Goal: Task Accomplishment & Management: Use online tool/utility

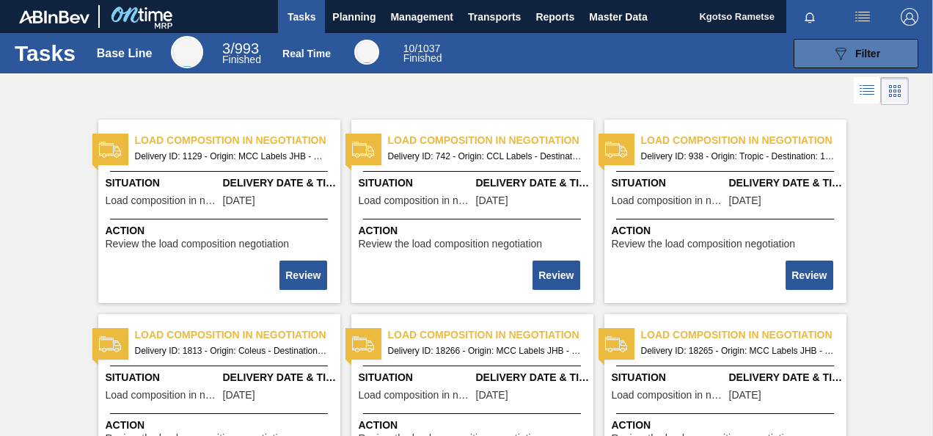
click at [855, 40] on button "089F7B8B-B2A5-4AFE-B5C0-19BA573D28AC Filter" at bounding box center [856, 53] width 125 height 29
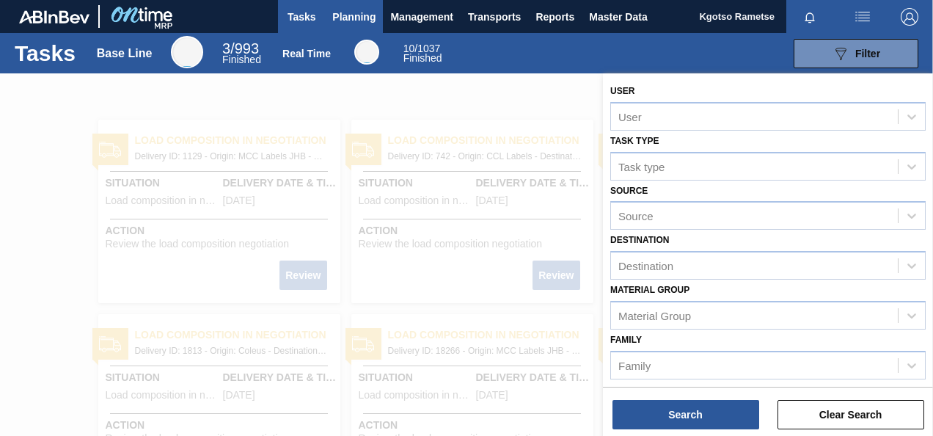
click at [349, 12] on span "Planning" at bounding box center [353, 17] width 43 height 18
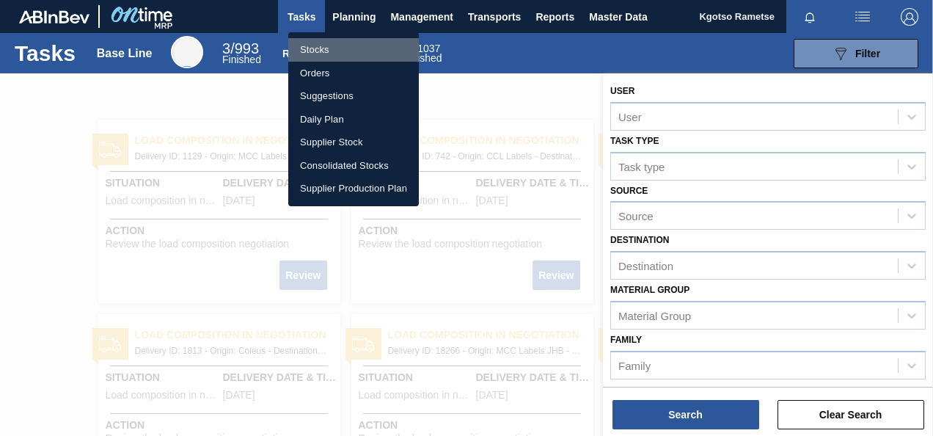
click at [344, 45] on li "Stocks" at bounding box center [353, 49] width 131 height 23
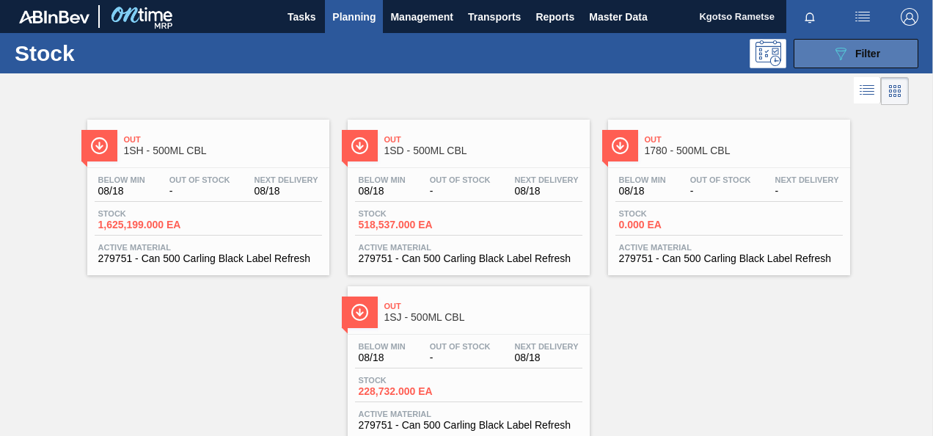
drag, startPoint x: 844, startPoint y: 51, endPoint x: 827, endPoint y: 45, distance: 17.9
click at [827, 45] on button "089F7B8B-B2A5-4AFE-B5C0-19BA573D28AC Filter" at bounding box center [856, 53] width 125 height 29
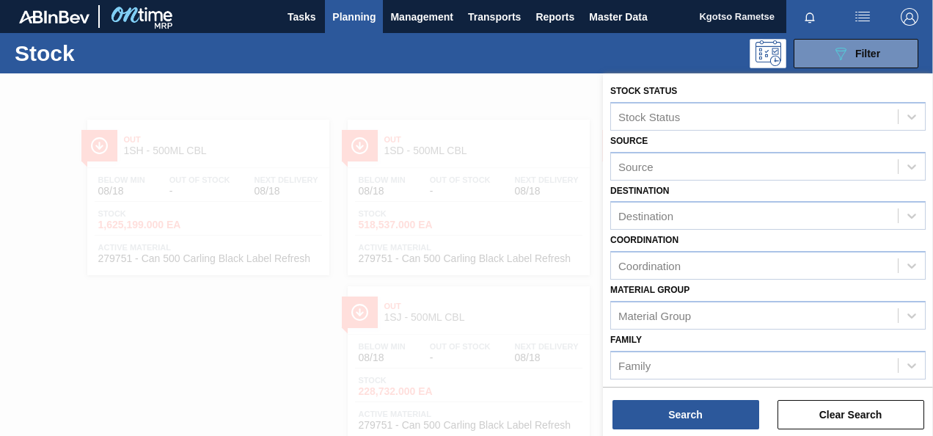
click at [682, 334] on div "Family Family" at bounding box center [767, 354] width 315 height 50
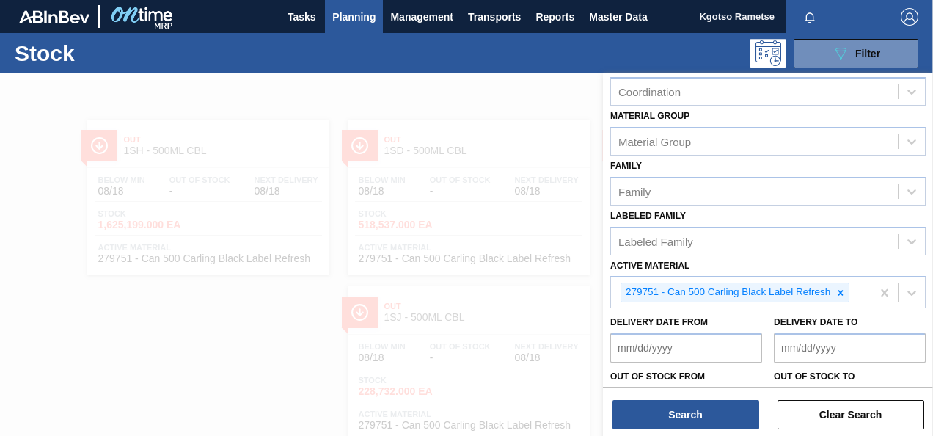
scroll to position [266, 0]
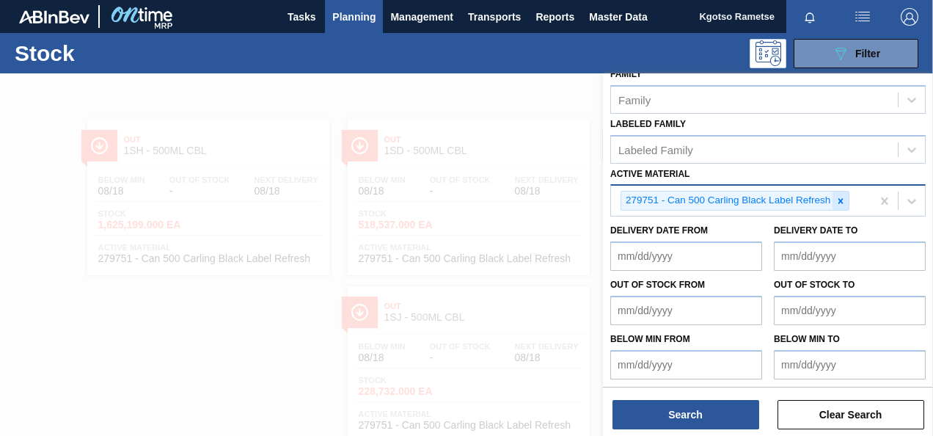
click at [838, 193] on div at bounding box center [841, 200] width 16 height 18
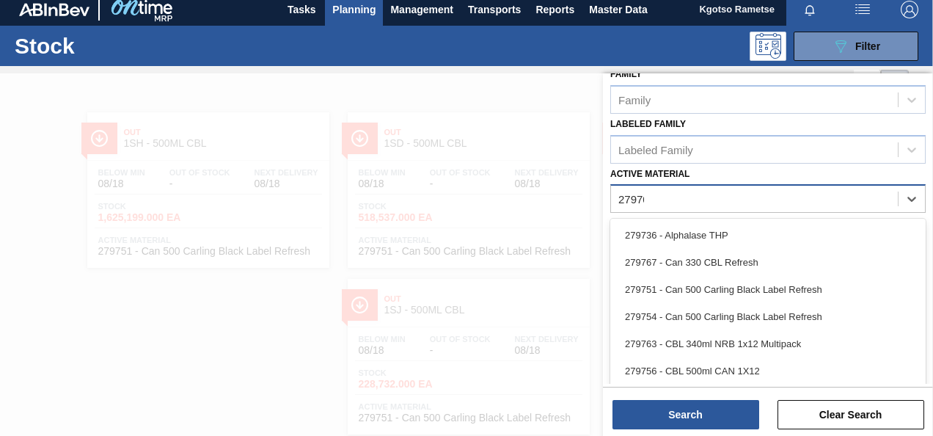
scroll to position [263, 0]
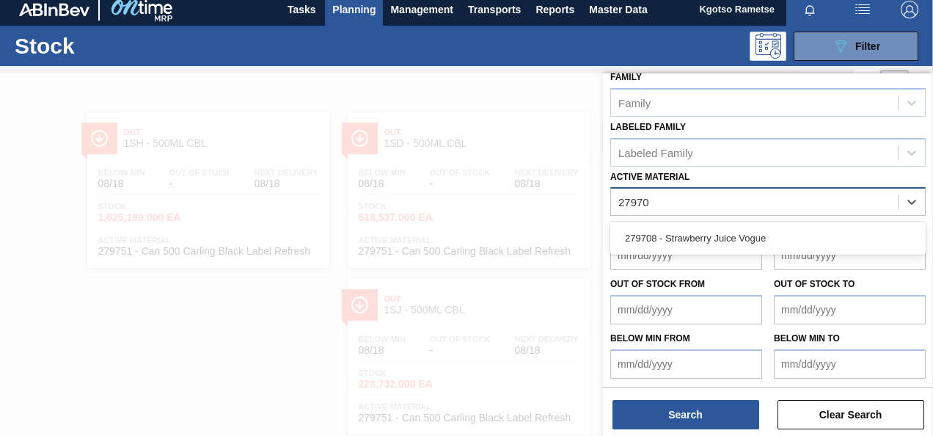
type Material "279708"
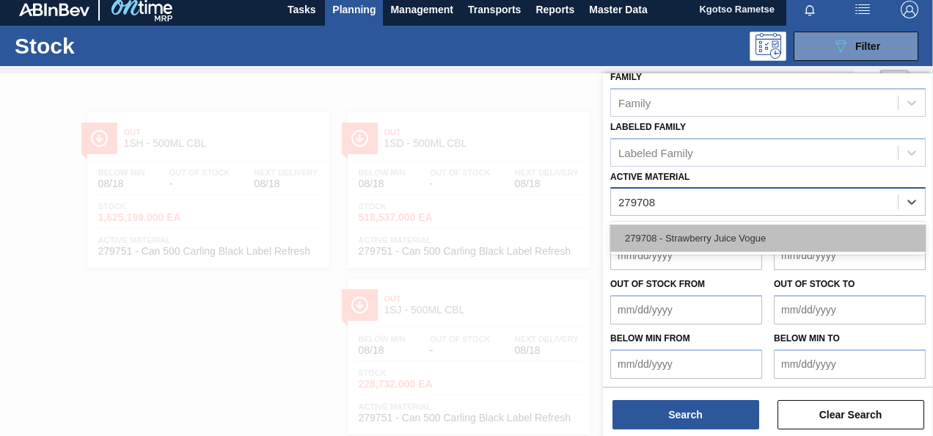
click at [731, 235] on div "279708 - Strawberry Juice Vogue" at bounding box center [767, 238] width 315 height 27
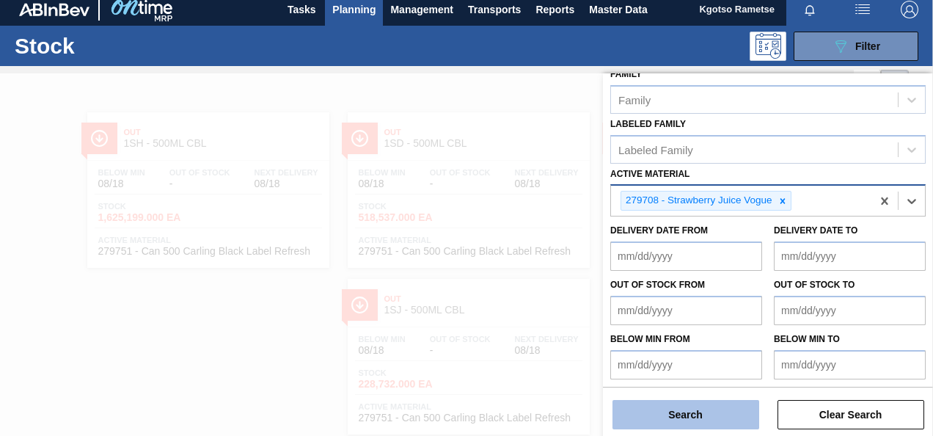
click at [690, 415] on button "Search" at bounding box center [686, 414] width 147 height 29
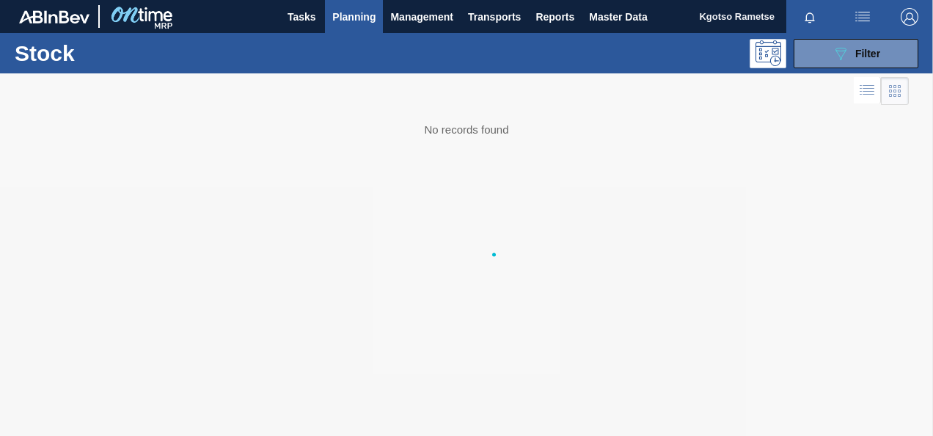
scroll to position [0, 0]
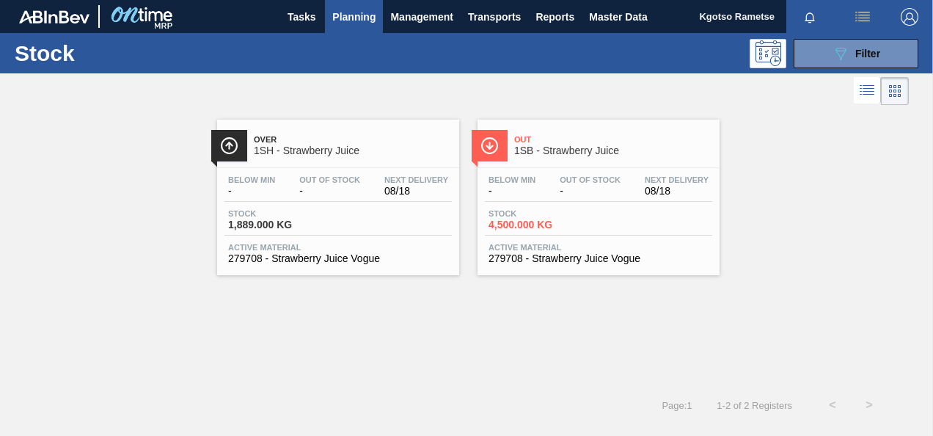
click at [314, 141] on span "Over" at bounding box center [353, 139] width 198 height 9
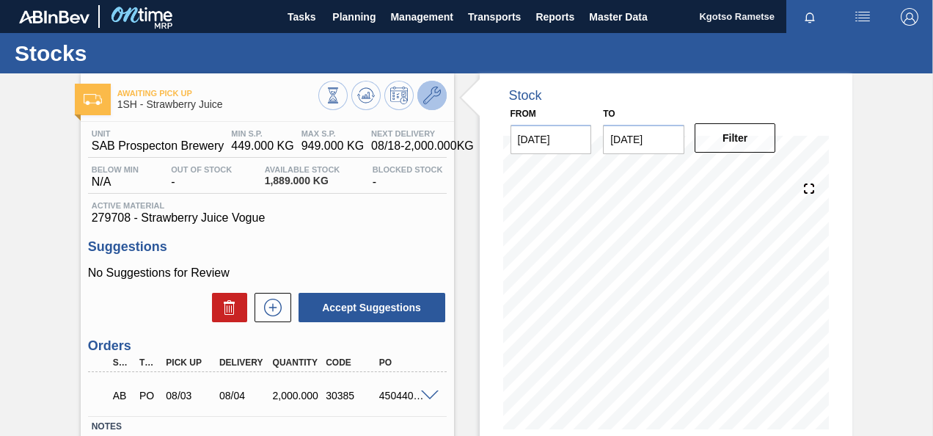
click at [432, 91] on icon at bounding box center [432, 96] width 18 height 18
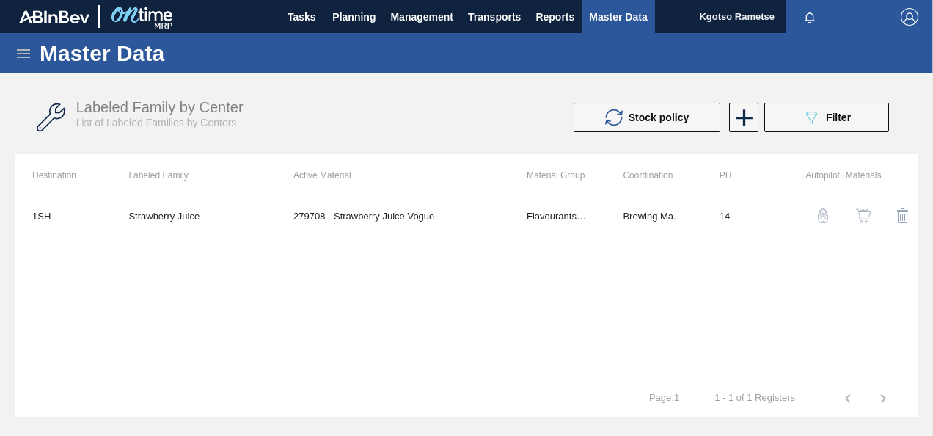
click at [864, 212] on img "button" at bounding box center [863, 215] width 15 height 15
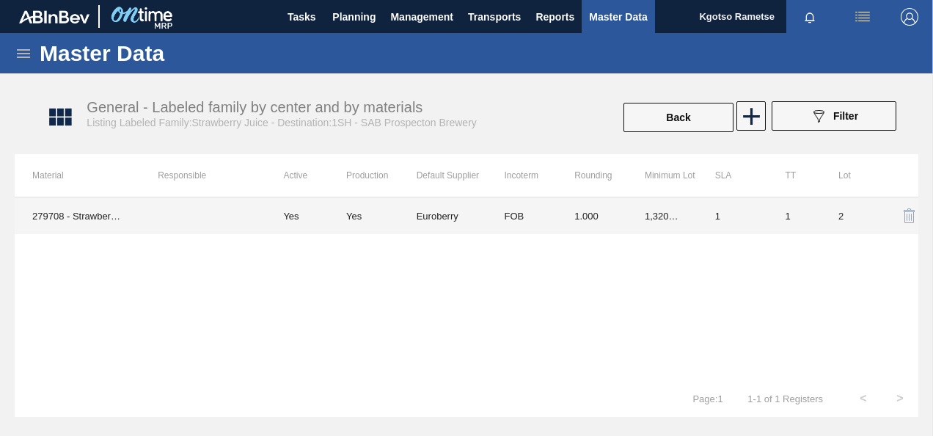
click at [466, 210] on td "Euroberry" at bounding box center [452, 215] width 70 height 37
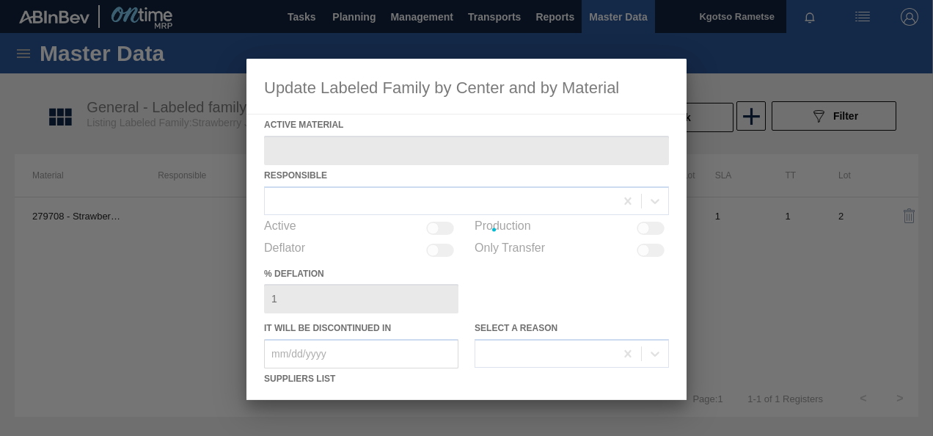
type Material "279708 - Strawberry Juice Vogue"
checkbox input "true"
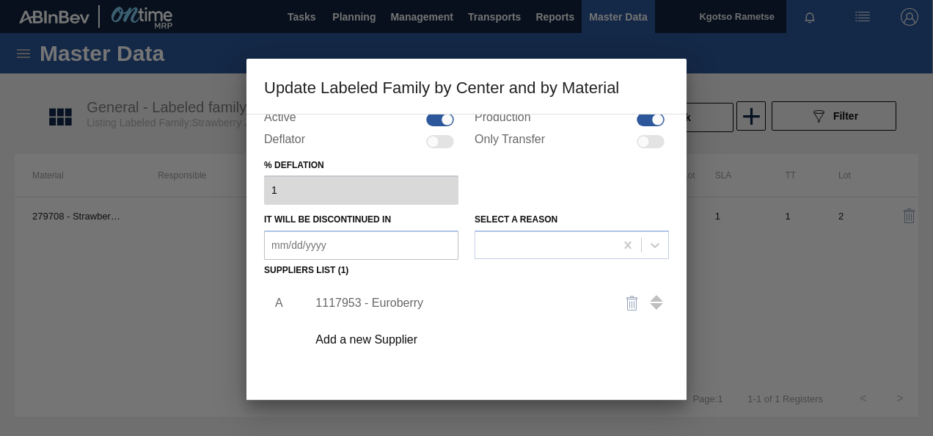
scroll to position [220, 0]
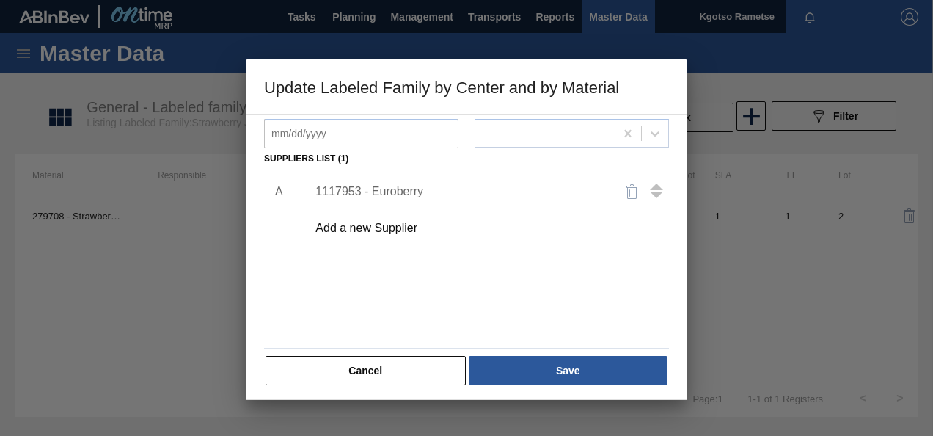
click at [364, 186] on div "1117953 - Euroberry" at bounding box center [459, 191] width 288 height 13
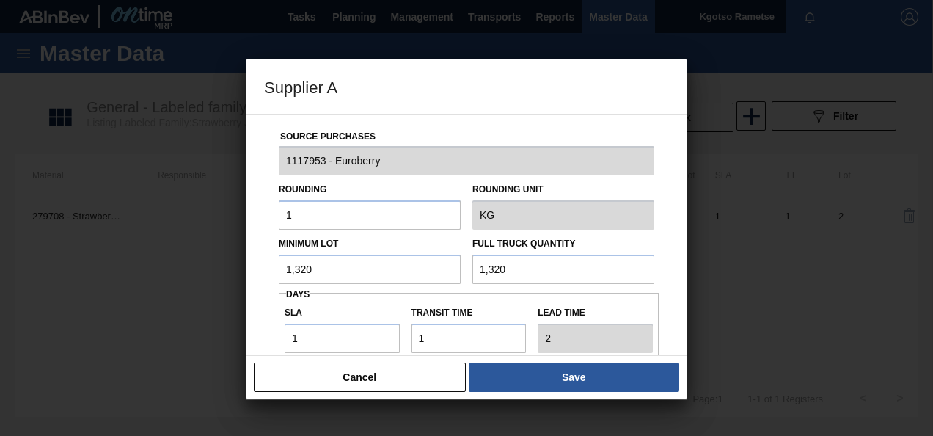
drag, startPoint x: 326, startPoint y: 265, endPoint x: 175, endPoint y: 263, distance: 151.9
click at [236, 266] on div "Supplier A Source Purchases 1117953 - Euroberry Rounding 1 Rounding Unit KG Min…" at bounding box center [466, 218] width 933 height 436
drag, startPoint x: 332, startPoint y: 269, endPoint x: 235, endPoint y: 261, distance: 97.2
click at [244, 262] on div "Supplier A Source Purchases 1117953 - Euroberry Rounding 1 Rounding Unit KG Min…" at bounding box center [466, 218] width 933 height 436
type input "2,000"
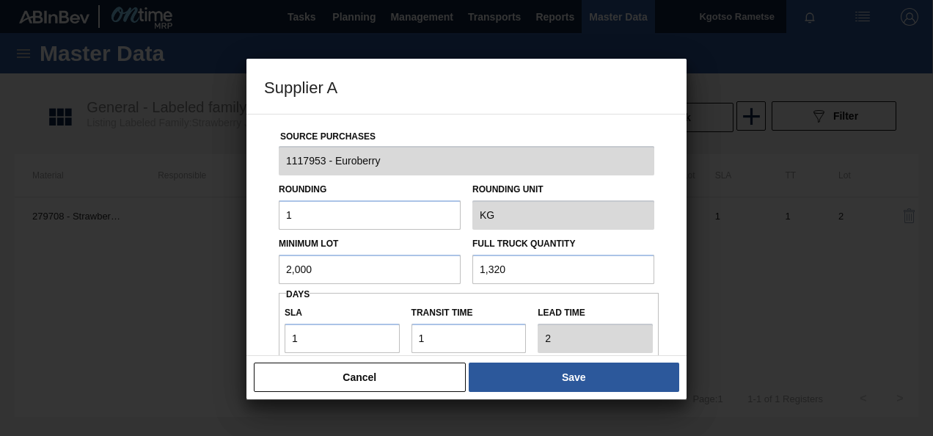
drag, startPoint x: 550, startPoint y: 270, endPoint x: 382, endPoint y: 261, distance: 169.0
click at [398, 260] on div "Minimum Lot 2,000 Full Truck Quantity 1,320" at bounding box center [466, 257] width 387 height 54
paste input "2,00"
type input "2,000"
drag, startPoint x: 313, startPoint y: 346, endPoint x: 249, endPoint y: 337, distance: 63.7
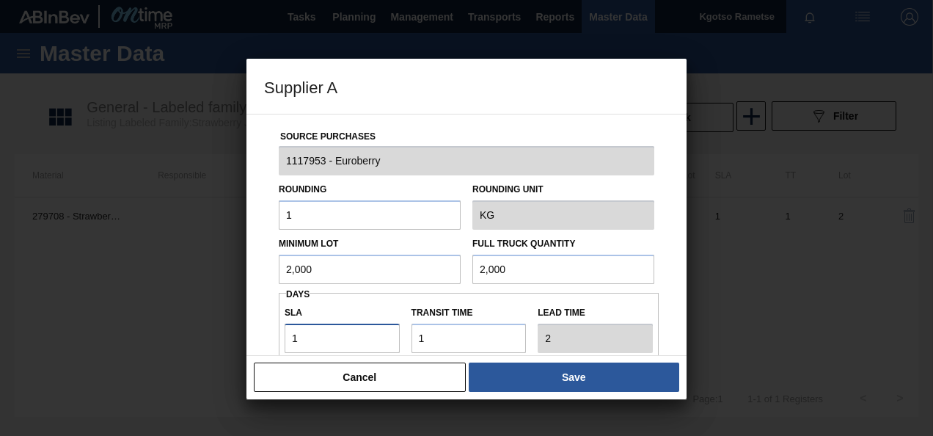
click at [259, 339] on div "Source Purchases 1117953 - Euroberry Rounding 1 Rounding Unit KG Minimum Lot 2,…" at bounding box center [467, 235] width 440 height 242
type input "2"
type input "3"
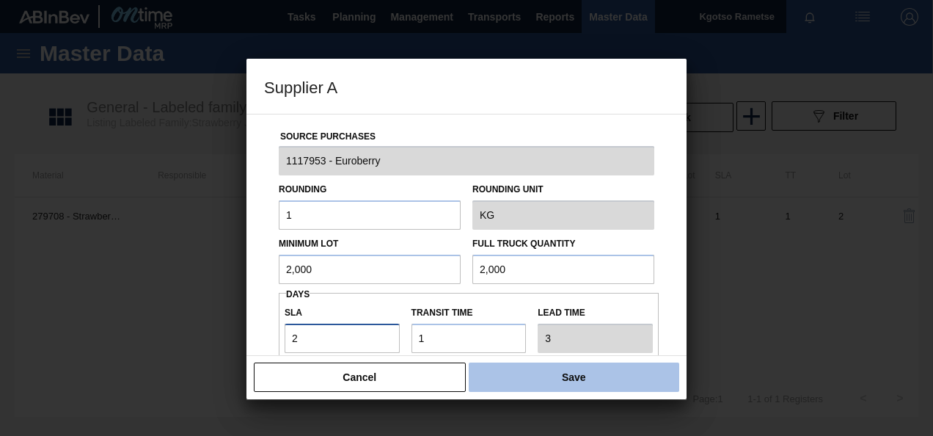
type input "2"
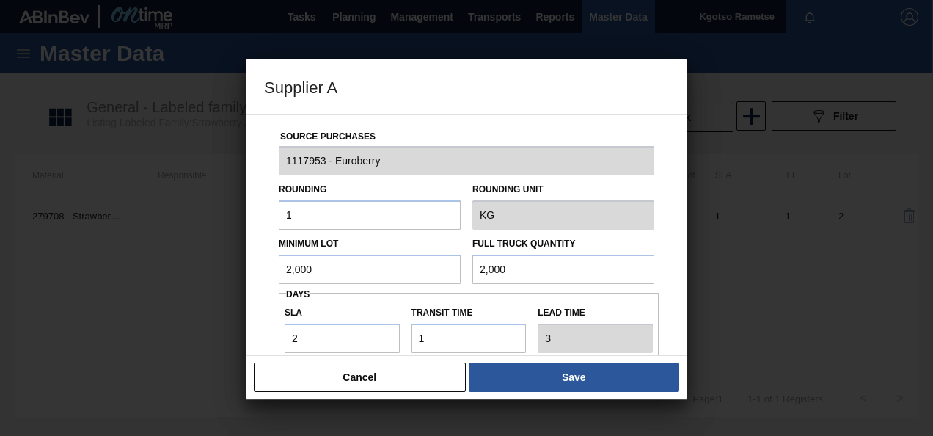
click at [612, 374] on button "Save" at bounding box center [574, 376] width 211 height 29
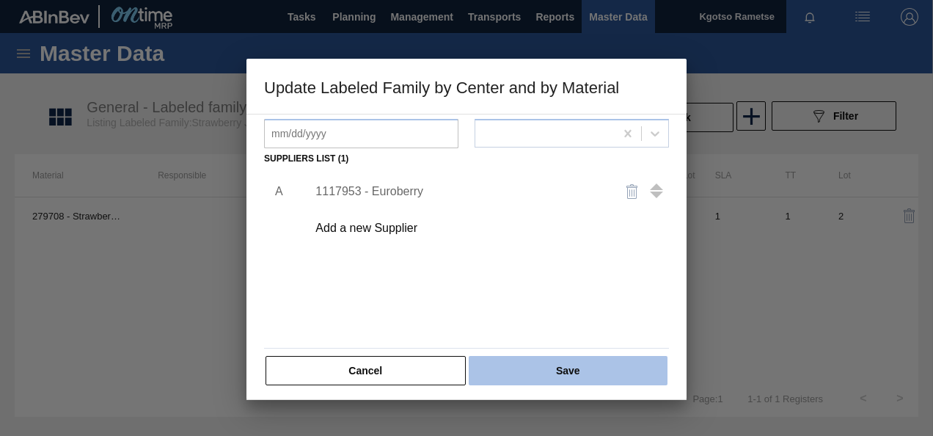
click at [581, 357] on button "Save" at bounding box center [568, 370] width 199 height 29
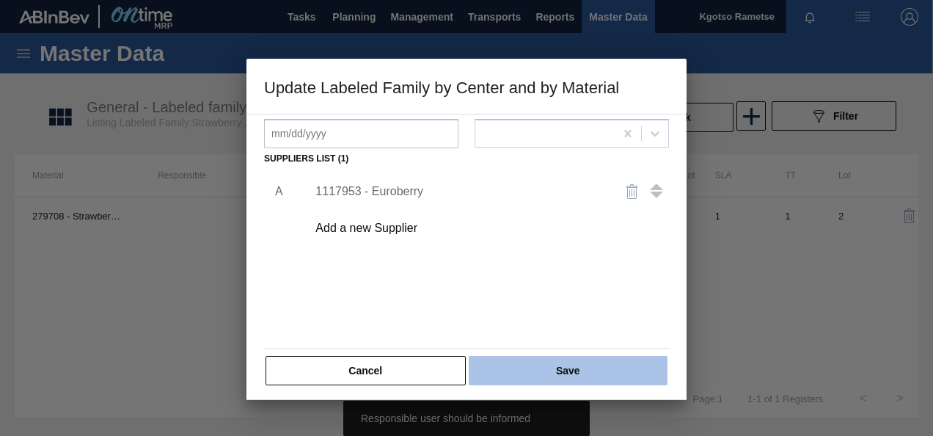
click at [560, 370] on button "Save" at bounding box center [568, 370] width 199 height 29
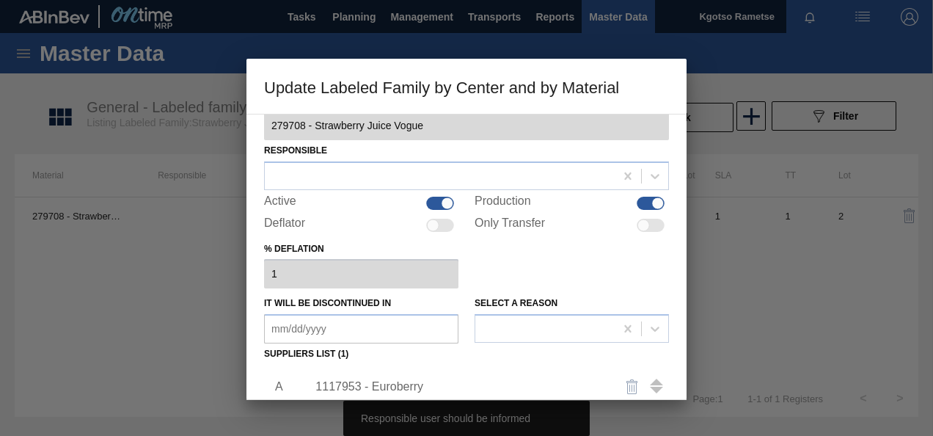
scroll to position [0, 0]
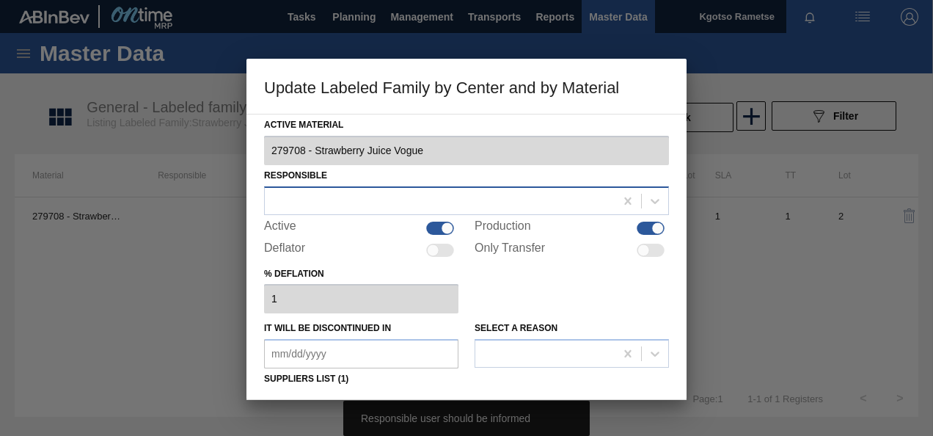
click at [466, 201] on div at bounding box center [440, 200] width 350 height 21
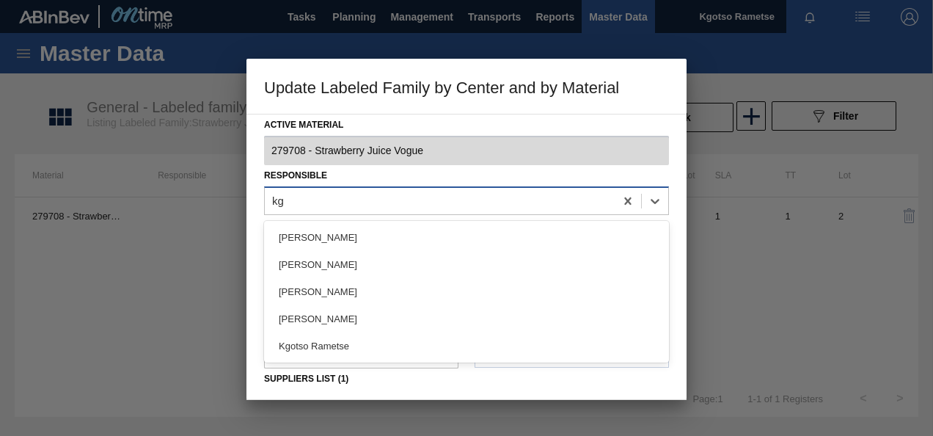
type input "kgo"
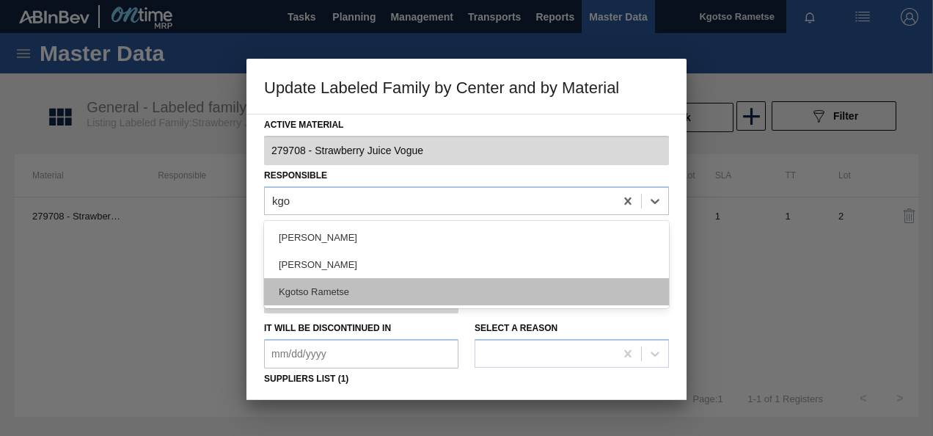
click at [373, 285] on div "Kgotso Rametse" at bounding box center [466, 291] width 405 height 27
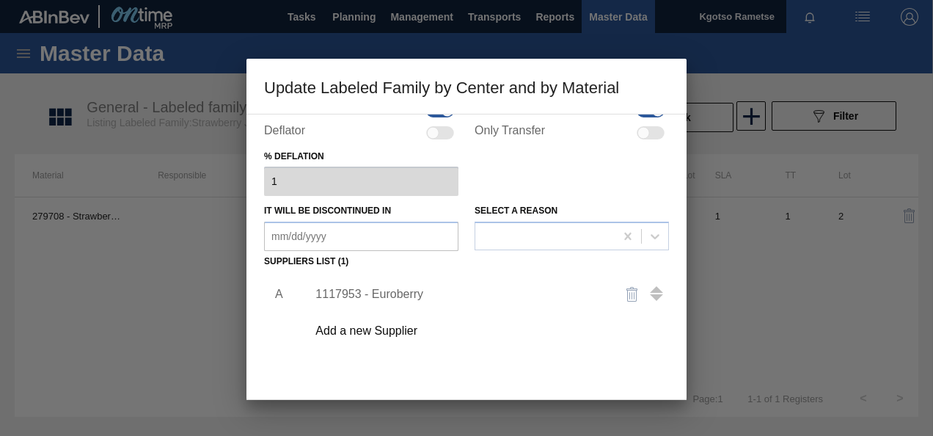
scroll to position [225, 0]
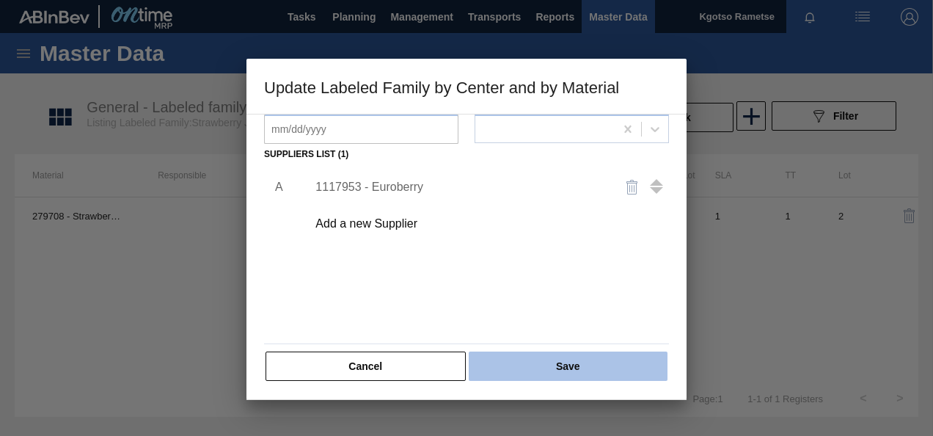
click at [500, 354] on button "Save" at bounding box center [568, 365] width 199 height 29
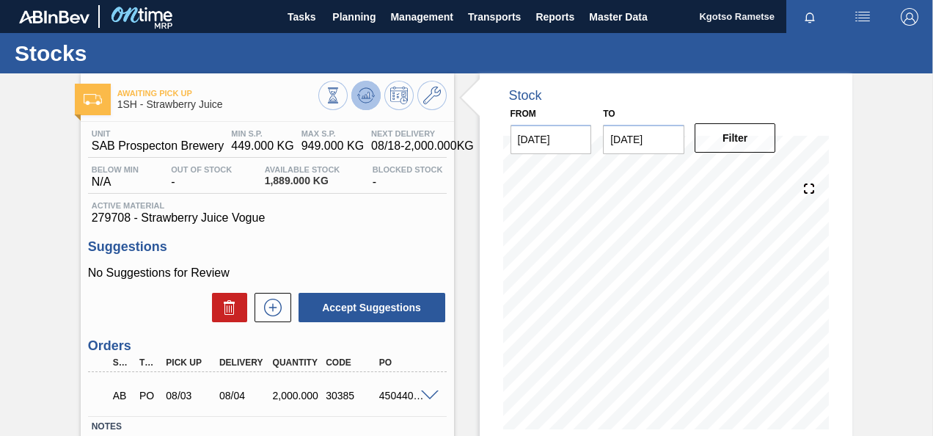
click at [362, 98] on icon at bounding box center [366, 95] width 10 height 7
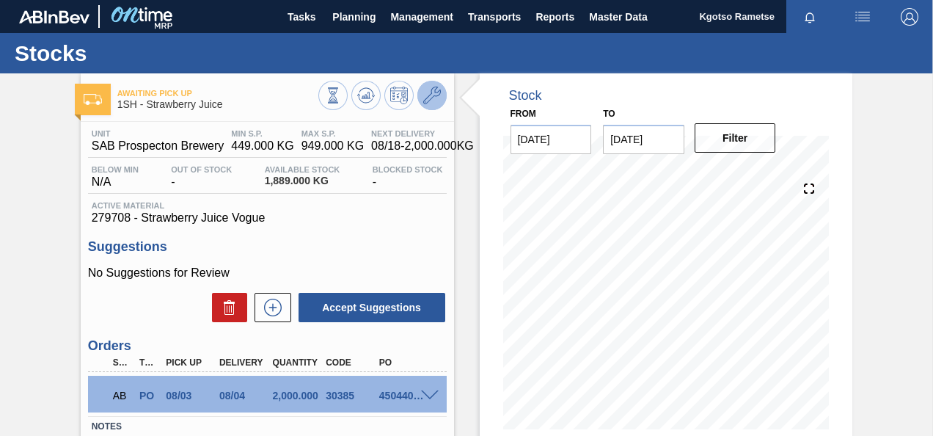
click at [423, 97] on icon at bounding box center [432, 96] width 18 height 18
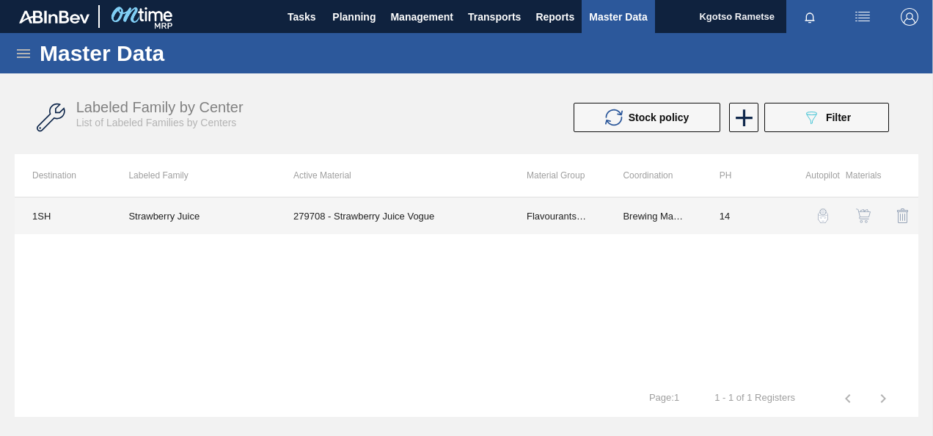
click at [411, 210] on td "279708 - Strawberry Juice Vogue" at bounding box center [392, 215] width 233 height 37
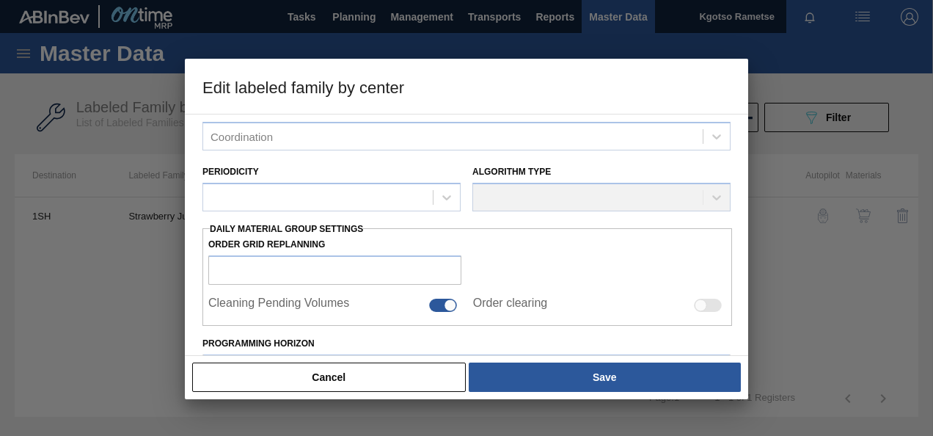
type input "Flavourants & Colourants"
type input "Fruit Concentrate"
type input "Strawberry Juice"
type input "1SH - SAB Prospecton Brewery"
type input "14"
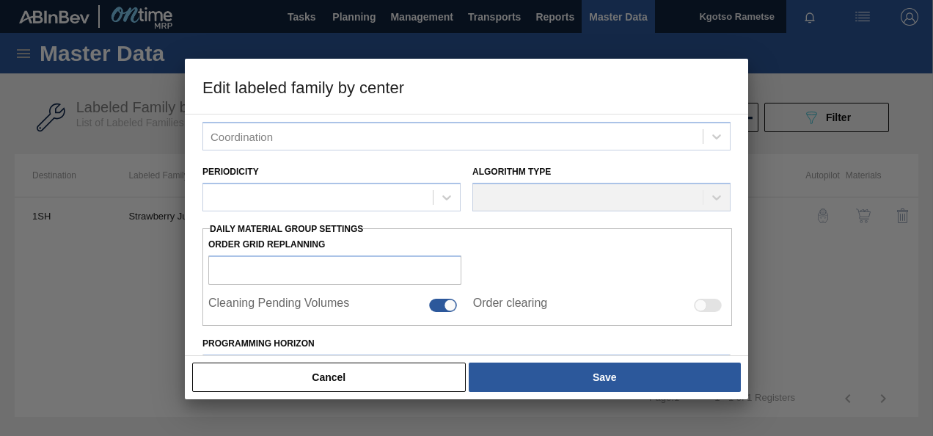
type input "449"
type input "949"
type input "100"
type input "949.000"
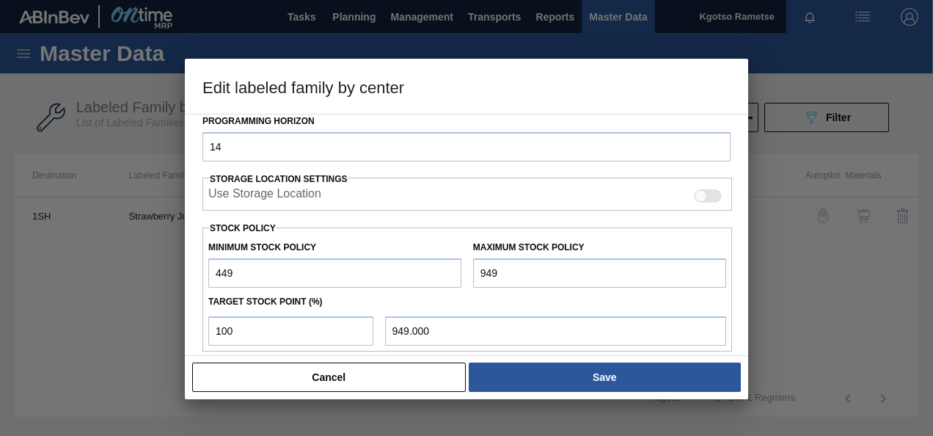
scroll to position [406, 0]
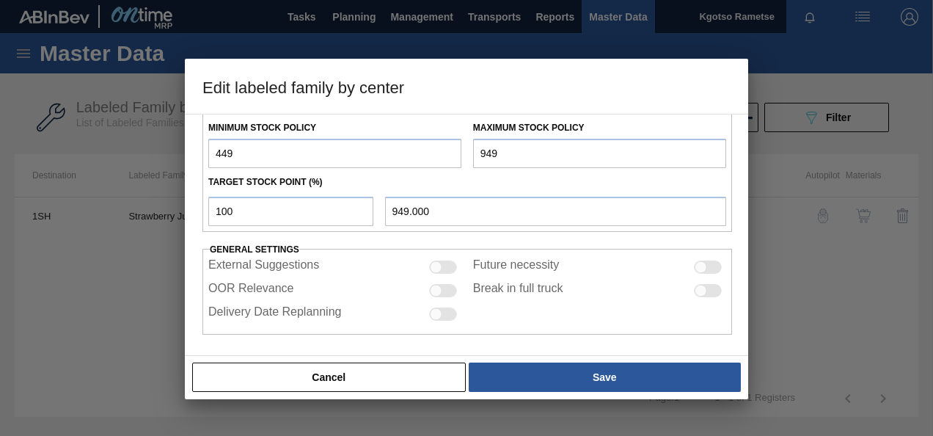
click at [210, 150] on input "449" at bounding box center [334, 153] width 253 height 29
type input "2,449"
click at [478, 155] on input "949" at bounding box center [599, 153] width 253 height 29
type input "2,949"
type input "2,949.000"
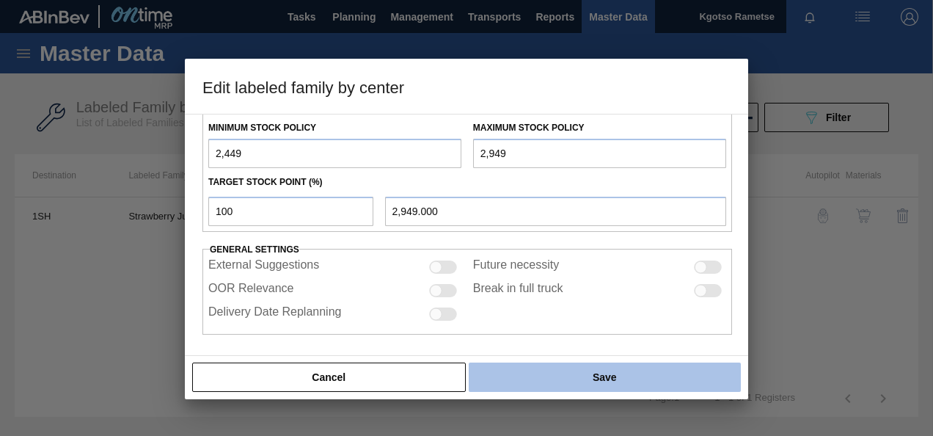
type input "2,949"
click at [598, 373] on button "Save" at bounding box center [605, 376] width 272 height 29
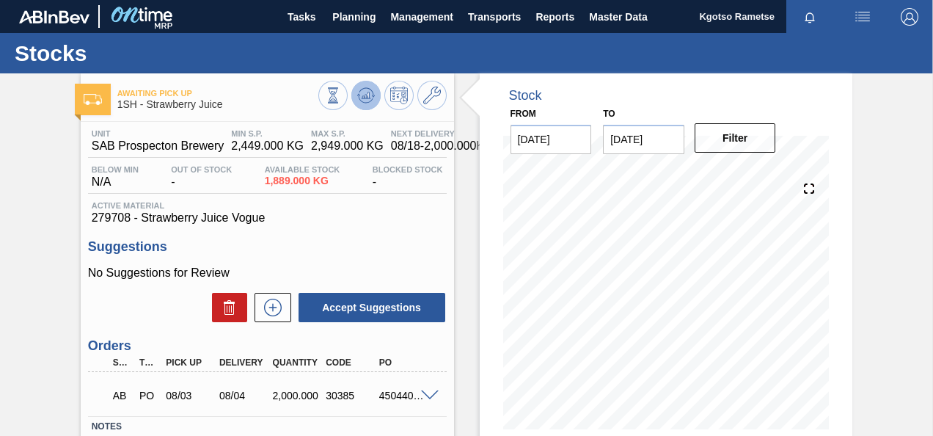
click at [341, 94] on icon at bounding box center [333, 95] width 16 height 16
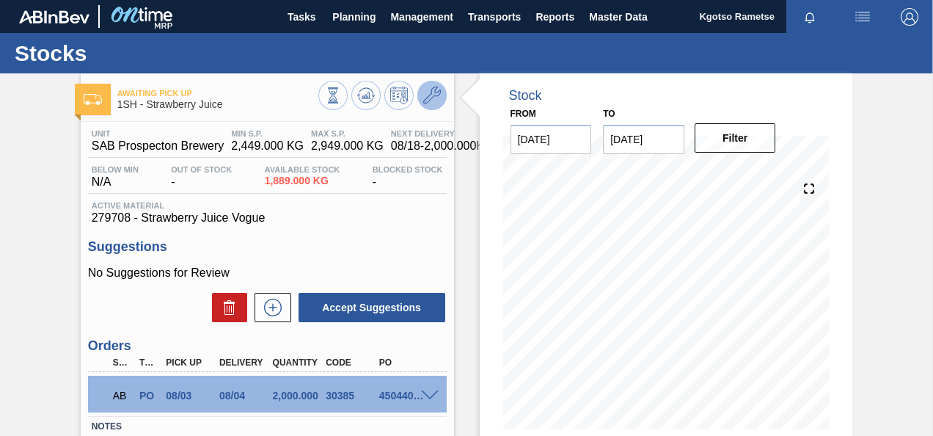
click at [420, 93] on button at bounding box center [431, 95] width 29 height 29
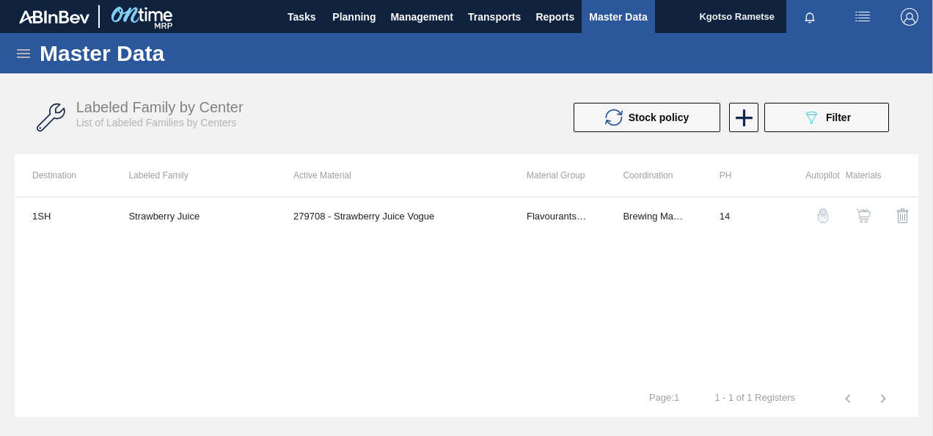
click at [294, 236] on div "1SH Strawberry Juice 279708 - Strawberry Juice Vogue Flavourants & Colourants B…" at bounding box center [467, 288] width 904 height 183
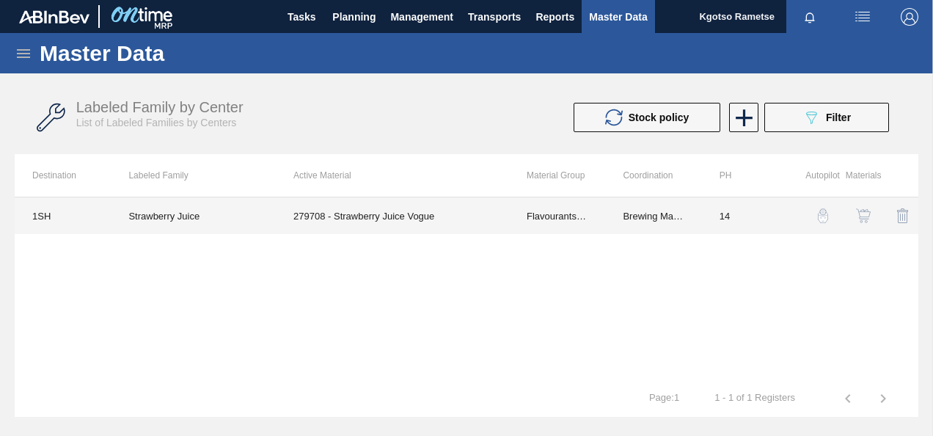
click at [300, 214] on td "279708 - Strawberry Juice Vogue" at bounding box center [392, 215] width 233 height 37
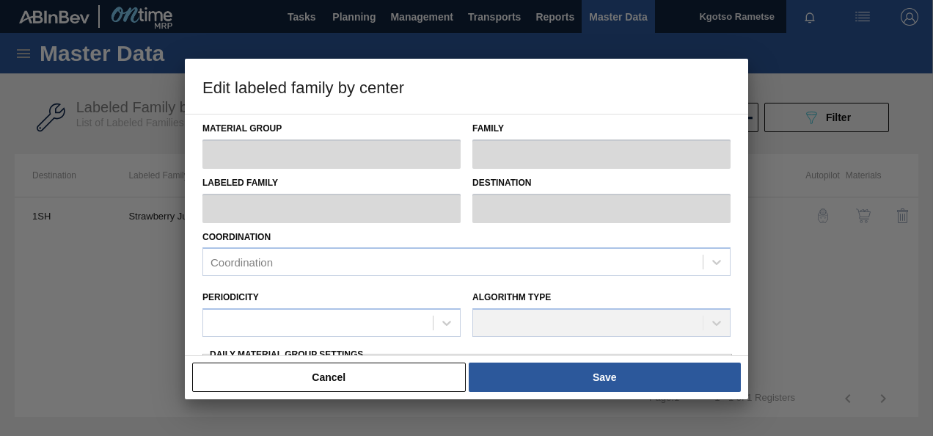
type input "Flavourants & Colourants"
type input "Fruit Concentrate"
type input "Strawberry Juice"
type input "1SH - SAB Prospecton Brewery"
type input "14"
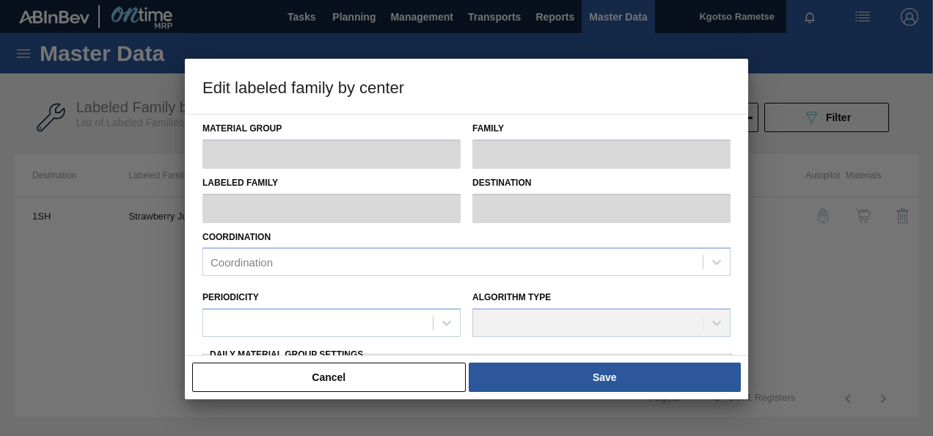
type input "2,449"
type input "2,949"
type input "100"
type input "2,949.000"
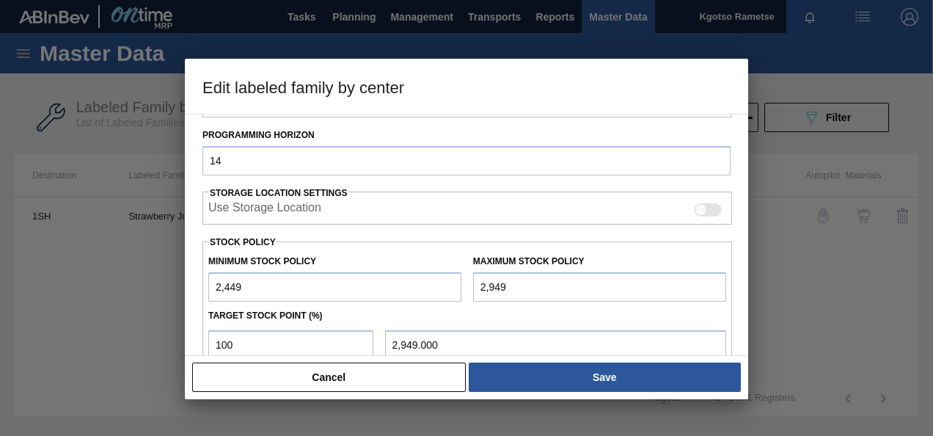
scroll to position [293, 0]
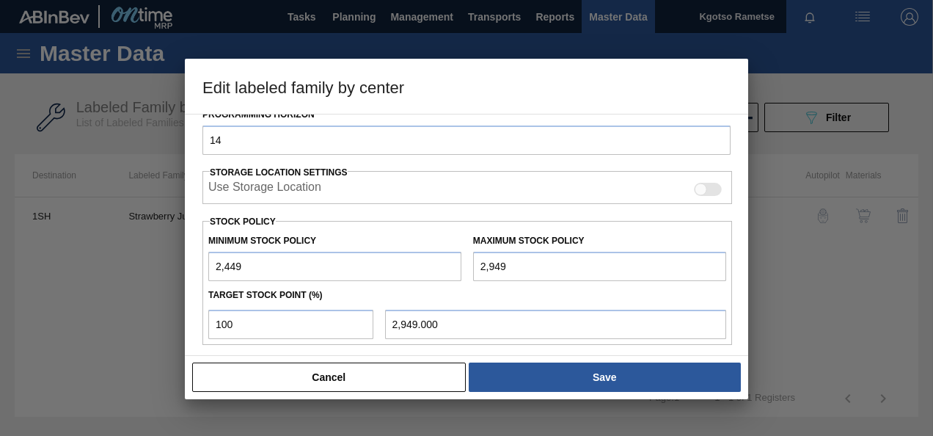
drag, startPoint x: 223, startPoint y: 262, endPoint x: 207, endPoint y: 263, distance: 16.2
click at [209, 263] on input "2,449" at bounding box center [334, 266] width 253 height 29
type input "4,449"
drag, startPoint x: 483, startPoint y: 267, endPoint x: 472, endPoint y: 266, distance: 10.3
click at [473, 266] on input "2,949" at bounding box center [599, 266] width 253 height 29
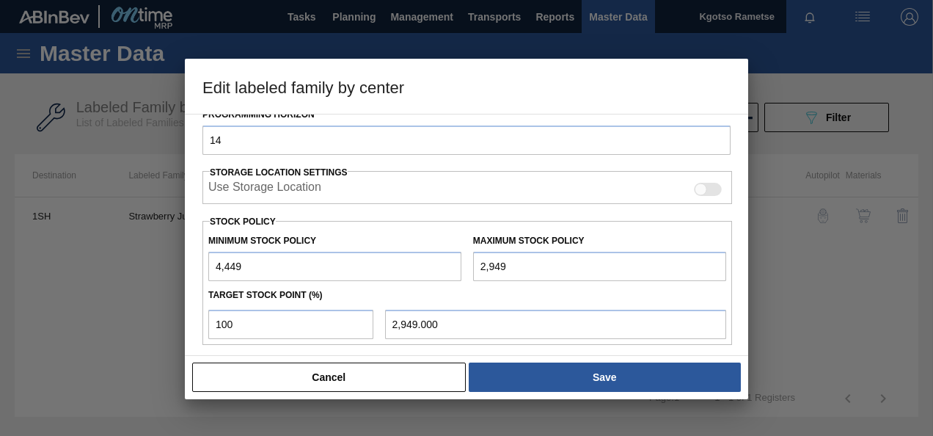
type input "4,949"
type input "4,949.000"
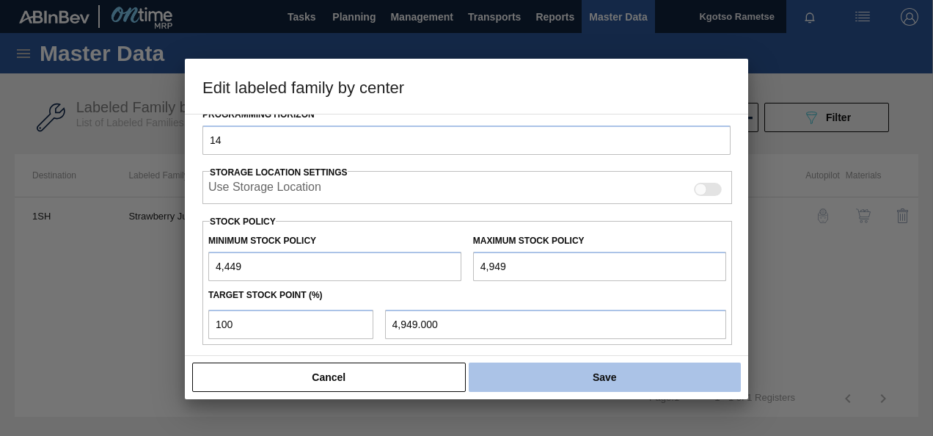
type input "4,949"
click at [569, 376] on button "Save" at bounding box center [605, 376] width 272 height 29
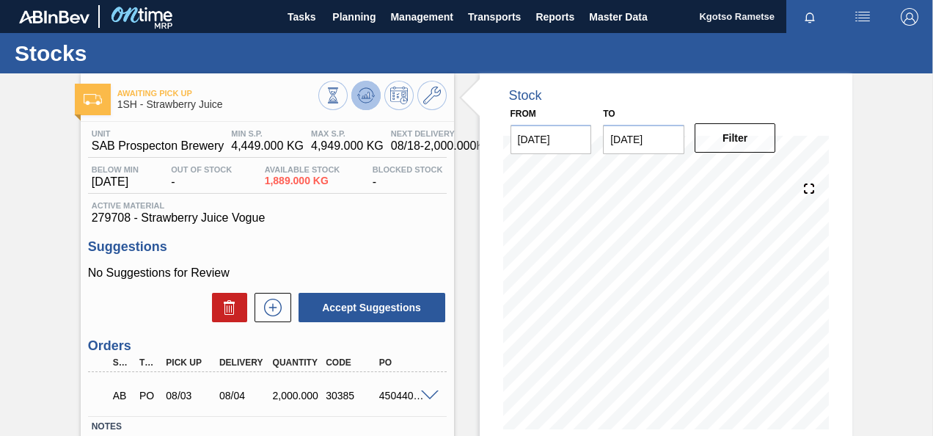
click at [341, 102] on icon at bounding box center [333, 95] width 16 height 16
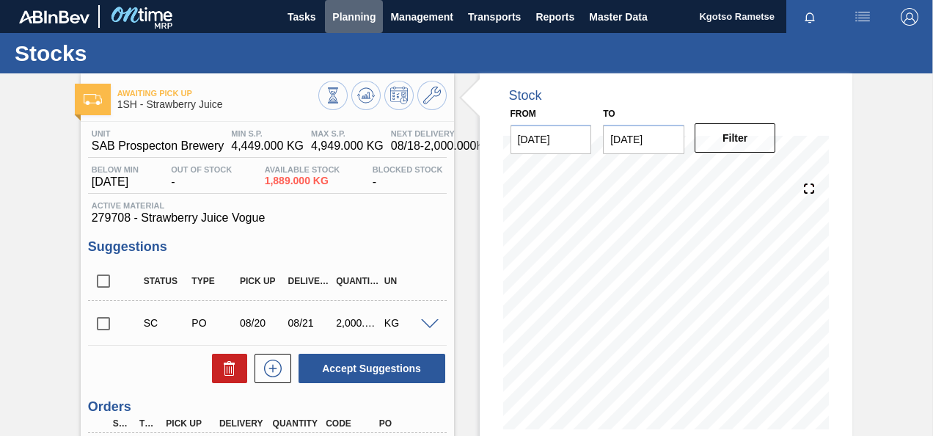
drag, startPoint x: 364, startPoint y: 11, endPoint x: 329, endPoint y: 44, distance: 48.3
click at [363, 11] on span "Planning" at bounding box center [353, 17] width 43 height 18
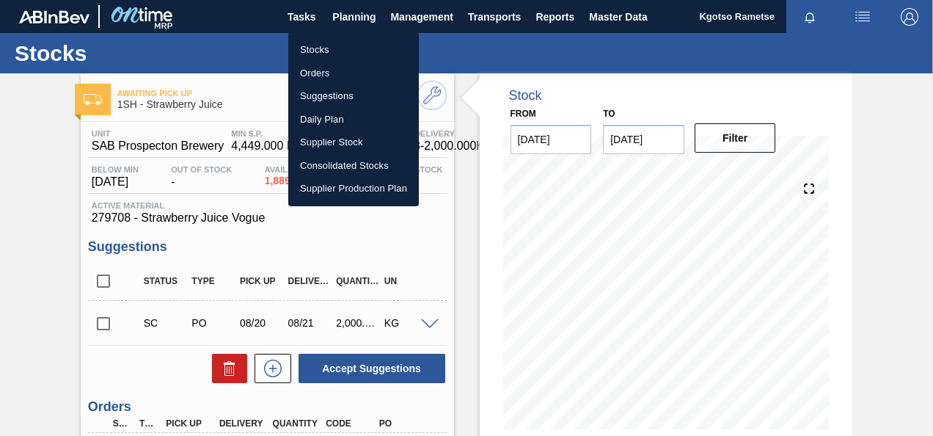
click at [313, 43] on li "Stocks" at bounding box center [353, 49] width 131 height 23
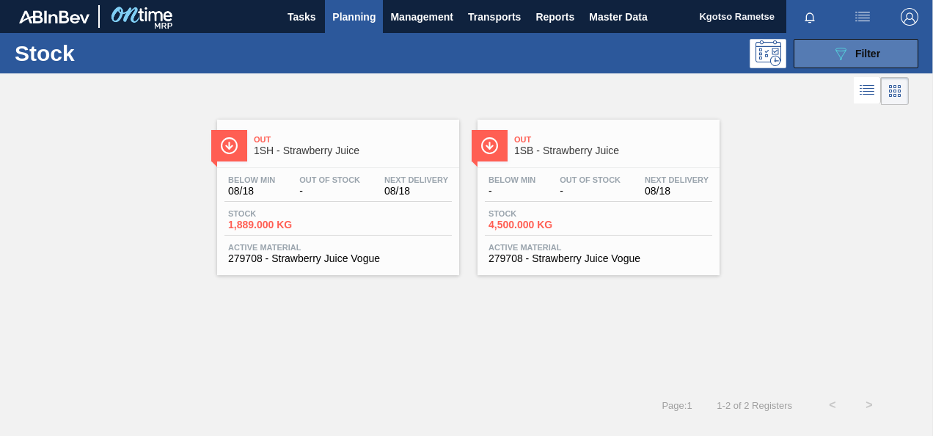
click at [851, 48] on div "089F7B8B-B2A5-4AFE-B5C0-19BA573D28AC Filter" at bounding box center [856, 54] width 48 height 18
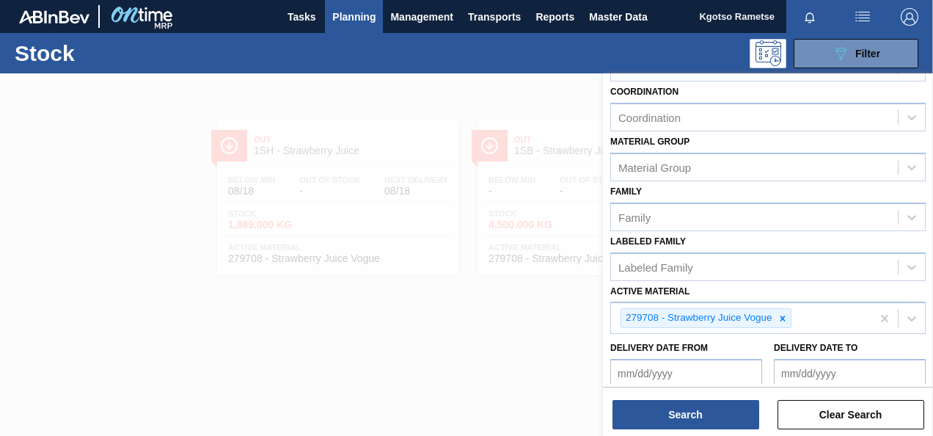
scroll to position [266, 0]
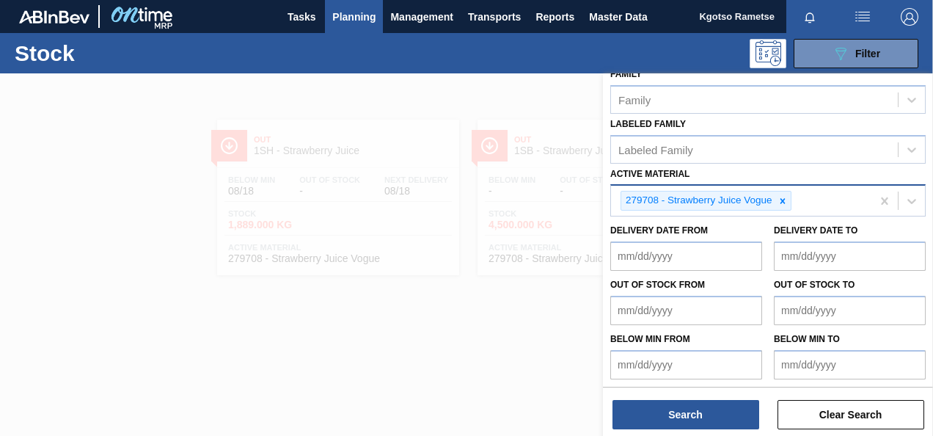
click at [778, 196] on icon at bounding box center [783, 201] width 10 height 10
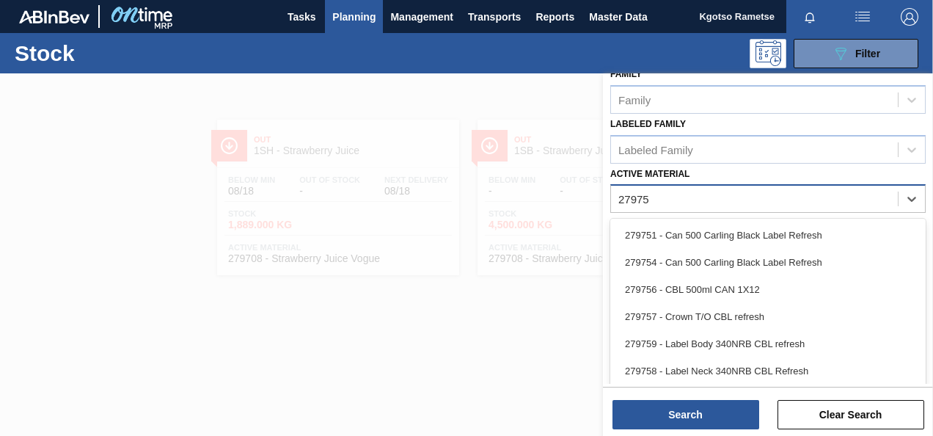
type Material "279751"
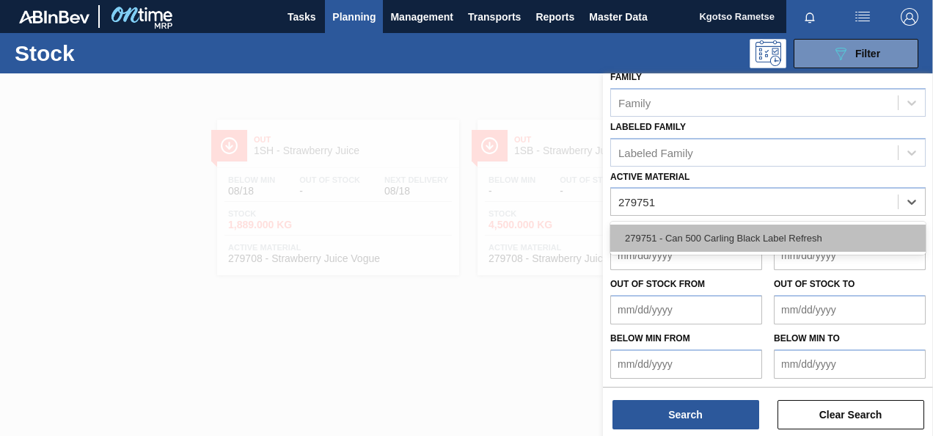
click at [682, 238] on div "279751 - Can 500 Carling Black Label Refresh" at bounding box center [767, 238] width 315 height 27
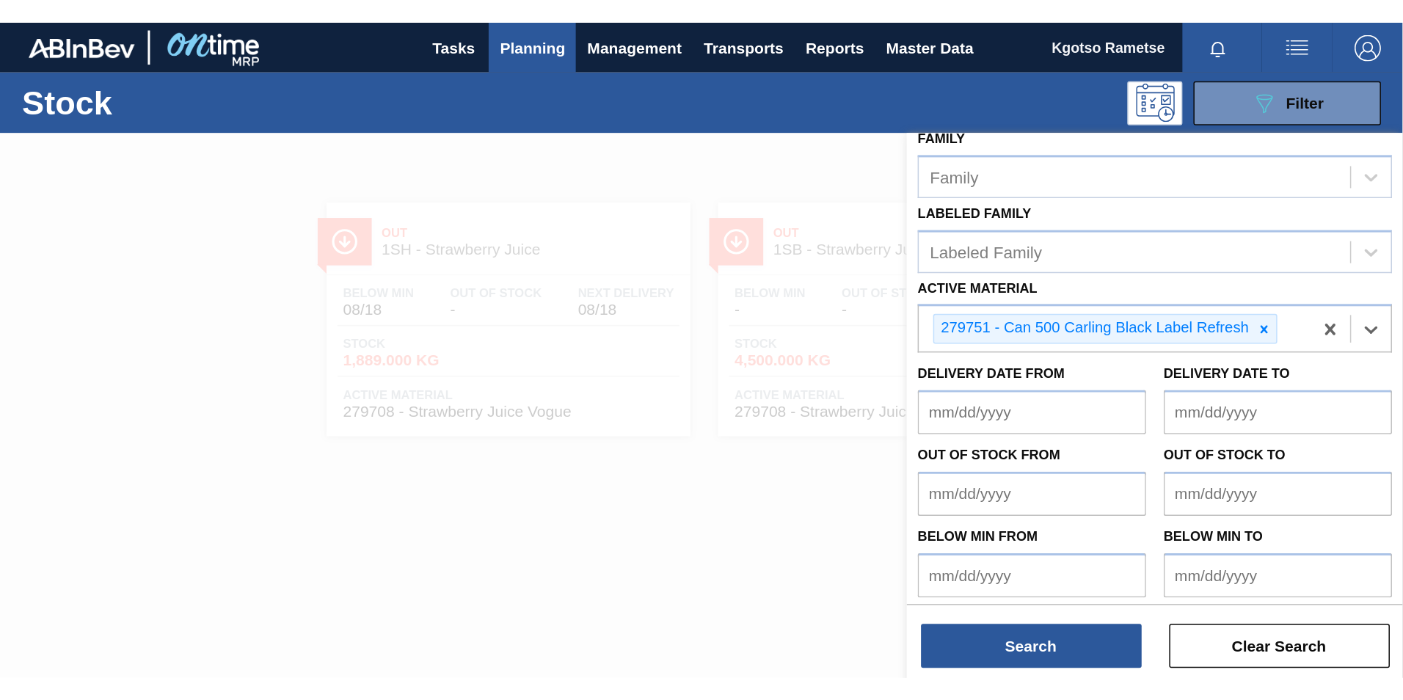
scroll to position [266, 0]
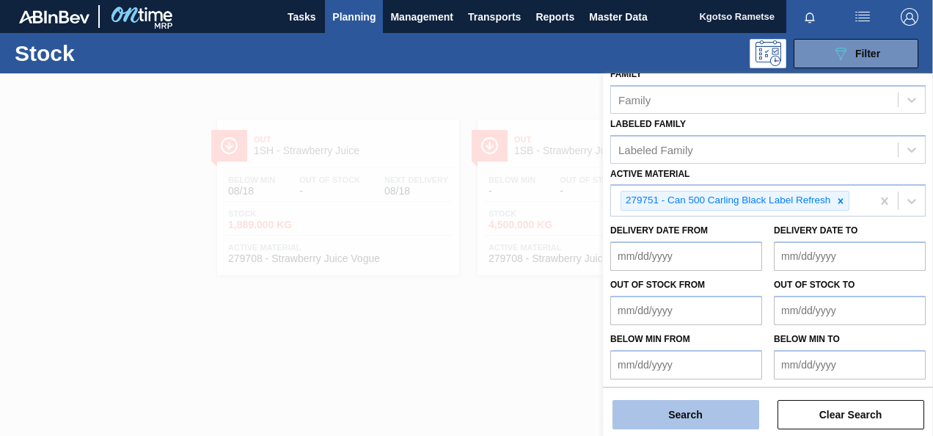
click at [663, 410] on button "Search" at bounding box center [686, 414] width 147 height 29
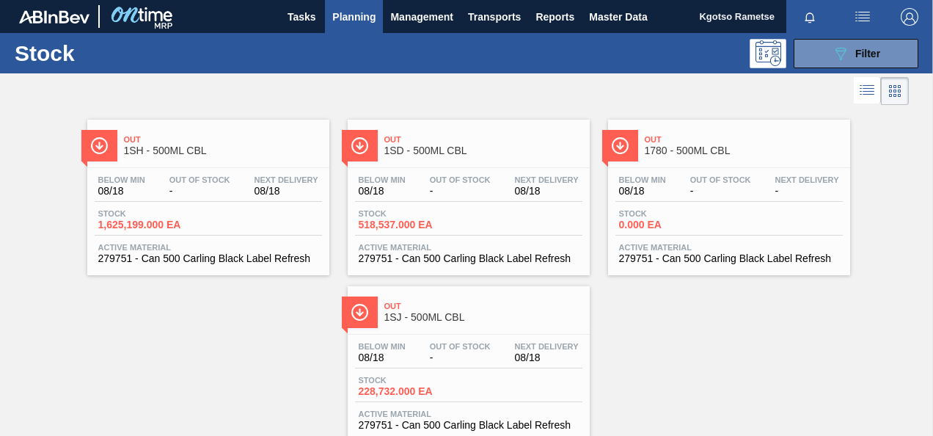
click at [208, 164] on div "Out 1SH - 500ML CBL Below Min 08/18 Out Of Stock - Next Delivery 08/18 Stock 1,…" at bounding box center [208, 198] width 242 height 156
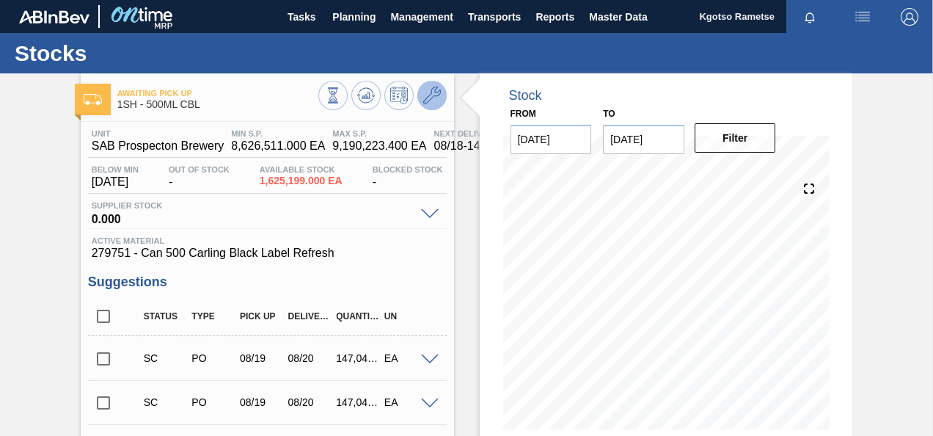
click at [439, 104] on span at bounding box center [432, 96] width 18 height 18
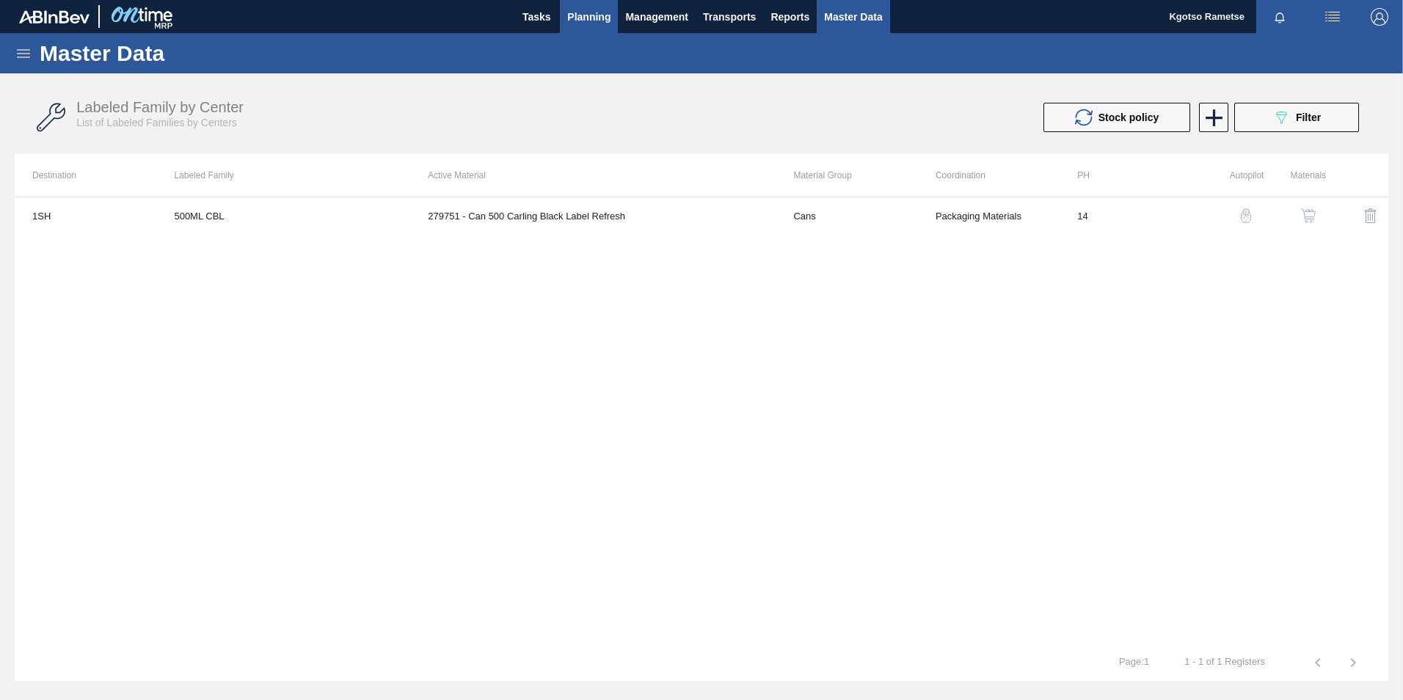
click at [584, 14] on span "Planning" at bounding box center [588, 17] width 43 height 18
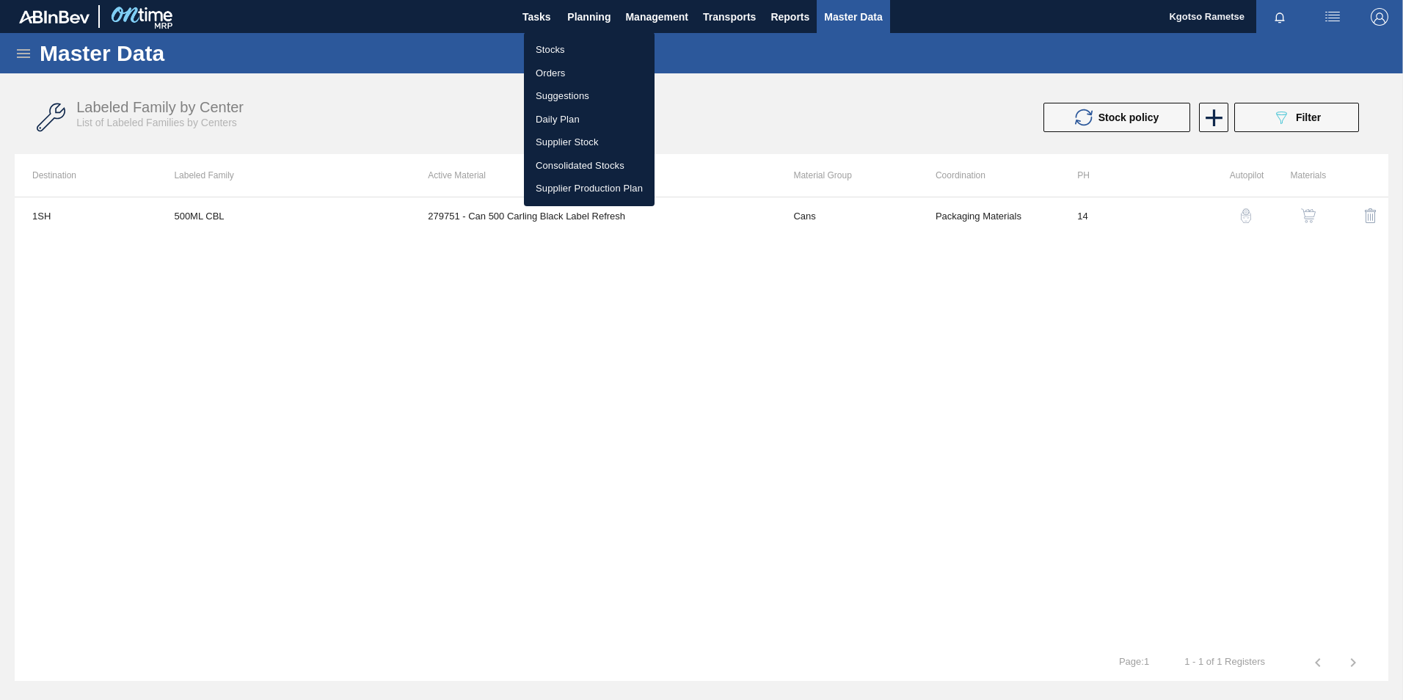
click at [562, 49] on li "Stocks" at bounding box center [589, 49] width 131 height 23
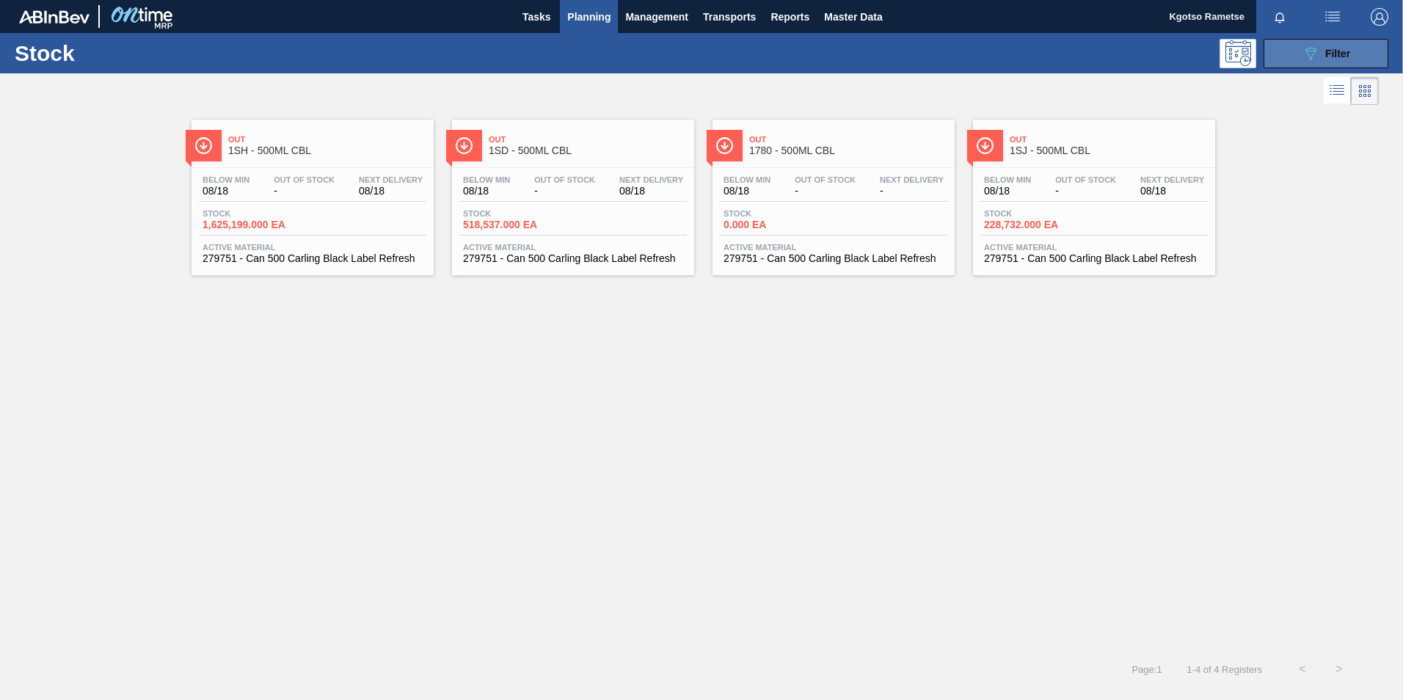
click at [932, 55] on button "089F7B8B-B2A5-4AFE-B5C0-19BA573D28AC Filter" at bounding box center [1325, 53] width 125 height 29
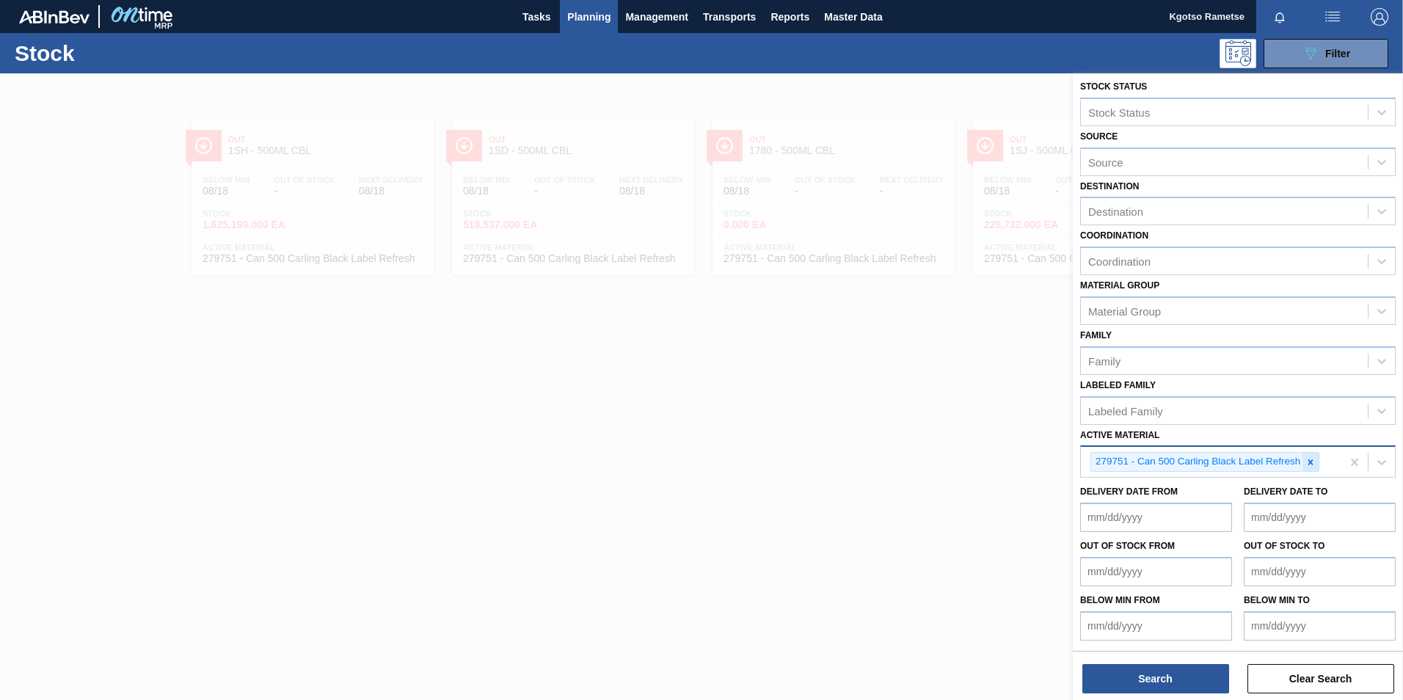
click at [932, 435] on icon at bounding box center [1310, 462] width 10 height 10
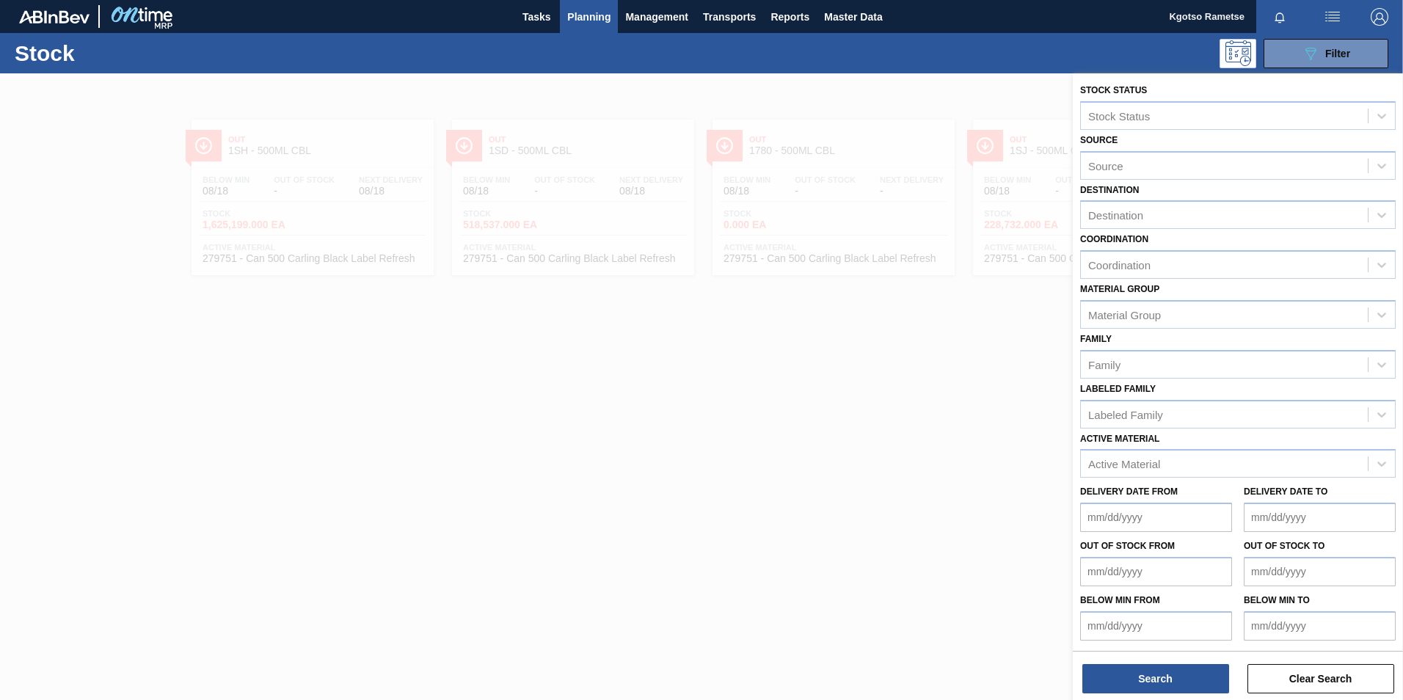
click at [806, 354] on div at bounding box center [701, 423] width 1403 height 700
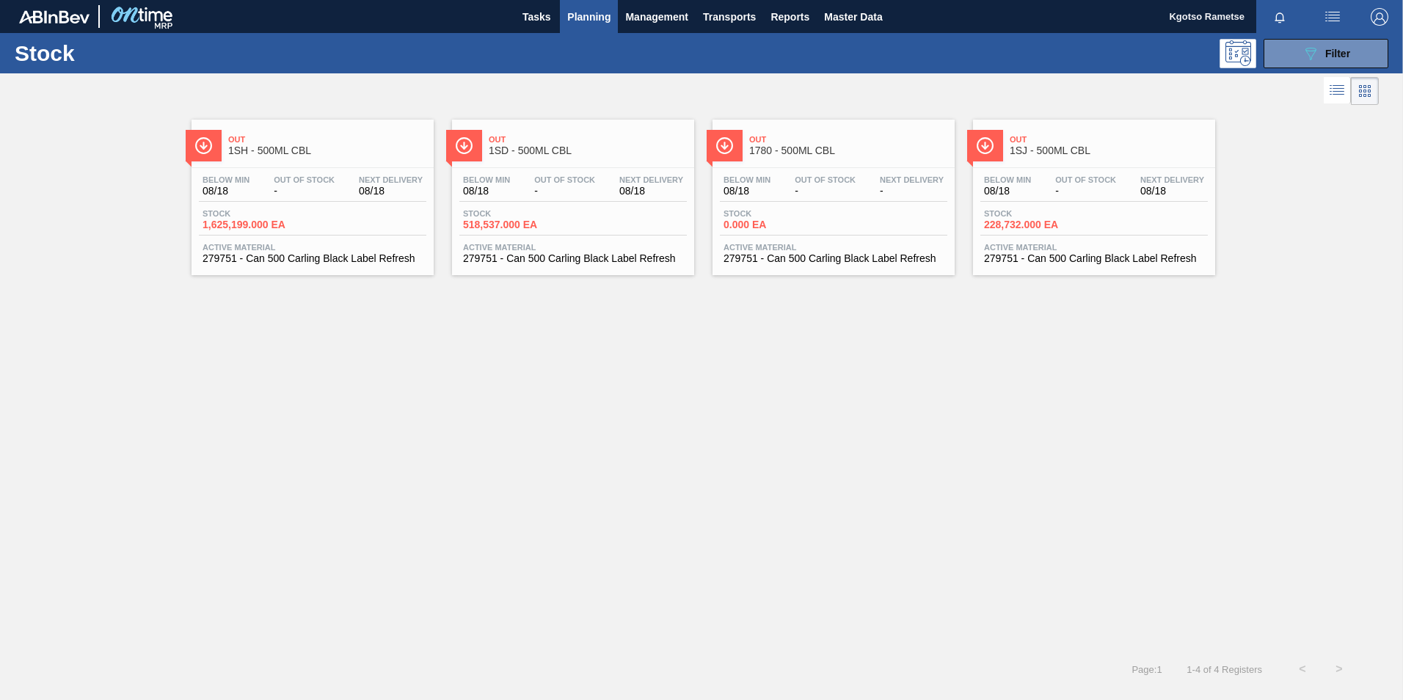
click at [299, 160] on div "Out 1SH - 500ML CBL" at bounding box center [327, 145] width 198 height 33
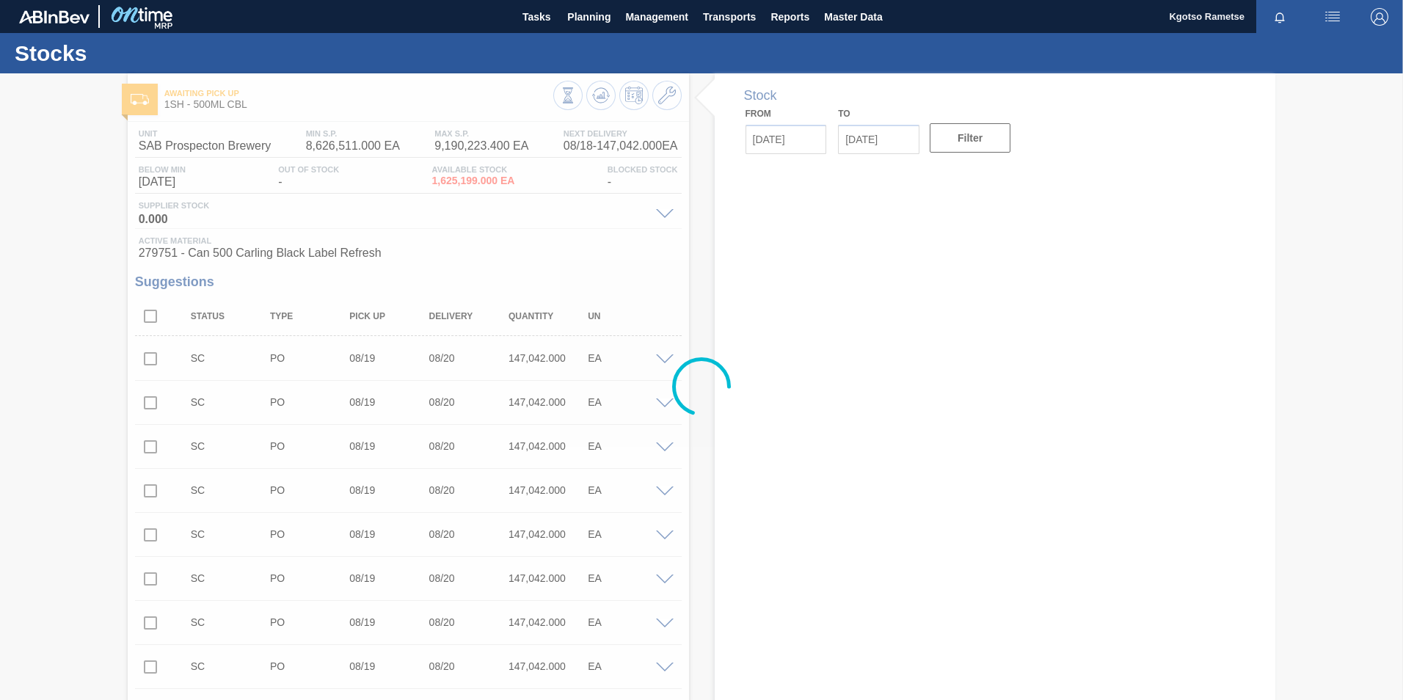
type input "[DATE]"
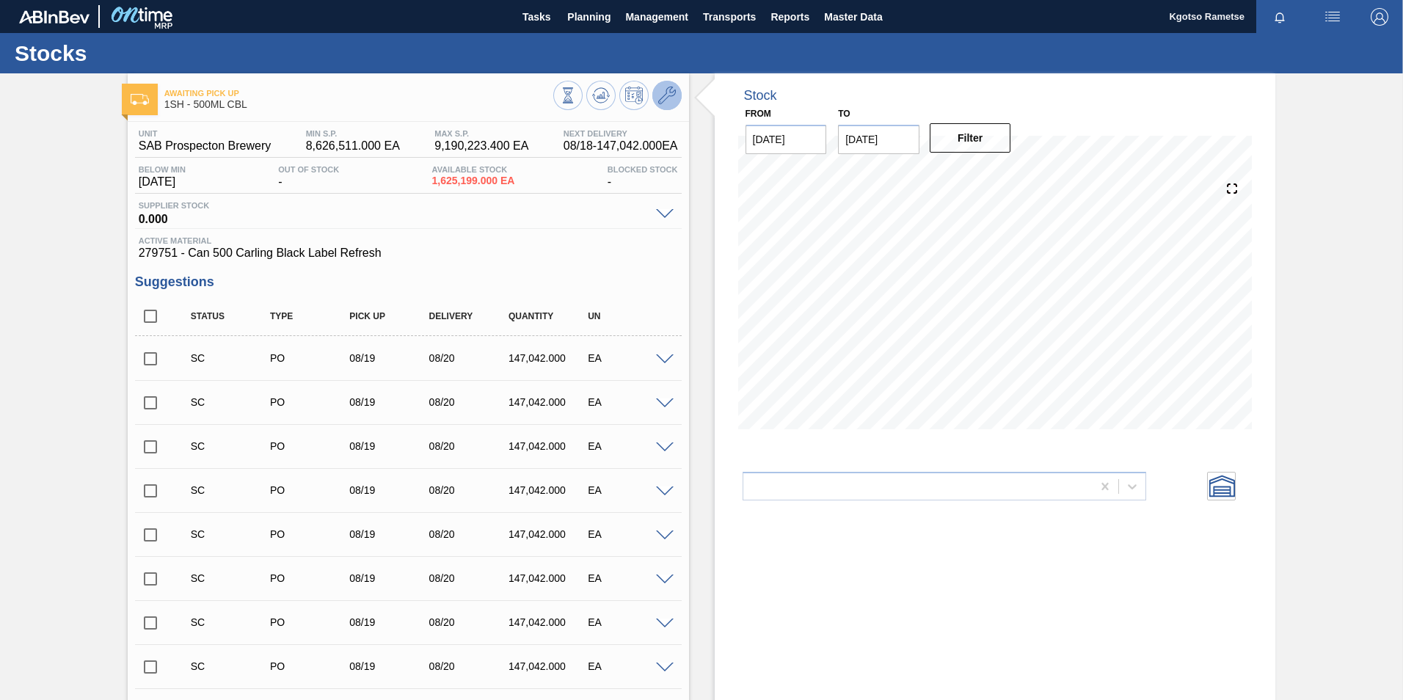
click at [665, 84] on button at bounding box center [666, 95] width 29 height 29
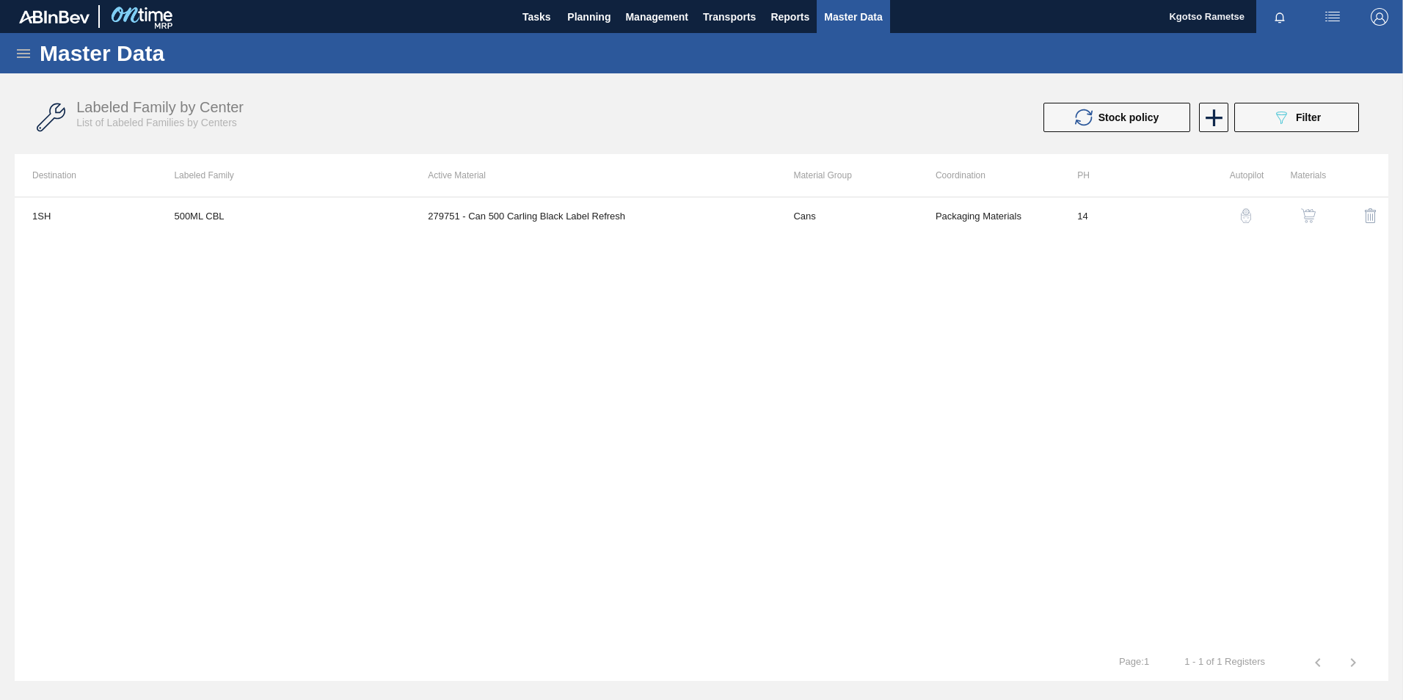
click at [932, 216] on img "button" at bounding box center [1308, 215] width 15 height 15
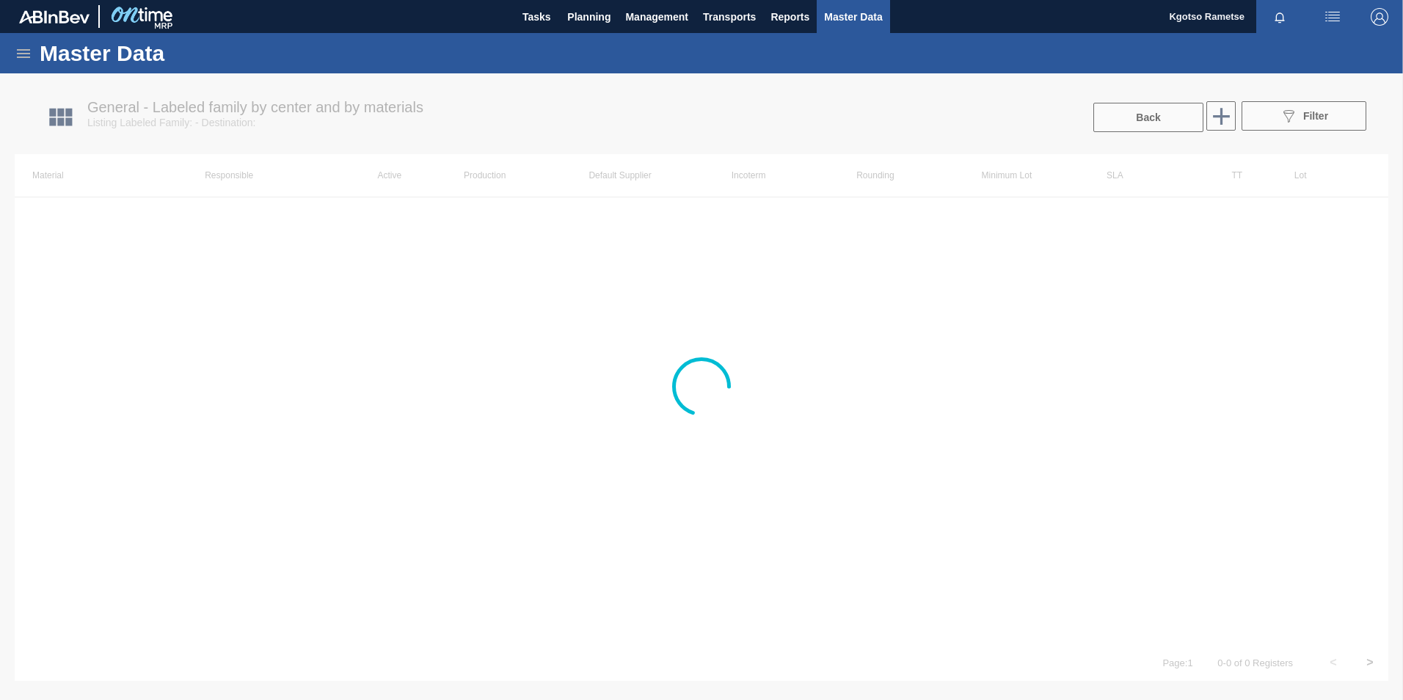
click at [864, 215] on div at bounding box center [701, 386] width 1403 height 627
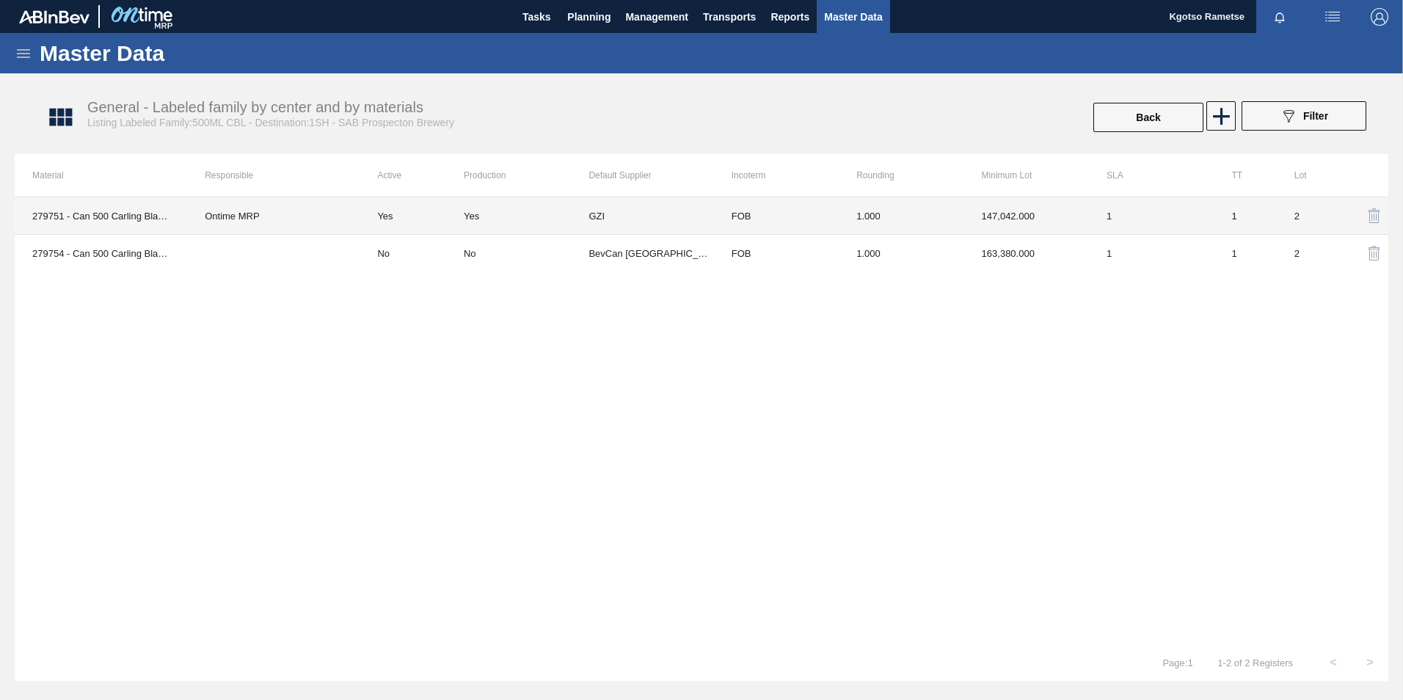
click at [859, 216] on td "1.000" at bounding box center [901, 215] width 125 height 37
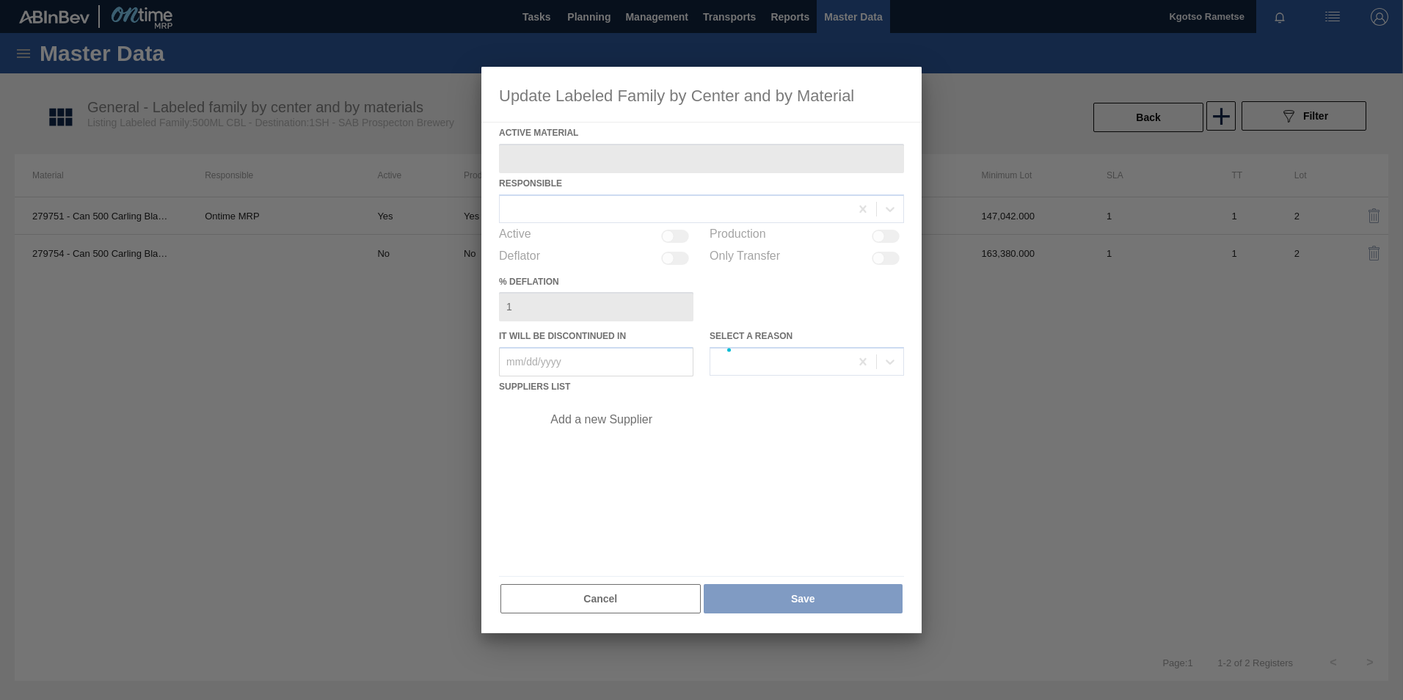
type Material "279751 - Can 500 Carling Black Label Refresh"
checkbox input "true"
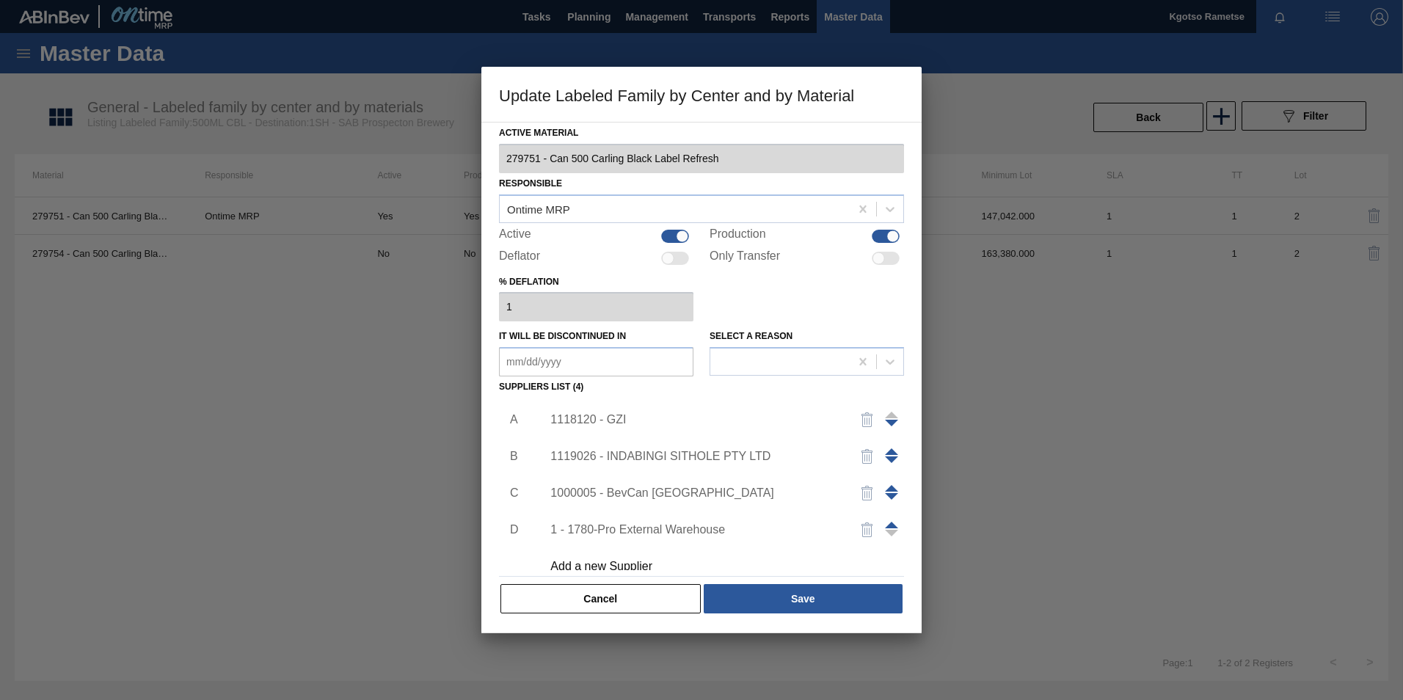
click at [622, 423] on div "1118120 - GZI" at bounding box center [694, 419] width 288 height 13
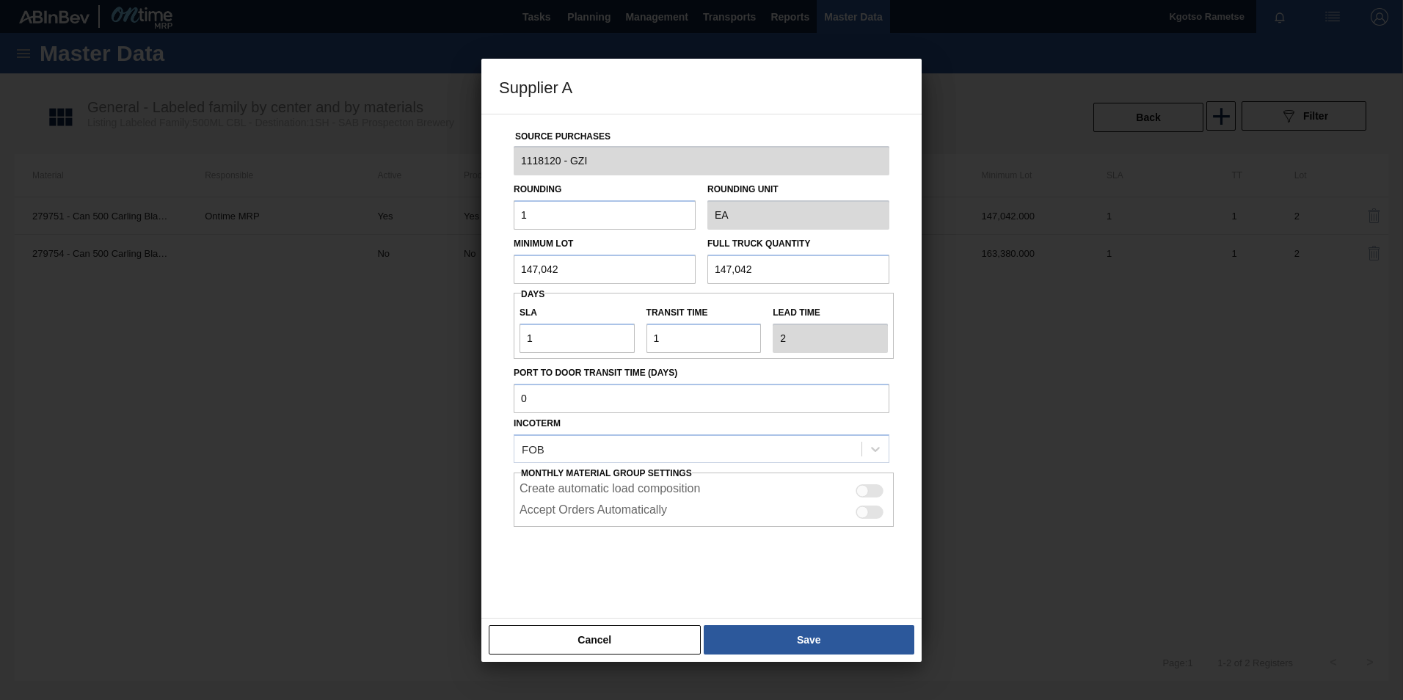
drag, startPoint x: 584, startPoint y: 277, endPoint x: 428, endPoint y: 263, distance: 156.8
click at [470, 263] on div "Supplier A Source Purchases 1118120 - GZI Rounding 1 Rounding Unit EA Minimum L…" at bounding box center [701, 350] width 1403 height 700
drag, startPoint x: 558, startPoint y: 262, endPoint x: 318, endPoint y: 296, distance: 241.5
click at [457, 270] on div "Supplier A Source Purchases 1118120 - GZI Rounding 1 Rounding Unit EA Minimum L…" at bounding box center [701, 350] width 1403 height 700
type input "490,140"
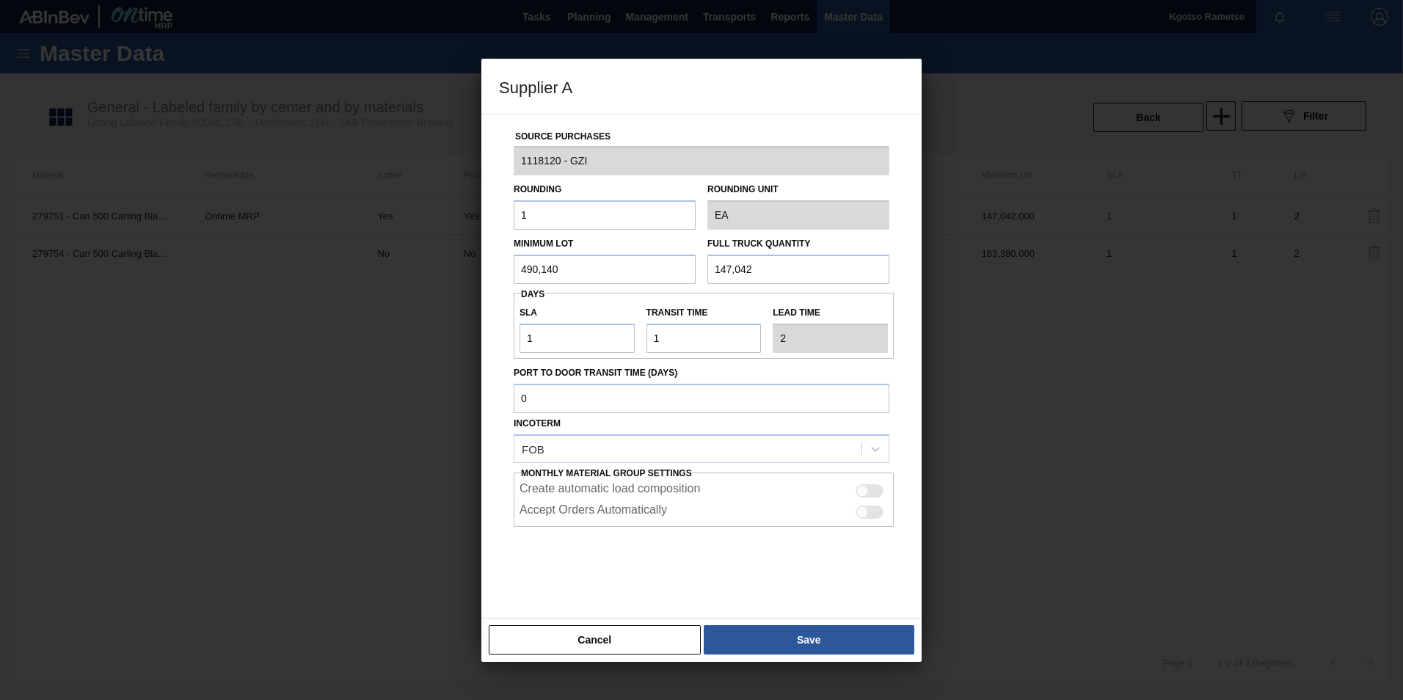
drag, startPoint x: 820, startPoint y: 271, endPoint x: 398, endPoint y: 282, distance: 422.7
click at [411, 282] on div "Supplier A Source Purchases 1118120 - GZI Rounding 1 Rounding Unit EA Minimum L…" at bounding box center [701, 350] width 1403 height 700
paste input "490,140"
type input "490,140"
drag, startPoint x: 551, startPoint y: 339, endPoint x: 296, endPoint y: 354, distance: 255.7
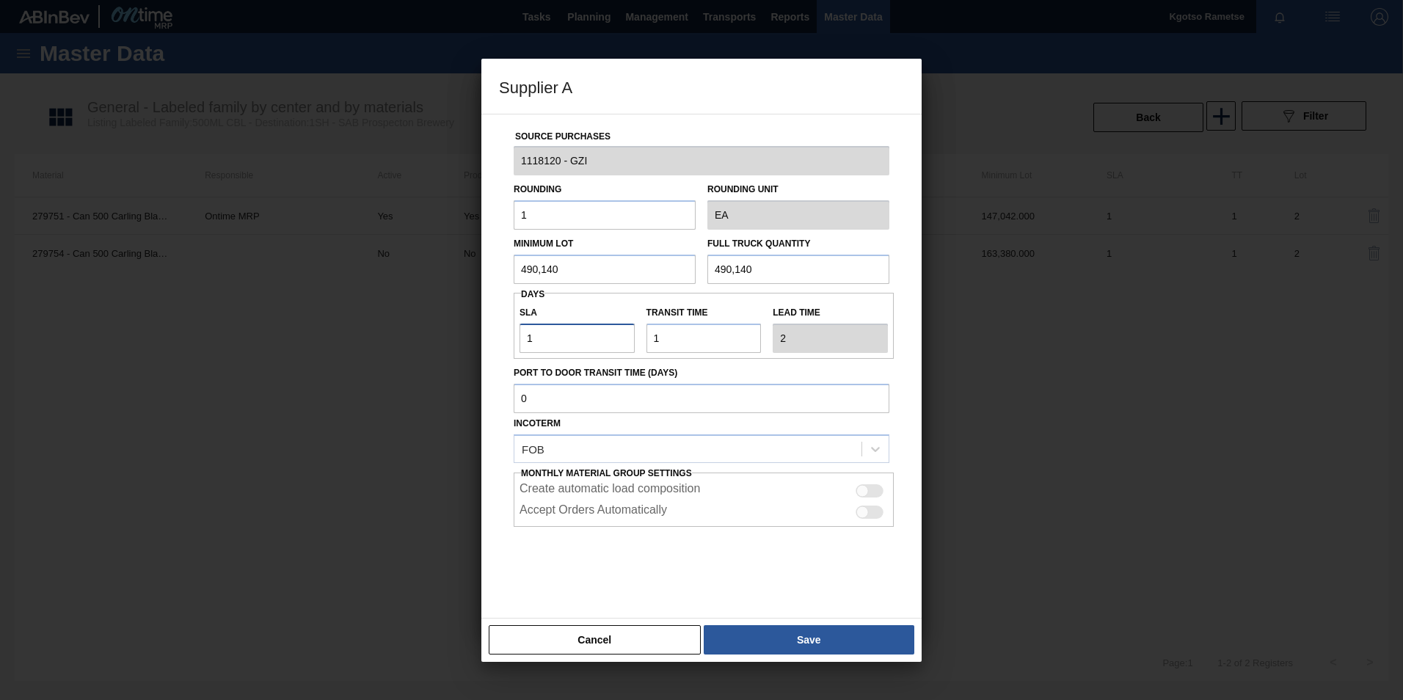
click at [330, 354] on div "Supplier A Source Purchases 1118120 - GZI Rounding 1 Rounding Unit EA Minimum L…" at bounding box center [701, 350] width 1403 height 700
type input "4"
type input "5"
type input "4"
click at [759, 435] on button "Save" at bounding box center [809, 639] width 211 height 29
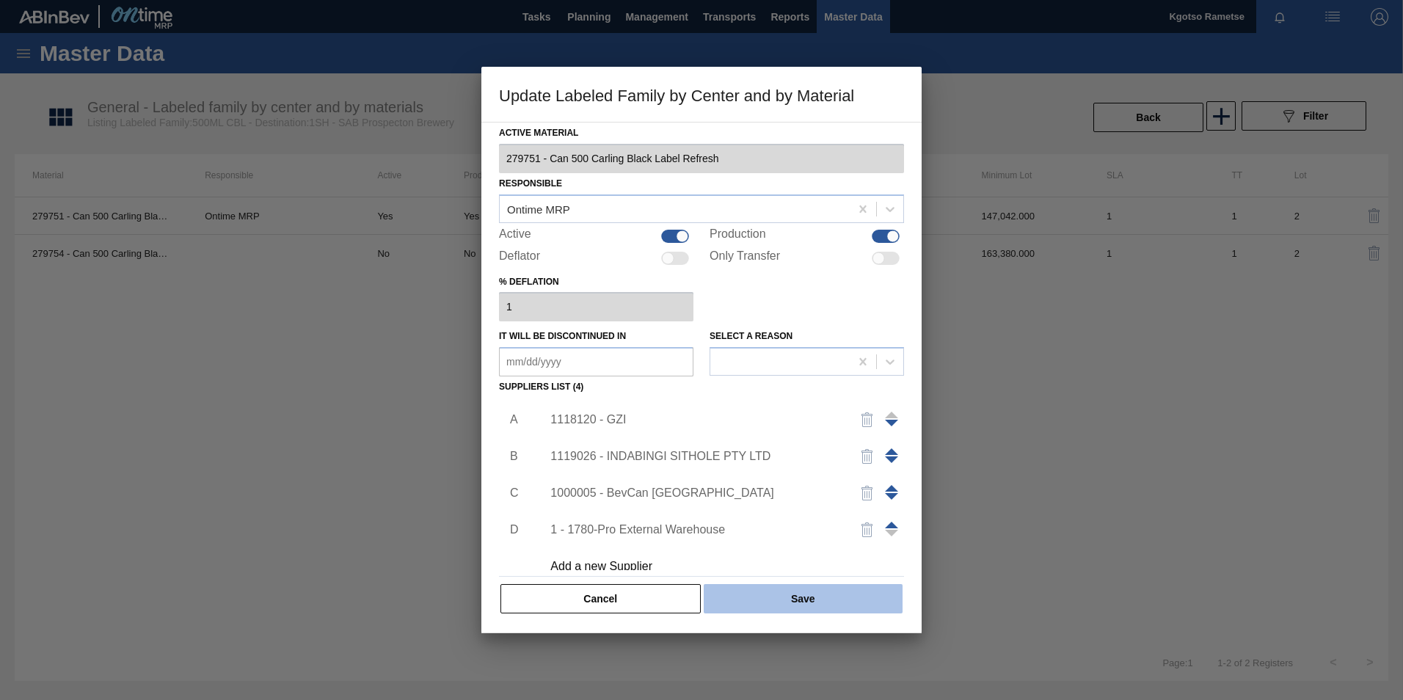
click at [760, 435] on button "Save" at bounding box center [803, 598] width 199 height 29
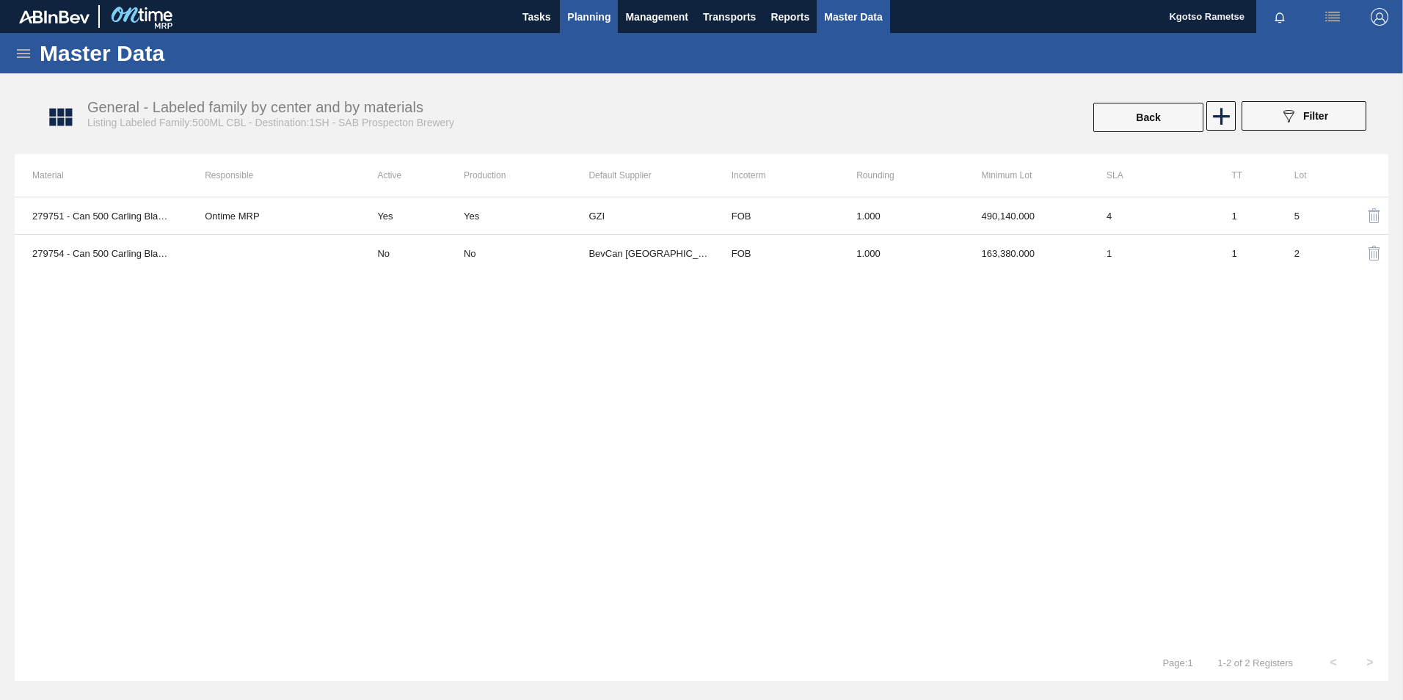
click at [605, 10] on span "Planning" at bounding box center [588, 17] width 43 height 18
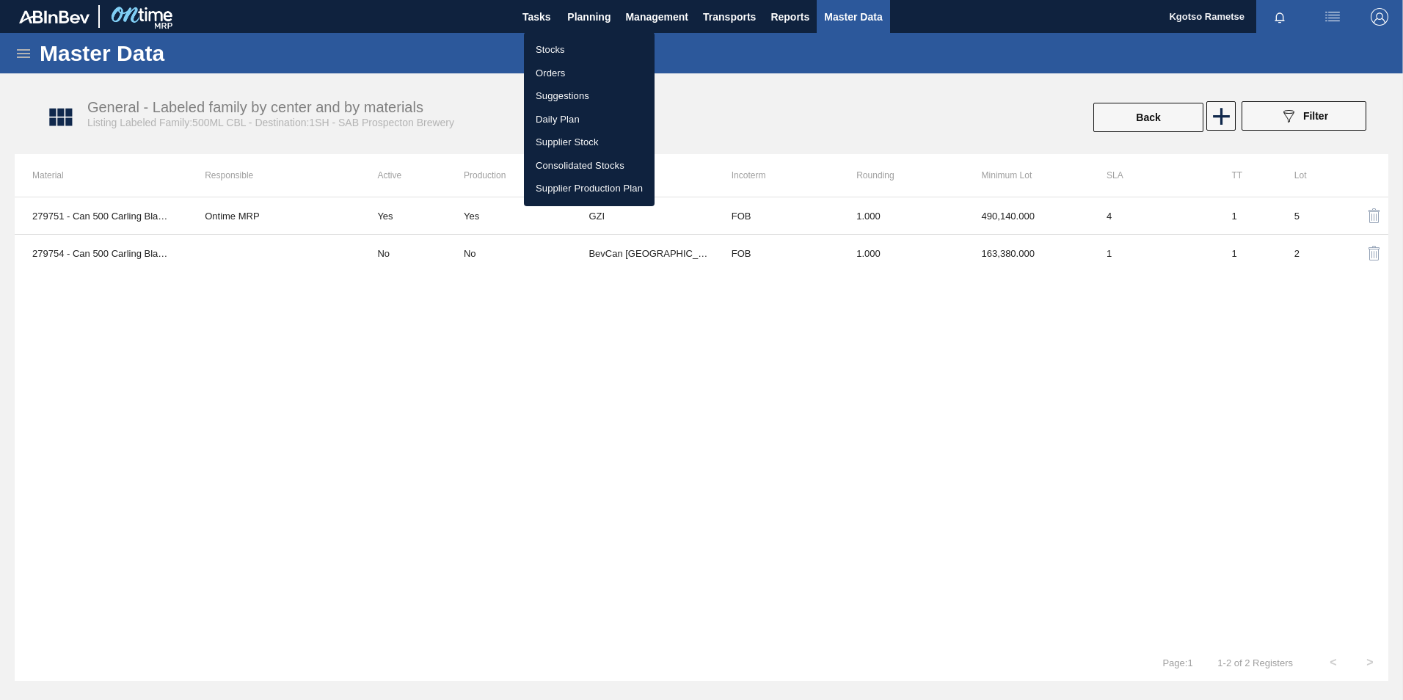
click at [563, 35] on ul "Stocks Orders Suggestions Daily Plan Supplier Stock Consolidated Stocks Supplie…" at bounding box center [589, 119] width 131 height 174
click at [563, 42] on li "Stocks" at bounding box center [589, 49] width 131 height 23
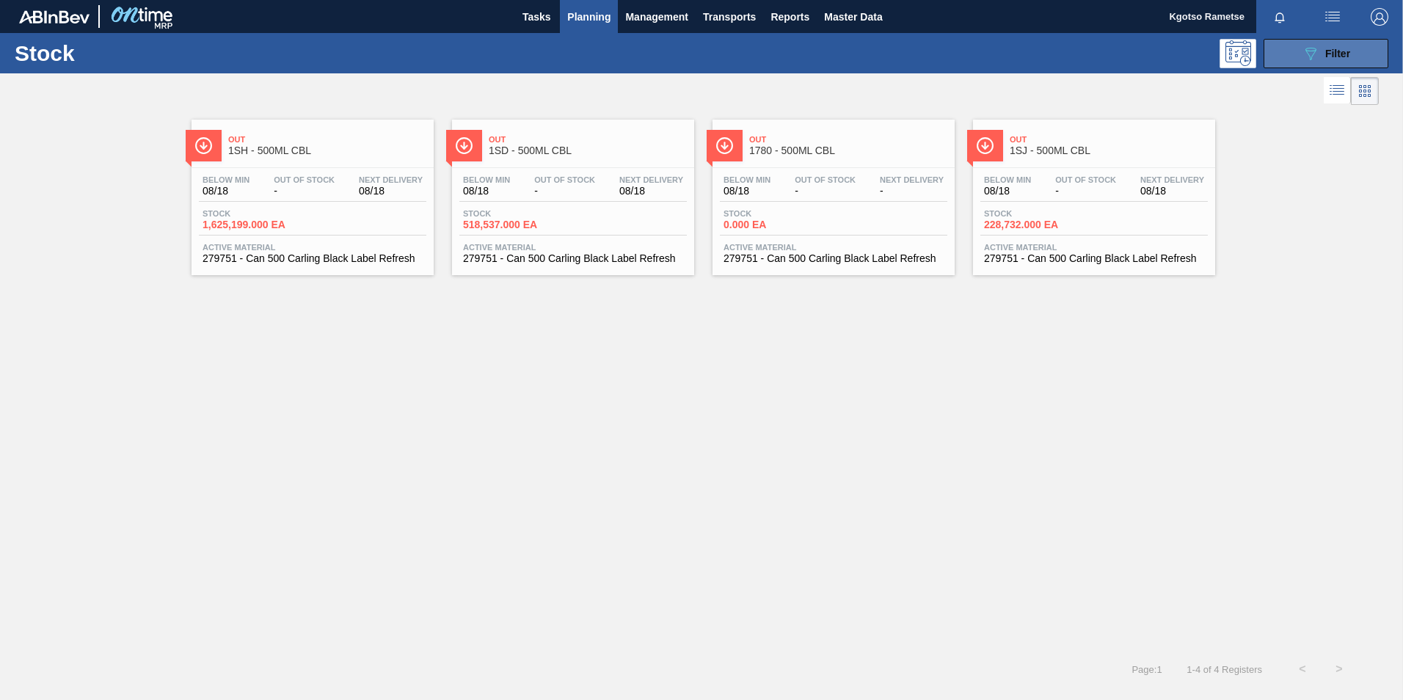
click at [932, 60] on div "089F7B8B-B2A5-4AFE-B5C0-19BA573D28AC Filter" at bounding box center [1326, 54] width 48 height 18
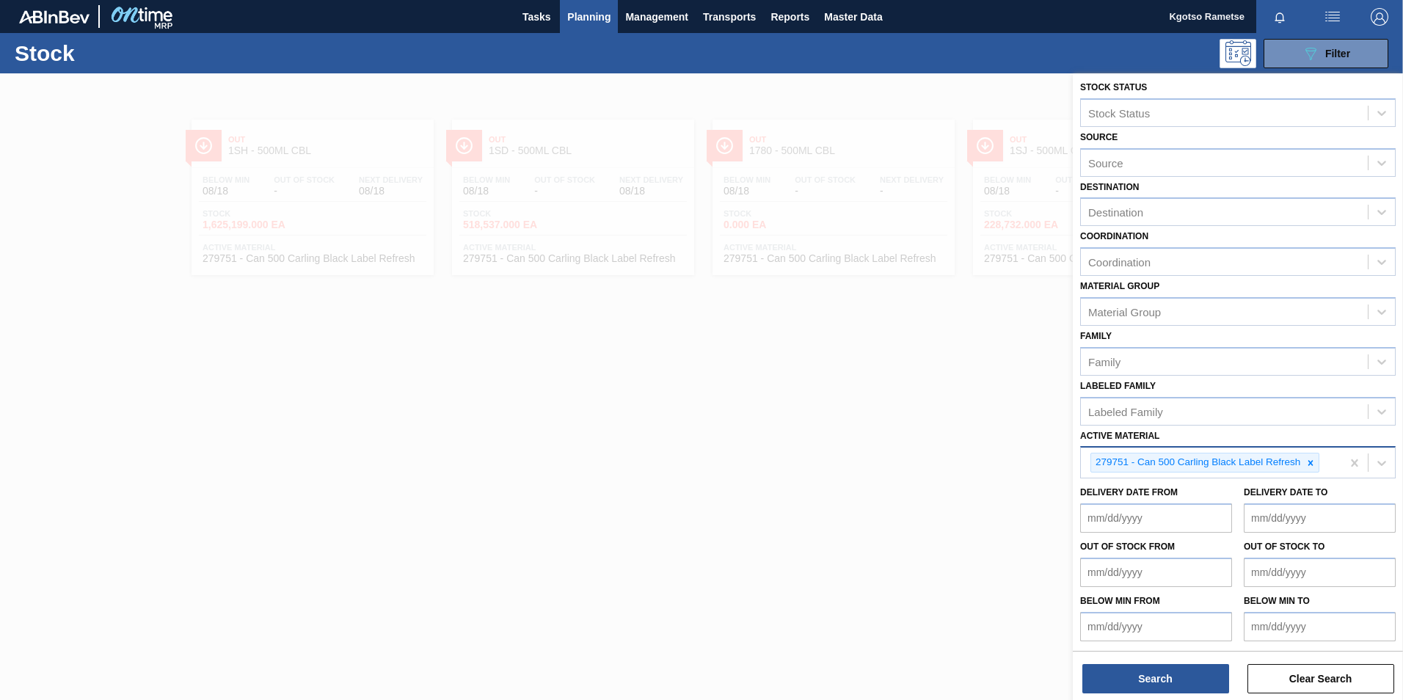
scroll to position [4, 0]
click at [932, 435] on div at bounding box center [1310, 462] width 16 height 18
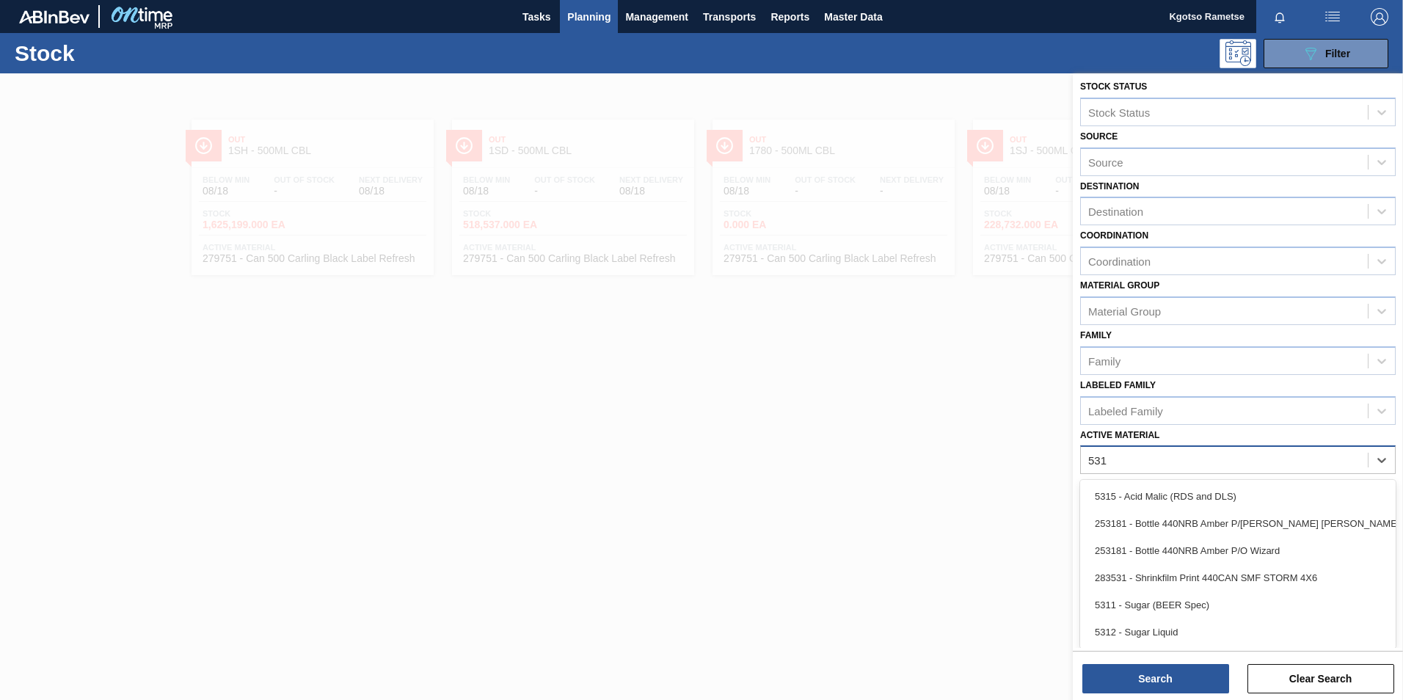
type Material "5312"
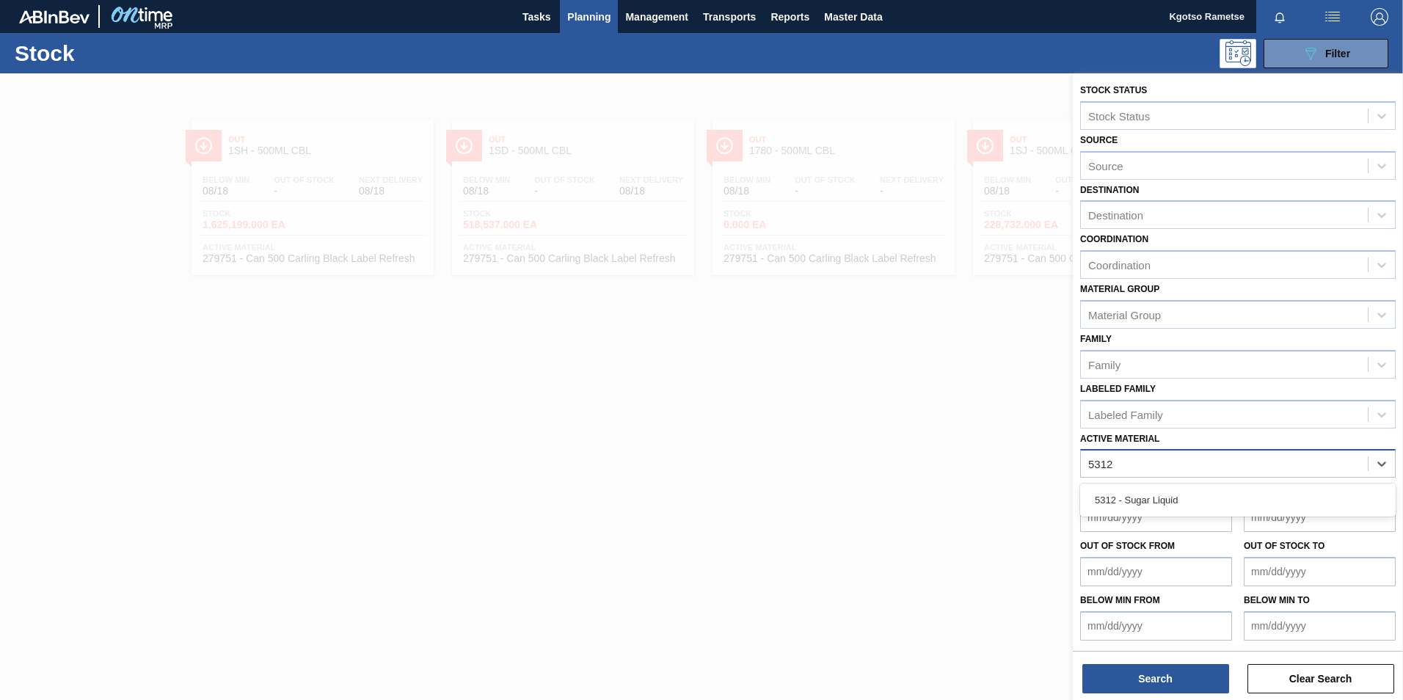
scroll to position [1, 0]
click at [932, 435] on div "5312 - Sugar Liquid" at bounding box center [1237, 499] width 315 height 27
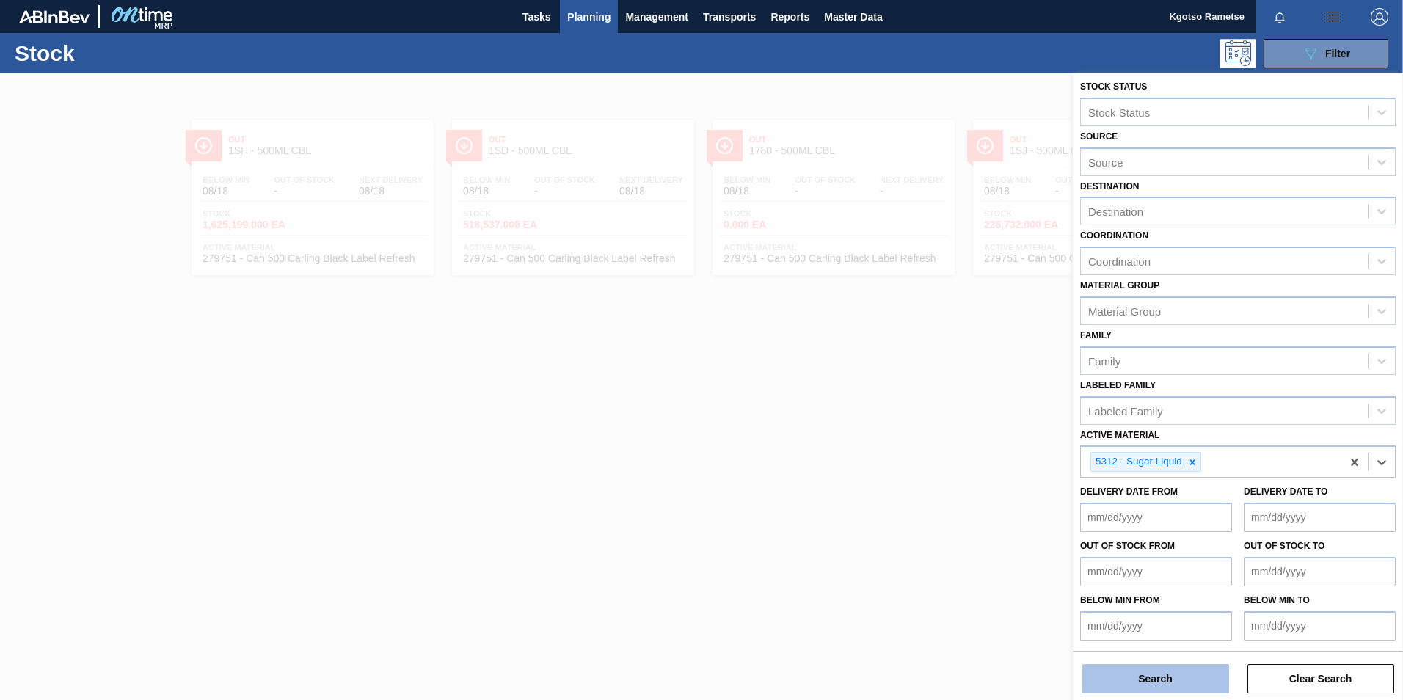
click at [932, 435] on button "Search" at bounding box center [1155, 678] width 147 height 29
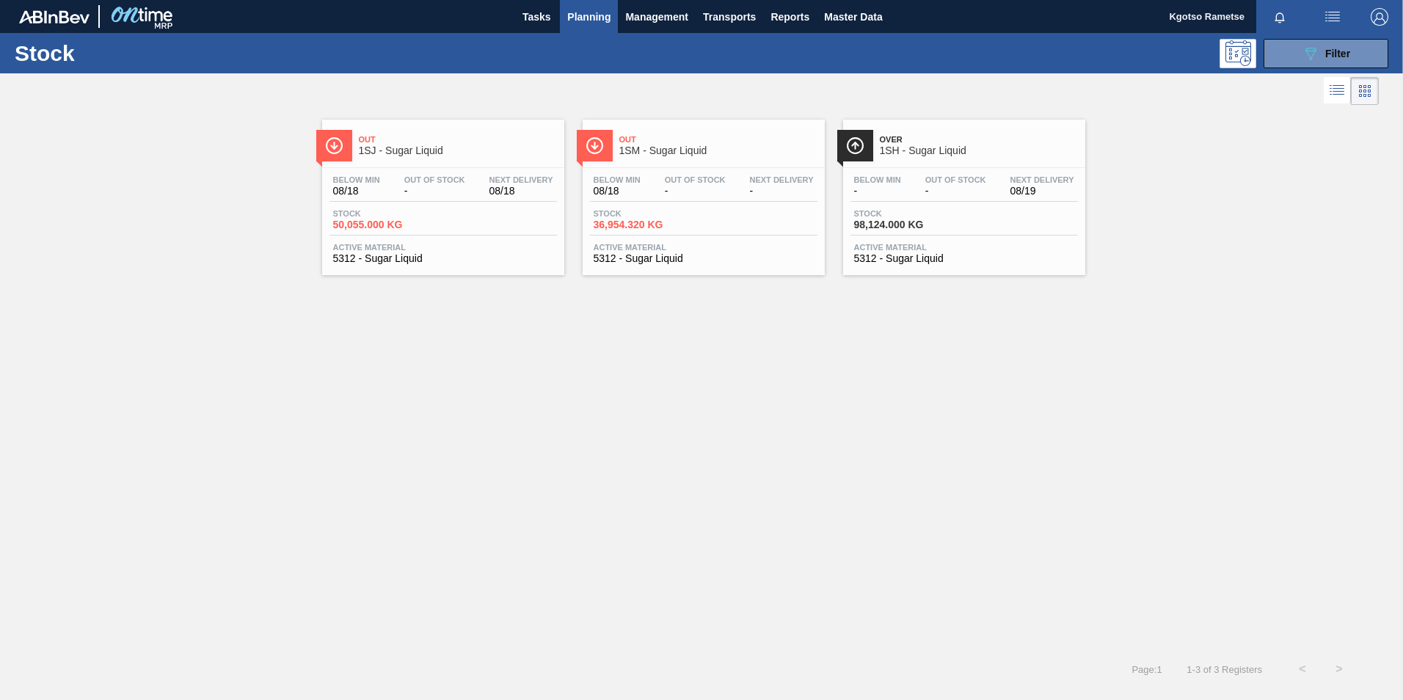
click at [922, 143] on span "Over" at bounding box center [979, 139] width 198 height 9
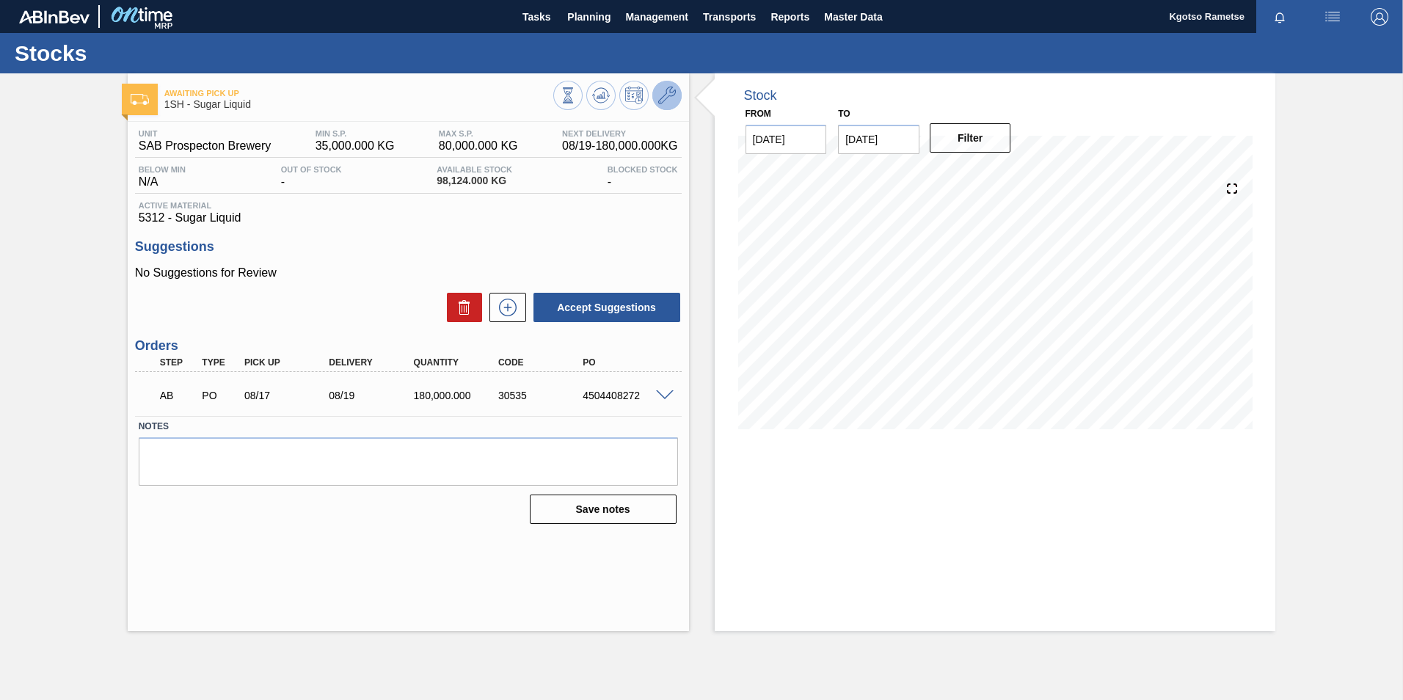
click at [664, 95] on icon at bounding box center [667, 96] width 18 height 18
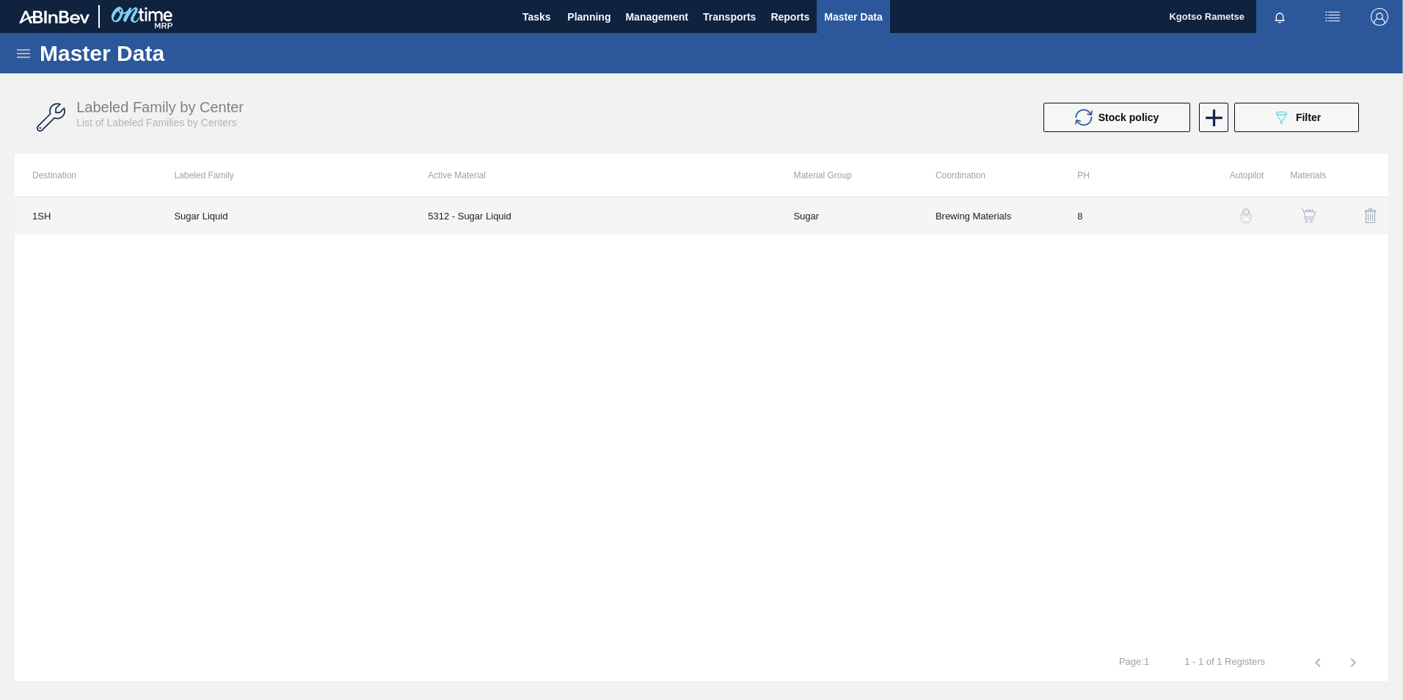
click at [801, 217] on td "Sugar" at bounding box center [846, 215] width 142 height 37
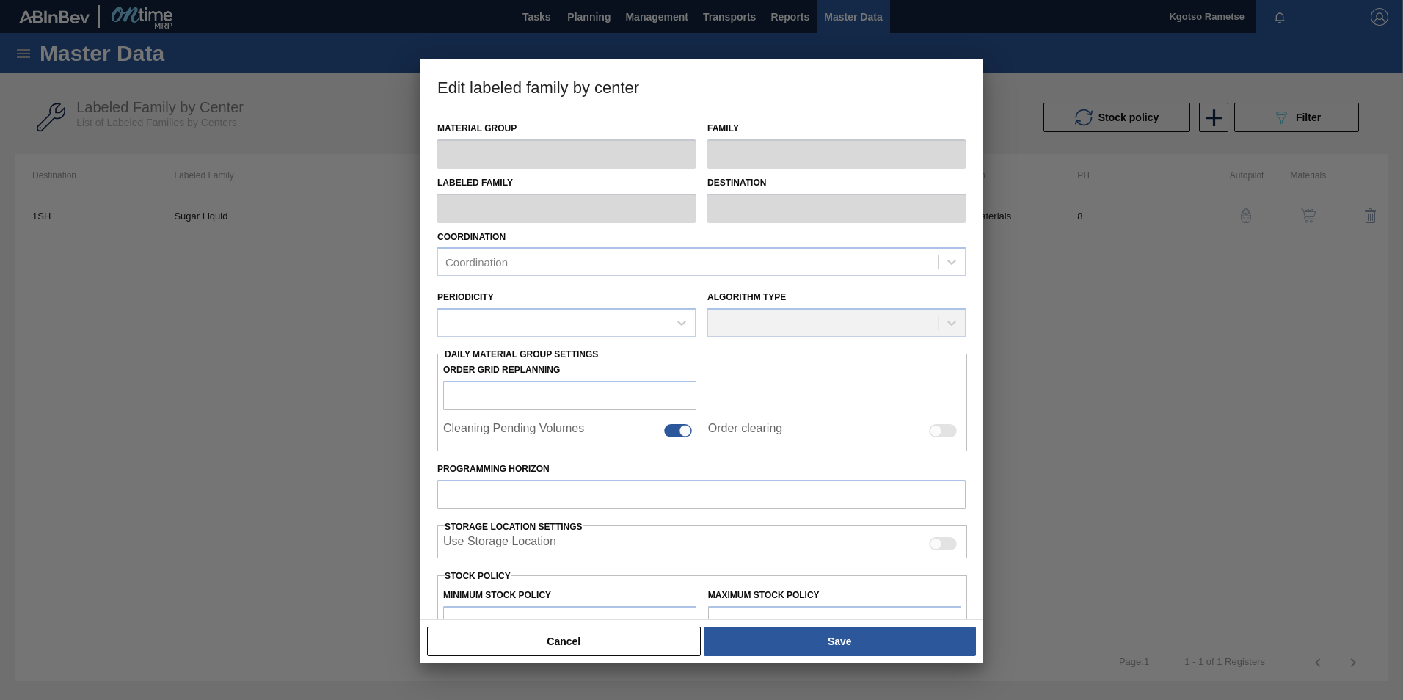
type input "Sugar"
type input "Sucrose Sugar"
type input "Sugar Liquid"
type input "1SH - SAB Prospecton Brewery"
type input "8"
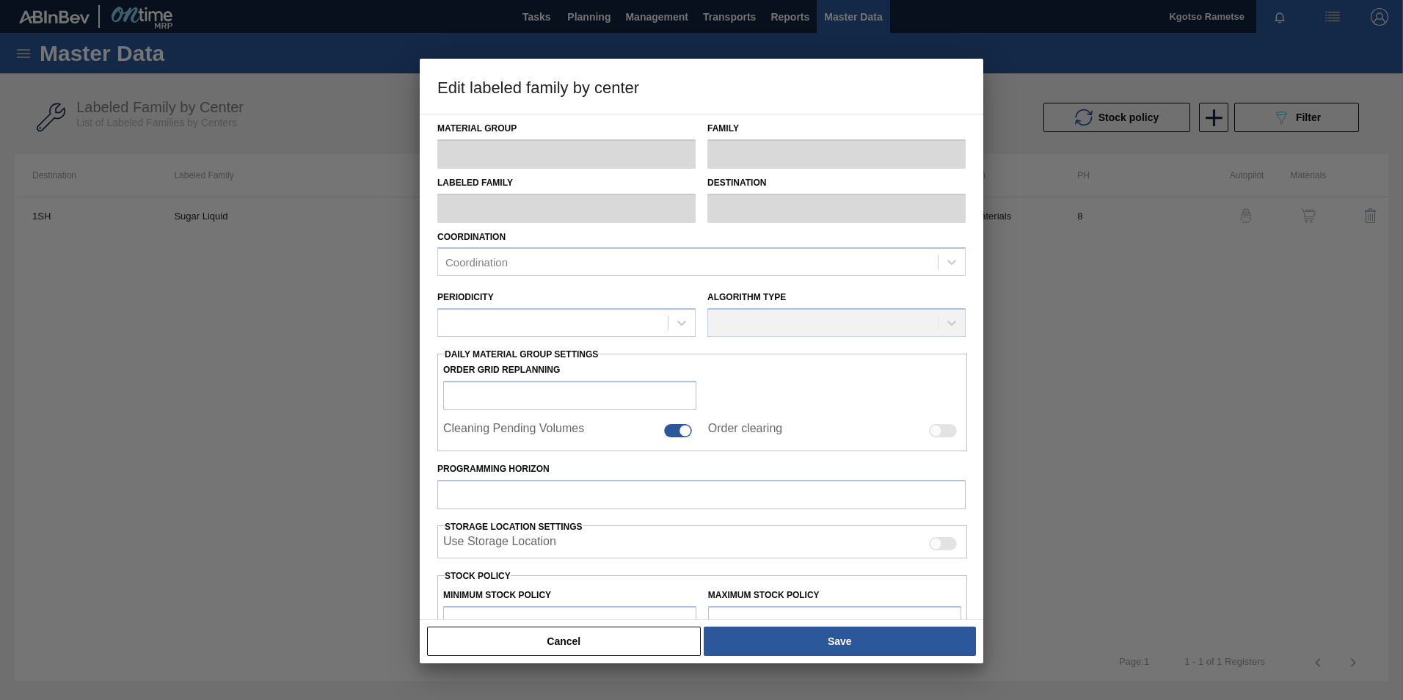
type input "35,000"
type input "80,000"
type input "0"
type input "35,000.000"
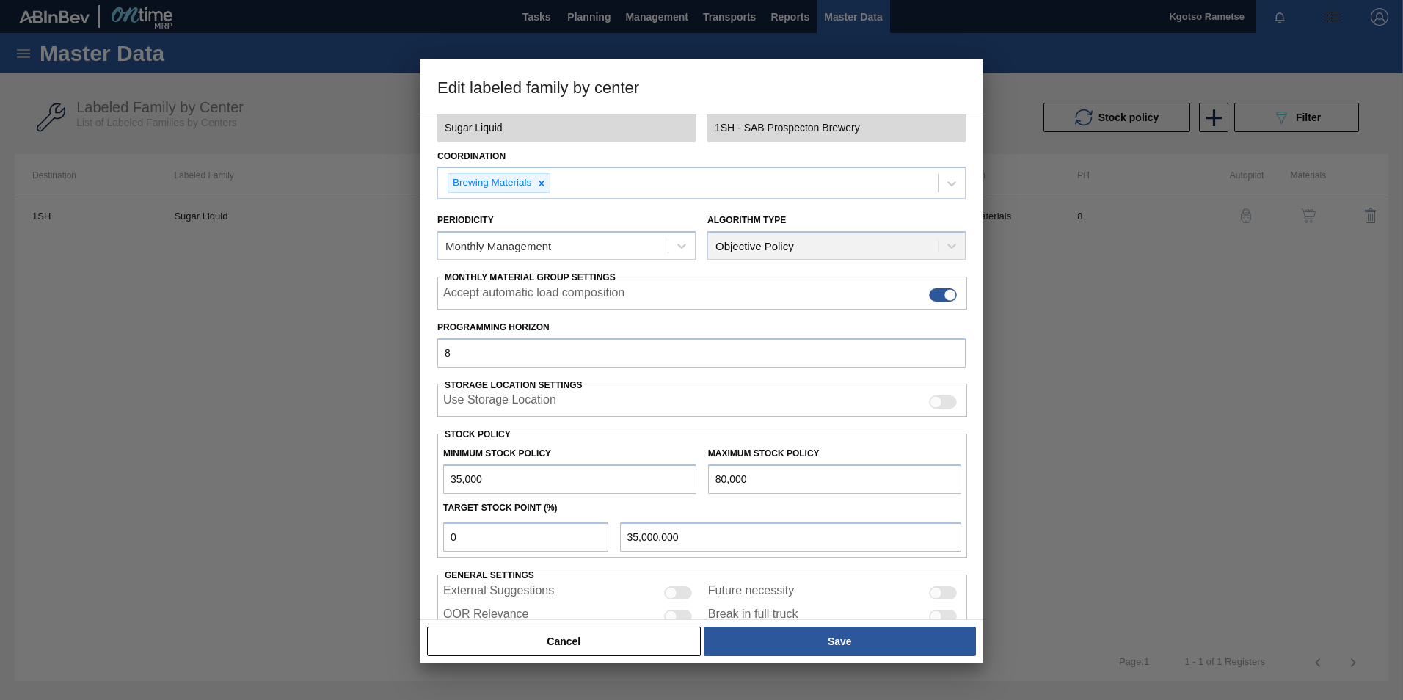
scroll to position [147, 0]
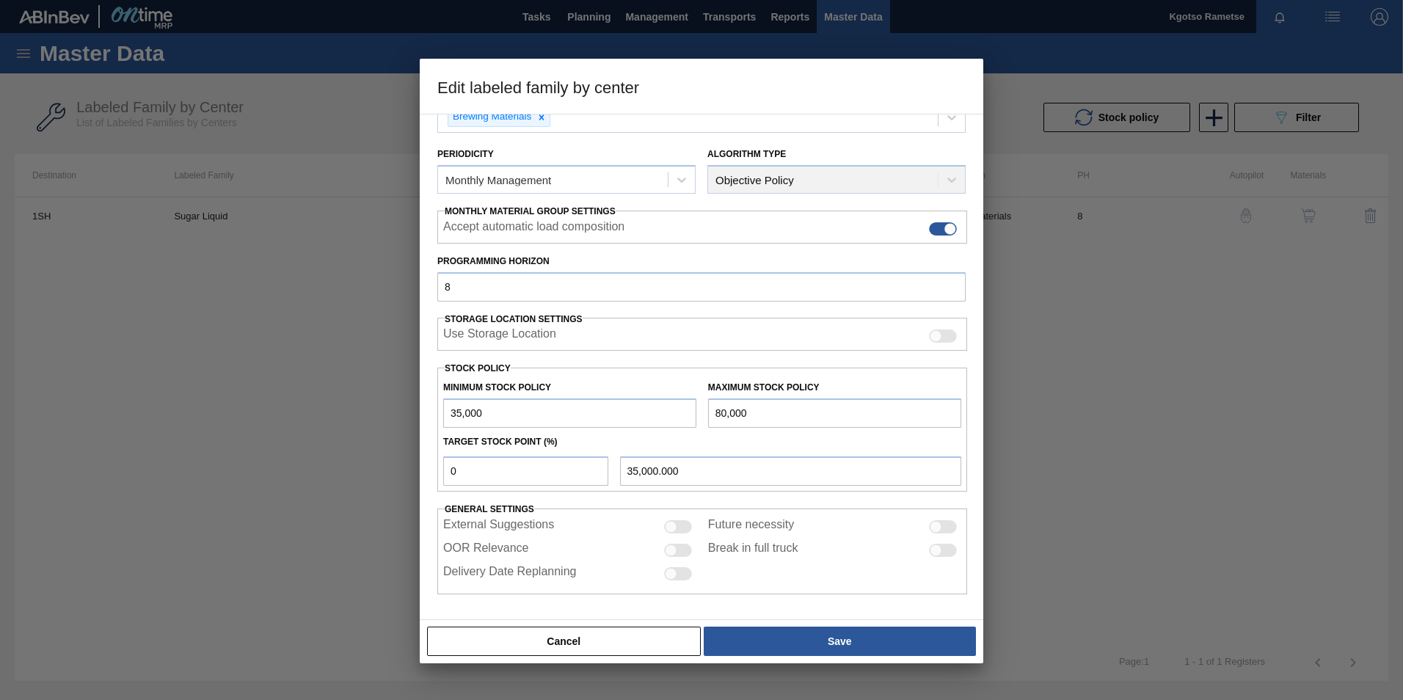
click at [448, 420] on input "35,000" at bounding box center [569, 412] width 253 height 29
type input "135,000"
type input "135,000.000"
type input "135,000"
click at [711, 415] on input "80,000" at bounding box center [834, 412] width 253 height 29
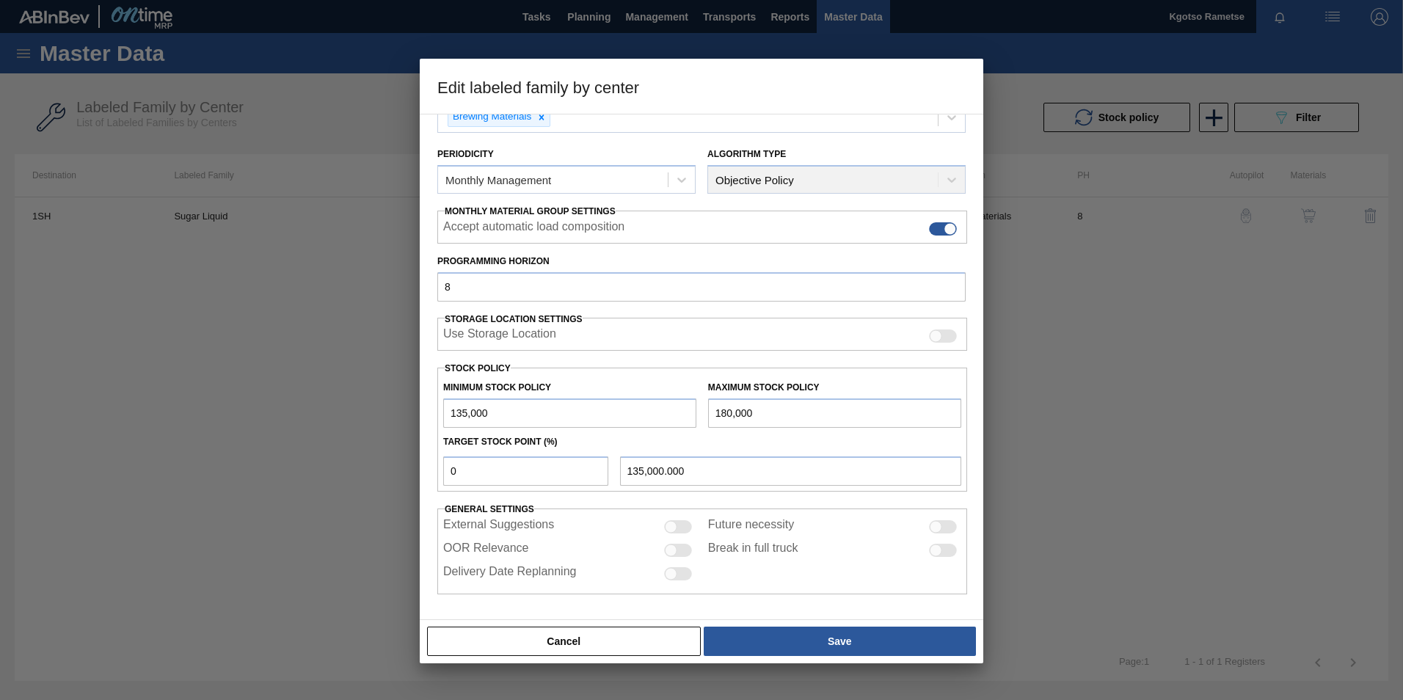
type input "180,000"
drag, startPoint x: 250, startPoint y: 493, endPoint x: 8, endPoint y: 503, distance: 242.3
click at [101, 435] on div "Edit labeled family by center Material Group Sugar Family Sucrose Sugar Labeled…" at bounding box center [701, 350] width 1403 height 700
type input "1"
type input "135,450.000"
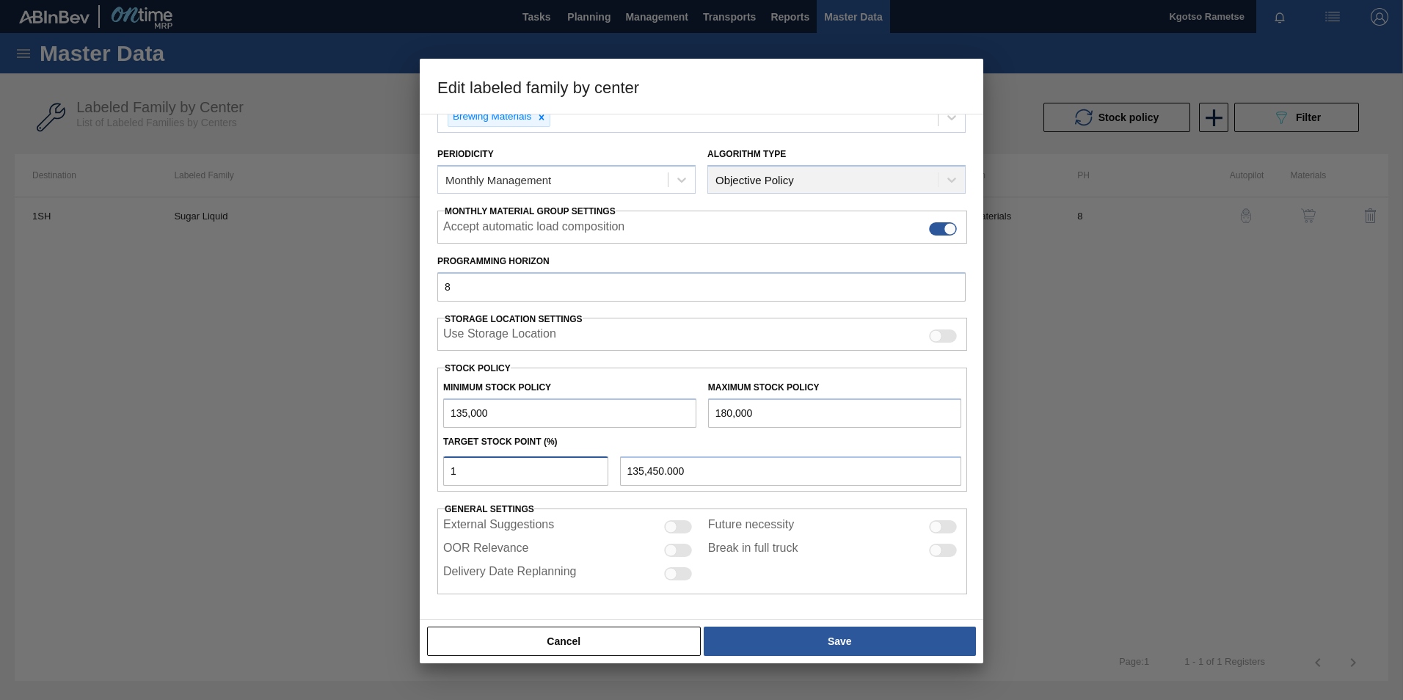
type input "10"
type input "139,500.000"
type input "100"
type input "180,000.000"
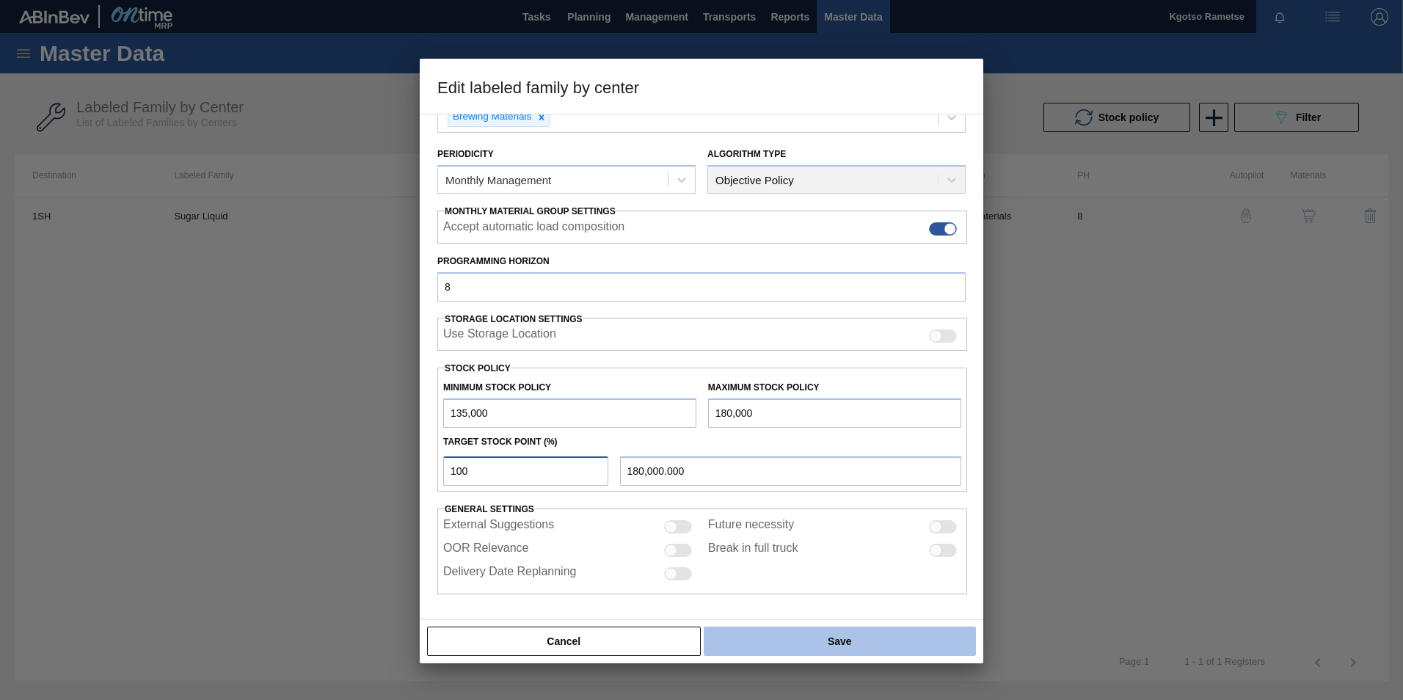
type input "100"
click at [836, 435] on button "Save" at bounding box center [840, 641] width 272 height 29
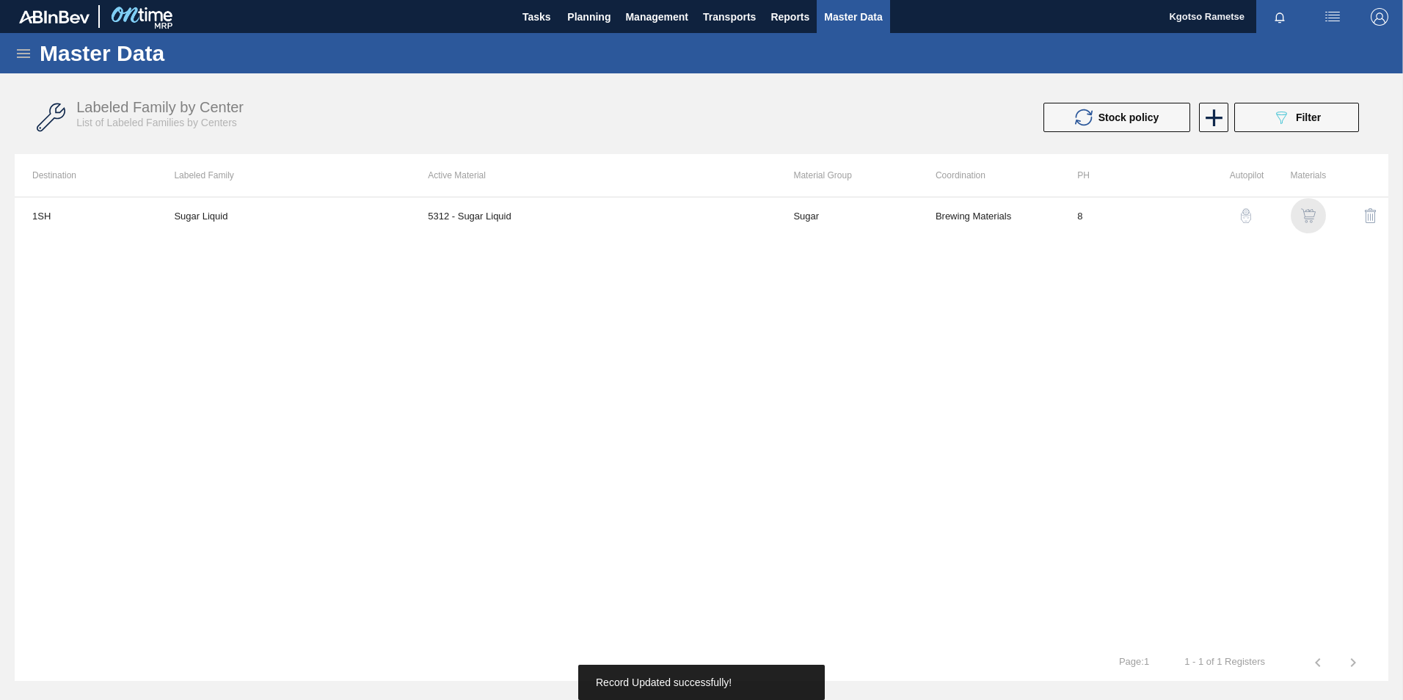
click at [932, 211] on img "button" at bounding box center [1308, 215] width 15 height 15
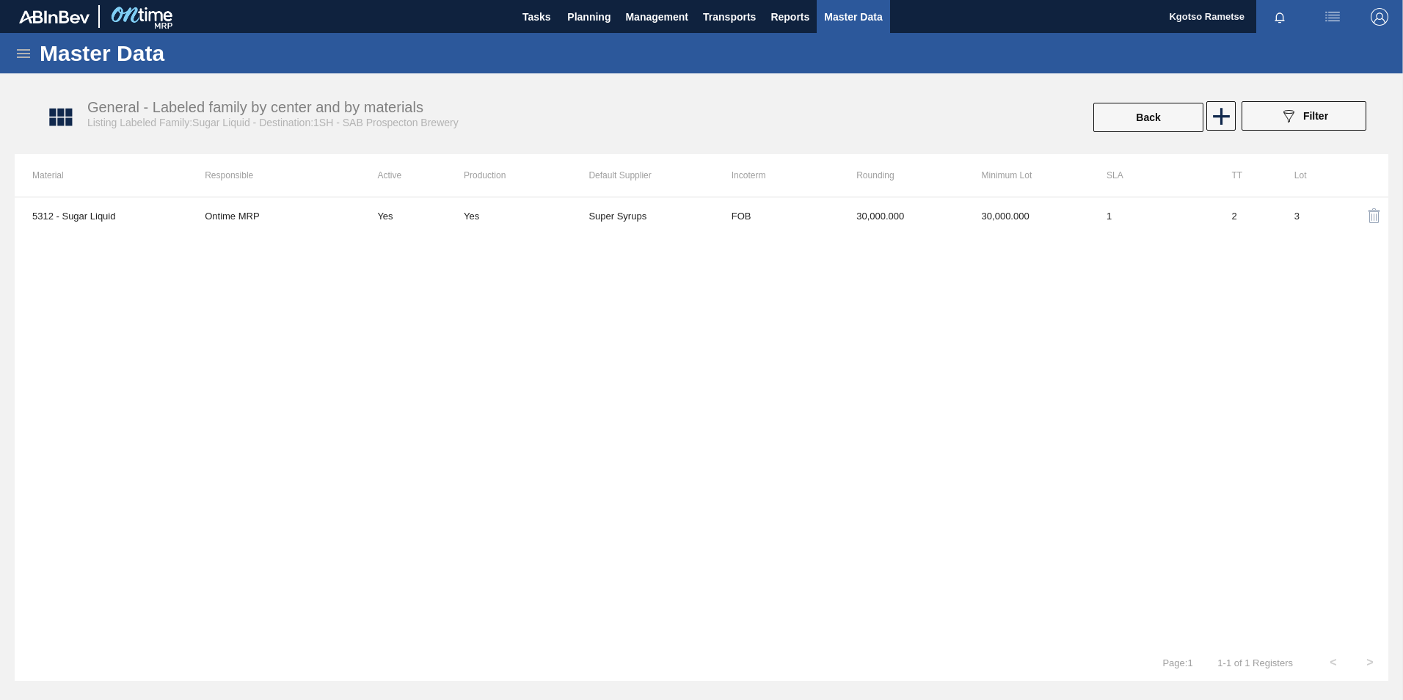
click at [932, 249] on div "5312 - Sugar Liquid Ontime MRP Yes Yes Super Syrups FOB 30,000.000 30,000.000 1…" at bounding box center [701, 421] width 1373 height 448
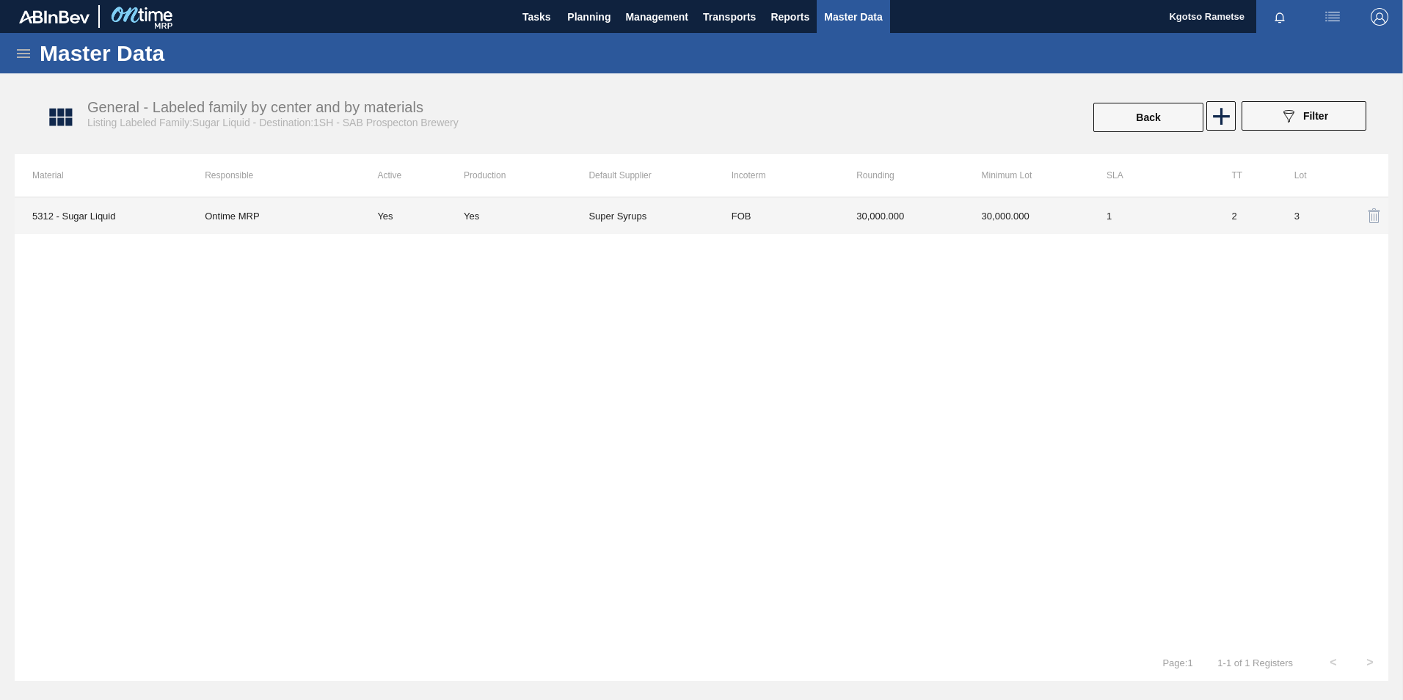
click at [932, 219] on td "30,000.000" at bounding box center [1026, 215] width 125 height 37
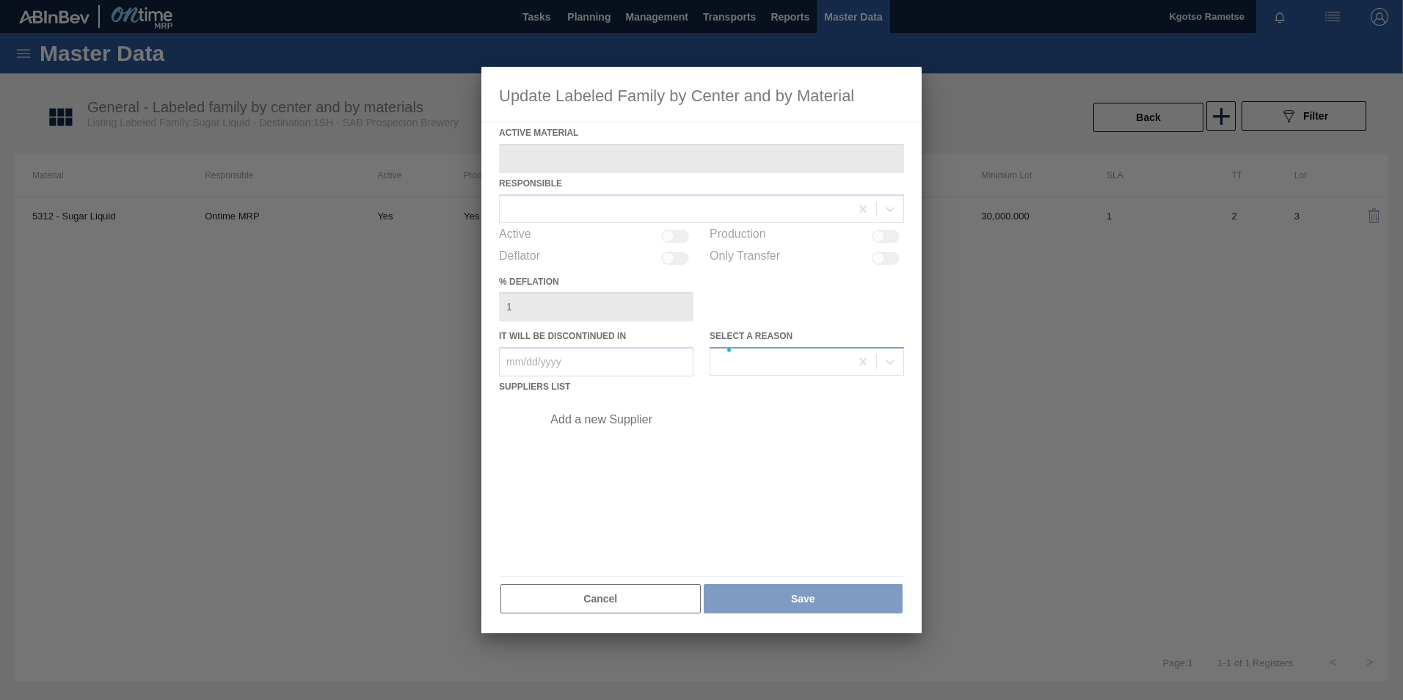
type Material "5312 - Sugar Liquid"
checkbox input "true"
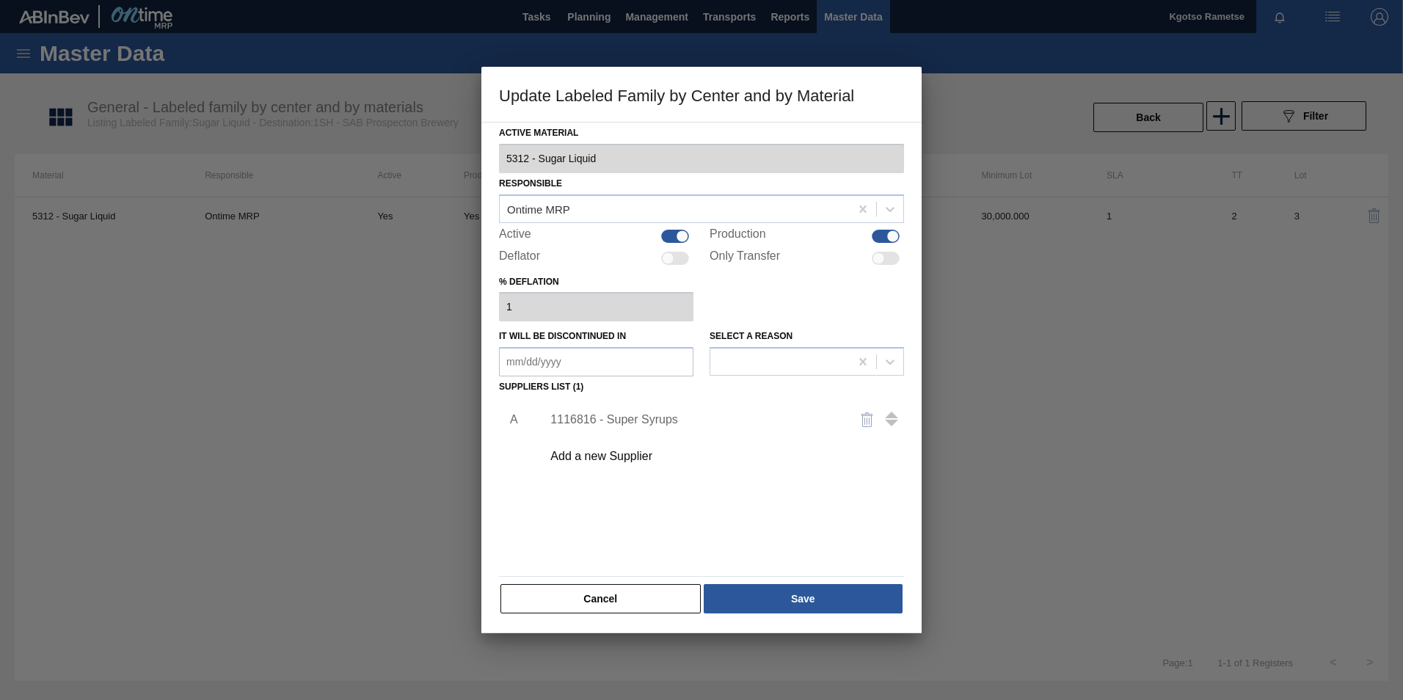
click at [607, 419] on div "1116816 - Super Syrups" at bounding box center [694, 419] width 288 height 13
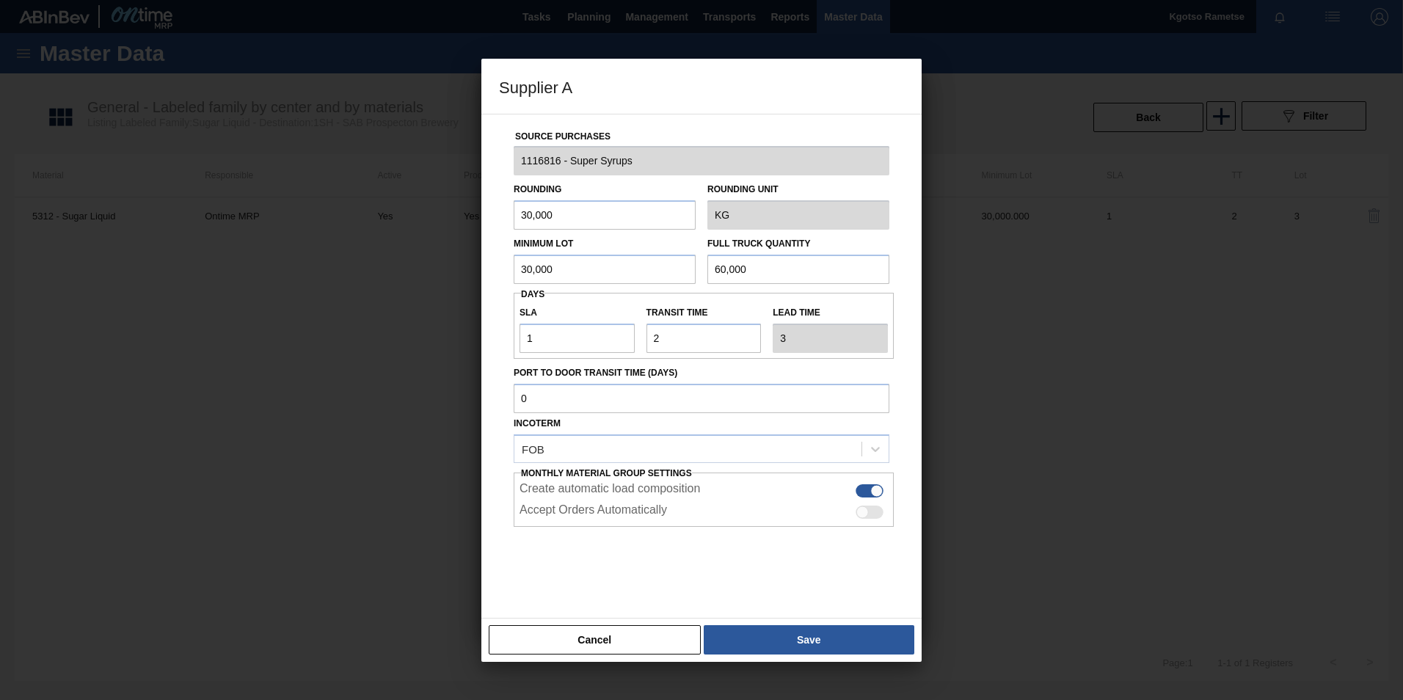
drag, startPoint x: 566, startPoint y: 276, endPoint x: 442, endPoint y: 288, distance: 125.3
click at [514, 277] on input "30,000" at bounding box center [605, 269] width 182 height 29
click at [428, 317] on div "Supplier A Source Purchases 1116816 - Super Syrups Rounding 30,000 Rounding Uni…" at bounding box center [701, 350] width 1403 height 700
type input "70,000"
drag, startPoint x: 780, startPoint y: 263, endPoint x: 311, endPoint y: 346, distance: 476.2
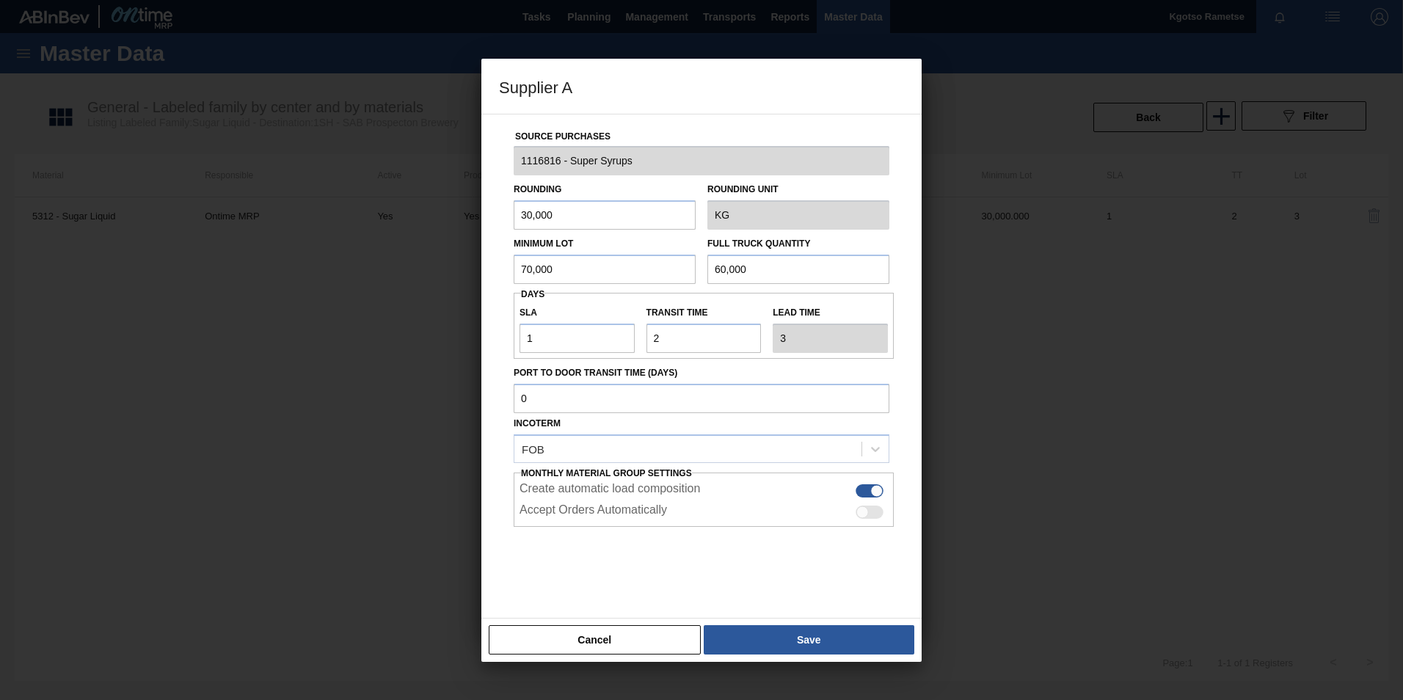
click at [561, 304] on div "Source Purchases 1116816 - Super Syrups Rounding 30,000 Rounding Unit KG Minimu…" at bounding box center [701, 357] width 405 height 486
paste input "7"
type input "70,000"
click at [755, 435] on button "Save" at bounding box center [809, 639] width 211 height 29
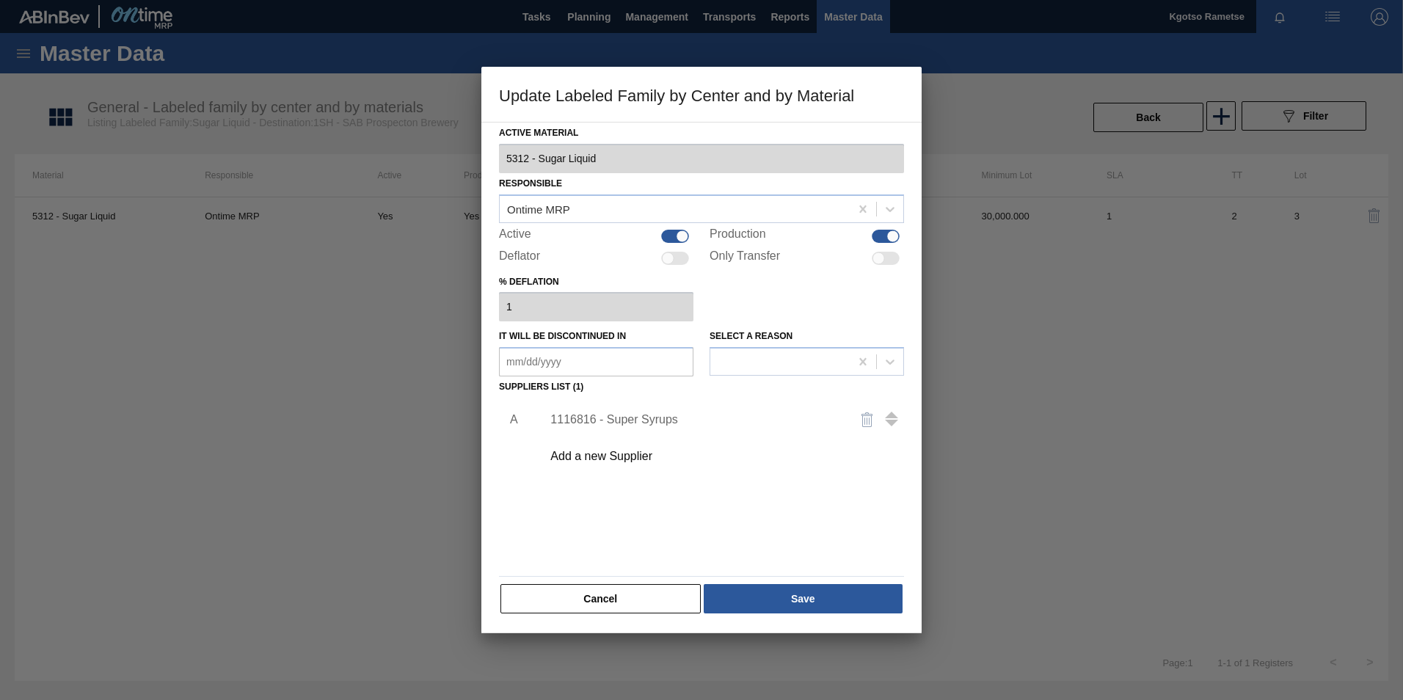
click at [740, 435] on div "Active Material 5312 - Sugar Liquid Responsible Ontime MRP Active Production De…" at bounding box center [701, 377] width 440 height 511
click at [734, 435] on button "Save" at bounding box center [803, 598] width 199 height 29
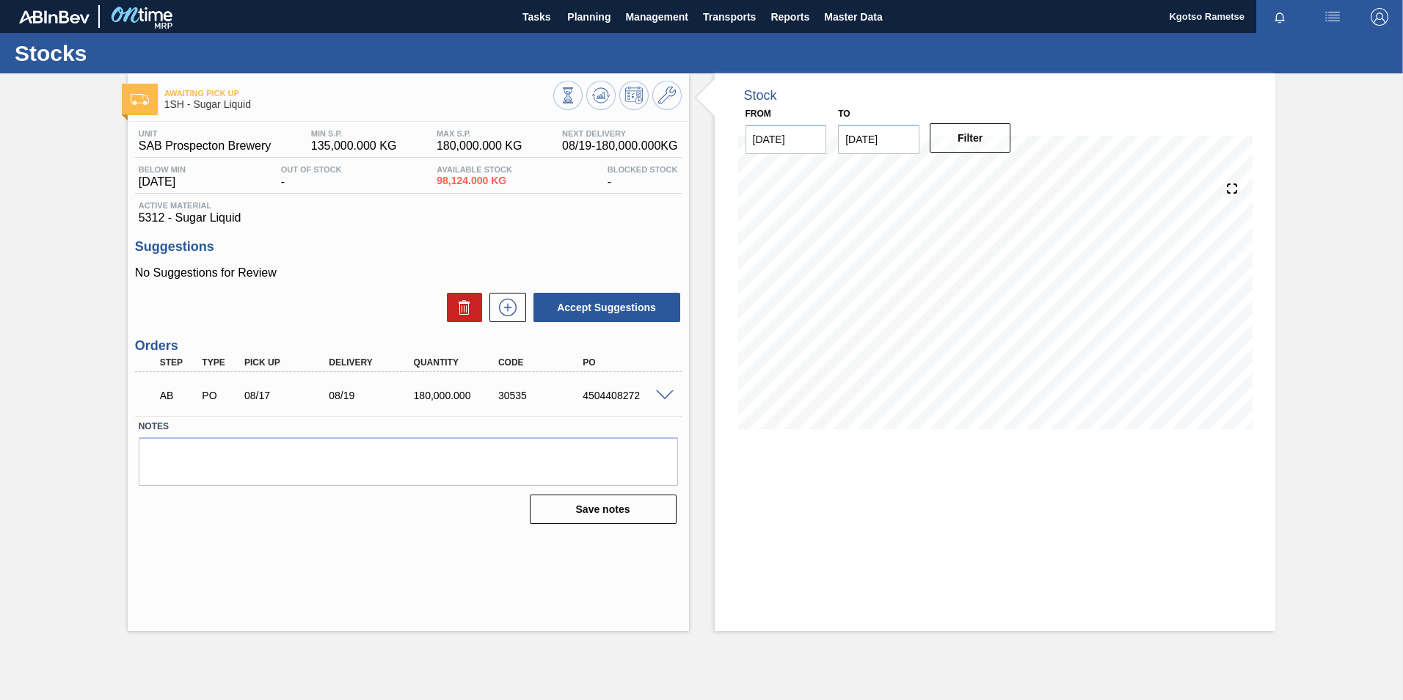
click at [604, 80] on div "Awaiting Pick Up 1SH - Sugar Liquid" at bounding box center [408, 93] width 561 height 40
click at [601, 85] on button at bounding box center [600, 95] width 29 height 29
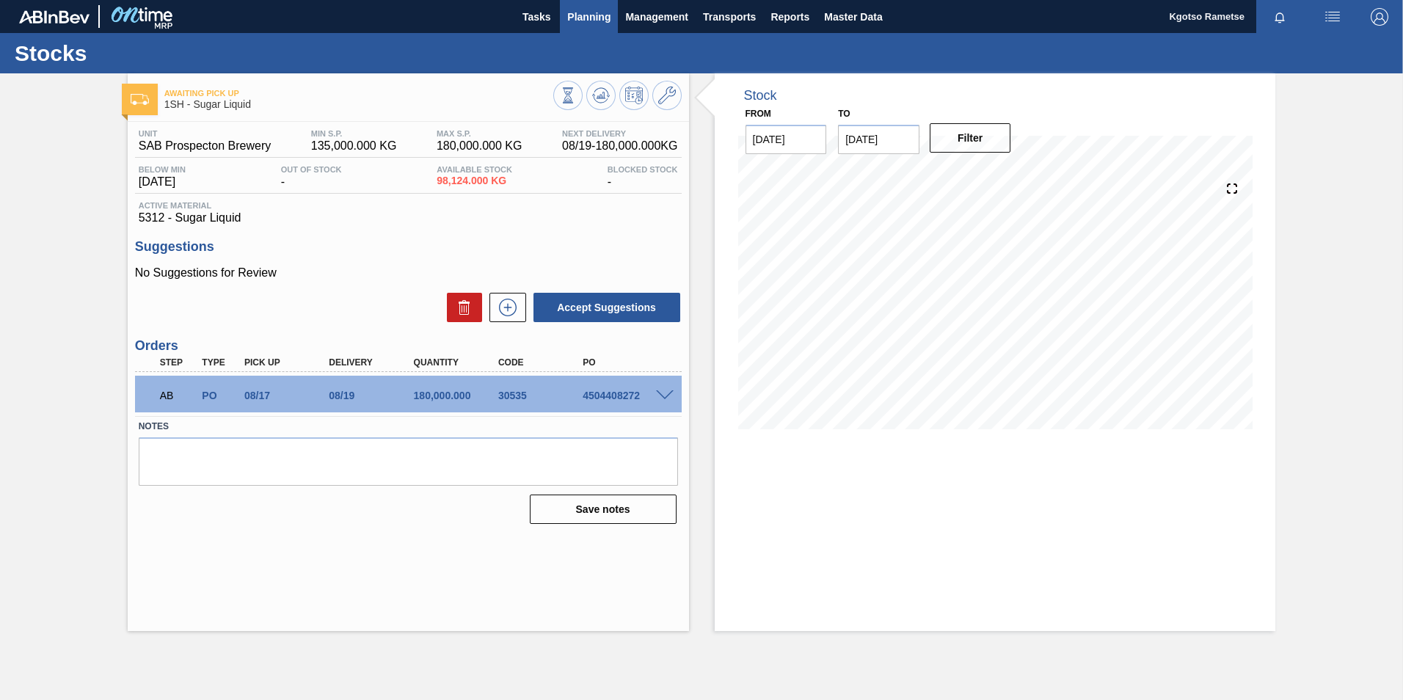
click at [602, 14] on span "Planning" at bounding box center [588, 17] width 43 height 18
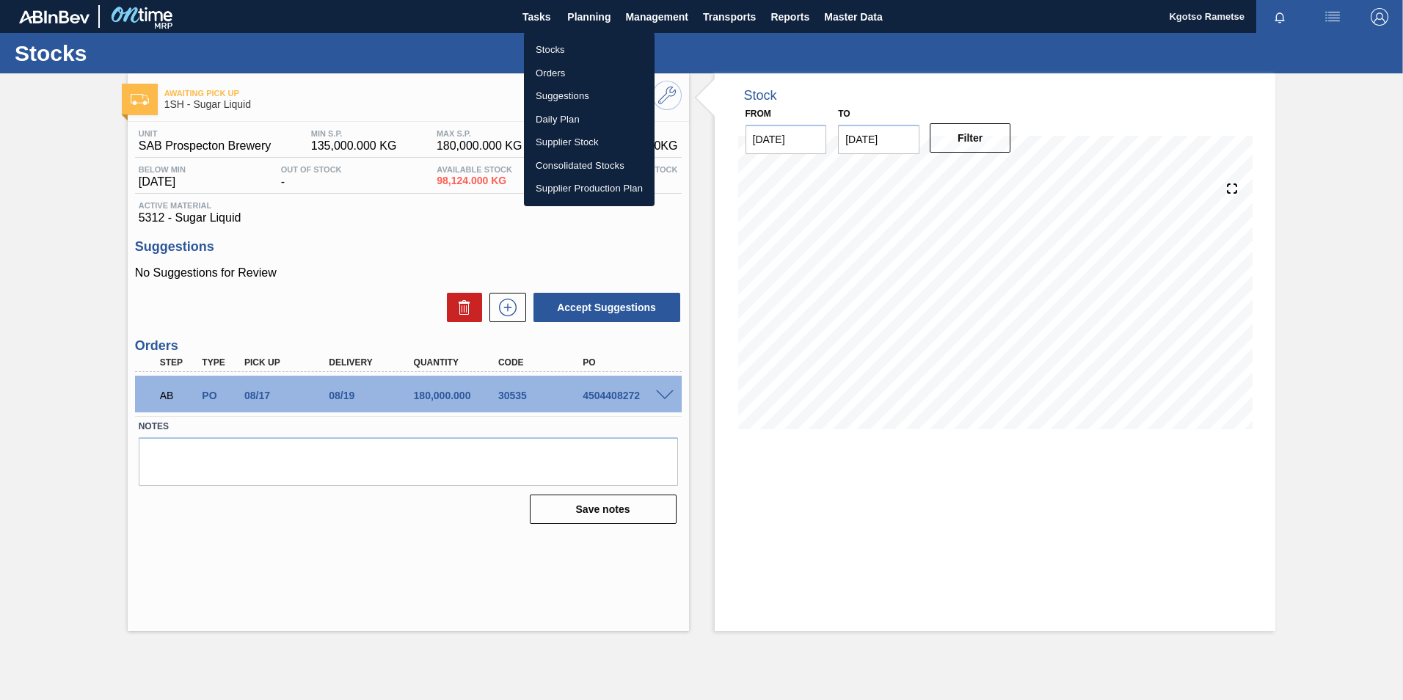
click at [593, 35] on ul "Stocks Orders Suggestions Daily Plan Supplier Stock Consolidated Stocks Supplie…" at bounding box center [589, 119] width 131 height 174
drag, startPoint x: 596, startPoint y: 44, endPoint x: 691, endPoint y: 65, distance: 97.7
click at [596, 44] on li "Stocks" at bounding box center [589, 49] width 131 height 23
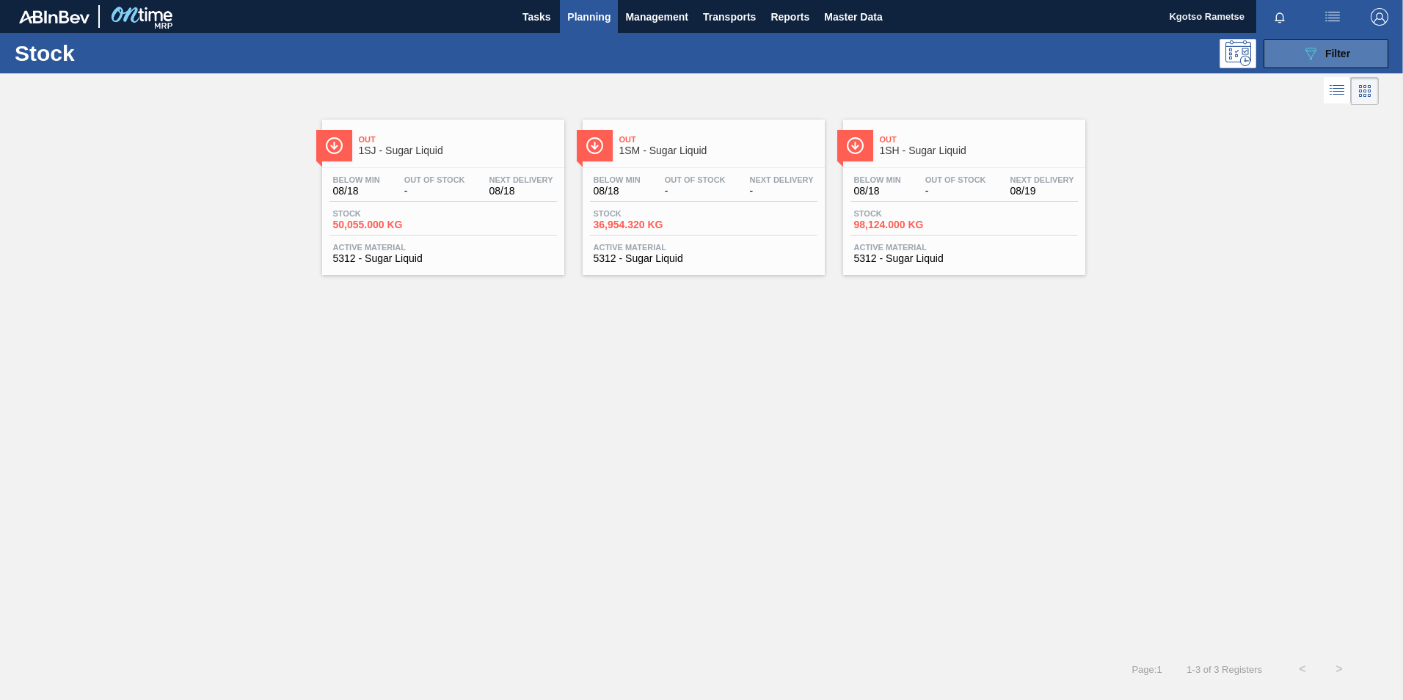
click at [932, 45] on div "089F7B8B-B2A5-4AFE-B5C0-19BA573D28AC Filter" at bounding box center [1326, 54] width 48 height 18
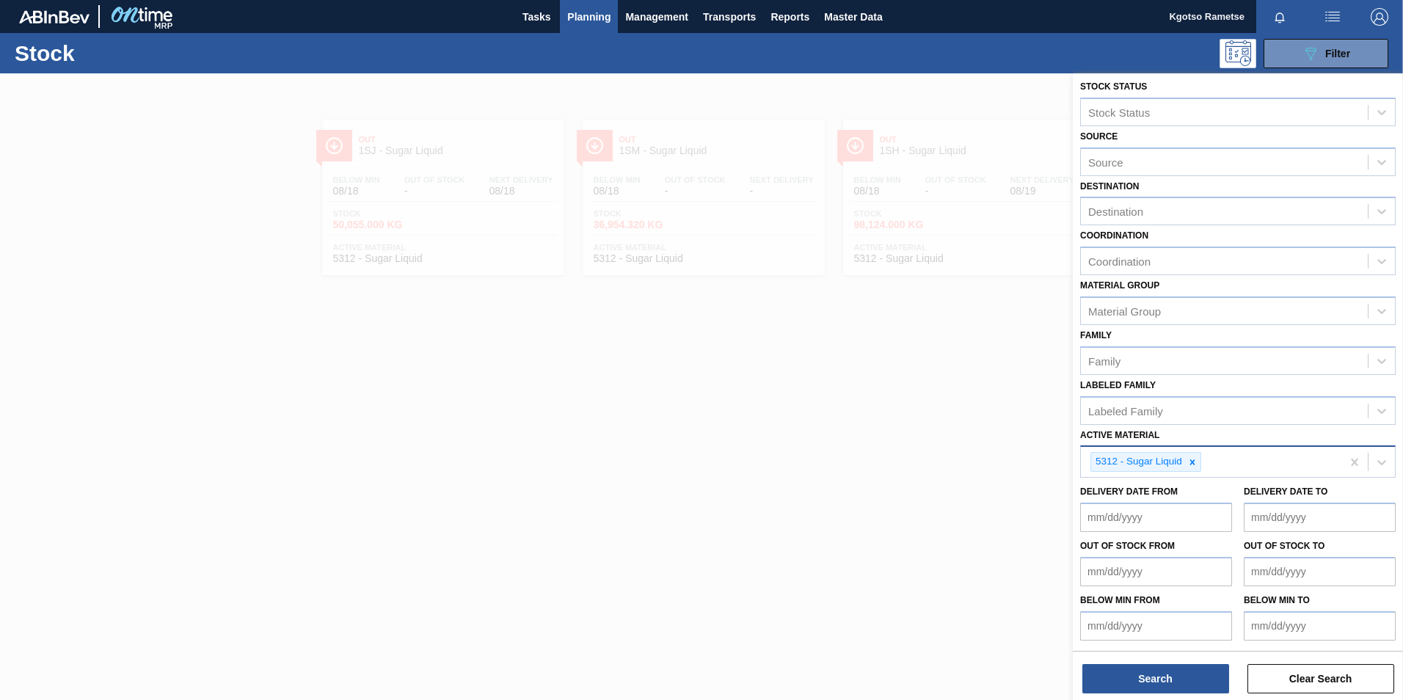
click at [932, 435] on icon at bounding box center [1192, 461] width 5 height 5
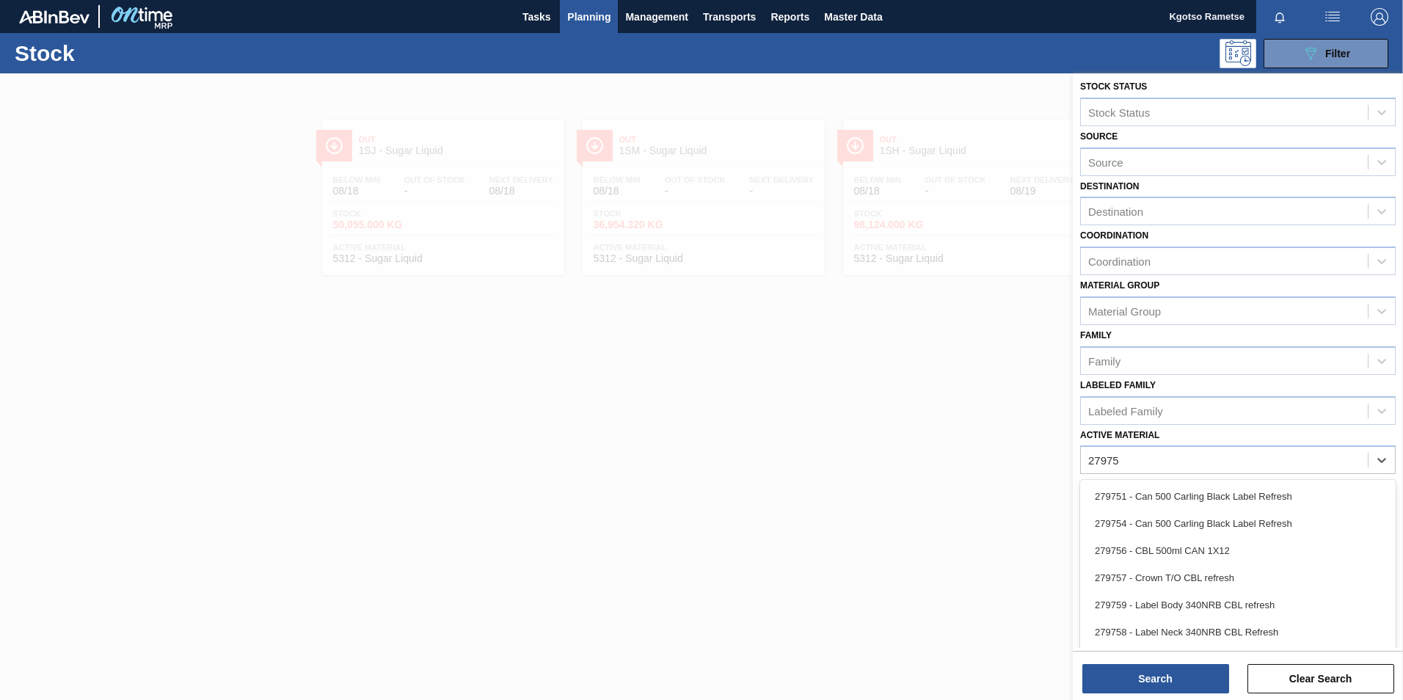
type Material "279751"
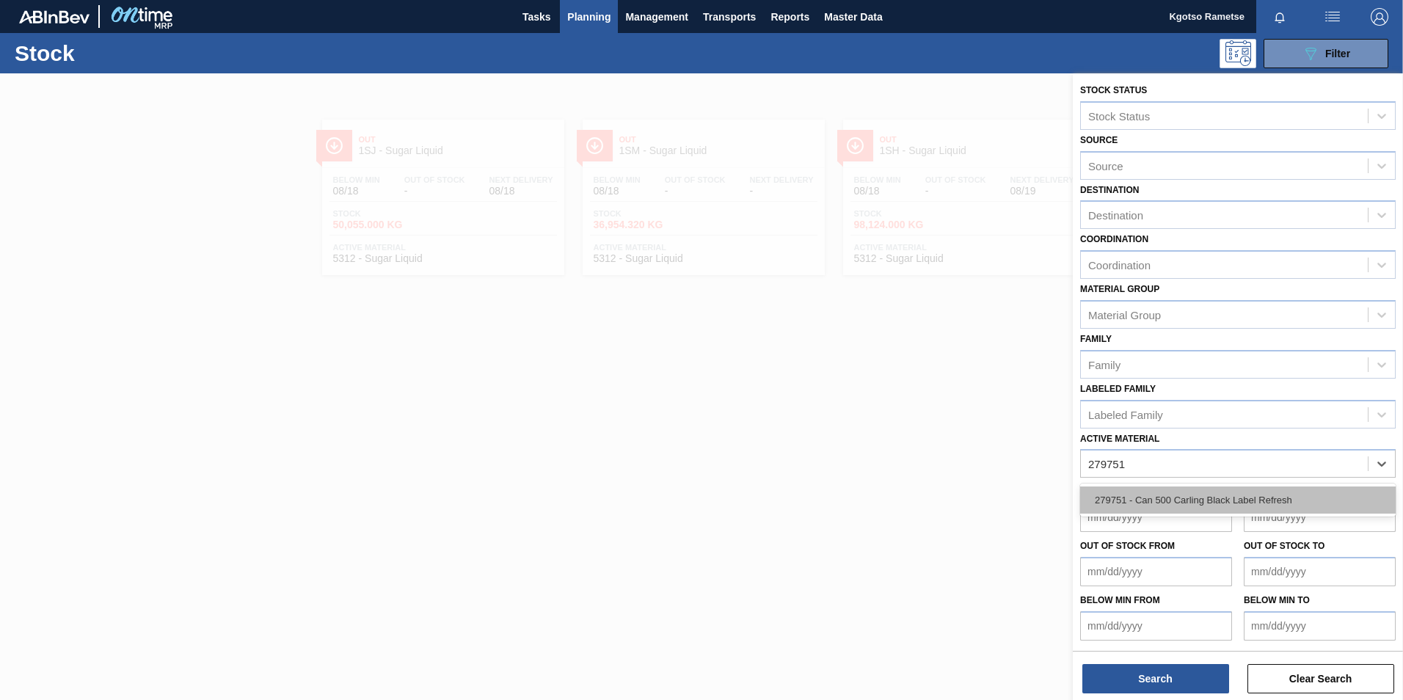
click at [932, 435] on div "279751 - Can 500 Carling Black Label Refresh" at bounding box center [1237, 499] width 315 height 27
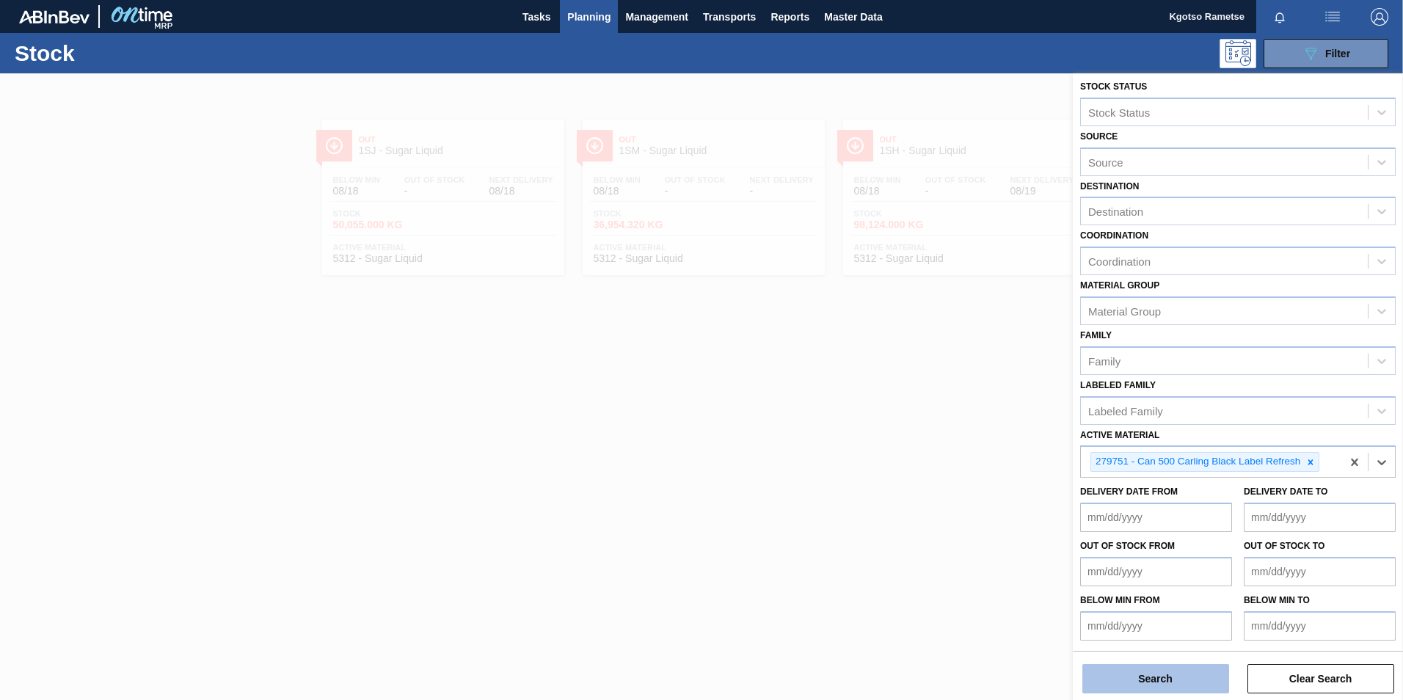
click at [932, 435] on button "Search" at bounding box center [1155, 678] width 147 height 29
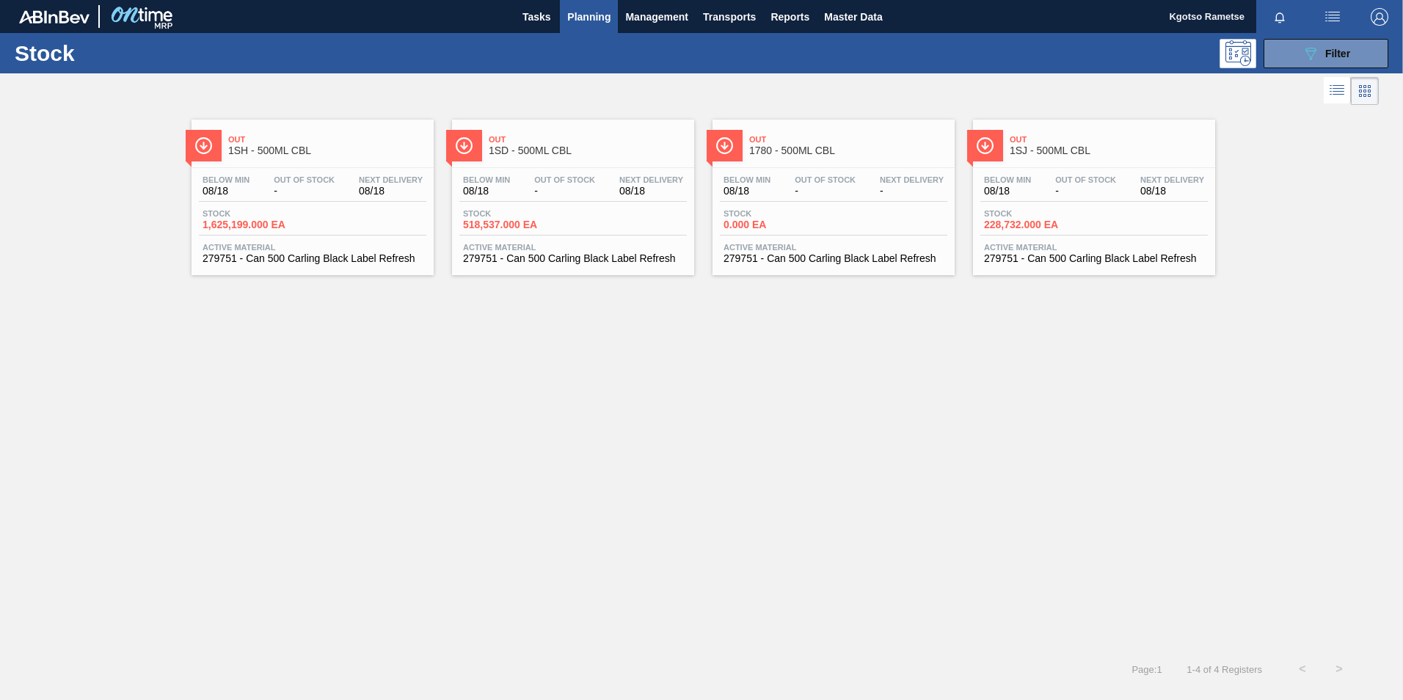
click at [599, 156] on span "1SD - 500ML CBL" at bounding box center [588, 150] width 198 height 11
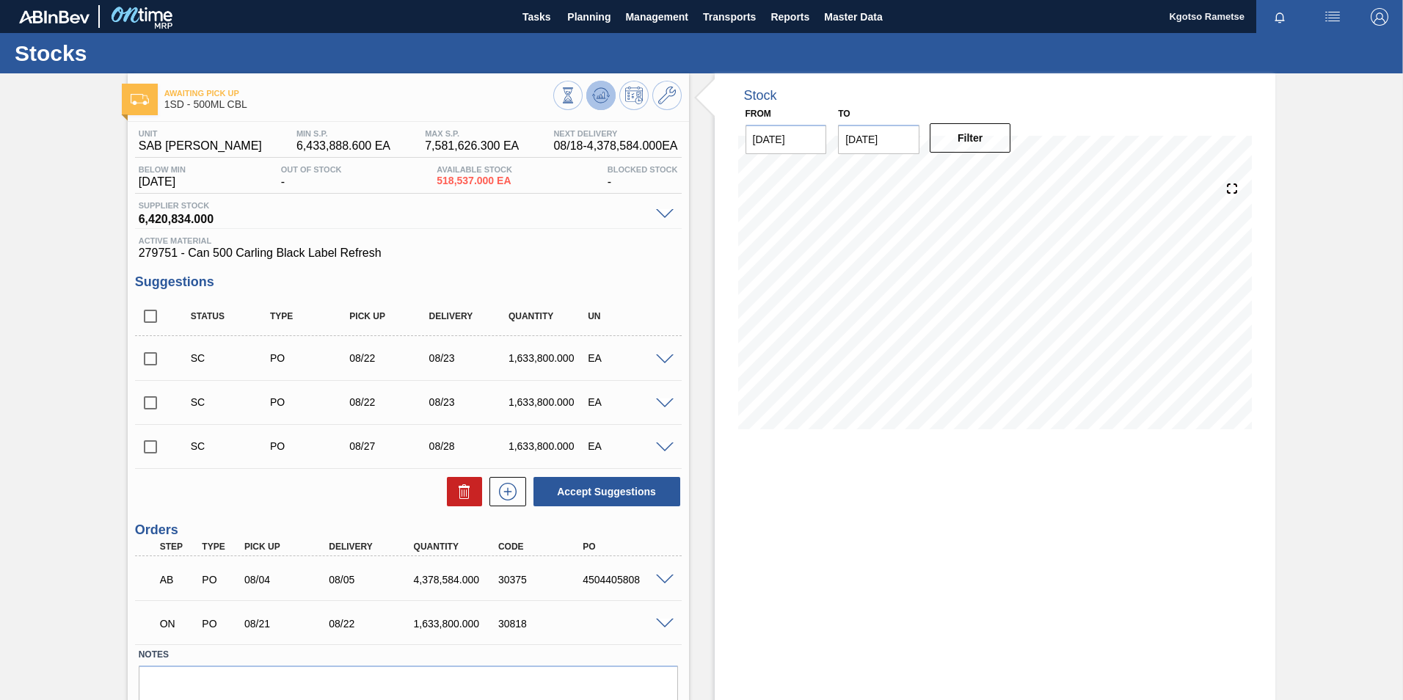
click at [576, 101] on icon at bounding box center [568, 95] width 16 height 16
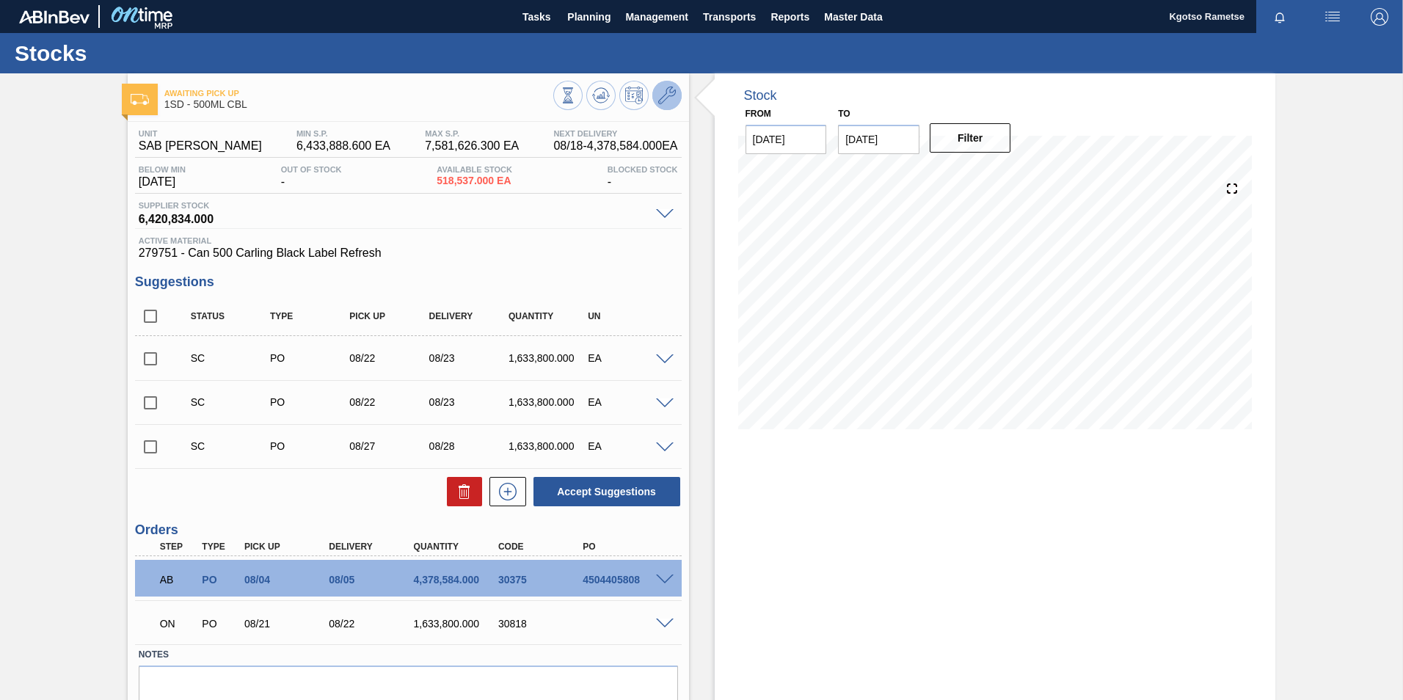
click at [671, 82] on button at bounding box center [666, 95] width 29 height 29
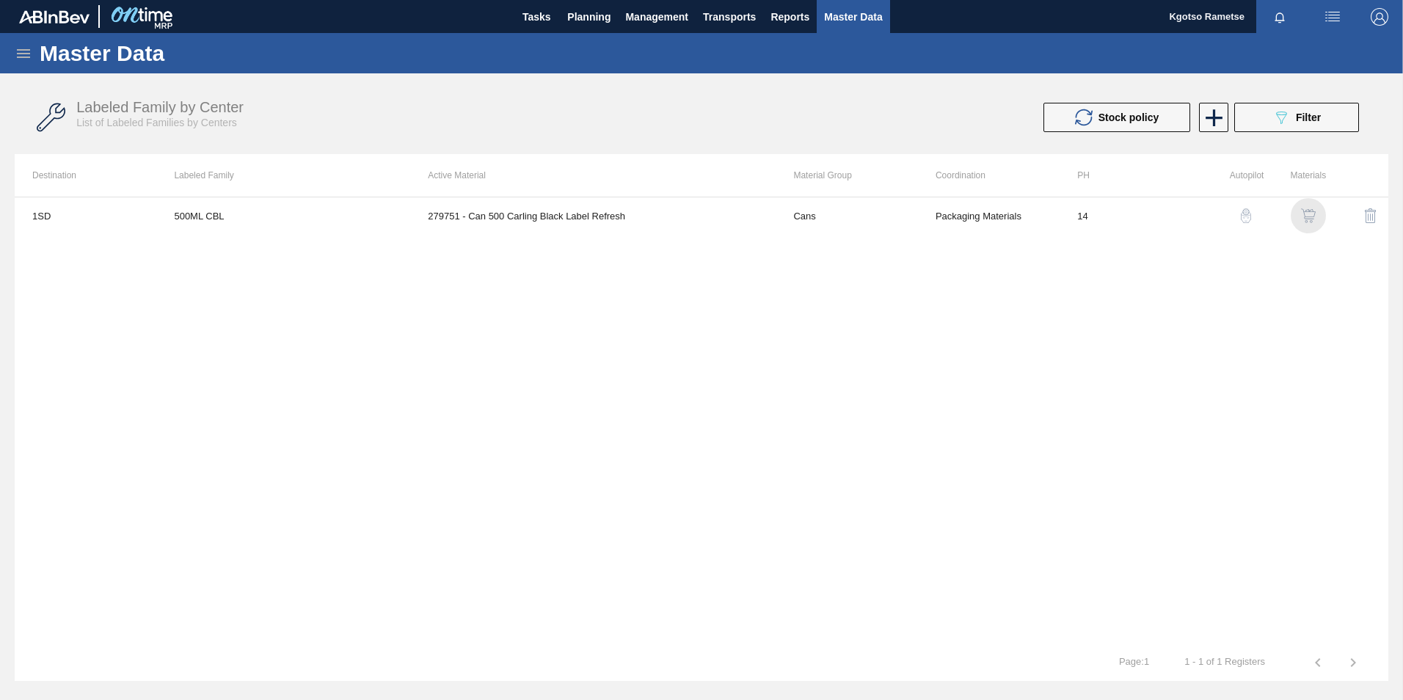
click at [932, 213] on img "button" at bounding box center [1308, 215] width 15 height 15
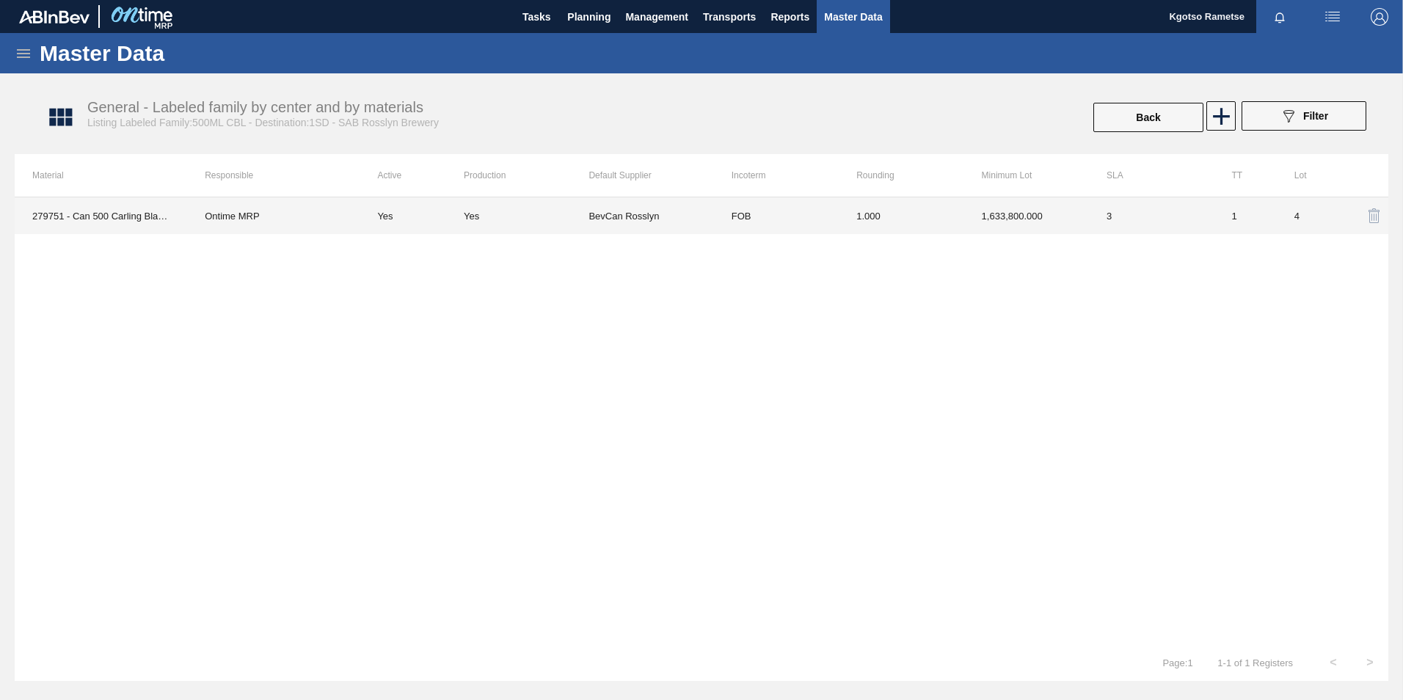
click at [932, 227] on td "1.000" at bounding box center [901, 215] width 125 height 37
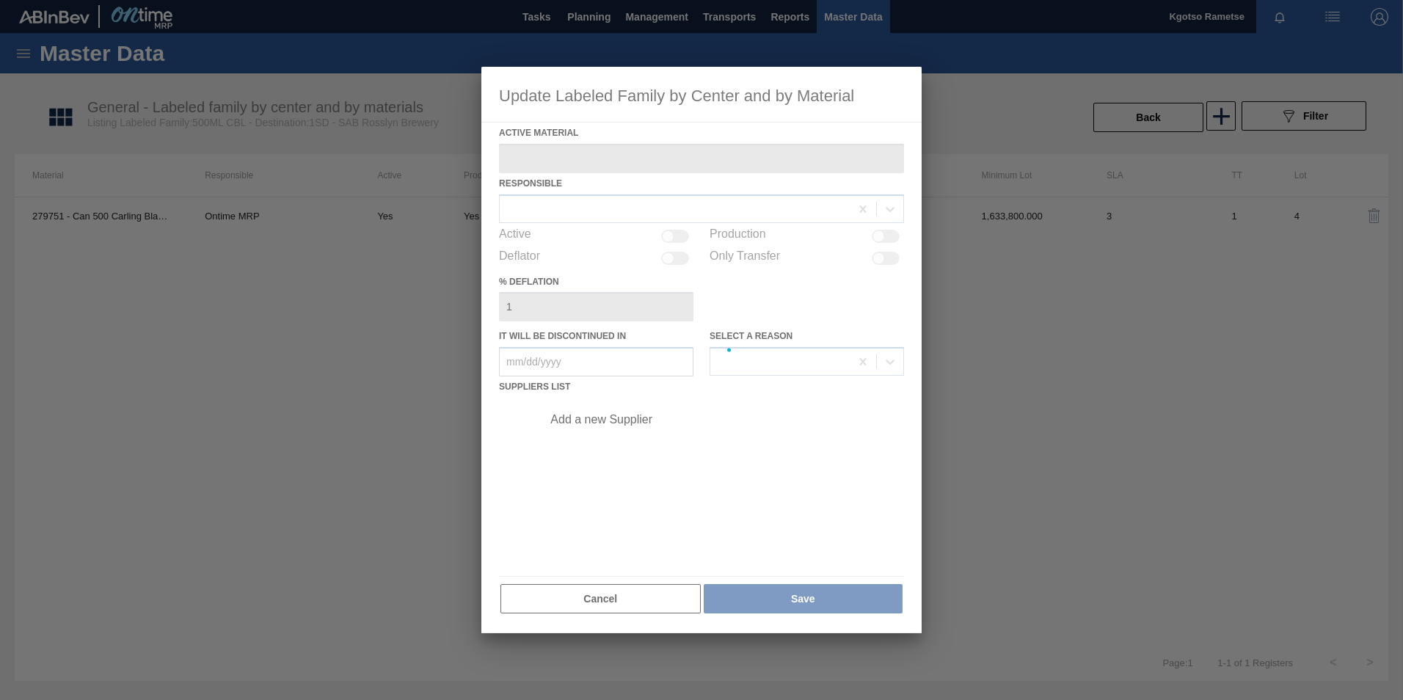
type Material "279751 - Can 500 Carling Black Label Refresh"
checkbox input "true"
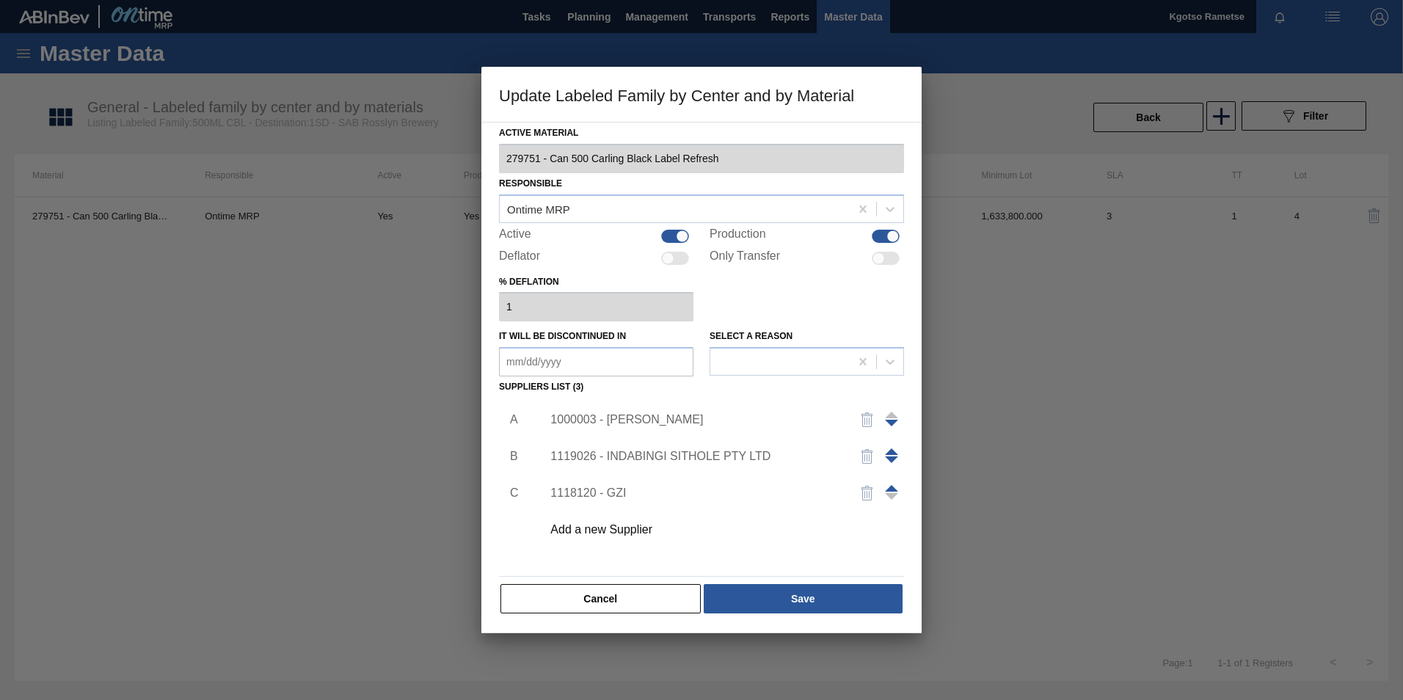
click at [580, 415] on div "1000003 - [PERSON_NAME]" at bounding box center [694, 419] width 288 height 13
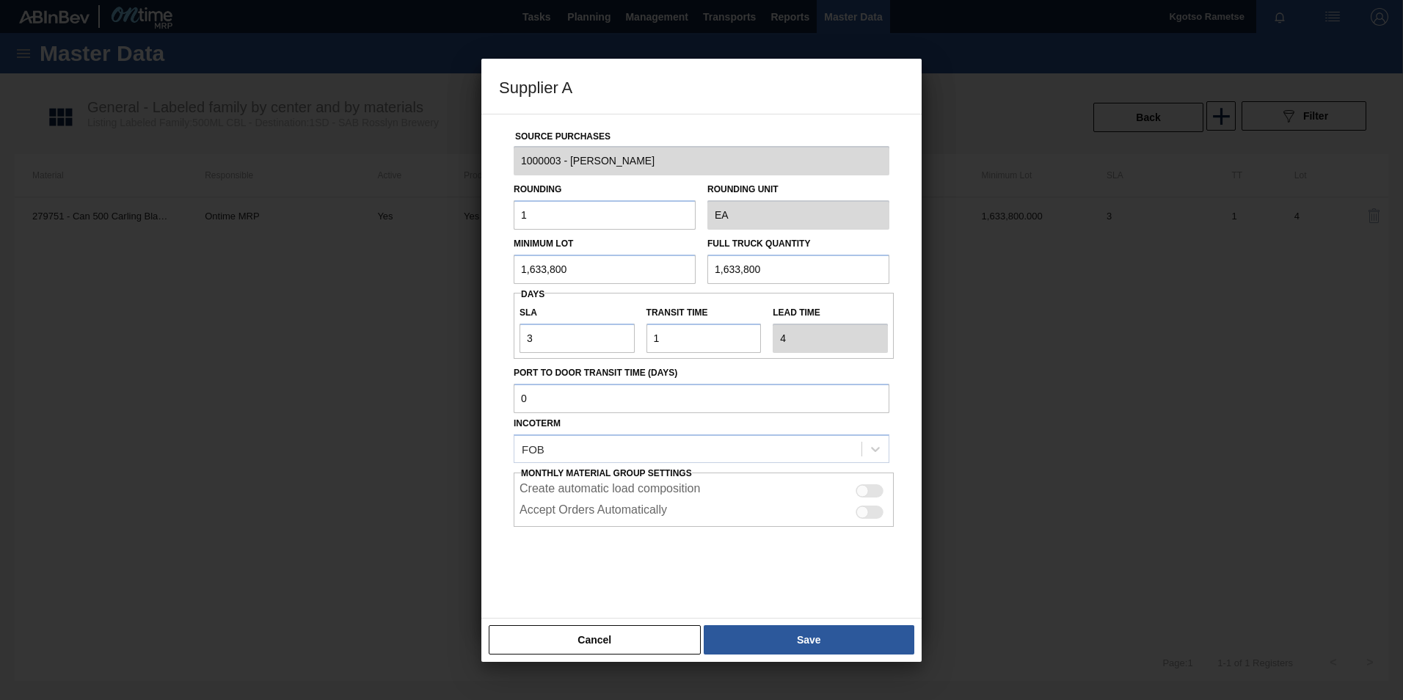
drag, startPoint x: 577, startPoint y: 266, endPoint x: 391, endPoint y: 266, distance: 186.4
click at [416, 267] on div "Supplier A Source Purchases 1000003 - BevCan Rosslyn Rounding 1 Rounding Unit E…" at bounding box center [701, 350] width 1403 height 700
drag, startPoint x: 614, startPoint y: 263, endPoint x: 337, endPoint y: 263, distance: 276.6
click at [357, 263] on div "Supplier A Source Purchases 1000003 - BevCan Rosslyn Rounding 1 Rounding Unit E…" at bounding box center [701, 350] width 1403 height 700
type input "490,140"
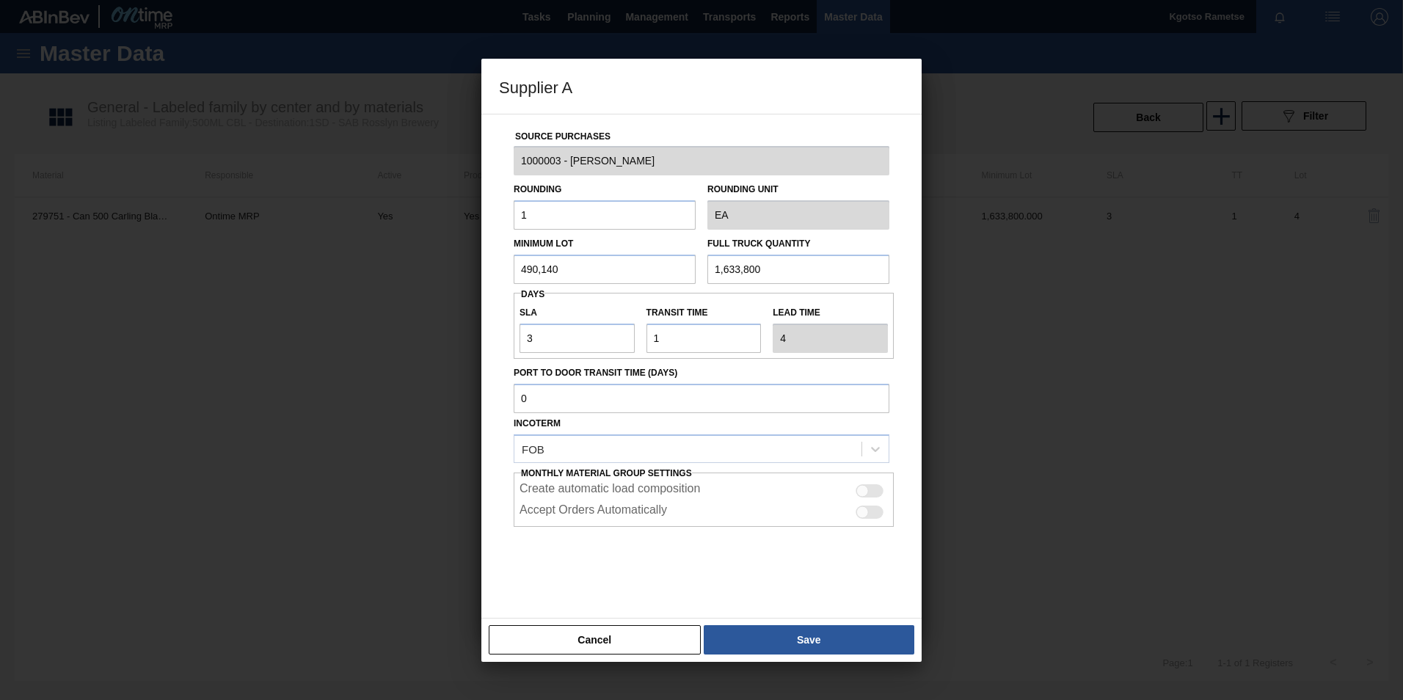
drag, startPoint x: 556, startPoint y: 277, endPoint x: 462, endPoint y: 279, distance: 93.9
click at [472, 279] on div "Supplier A Source Purchases 1000003 - BevCan Rosslyn Rounding 1 Rounding Unit E…" at bounding box center [701, 350] width 1403 height 700
paste input "490,14"
type input "490,140"
click at [769, 435] on button "Save" at bounding box center [809, 639] width 211 height 29
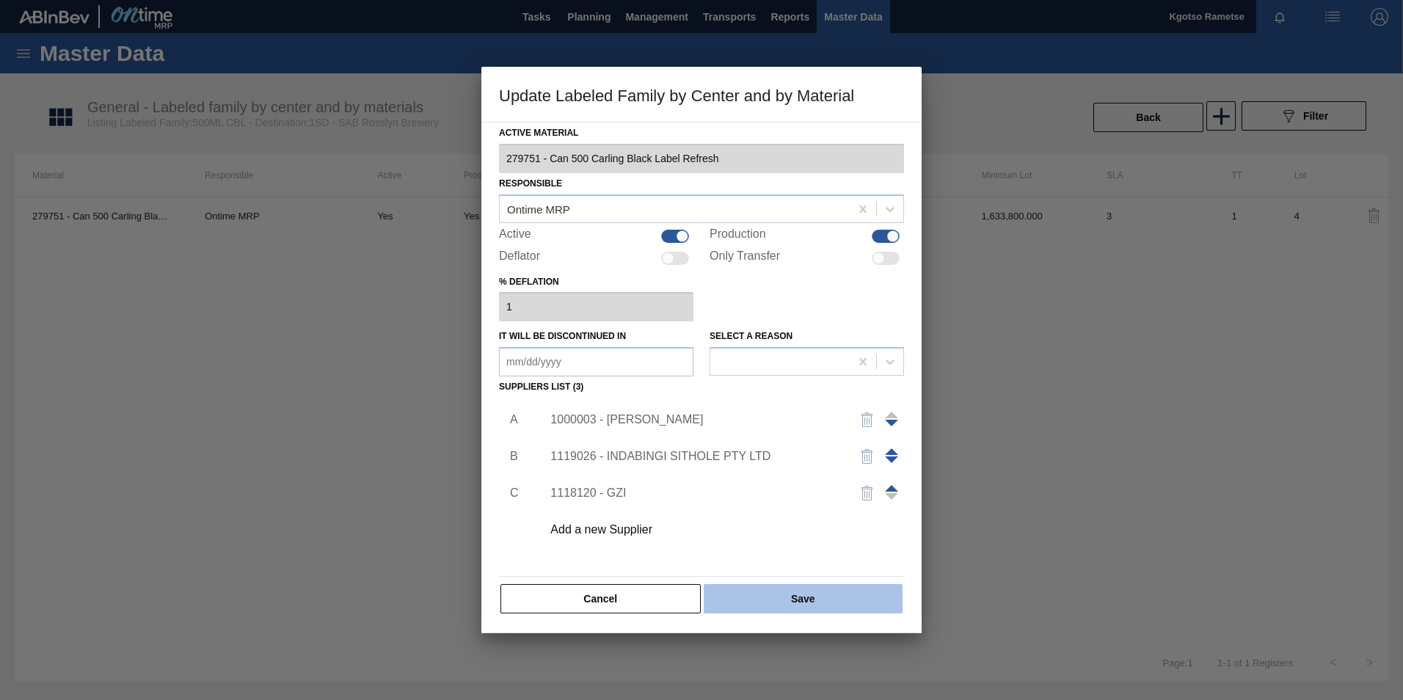
drag, startPoint x: 753, startPoint y: 590, endPoint x: 753, endPoint y: 603, distance: 13.2
click at [753, 435] on button "Save" at bounding box center [803, 598] width 199 height 29
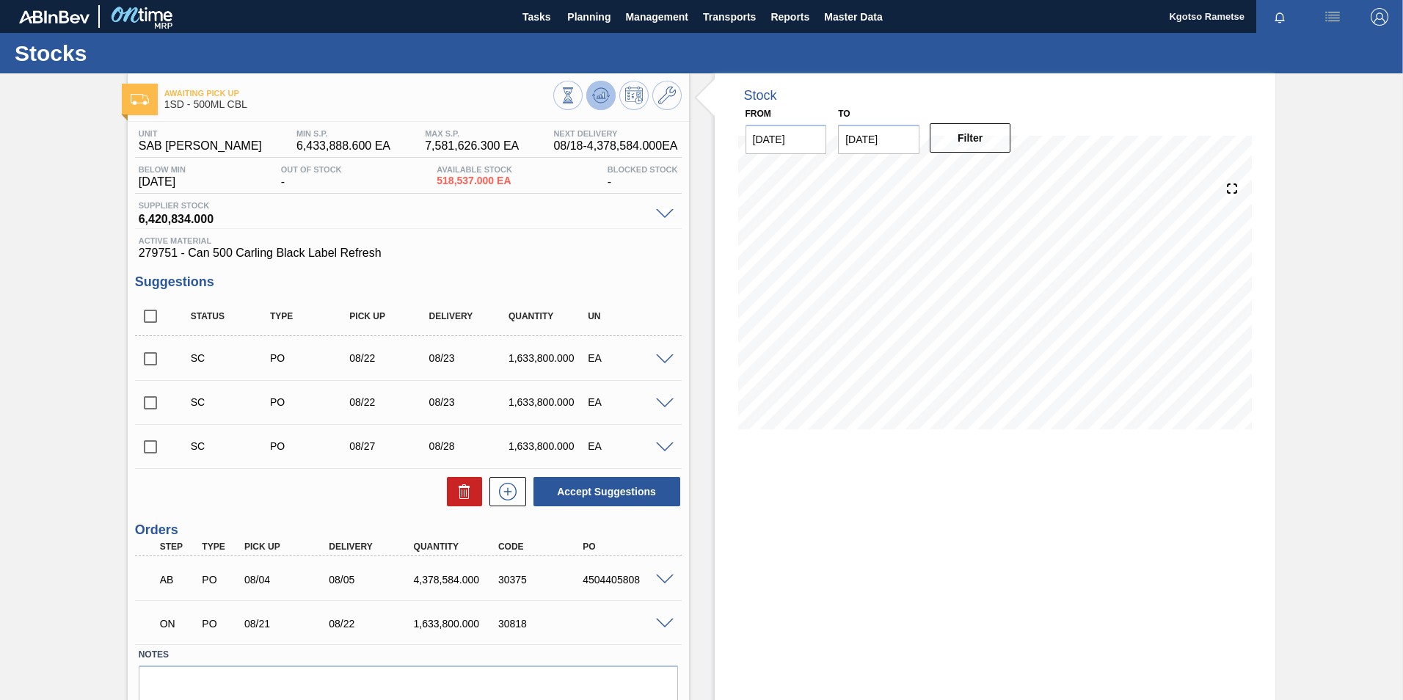
click at [599, 107] on button at bounding box center [600, 95] width 29 height 29
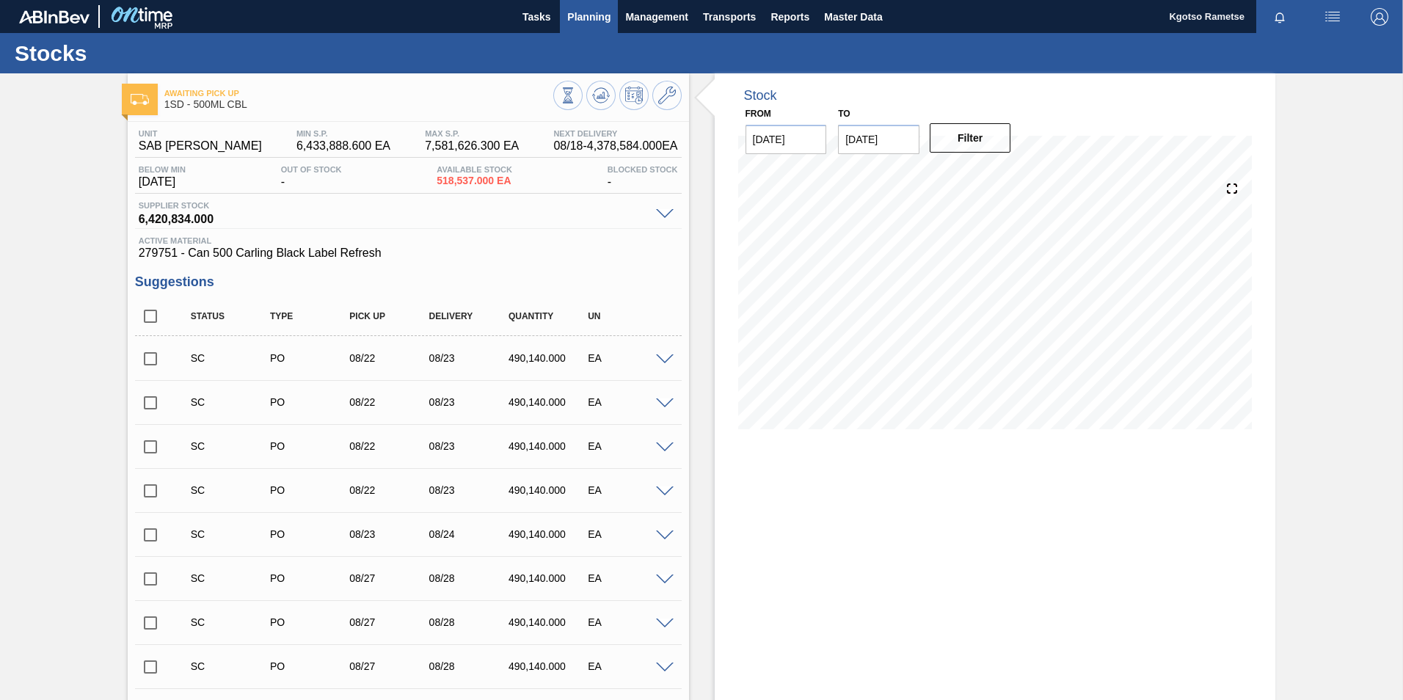
click at [582, 12] on span "Planning" at bounding box center [588, 17] width 43 height 18
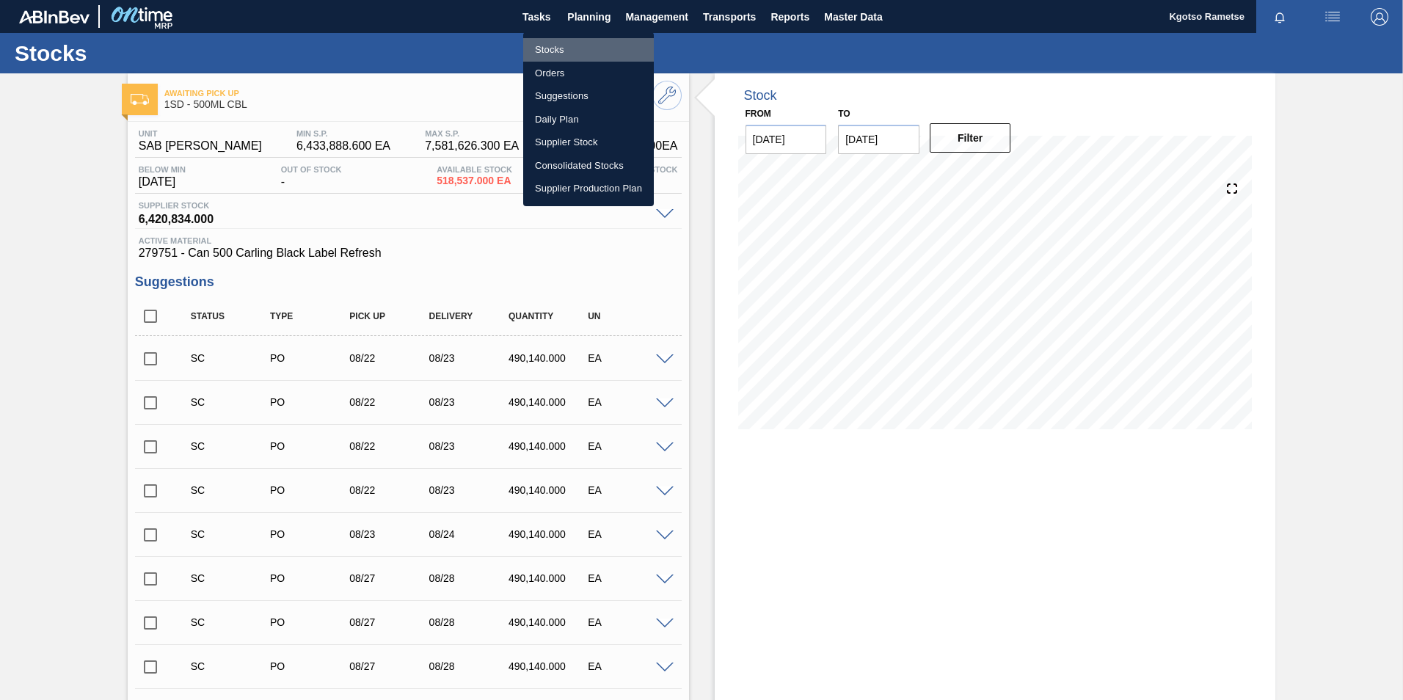
click at [577, 41] on li "Stocks" at bounding box center [588, 49] width 131 height 23
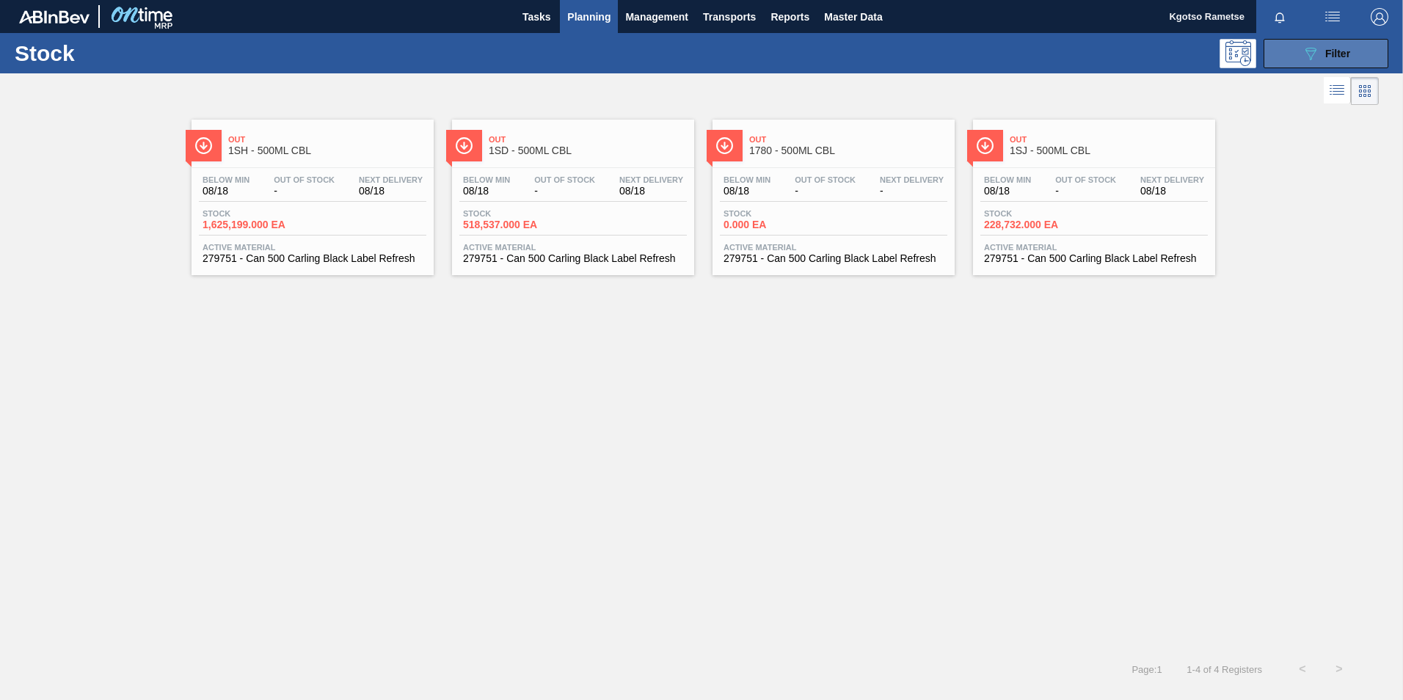
click at [932, 58] on icon "089F7B8B-B2A5-4AFE-B5C0-19BA573D28AC" at bounding box center [1311, 54] width 18 height 18
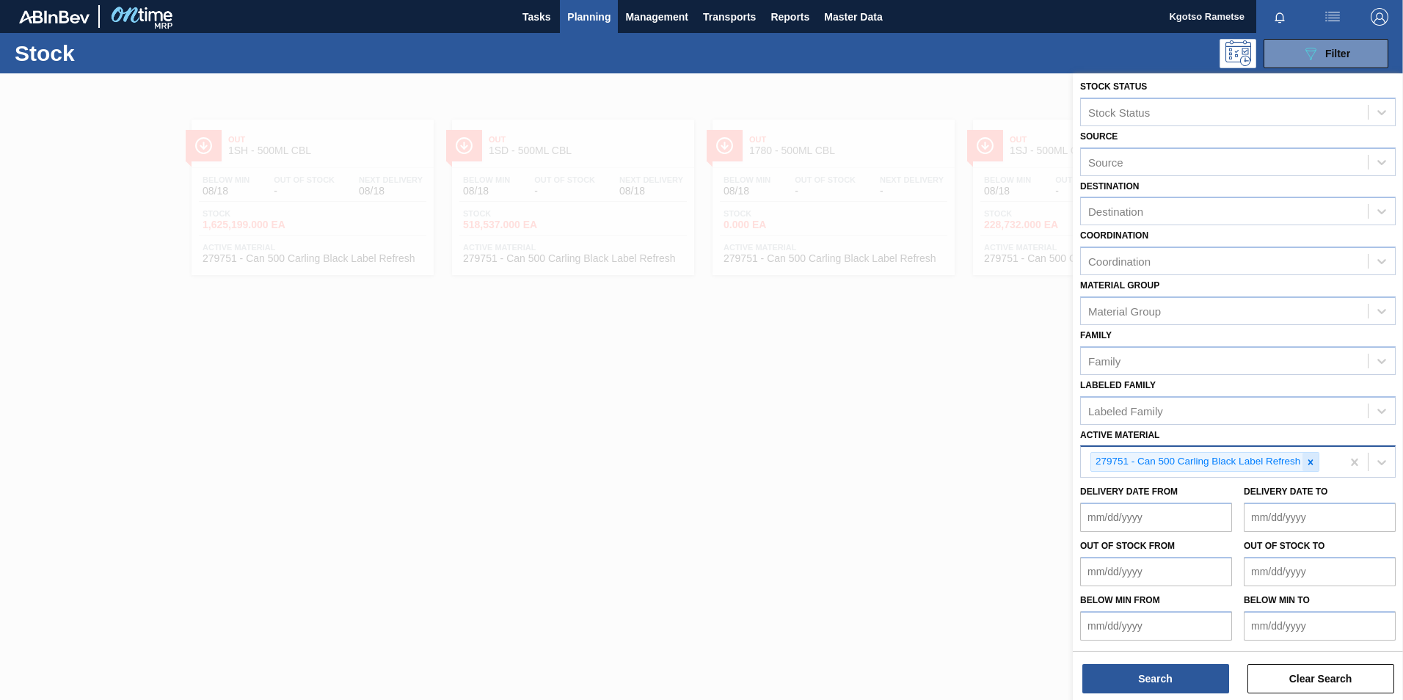
click at [932, 435] on icon at bounding box center [1310, 461] width 5 height 5
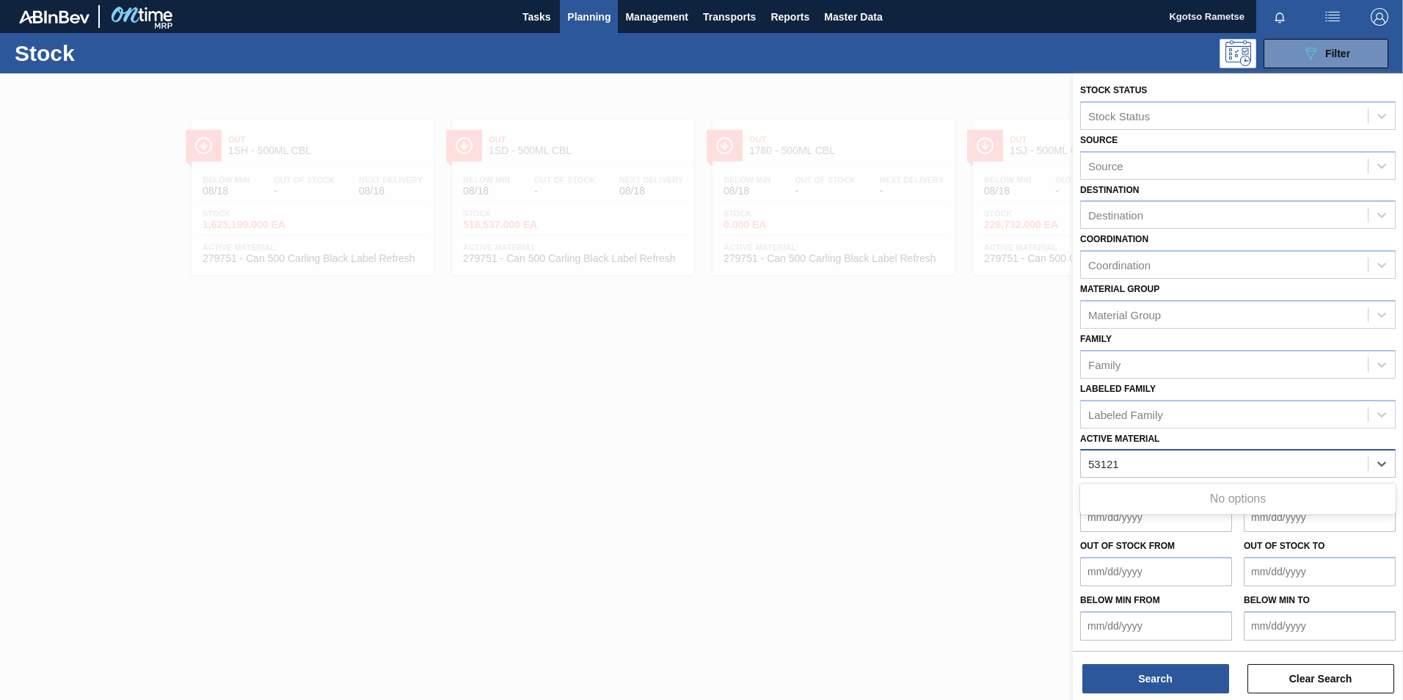
scroll to position [1, 0]
type Material "5312"
click at [932, 435] on div "5312 - Sugar Liquid" at bounding box center [1237, 499] width 315 height 27
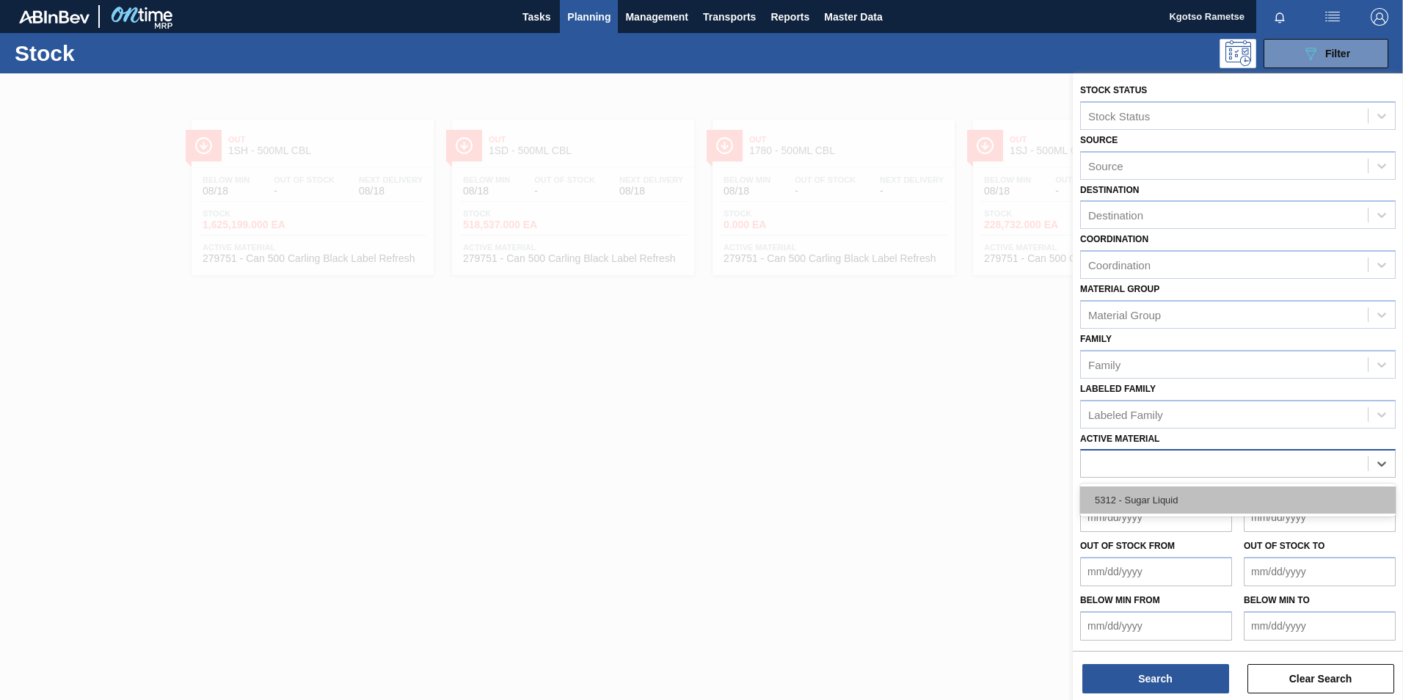
scroll to position [4, 0]
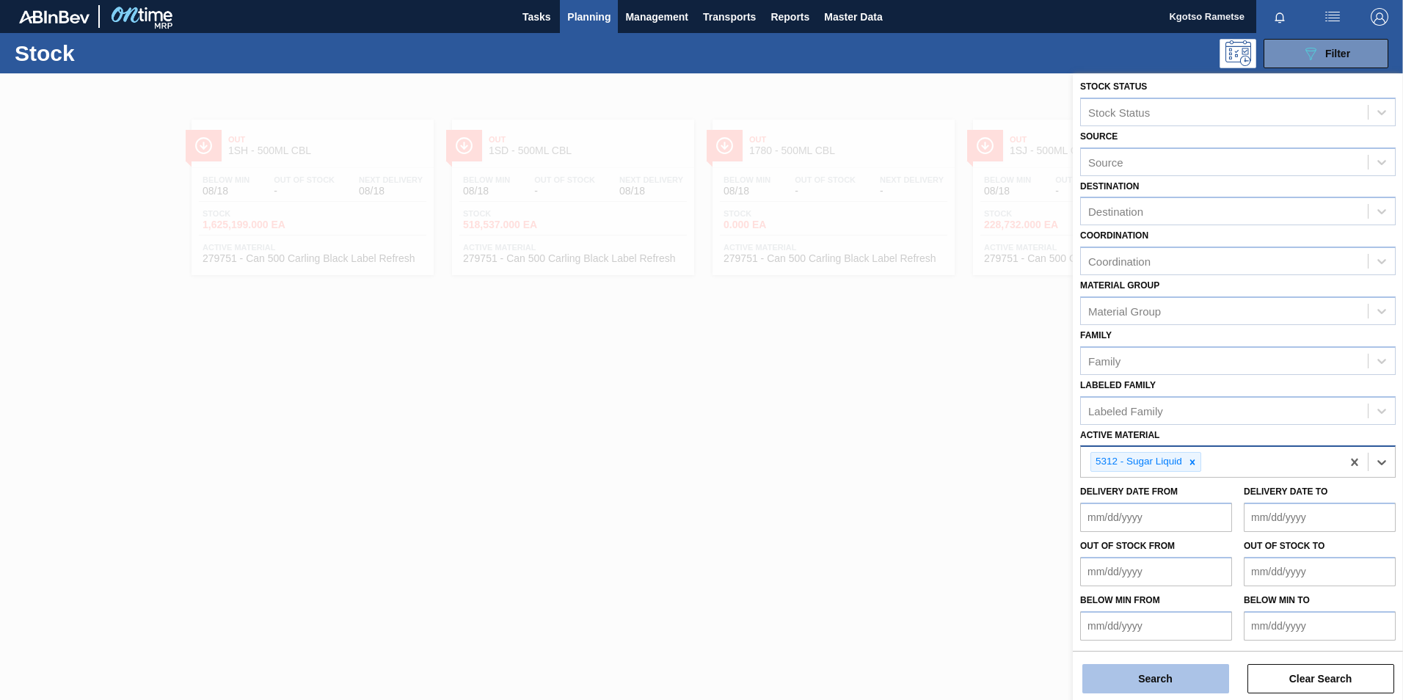
click at [932, 435] on button "Search" at bounding box center [1155, 678] width 147 height 29
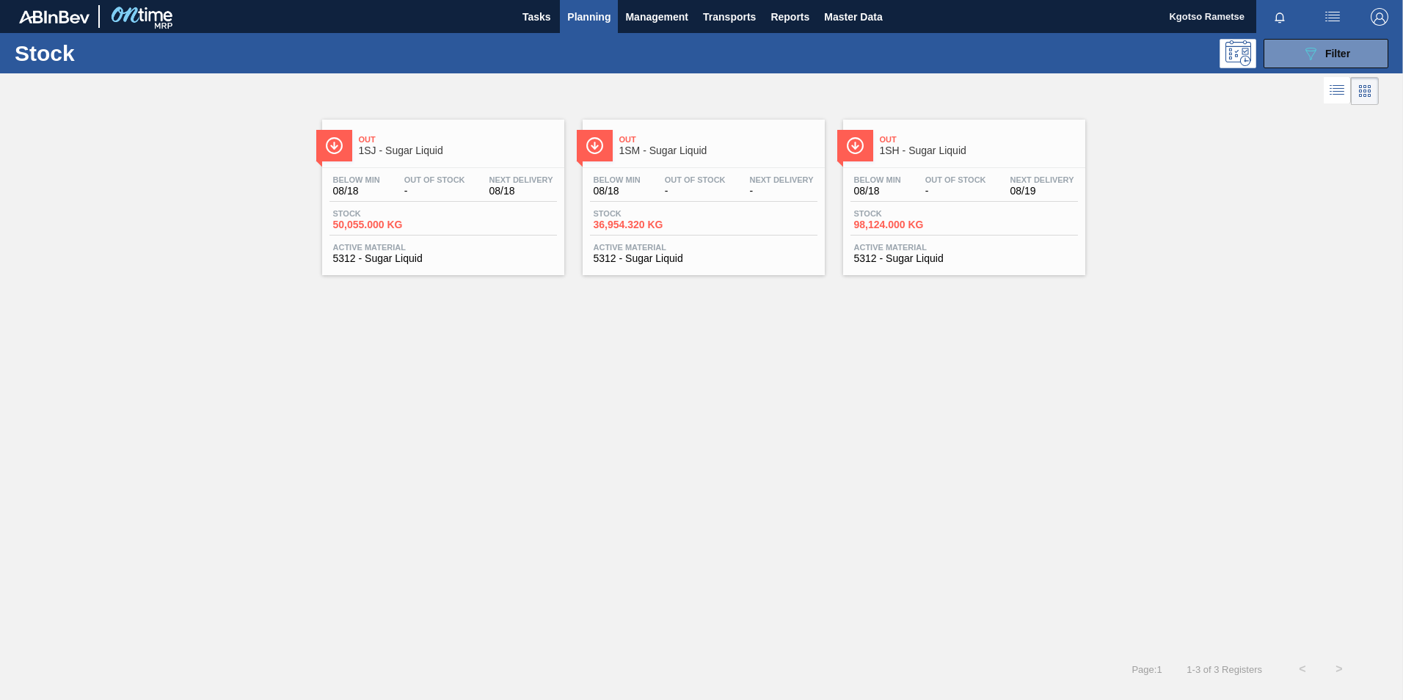
click at [921, 143] on span "Out" at bounding box center [979, 139] width 198 height 9
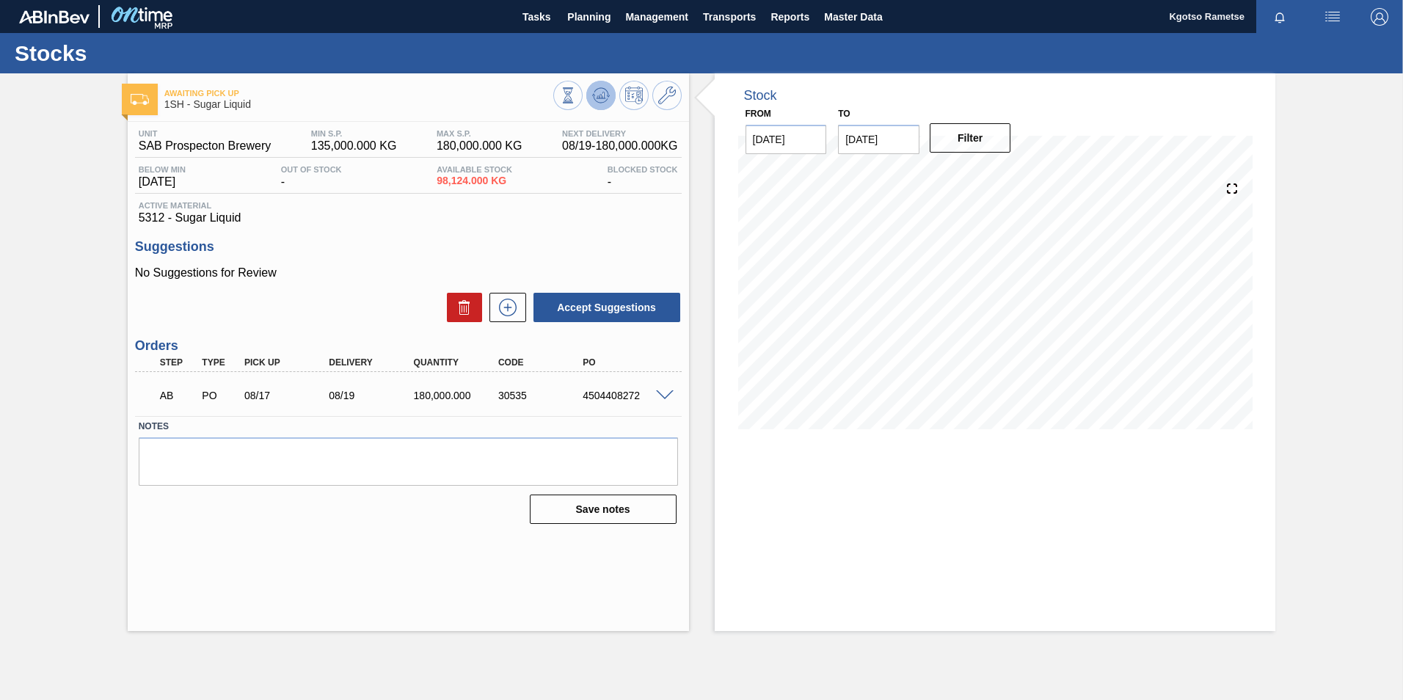
click at [576, 89] on icon at bounding box center [568, 95] width 16 height 16
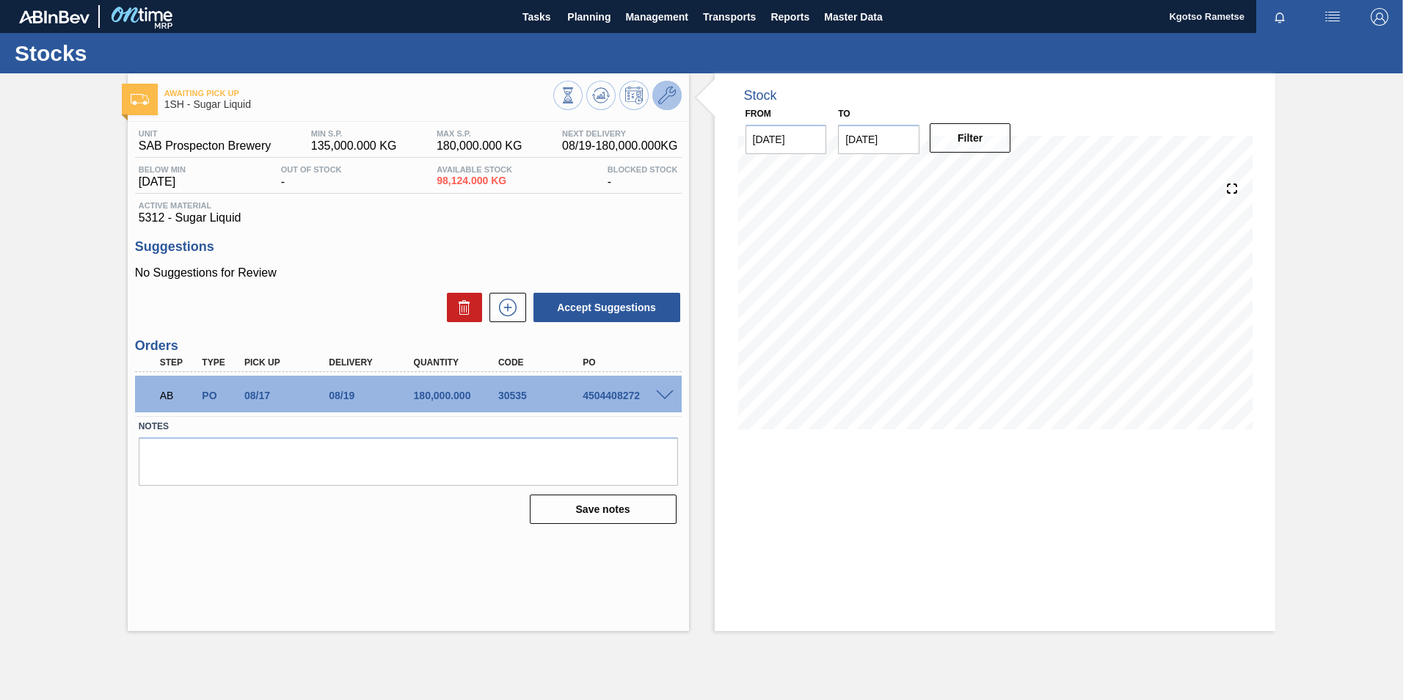
click at [665, 90] on icon at bounding box center [667, 96] width 18 height 18
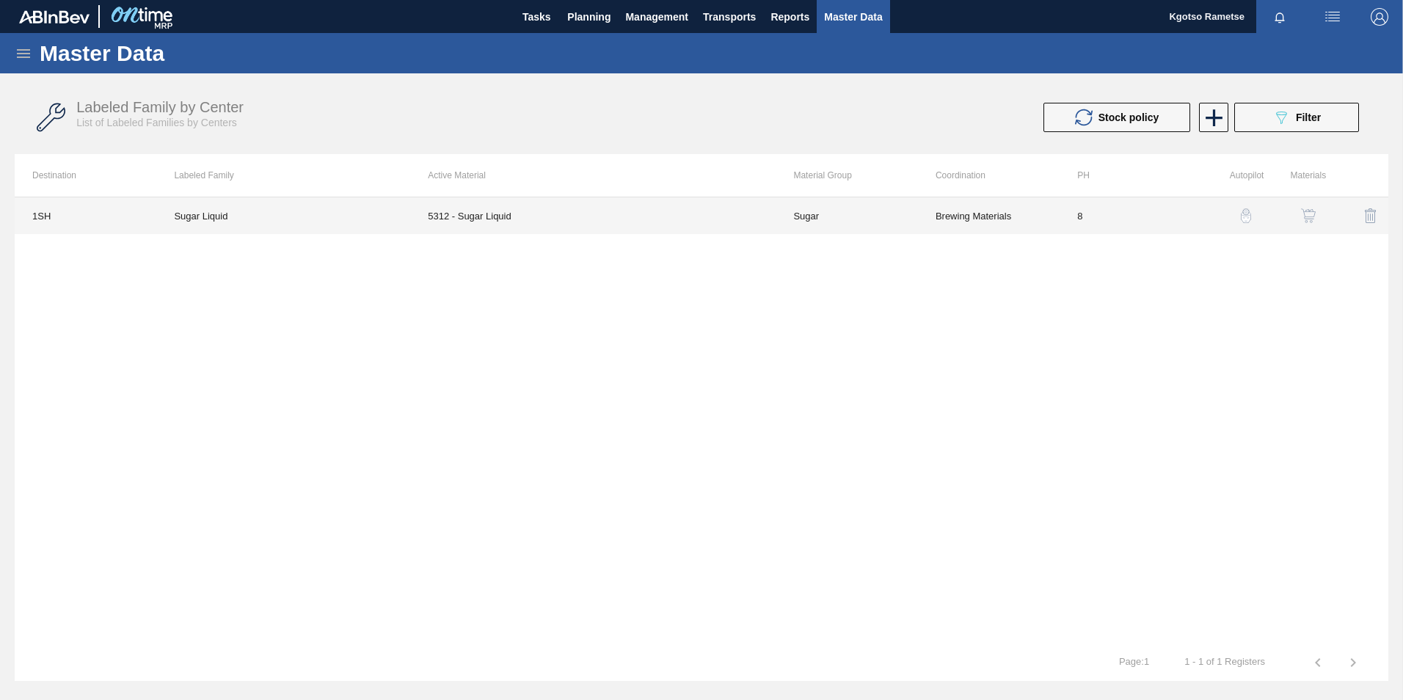
click at [630, 224] on td "5312 - Sugar Liquid" at bounding box center [592, 215] width 365 height 37
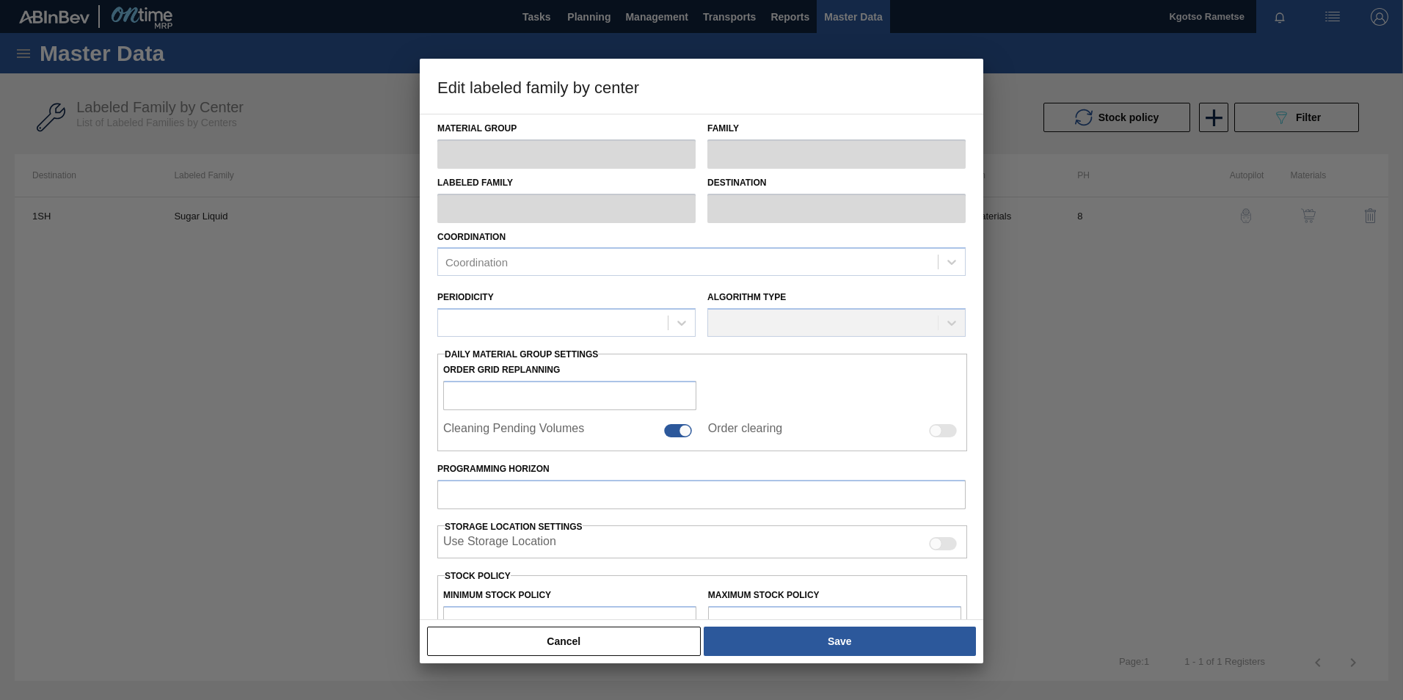
type input "Sugar"
type input "Sucrose Sugar"
type input "Sugar Liquid"
type input "1SH - SAB Prospecton Brewery"
type input "8"
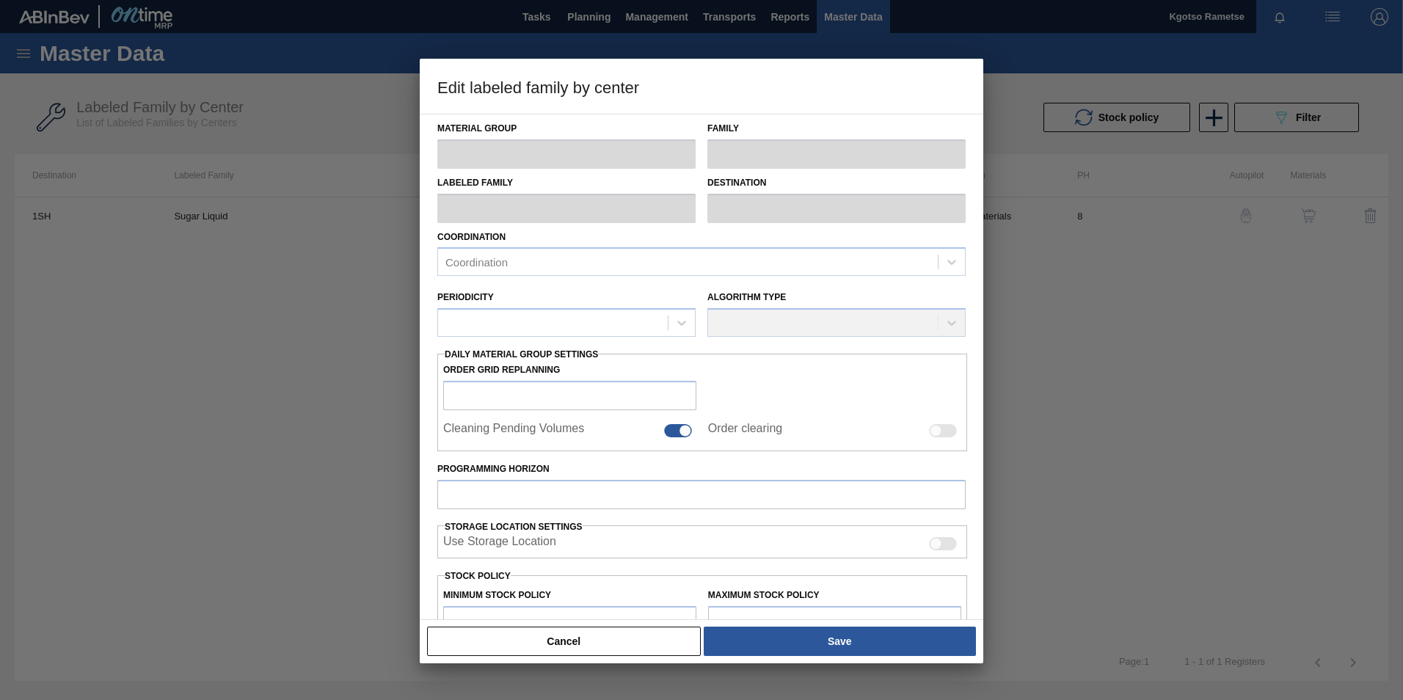
type input "135,000"
type input "180,000"
type input "100"
type input "180,000.000"
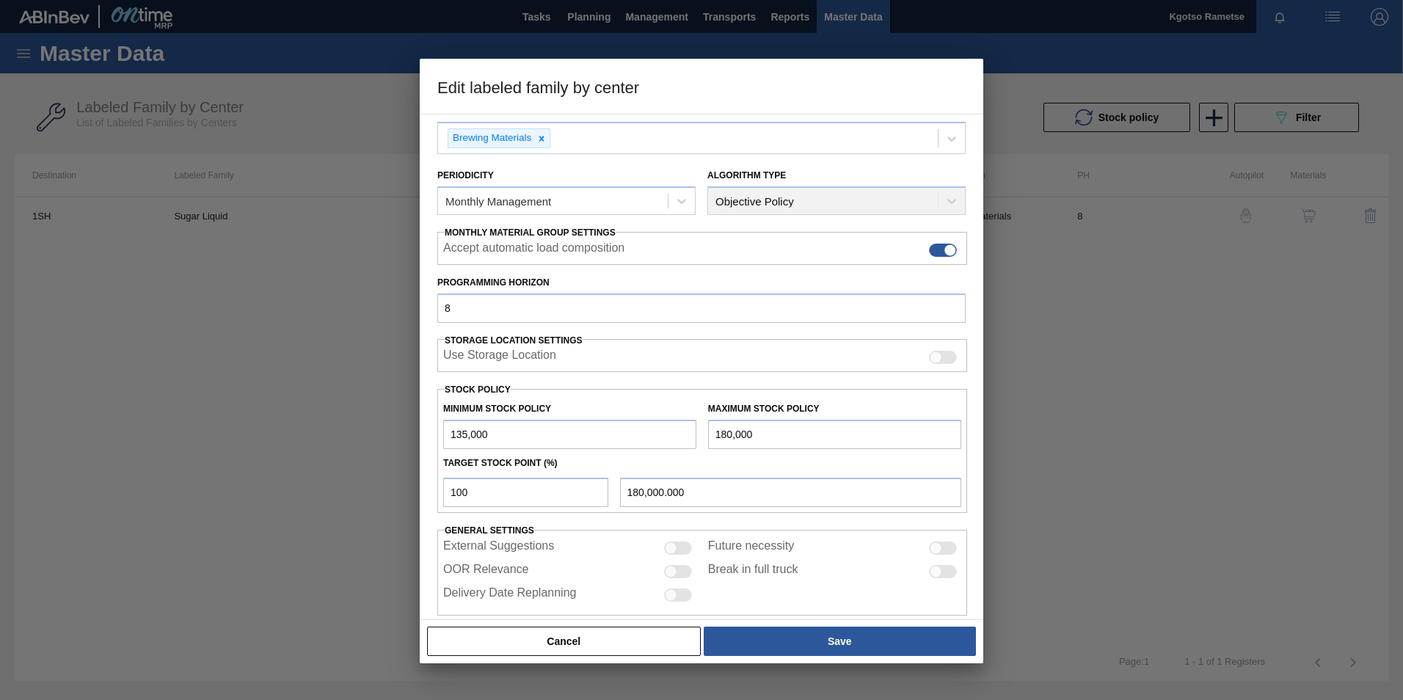
scroll to position [147, 0]
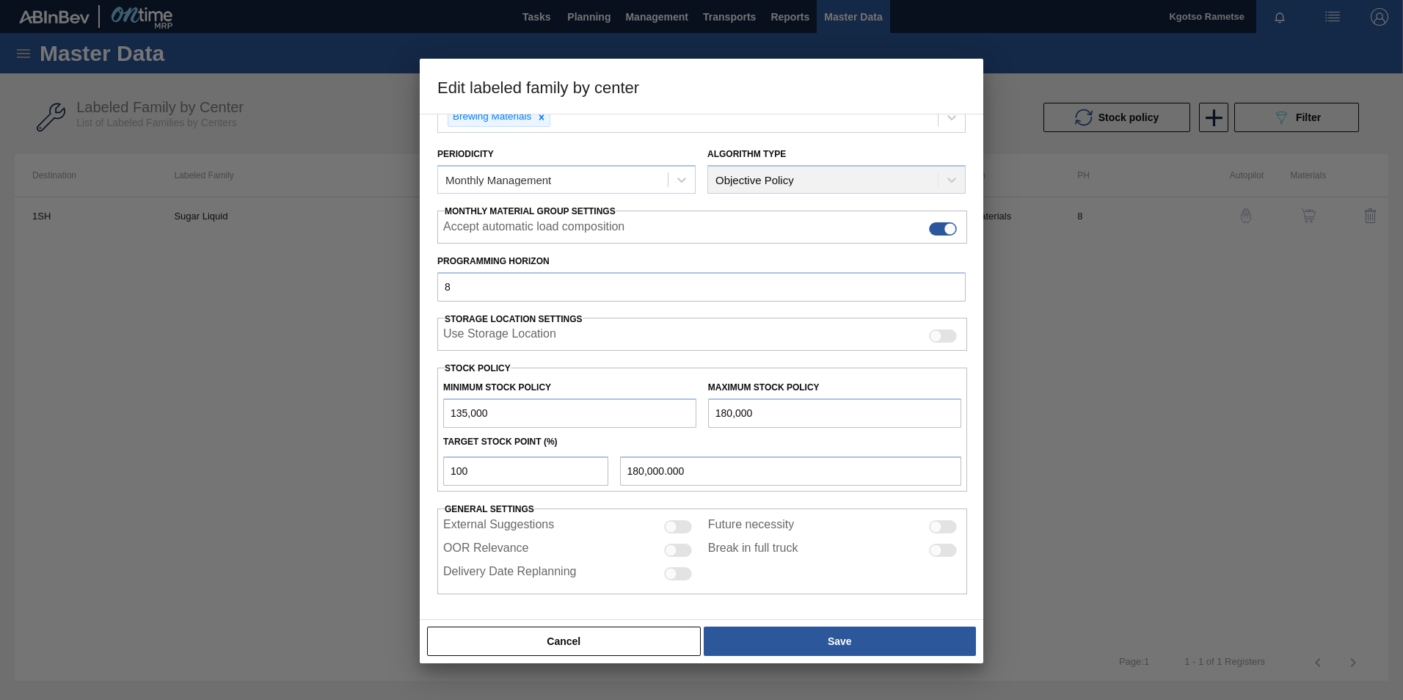
click at [449, 413] on input "135,000" at bounding box center [569, 412] width 253 height 29
type input "235,000"
drag, startPoint x: 721, startPoint y: 412, endPoint x: 707, endPoint y: 412, distance: 13.9
click at [709, 412] on input "180,000" at bounding box center [834, 412] width 253 height 29
type input "280,000"
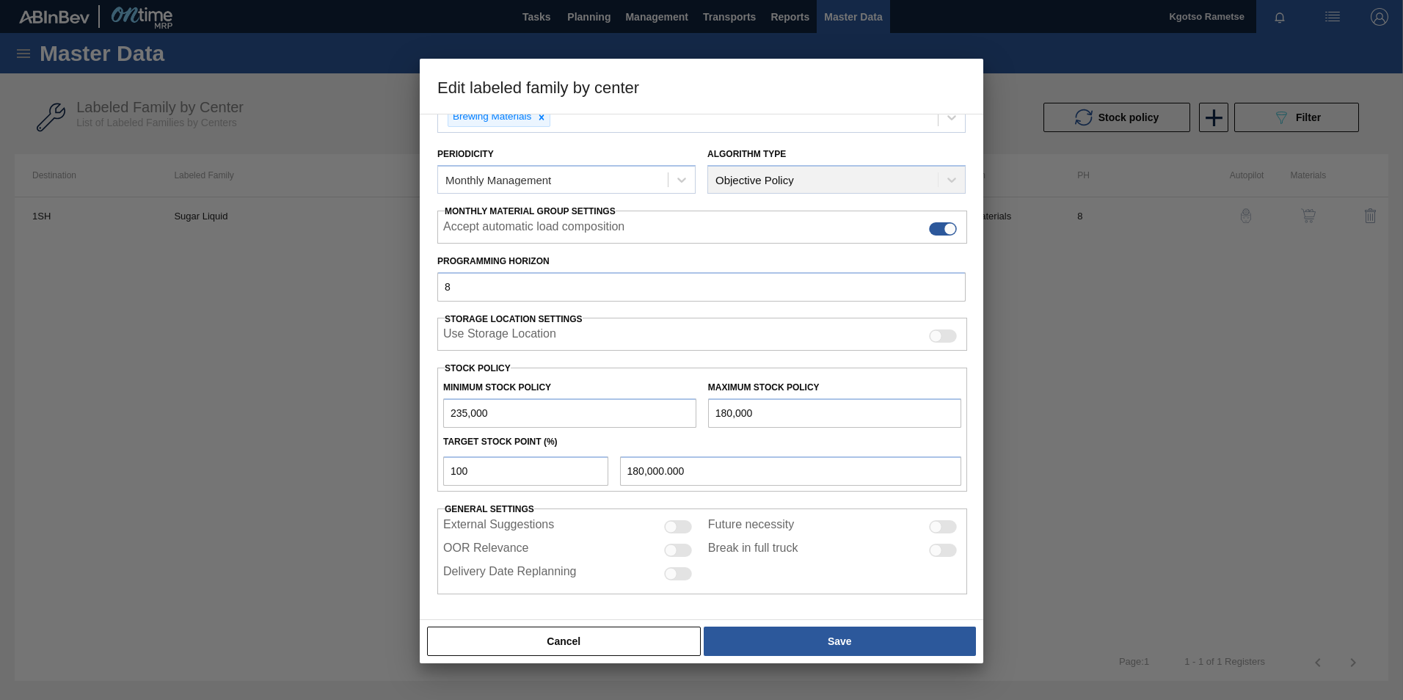
type input "280,000.000"
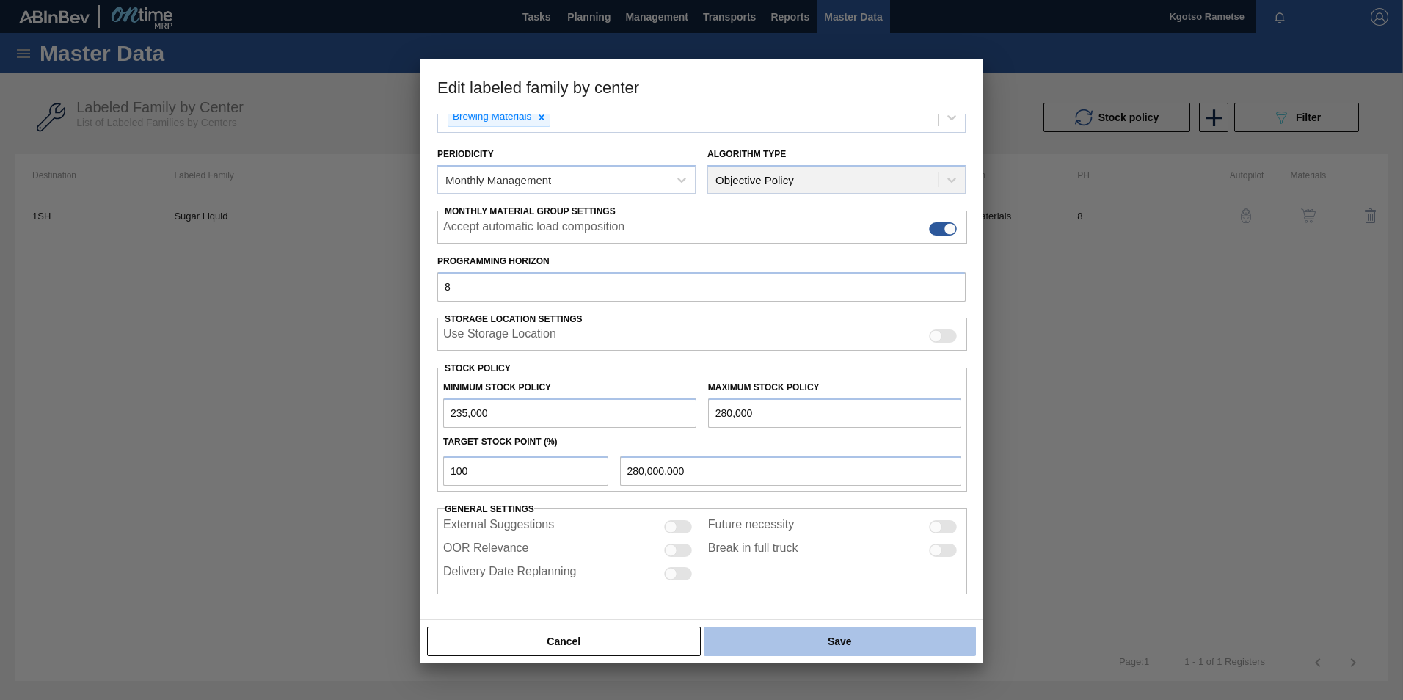
type input "280,000"
click at [807, 435] on button "Save" at bounding box center [840, 641] width 272 height 29
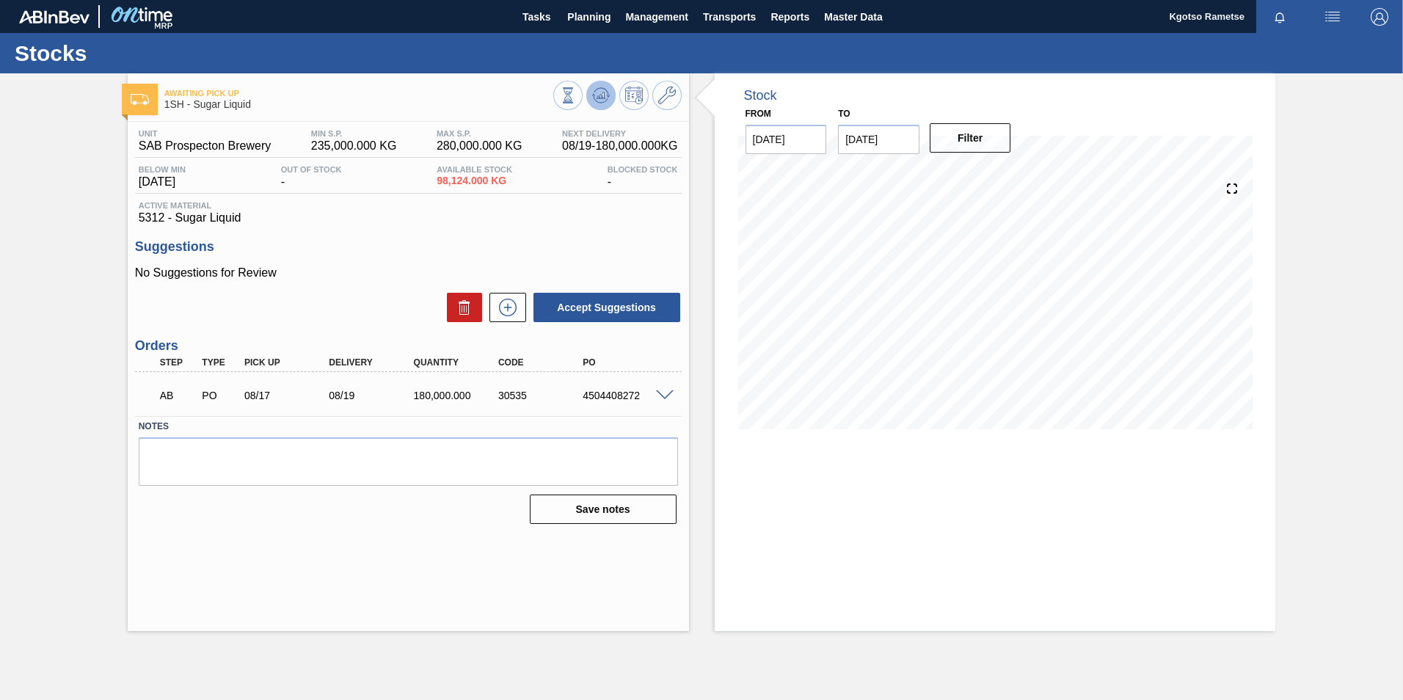
click at [576, 91] on icon at bounding box center [568, 95] width 16 height 16
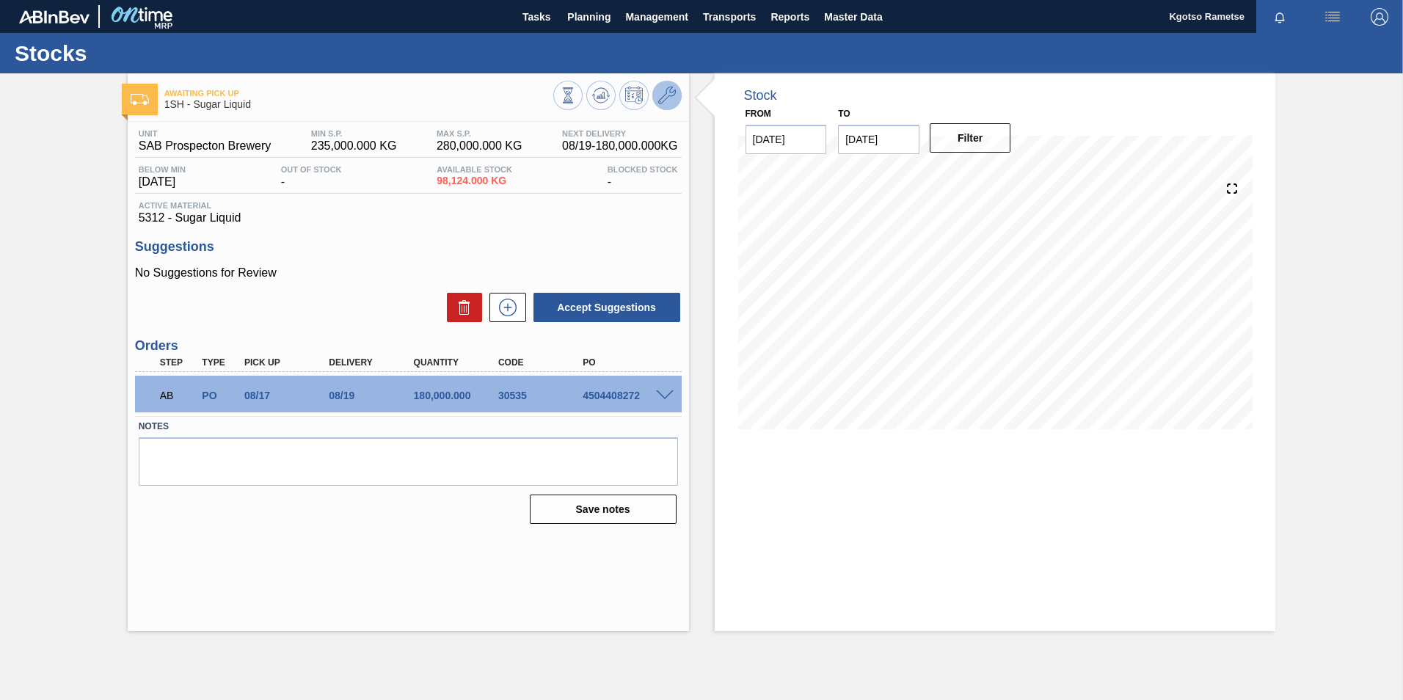
click at [656, 87] on button at bounding box center [666, 95] width 29 height 29
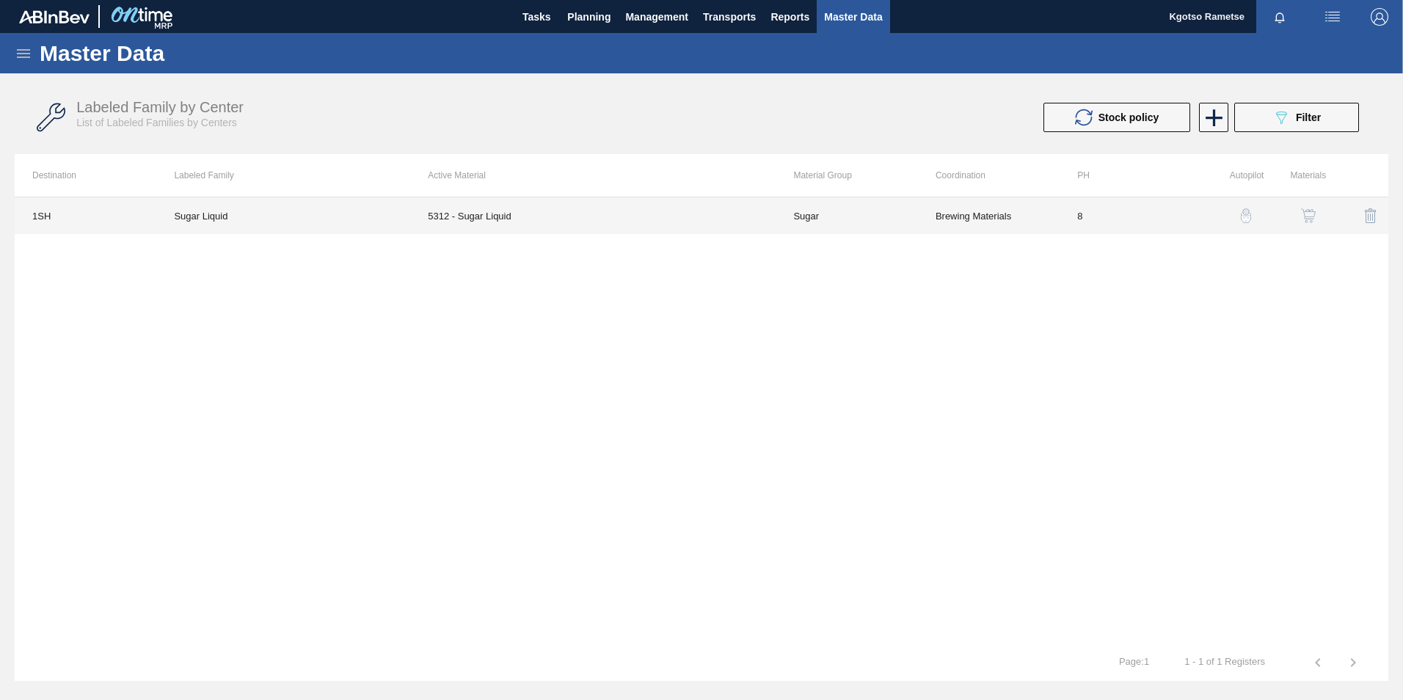
click at [583, 223] on td "5312 - Sugar Liquid" at bounding box center [592, 215] width 365 height 37
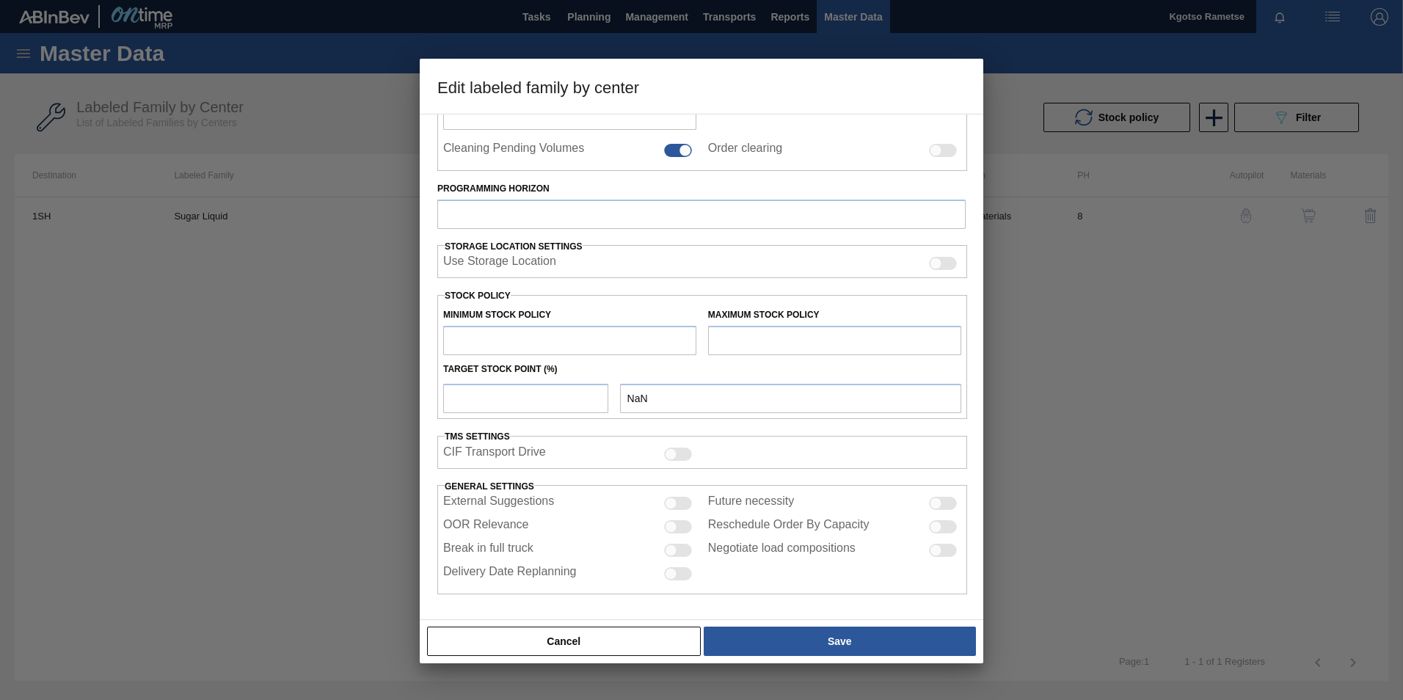
type input "Sugar"
type input "Sucrose Sugar"
type input "Sugar Liquid"
type input "1SH - SAB Prospecton Brewery"
type input "8"
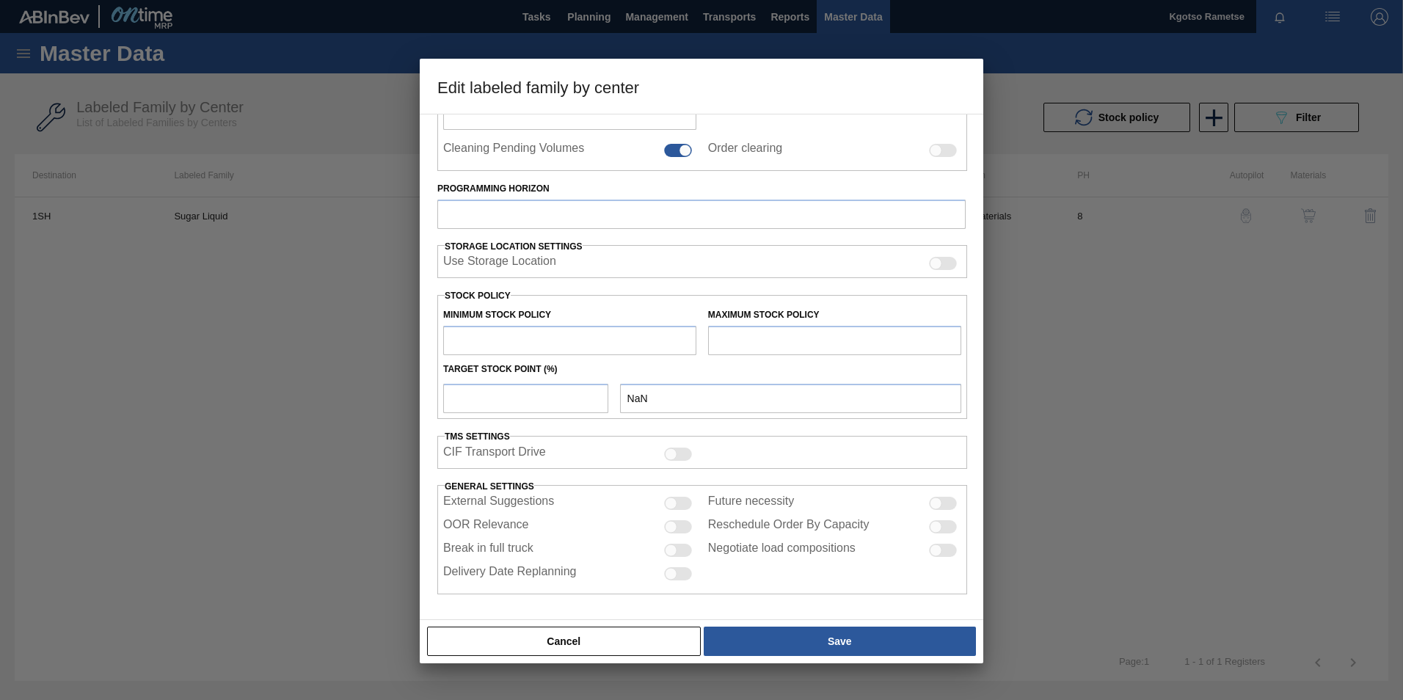
type input "235,000"
type input "280,000"
type input "100"
type input "280,000.000"
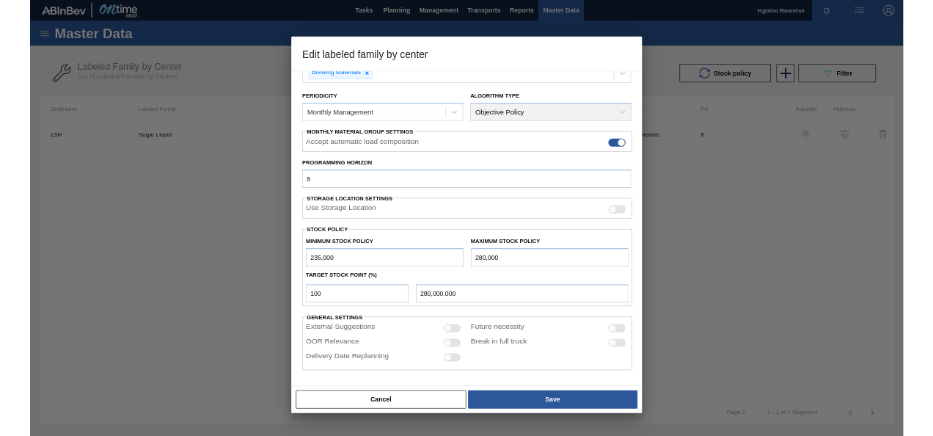
scroll to position [147, 0]
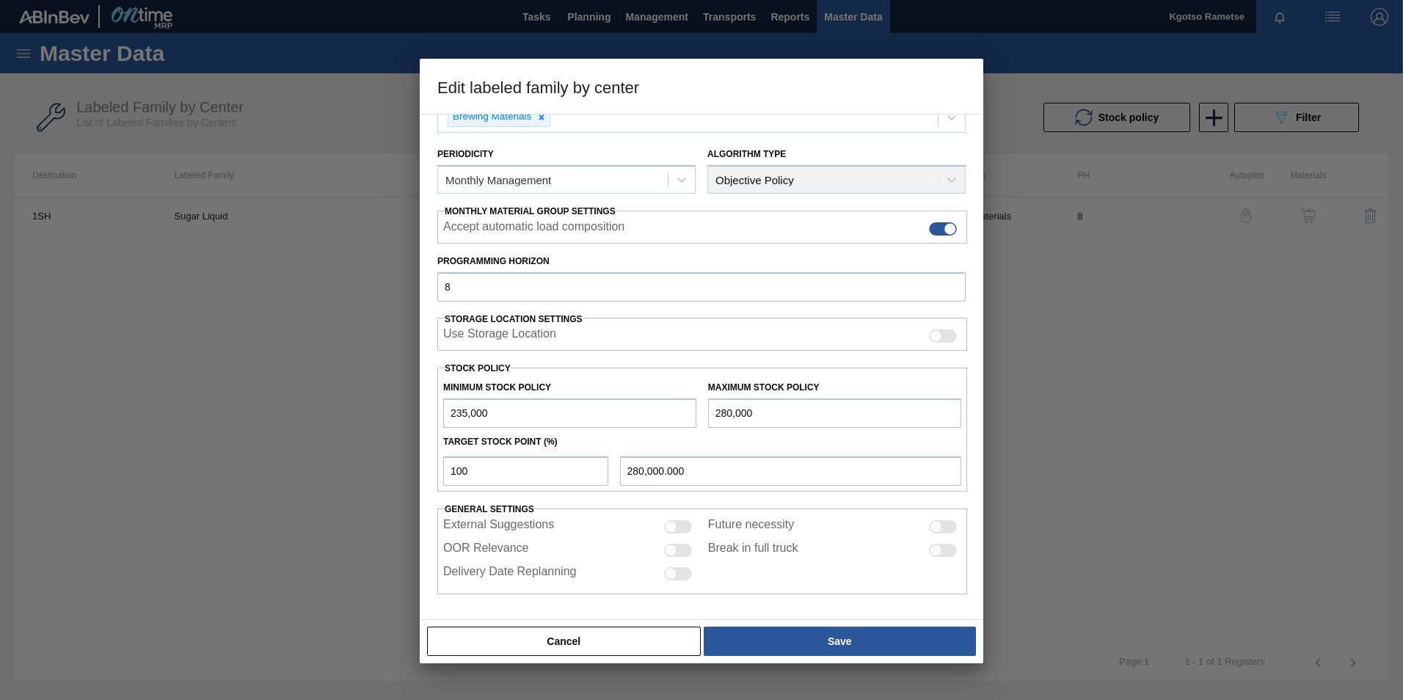
click at [450, 410] on input "235,000" at bounding box center [569, 412] width 253 height 29
type input "435,000"
drag, startPoint x: 718, startPoint y: 415, endPoint x: 696, endPoint y: 424, distance: 24.7
click at [696, 424] on div "Minimum Stock Policy 435,000 Maximum Stock Policy 280,000" at bounding box center [702, 400] width 530 height 54
type input "480,000"
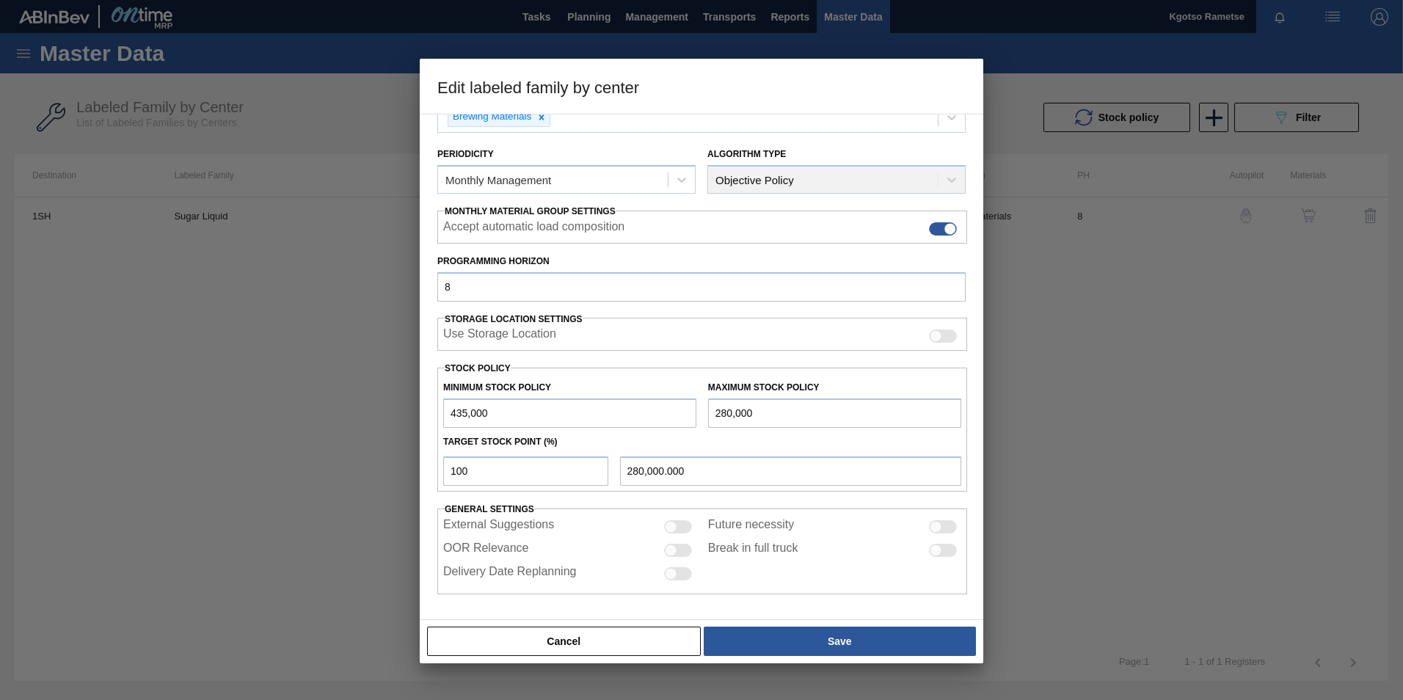
type input "480,000.000"
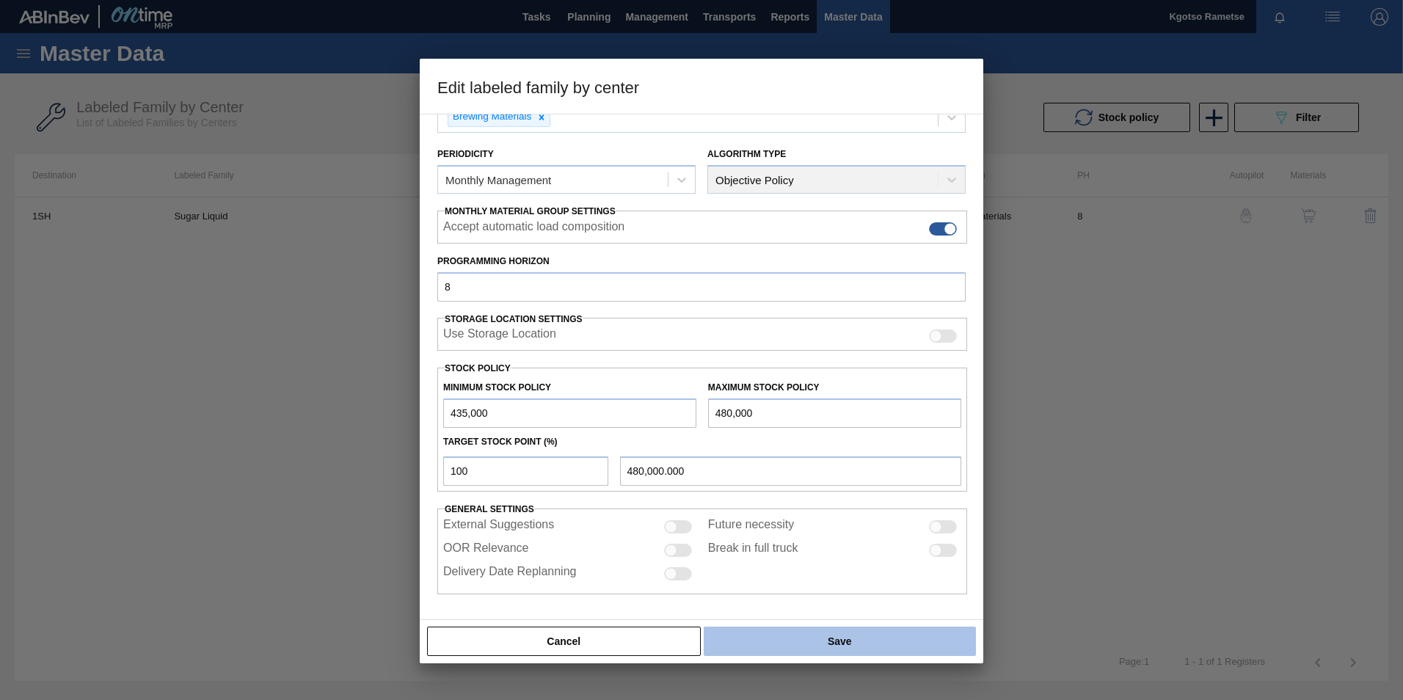
type input "480,000"
click at [898, 435] on button "Save" at bounding box center [840, 641] width 272 height 29
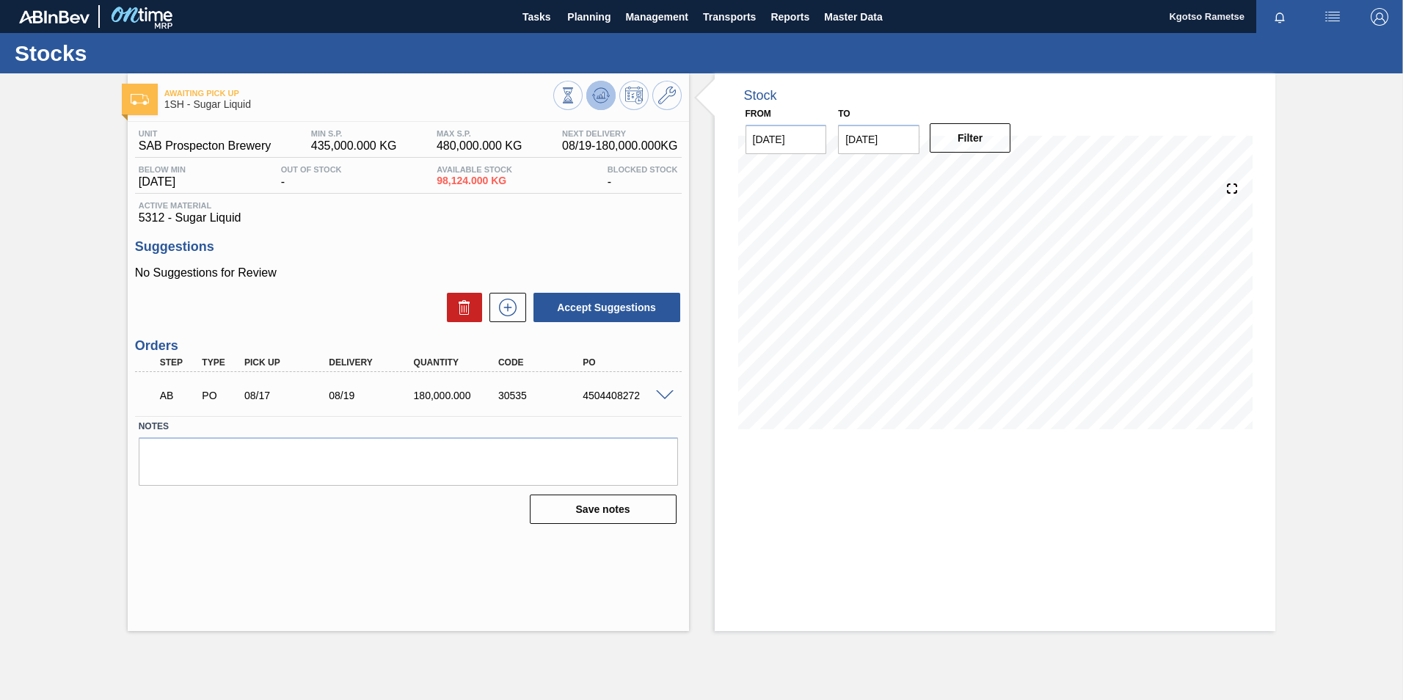
click at [576, 100] on icon at bounding box center [568, 95] width 16 height 16
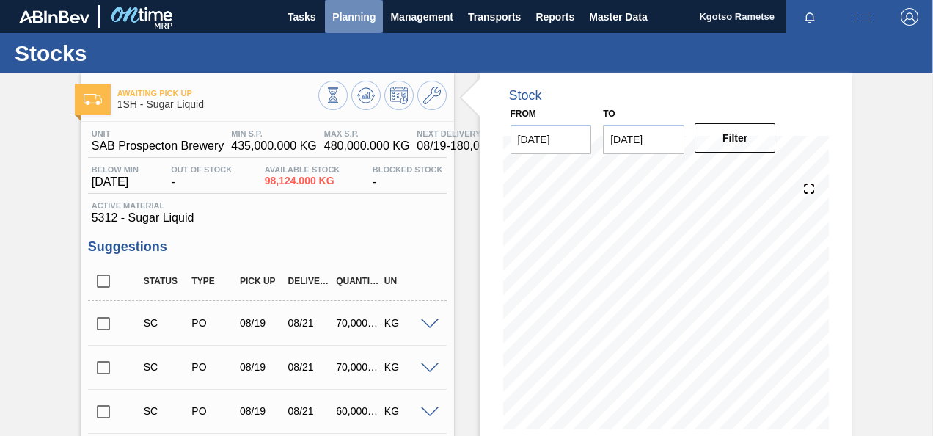
click at [338, 20] on span "Planning" at bounding box center [353, 17] width 43 height 18
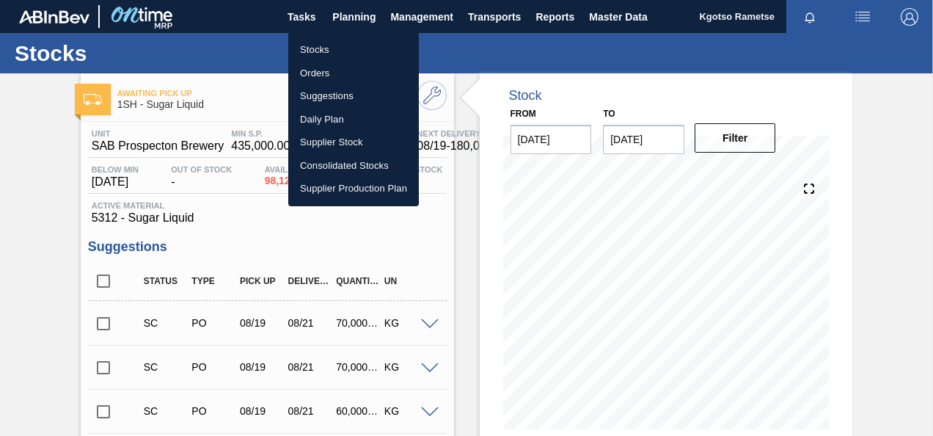
click at [326, 58] on li "Stocks" at bounding box center [353, 49] width 131 height 23
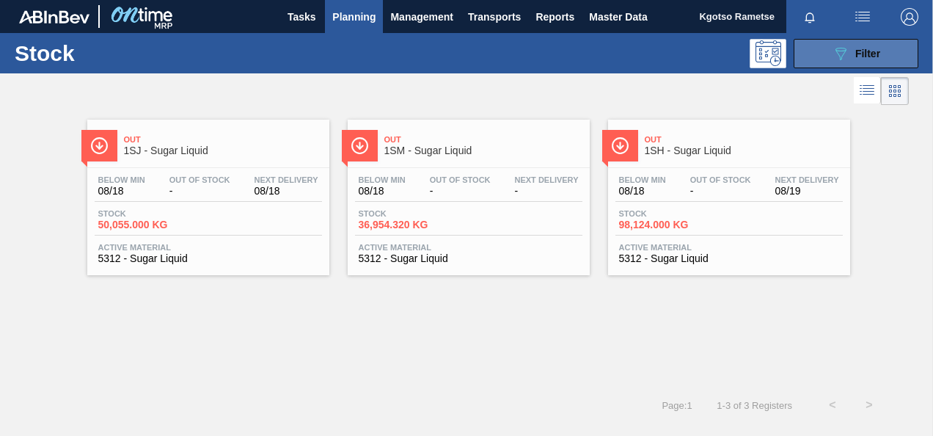
click at [860, 51] on span "Filter" at bounding box center [867, 54] width 25 height 12
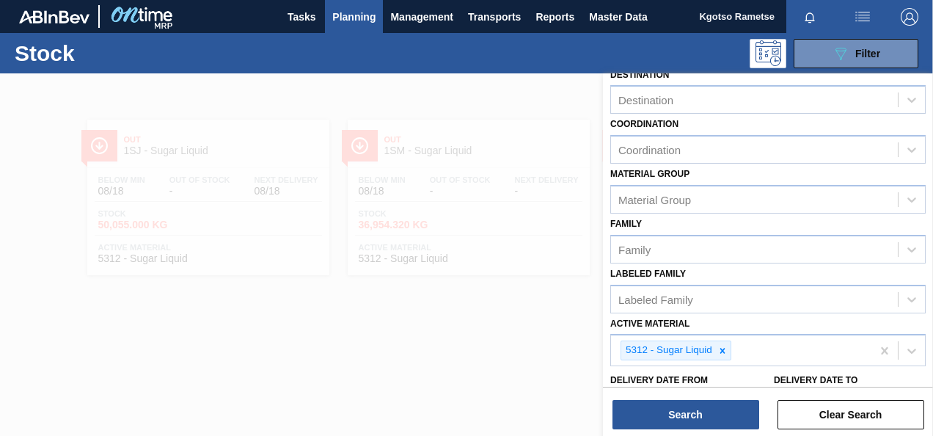
scroll to position [266, 0]
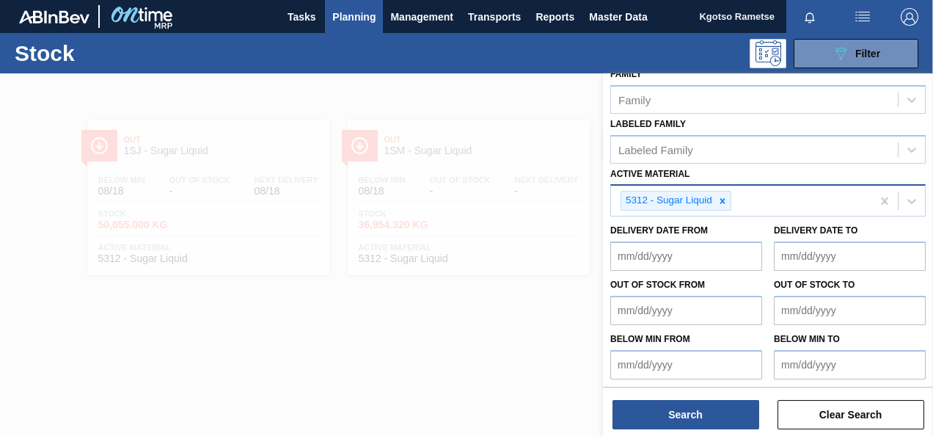
click at [721, 200] on icon at bounding box center [722, 200] width 5 height 5
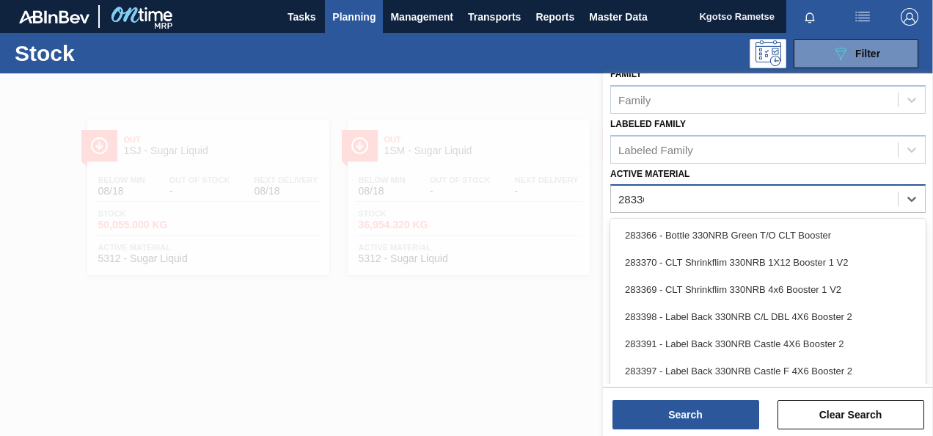
scroll to position [263, 0]
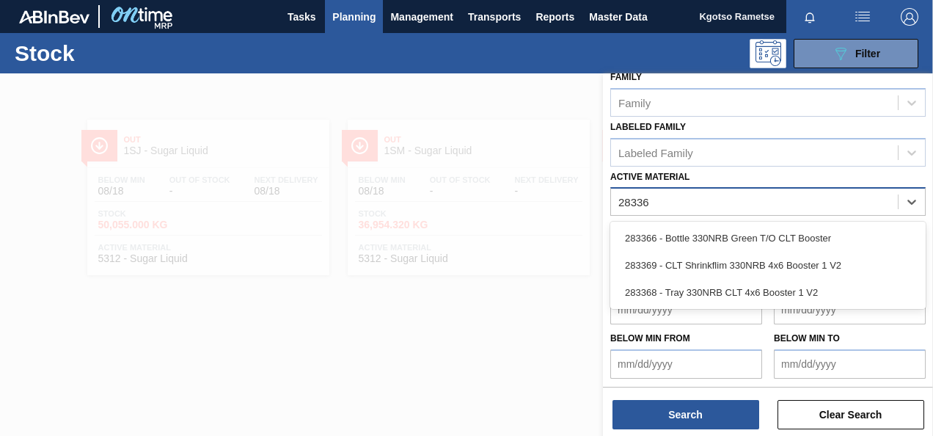
type Material "283368"
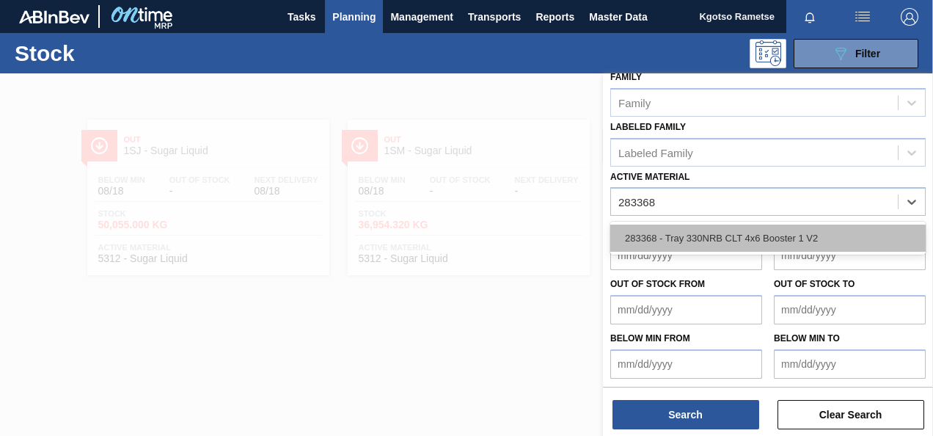
click at [671, 231] on div "283368 - Tray 330NRB CLT 4x6 Booster 1 V2" at bounding box center [767, 238] width 315 height 27
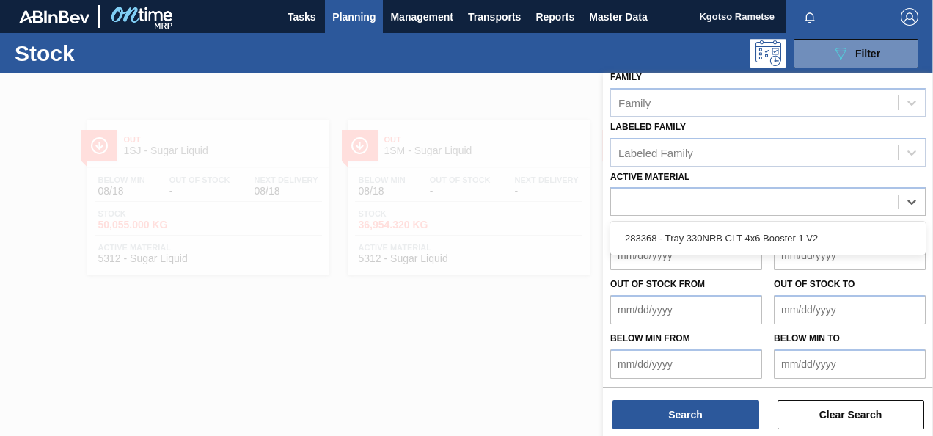
scroll to position [266, 0]
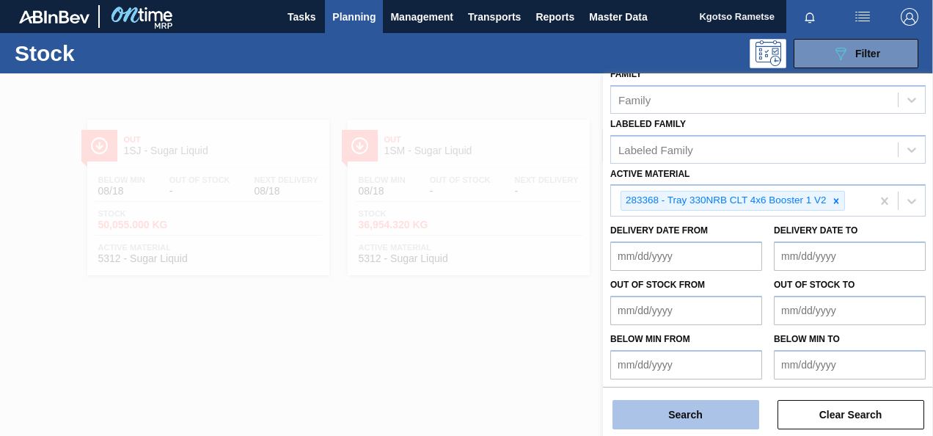
click at [639, 403] on button "Search" at bounding box center [686, 414] width 147 height 29
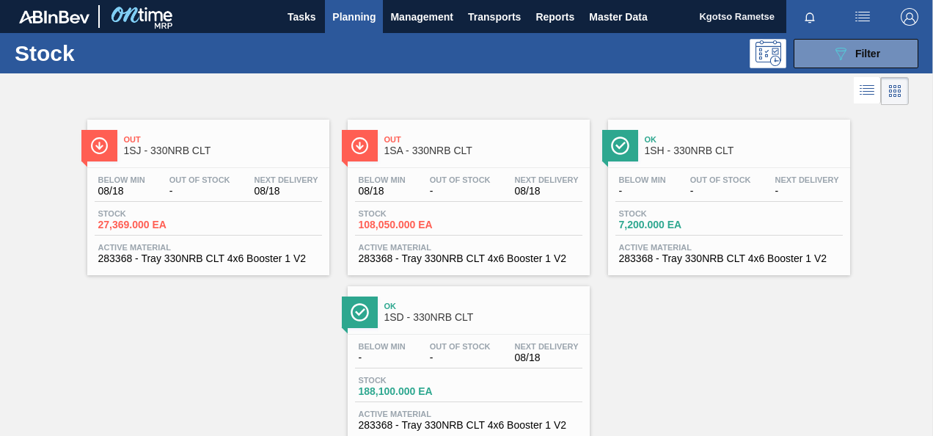
click at [428, 154] on span "1SA - 330NRB CLT" at bounding box center [483, 150] width 198 height 11
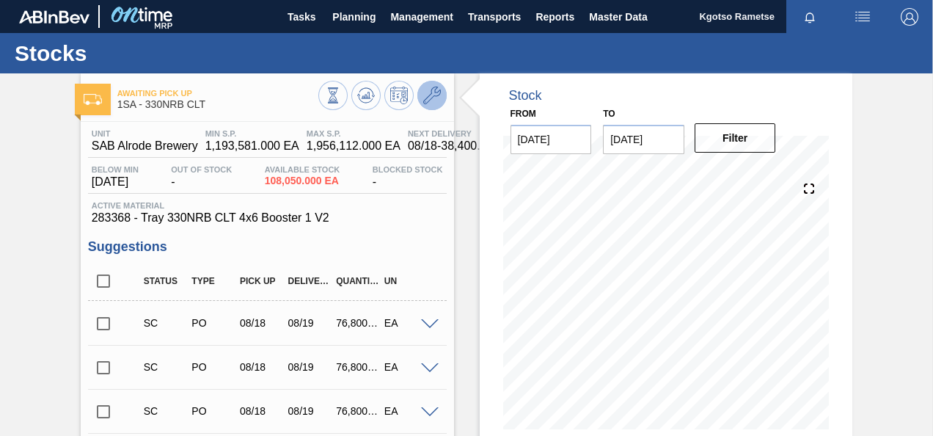
click at [437, 101] on icon at bounding box center [432, 96] width 18 height 18
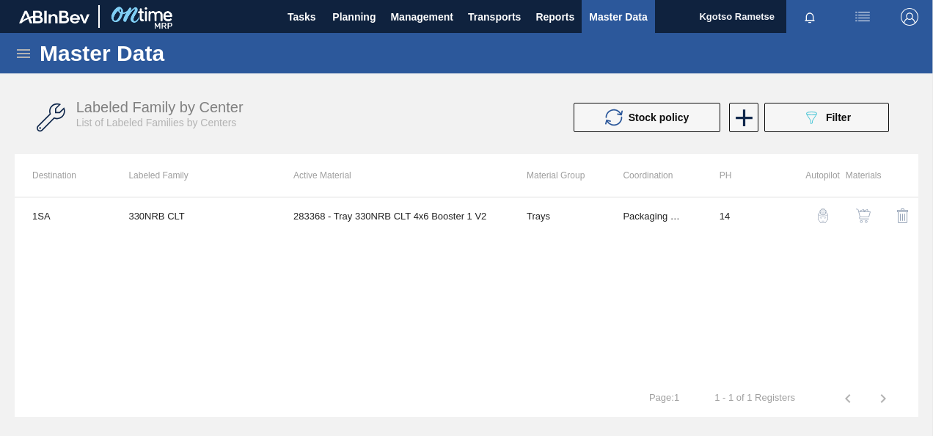
click at [866, 219] on img "button" at bounding box center [863, 215] width 15 height 15
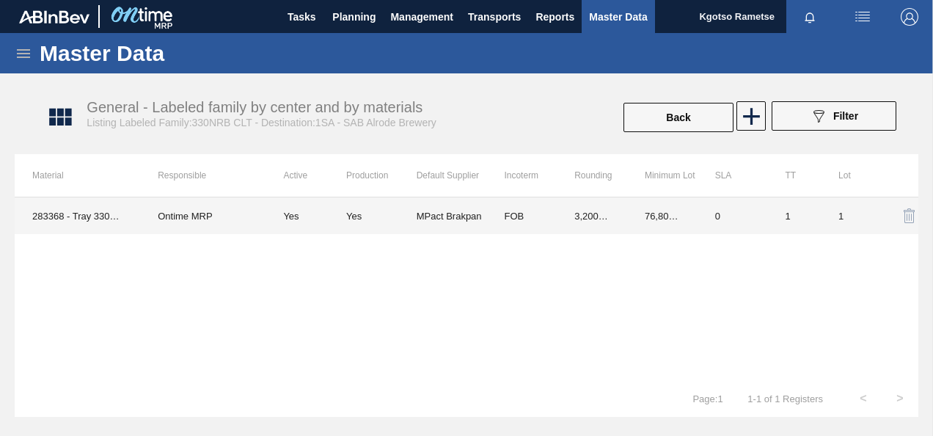
click at [533, 208] on td "FOB" at bounding box center [521, 215] width 70 height 37
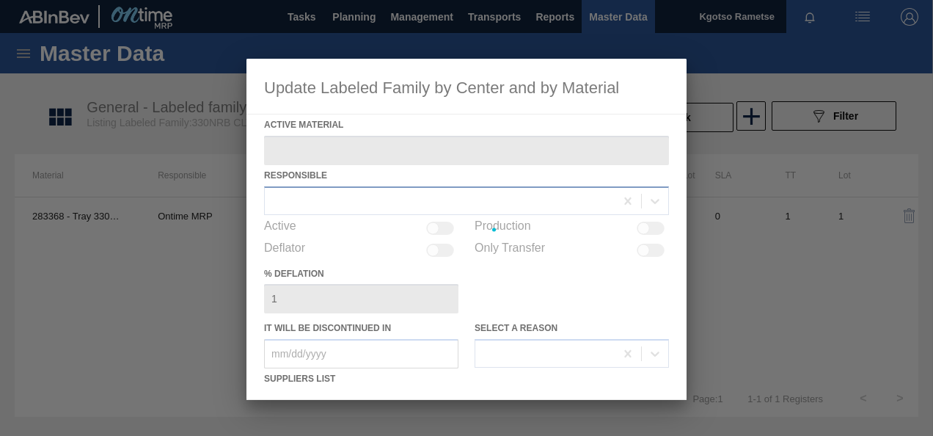
type Material "283368 - Tray 330NRB CLT 4x6 Booster 1 V2"
checkbox input "true"
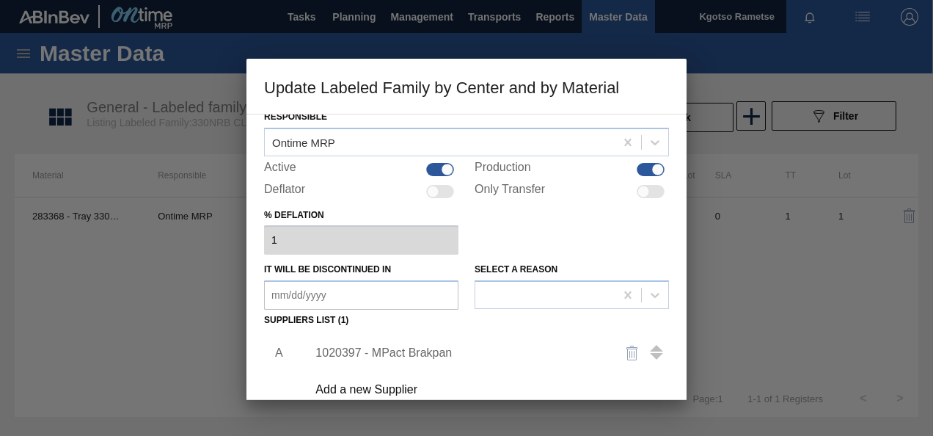
scroll to position [73, 0]
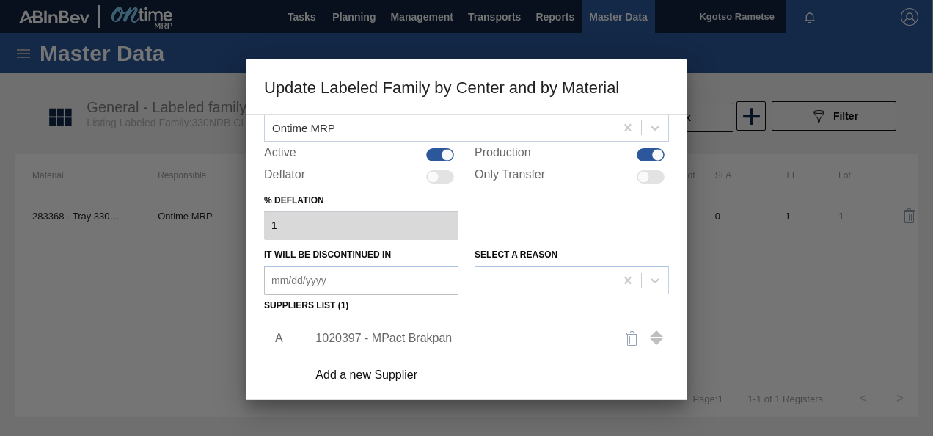
click at [401, 330] on div "1020397 - MPact Brakpan" at bounding box center [484, 338] width 371 height 37
click at [399, 335] on div "1020397 - MPact Brakpan" at bounding box center [459, 338] width 288 height 13
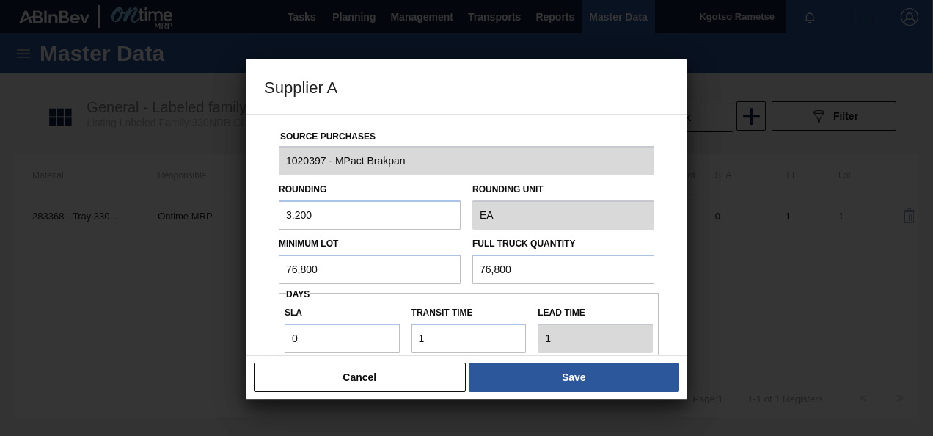
drag, startPoint x: 337, startPoint y: 255, endPoint x: 183, endPoint y: 253, distance: 154.8
click at [183, 253] on div "Supplier A Source Purchases 1020397 - MPact Brakpan Rounding 3,200 Rounding Uni…" at bounding box center [466, 218] width 933 height 436
drag, startPoint x: 322, startPoint y: 269, endPoint x: 208, endPoint y: 269, distance: 113.7
click at [208, 269] on div "Supplier A Source Purchases 1020397 - MPact Brakpan Rounding 3,200 Rounding Uni…" at bounding box center [466, 218] width 933 height 436
type input "32,000"
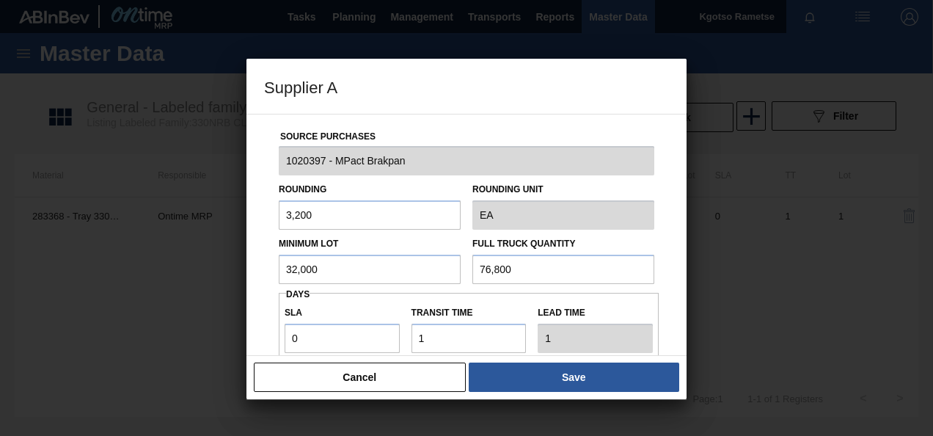
click at [346, 260] on div "Minimum Lot 32,000 Full Truck Quantity 76,800" at bounding box center [466, 257] width 387 height 54
paste input "32,0"
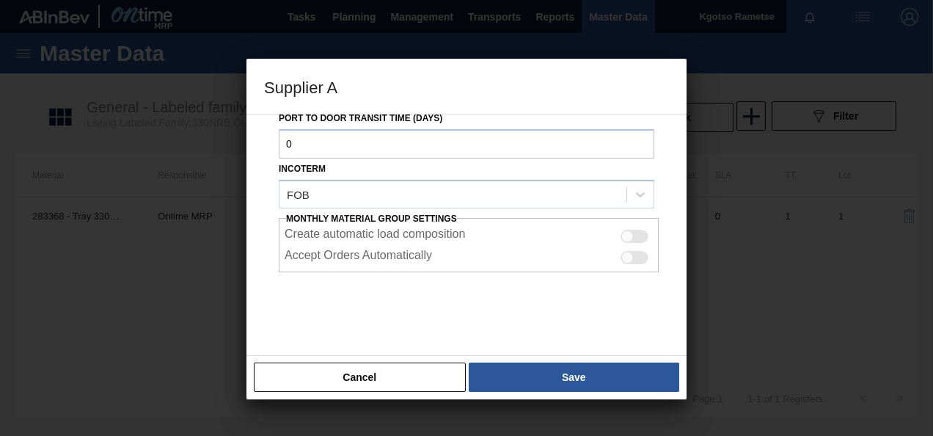
scroll to position [260, 0]
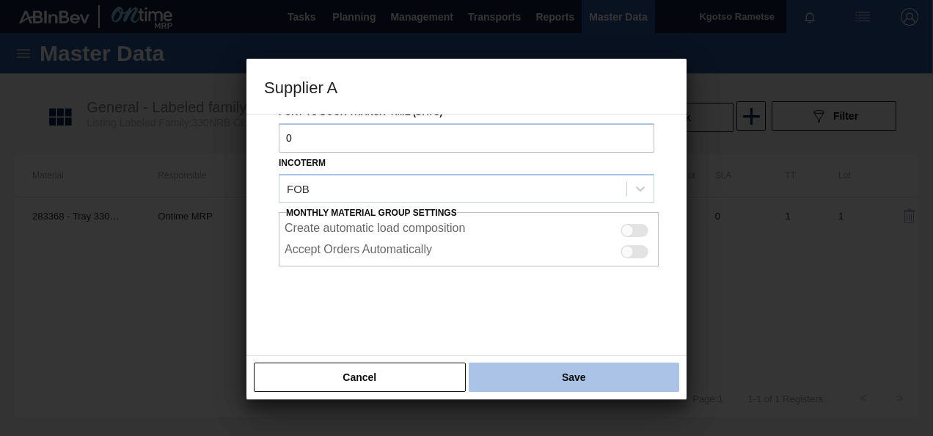
type input "32,000"
drag, startPoint x: 539, startPoint y: 378, endPoint x: 537, endPoint y: 369, distance: 8.9
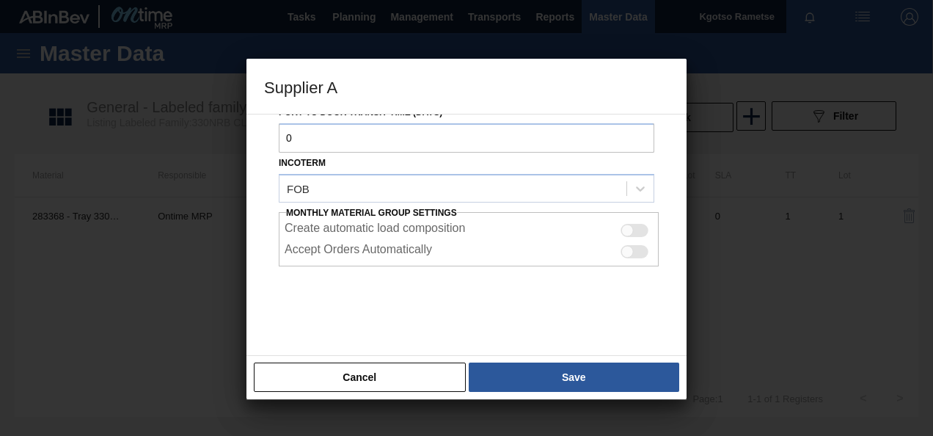
click at [539, 377] on button "Save" at bounding box center [574, 376] width 211 height 29
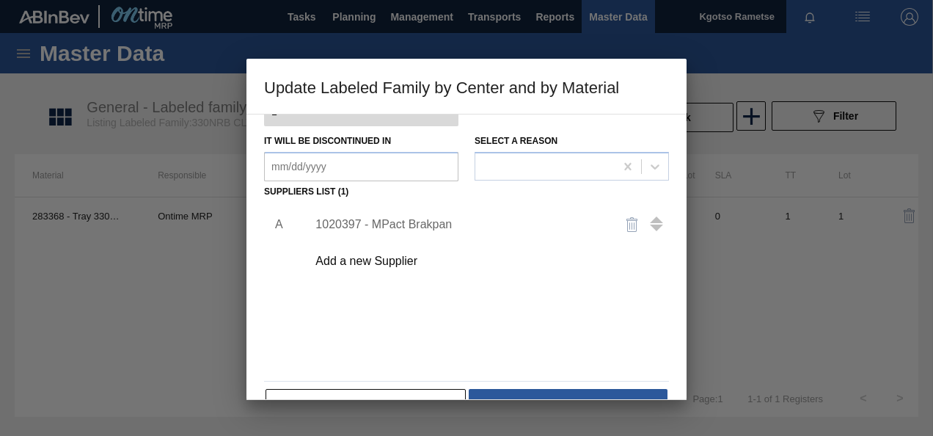
scroll to position [225, 0]
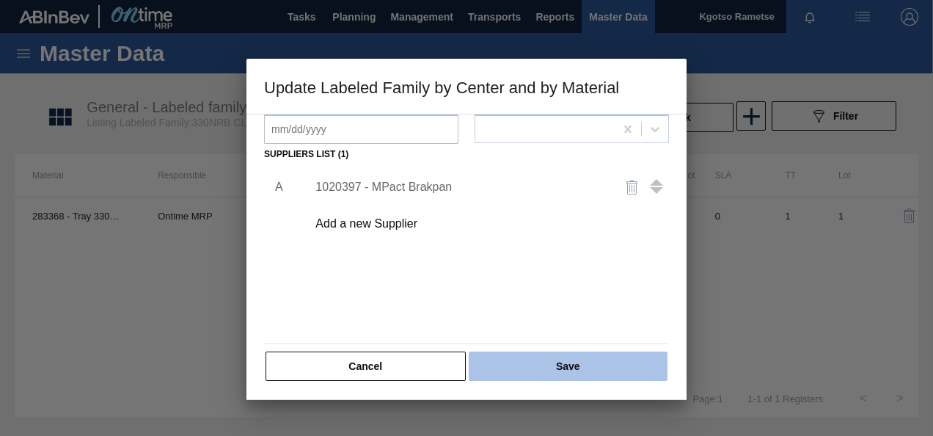
click at [536, 353] on button "Save" at bounding box center [568, 365] width 199 height 29
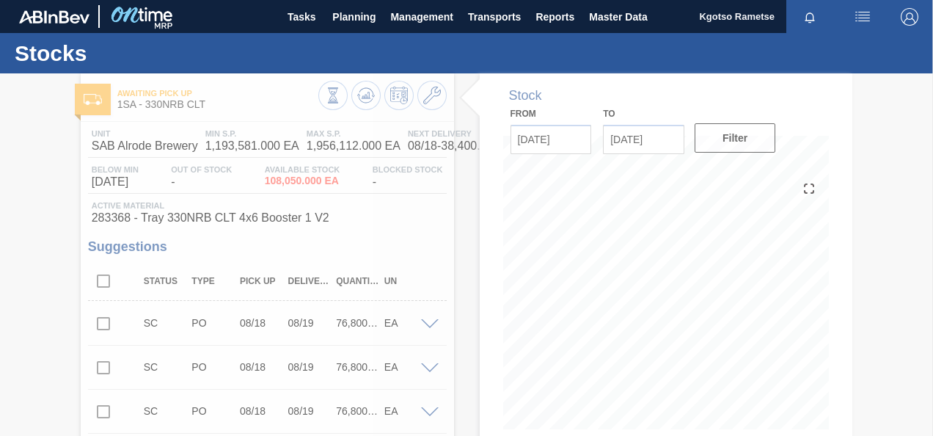
click at [367, 92] on div at bounding box center [466, 254] width 933 height 362
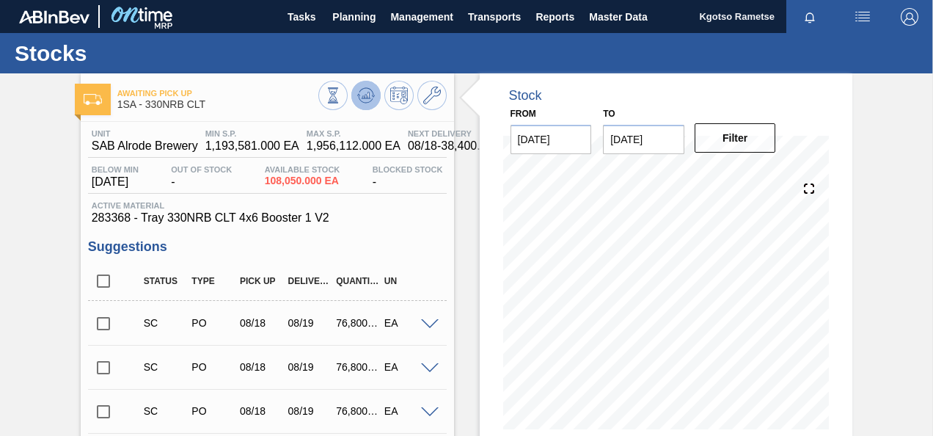
click at [341, 92] on icon at bounding box center [333, 95] width 16 height 16
click at [326, 12] on button "Planning" at bounding box center [354, 16] width 58 height 33
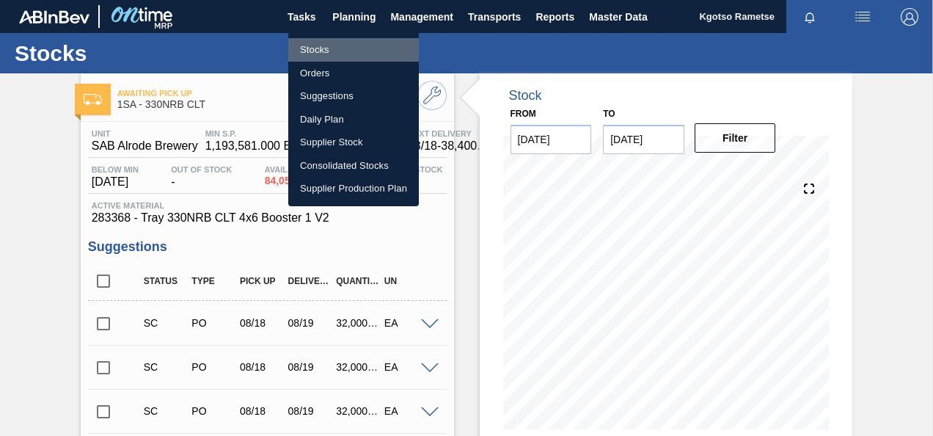
drag, startPoint x: 342, startPoint y: 48, endPoint x: 665, endPoint y: 196, distance: 354.9
click at [343, 48] on li "Stocks" at bounding box center [353, 49] width 131 height 23
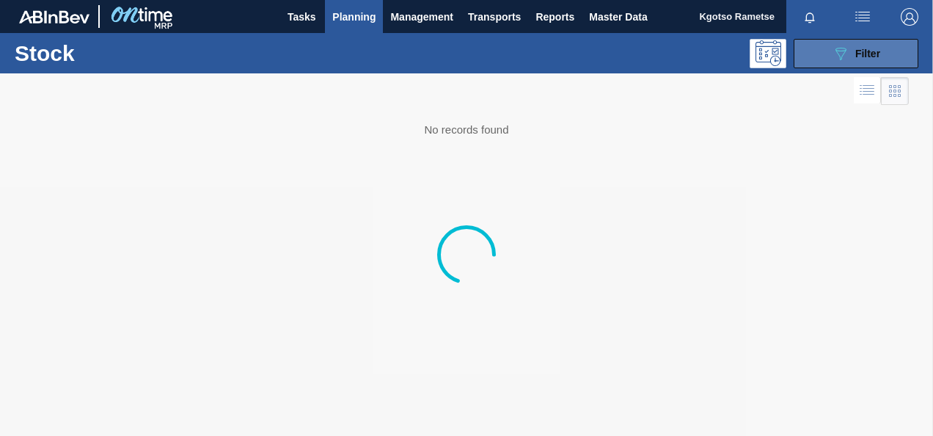
click at [872, 52] on span "Filter" at bounding box center [867, 54] width 25 height 12
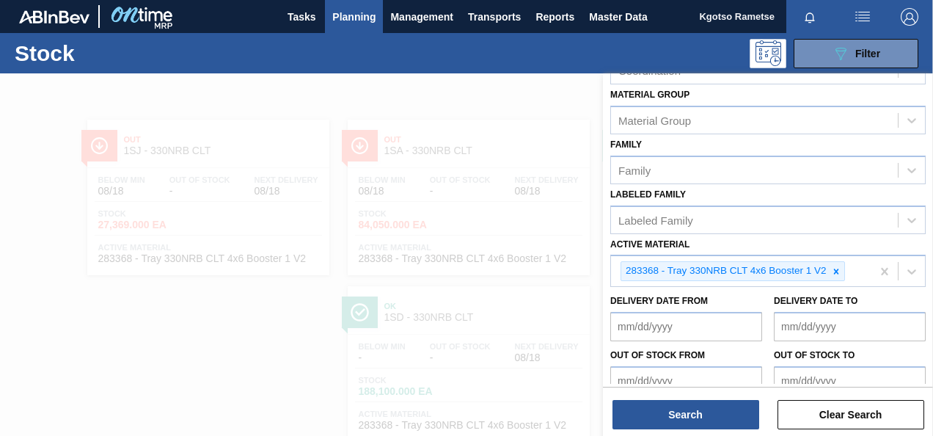
scroll to position [266, 0]
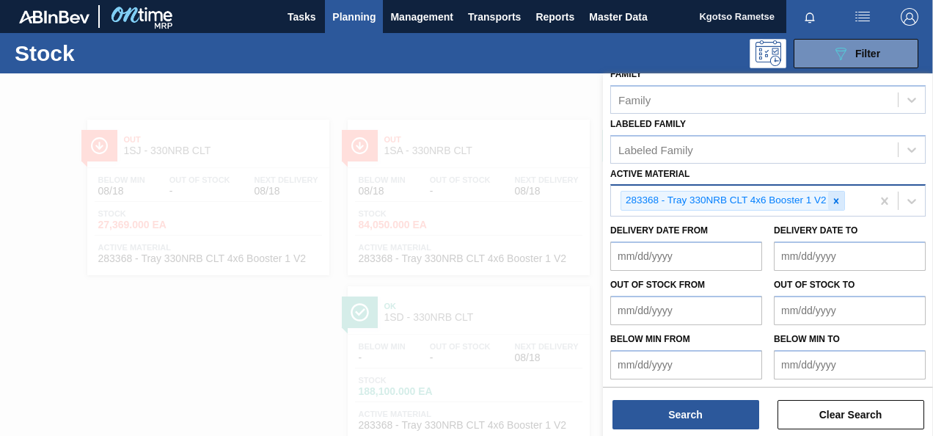
click at [836, 196] on icon at bounding box center [836, 201] width 10 height 10
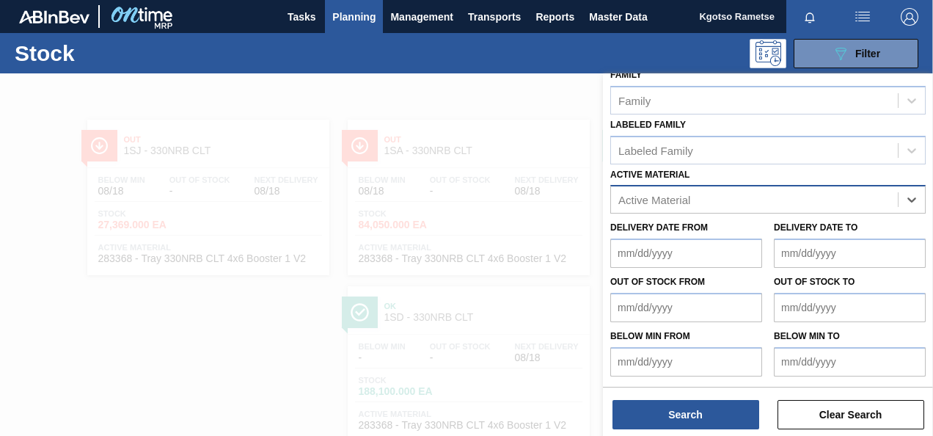
scroll to position [263, 0]
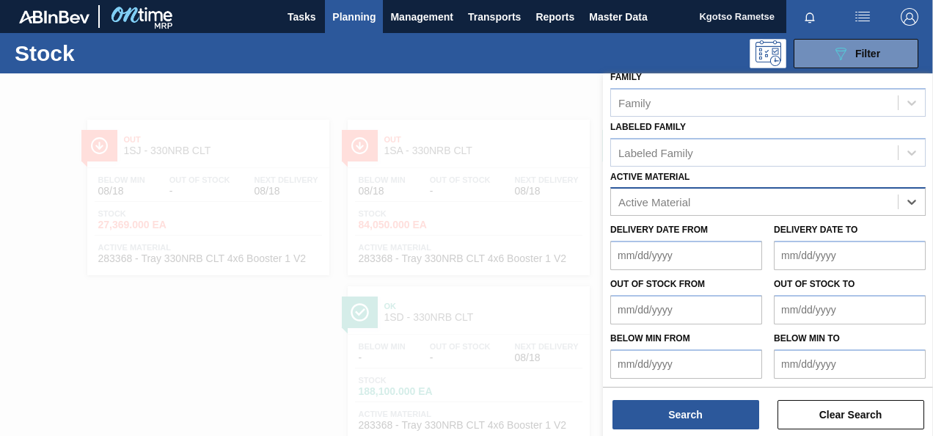
paste Material "57991"
type Material "57991"
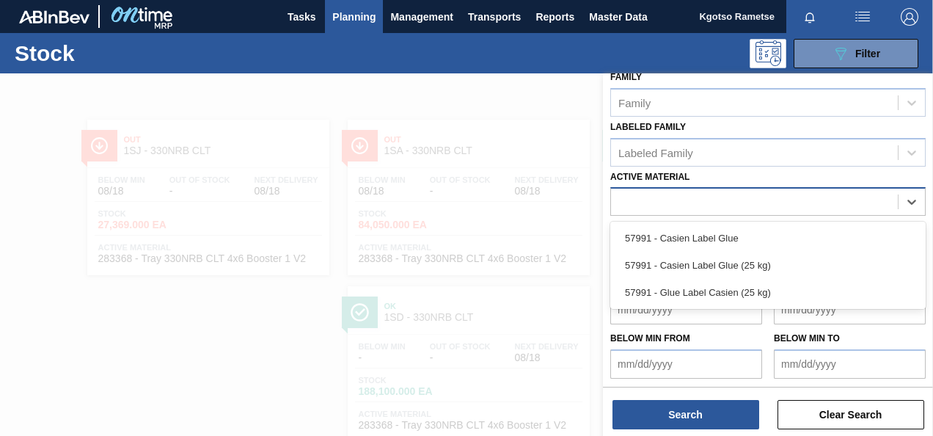
scroll to position [266, 0]
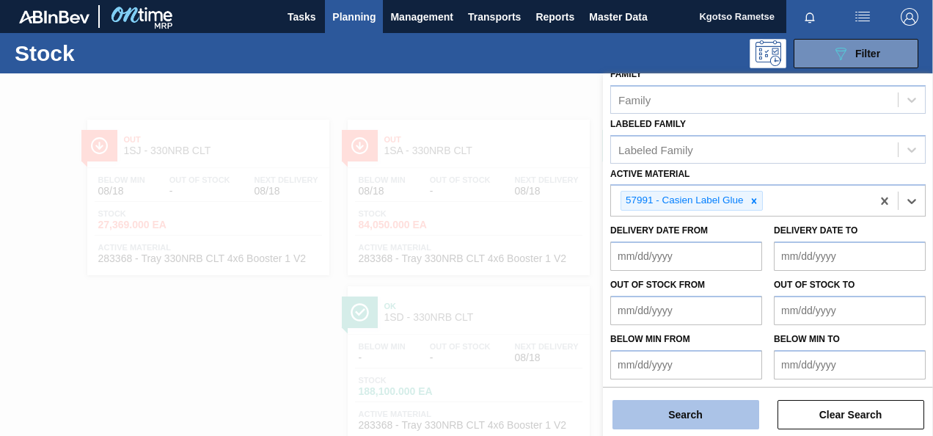
click at [698, 412] on button "Search" at bounding box center [686, 414] width 147 height 29
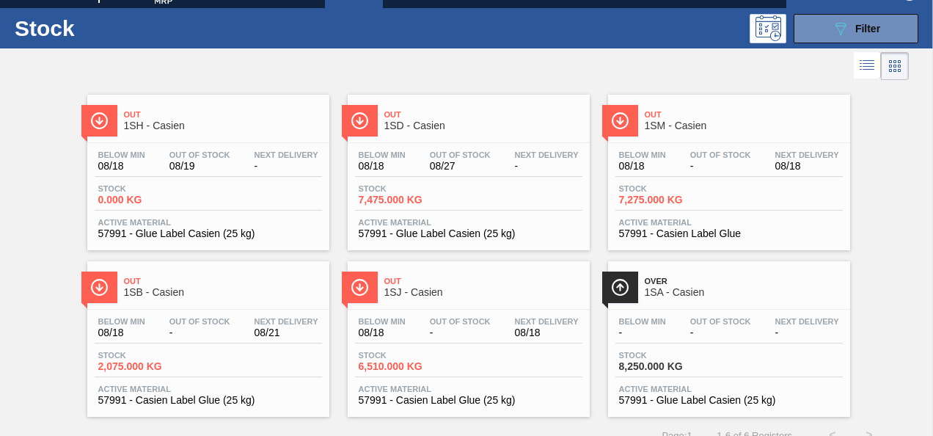
scroll to position [44, 0]
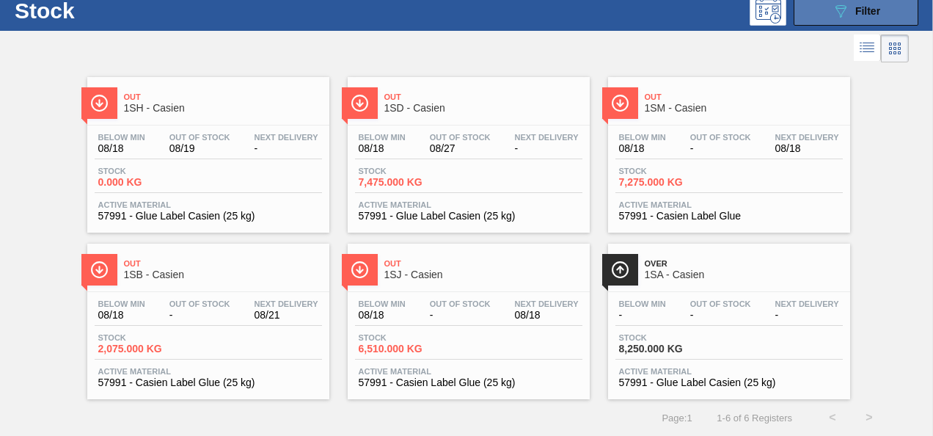
click at [836, 2] on icon "089F7B8B-B2A5-4AFE-B5C0-19BA573D28AC" at bounding box center [841, 11] width 18 height 18
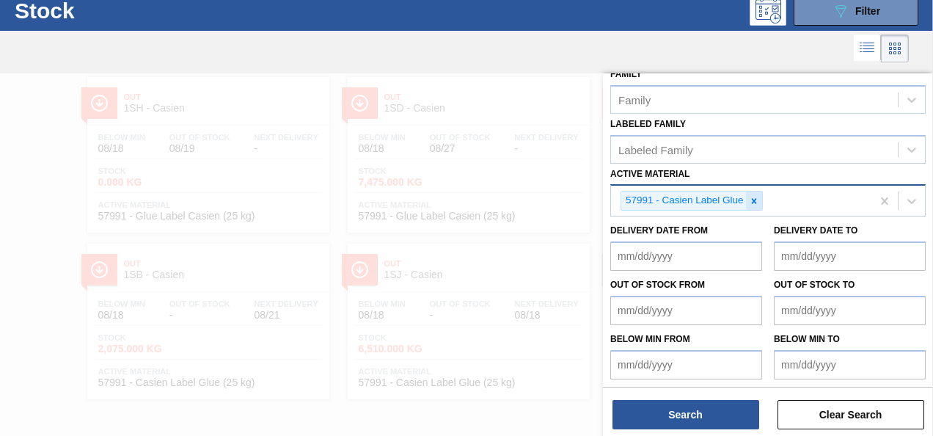
click at [751, 196] on icon at bounding box center [754, 201] width 10 height 10
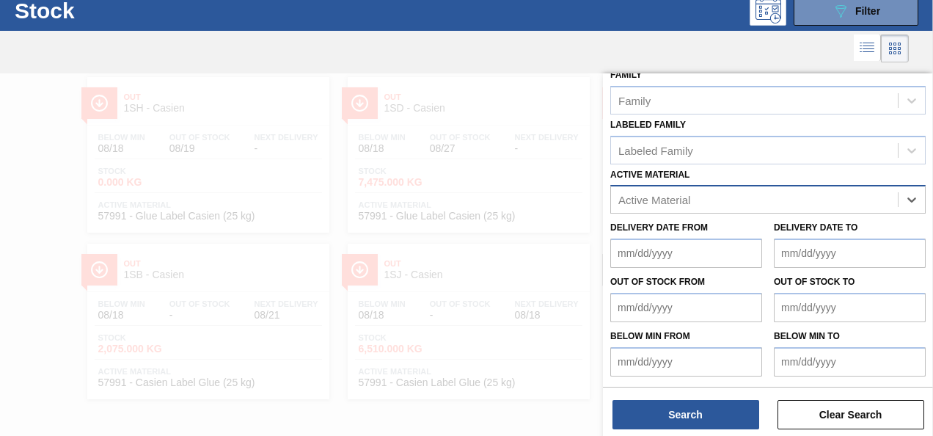
scroll to position [263, 0]
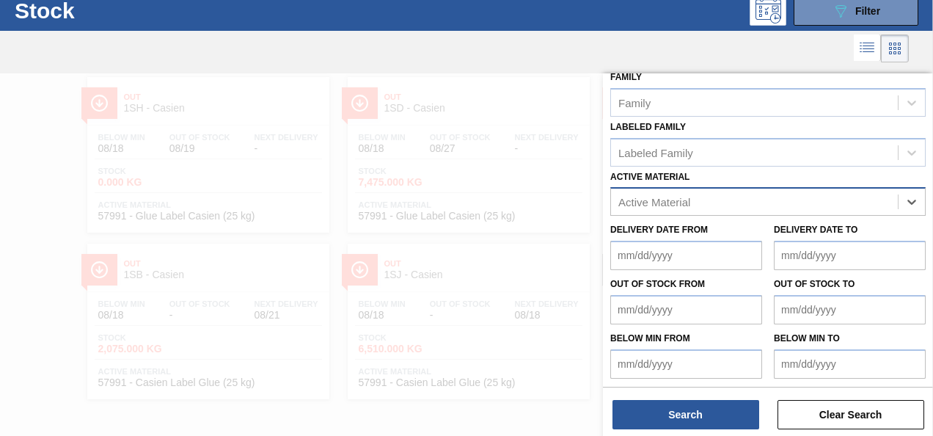
paste Material "285283"
type Material "285283"
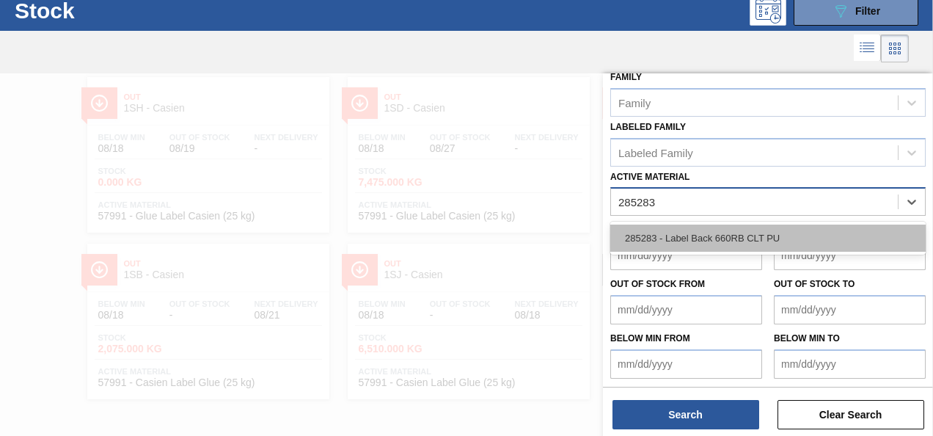
click at [729, 242] on div "285283 - Label Back 660RB CLT PU" at bounding box center [767, 238] width 315 height 27
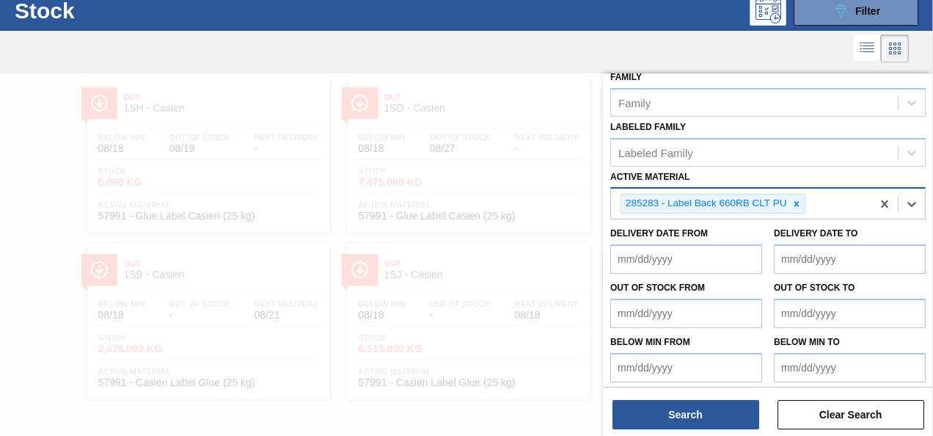
scroll to position [266, 0]
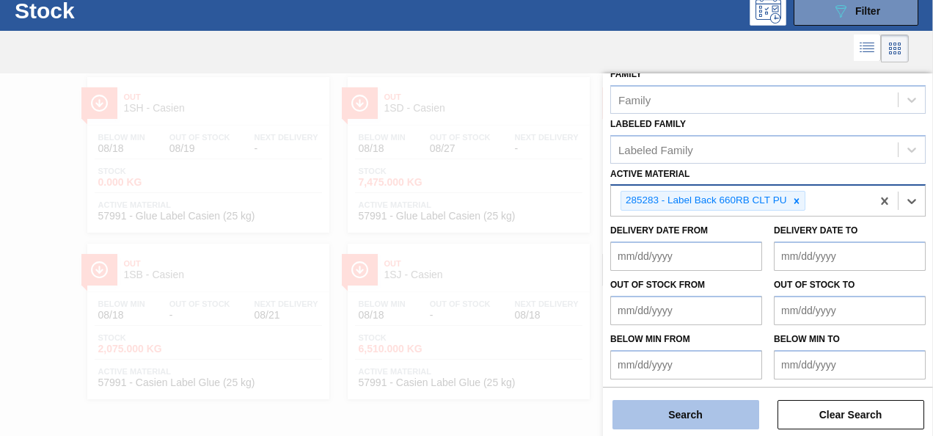
click at [698, 404] on button "Search" at bounding box center [686, 414] width 147 height 29
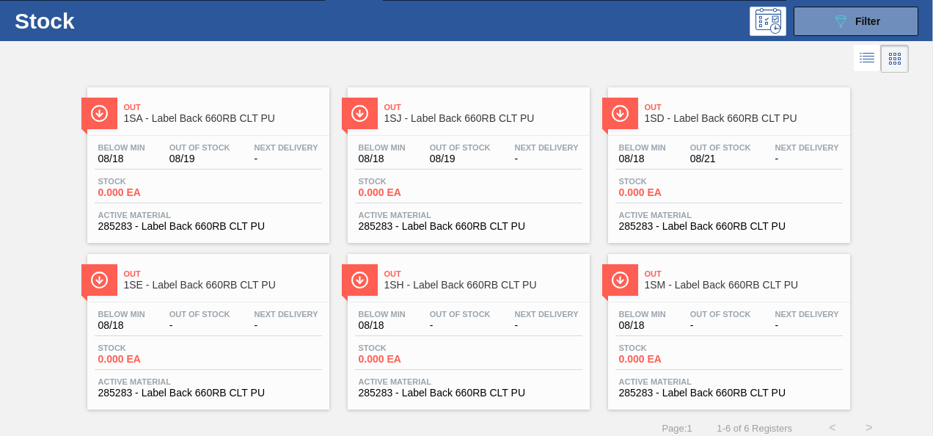
scroll to position [0, 0]
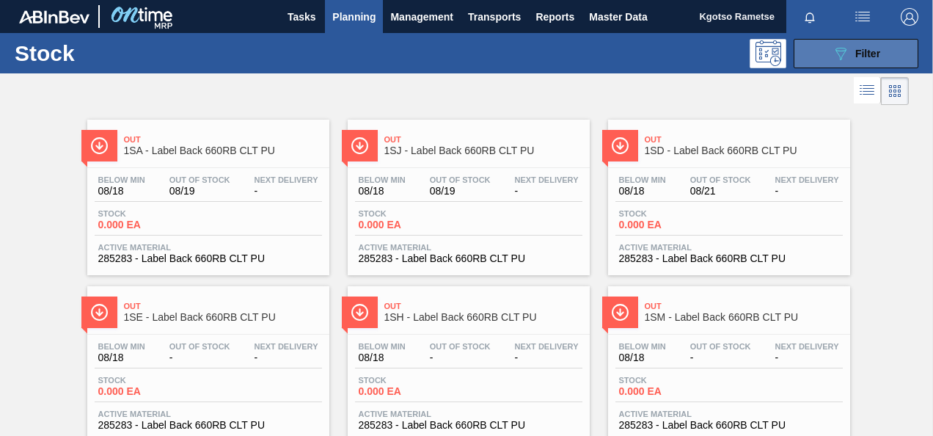
click at [891, 56] on button "089F7B8B-B2A5-4AFE-B5C0-19BA573D28AC Filter" at bounding box center [856, 53] width 125 height 29
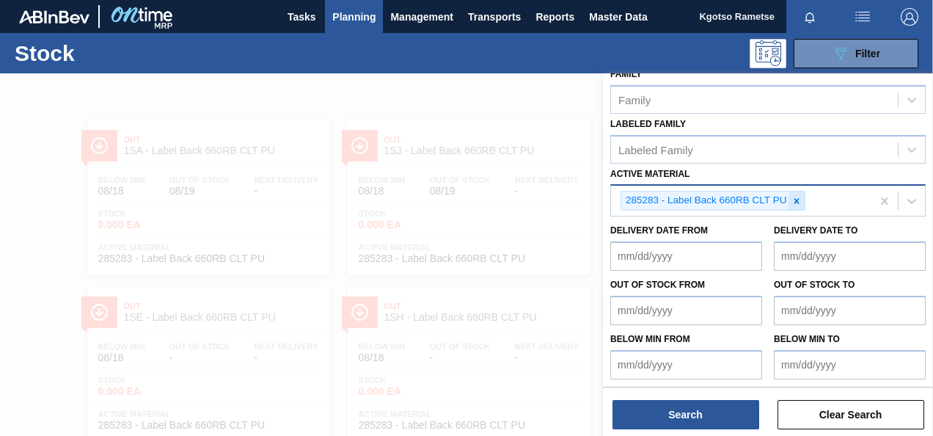
click at [796, 196] on icon at bounding box center [797, 201] width 10 height 10
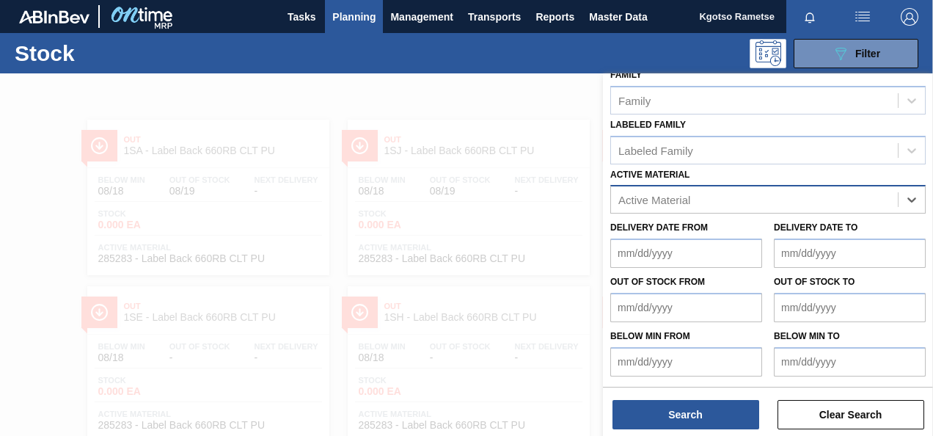
scroll to position [263, 0]
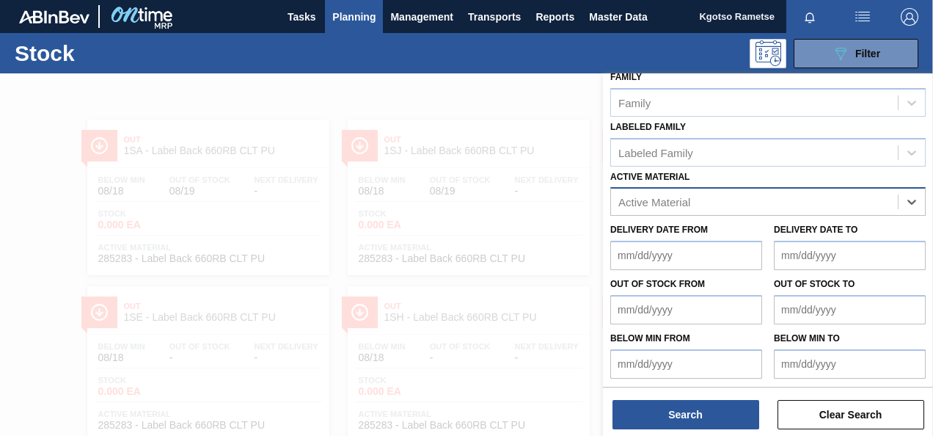
paste Material "284625"
type Material "284625"
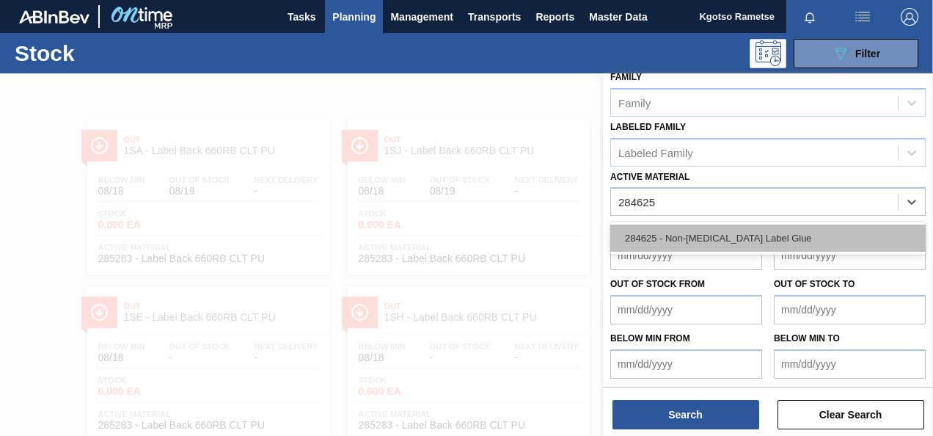
click at [756, 225] on div "284625 - Non-[MEDICAL_DATA] Label Glue" at bounding box center [767, 238] width 315 height 27
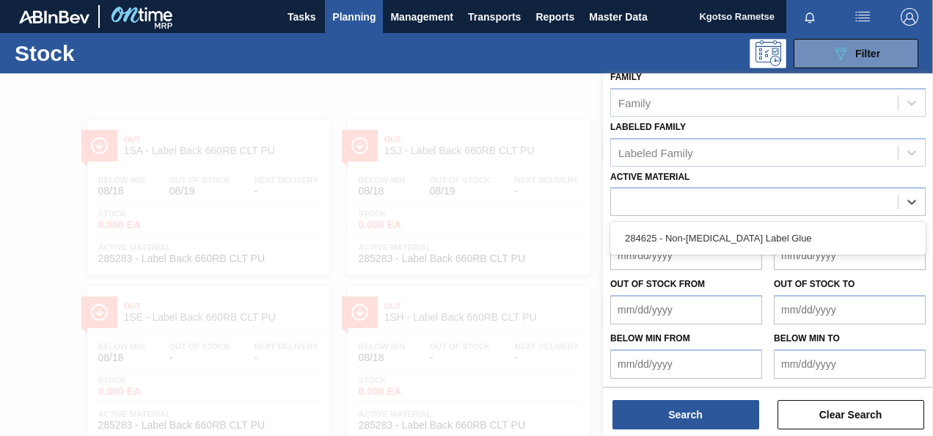
scroll to position [266, 0]
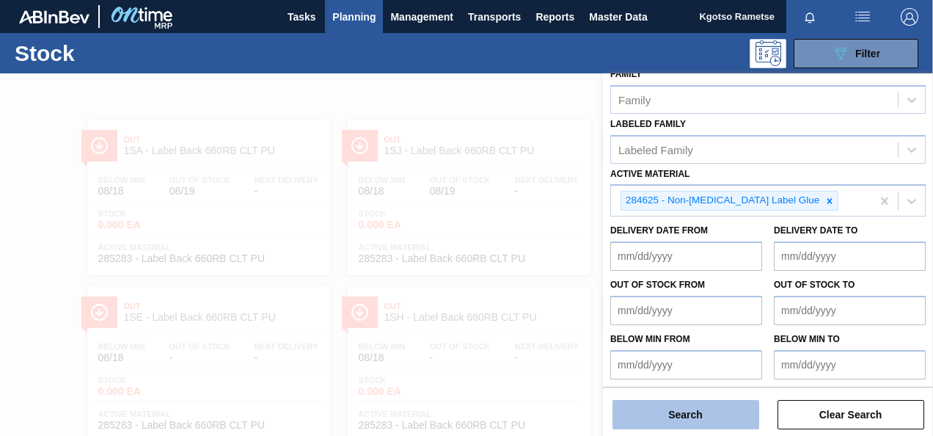
click at [728, 417] on button "Search" at bounding box center [686, 414] width 147 height 29
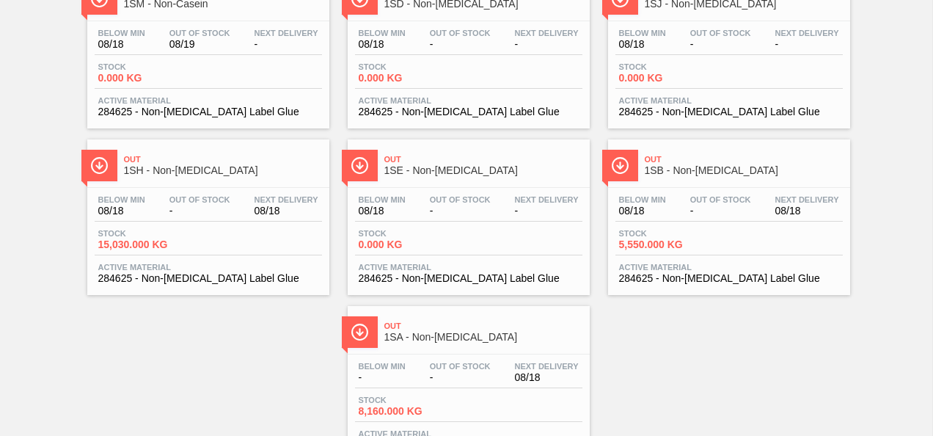
scroll to position [211, 0]
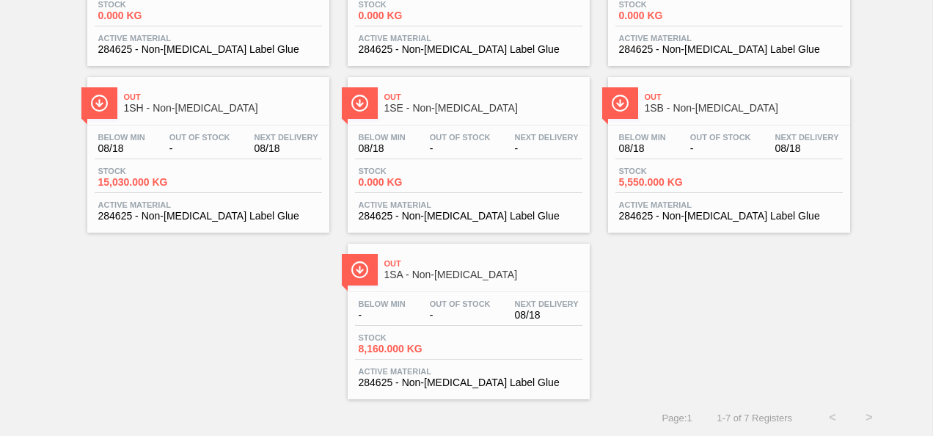
click at [637, 335] on div "Out 1SM - Non-[MEDICAL_DATA] Below Min 08/18 Out Of Stock 08/19 Next Delivery -…" at bounding box center [466, 149] width 933 height 500
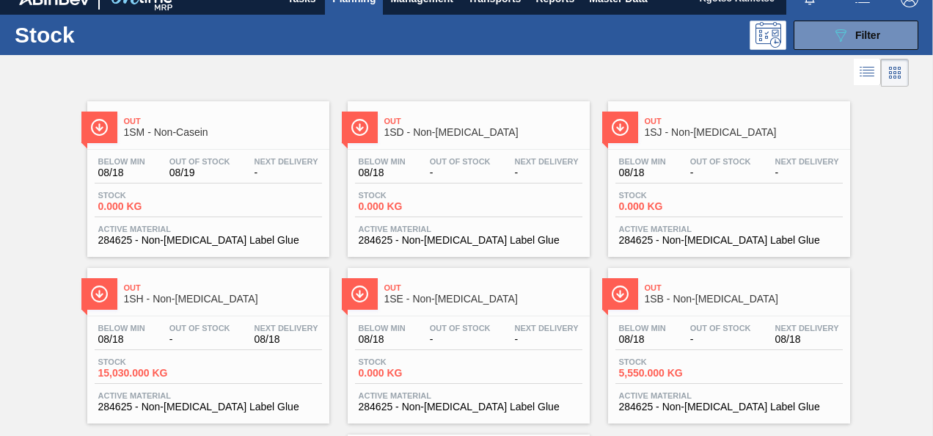
scroll to position [0, 0]
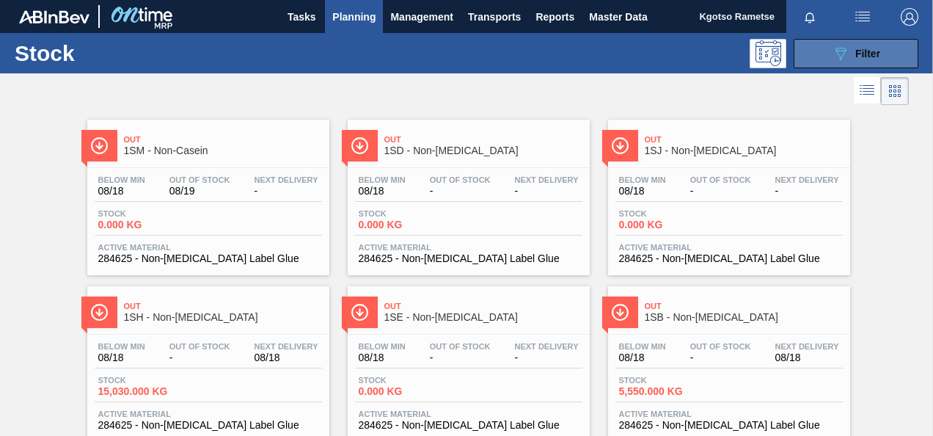
click at [844, 42] on button "089F7B8B-B2A5-4AFE-B5C0-19BA573D28AC Filter" at bounding box center [856, 53] width 125 height 29
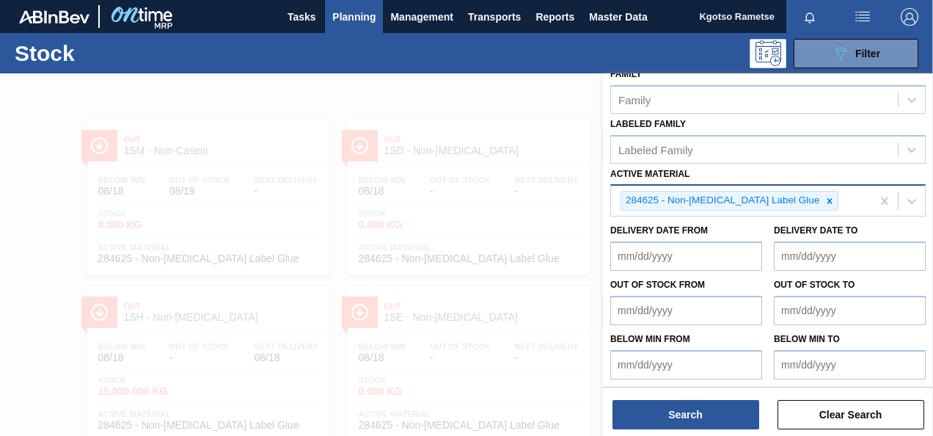
click at [822, 192] on div at bounding box center [830, 200] width 16 height 18
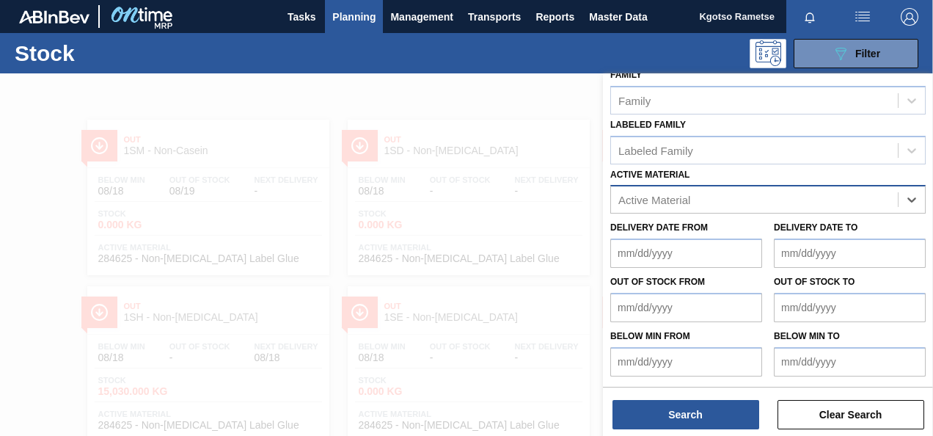
scroll to position [263, 0]
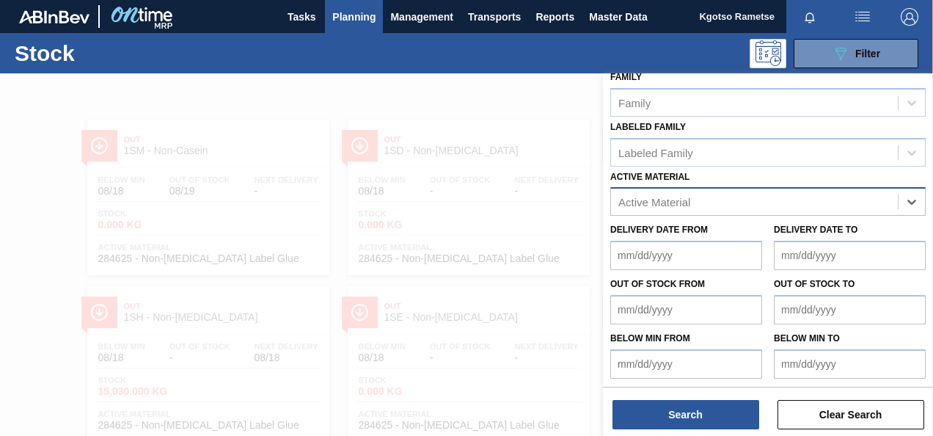
paste Material "57991"
type Material "57991"
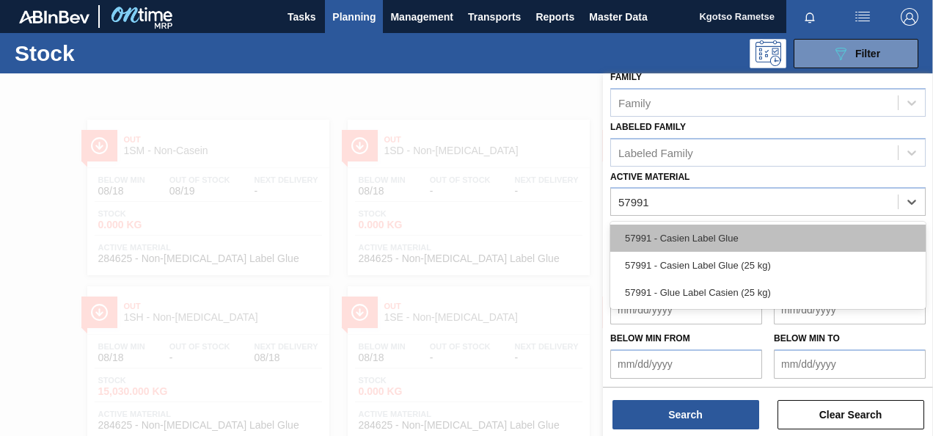
click at [684, 235] on div "57991 - Casien Label Glue" at bounding box center [767, 238] width 315 height 27
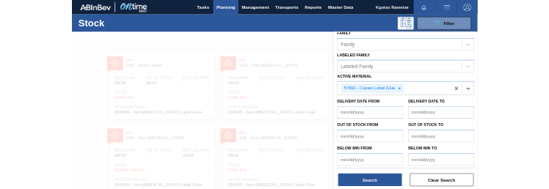
scroll to position [266, 0]
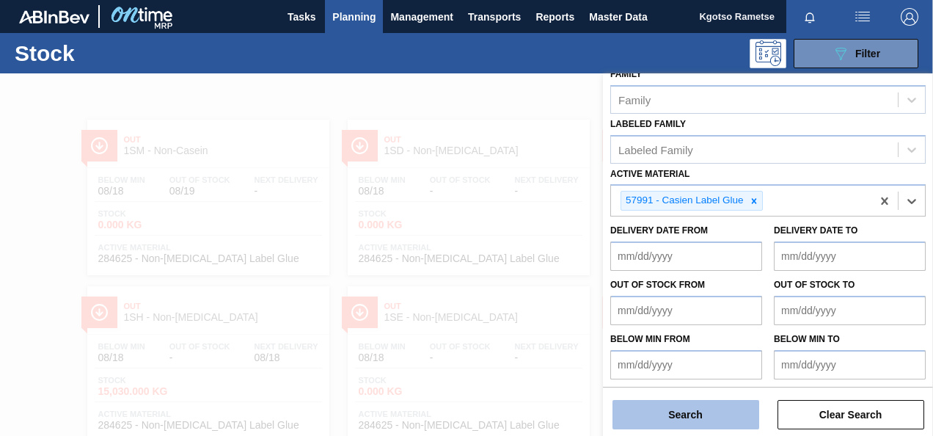
click at [687, 423] on button "Search" at bounding box center [686, 414] width 147 height 29
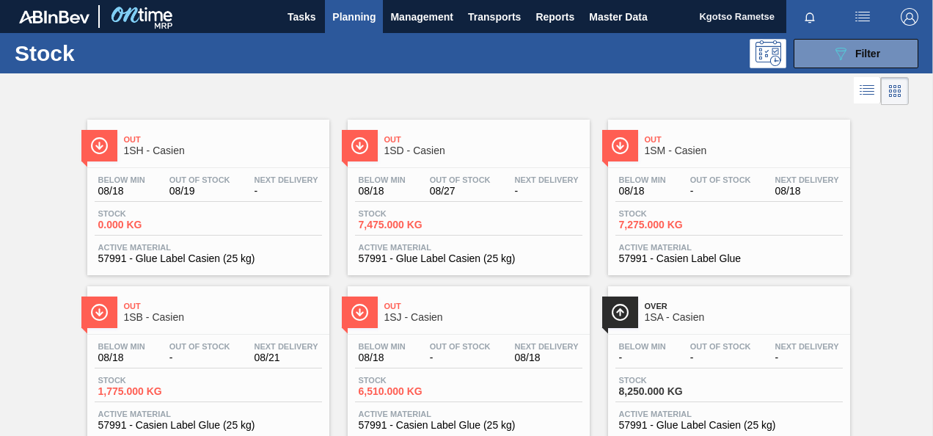
click at [459, 76] on div at bounding box center [454, 90] width 909 height 35
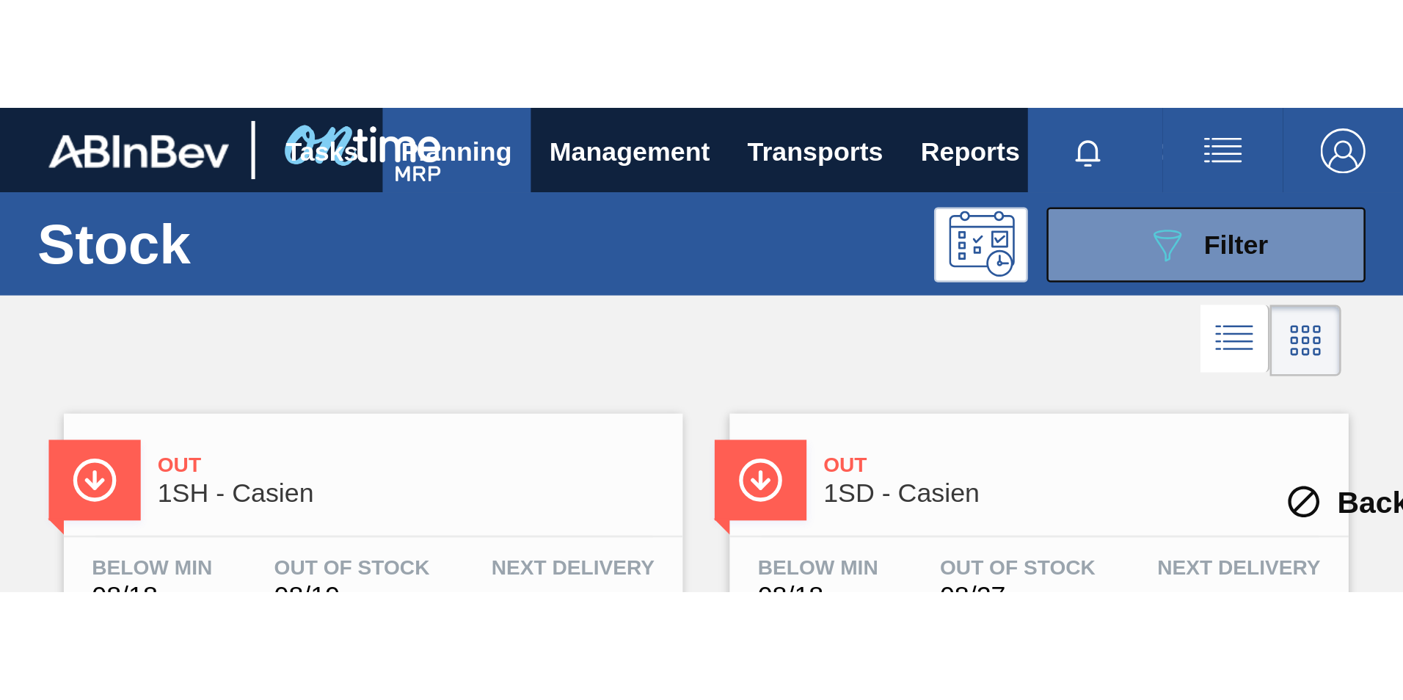
scroll to position [4, 0]
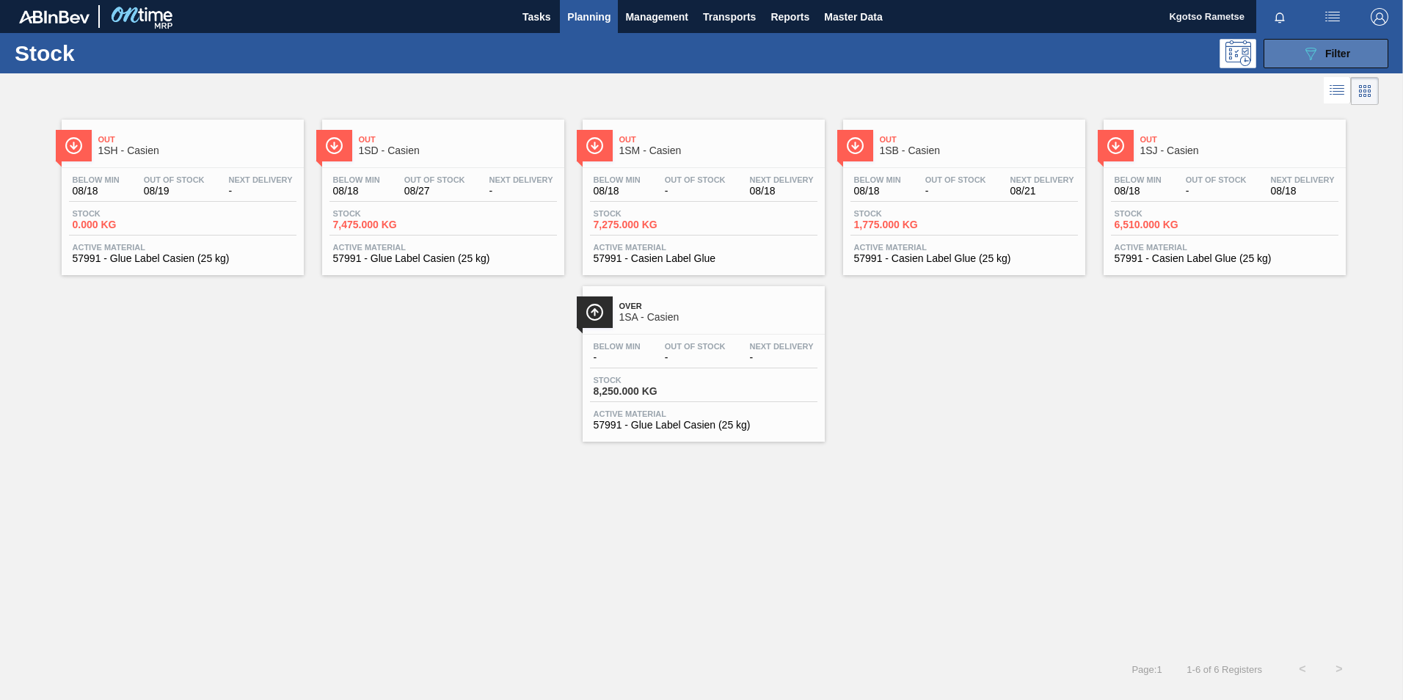
click at [932, 50] on button "089F7B8B-B2A5-4AFE-B5C0-19BA573D28AC Filter" at bounding box center [1325, 53] width 125 height 29
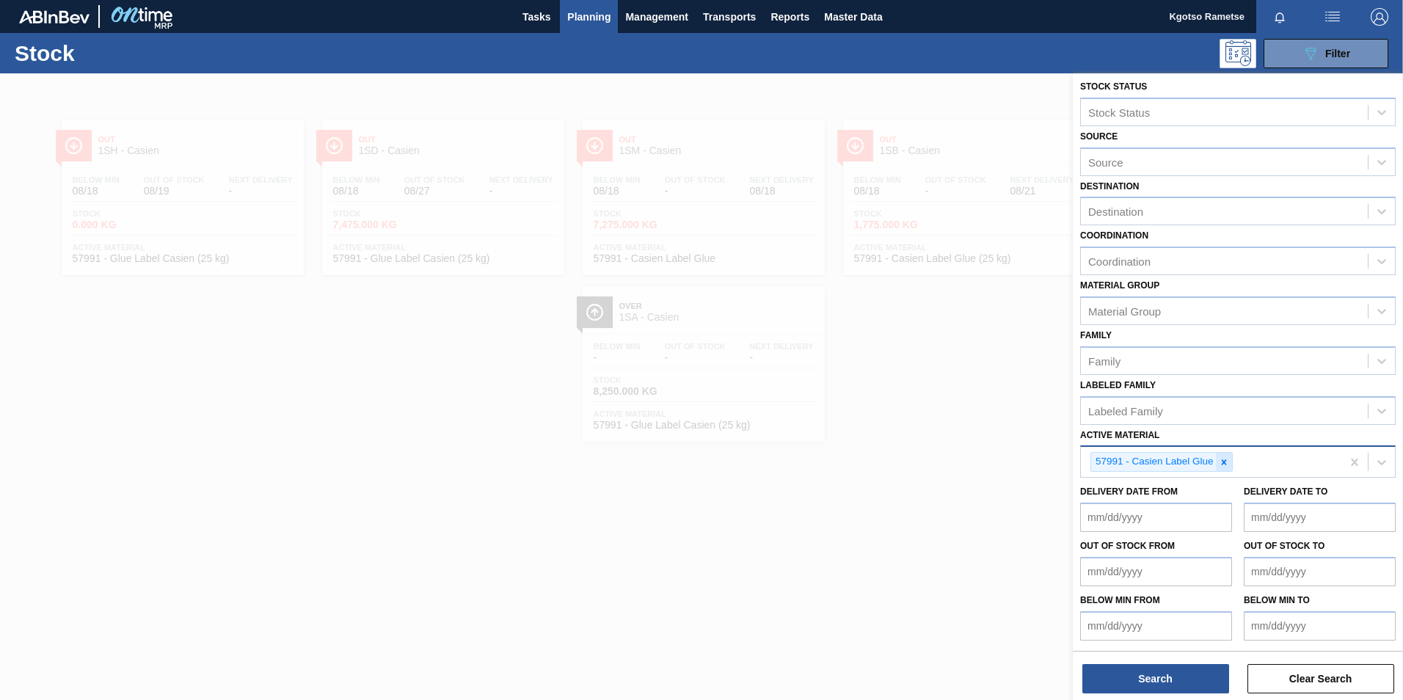
click at [932, 435] on icon at bounding box center [1223, 461] width 5 height 5
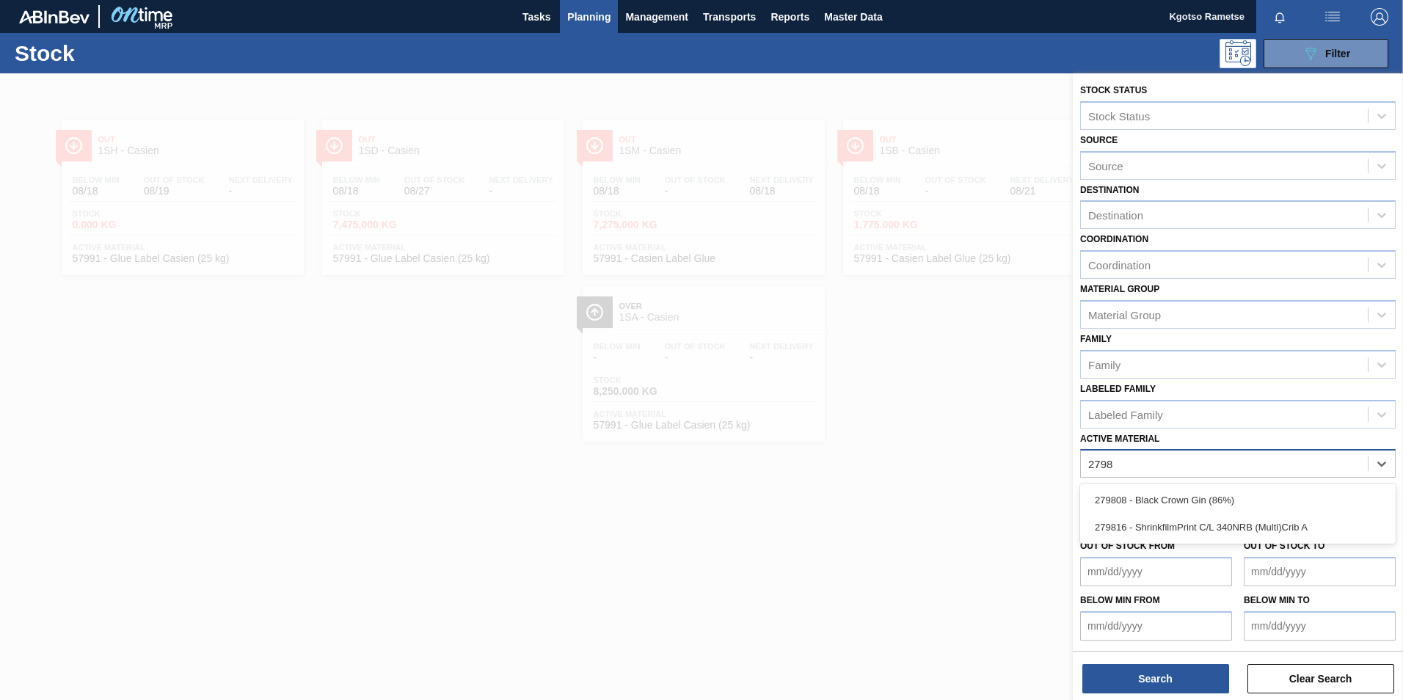
scroll to position [1, 0]
type Material "27980"
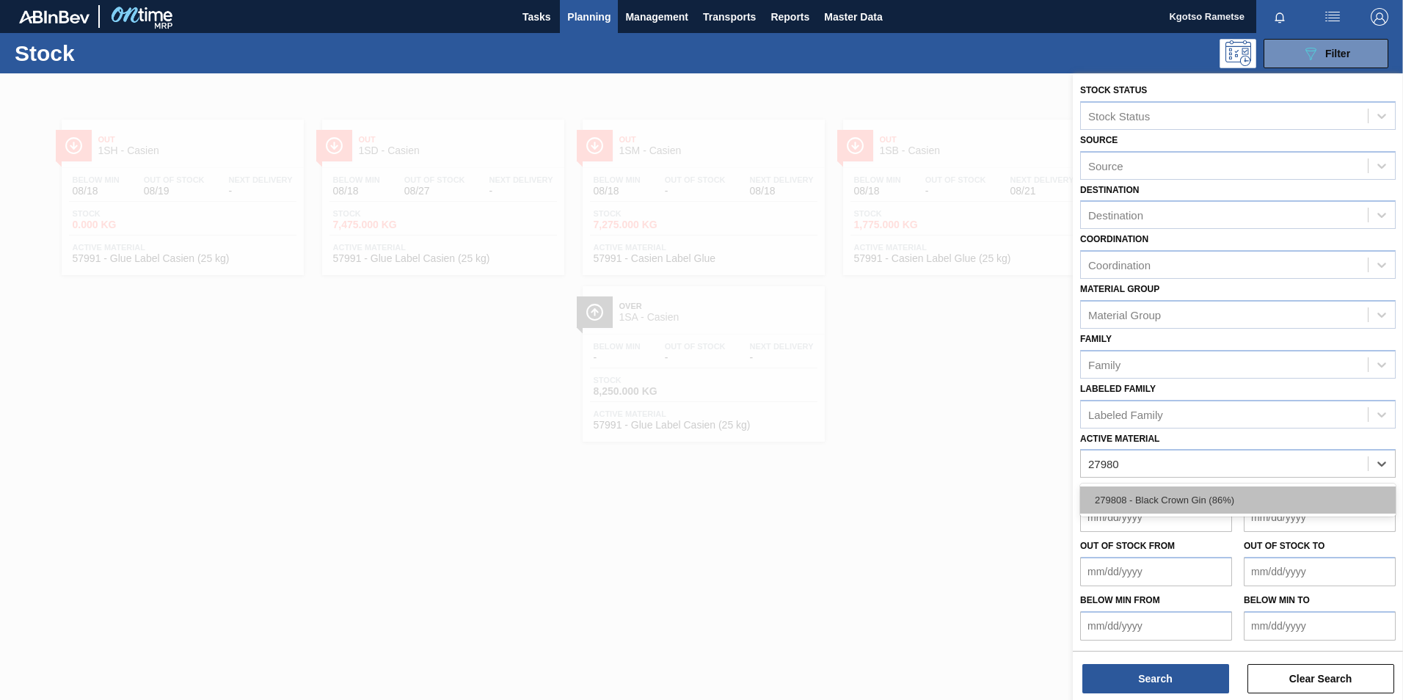
click at [932, 435] on div "279808 - Black Crown Gin (86%)" at bounding box center [1237, 499] width 315 height 27
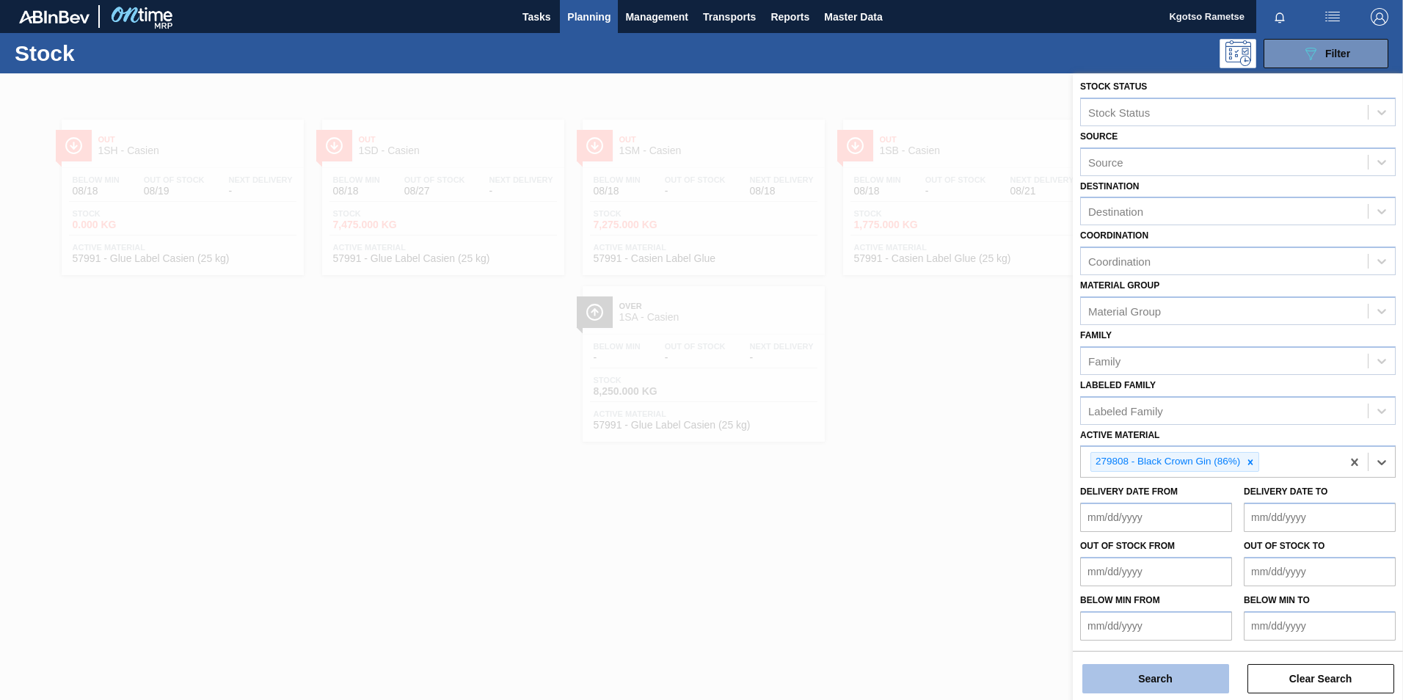
click at [932, 435] on button "Search" at bounding box center [1155, 678] width 147 height 29
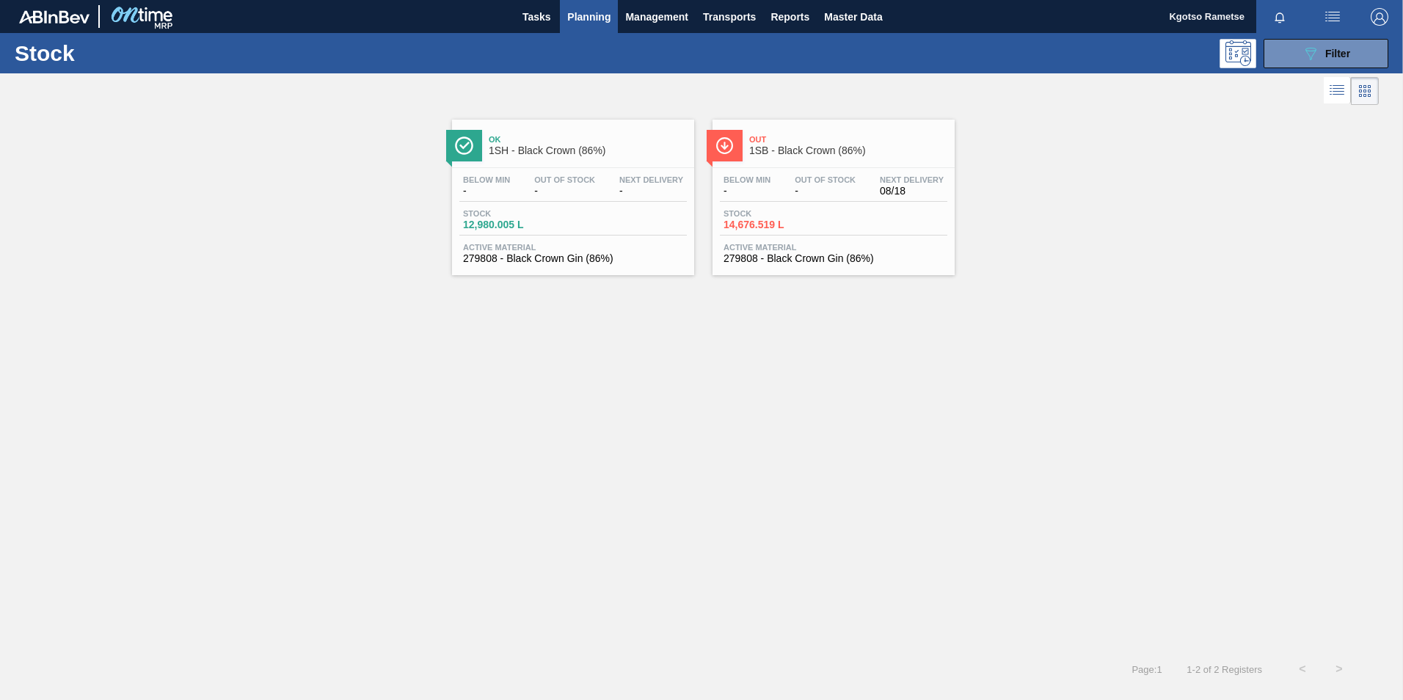
click at [809, 141] on span "Out" at bounding box center [848, 139] width 198 height 9
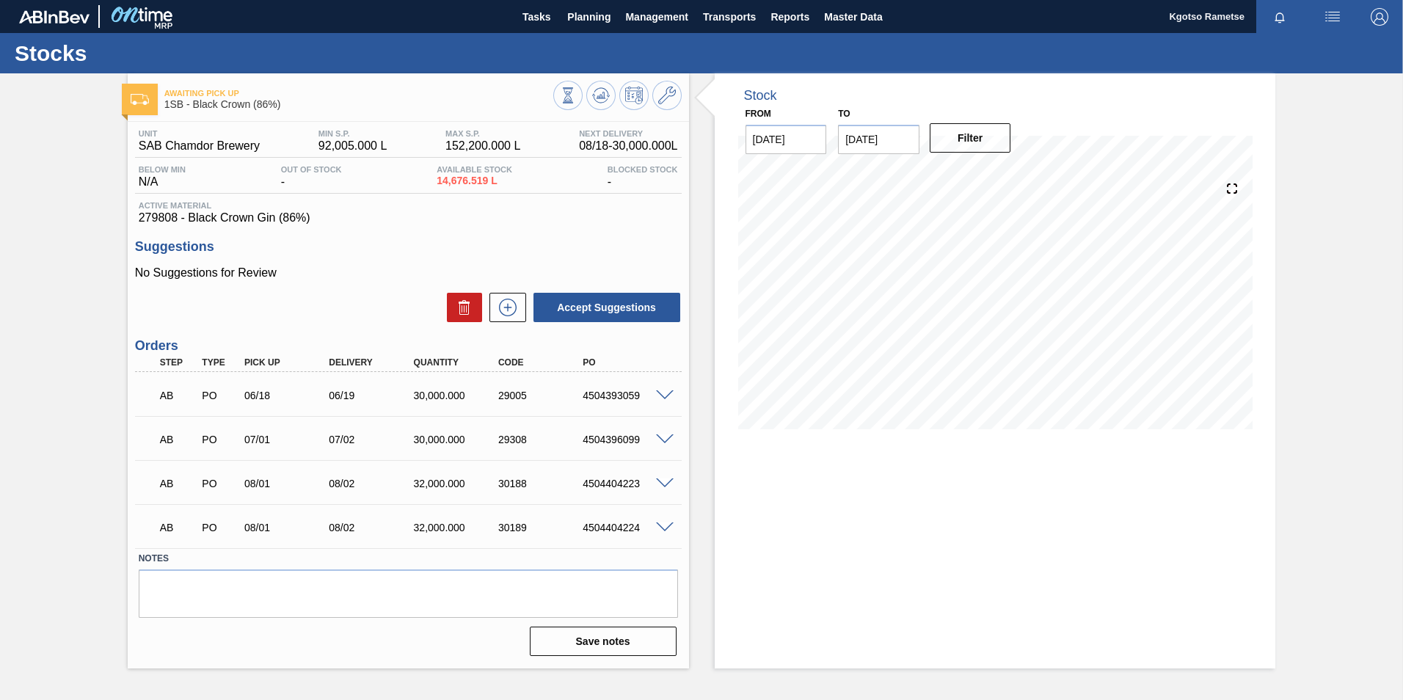
click at [665, 397] on span at bounding box center [665, 395] width 18 height 11
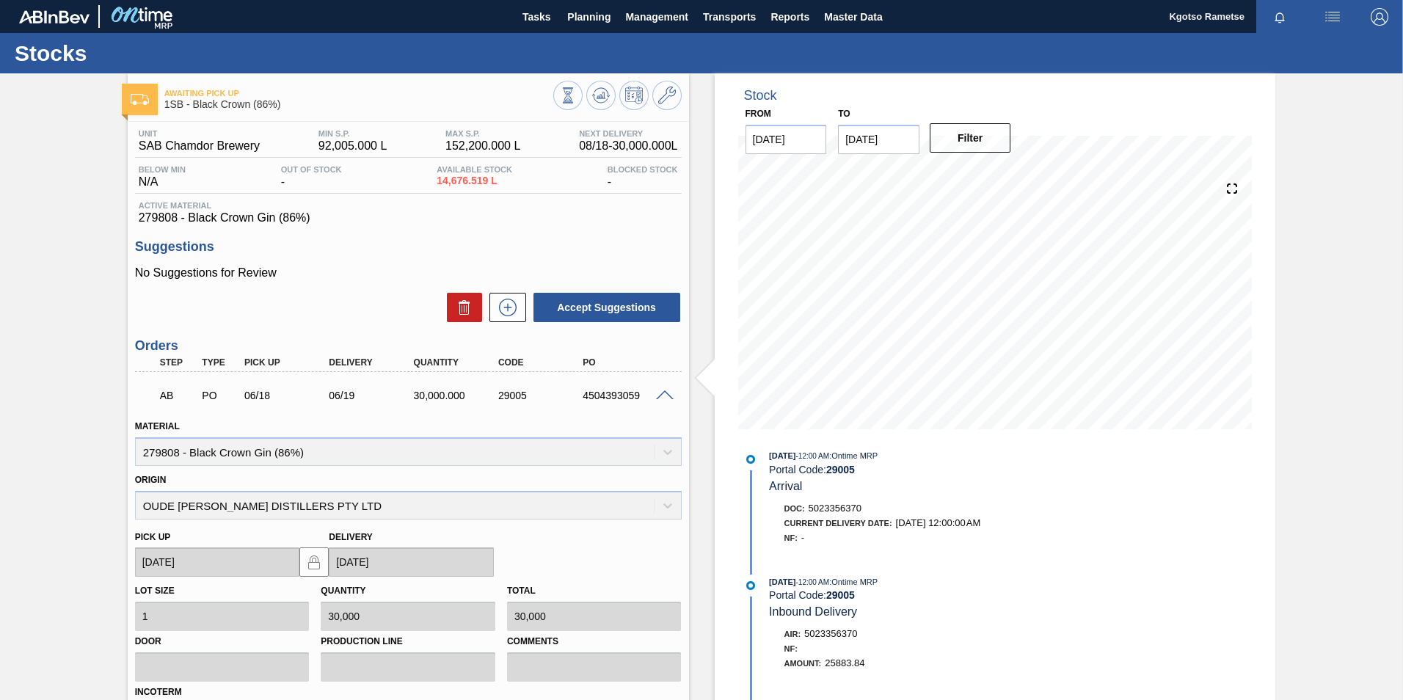
scroll to position [293, 0]
click at [658, 392] on span at bounding box center [665, 395] width 18 height 11
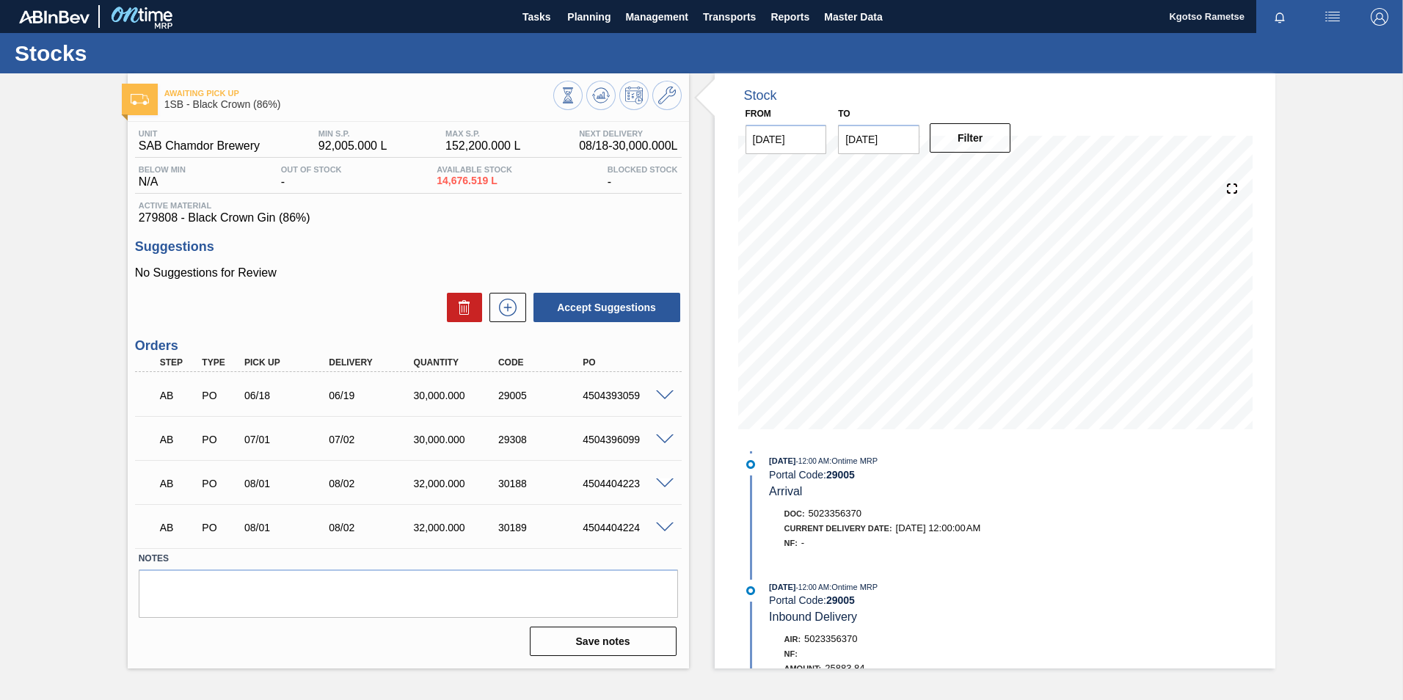
click at [662, 397] on span at bounding box center [665, 395] width 18 height 11
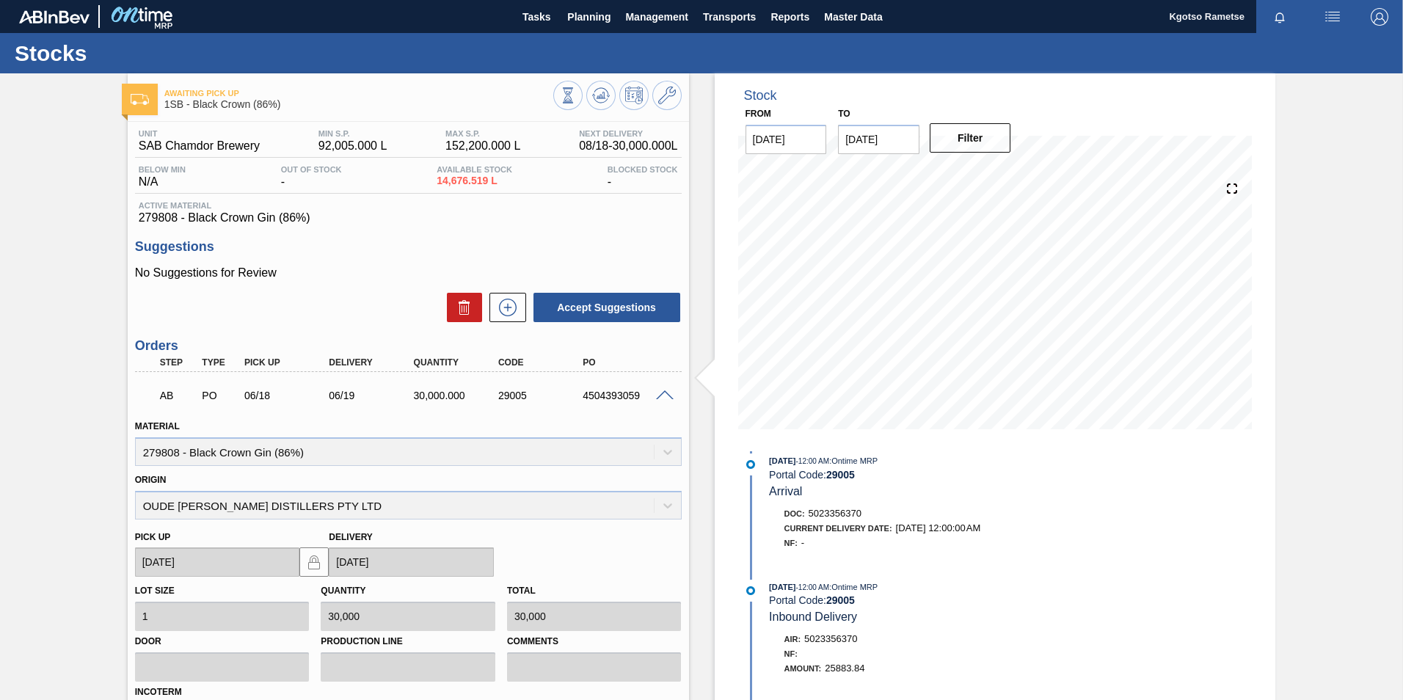
click at [662, 397] on span at bounding box center [665, 395] width 18 height 11
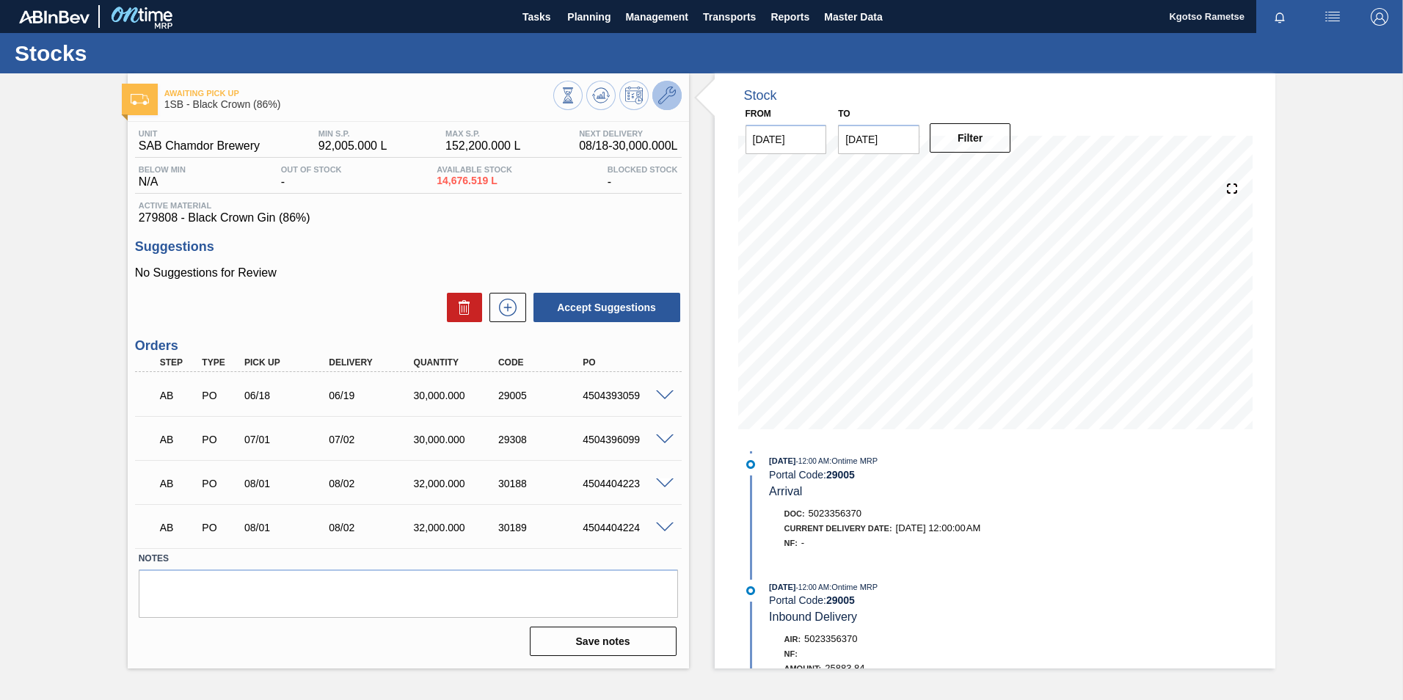
click at [659, 104] on span at bounding box center [667, 96] width 18 height 18
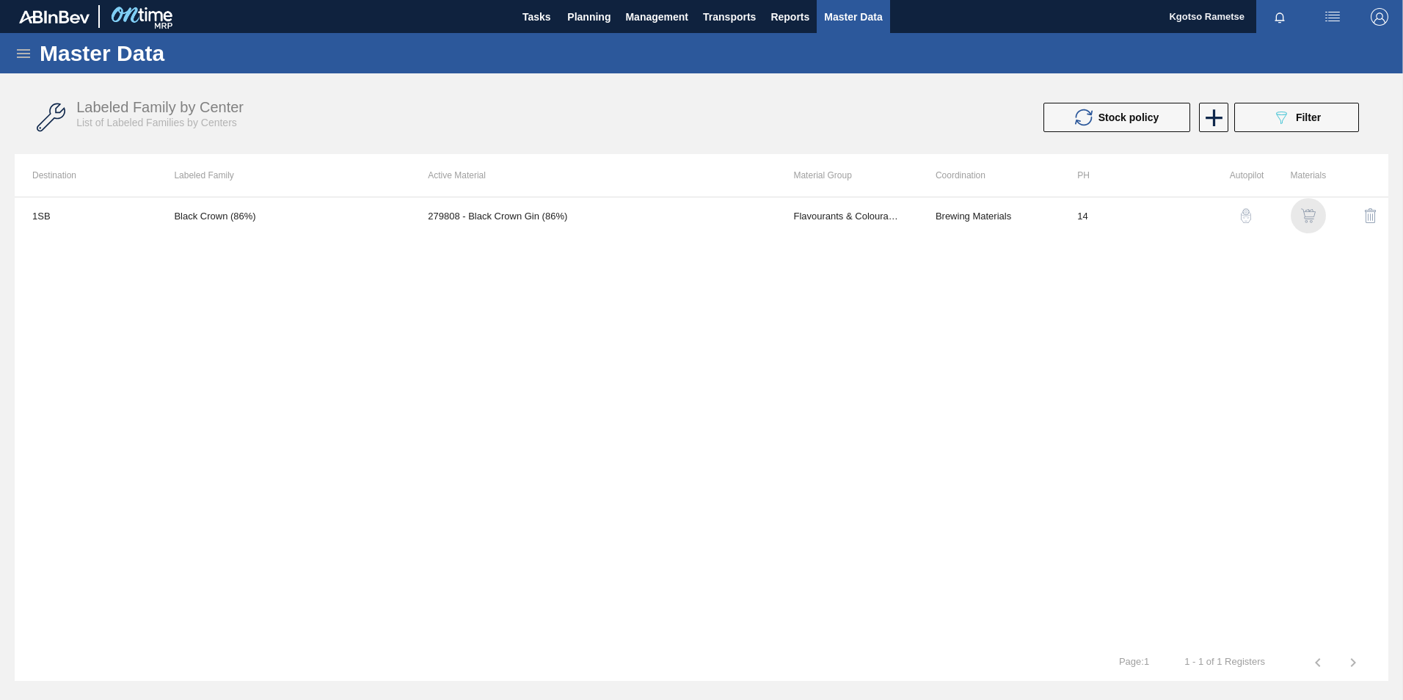
click at [932, 209] on div "button" at bounding box center [1308, 215] width 18 height 15
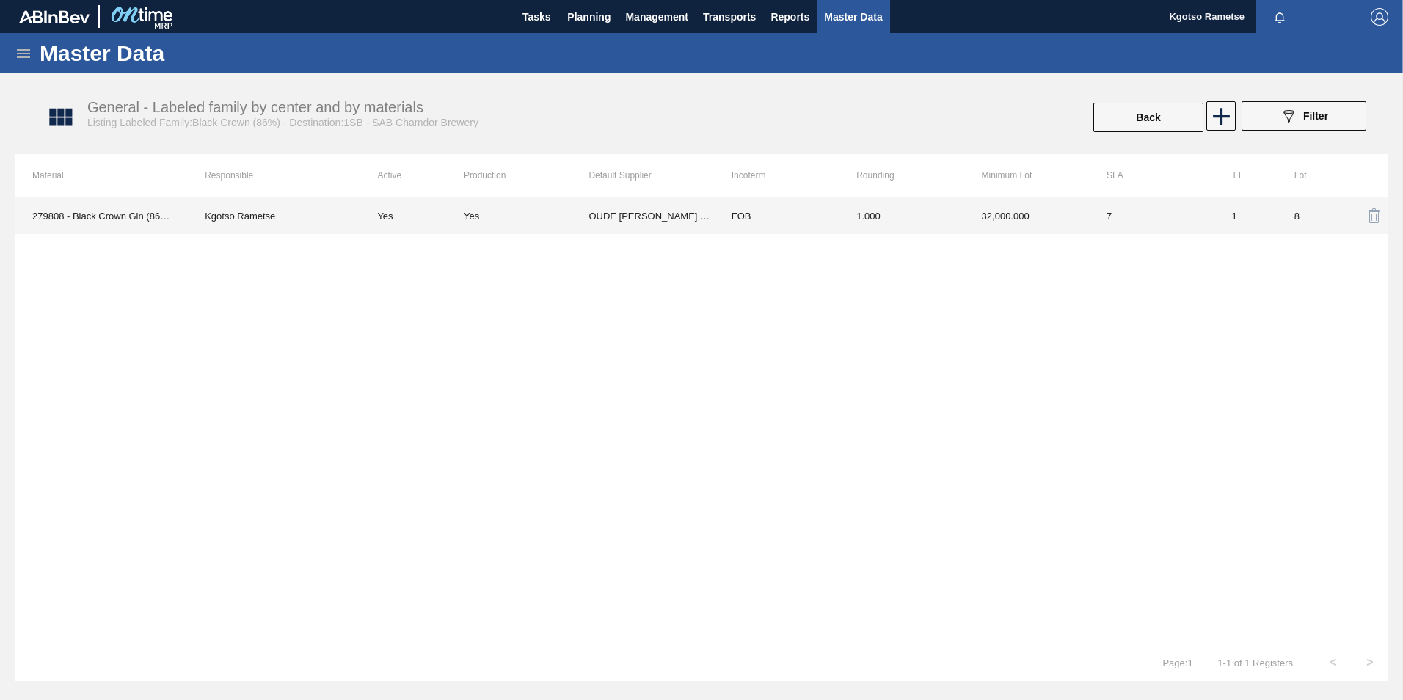
click at [640, 219] on td "OUDE [PERSON_NAME] DISTILLERS PTY LTD" at bounding box center [650, 215] width 125 height 37
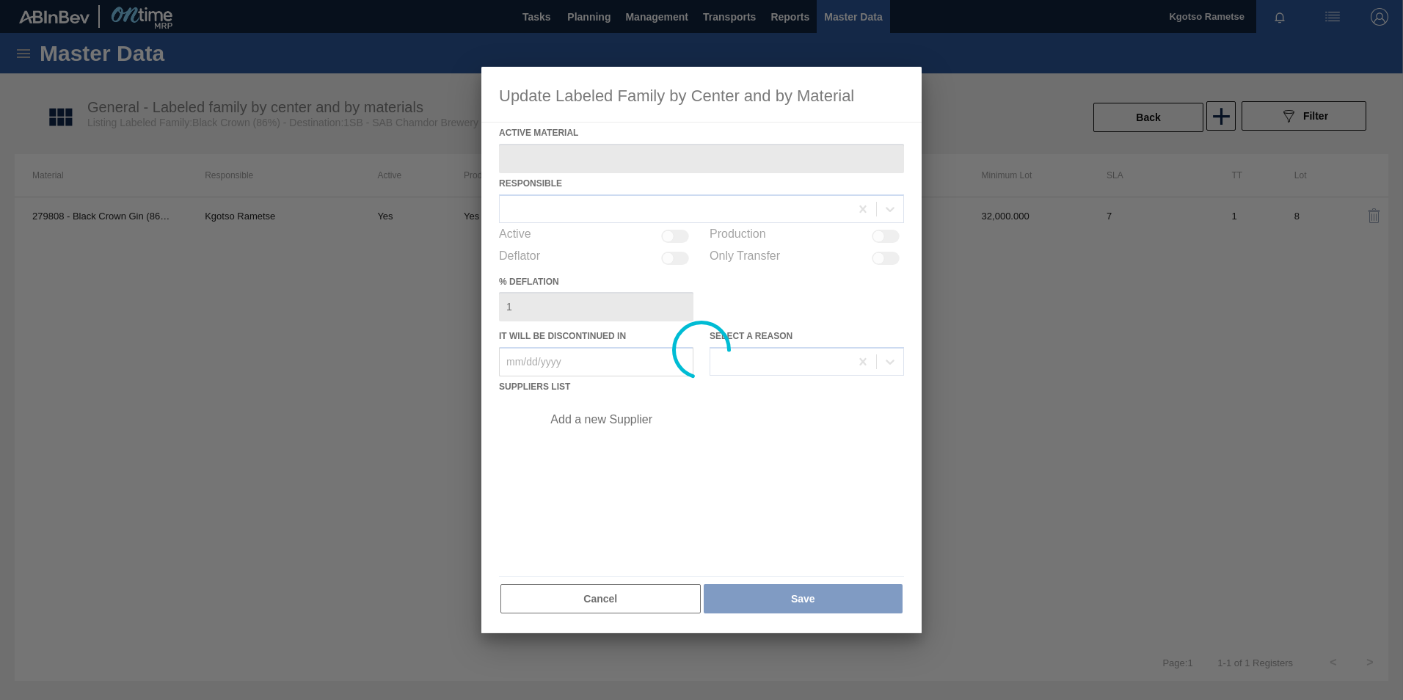
type Material "279808 - Black Crown Gin (86%)"
checkbox input "true"
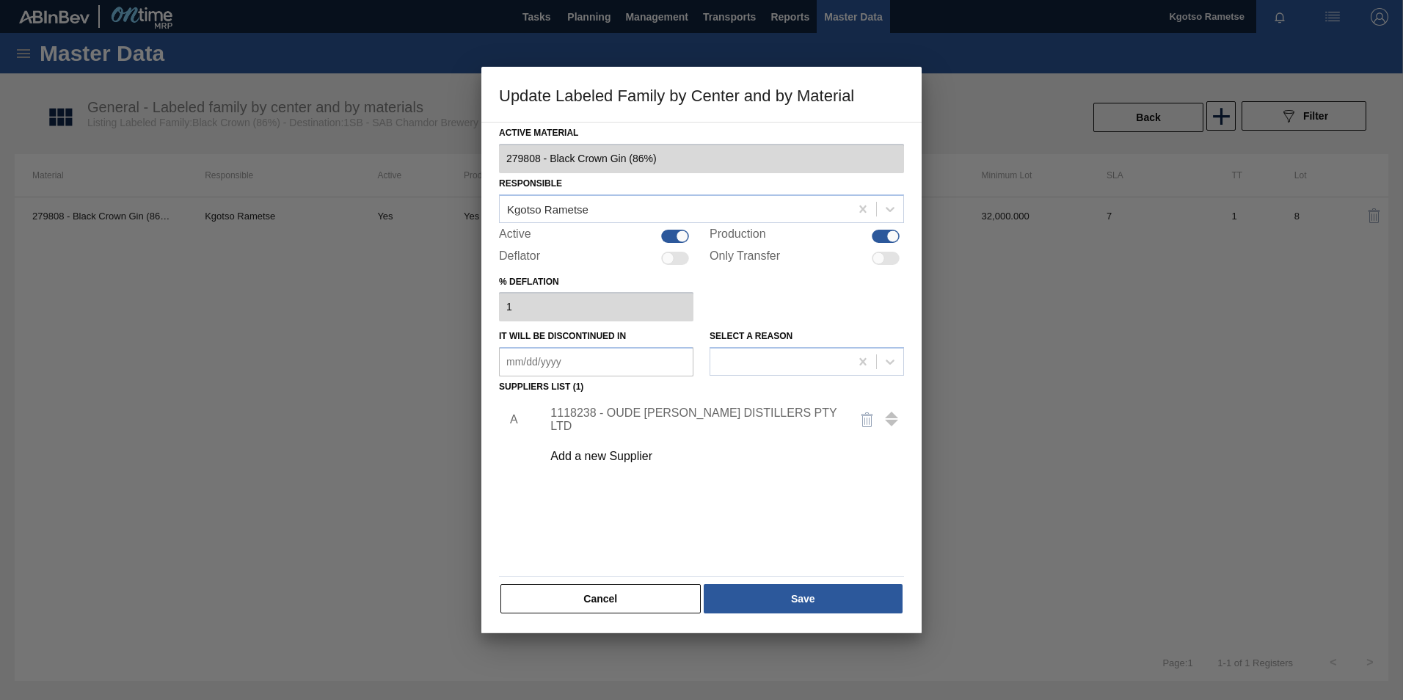
click at [578, 421] on div "1118238 - OUDE [PERSON_NAME] DISTILLERS PTY LTD" at bounding box center [694, 419] width 288 height 26
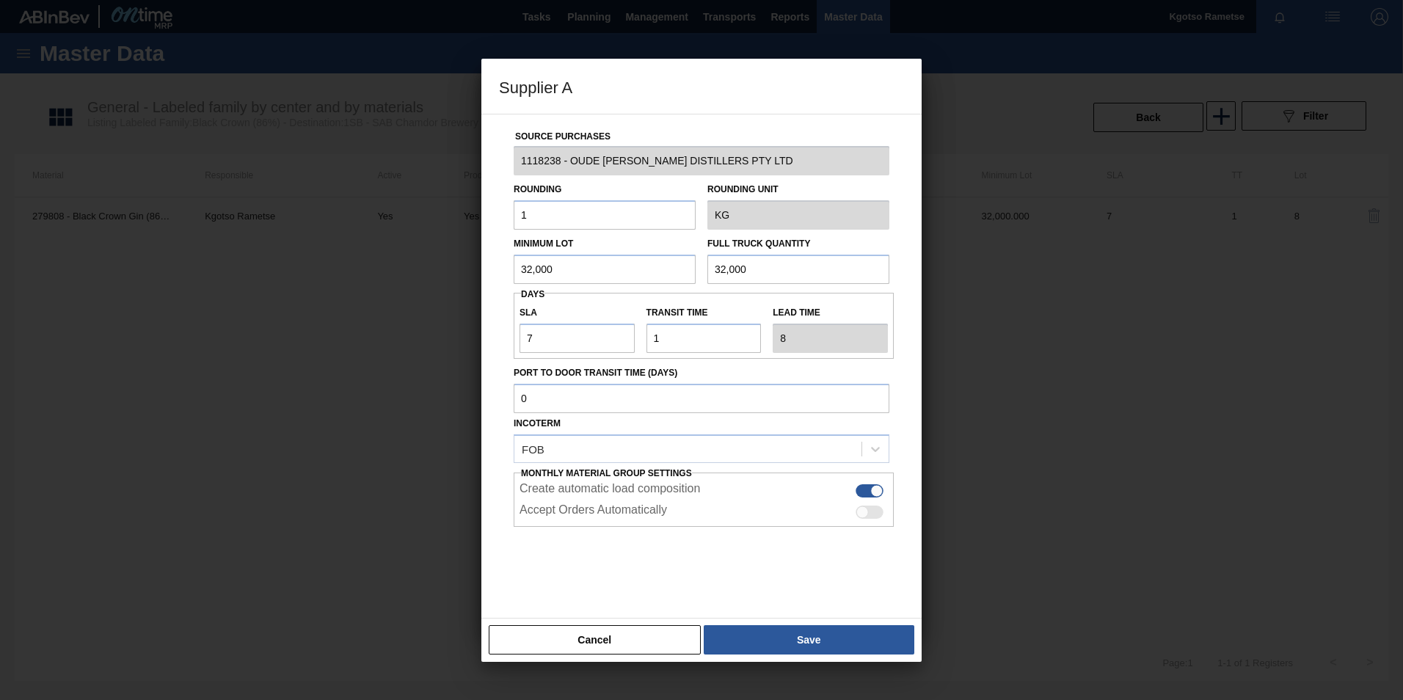
click at [742, 435] on div at bounding box center [701, 350] width 1403 height 700
drag, startPoint x: 738, startPoint y: 649, endPoint x: 726, endPoint y: 639, distance: 15.6
click at [737, 435] on button "Save" at bounding box center [809, 639] width 211 height 29
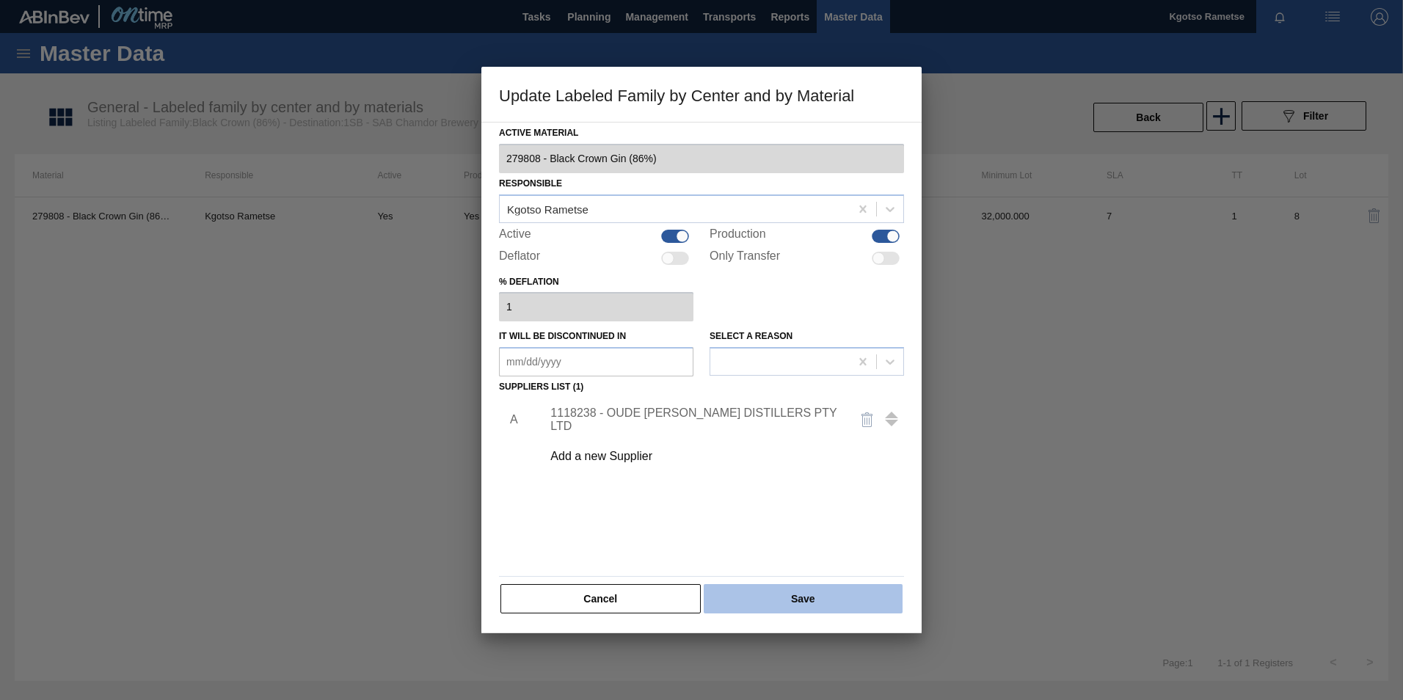
click at [770, 435] on button "Save" at bounding box center [803, 598] width 199 height 29
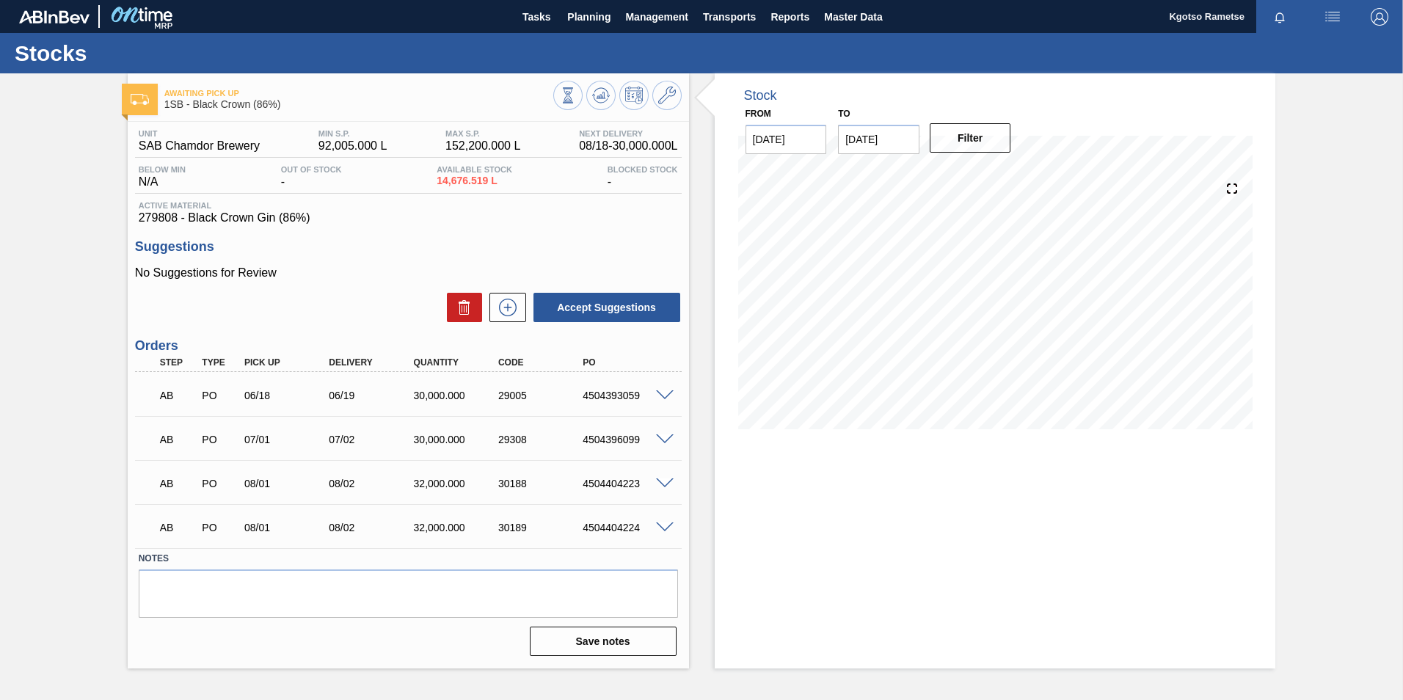
click at [674, 112] on div at bounding box center [617, 97] width 128 height 33
click at [668, 103] on icon at bounding box center [667, 96] width 18 height 18
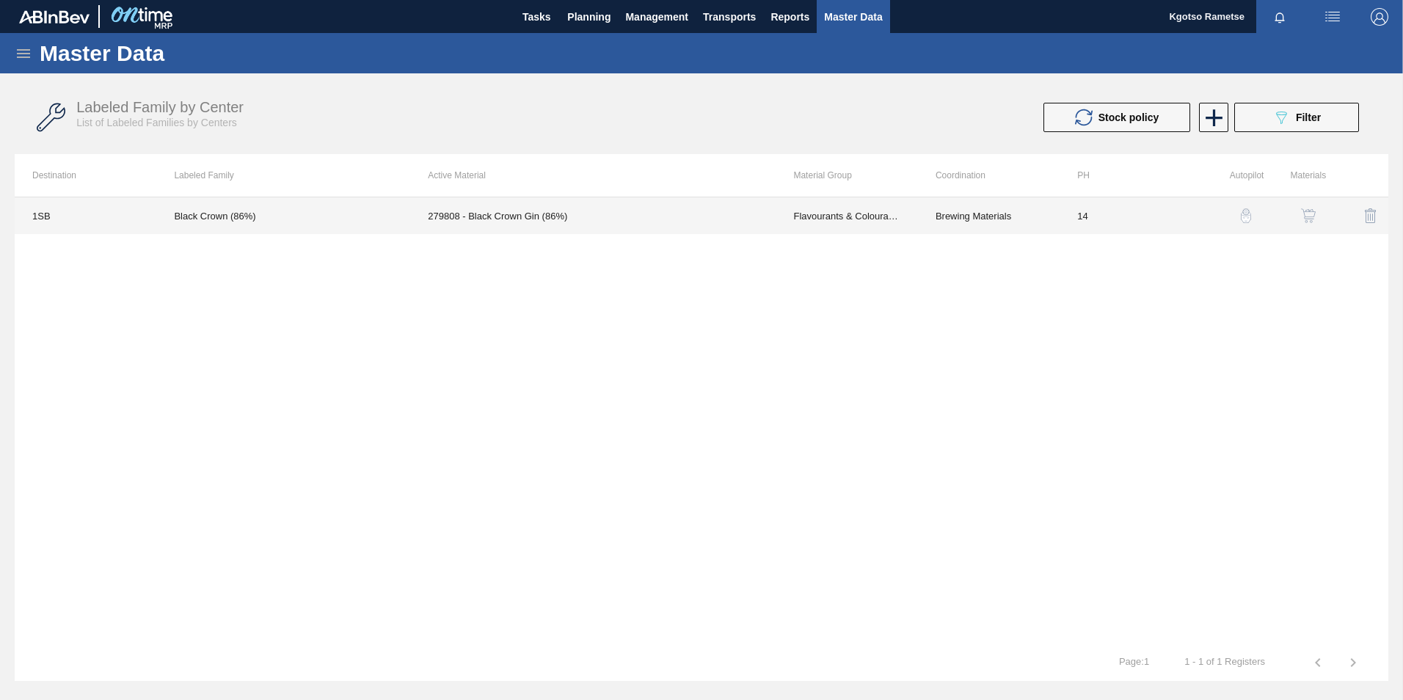
click at [500, 222] on td "279808 - Black Crown Gin (86%)" at bounding box center [592, 215] width 365 height 37
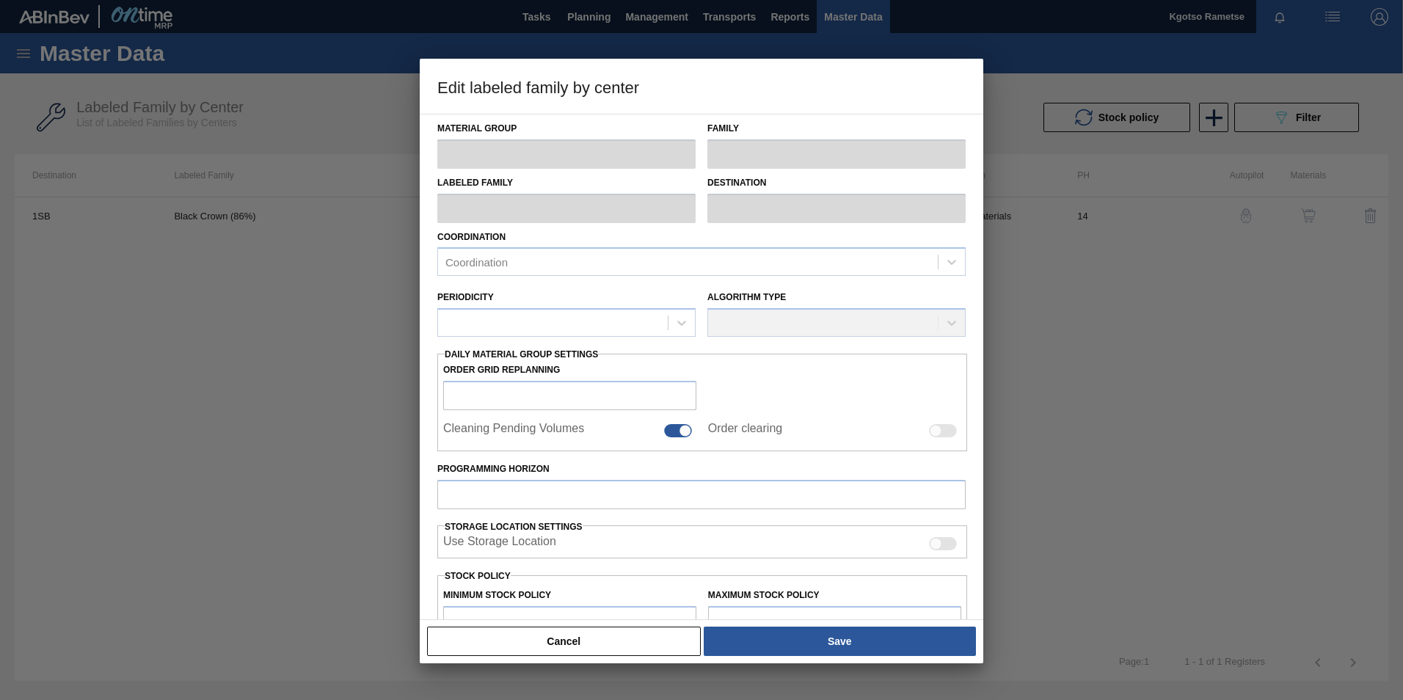
type input "Flavourants & Colourants"
type input "Gin"
type input "Black Crown (86%)"
type input "1SB - SAB Chamdor Brewery"
type input "14"
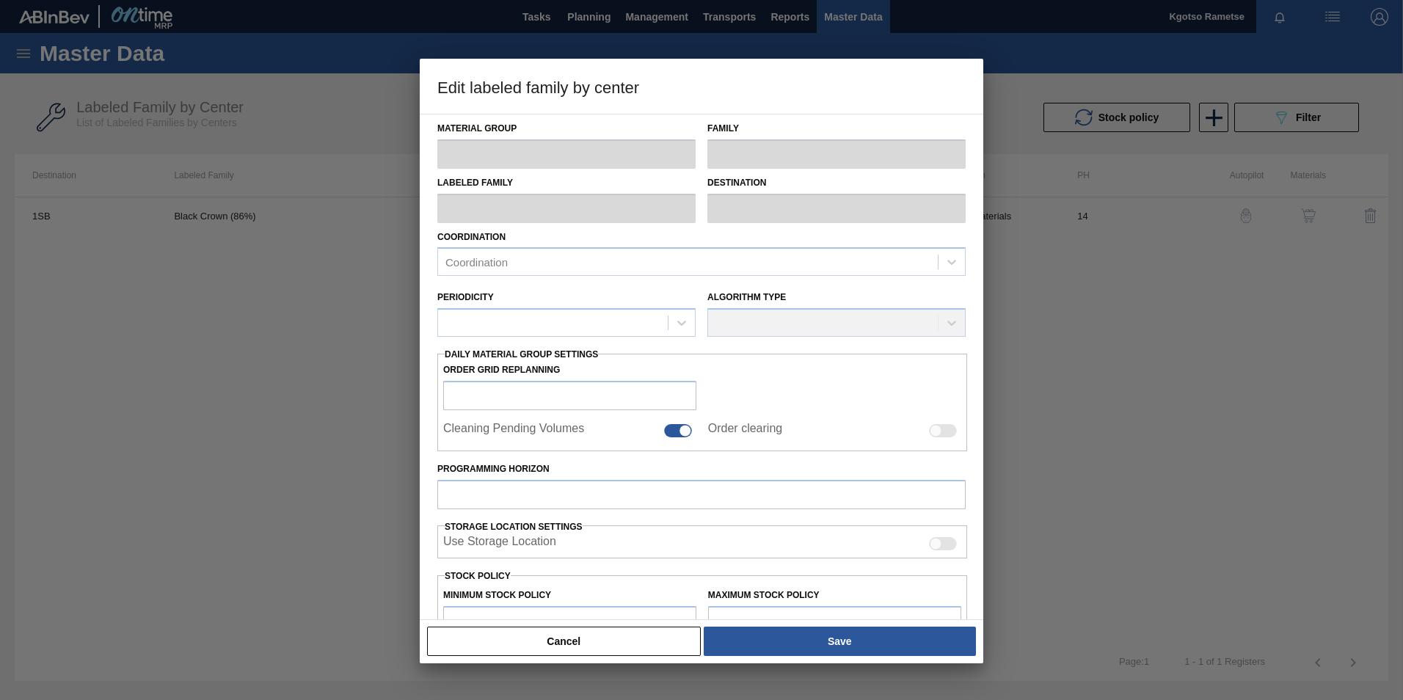
type input "92,005"
type input "152,200"
type input "100"
type input "152,200.000"
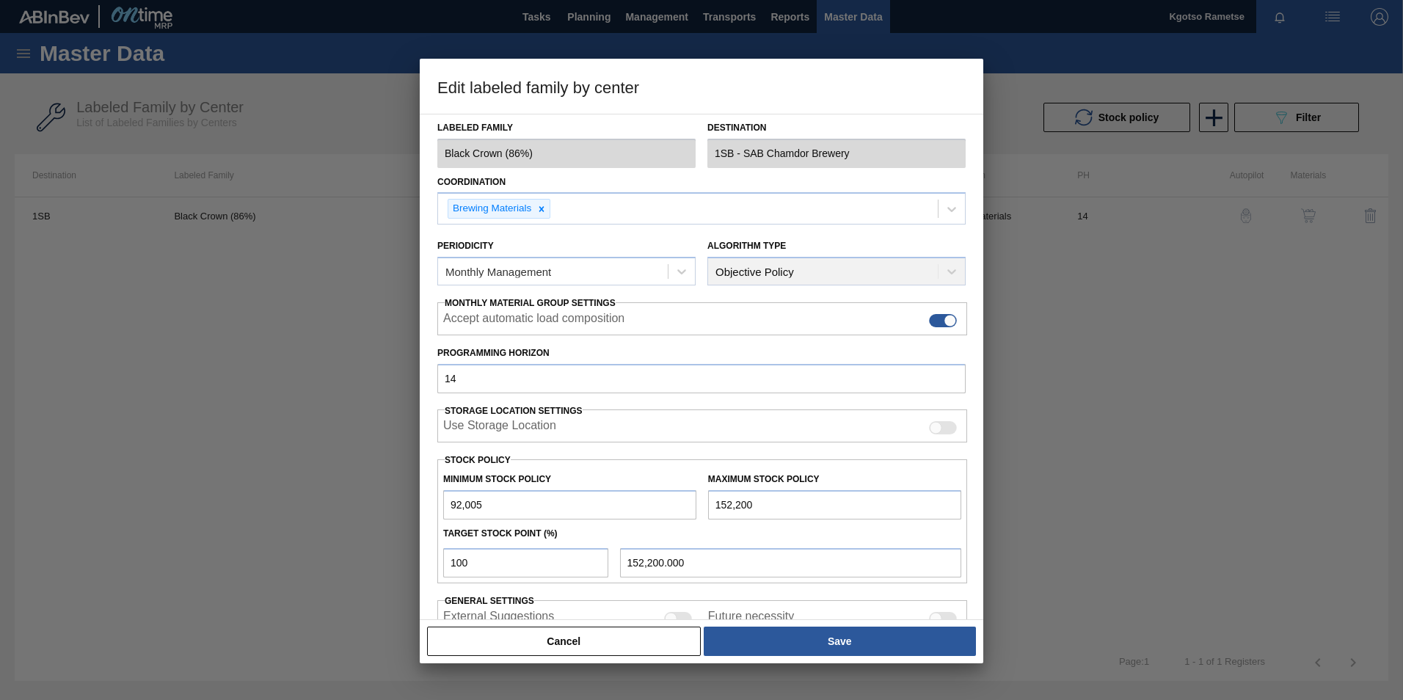
scroll to position [147, 0]
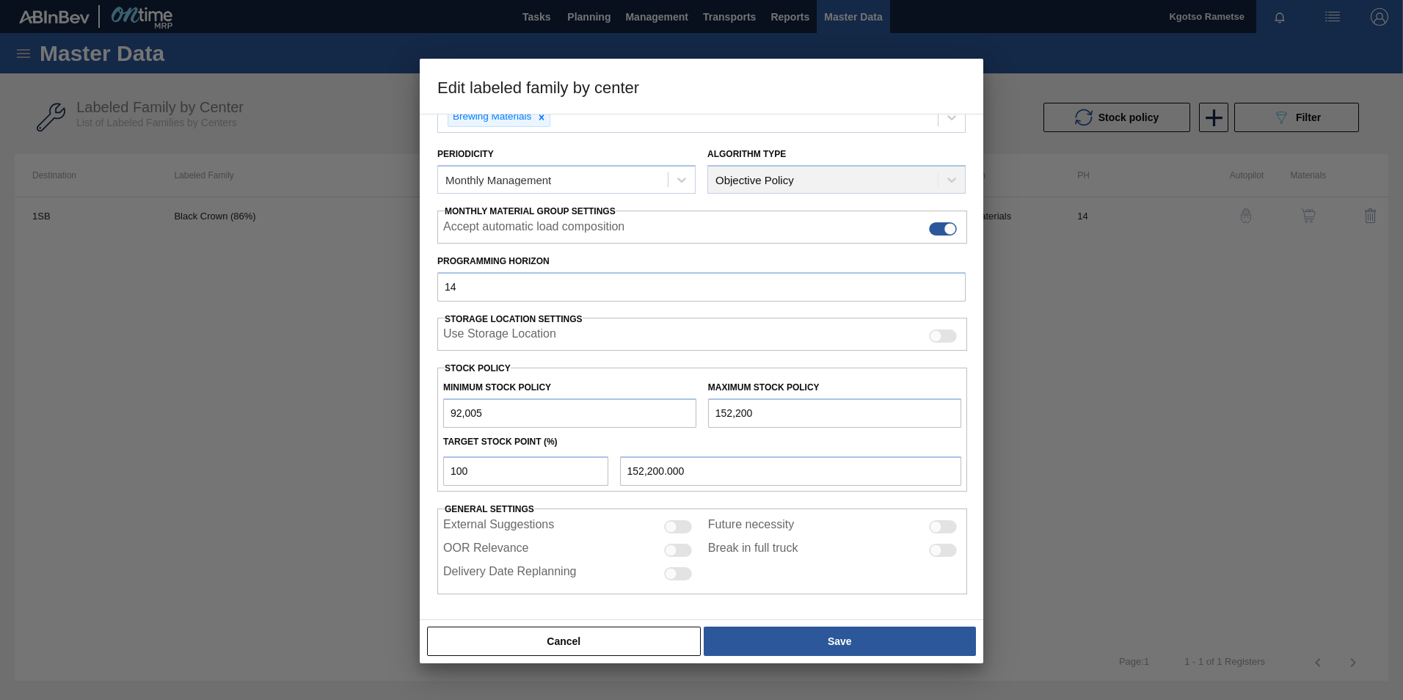
click at [450, 412] on input "92,005" at bounding box center [569, 412] width 253 height 29
type input "192,005"
drag, startPoint x: 720, startPoint y: 412, endPoint x: 707, endPoint y: 413, distance: 12.5
click at [708, 413] on input "152,200" at bounding box center [834, 412] width 253 height 29
type input "252,200"
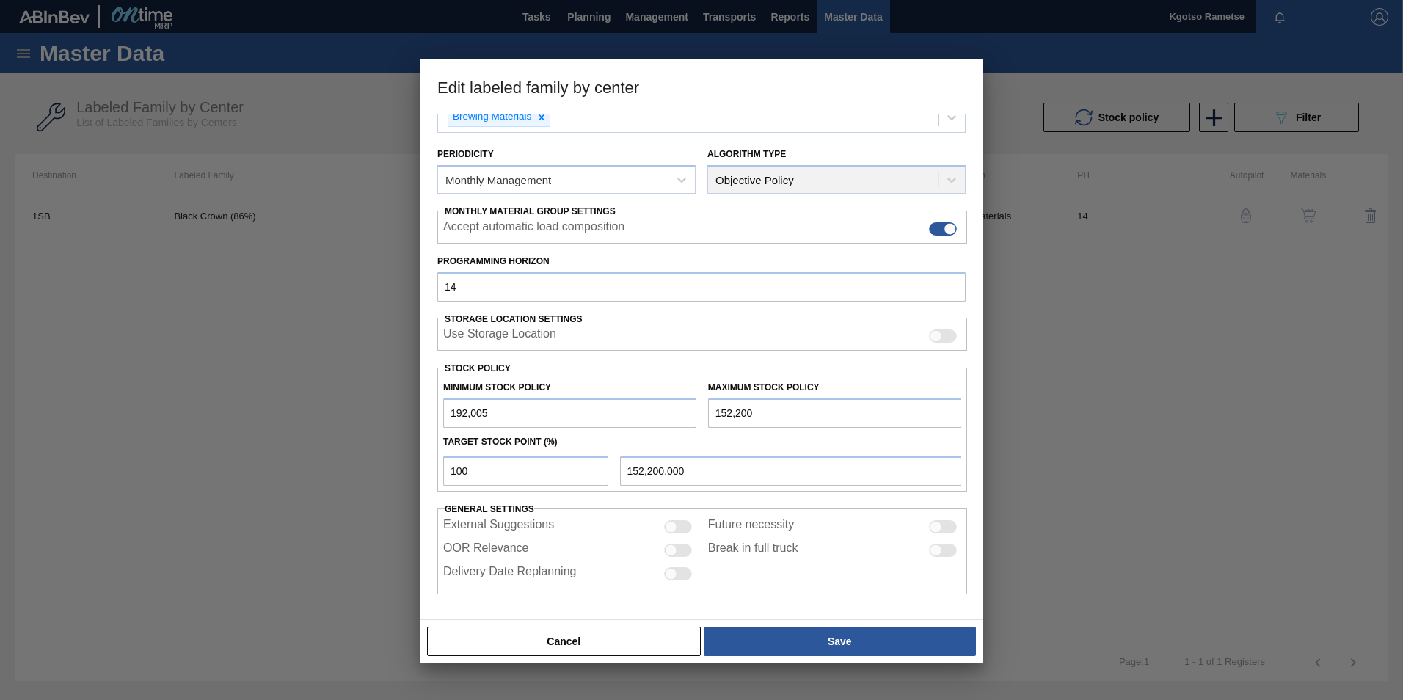
type input "252,200.000"
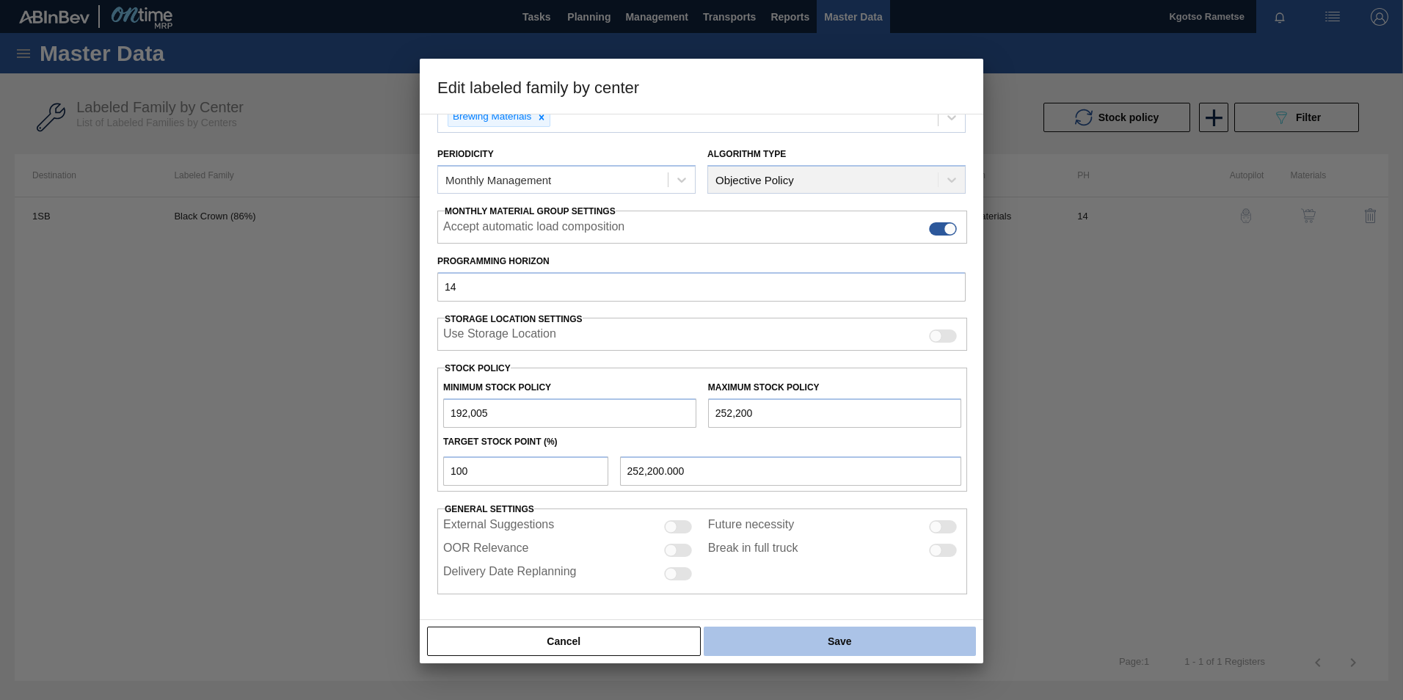
type input "252,200"
click at [811, 435] on button "Save" at bounding box center [840, 641] width 272 height 29
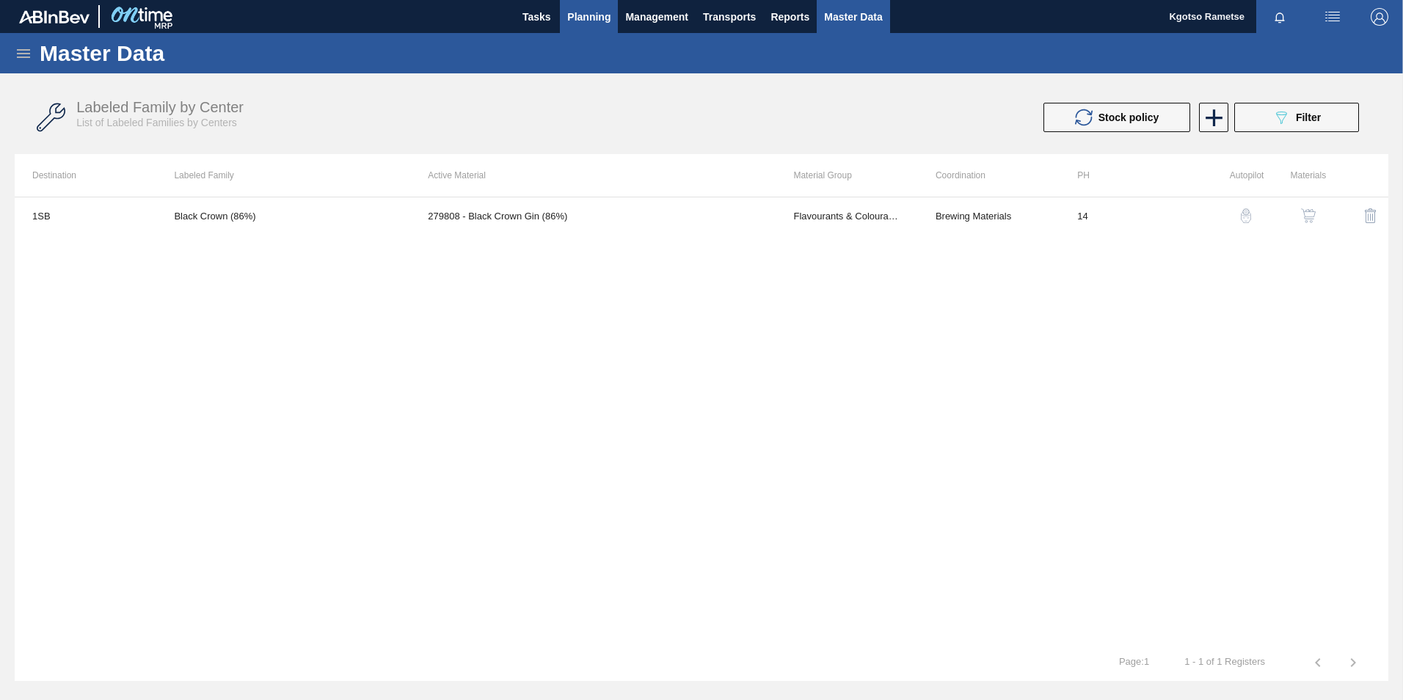
click at [571, 17] on span "Planning" at bounding box center [588, 17] width 43 height 18
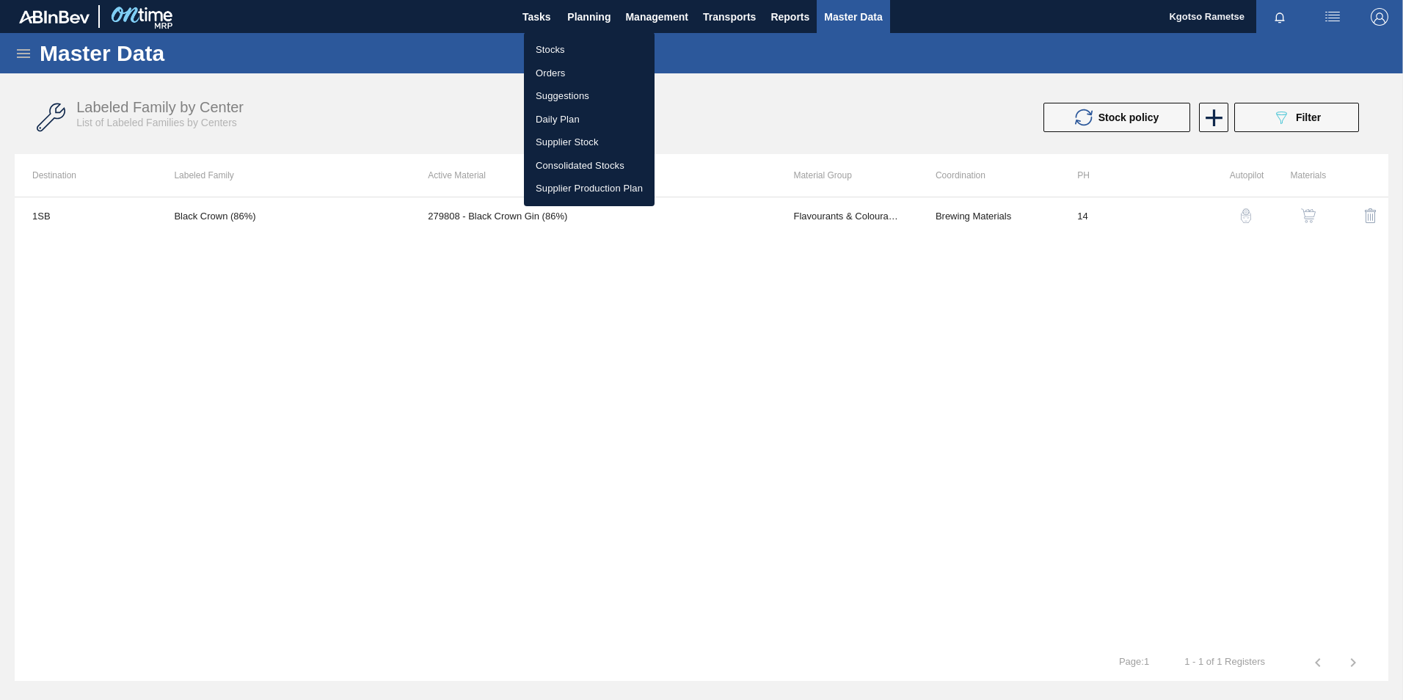
click at [571, 45] on li "Stocks" at bounding box center [589, 49] width 131 height 23
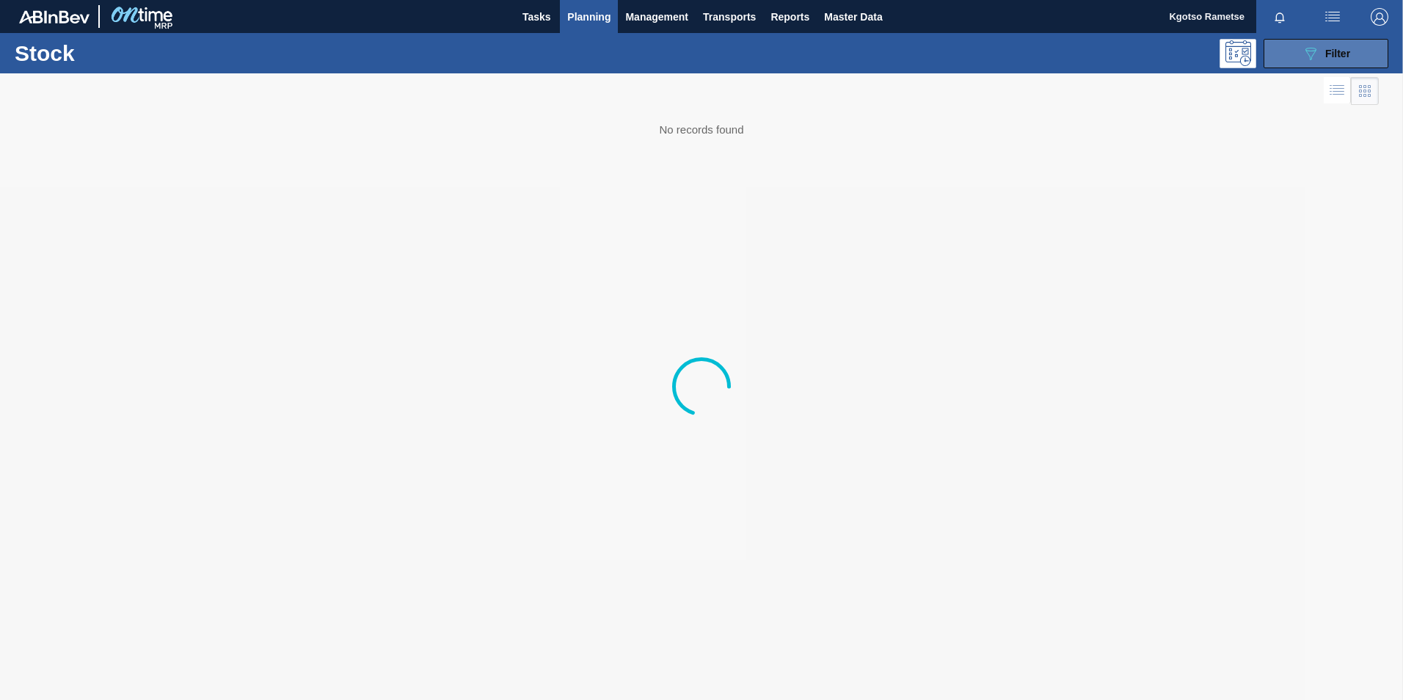
click at [932, 48] on icon "089F7B8B-B2A5-4AFE-B5C0-19BA573D28AC" at bounding box center [1311, 54] width 18 height 18
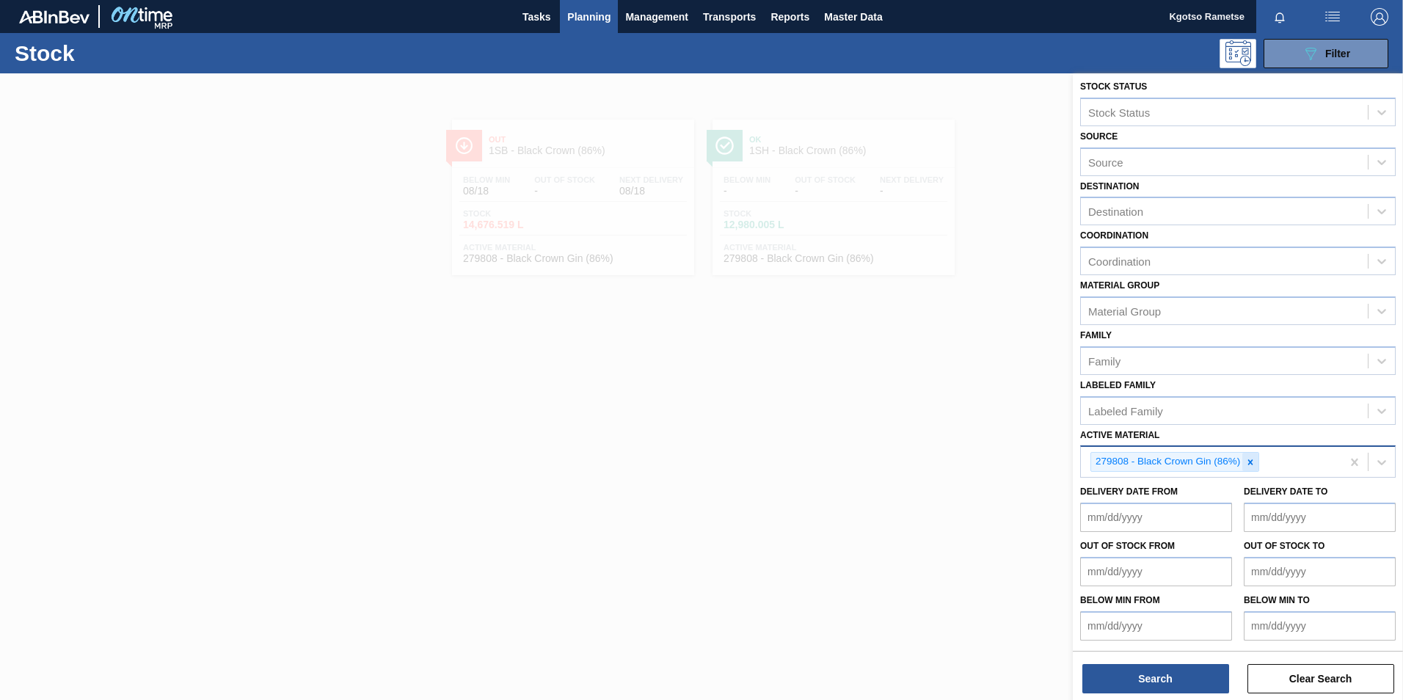
click at [932, 435] on icon at bounding box center [1250, 462] width 10 height 10
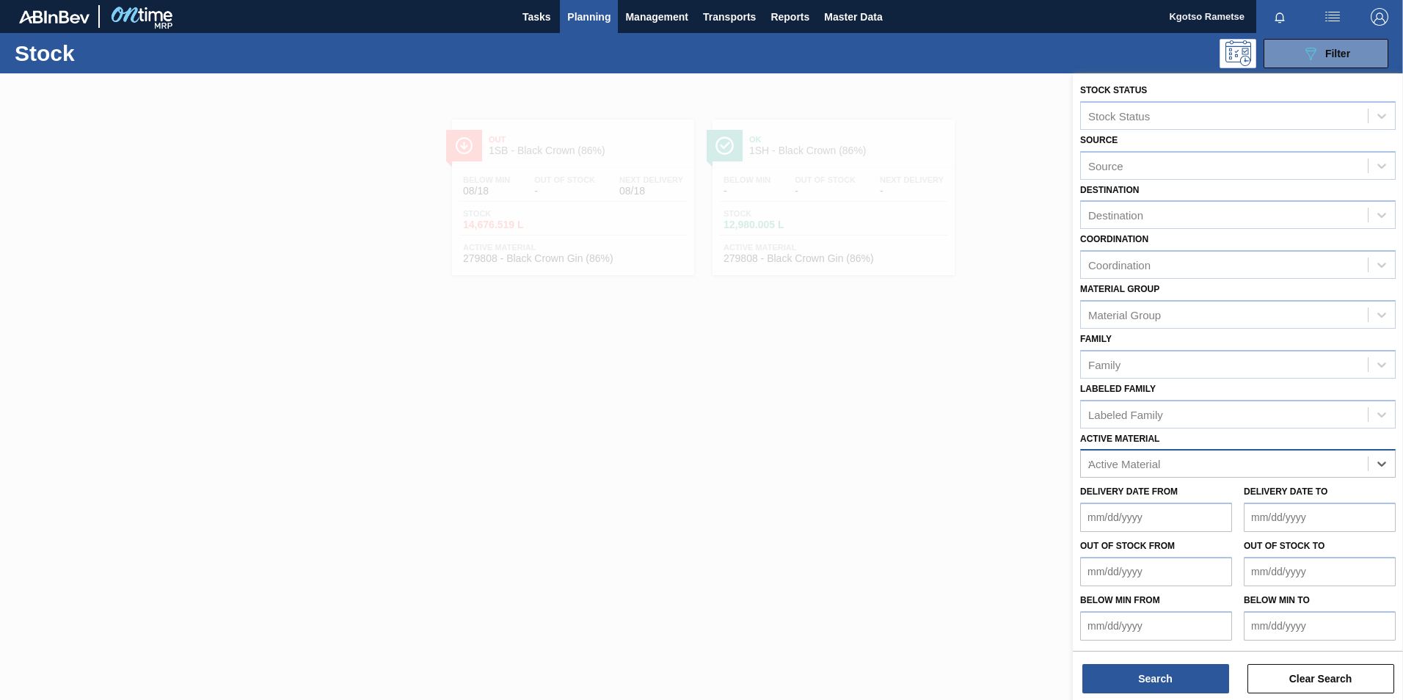
scroll to position [4, 0]
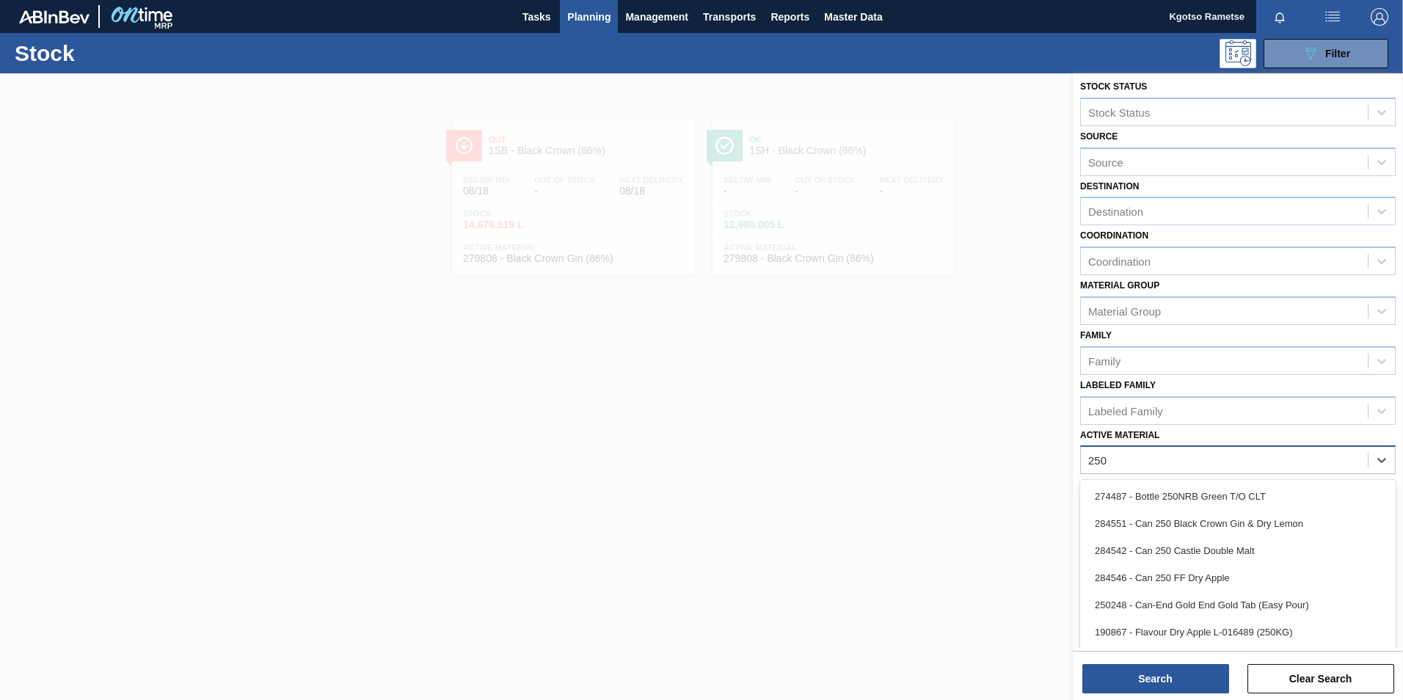
type Material "2500"
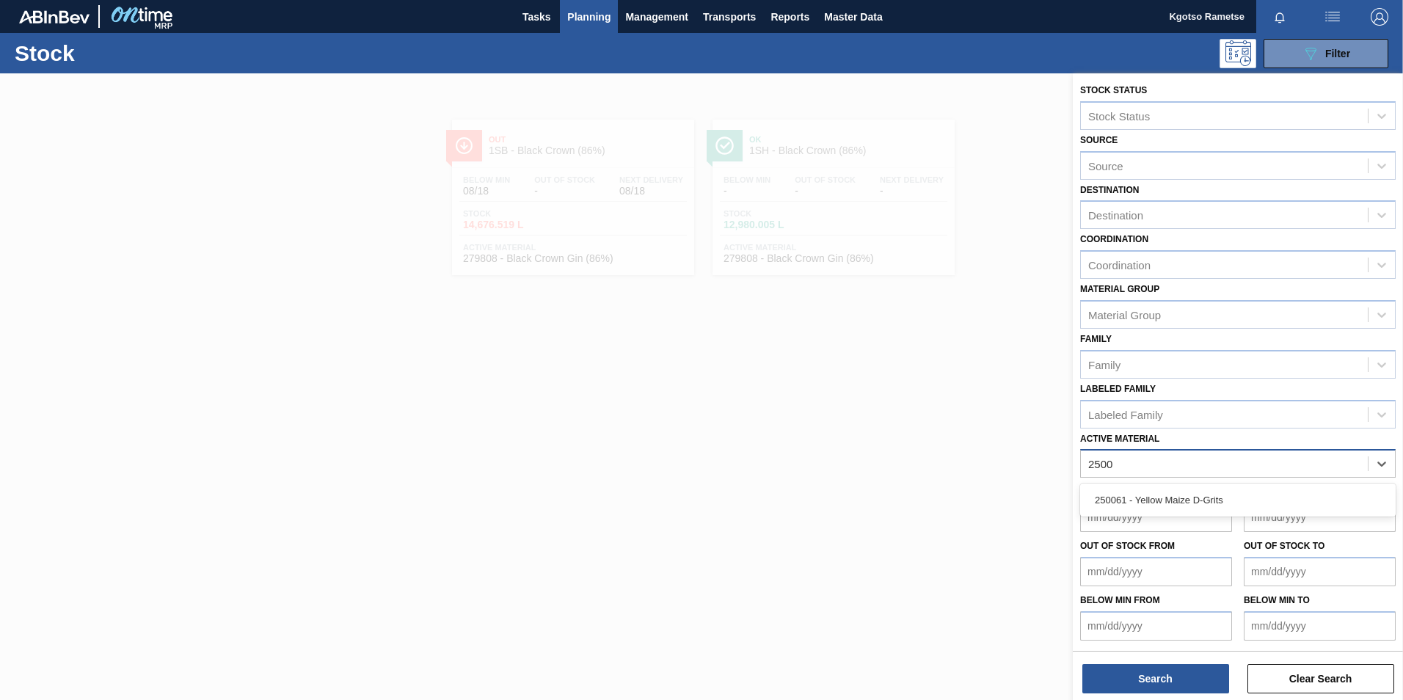
scroll to position [1, 0]
click at [932, 435] on div "250061 - Yellow Maize D-Grits" at bounding box center [1237, 499] width 315 height 27
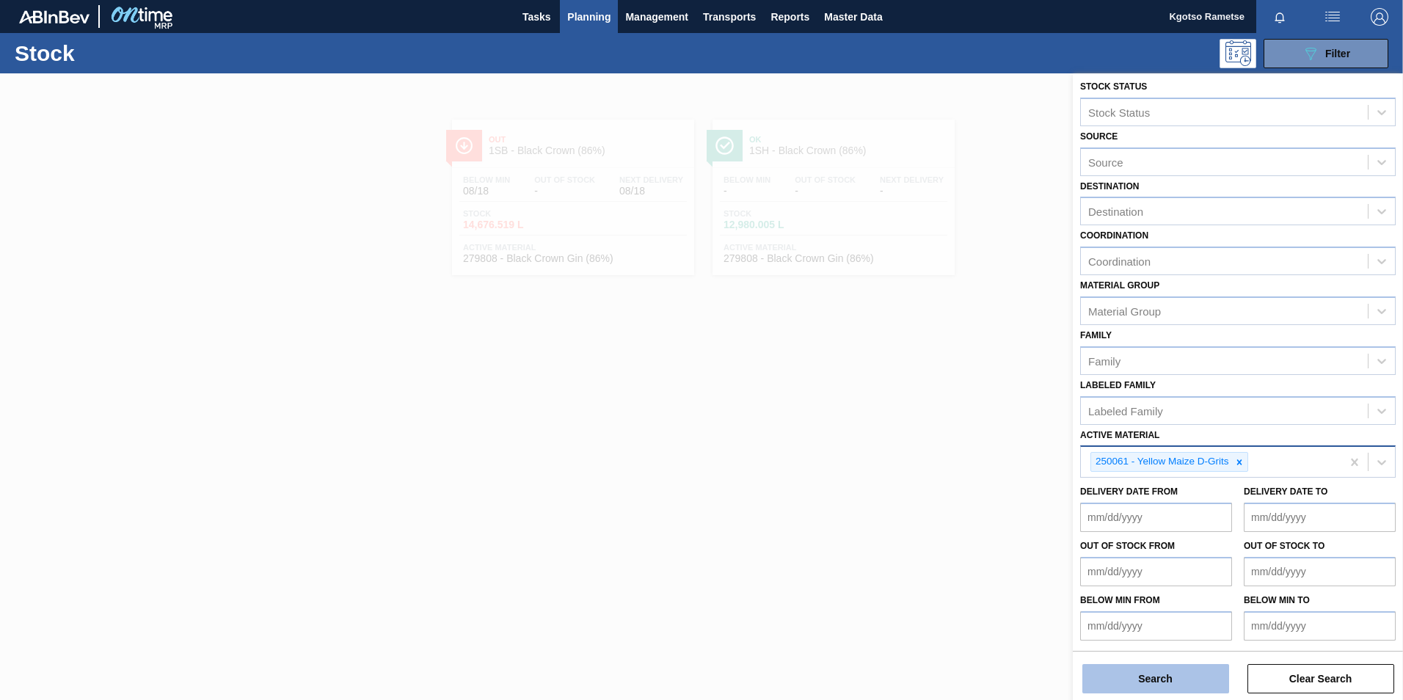
click at [932, 435] on button "Search" at bounding box center [1155, 678] width 147 height 29
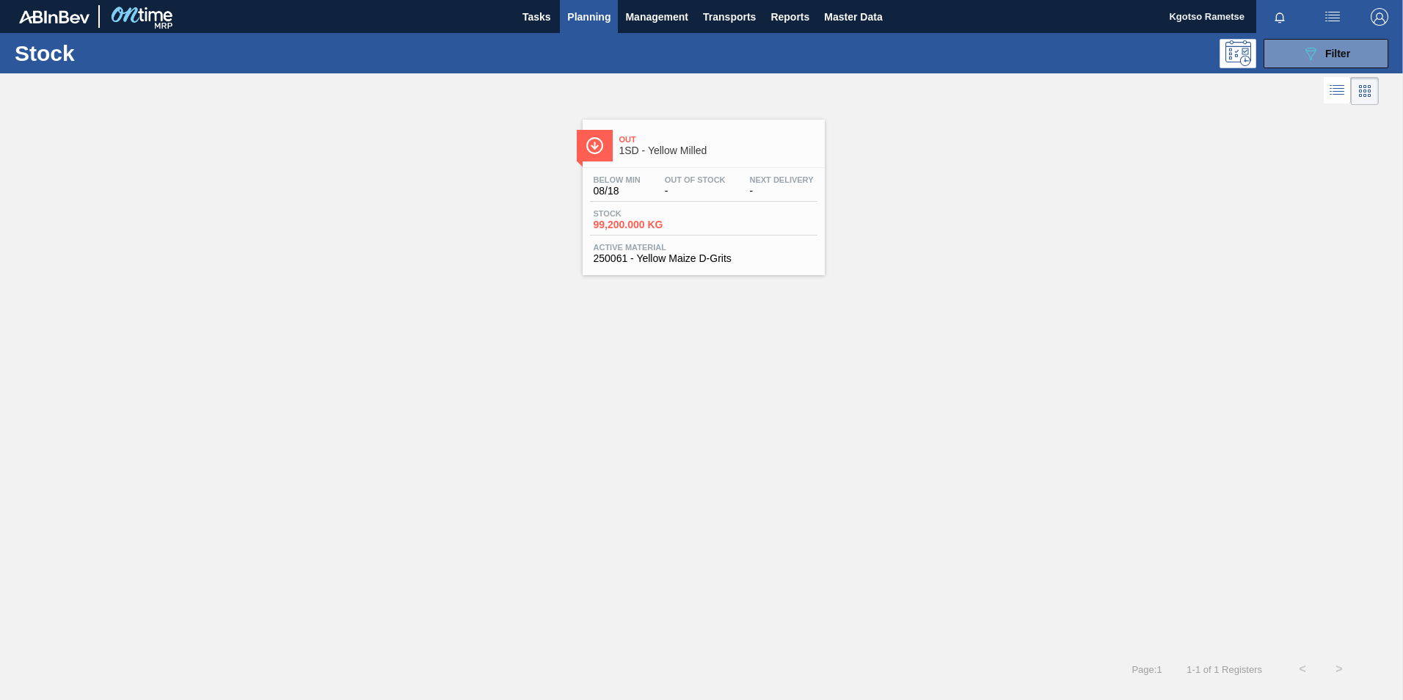
click at [637, 159] on div "Out 1SD - Yellow Milled" at bounding box center [718, 145] width 198 height 33
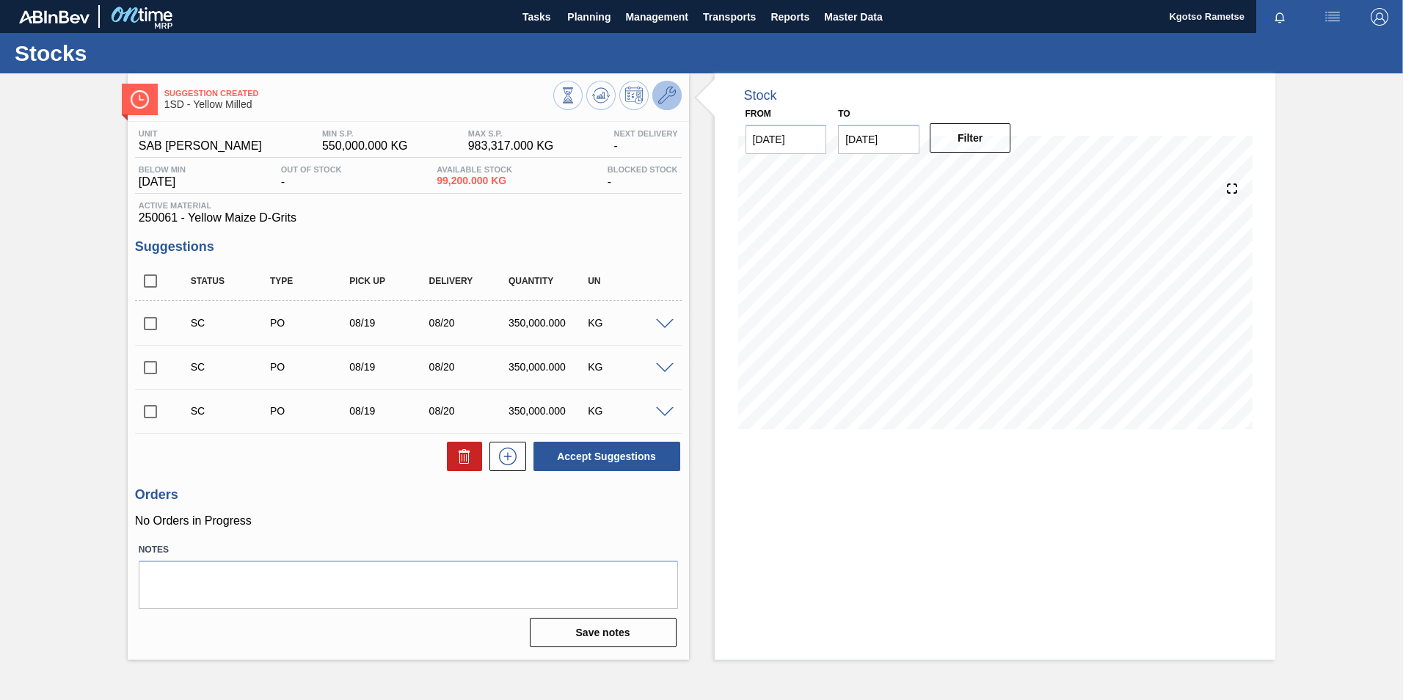
click at [663, 90] on icon at bounding box center [667, 96] width 18 height 18
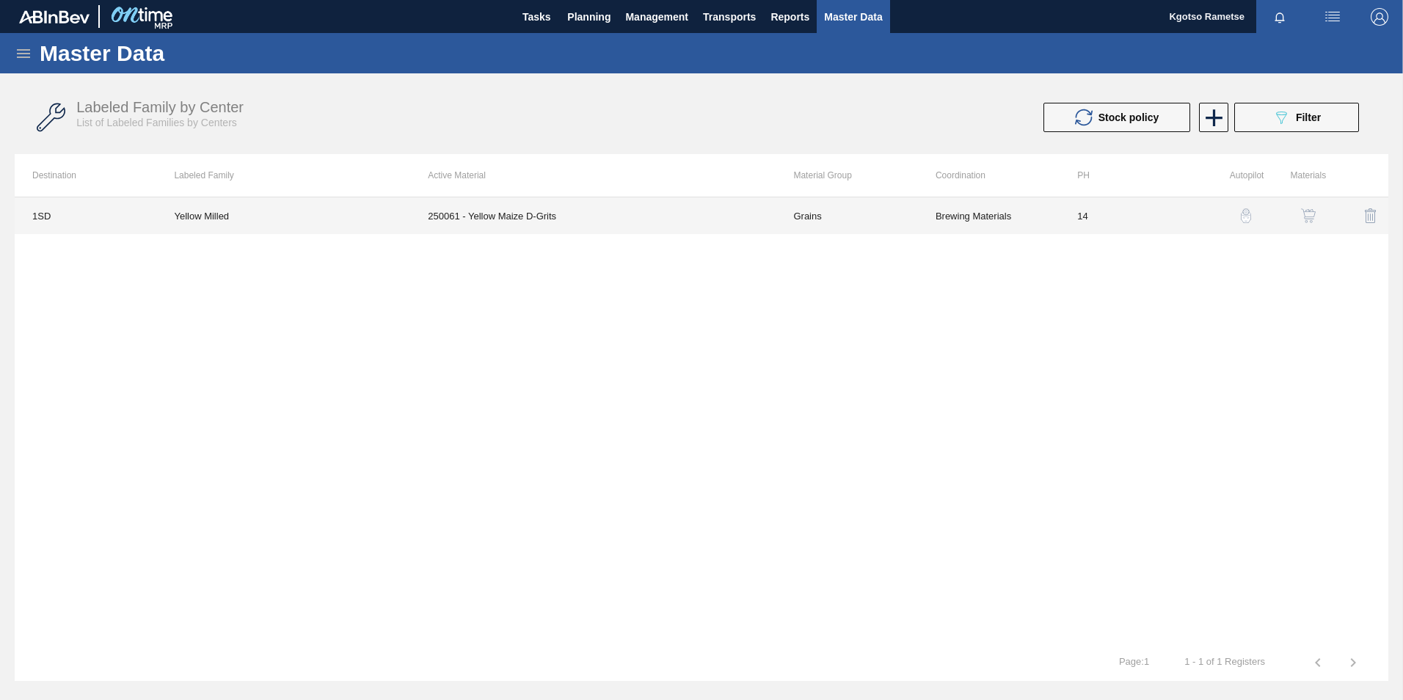
click at [644, 216] on td "250061 - Yellow Maize D-Grits" at bounding box center [592, 215] width 365 height 37
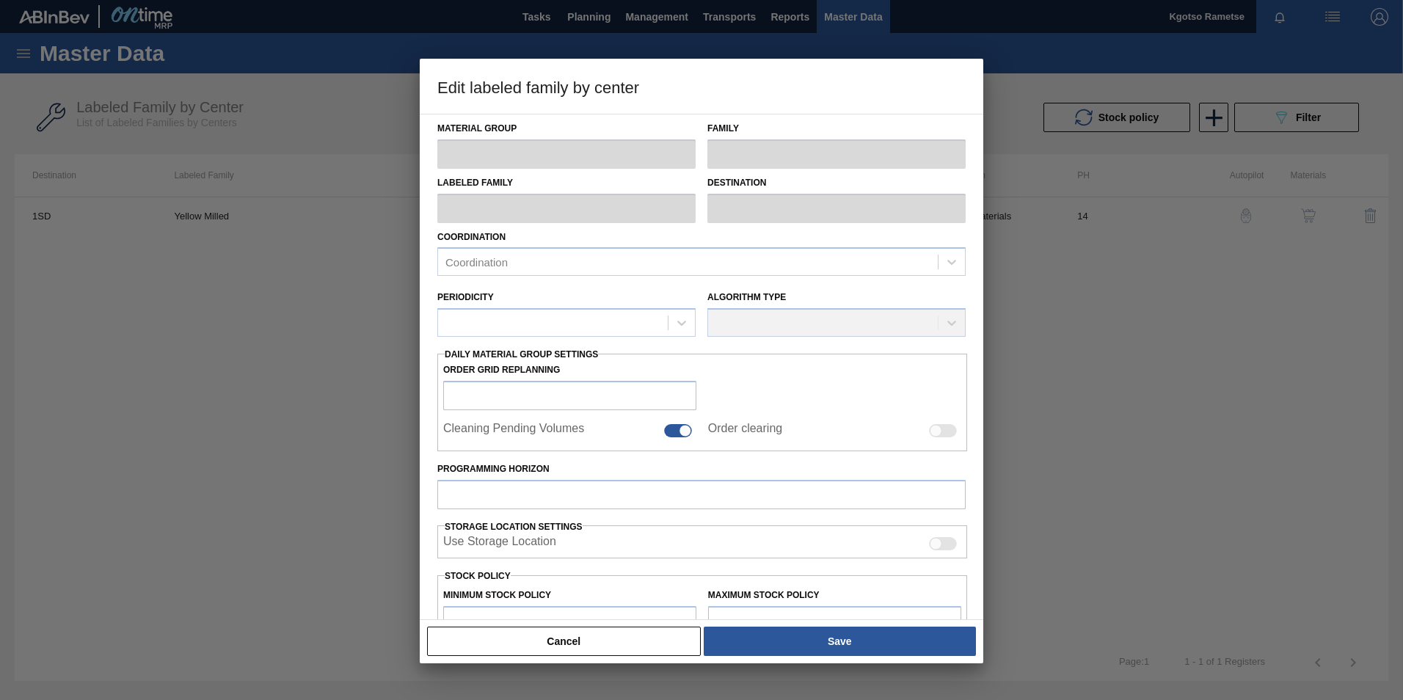
type input "Grains"
type input "Maize"
type input "Yellow Milled"
type input "1SD - SAB [PERSON_NAME]"
type input "14"
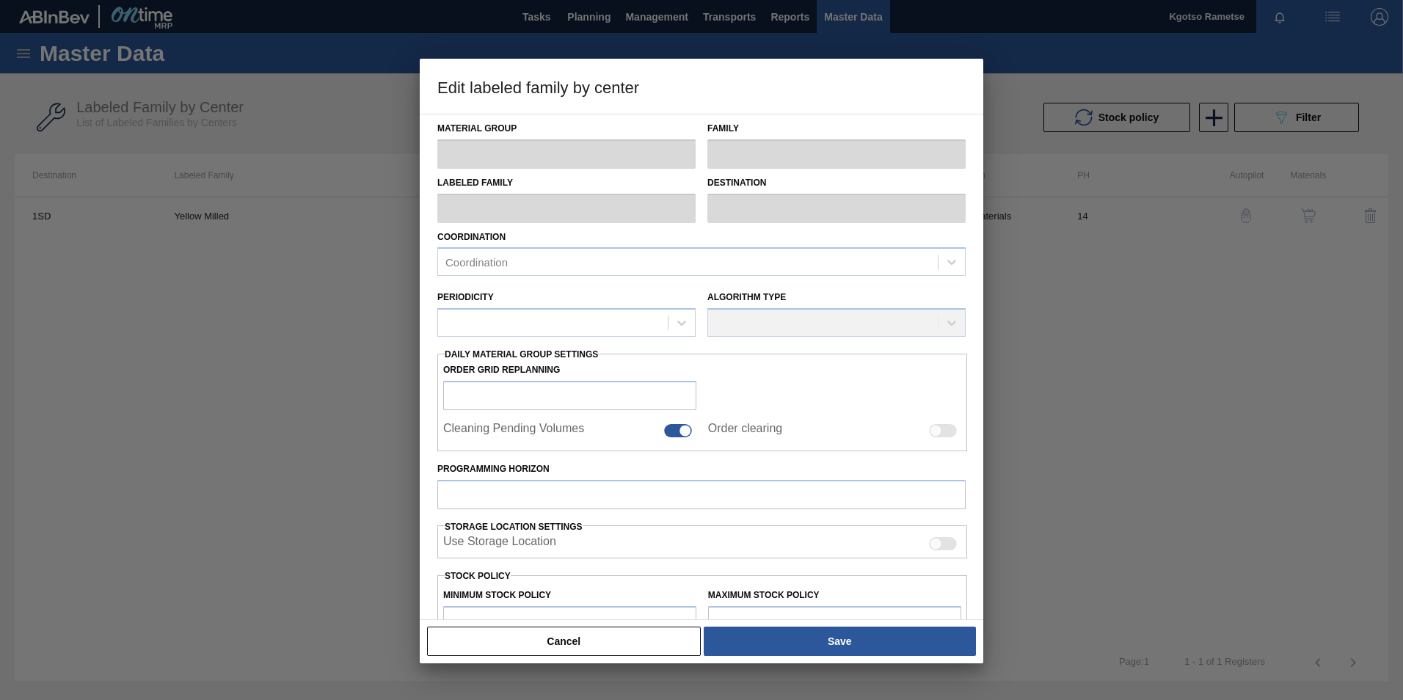
type input "550,000"
type input "983,317"
type input "100"
type input "983,317.000"
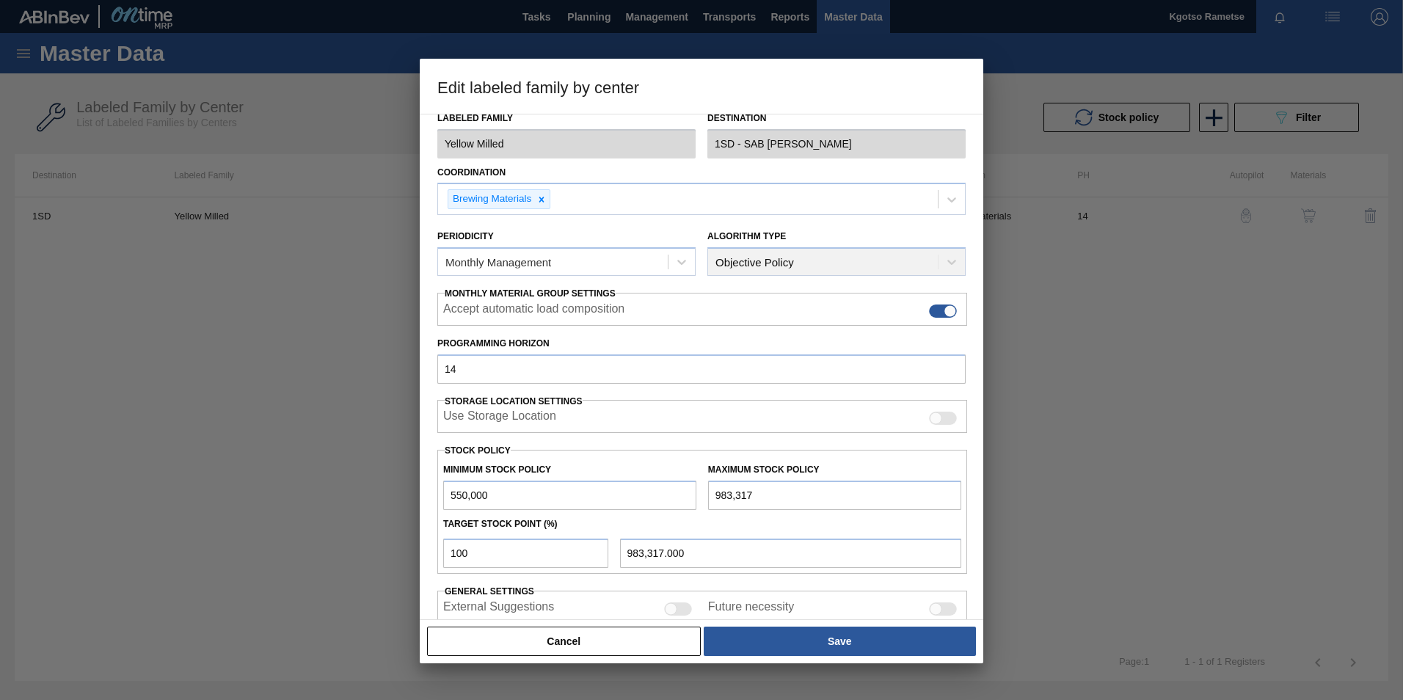
scroll to position [147, 0]
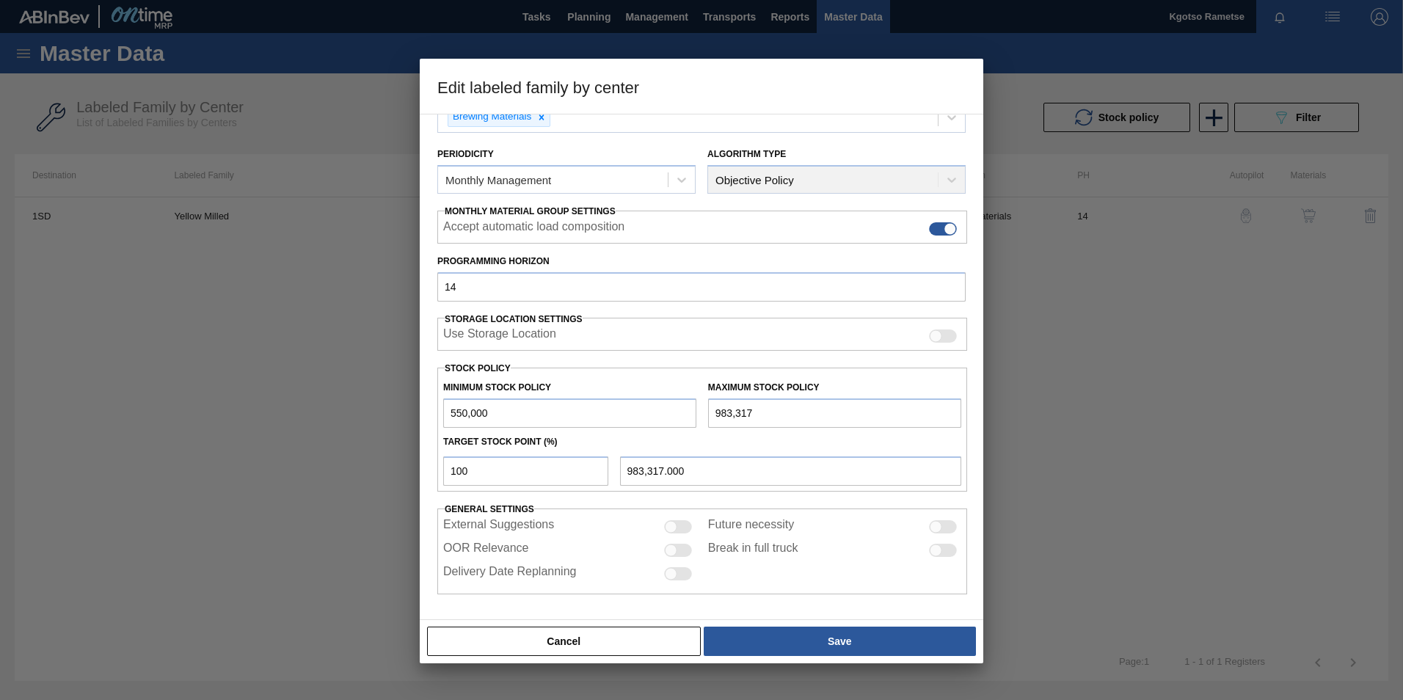
click at [449, 414] on input "550,000" at bounding box center [569, 412] width 253 height 29
click at [450, 412] on input "550,000" at bounding box center [569, 412] width 253 height 29
type input "850,000"
click at [712, 415] on input "983,317" at bounding box center [834, 412] width 253 height 29
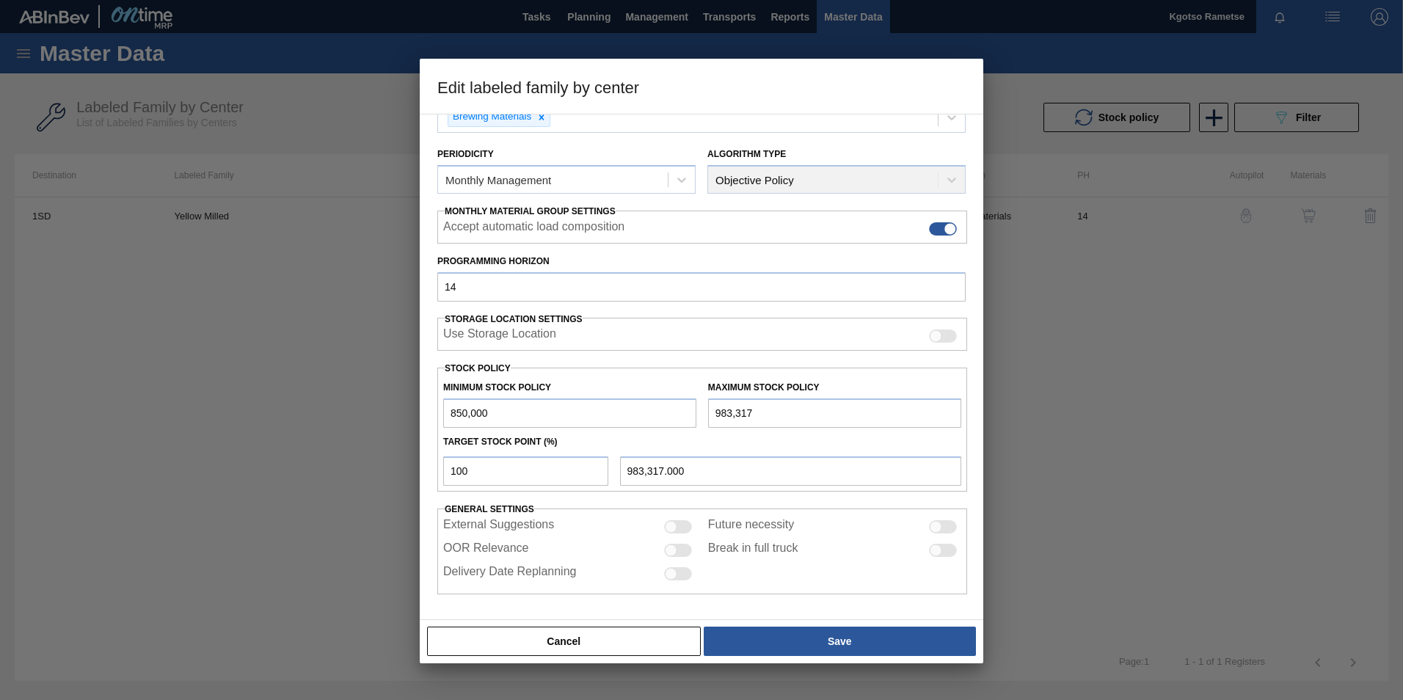
type input "1,983,317"
type input "1,983,317.000"
drag, startPoint x: 726, startPoint y: 411, endPoint x: 714, endPoint y: 393, distance: 21.2
click at [723, 412] on input "1,983,317" at bounding box center [834, 412] width 253 height 29
type input "1,383,317"
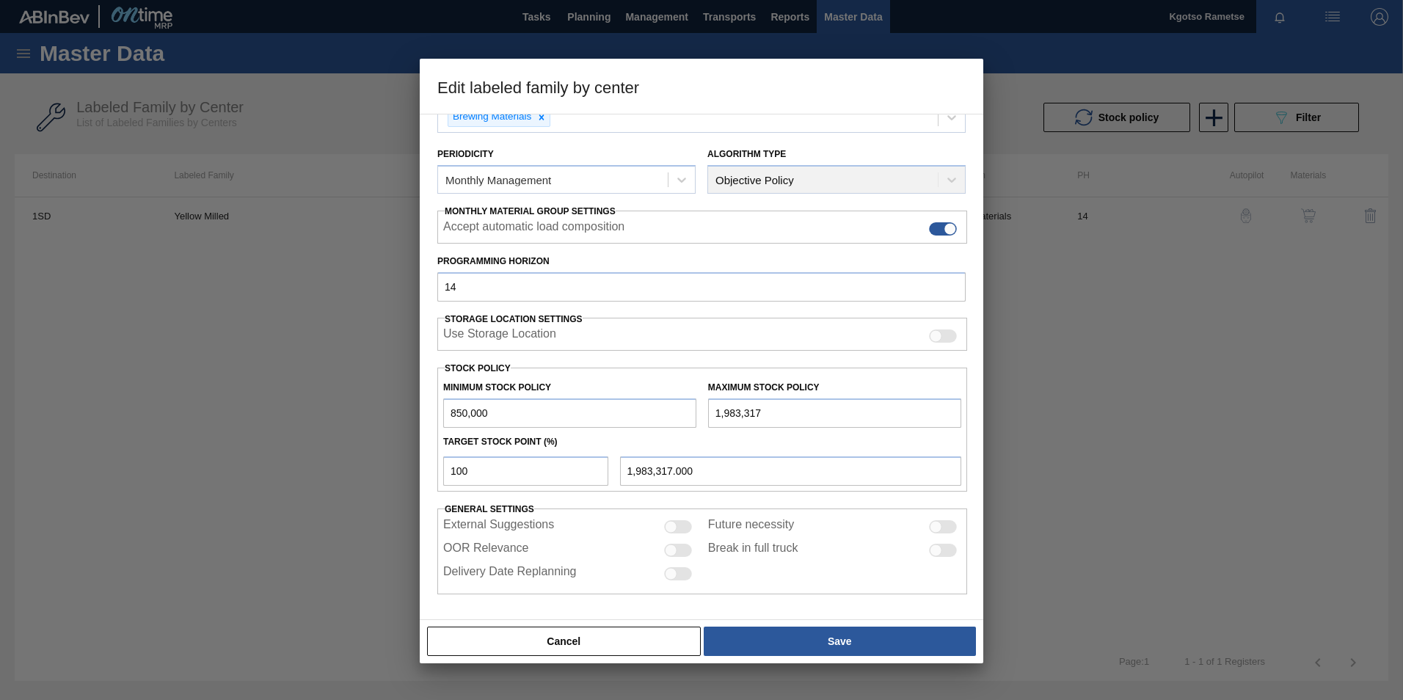
type input "1,383,317.000"
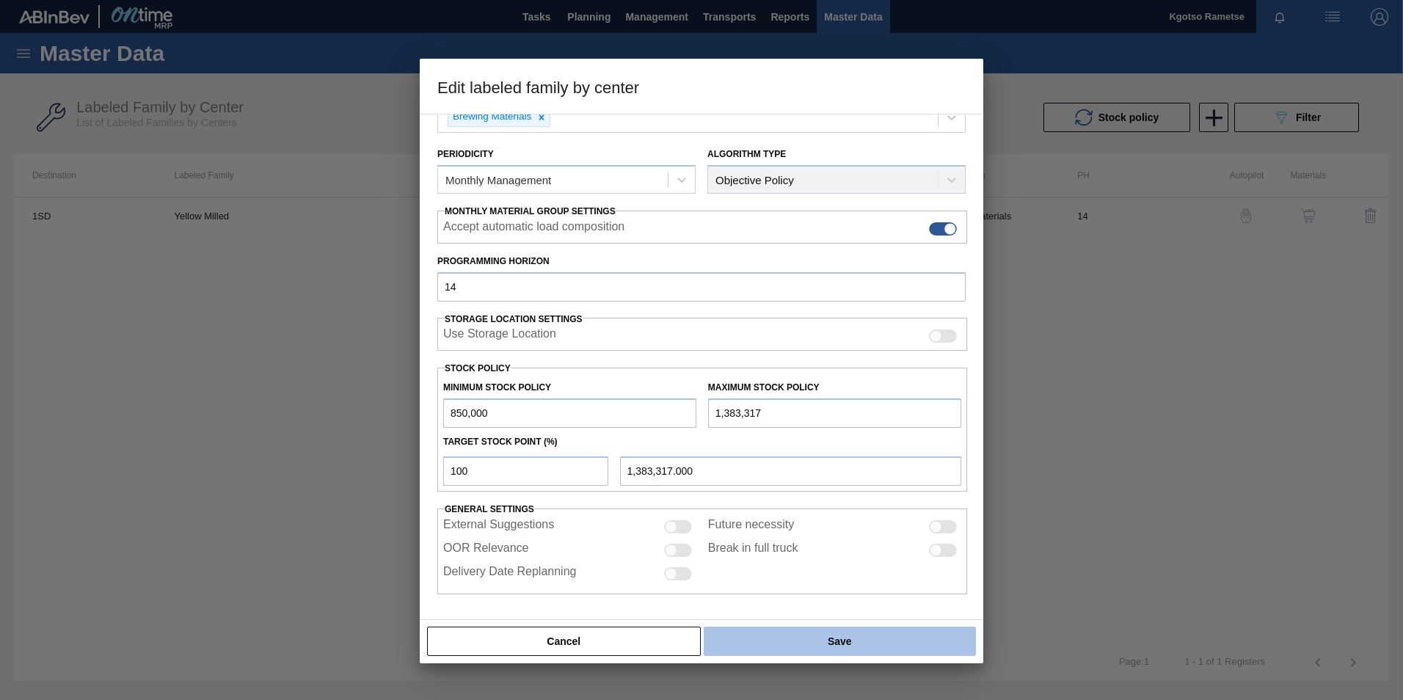
type input "1,383,317"
drag, startPoint x: 828, startPoint y: 649, endPoint x: 832, endPoint y: 625, distance: 23.9
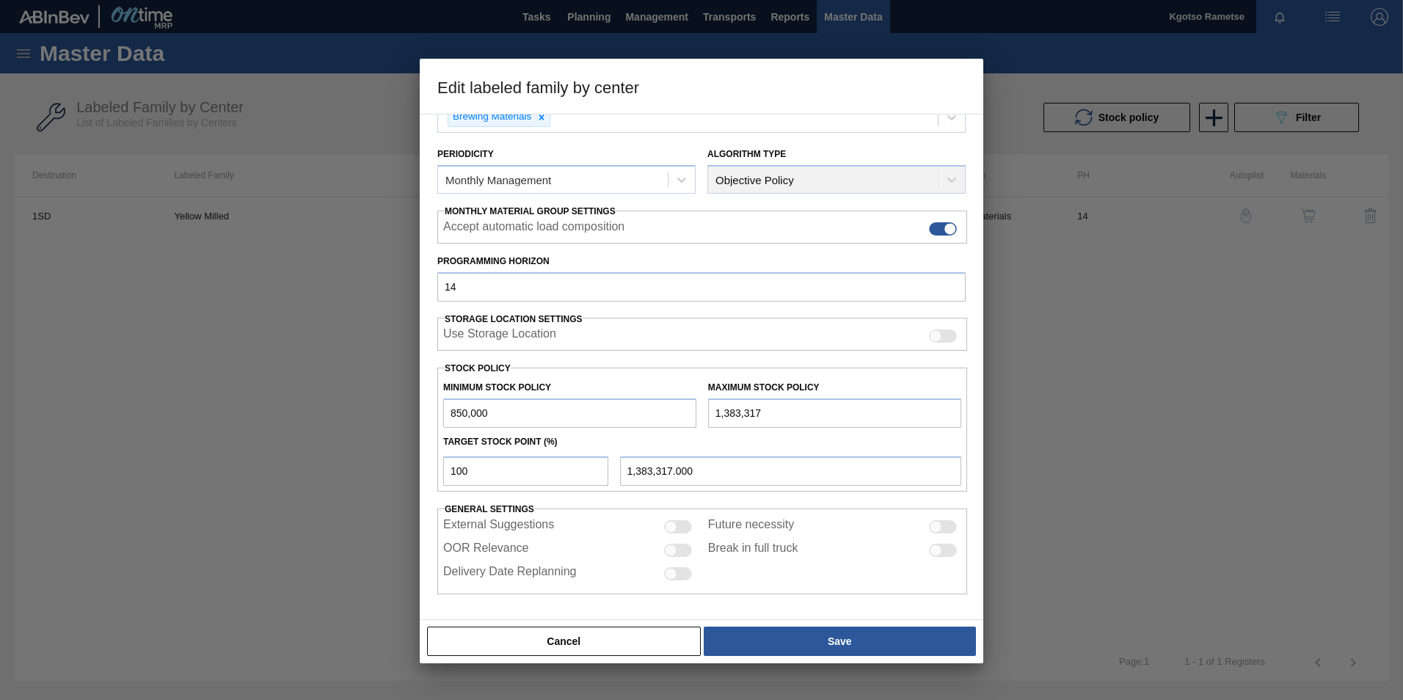
click at [828, 435] on button "Save" at bounding box center [840, 641] width 272 height 29
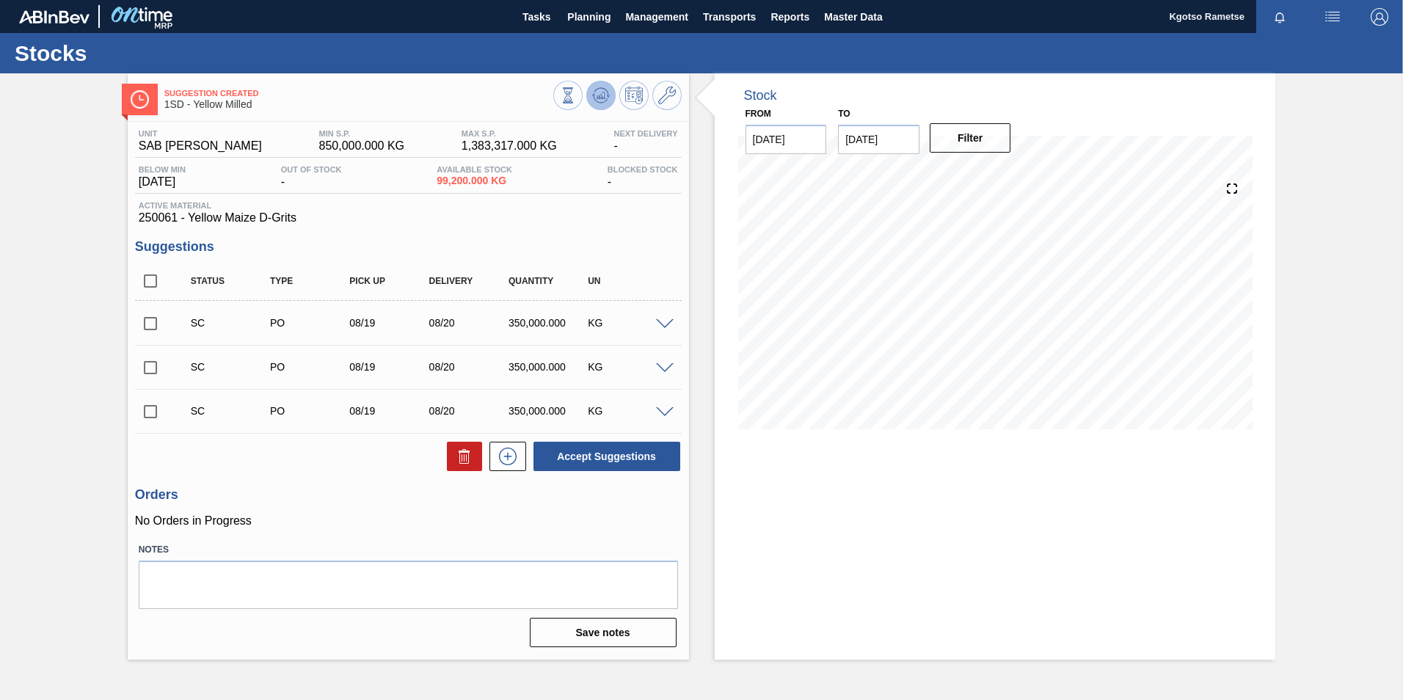
click at [594, 97] on icon at bounding box center [600, 98] width 15 height 7
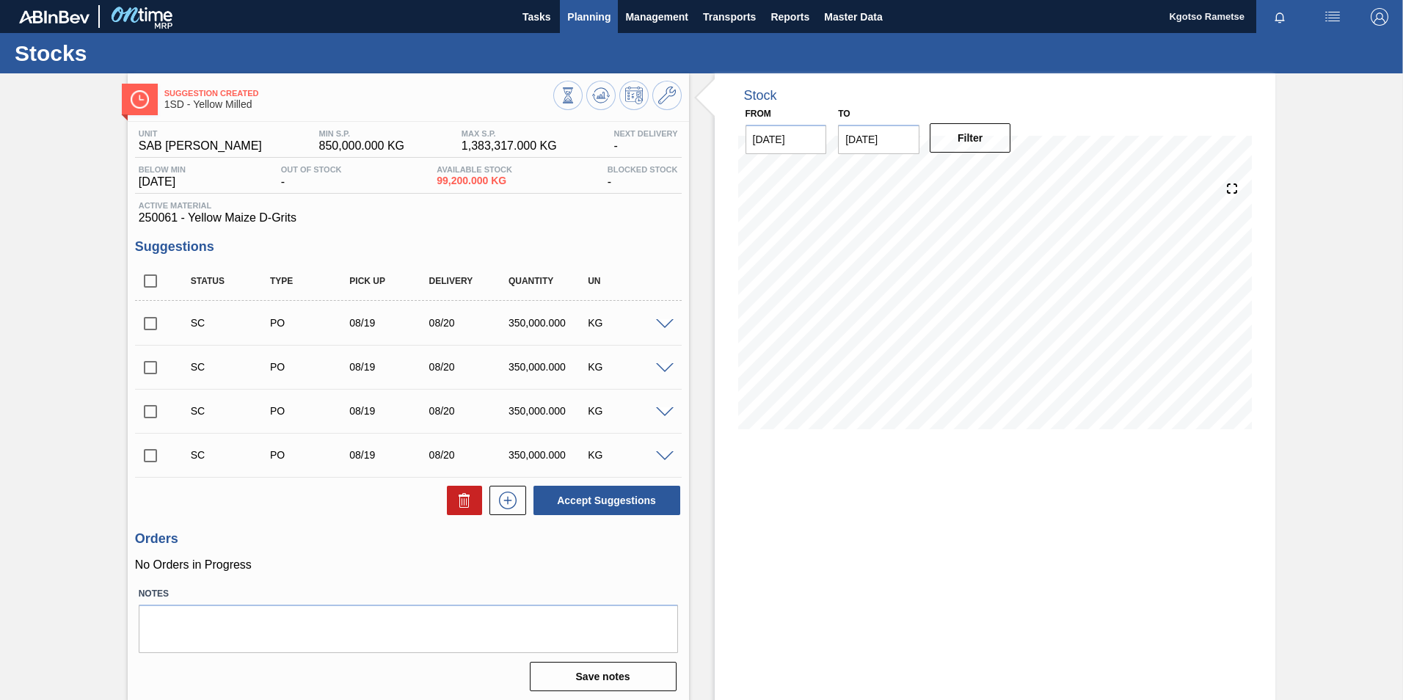
click at [580, 32] on button "Planning" at bounding box center [589, 16] width 58 height 33
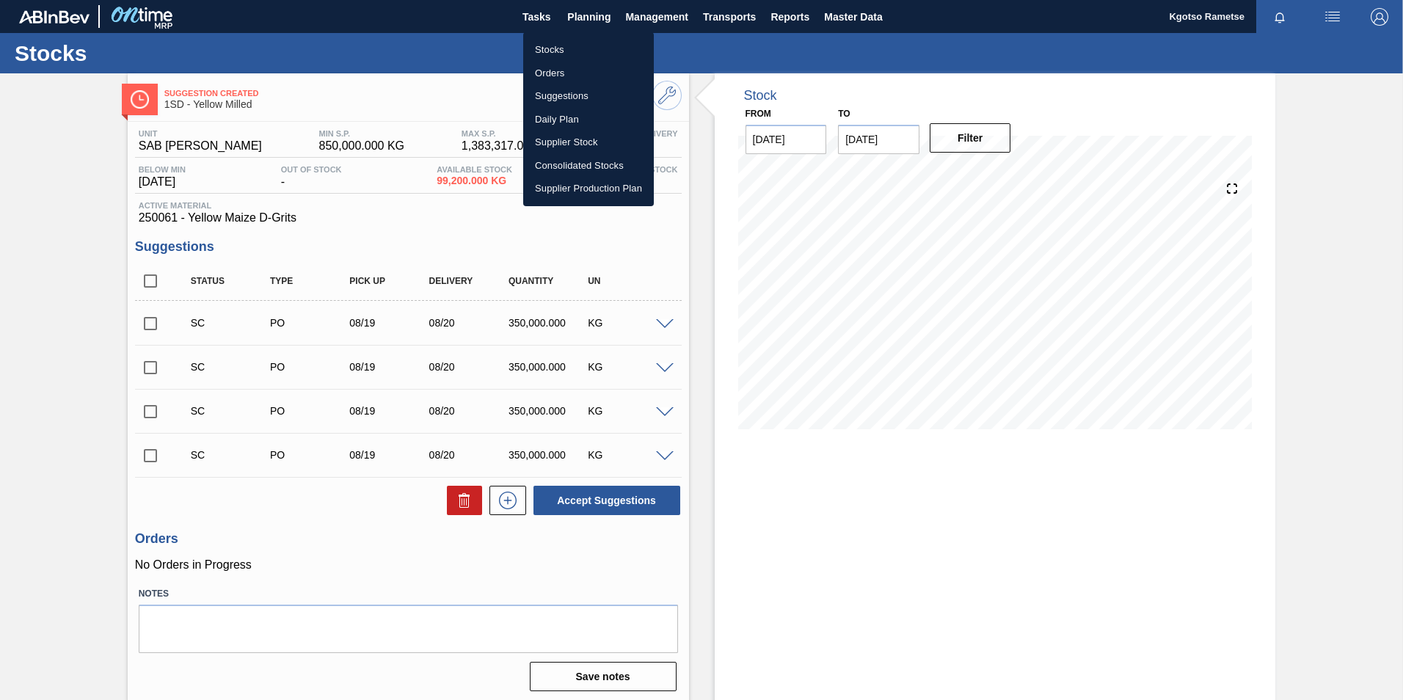
click at [580, 49] on li "Stocks" at bounding box center [588, 49] width 131 height 23
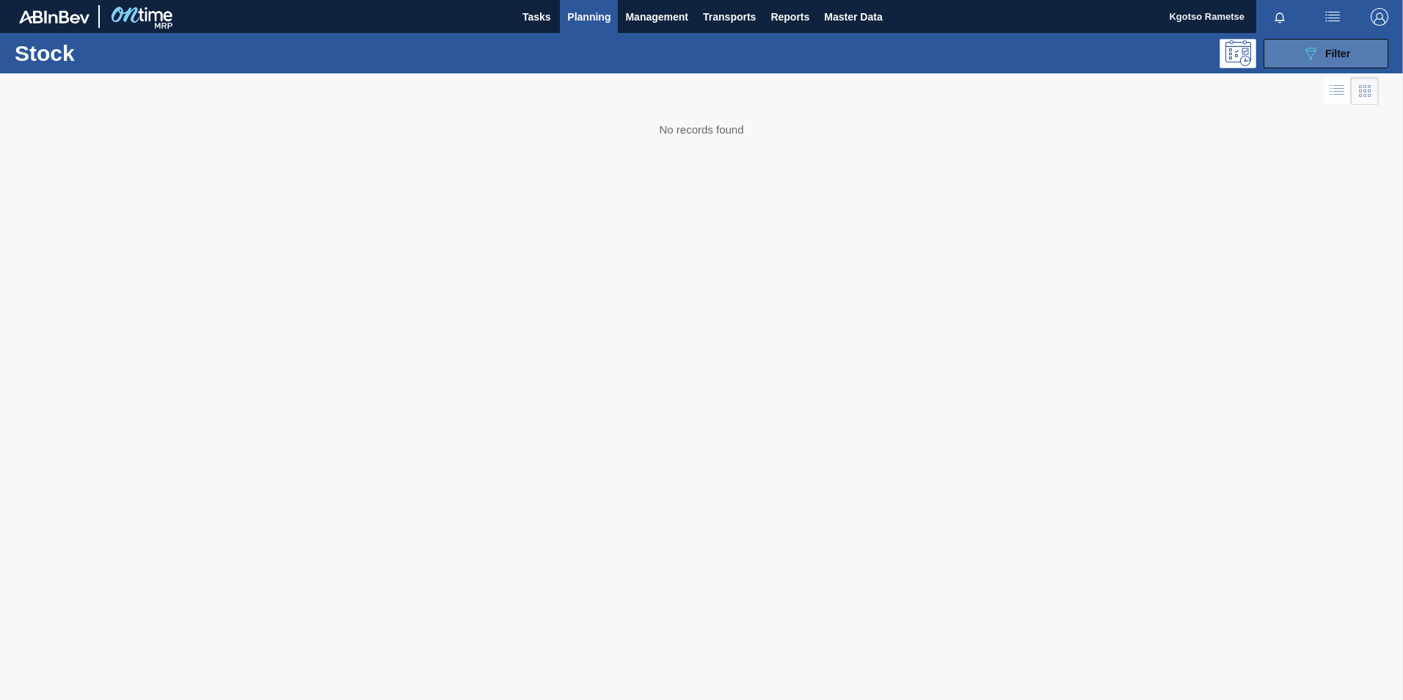
click at [932, 59] on icon "089F7B8B-B2A5-4AFE-B5C0-19BA573D28AC" at bounding box center [1311, 54] width 18 height 18
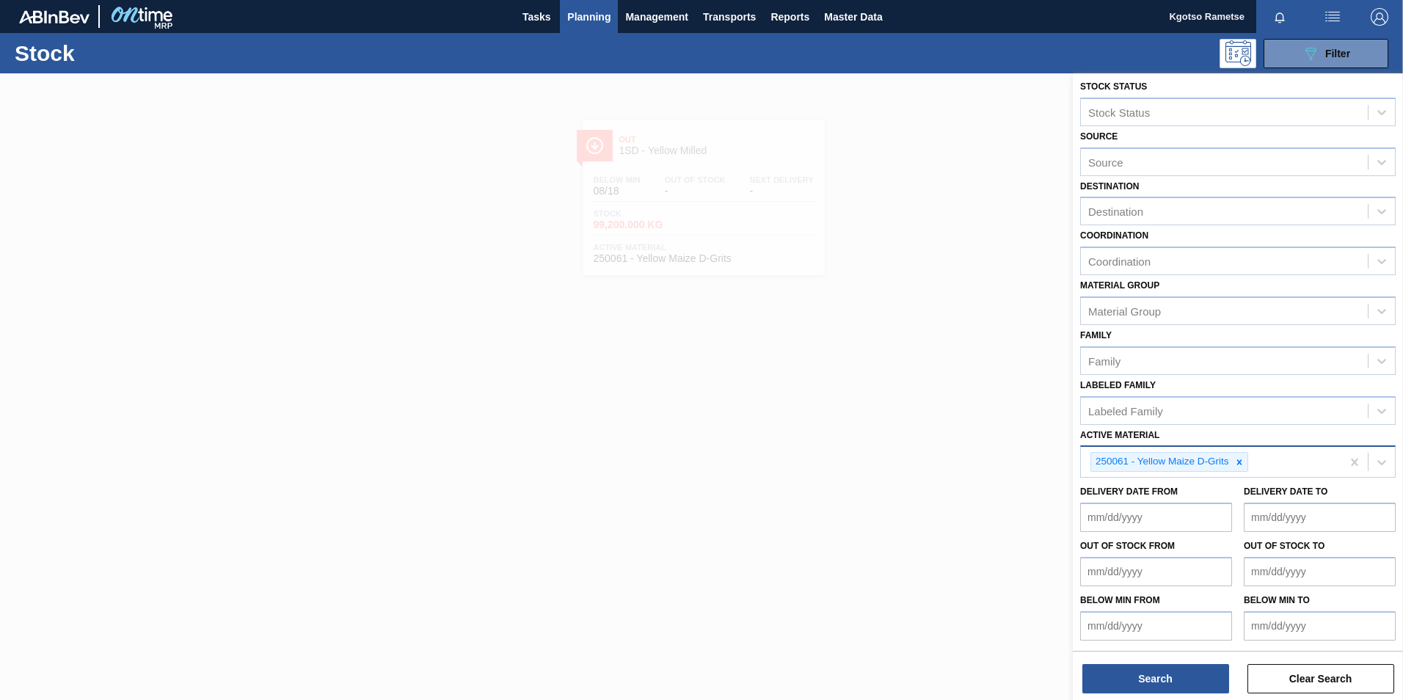
click at [932, 435] on icon at bounding box center [1239, 462] width 10 height 10
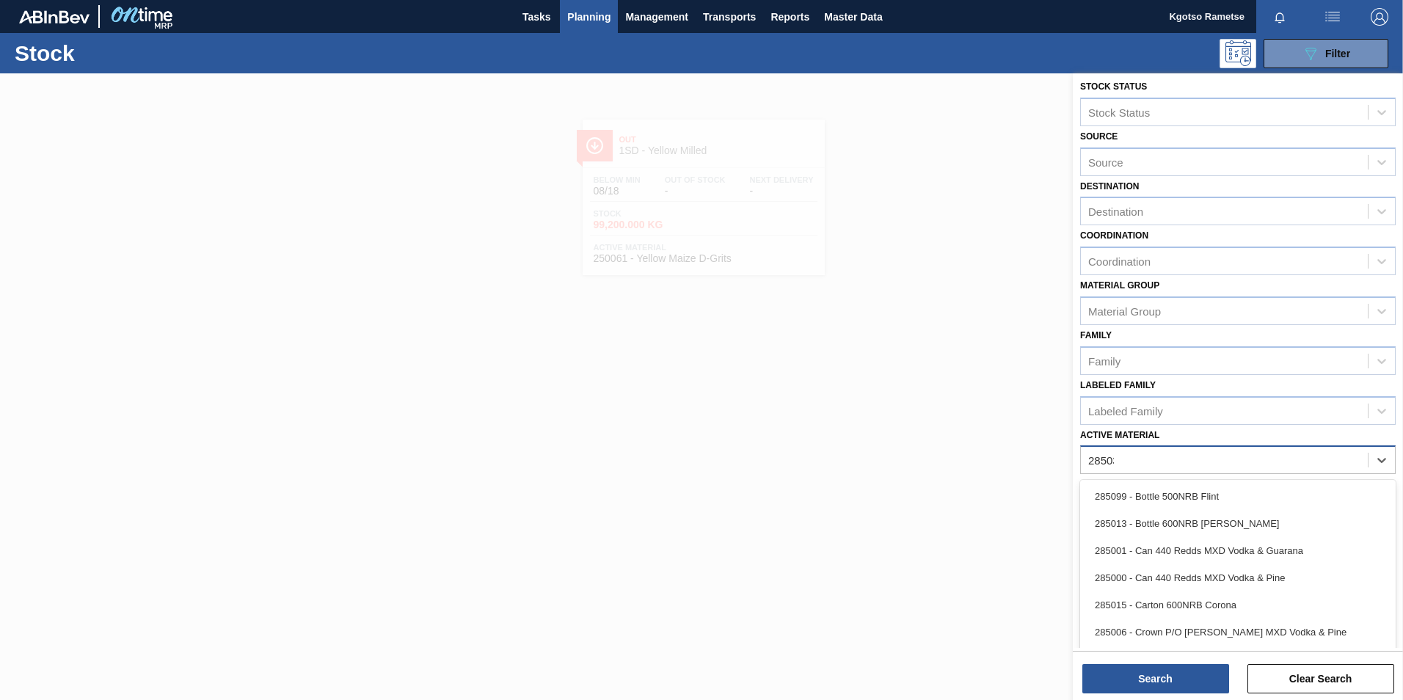
scroll to position [1, 0]
type Material "285033"
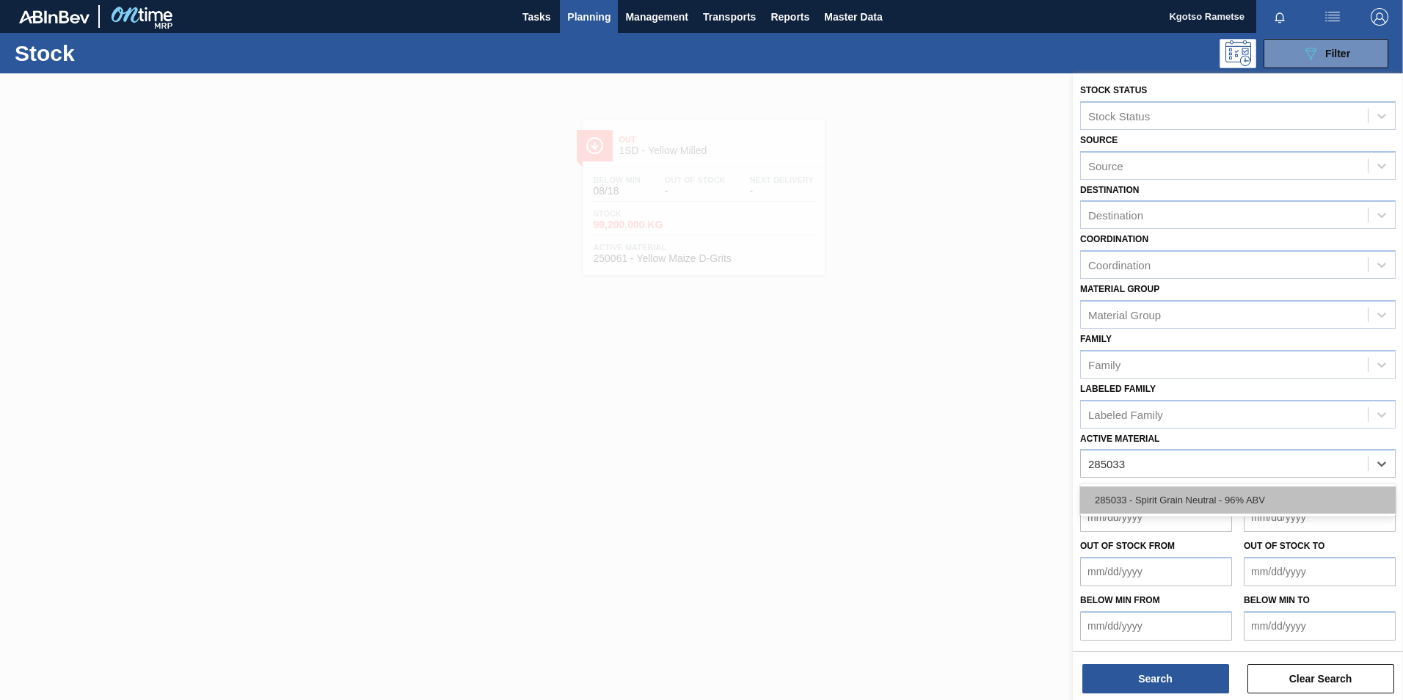
click at [932, 435] on div "285033 - Spirit Grain Neutral - 96% ABV" at bounding box center [1237, 499] width 315 height 27
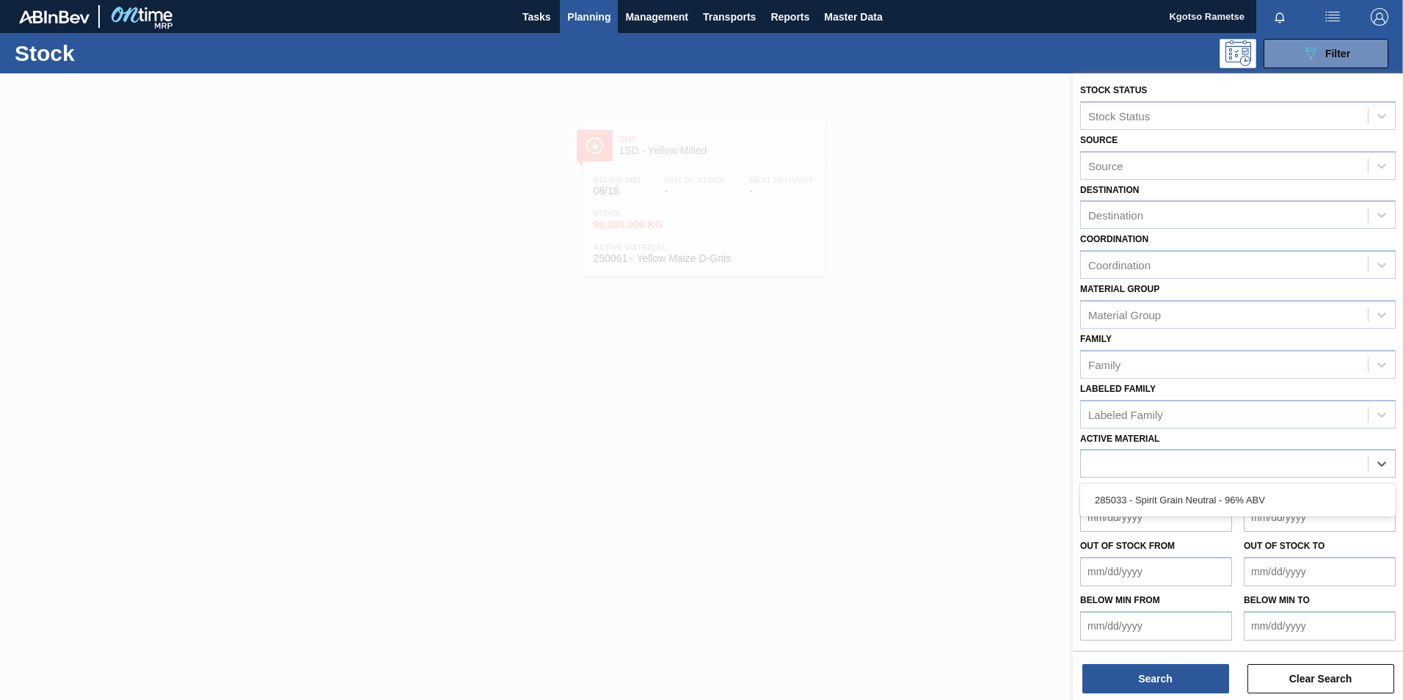
scroll to position [4, 0]
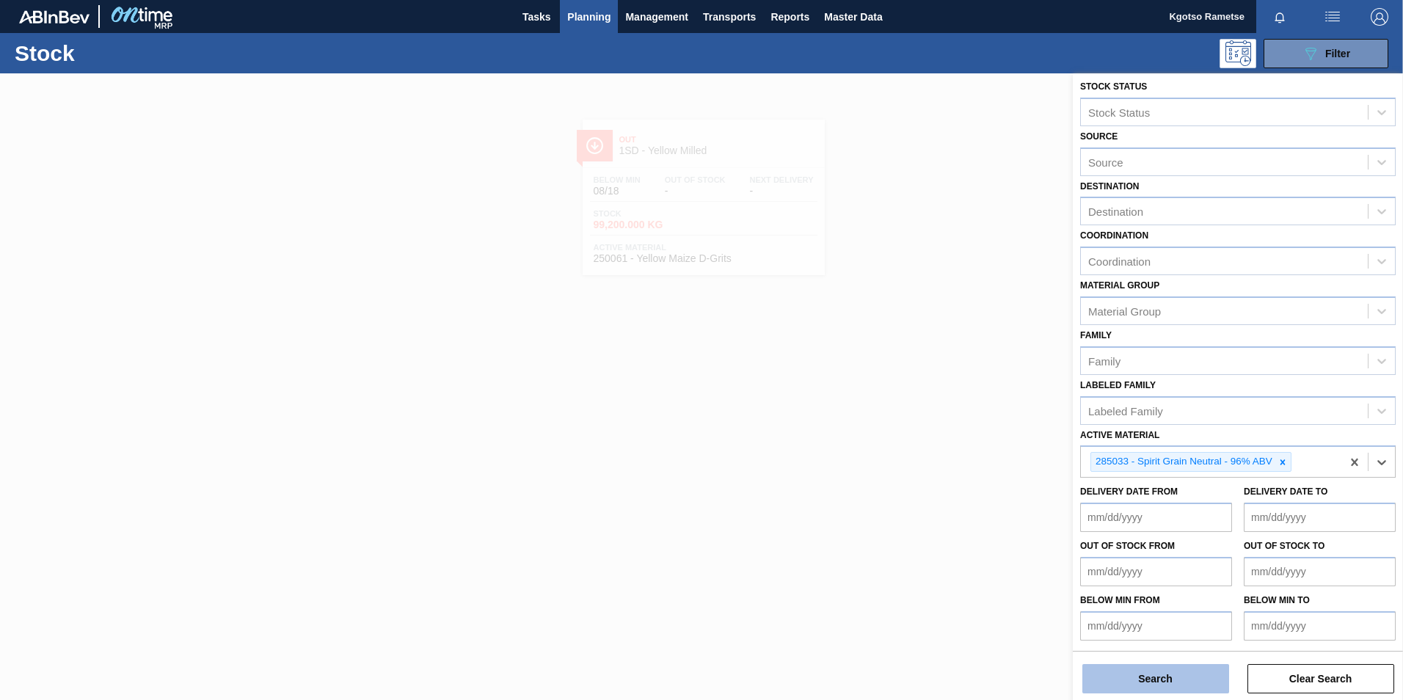
click at [932, 435] on button "Search" at bounding box center [1155, 678] width 147 height 29
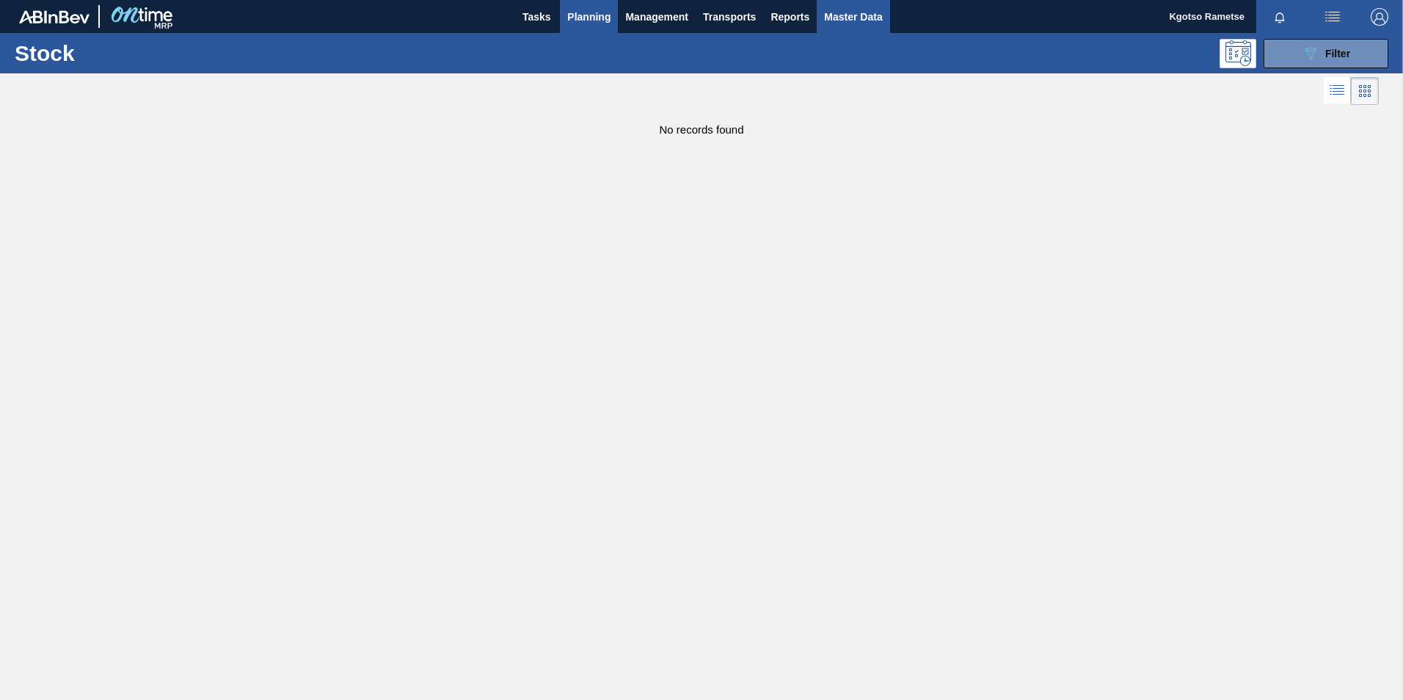
click at [852, 9] on span "Master Data" at bounding box center [853, 17] width 58 height 18
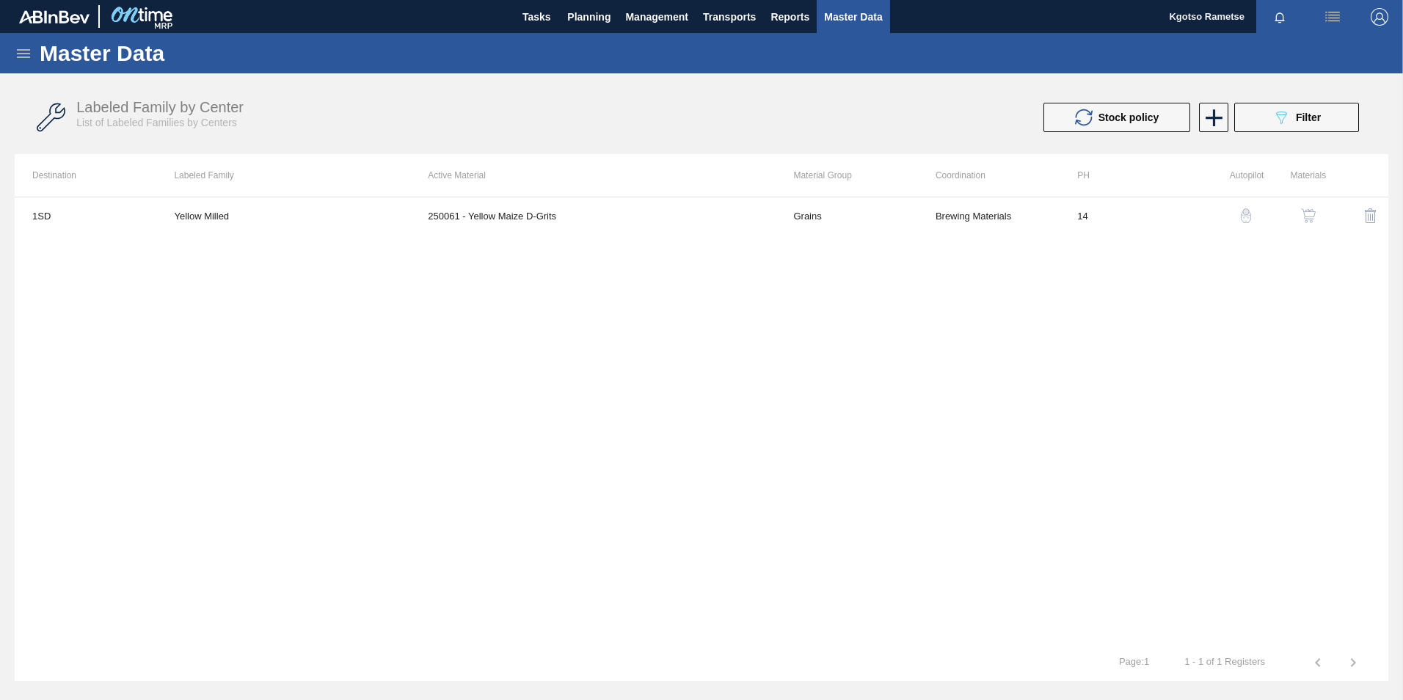
click at [12, 57] on div "Master Data" at bounding box center [701, 53] width 1403 height 40
click at [16, 54] on div "Master Data" at bounding box center [701, 53] width 1403 height 40
click at [18, 51] on icon at bounding box center [24, 54] width 18 height 18
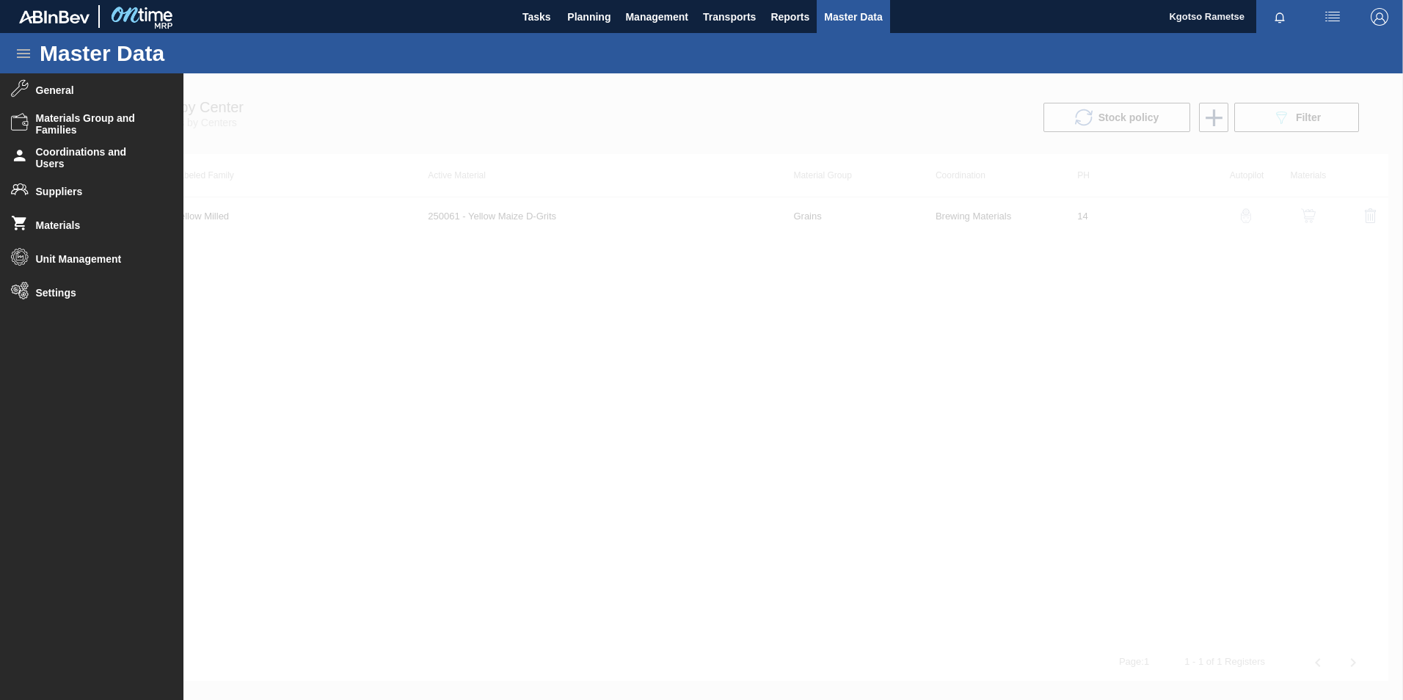
drag, startPoint x: 417, startPoint y: 375, endPoint x: 418, endPoint y: 362, distance: 12.5
click at [417, 373] on div at bounding box center [701, 386] width 1403 height 627
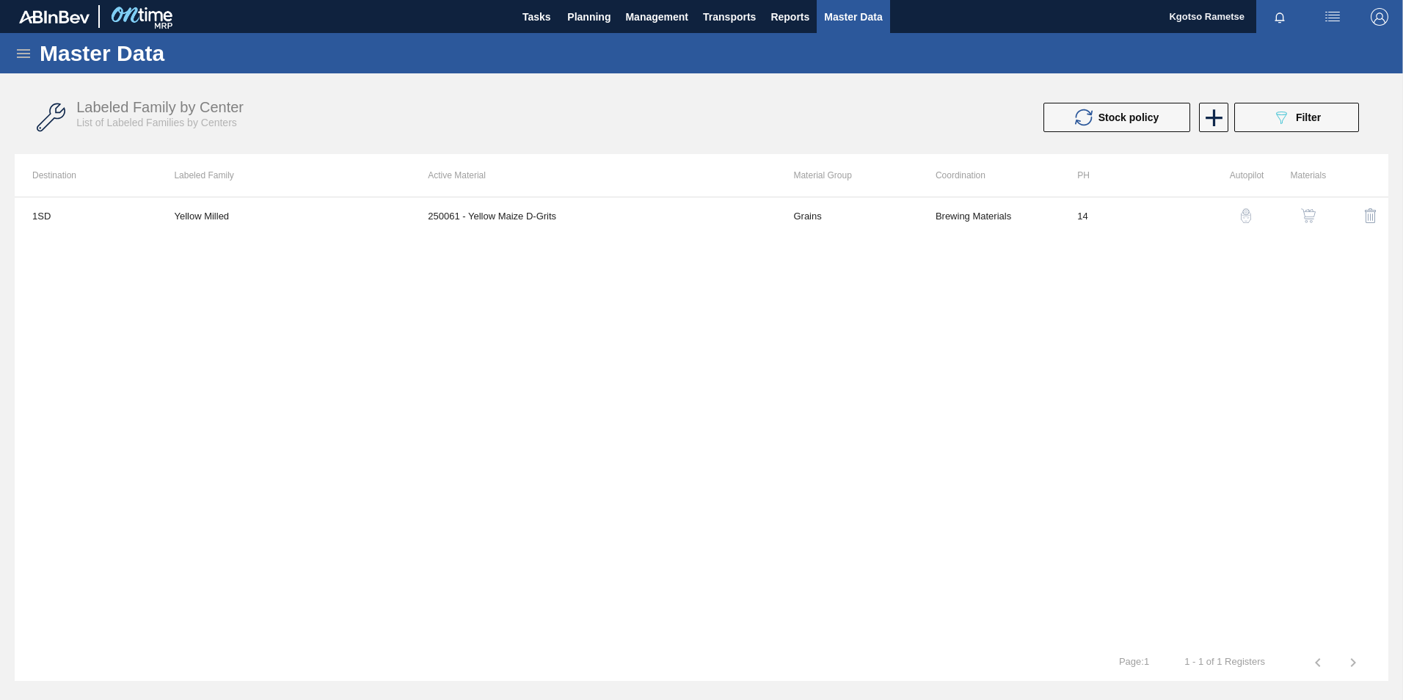
click at [25, 51] on icon at bounding box center [24, 54] width 18 height 18
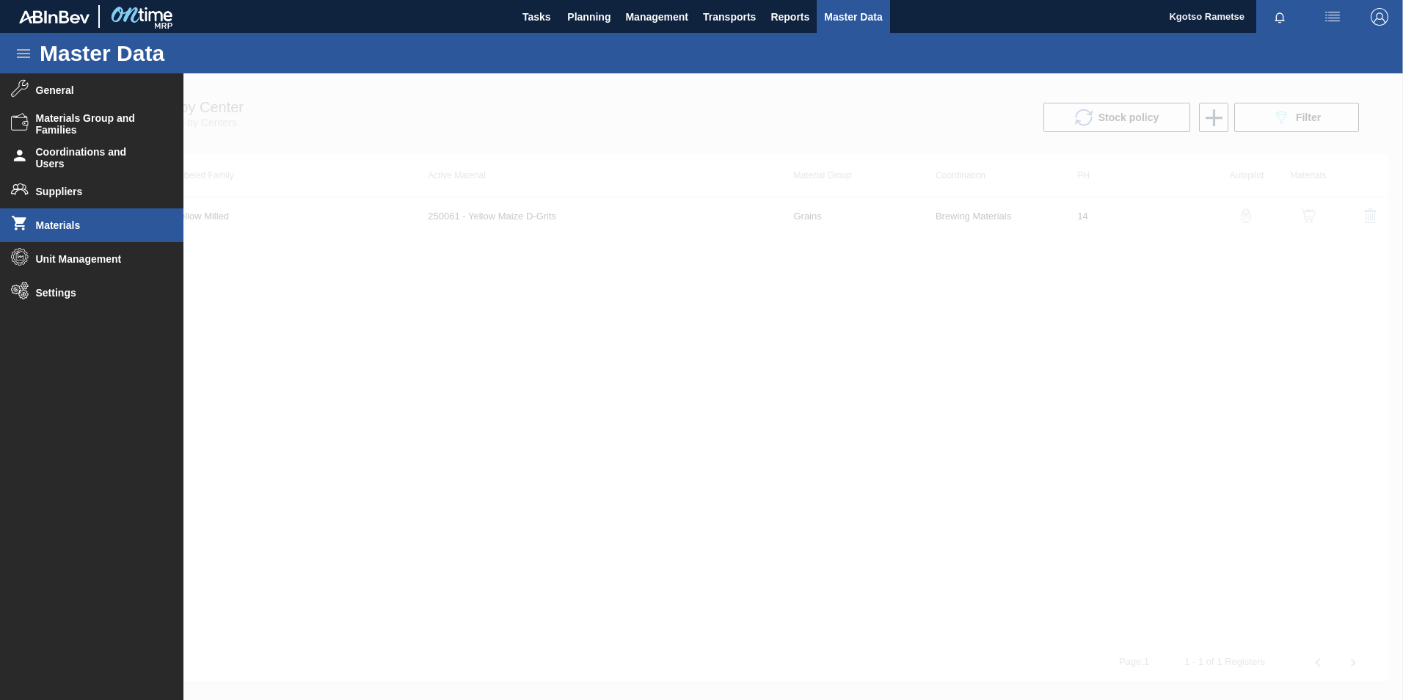
click at [85, 225] on span "Materials" at bounding box center [96, 225] width 121 height 12
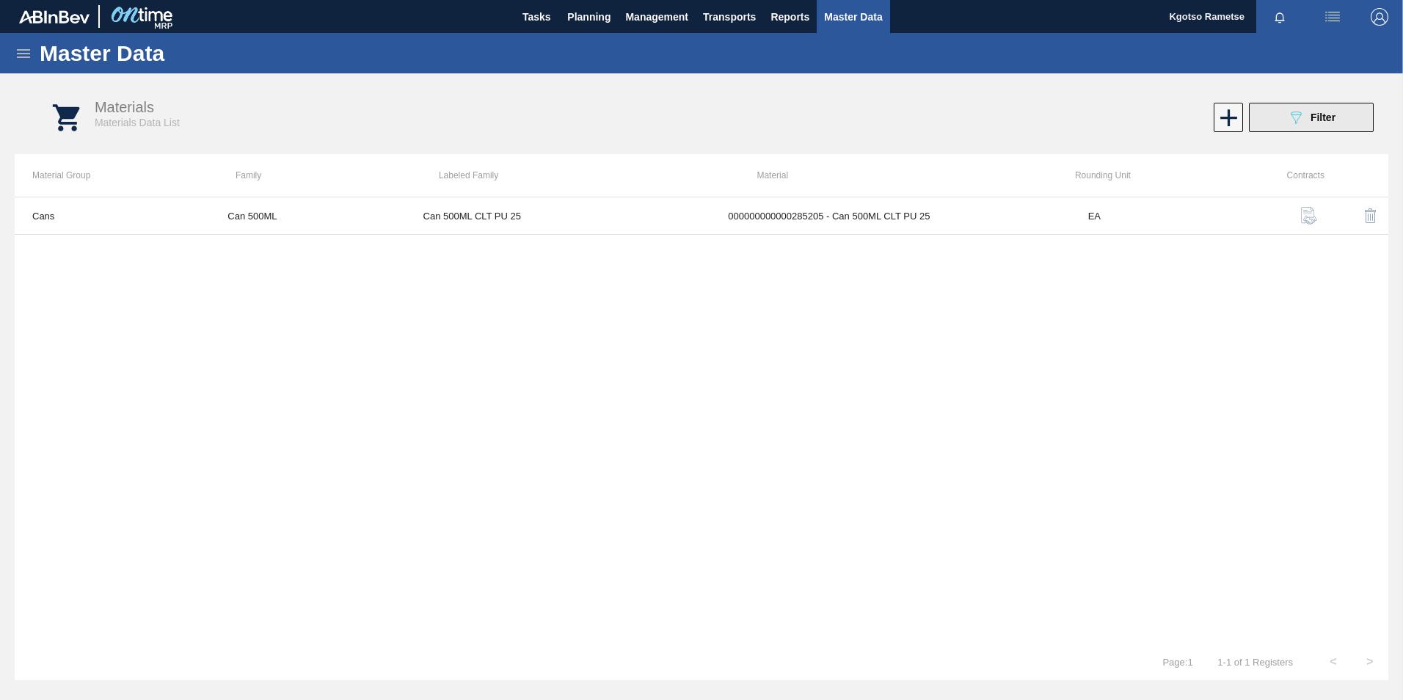
click at [932, 114] on span "Filter" at bounding box center [1322, 118] width 25 height 12
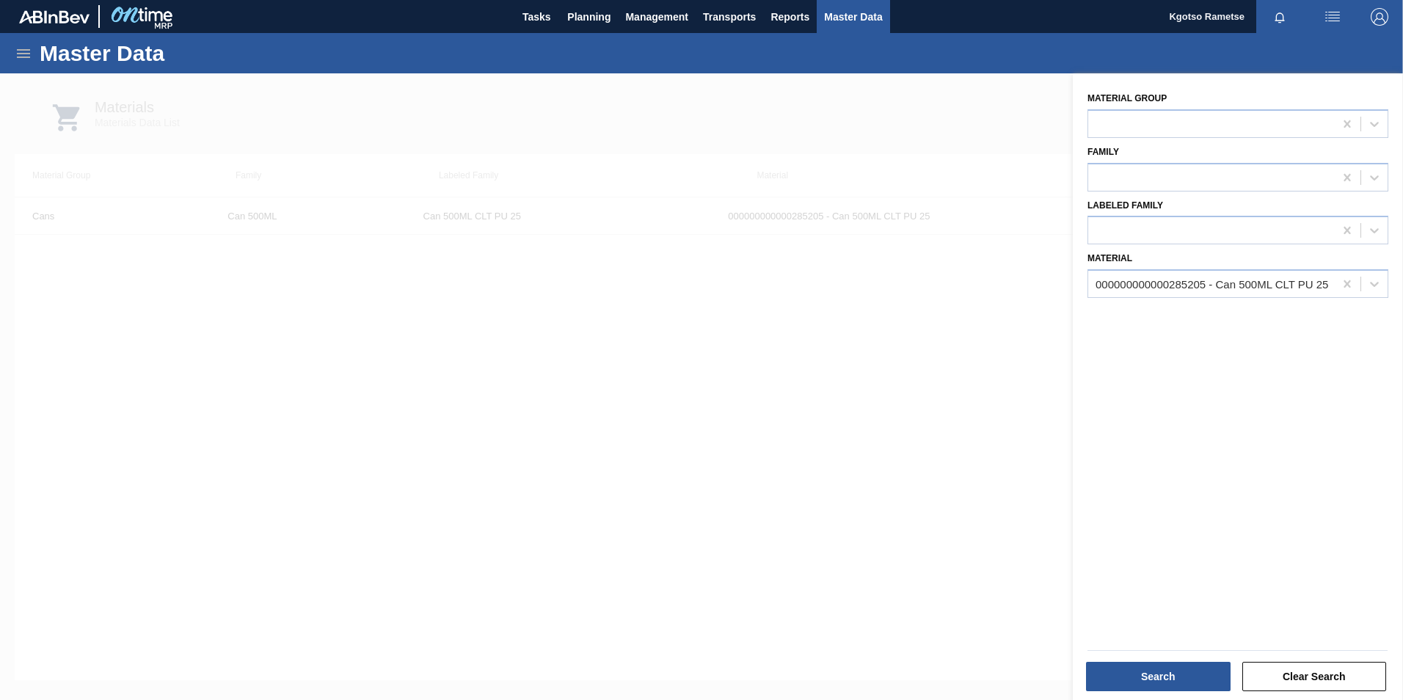
click at [33, 46] on div "Master Data" at bounding box center [701, 53] width 1403 height 40
click at [21, 53] on icon at bounding box center [23, 53] width 13 height 9
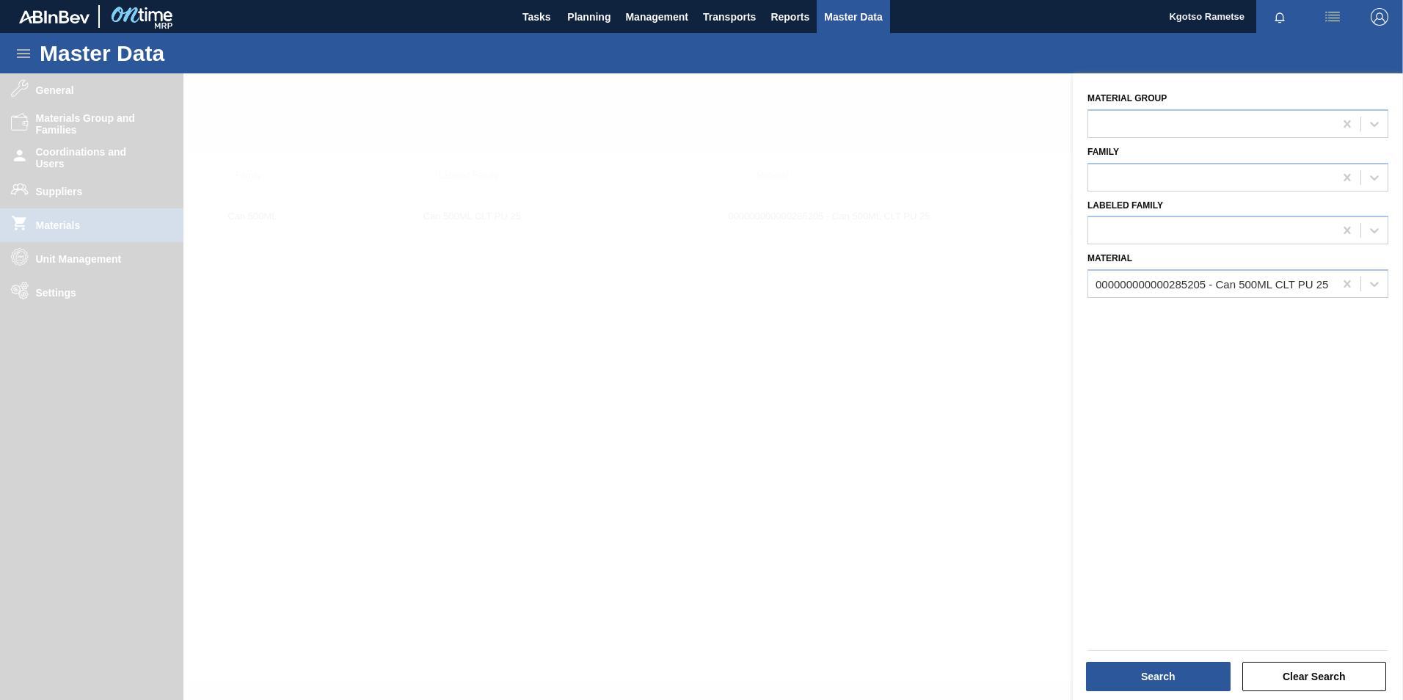
click at [81, 180] on div at bounding box center [701, 423] width 1403 height 700
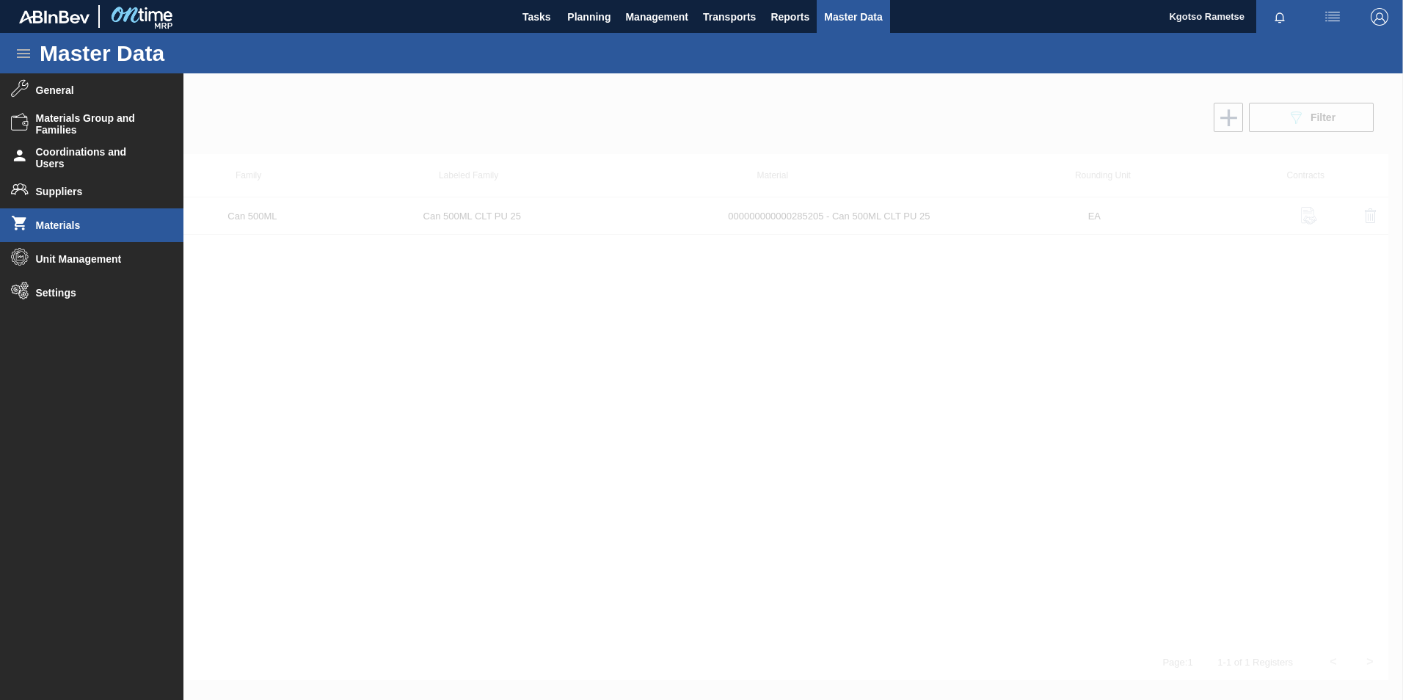
drag, startPoint x: 729, startPoint y: 120, endPoint x: 716, endPoint y: 111, distance: 15.7
click at [729, 121] on div at bounding box center [701, 386] width 1403 height 627
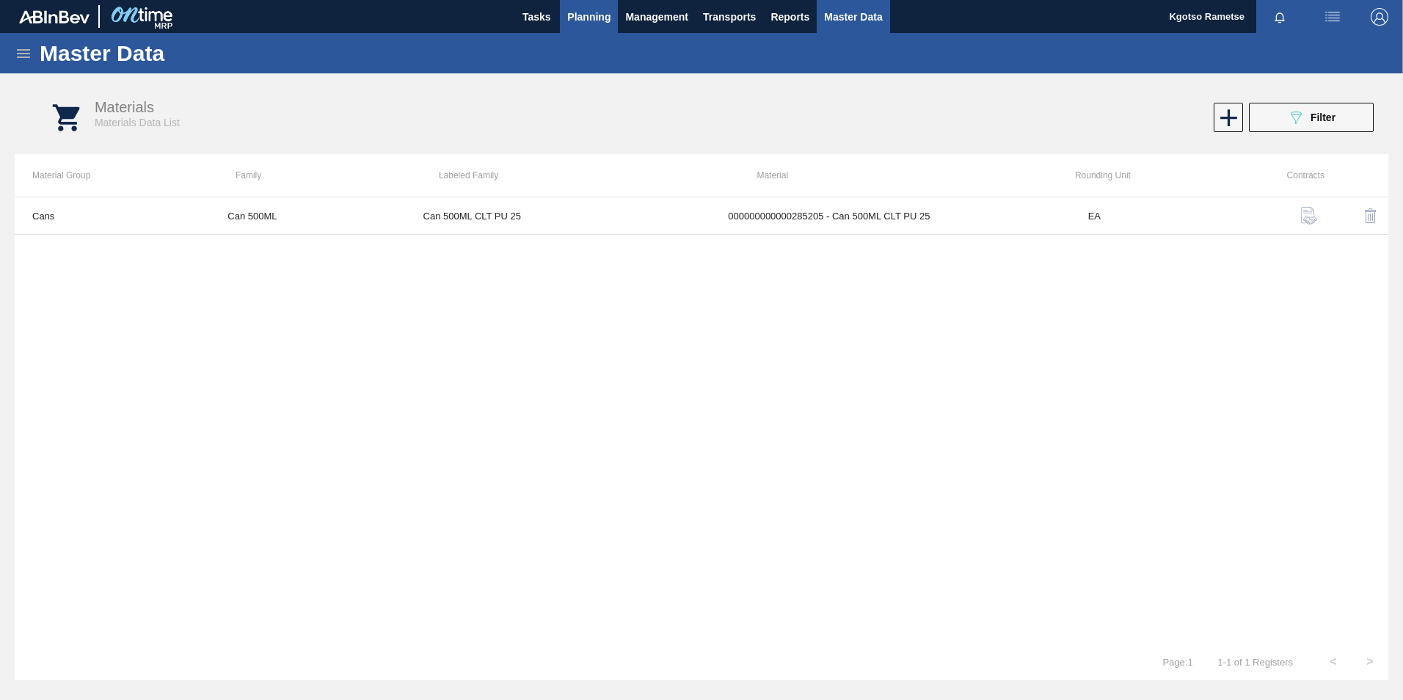
click at [580, 25] on span "Planning" at bounding box center [588, 17] width 43 height 18
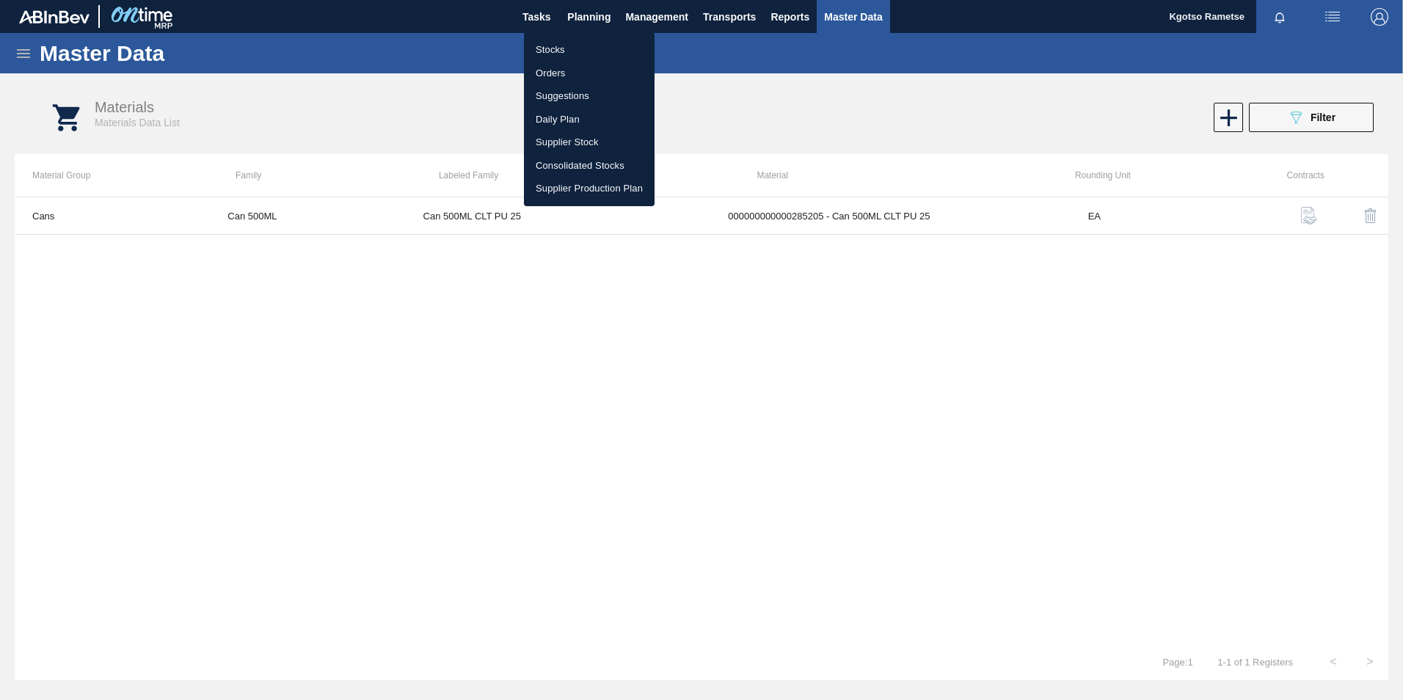
click at [567, 51] on li "Stocks" at bounding box center [589, 49] width 131 height 23
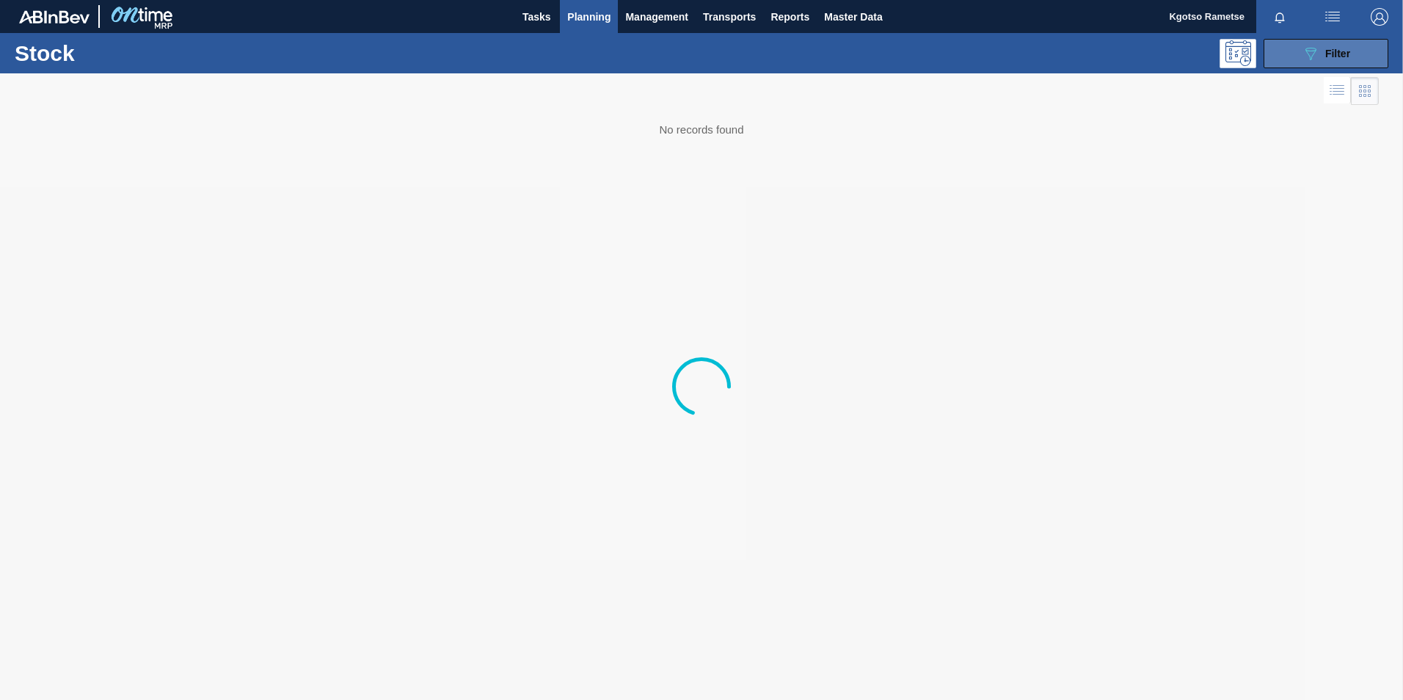
click at [932, 52] on span "Filter" at bounding box center [1337, 54] width 25 height 12
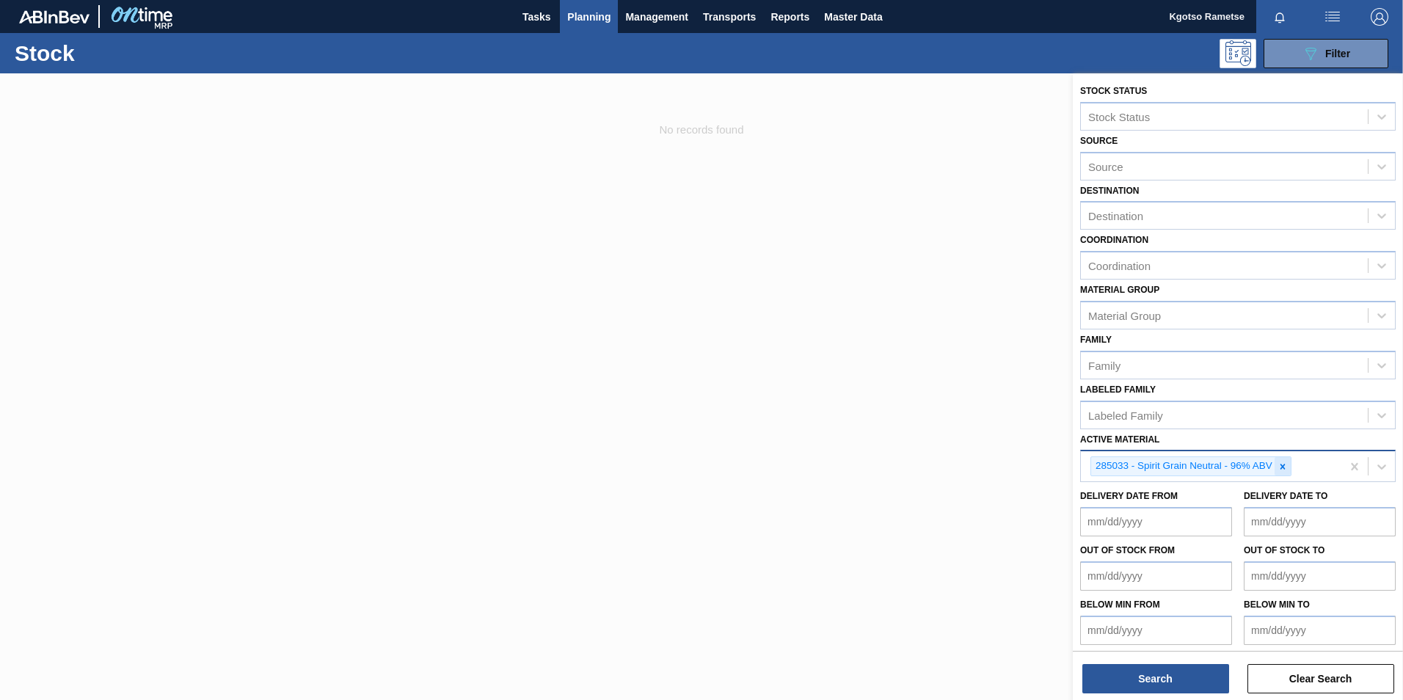
click at [932, 435] on icon at bounding box center [1282, 466] width 10 height 10
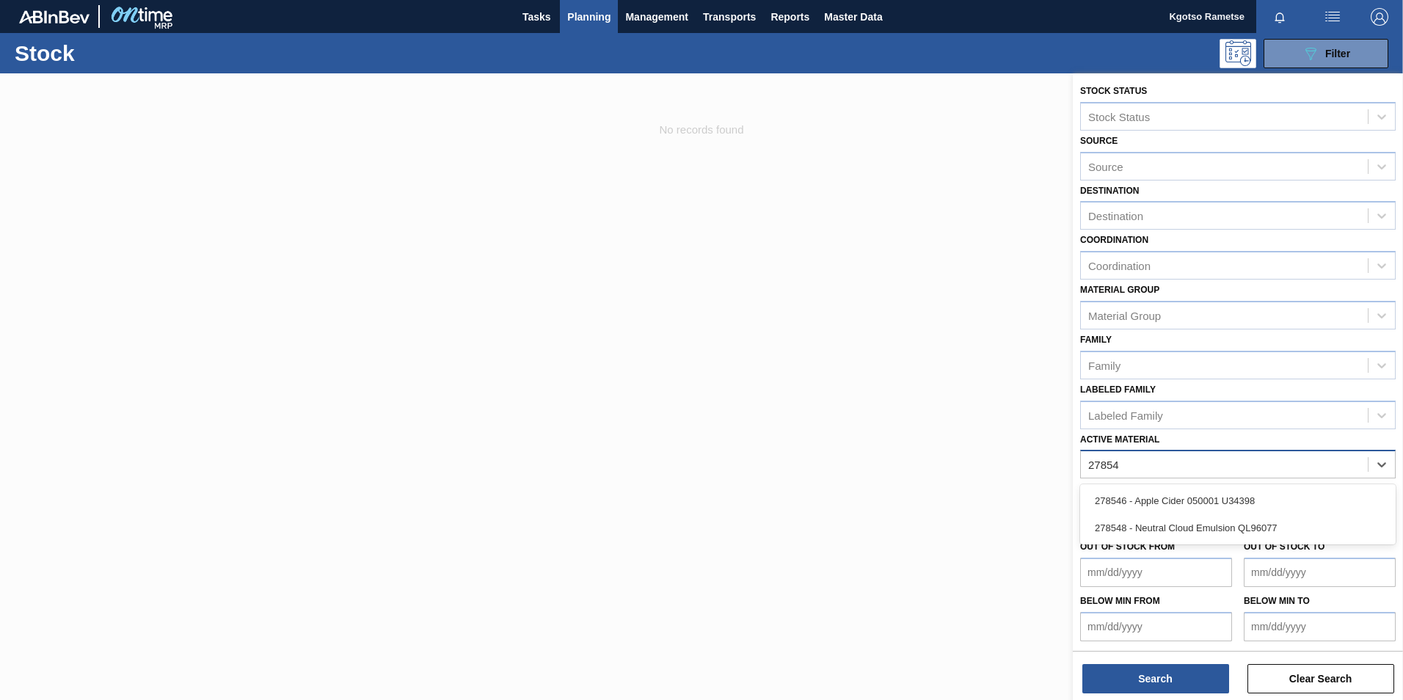
type Material "278548"
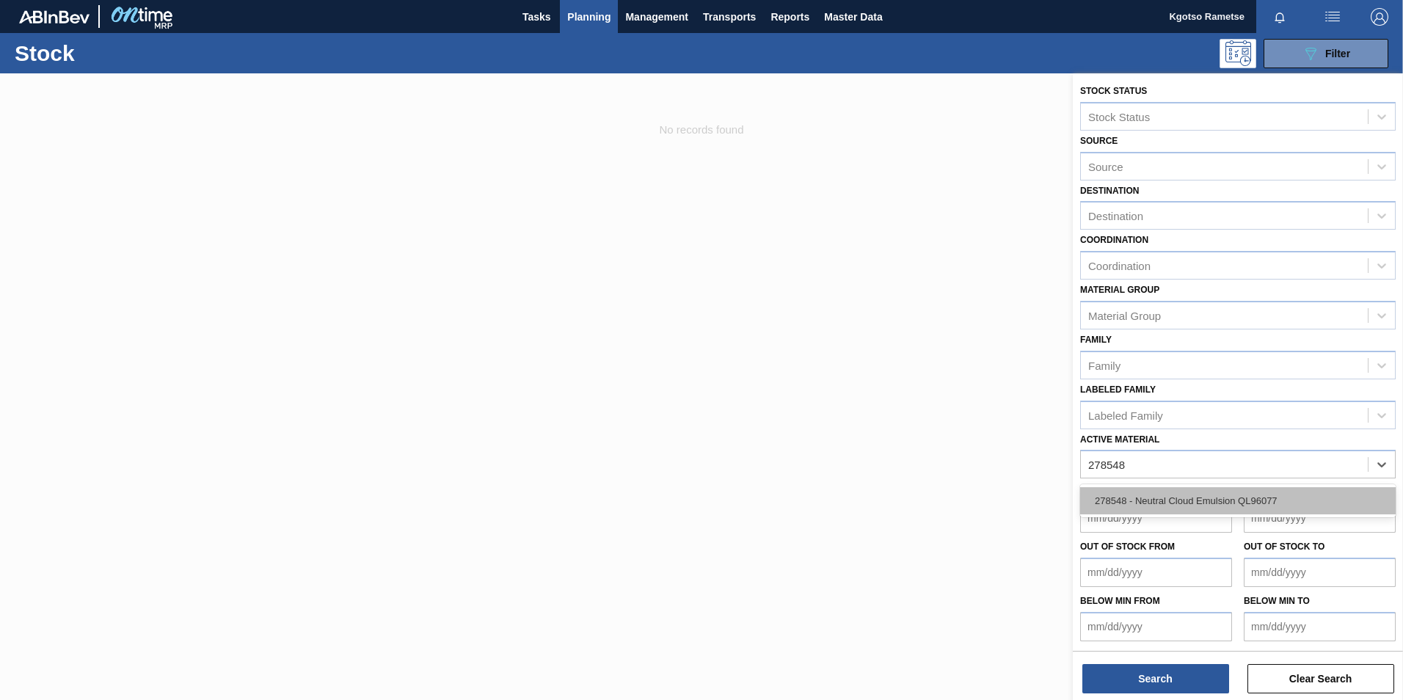
click at [932, 435] on div "278548 - Neutral Cloud Emulsion QL96077" at bounding box center [1237, 500] width 315 height 27
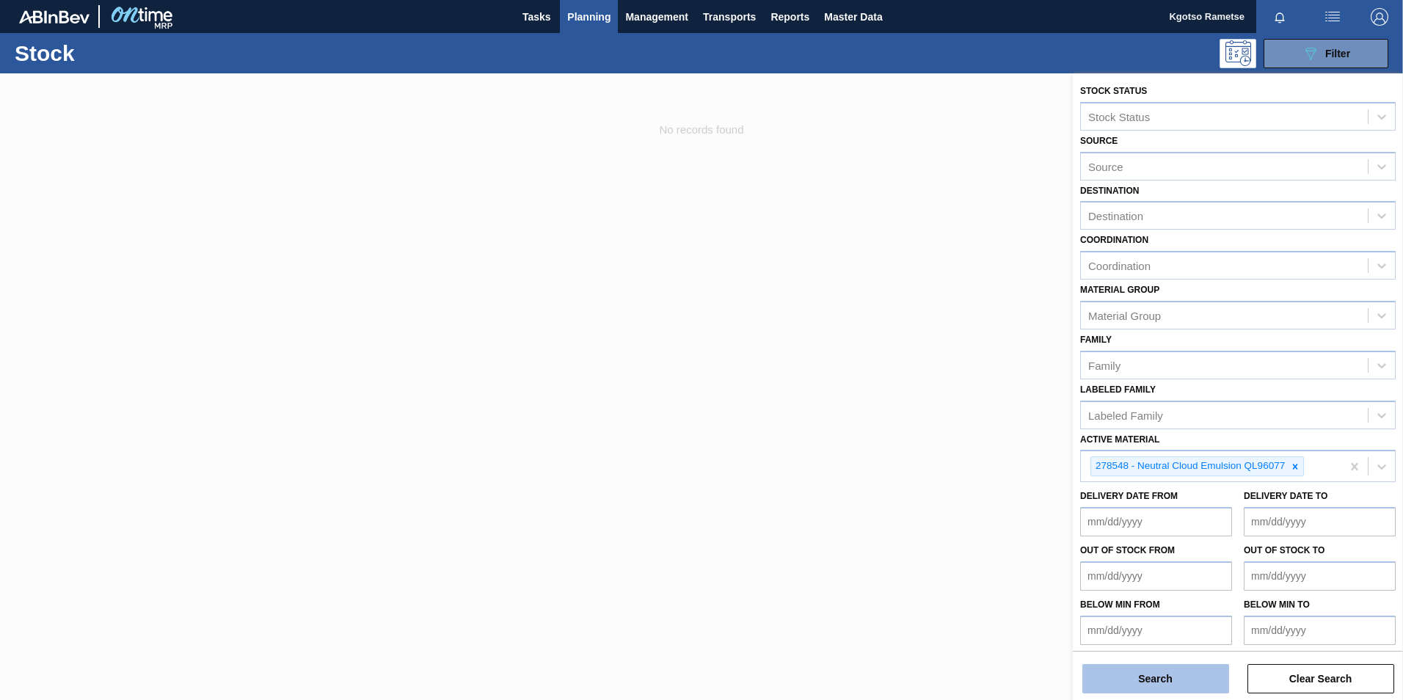
click at [932, 435] on button "Search" at bounding box center [1155, 678] width 147 height 29
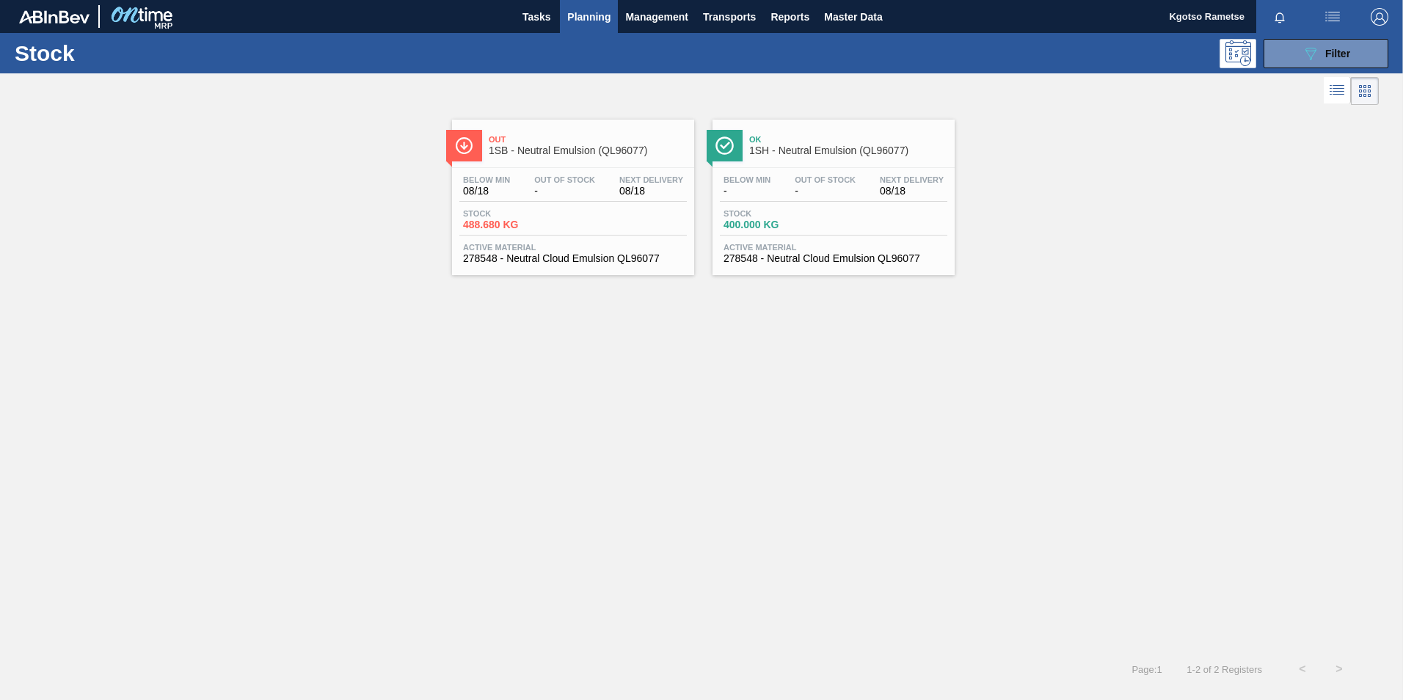
click at [561, 136] on span "Out" at bounding box center [588, 139] width 198 height 9
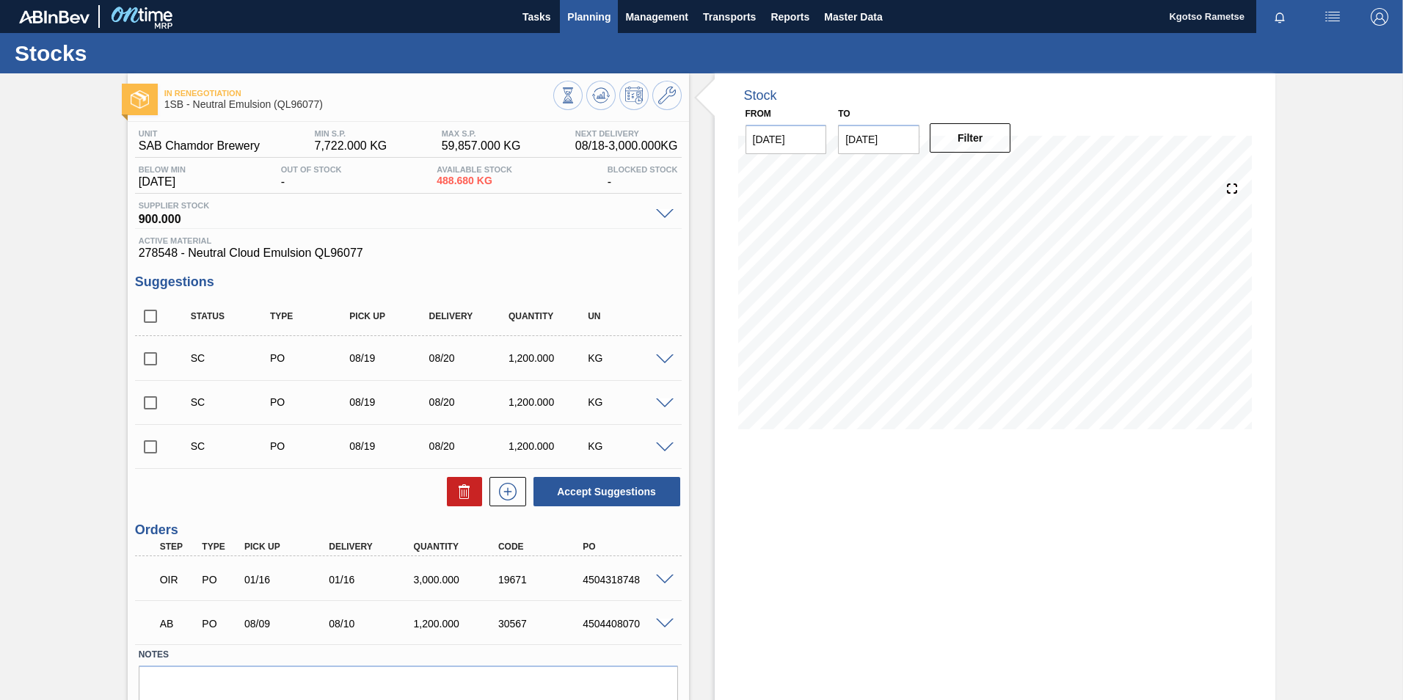
click at [588, 21] on span "Planning" at bounding box center [588, 17] width 43 height 18
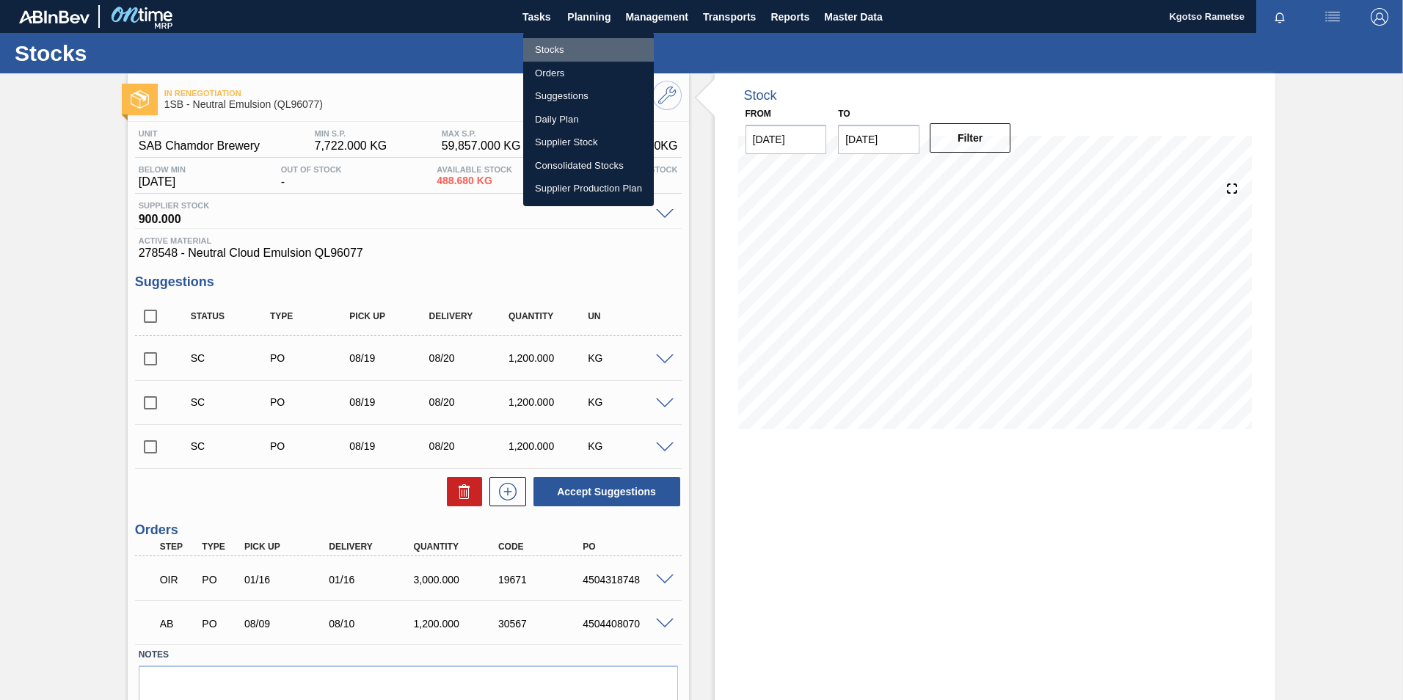
click at [565, 51] on li "Stocks" at bounding box center [588, 49] width 131 height 23
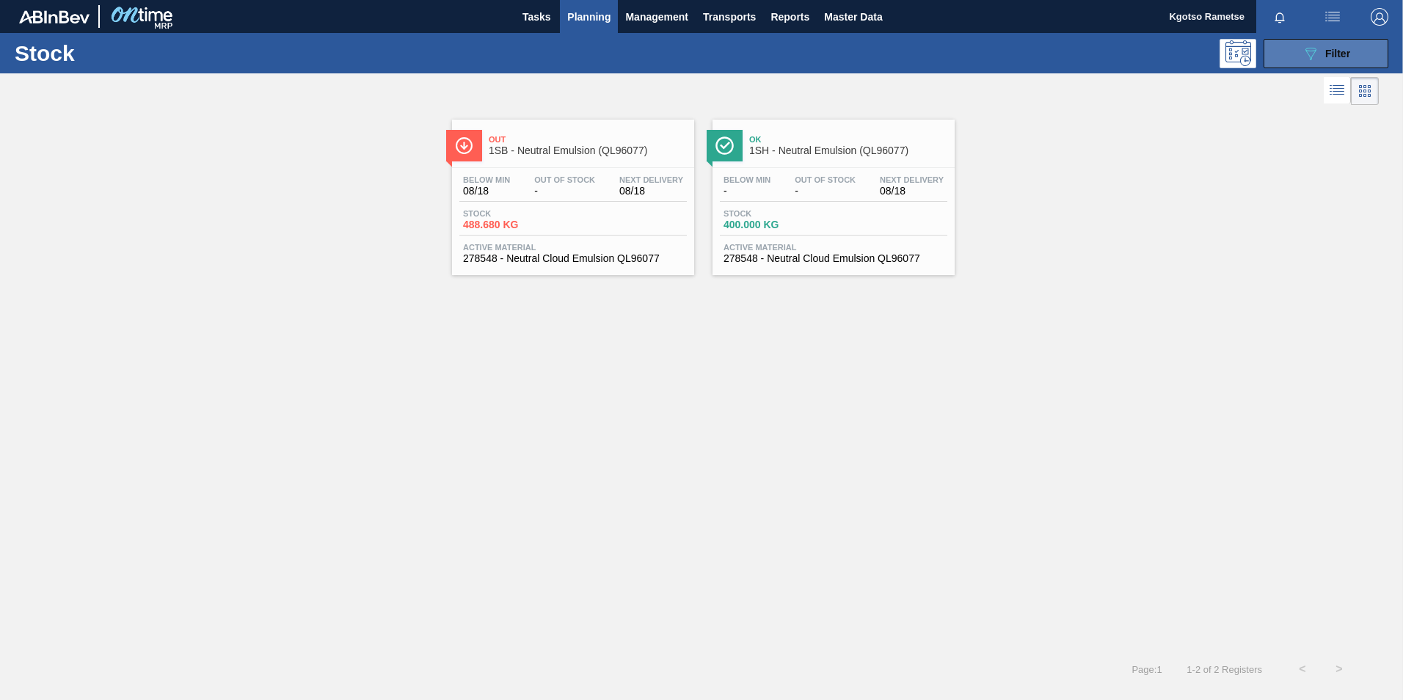
click at [932, 56] on button "089F7B8B-B2A5-4AFE-B5C0-19BA573D28AC Filter" at bounding box center [1325, 53] width 125 height 29
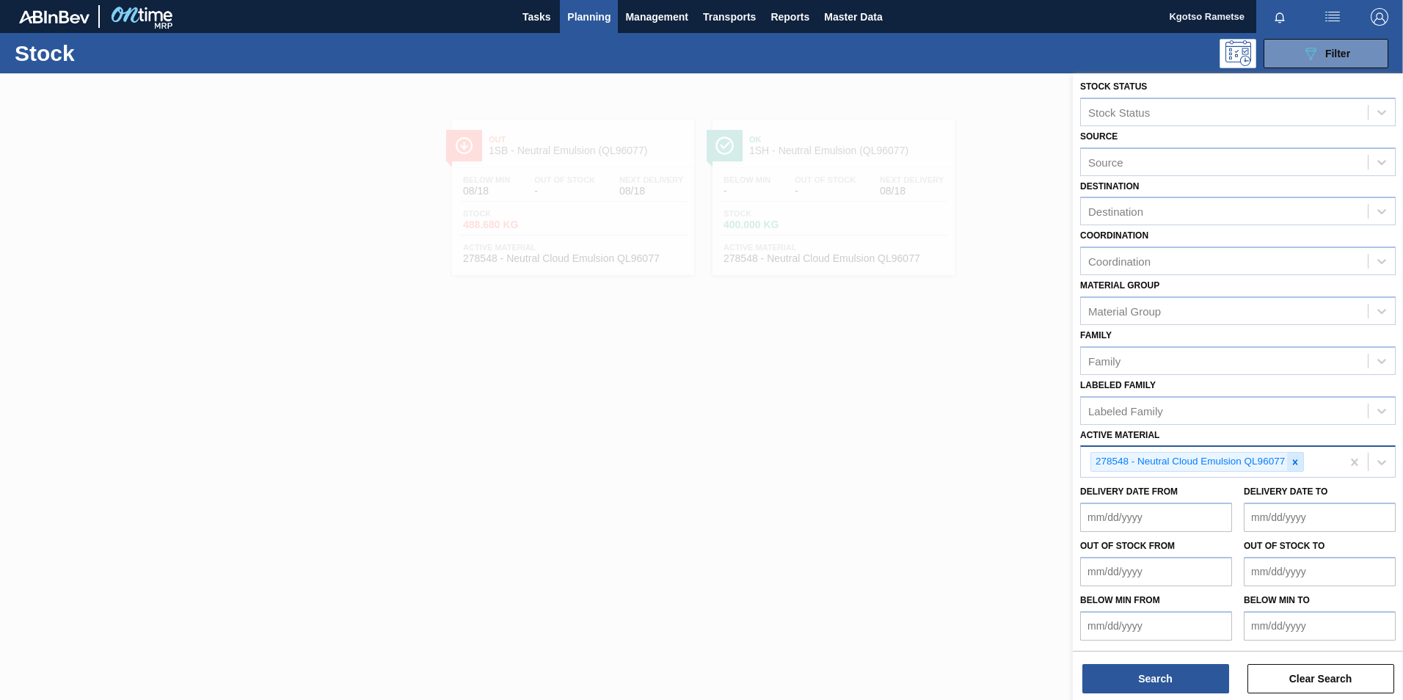
click at [932, 435] on icon at bounding box center [1295, 462] width 10 height 10
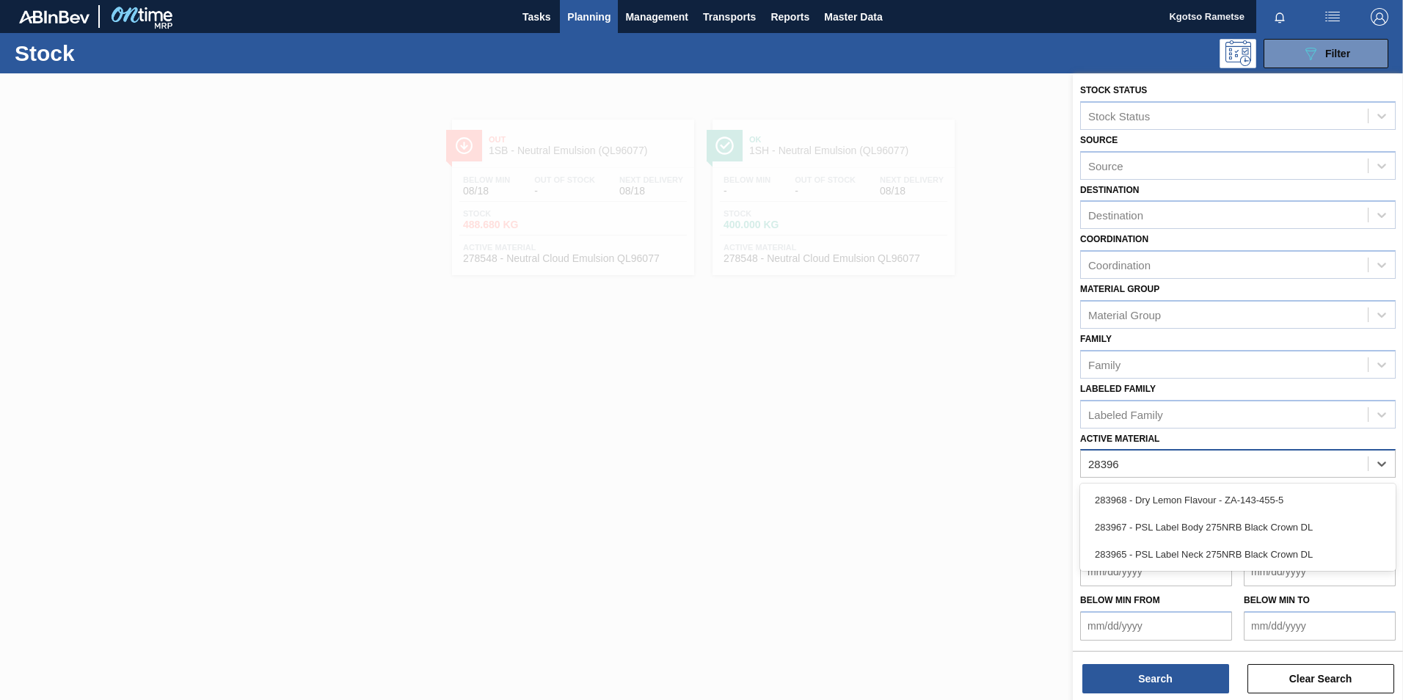
scroll to position [1, 0]
type Material "283968"
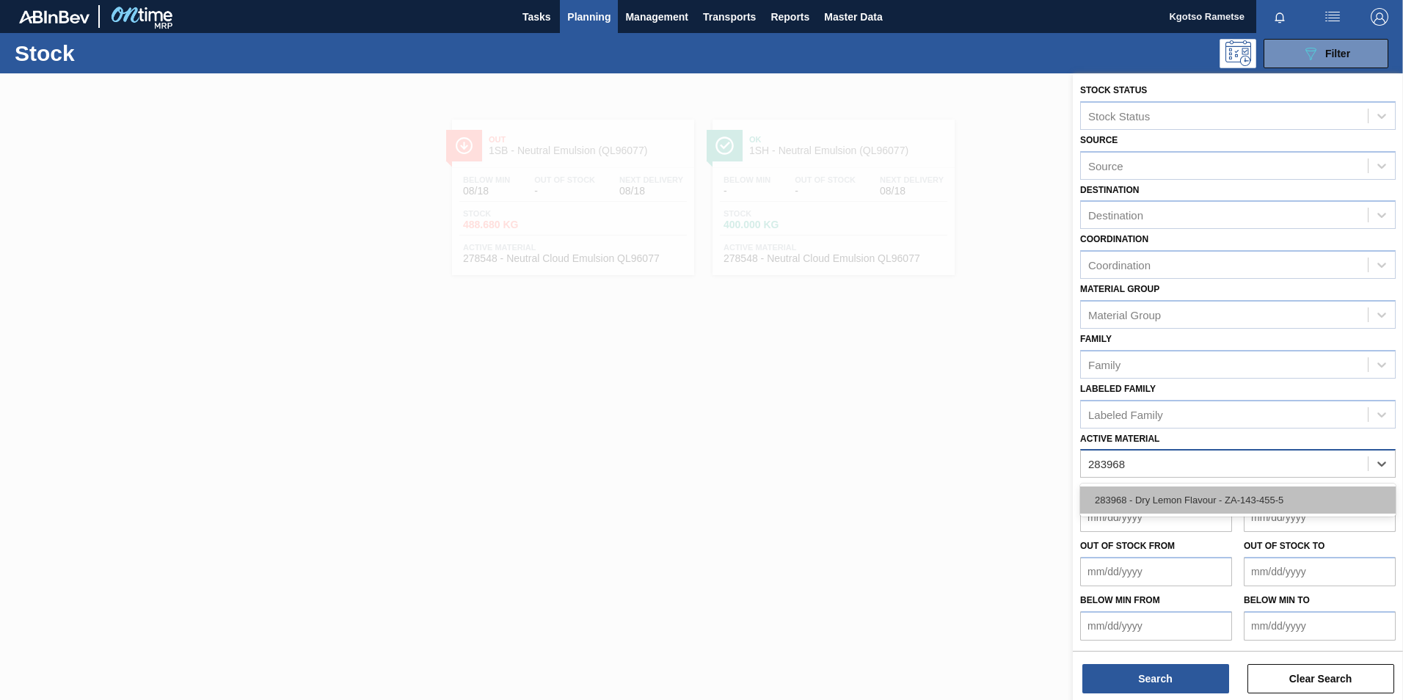
click at [932, 435] on div "283968 - Dry Lemon Flavour - ZA-143-455-5" at bounding box center [1237, 499] width 315 height 27
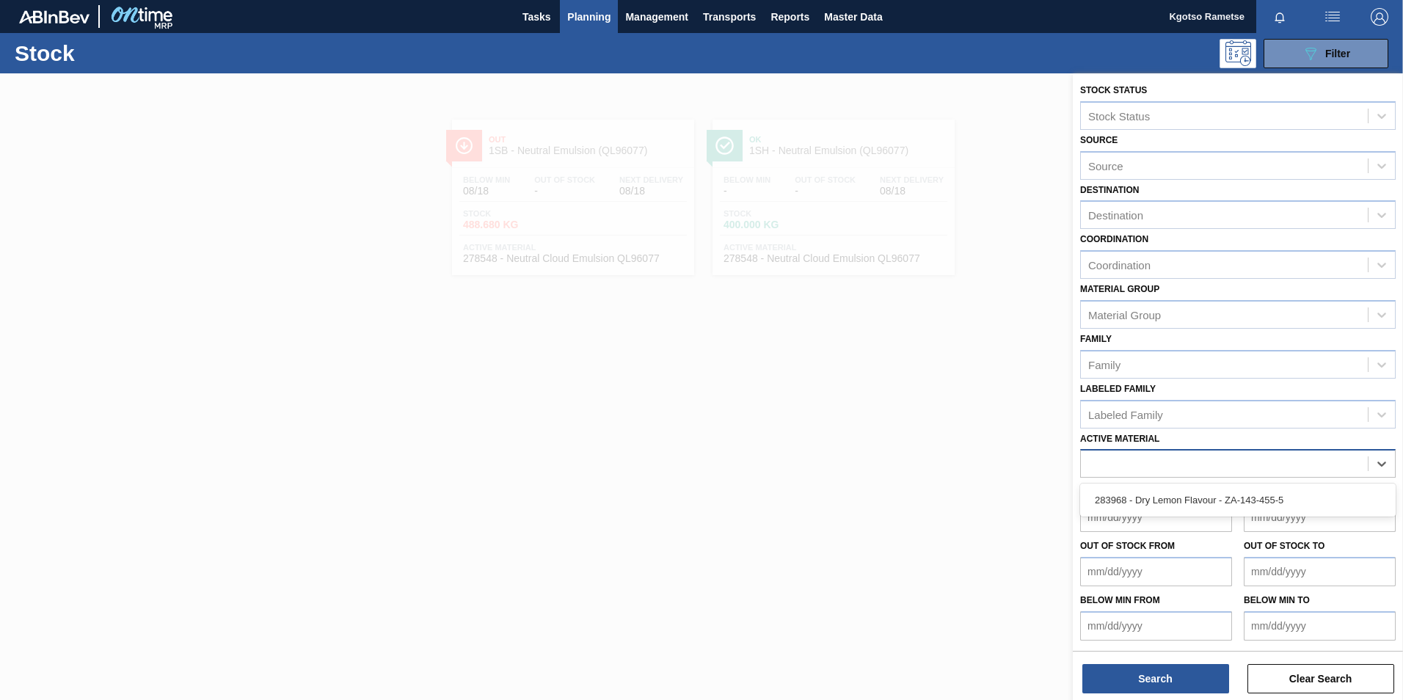
scroll to position [4, 0]
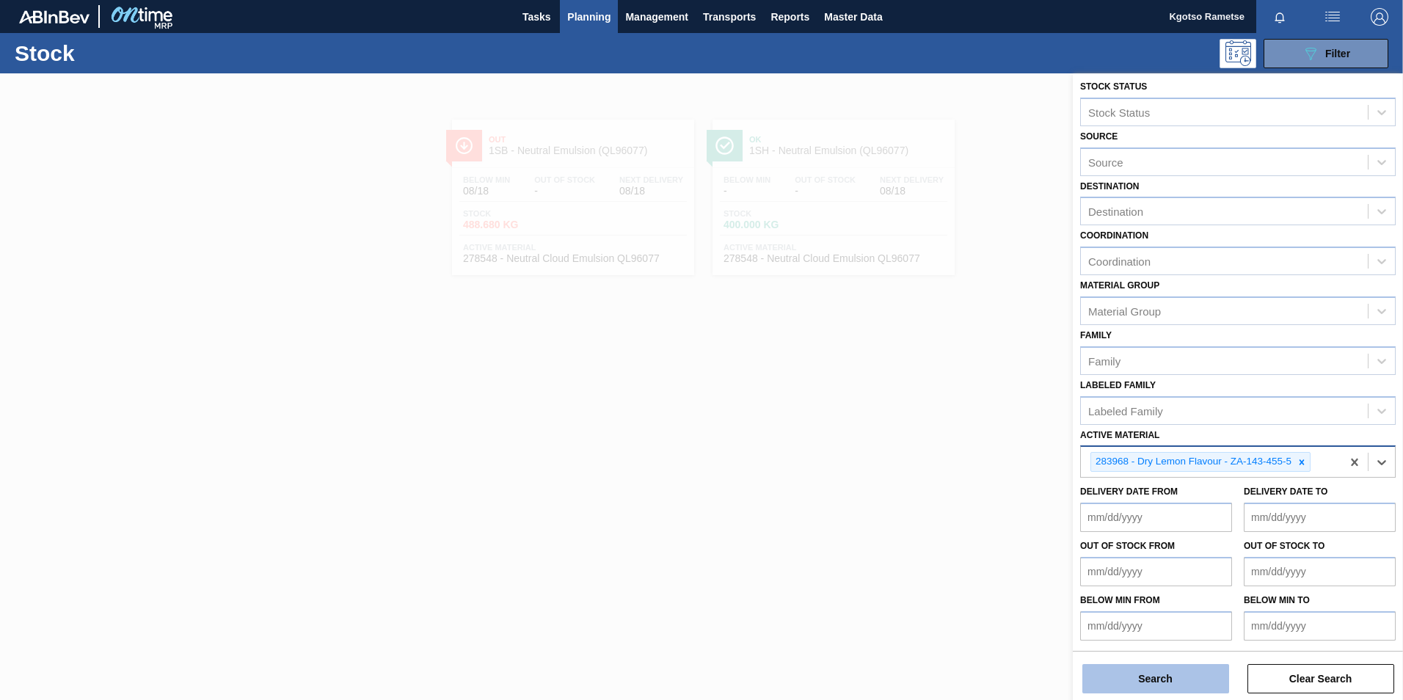
click at [932, 435] on button "Search" at bounding box center [1155, 678] width 147 height 29
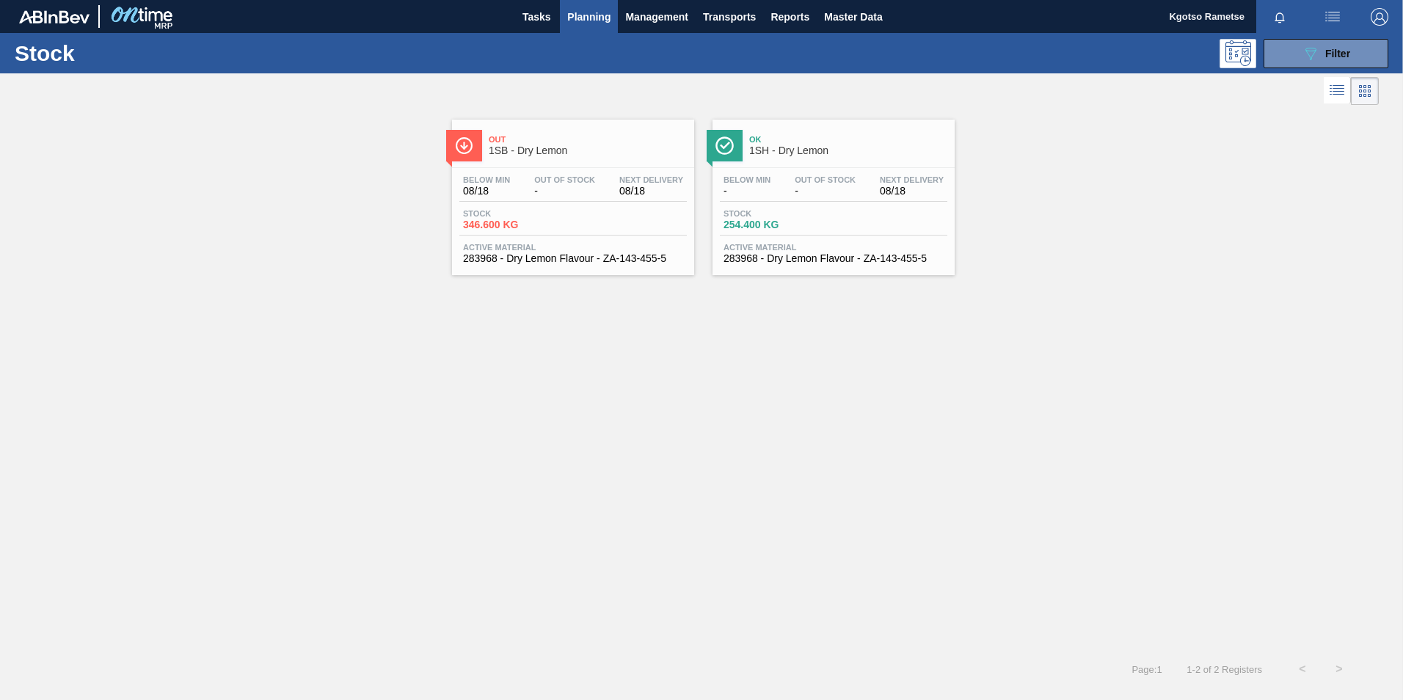
click at [565, 164] on div "Out 1SB - Dry Lemon Below Min 08/18 Out Of Stock - Next Delivery 08/18 Stock 34…" at bounding box center [573, 198] width 242 height 156
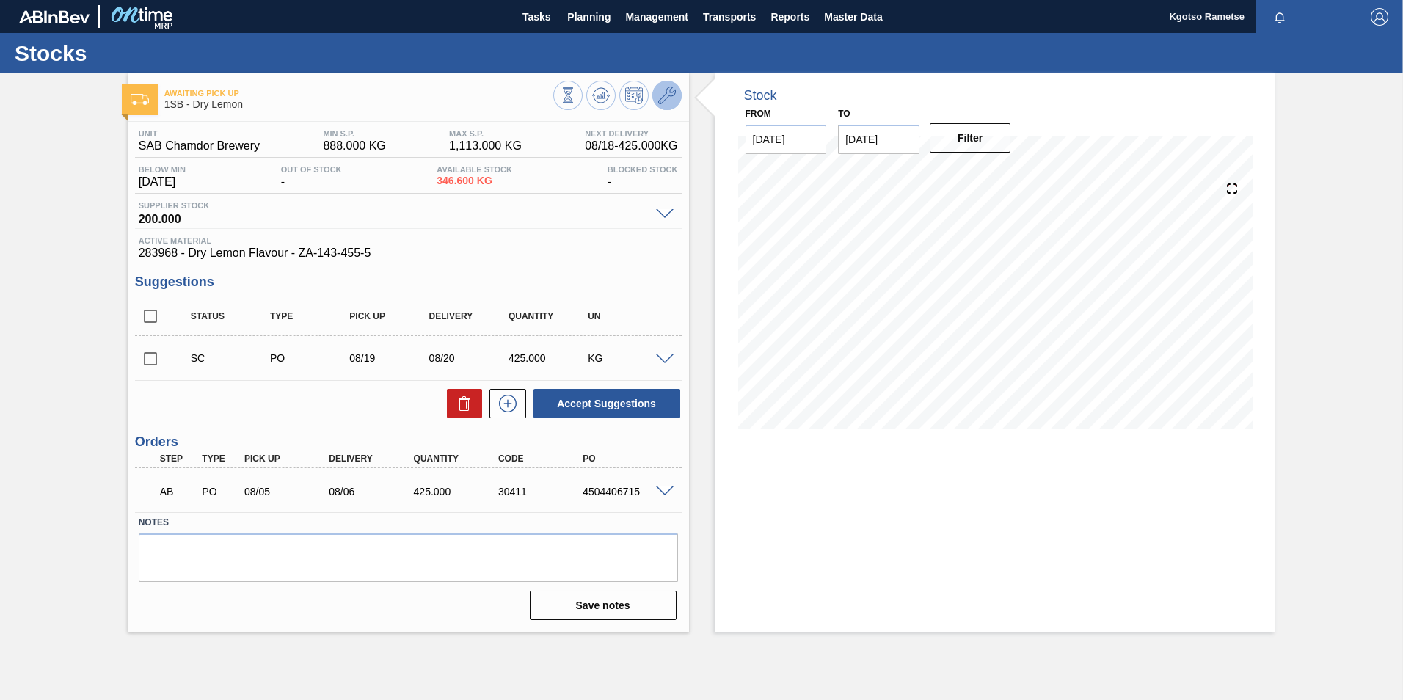
click at [672, 96] on icon at bounding box center [667, 96] width 18 height 18
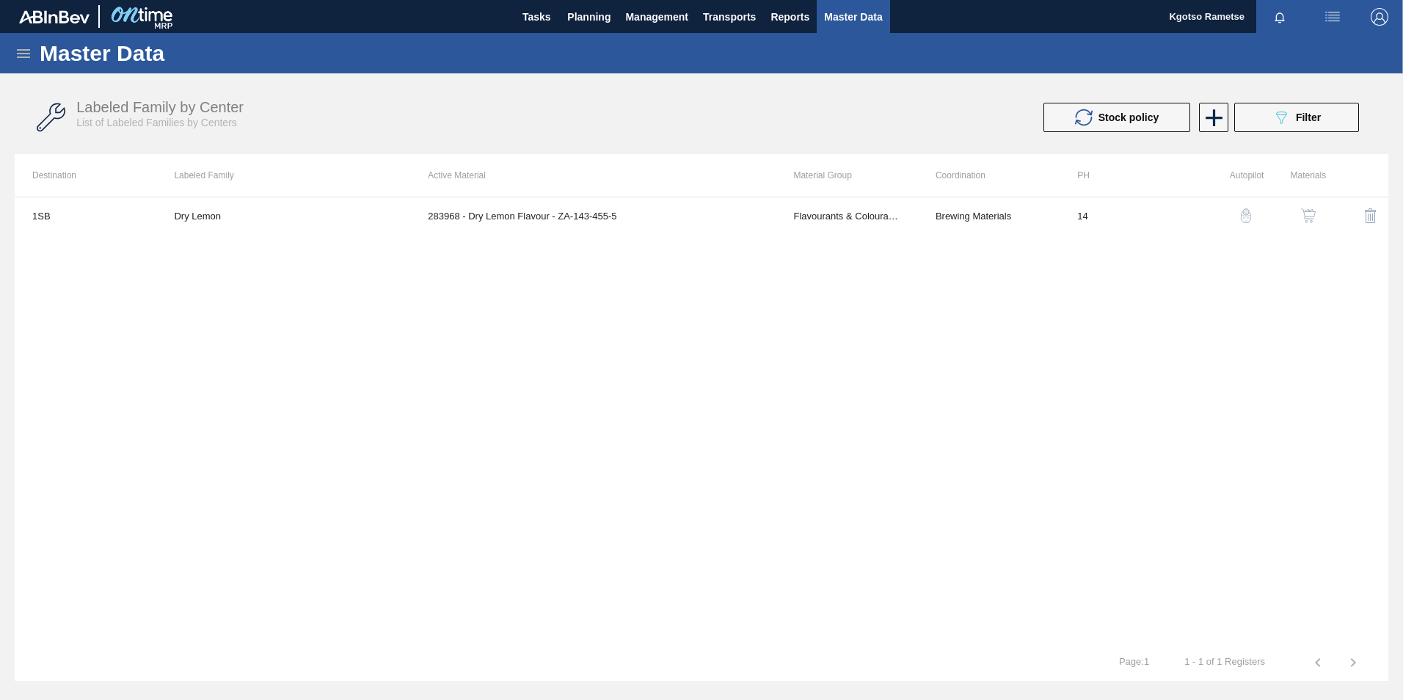
click at [932, 214] on button "button" at bounding box center [1308, 215] width 35 height 35
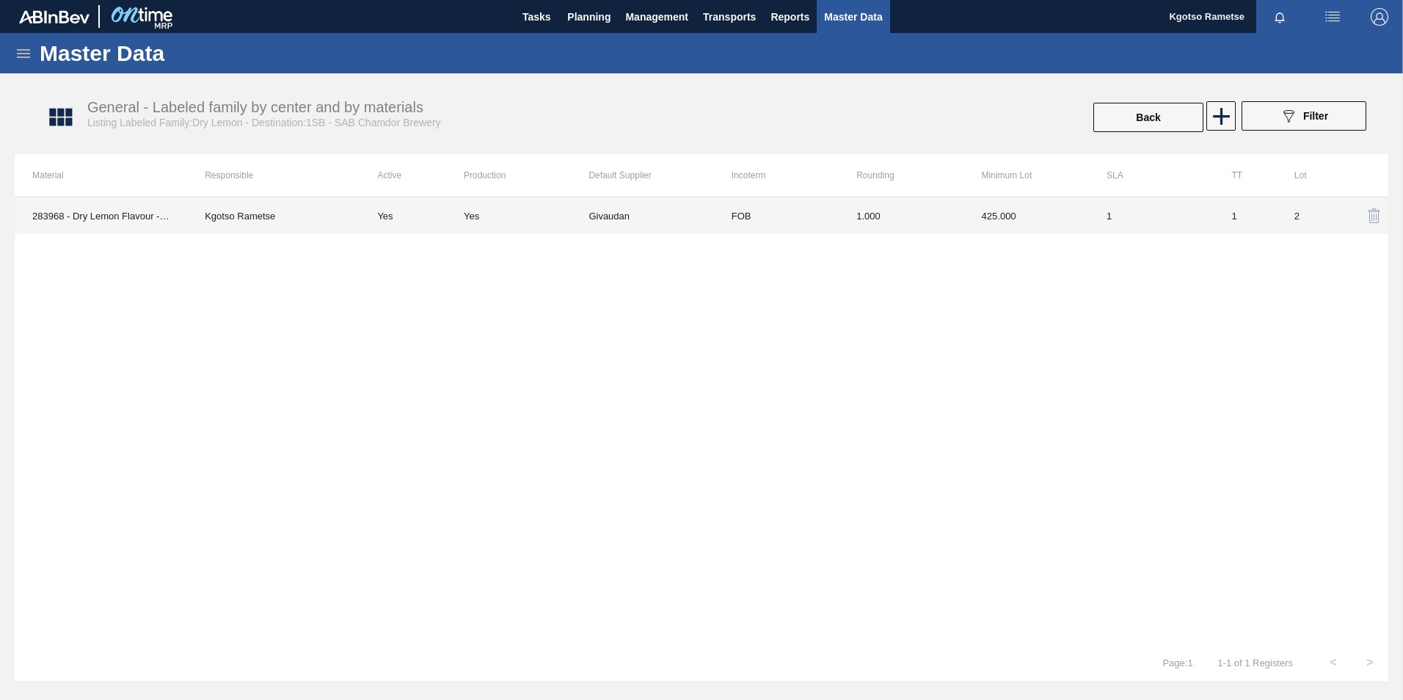
click at [932, 220] on td "425.000" at bounding box center [1026, 215] width 125 height 37
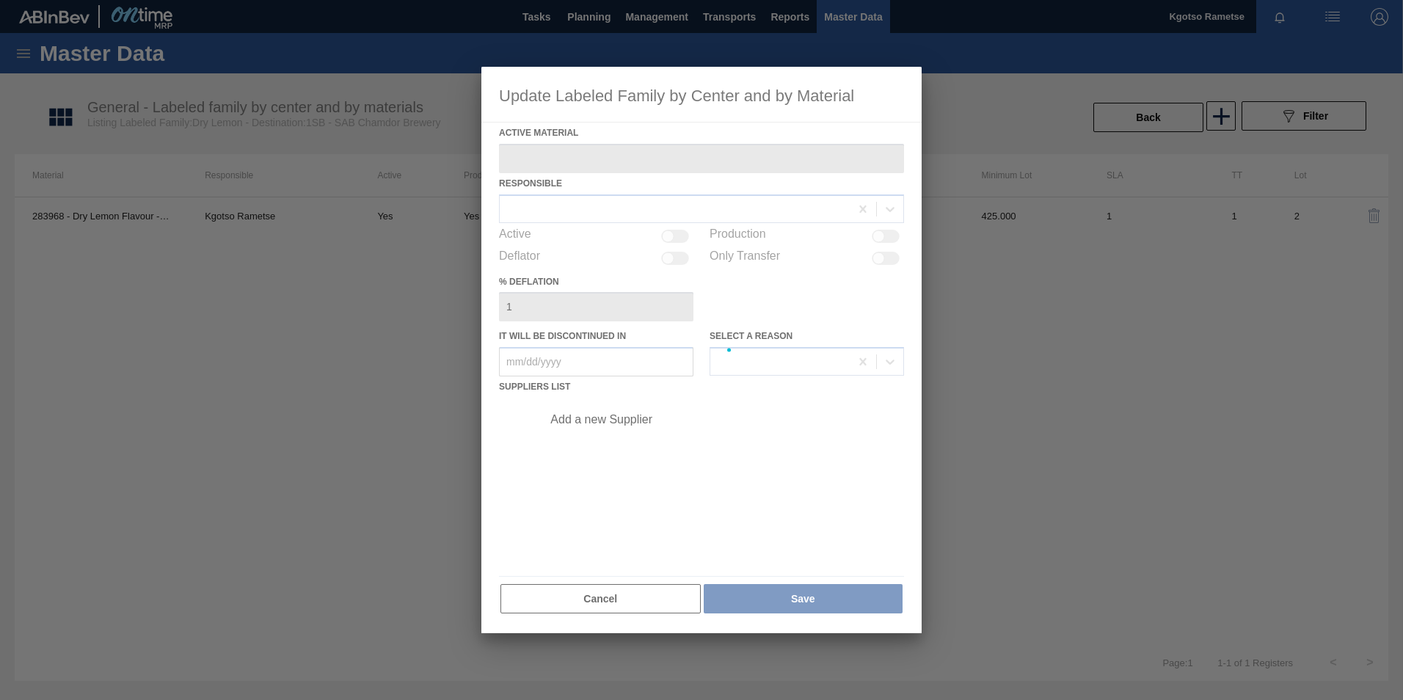
type Material "283968 - Dry Lemon Flavour - ZA-143-455-5"
checkbox input "true"
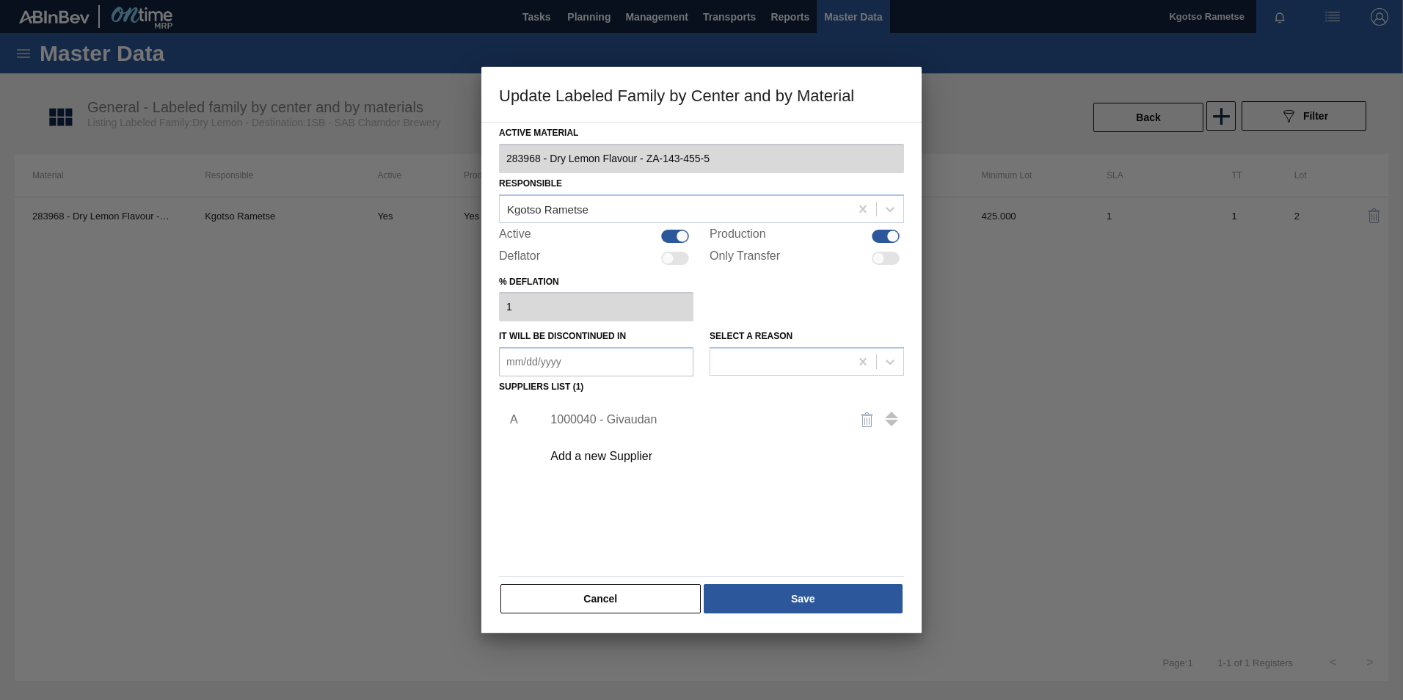
click at [633, 420] on div "1000040 - Givaudan" at bounding box center [694, 419] width 288 height 13
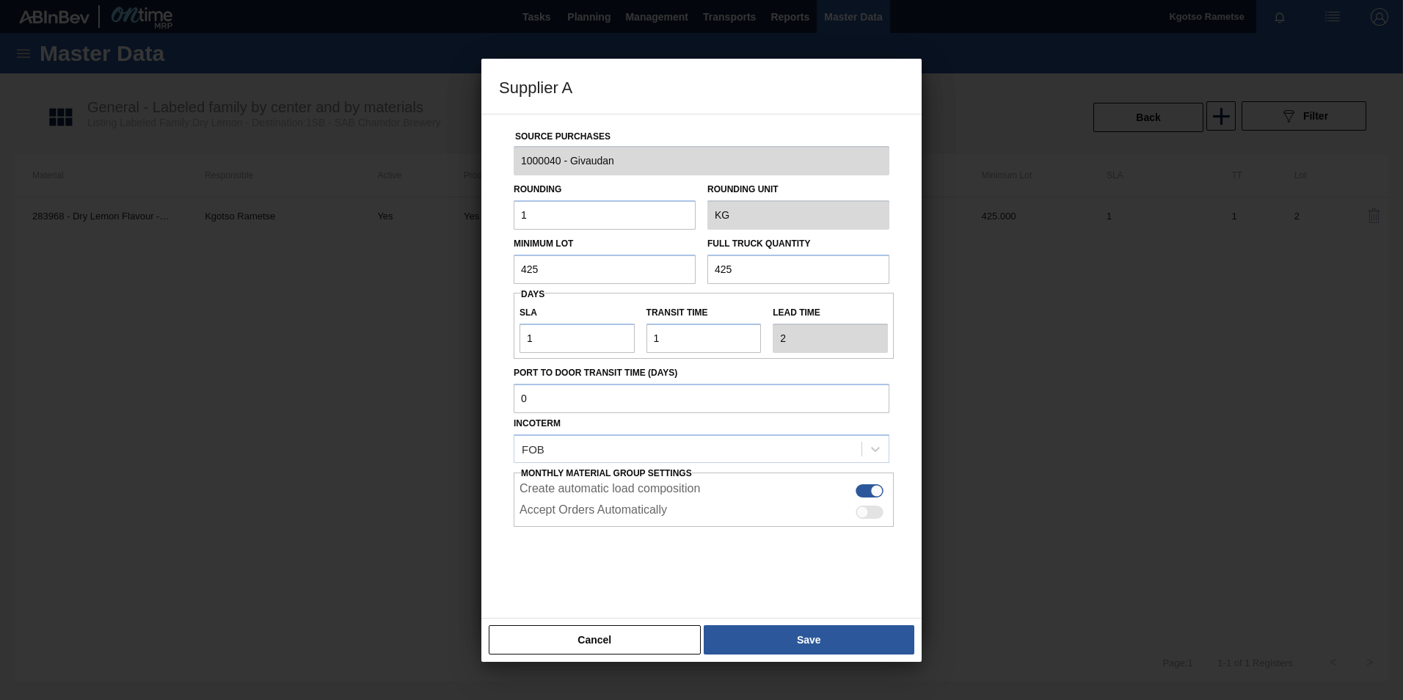
drag, startPoint x: 520, startPoint y: 261, endPoint x: 490, endPoint y: 261, distance: 30.1
click at [497, 261] on div "Source Purchases 1000040 - Givaudan Rounding 1 Rounding Unit KG Minimum Lot 425…" at bounding box center [701, 366] width 440 height 505
drag, startPoint x: 430, startPoint y: 278, endPoint x: 318, endPoint y: 283, distance: 112.4
click at [330, 284] on div "Supplier A Source Purchases 1000040 - Givaudan Rounding 1 Rounding Unit KG Mini…" at bounding box center [701, 350] width 1403 height 700
type input "200"
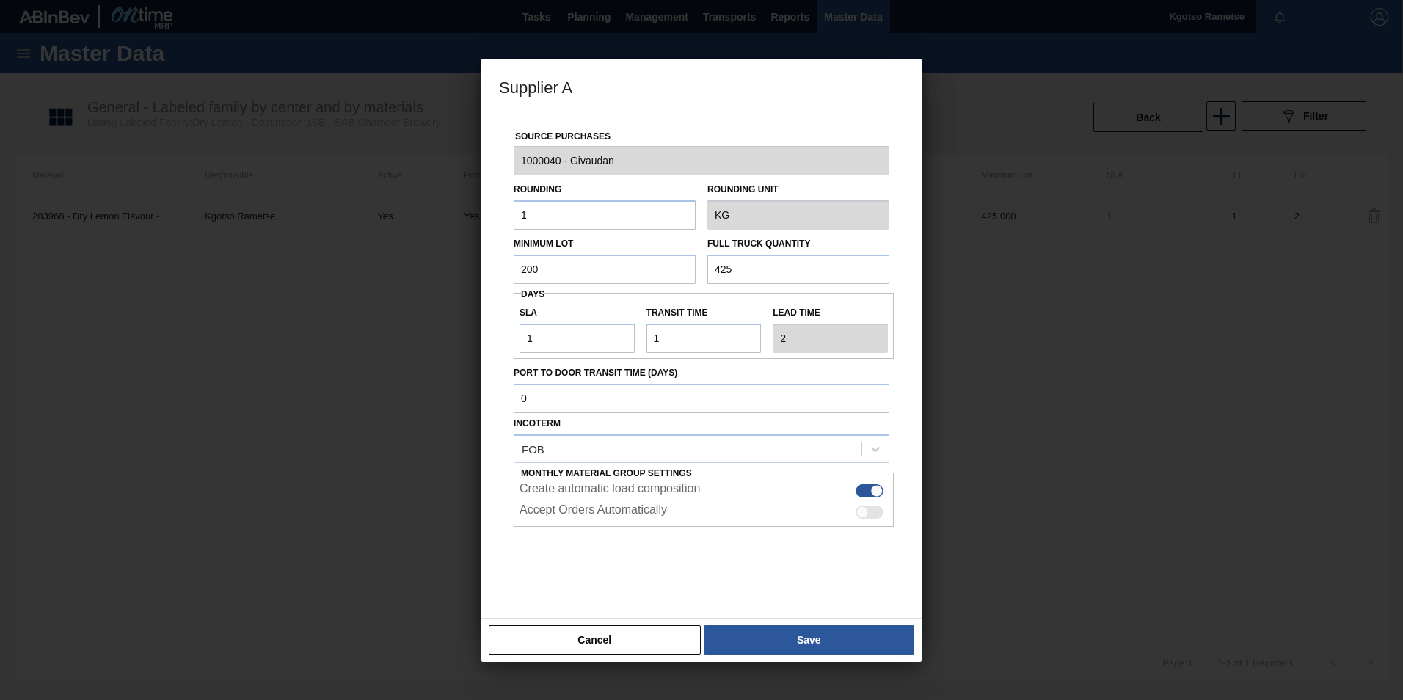
drag, startPoint x: 750, startPoint y: 264, endPoint x: 479, endPoint y: 282, distance: 271.3
click at [556, 280] on div "Minimum Lot 200 Full Truck Quantity 425" at bounding box center [701, 257] width 387 height 54
paste input "200"
type input "200"
click at [792, 435] on button "Save" at bounding box center [809, 639] width 211 height 29
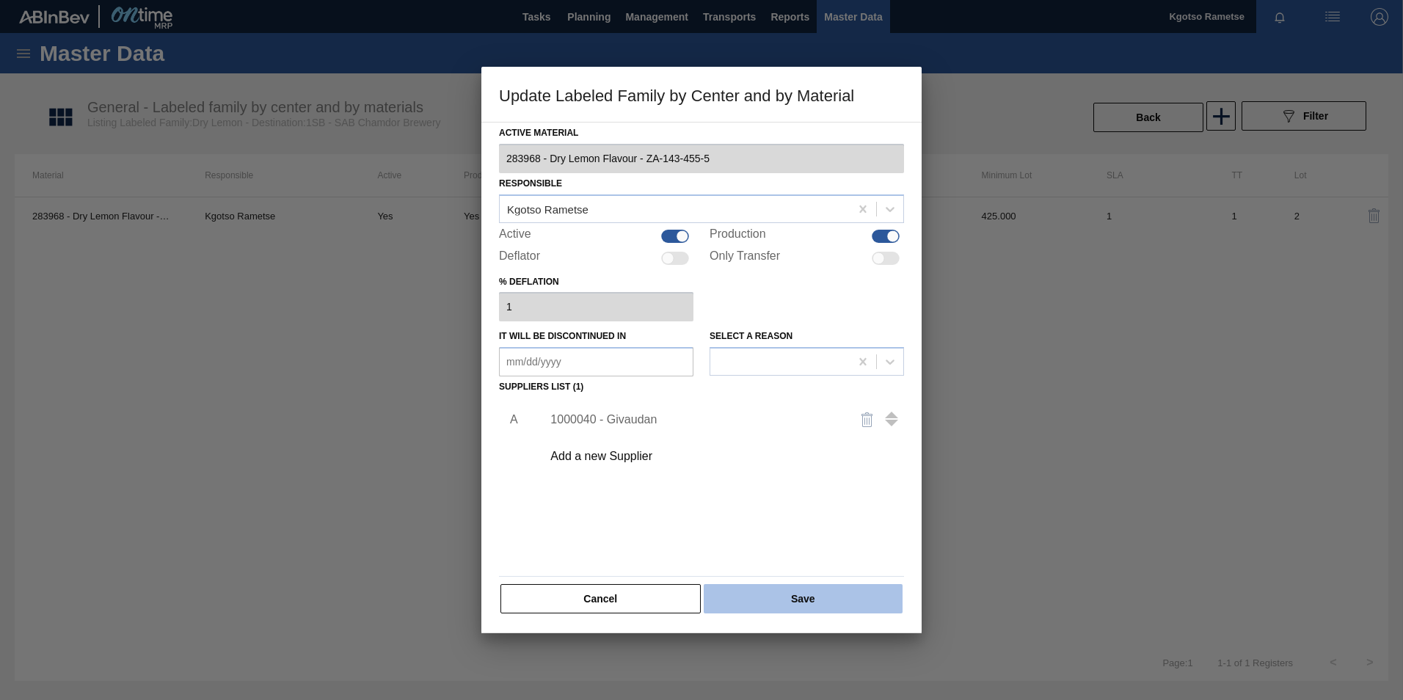
click at [791, 435] on button "Save" at bounding box center [803, 598] width 199 height 29
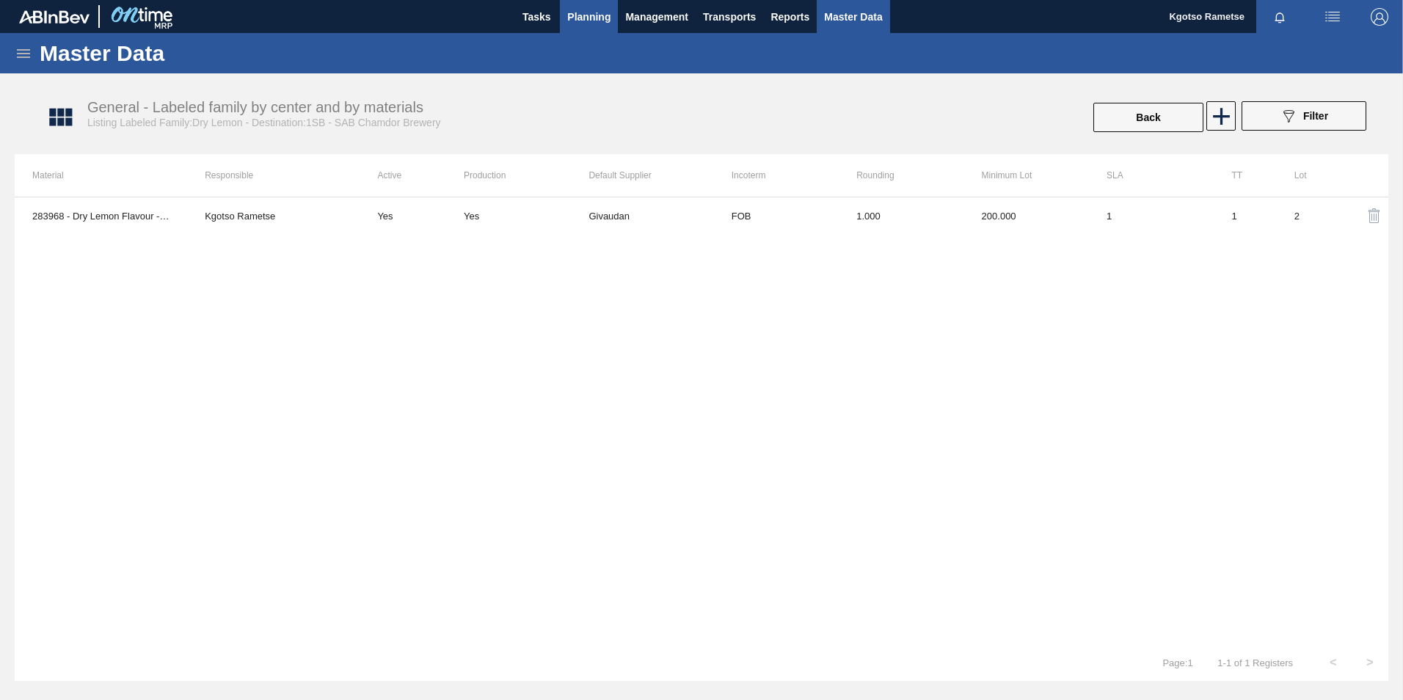
click at [589, 5] on button "Planning" at bounding box center [589, 16] width 58 height 33
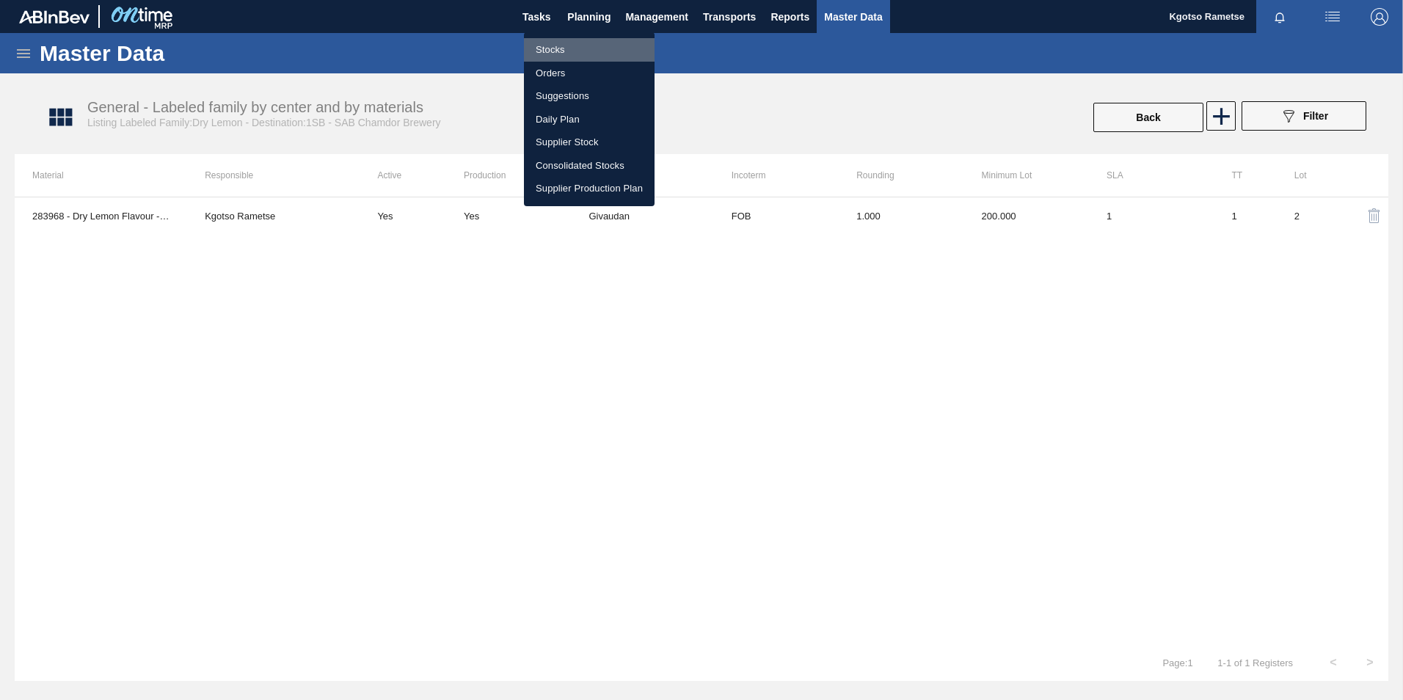
click at [585, 38] on li "Stocks" at bounding box center [589, 49] width 131 height 23
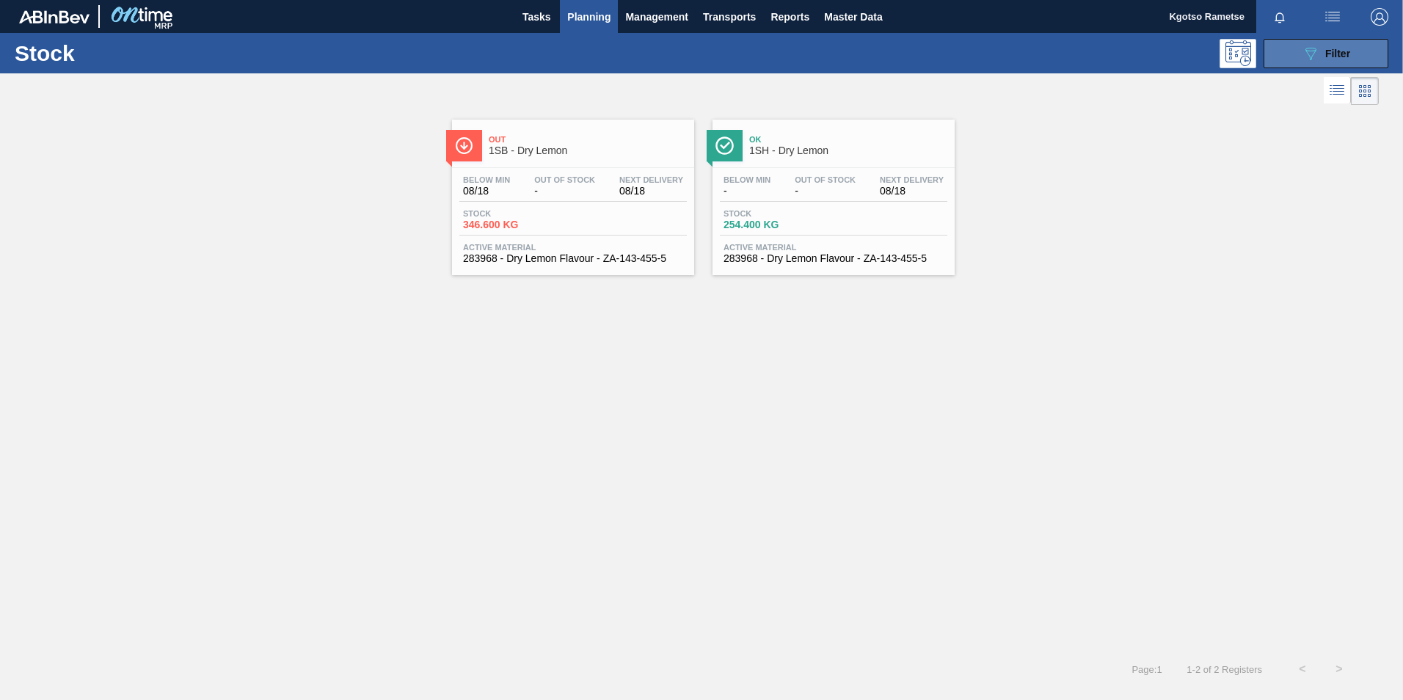
click at [932, 54] on icon "089F7B8B-B2A5-4AFE-B5C0-19BA573D28AC" at bounding box center [1311, 54] width 18 height 18
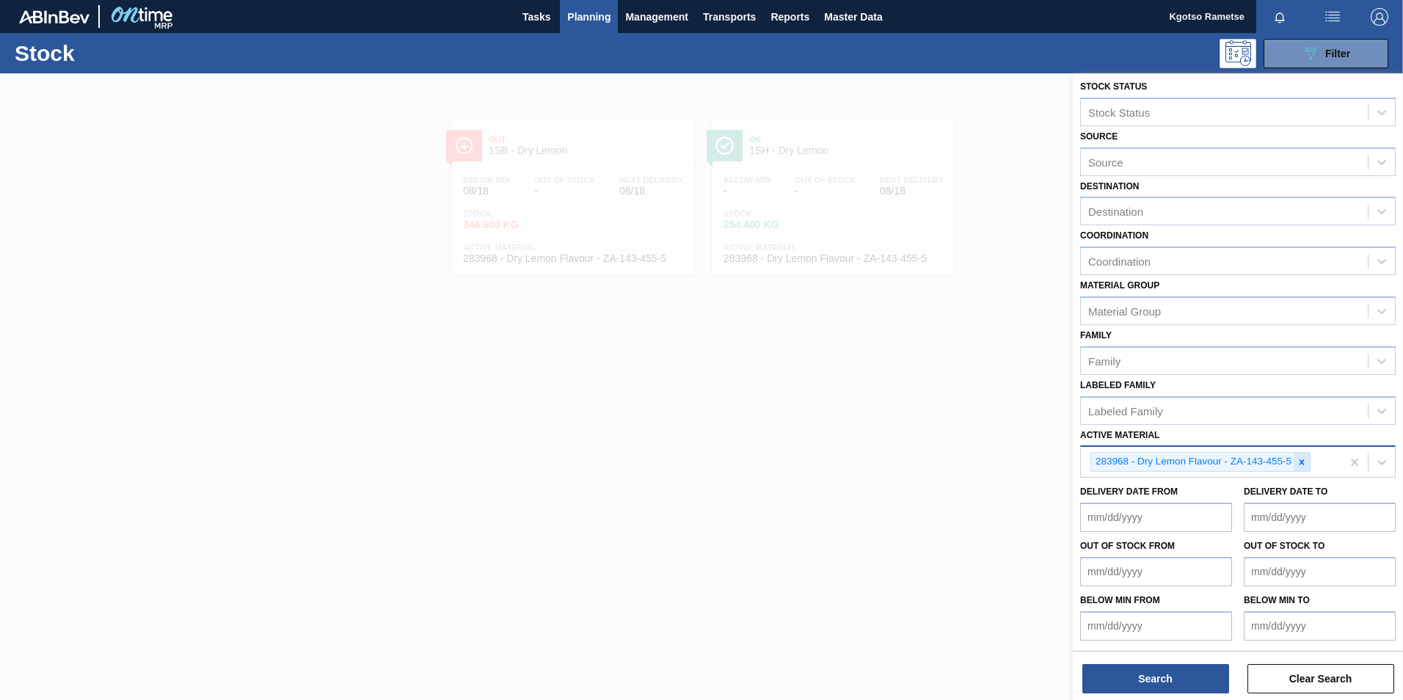
click at [932, 435] on icon at bounding box center [1301, 461] width 5 height 5
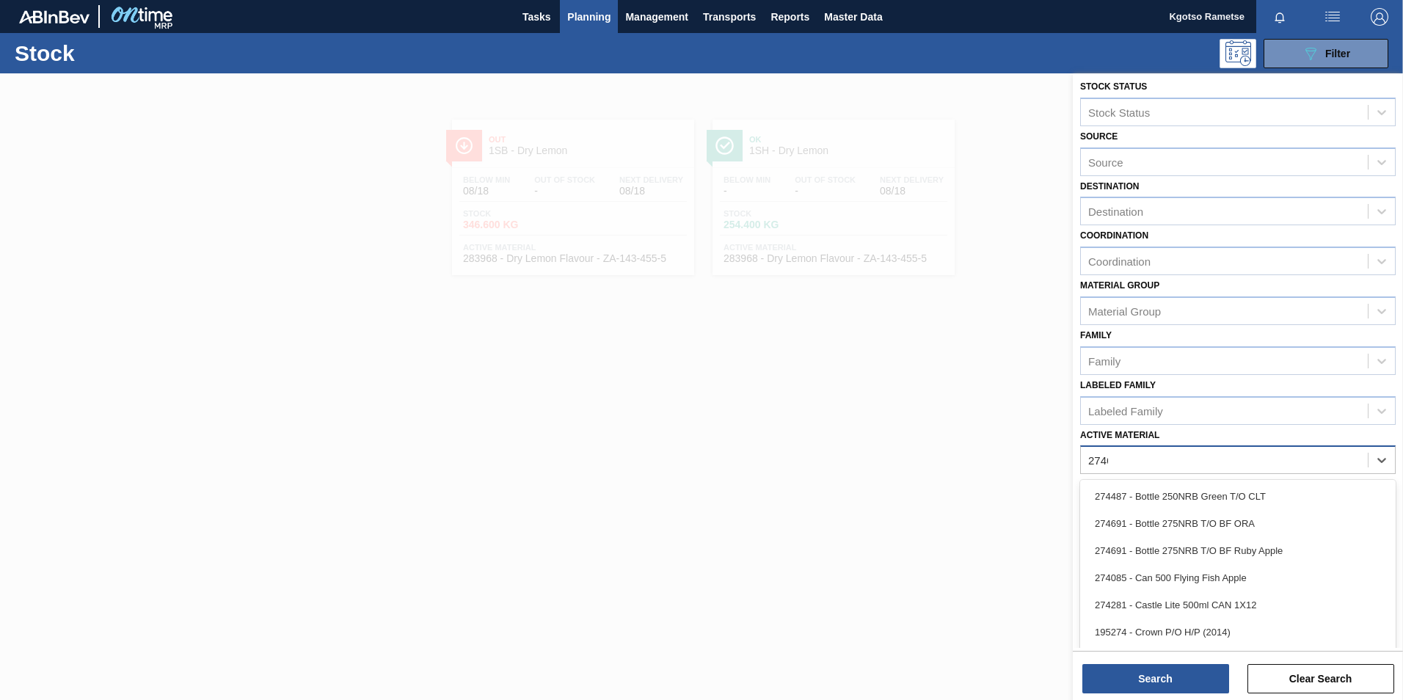
scroll to position [1, 0]
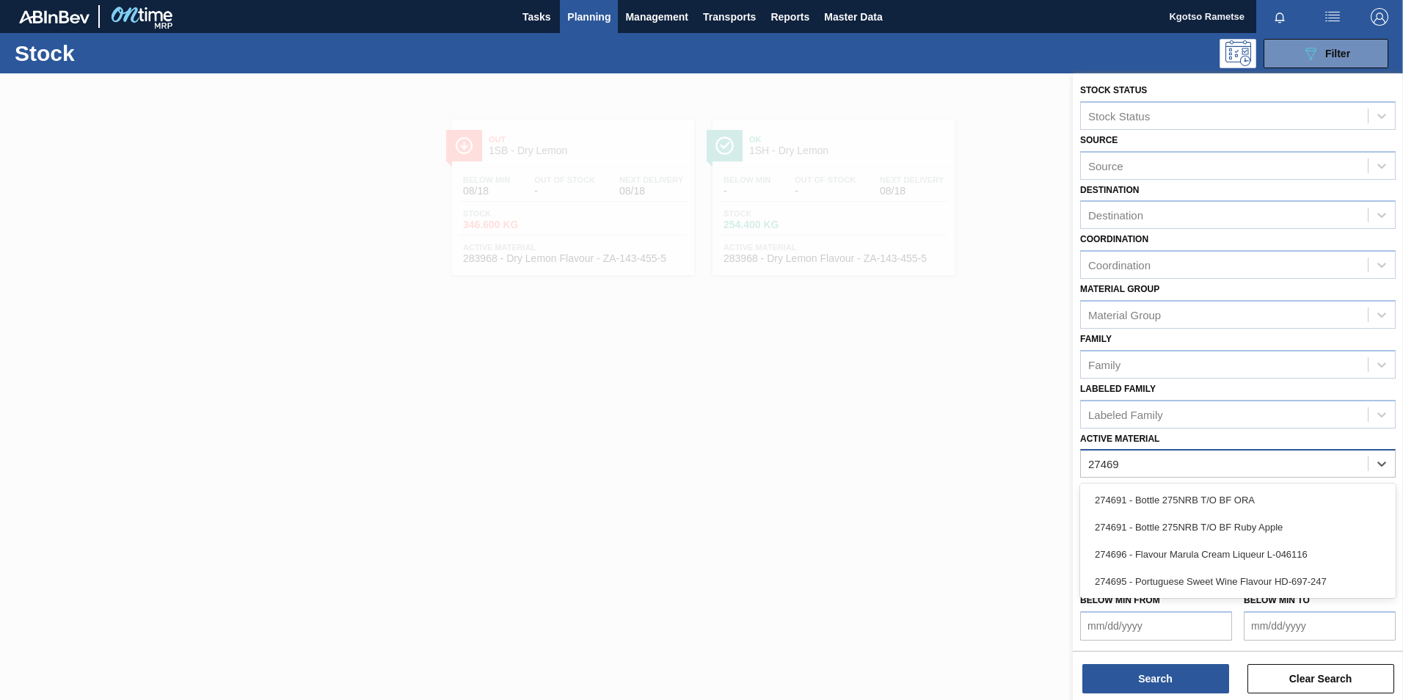
type Material "274696"
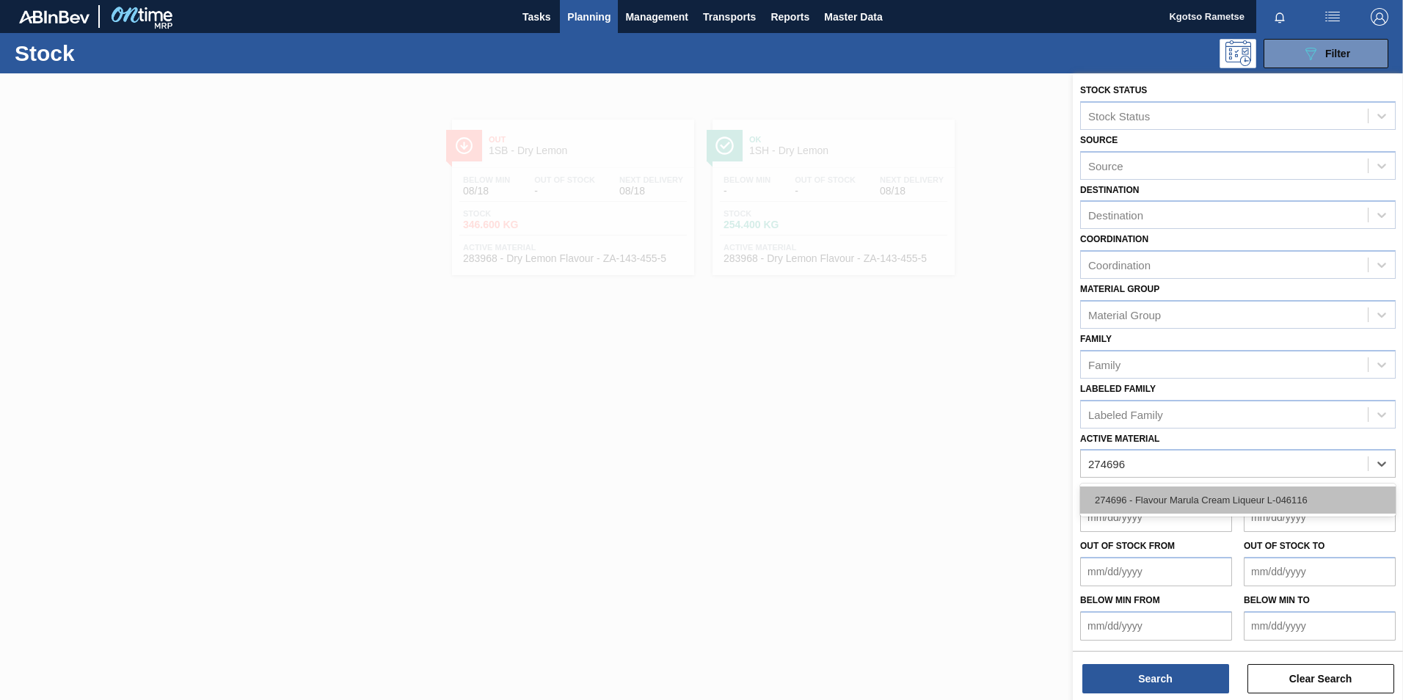
click at [932, 435] on div "274696 - Flavour Marula Cream Liqueur L-046116" at bounding box center [1237, 499] width 315 height 27
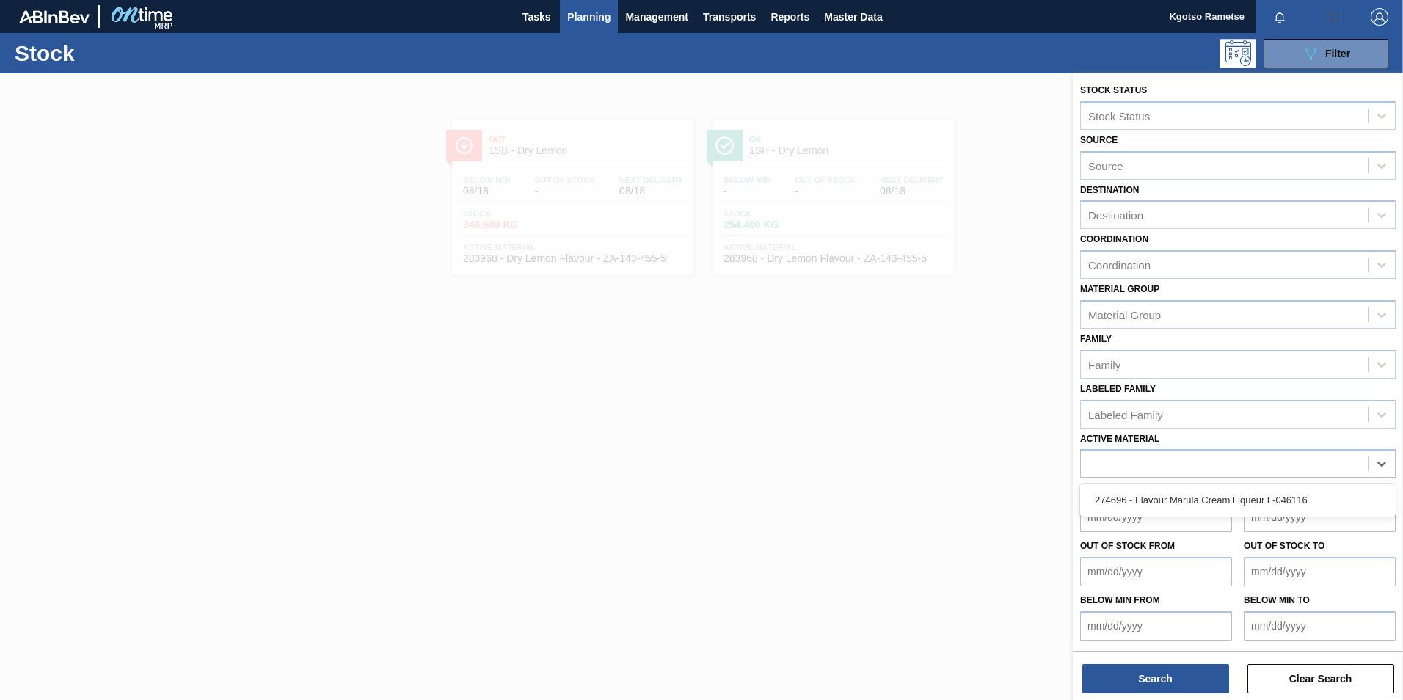
scroll to position [4, 0]
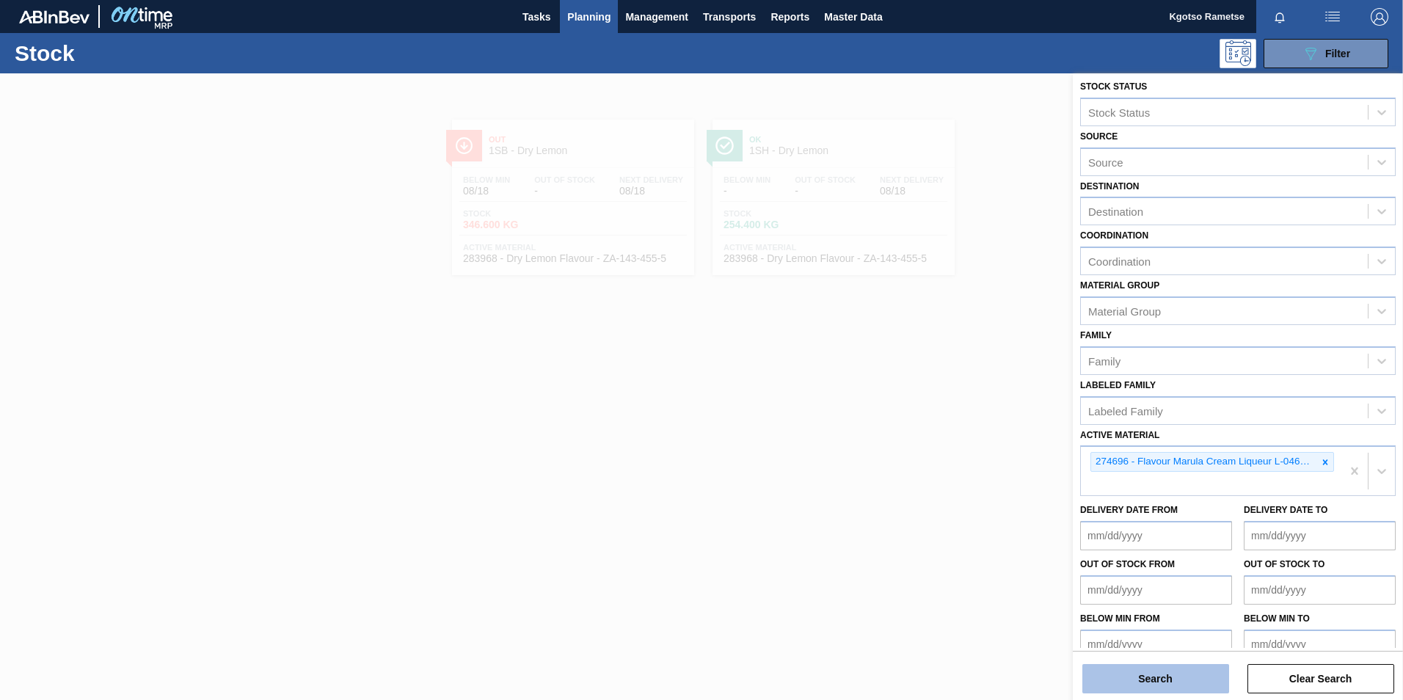
click at [932, 435] on button "Search" at bounding box center [1155, 678] width 147 height 29
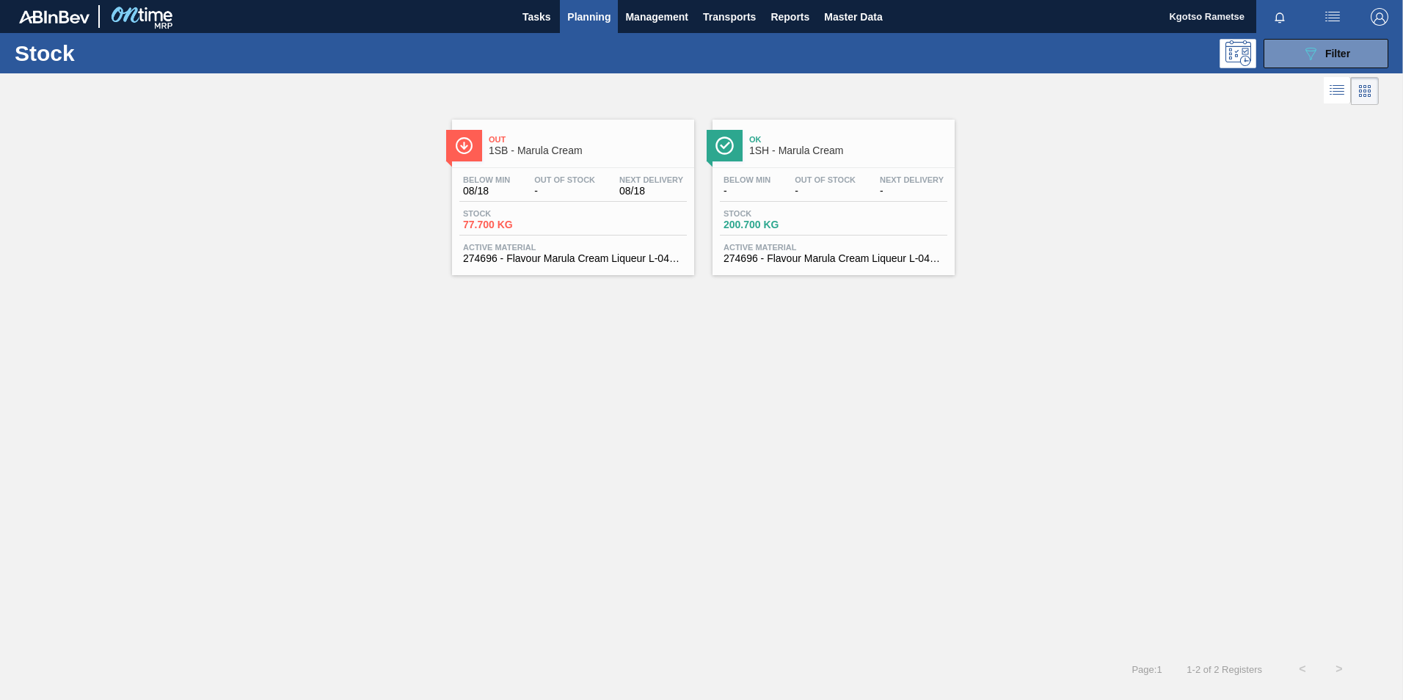
click at [606, 151] on span "1SB - Marula Cream" at bounding box center [588, 150] width 198 height 11
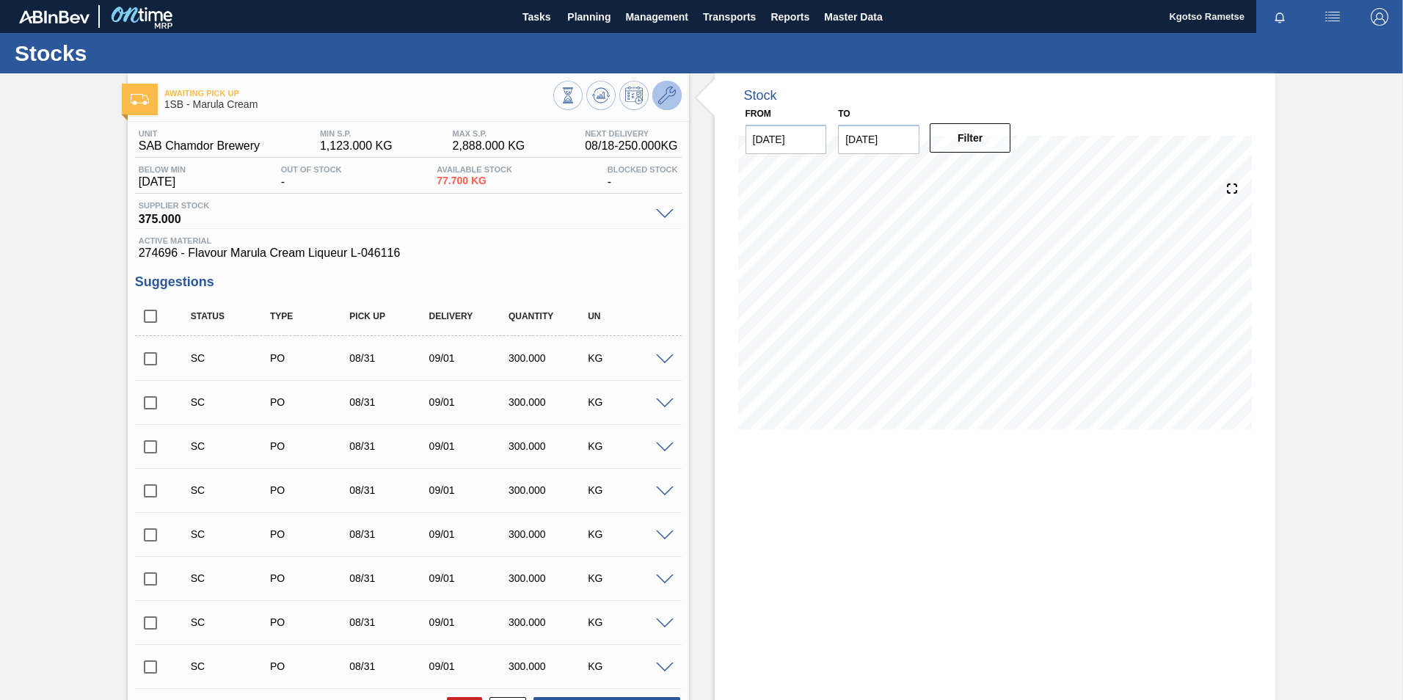
click at [668, 96] on icon at bounding box center [667, 96] width 18 height 18
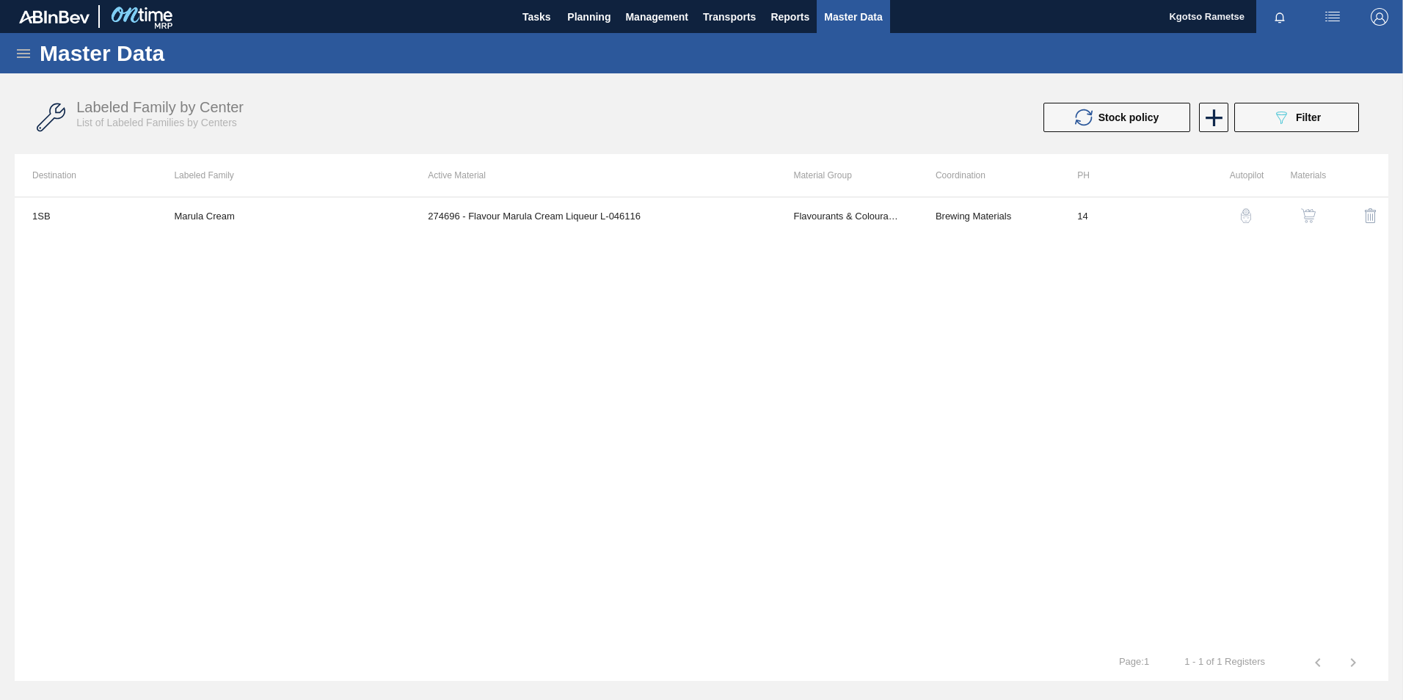
click at [932, 216] on img "button" at bounding box center [1308, 215] width 15 height 15
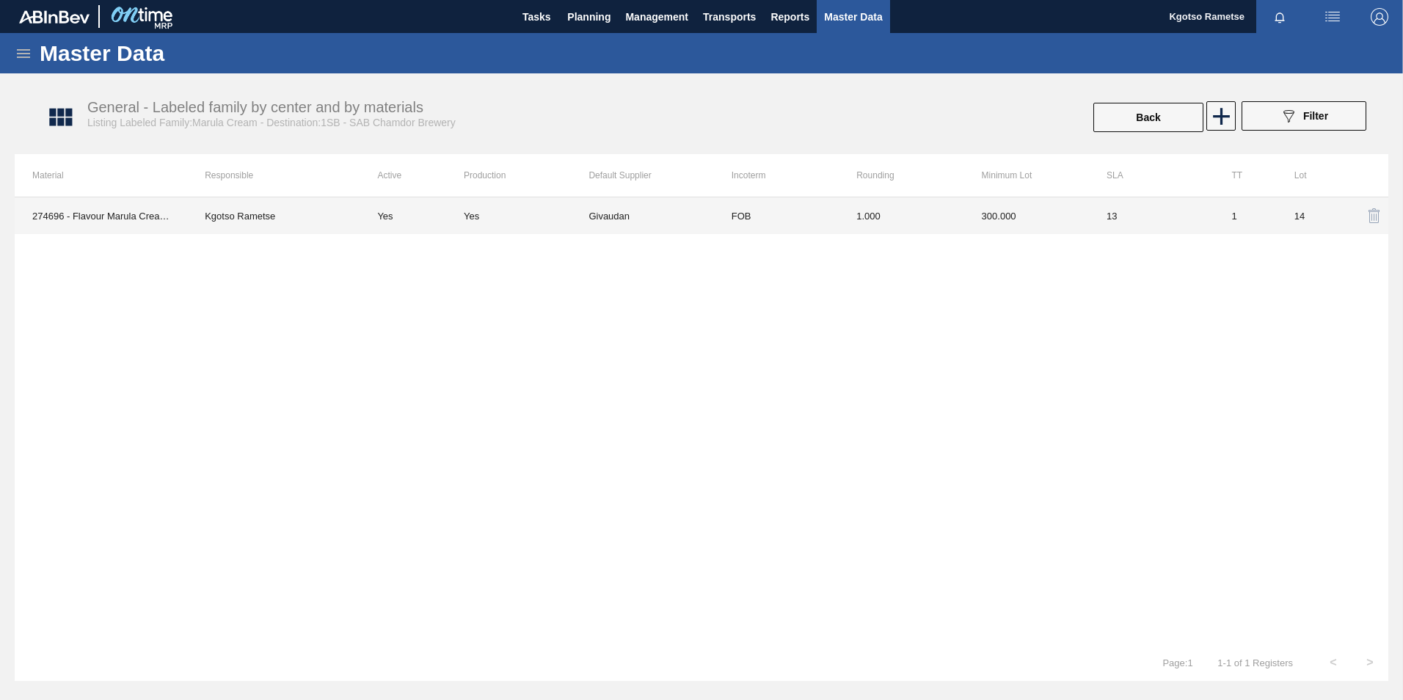
click at [806, 213] on td "FOB" at bounding box center [776, 215] width 125 height 37
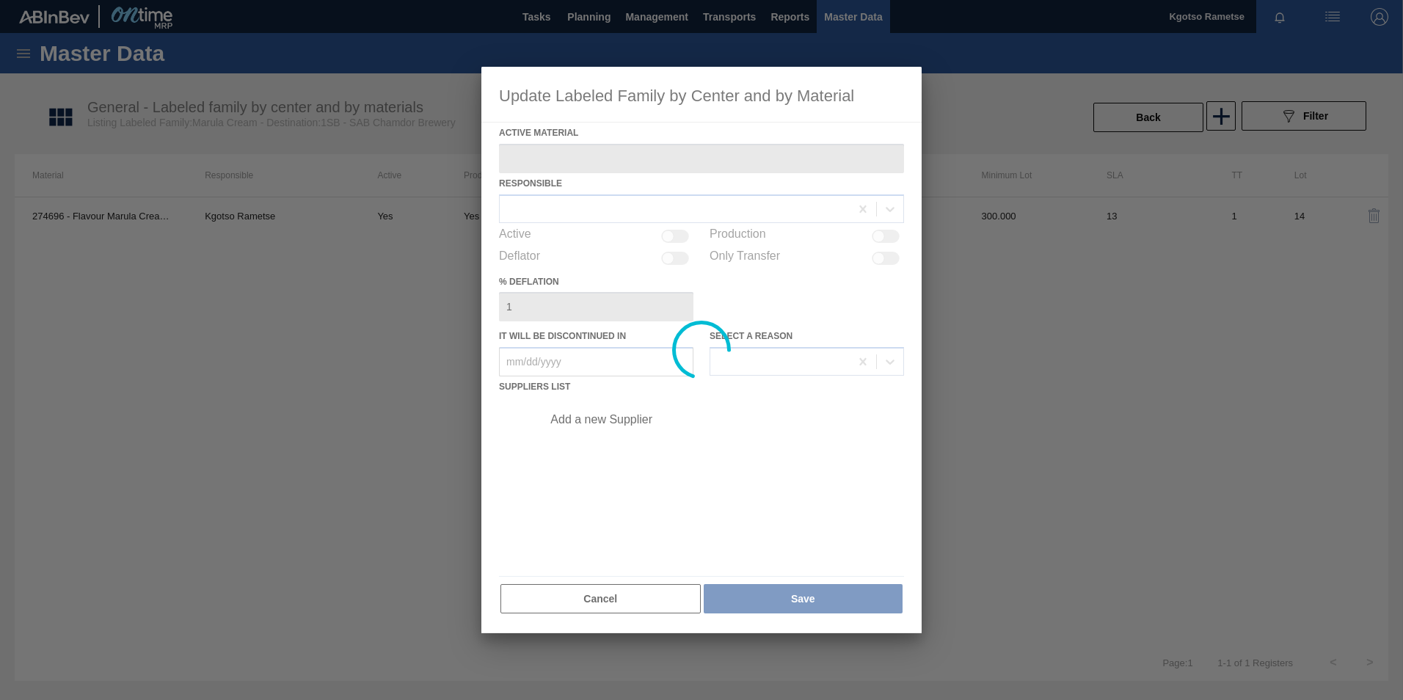
type Material "274696 - Flavour Marula Cream Liqueur L-046116"
checkbox input "true"
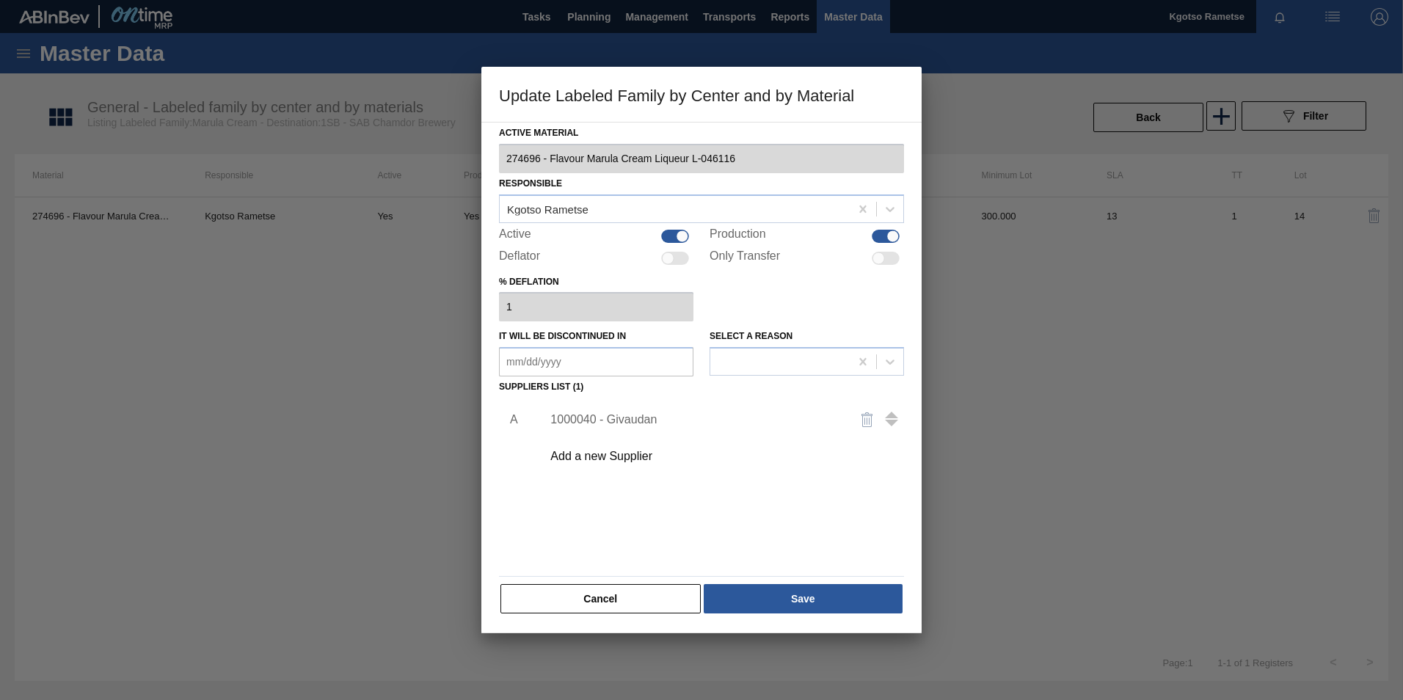
click at [584, 420] on div "1000040 - Givaudan" at bounding box center [694, 419] width 288 height 13
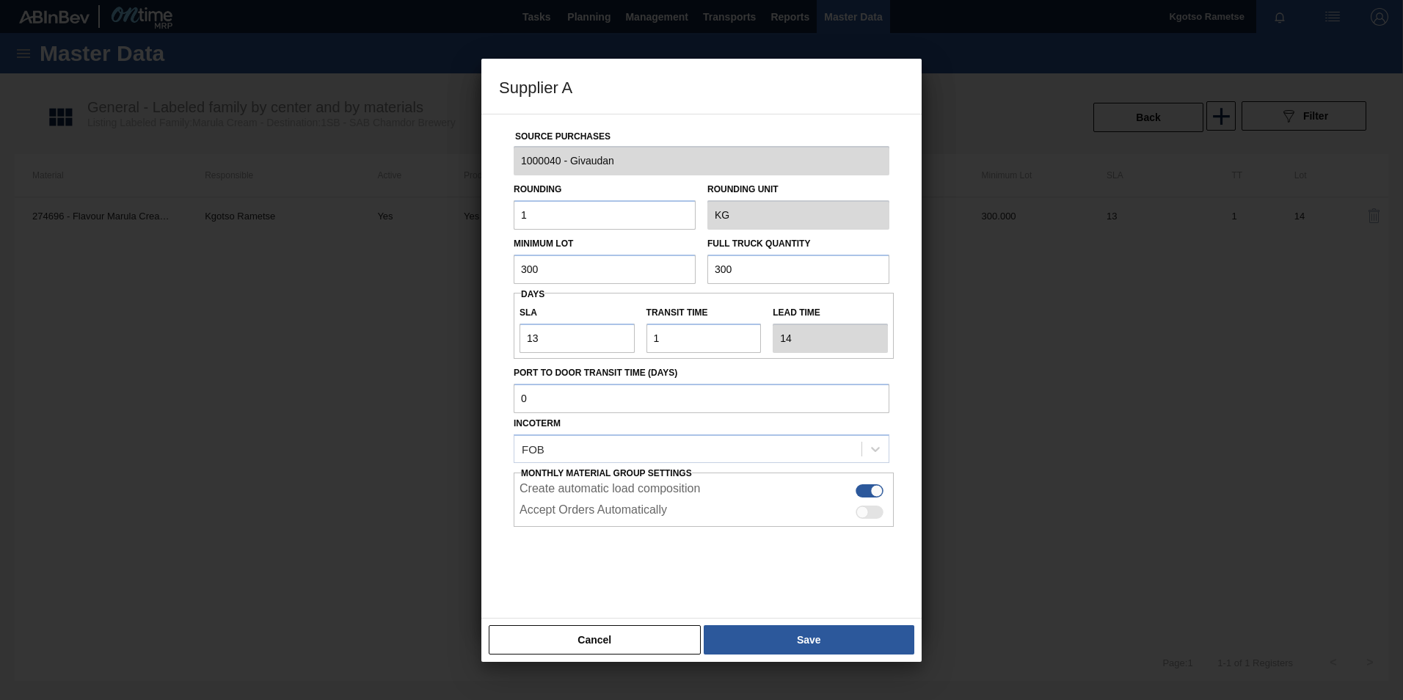
drag, startPoint x: 566, startPoint y: 276, endPoint x: 427, endPoint y: 272, distance: 139.4
click at [442, 271] on div "Supplier A Source Purchases 1000040 - Givaudan Rounding 1 Rounding Unit KG Mini…" at bounding box center [701, 350] width 1403 height 700
type input "800"
drag, startPoint x: 771, startPoint y: 260, endPoint x: 702, endPoint y: 263, distance: 69.0
click at [710, 262] on input "300" at bounding box center [798, 269] width 182 height 29
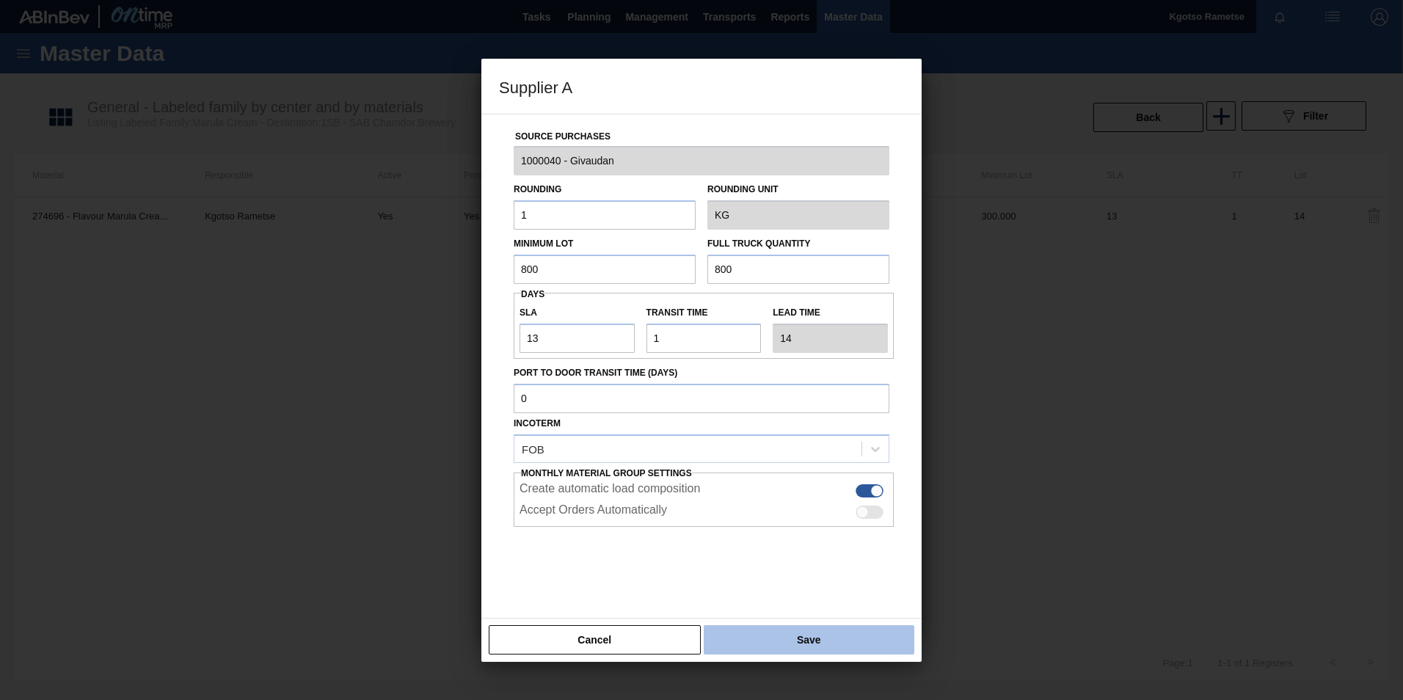
type input "800"
drag, startPoint x: 786, startPoint y: 641, endPoint x: 772, endPoint y: 614, distance: 30.5
click at [786, 435] on button "Save" at bounding box center [809, 639] width 211 height 29
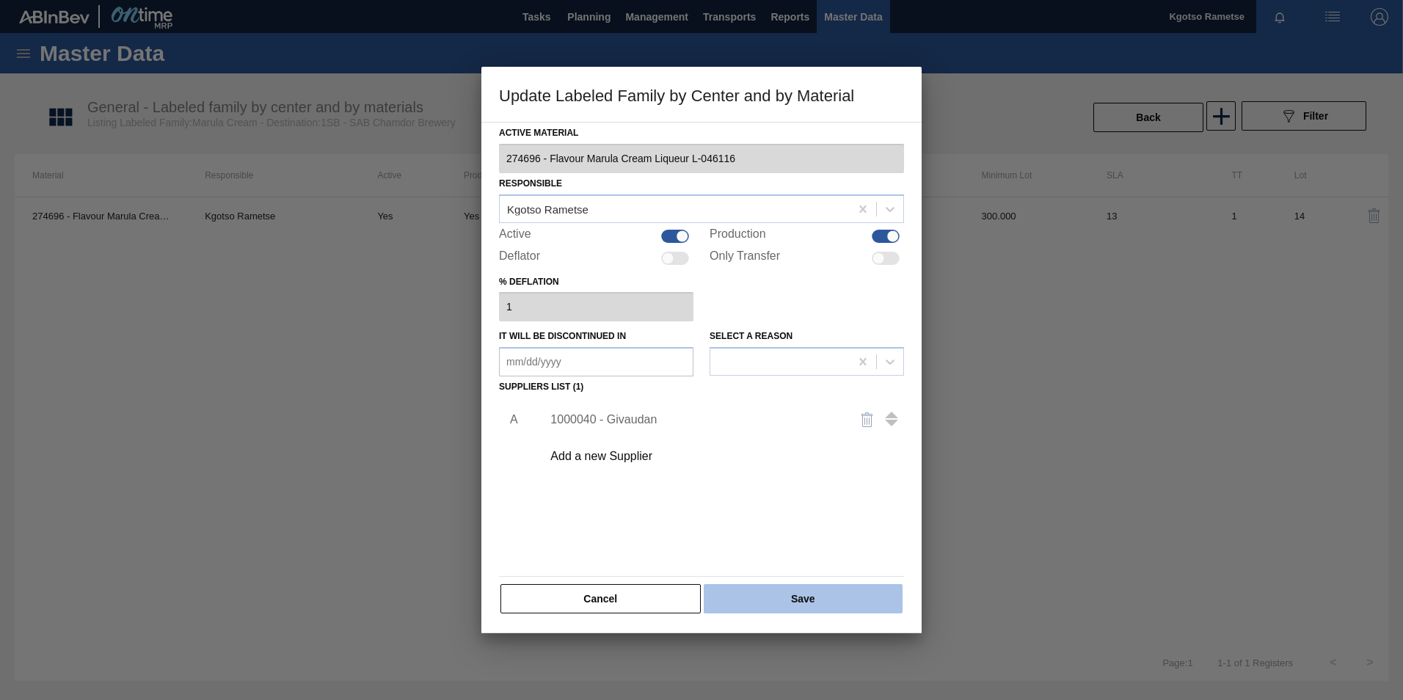
click at [768, 435] on button "Save" at bounding box center [803, 598] width 199 height 29
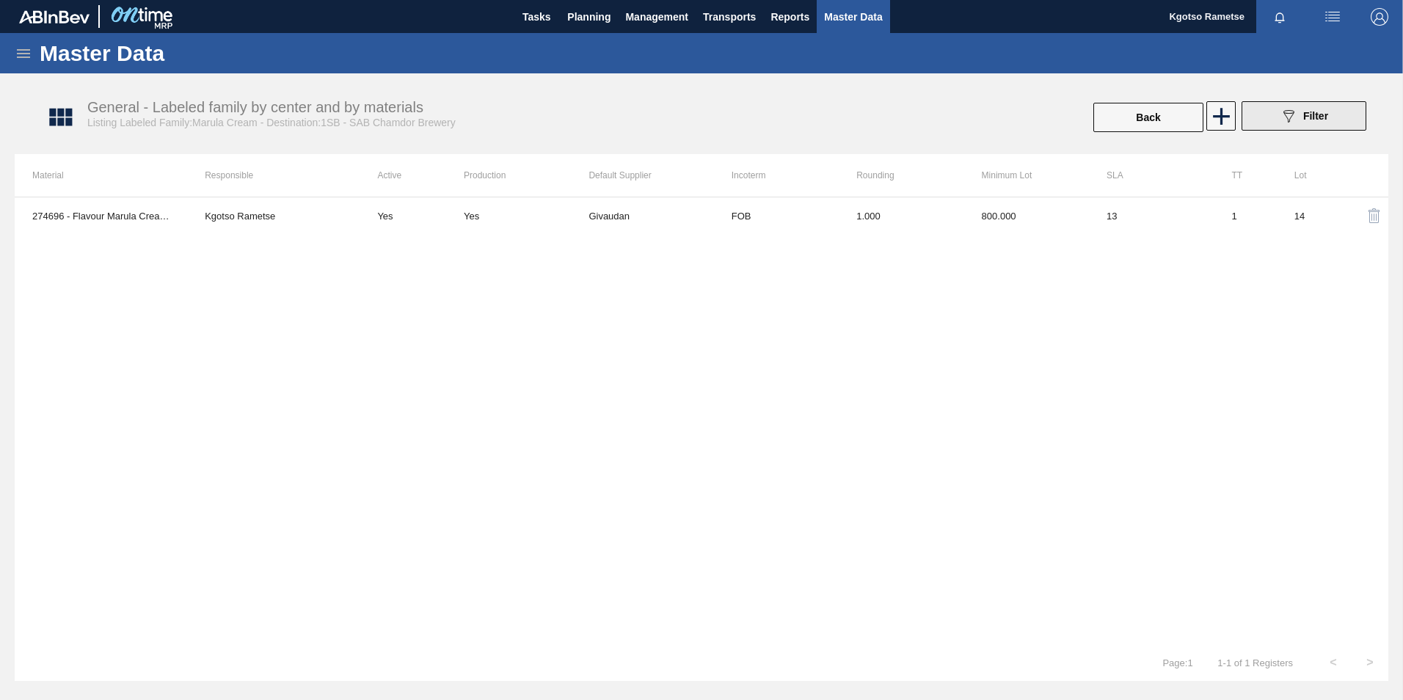
click at [932, 108] on div "089F7B8B-B2A5-4AFE-B5C0-19BA573D28AC Filter" at bounding box center [1304, 116] width 48 height 18
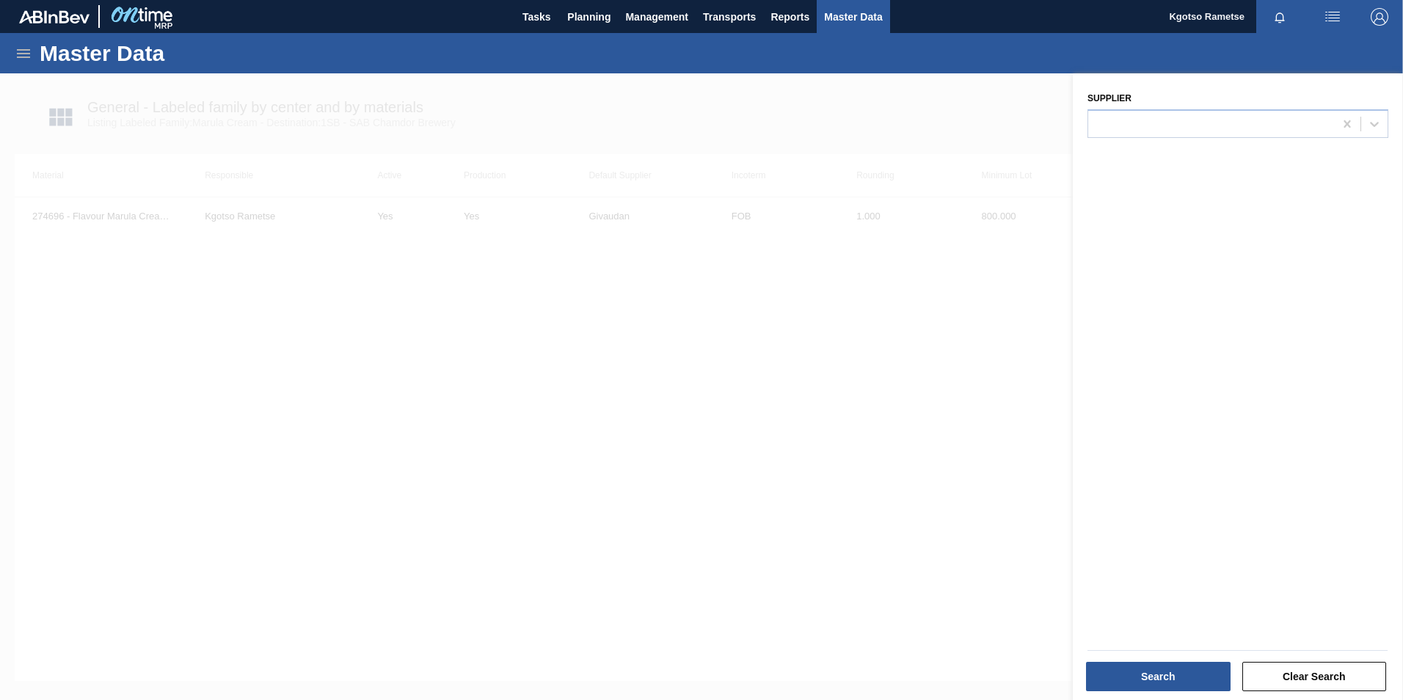
click at [580, 67] on div "Master Data" at bounding box center [701, 53] width 1403 height 40
click at [591, 21] on span "Planning" at bounding box center [588, 17] width 43 height 18
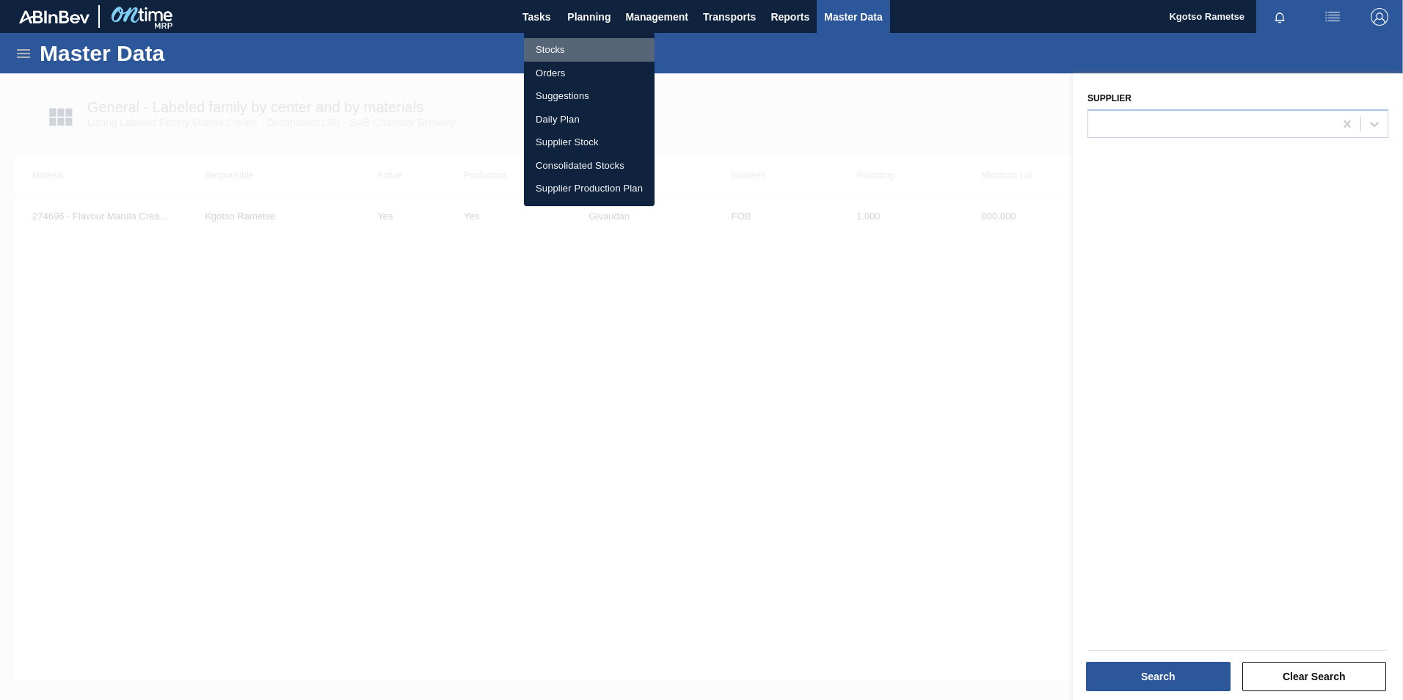
click at [542, 40] on li "Stocks" at bounding box center [589, 49] width 131 height 23
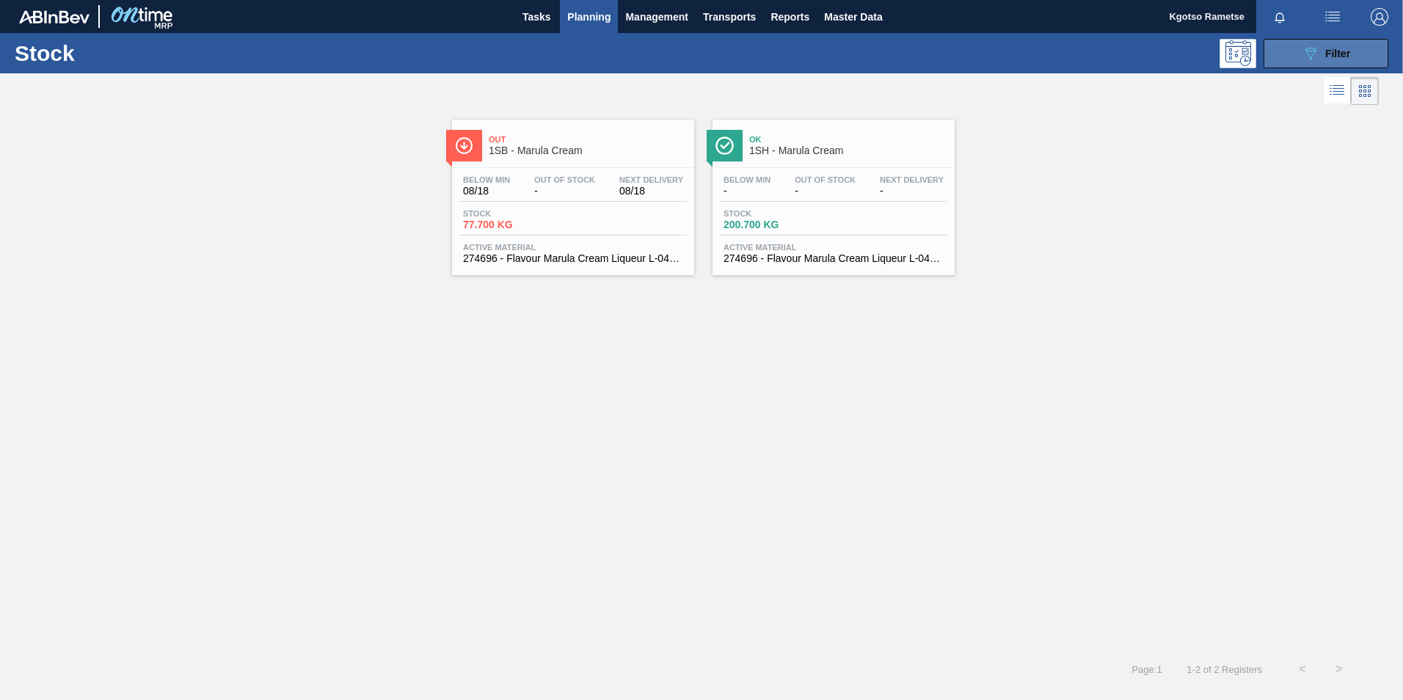
click at [932, 48] on button "089F7B8B-B2A5-4AFE-B5C0-19BA573D28AC Filter" at bounding box center [1325, 53] width 125 height 29
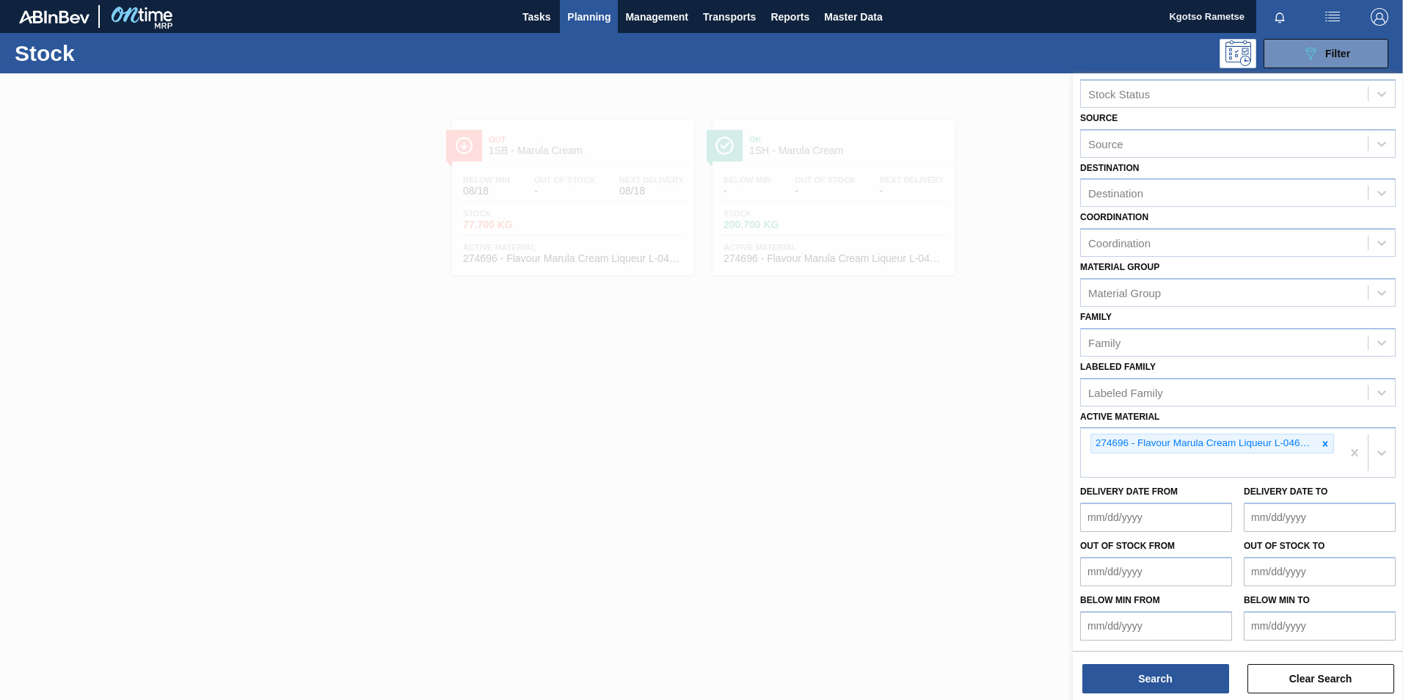
click at [932, 435] on icon at bounding box center [1325, 444] width 10 height 10
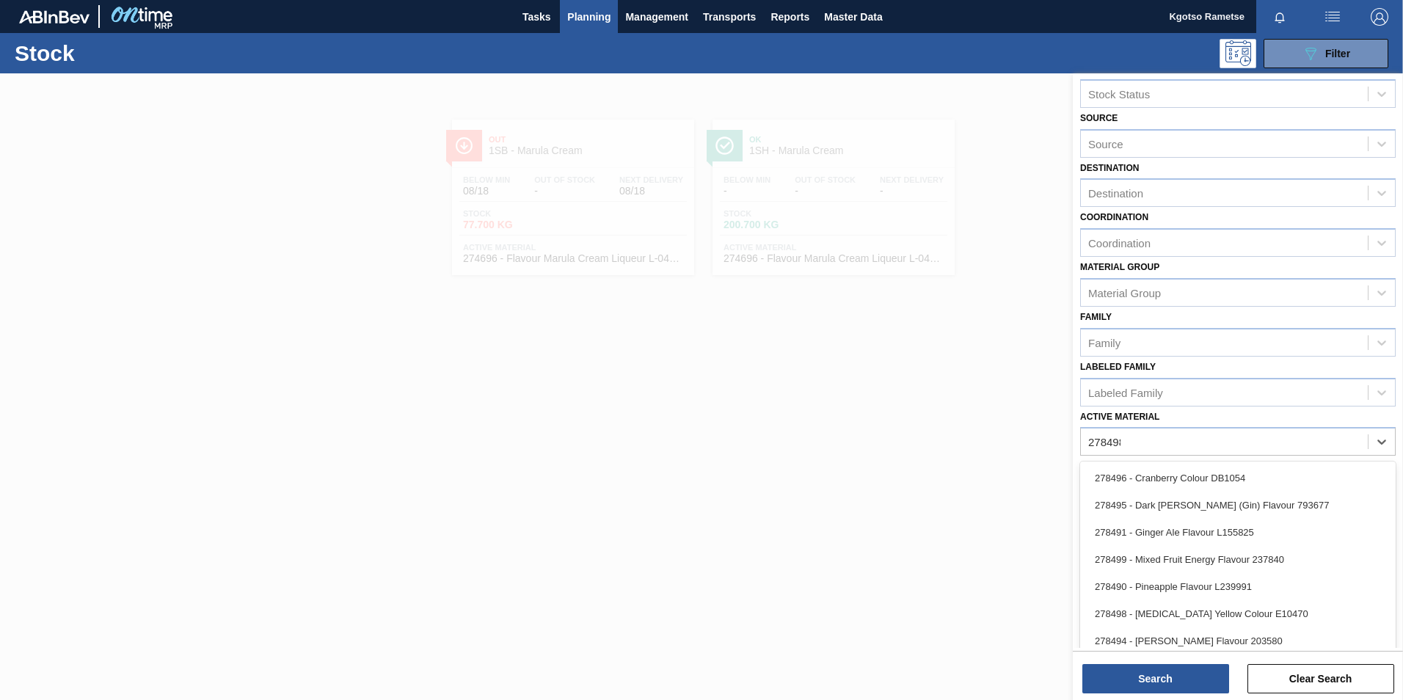
scroll to position [1, 0]
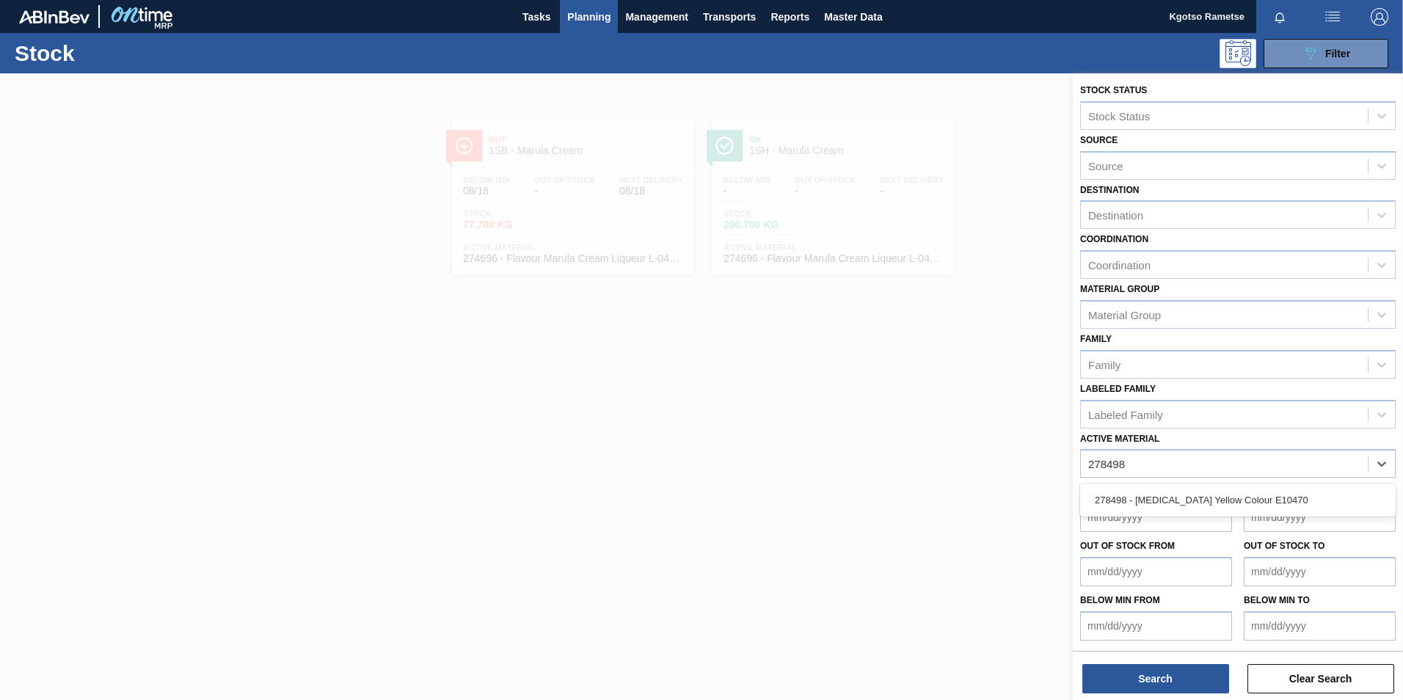
type Material "278498"
click at [932, 435] on div "Delivery Date from Delivery Date to" at bounding box center [1237, 505] width 327 height 54
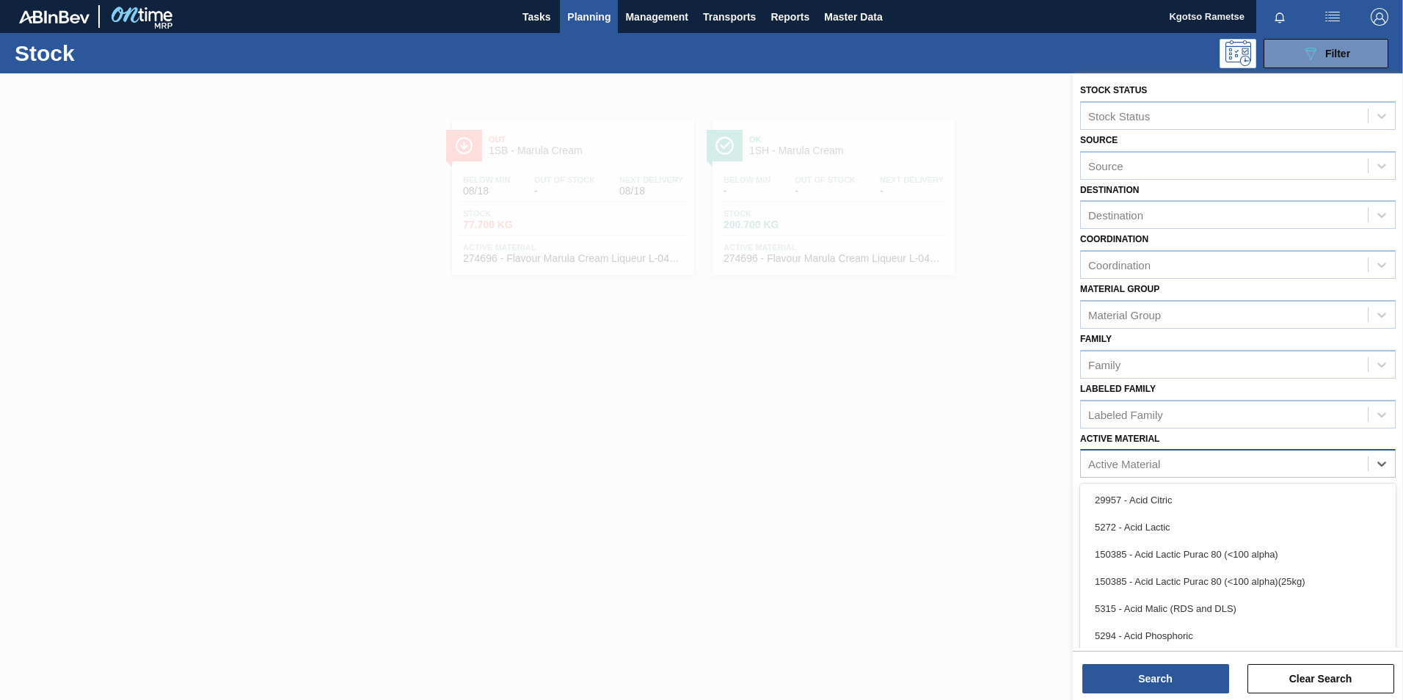
click at [932, 435] on div "Active Material" at bounding box center [1224, 463] width 287 height 21
type Material "278498"
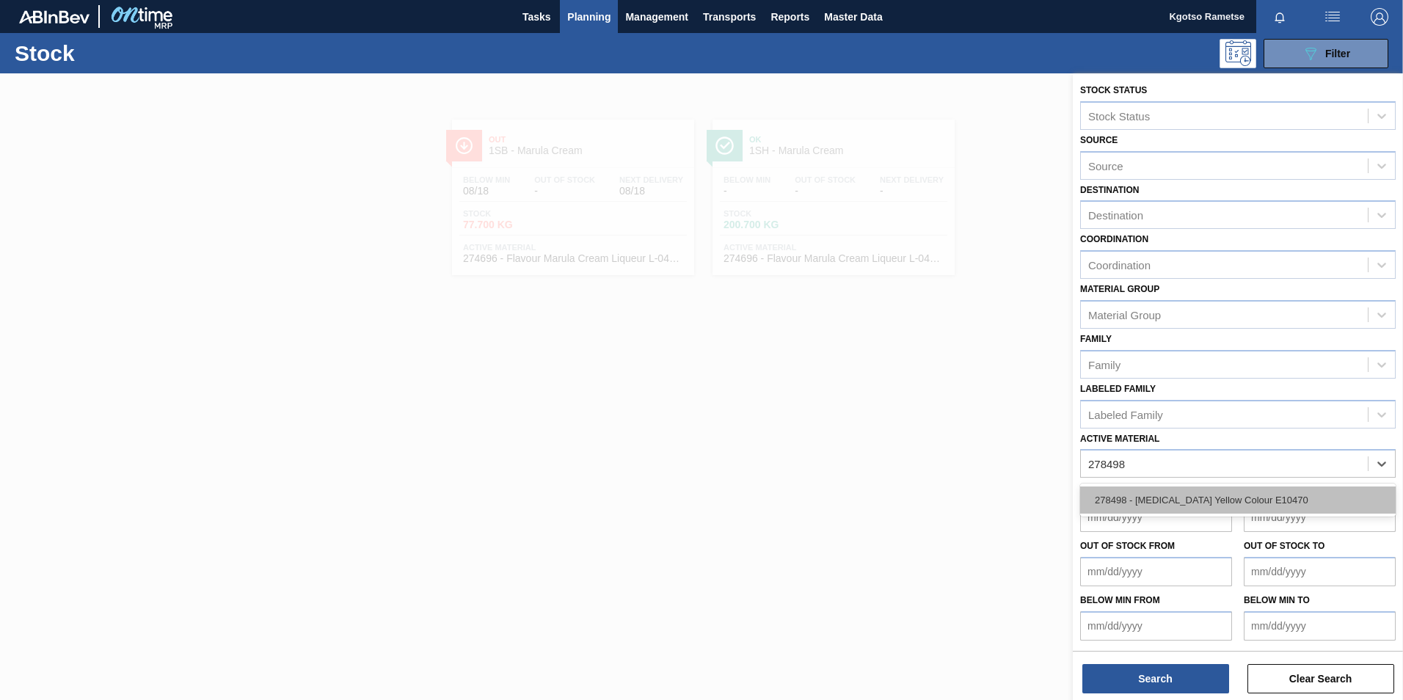
click at [932, 435] on div "278498 - [MEDICAL_DATA] Yellow Colour E10470" at bounding box center [1237, 499] width 315 height 27
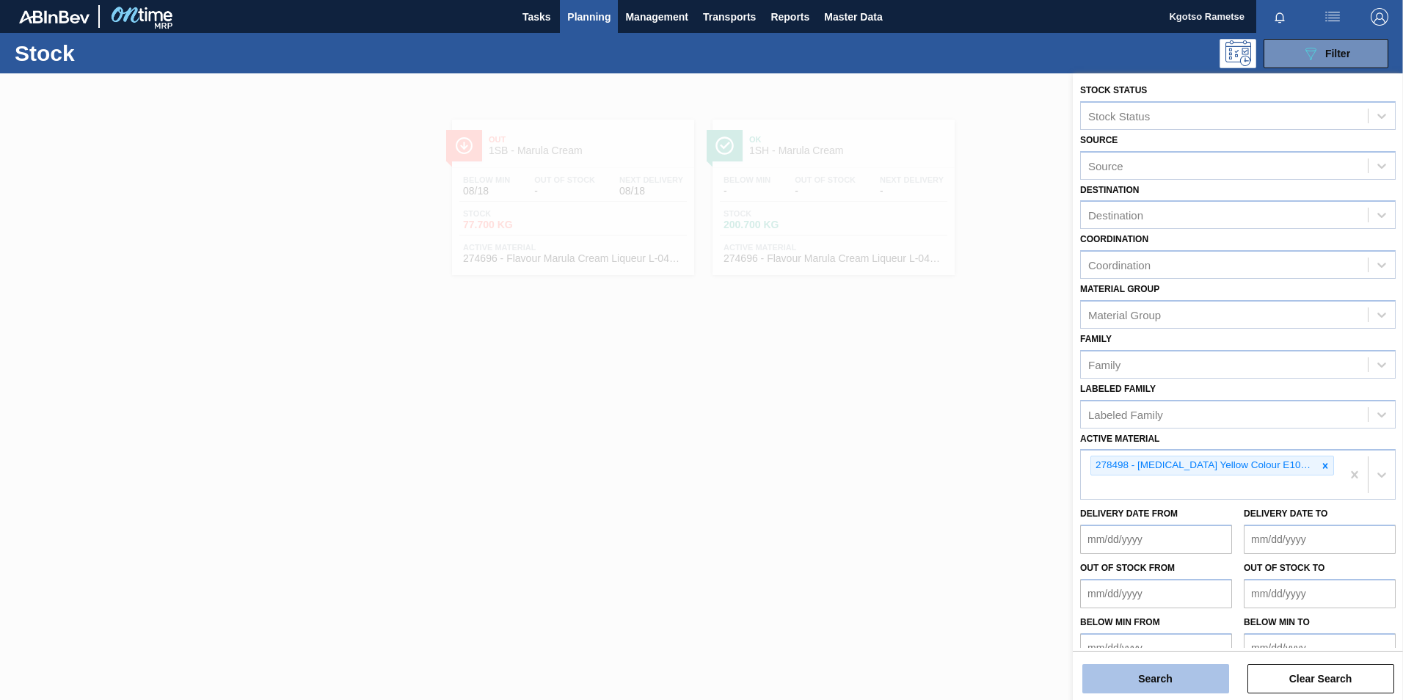
click at [932, 435] on button "Search" at bounding box center [1155, 678] width 147 height 29
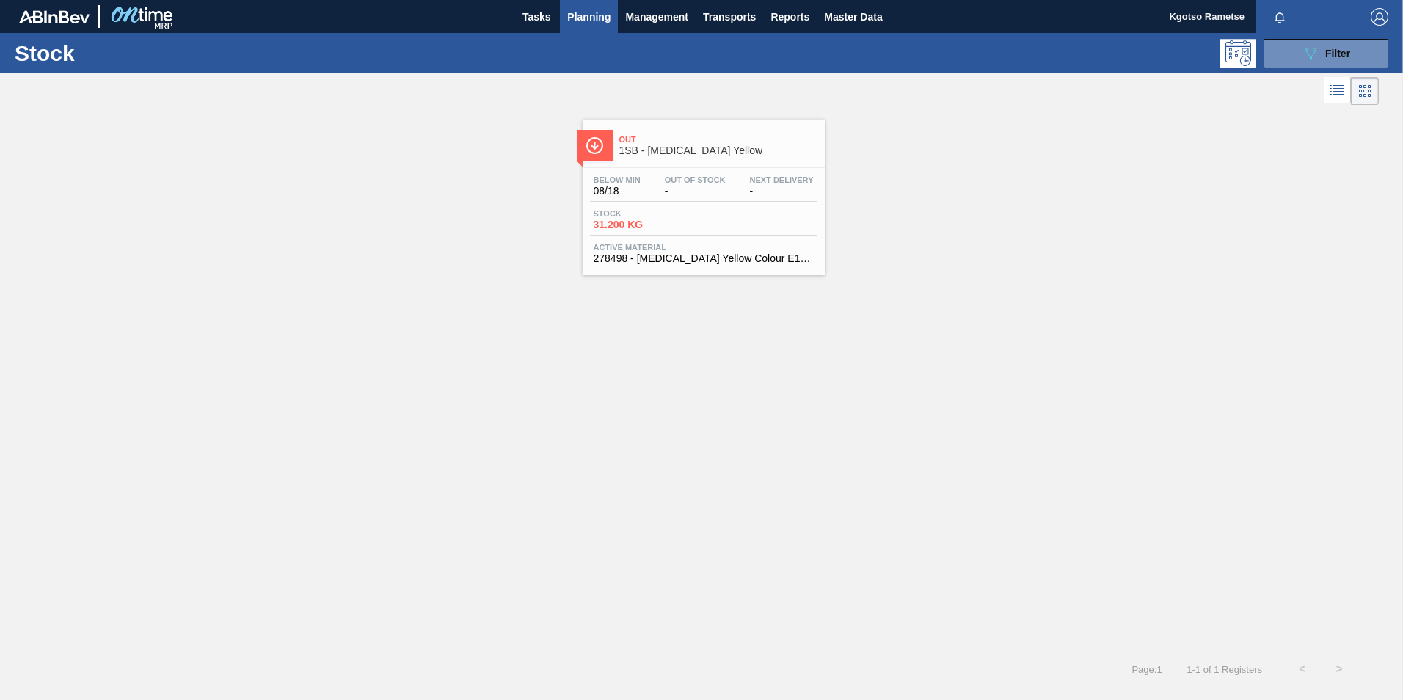
click at [665, 163] on div "Out 1SB - [MEDICAL_DATA] Yellow Below Min 08/18 Out Of Stock - Next Delivery - …" at bounding box center [704, 198] width 242 height 156
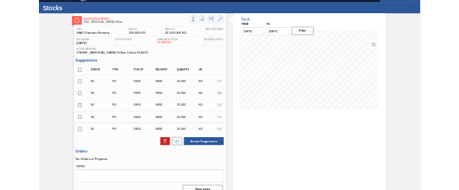
scroll to position [48, 0]
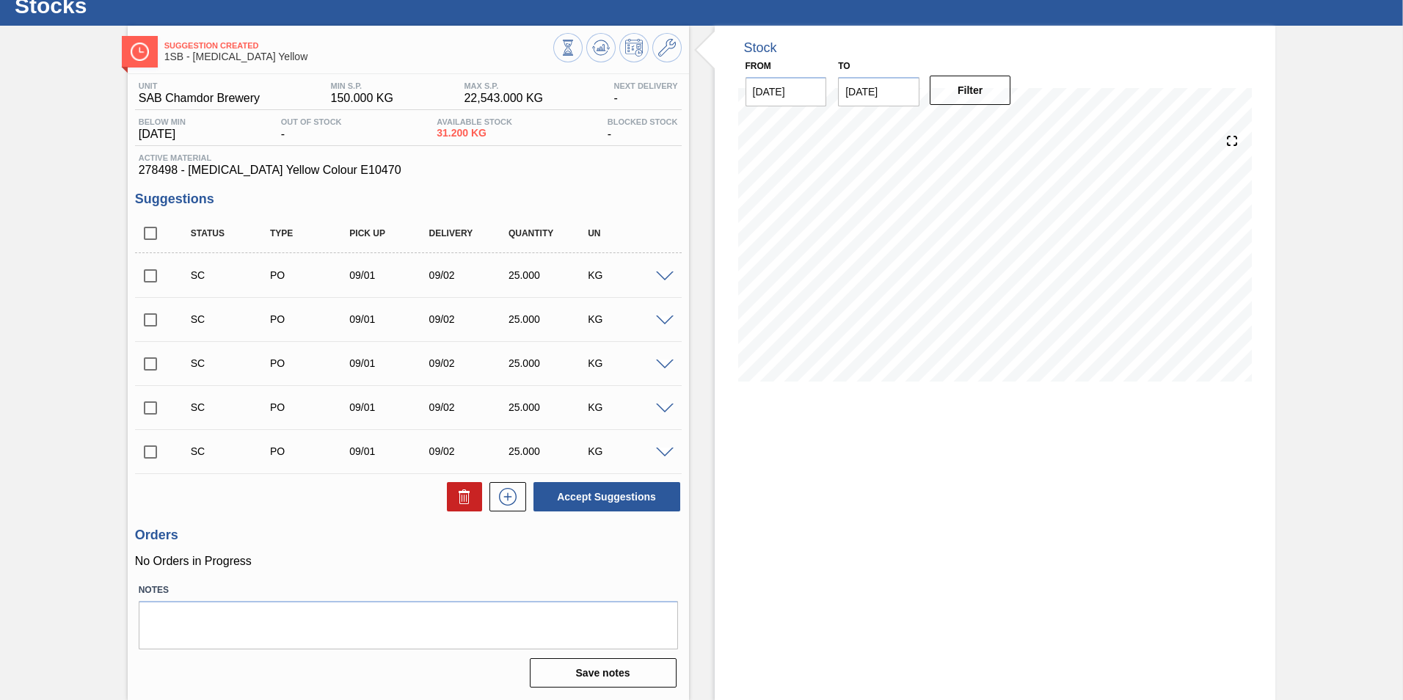
click at [150, 275] on input "checkbox" at bounding box center [150, 275] width 31 height 31
click at [605, 435] on button "Accept Suggestions" at bounding box center [606, 496] width 147 height 29
checkbox input "false"
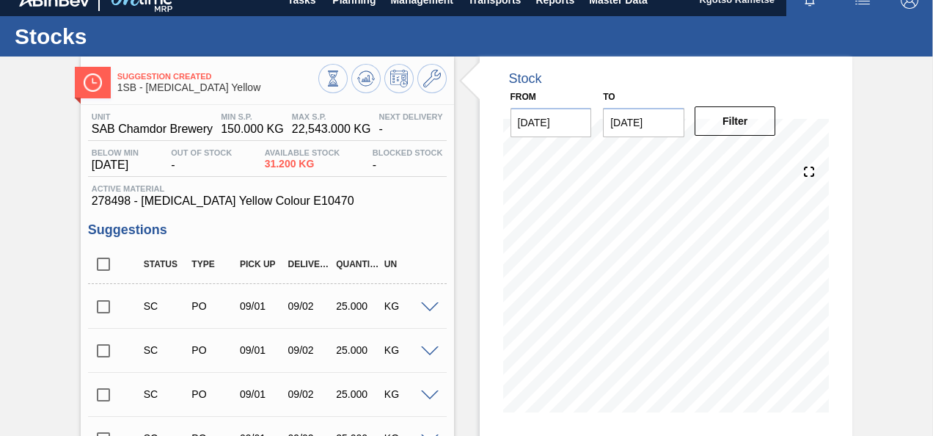
scroll to position [0, 0]
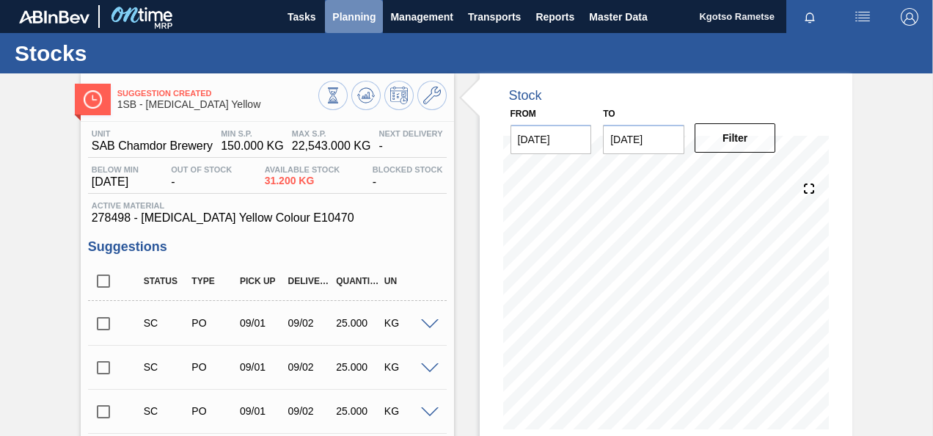
click at [351, 15] on span "Planning" at bounding box center [353, 17] width 43 height 18
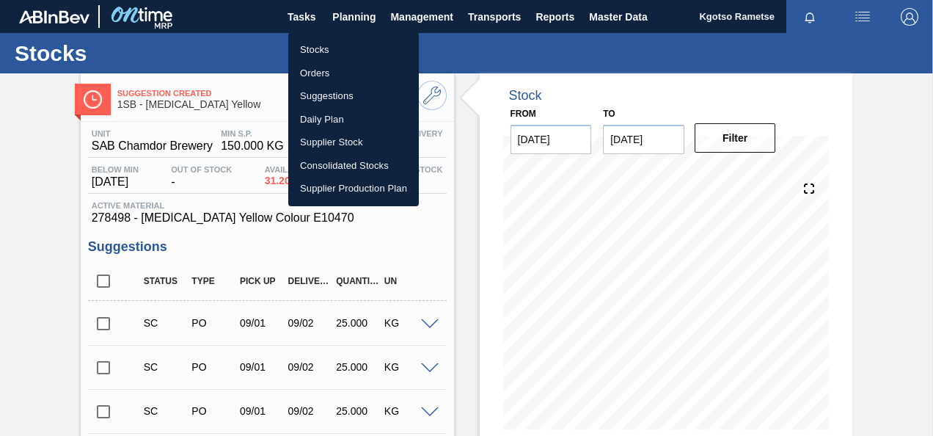
click at [366, 41] on li "Stocks" at bounding box center [353, 49] width 131 height 23
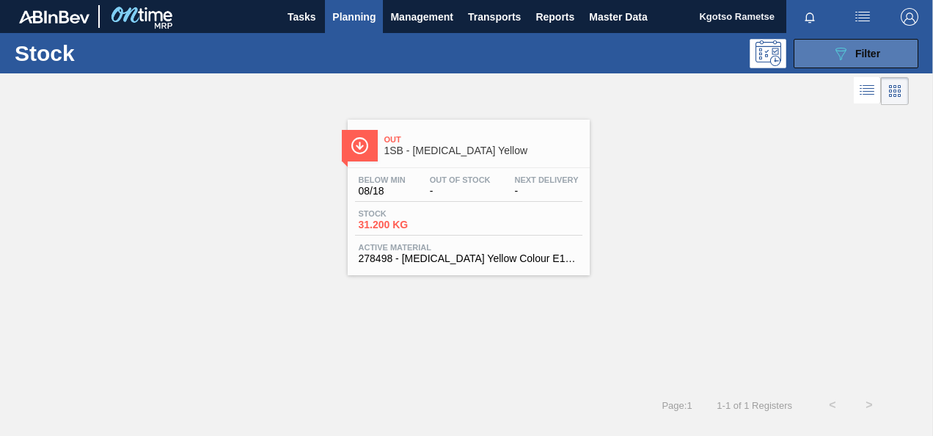
click at [828, 54] on button "089F7B8B-B2A5-4AFE-B5C0-19BA573D28AC Filter" at bounding box center [856, 53] width 125 height 29
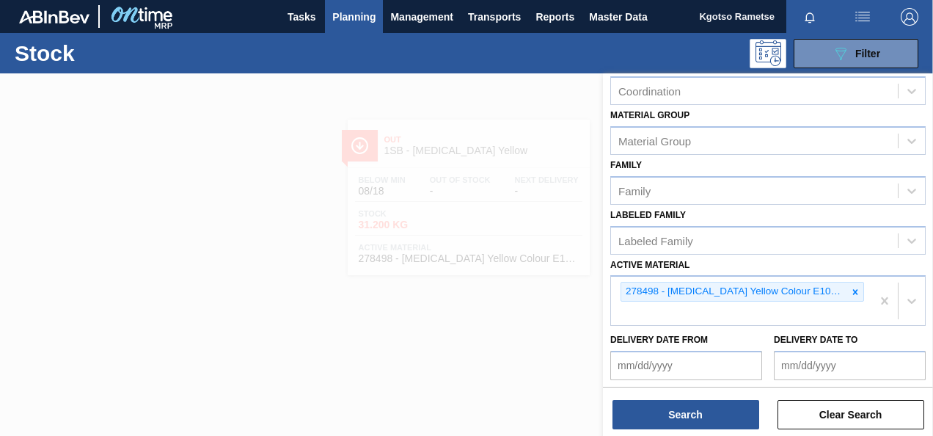
scroll to position [266, 0]
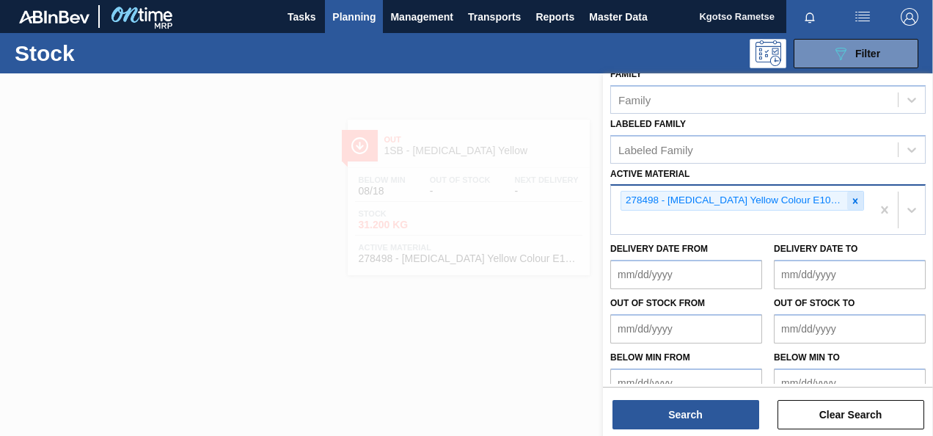
click at [847, 192] on div at bounding box center [855, 200] width 16 height 18
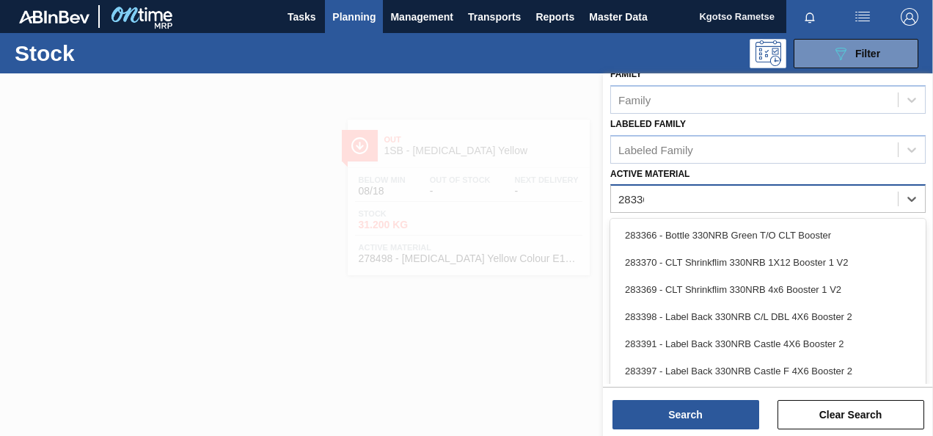
scroll to position [263, 0]
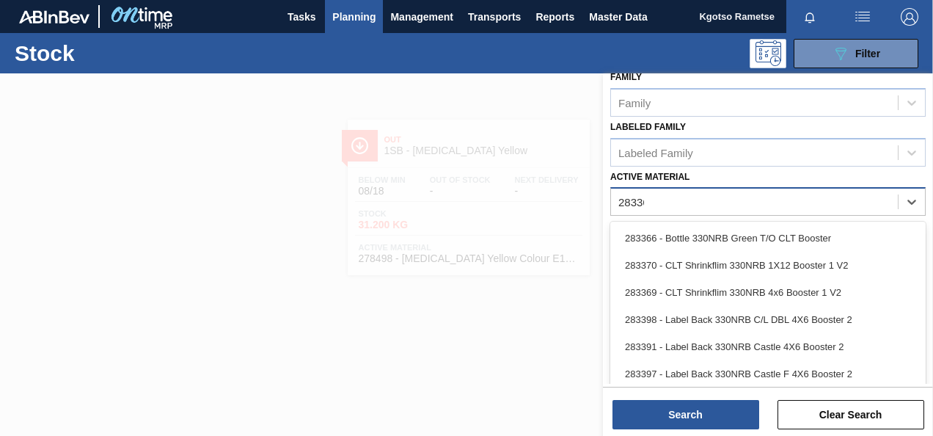
type Material "283368"
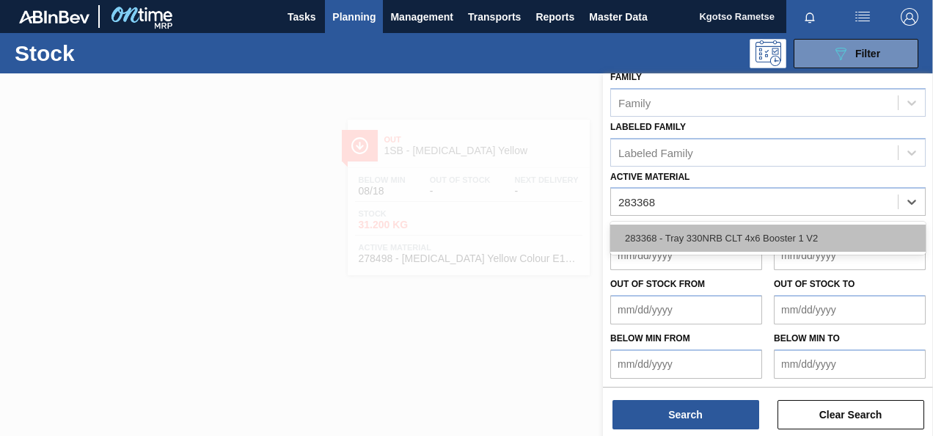
click at [656, 230] on div "283368 - Tray 330NRB CLT 4x6 Booster 1 V2" at bounding box center [767, 238] width 315 height 27
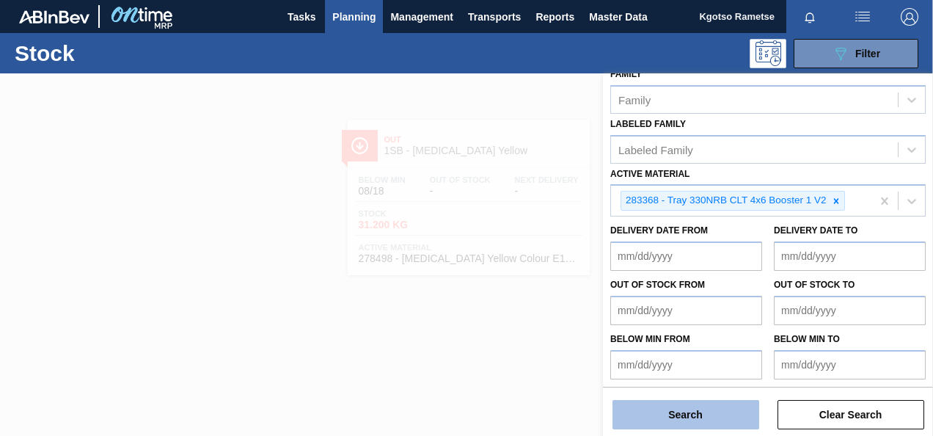
click at [701, 415] on button "Search" at bounding box center [686, 414] width 147 height 29
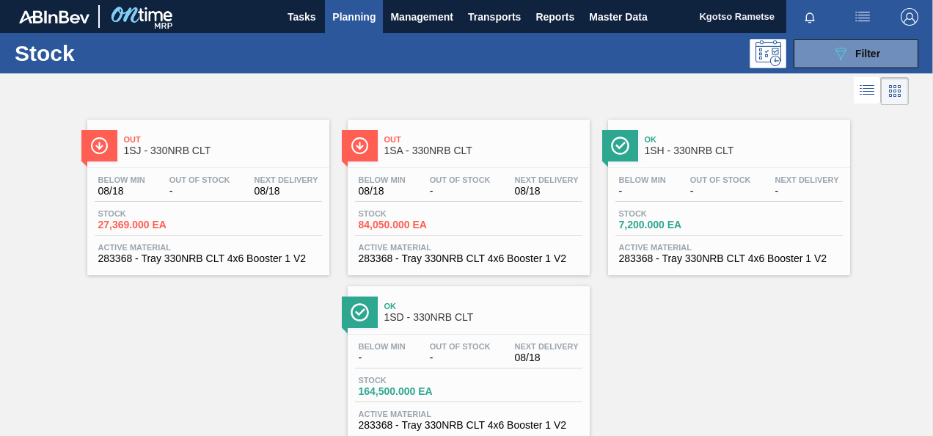
click at [424, 142] on span "Out" at bounding box center [483, 139] width 198 height 9
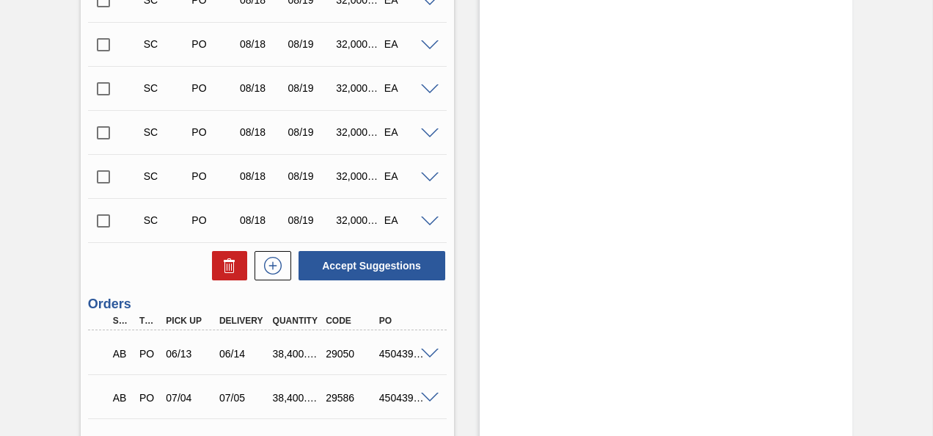
scroll to position [2494, 0]
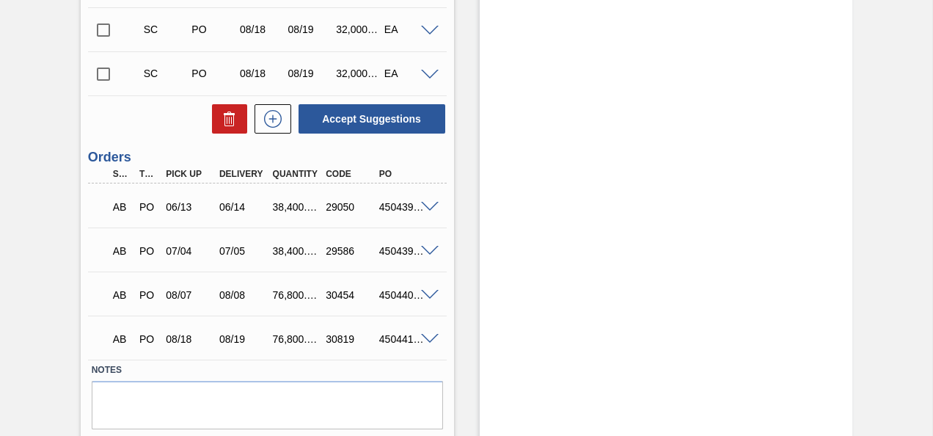
click at [428, 340] on span at bounding box center [430, 339] width 18 height 11
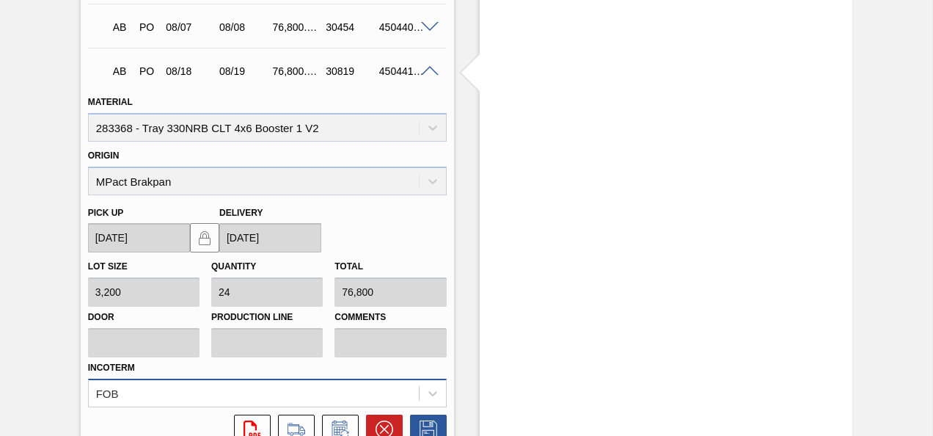
scroll to position [2641, 0]
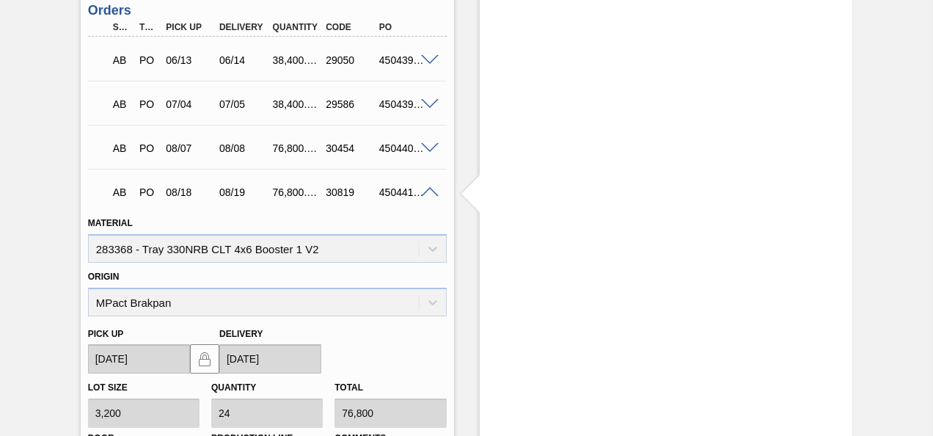
click at [430, 188] on span at bounding box center [430, 192] width 18 height 11
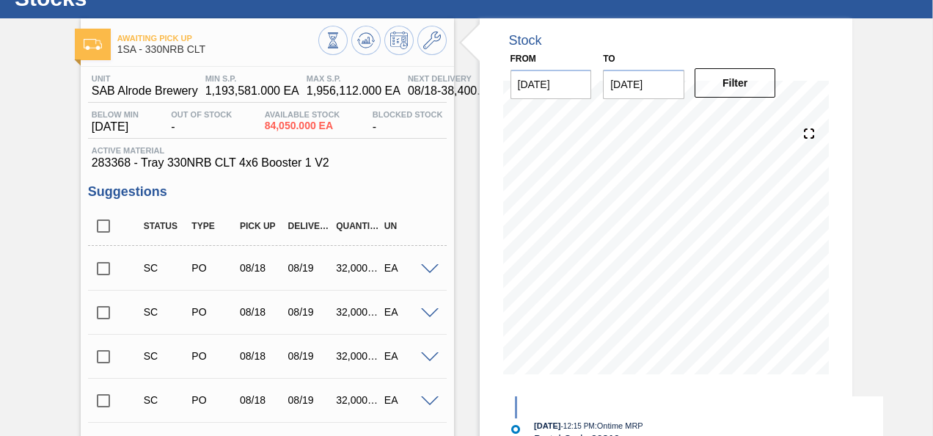
scroll to position [0, 0]
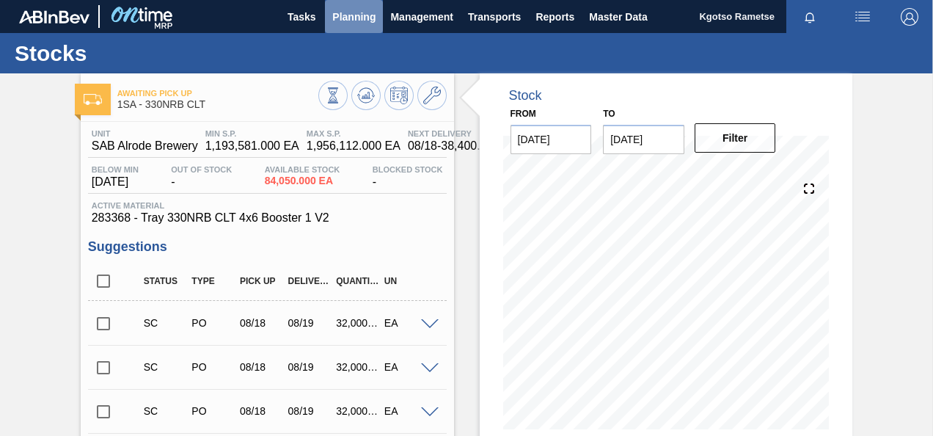
click at [354, 6] on button "Planning" at bounding box center [354, 16] width 58 height 33
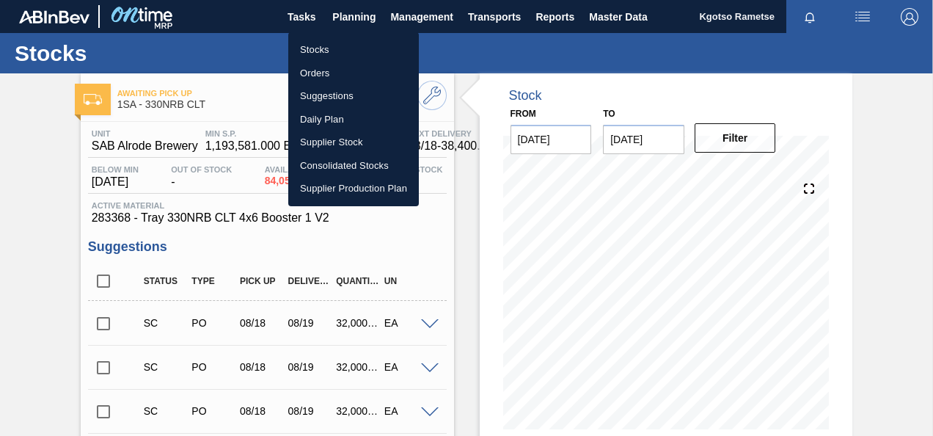
click at [330, 43] on li "Stocks" at bounding box center [353, 49] width 131 height 23
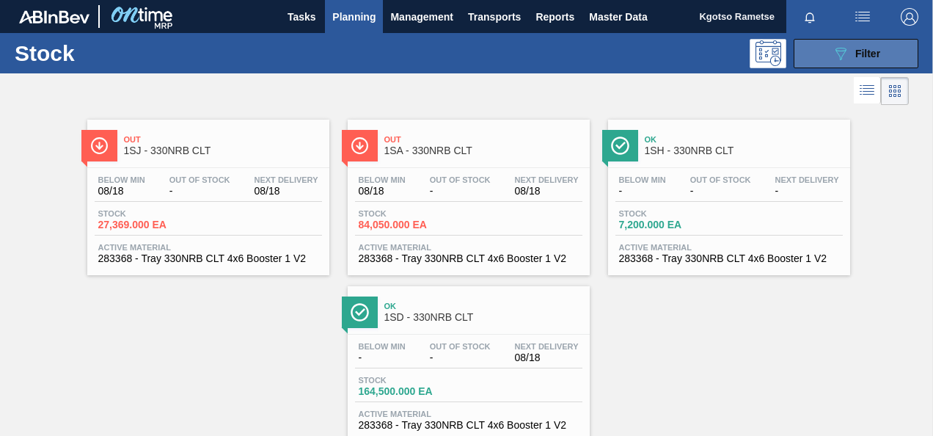
click at [828, 54] on button "089F7B8B-B2A5-4AFE-B5C0-19BA573D28AC Filter" at bounding box center [856, 53] width 125 height 29
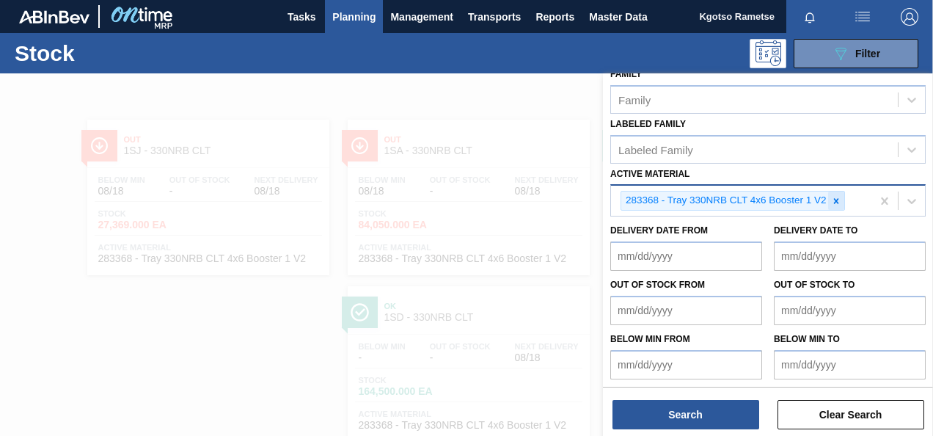
click at [829, 198] on div at bounding box center [836, 200] width 16 height 18
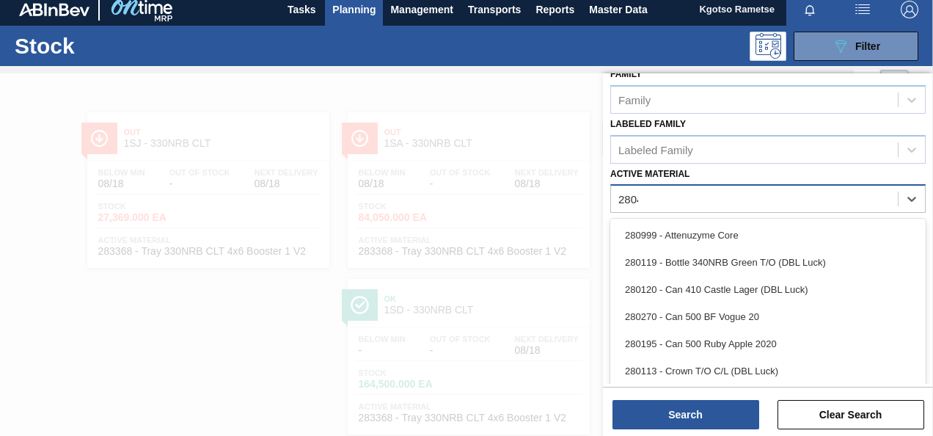
scroll to position [263, 0]
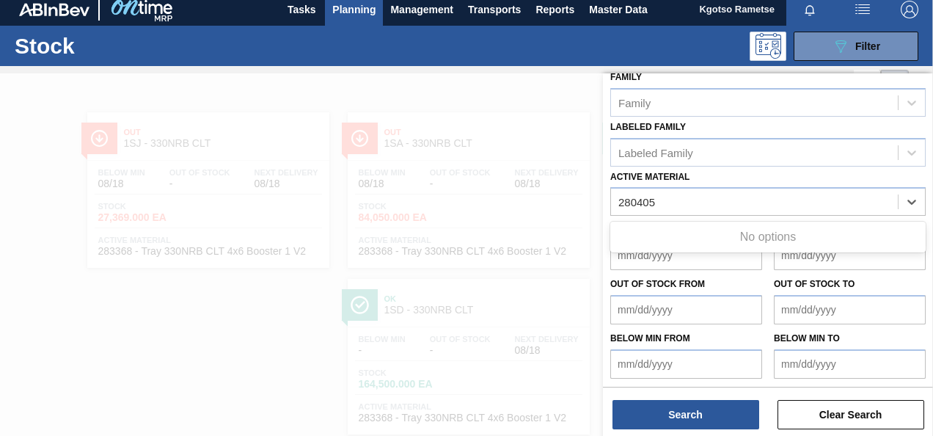
type Material "280405"
click at [751, 172] on div "Active Material option 283368 - Tray 330NRB CLT 4x6 Booster 1 V2, deselected. U…" at bounding box center [767, 192] width 315 height 50
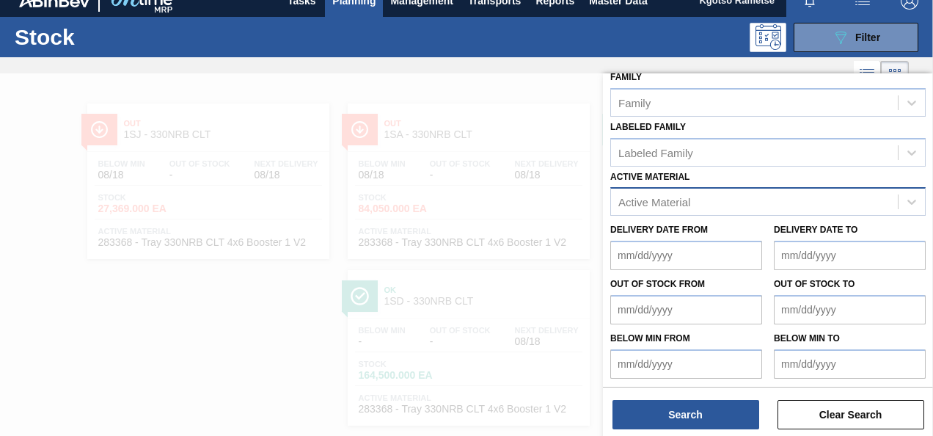
click at [671, 208] on div "Active Material" at bounding box center [754, 201] width 287 height 21
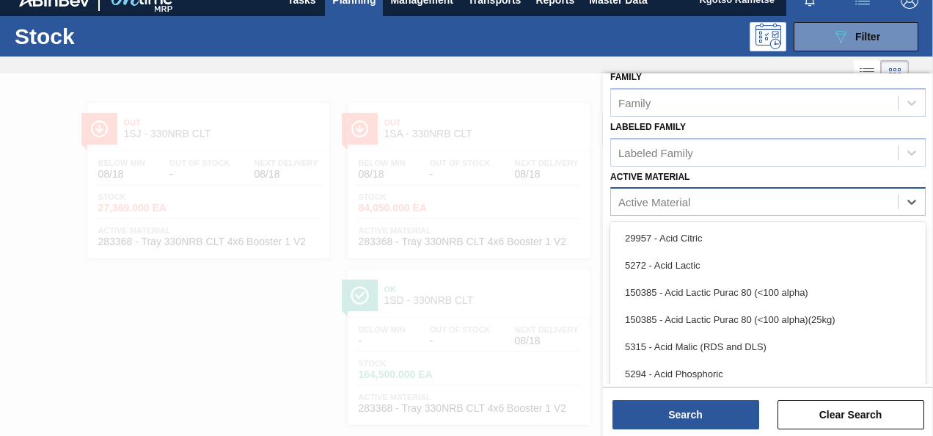
scroll to position [18, 0]
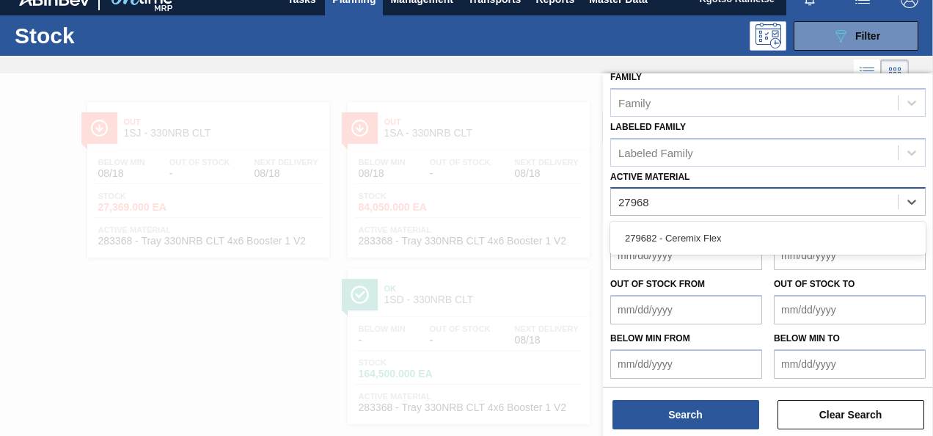
type Material "279682"
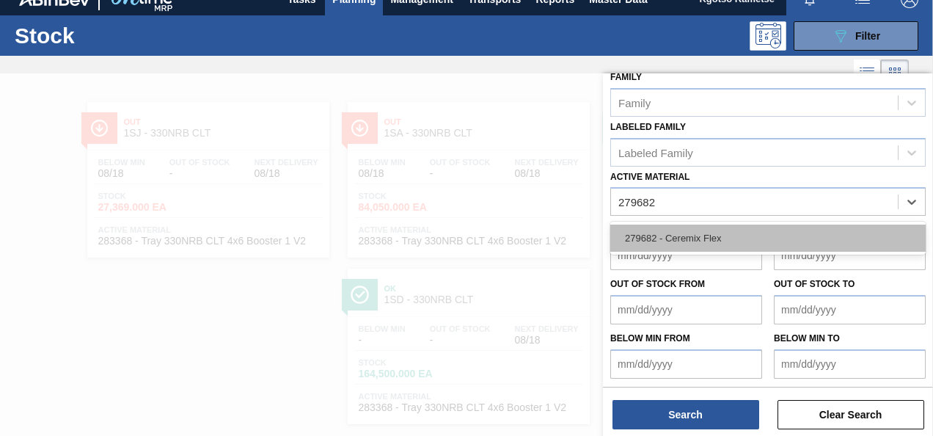
click at [671, 232] on div "279682 - Ceremix Flex" at bounding box center [767, 238] width 315 height 27
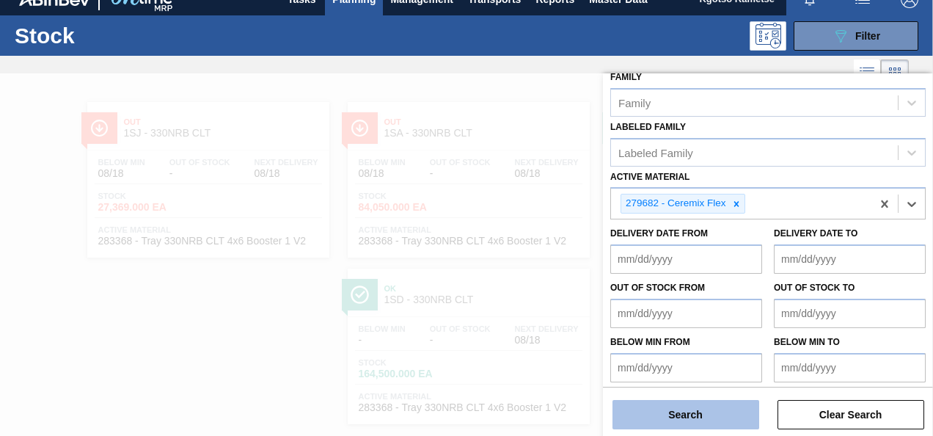
click at [685, 417] on button "Search" at bounding box center [686, 414] width 147 height 29
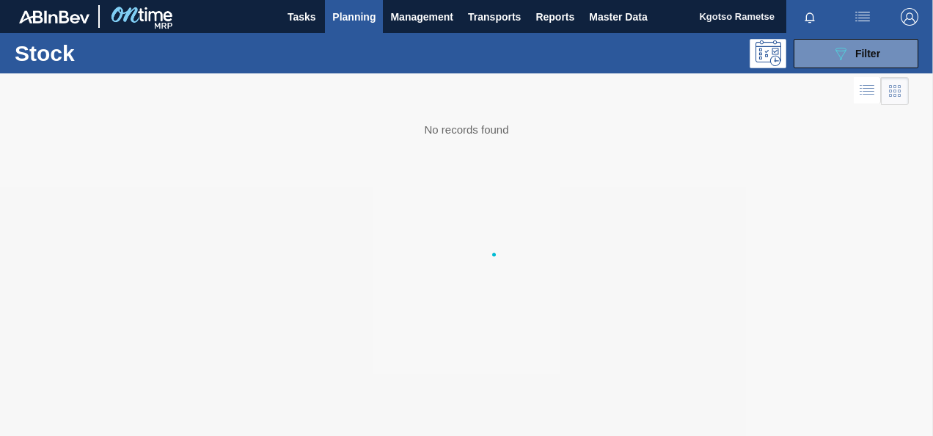
scroll to position [0, 0]
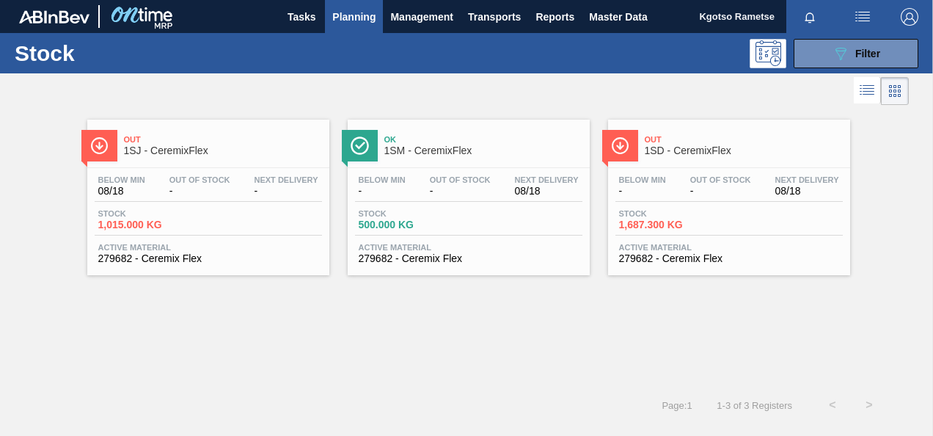
click at [713, 179] on span "Out Of Stock" at bounding box center [720, 179] width 61 height 9
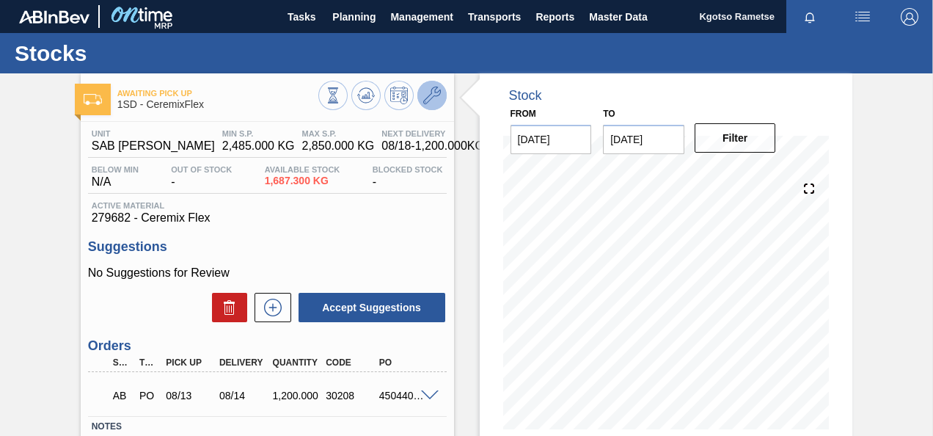
click at [439, 94] on icon at bounding box center [432, 96] width 18 height 18
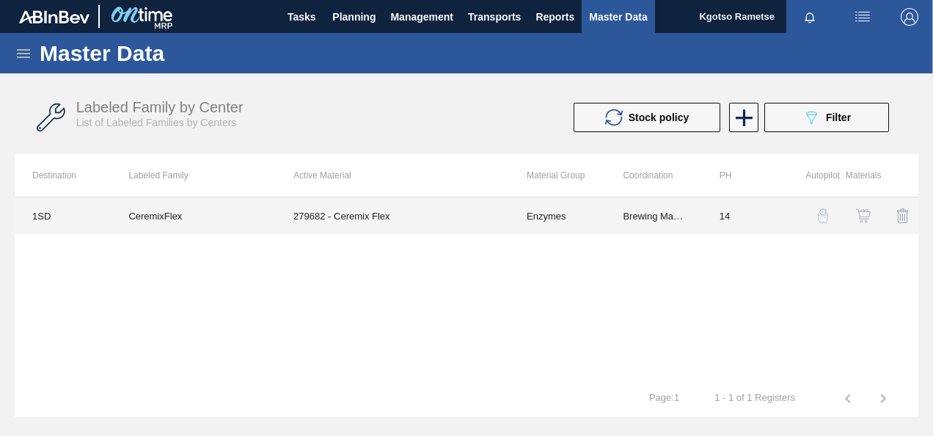
click at [550, 214] on td "Enzymes" at bounding box center [557, 215] width 96 height 37
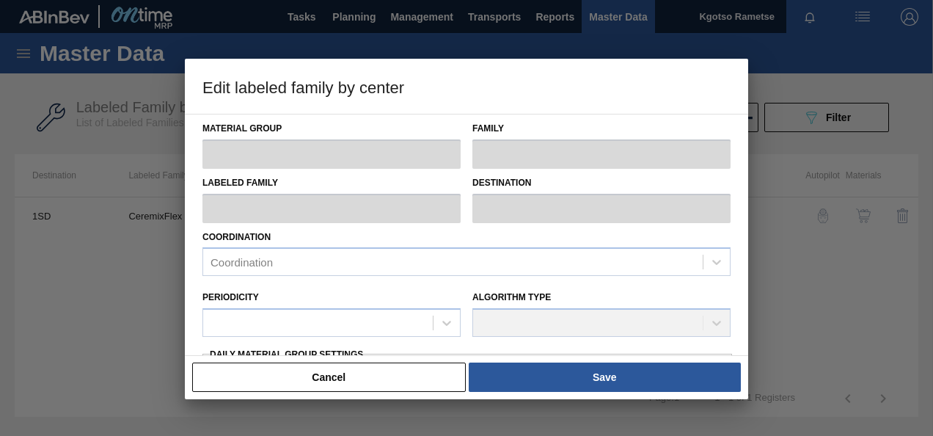
type input "Enzymes"
type input "CeremixFlex"
type input "1SD - SAB [PERSON_NAME]"
type input "14"
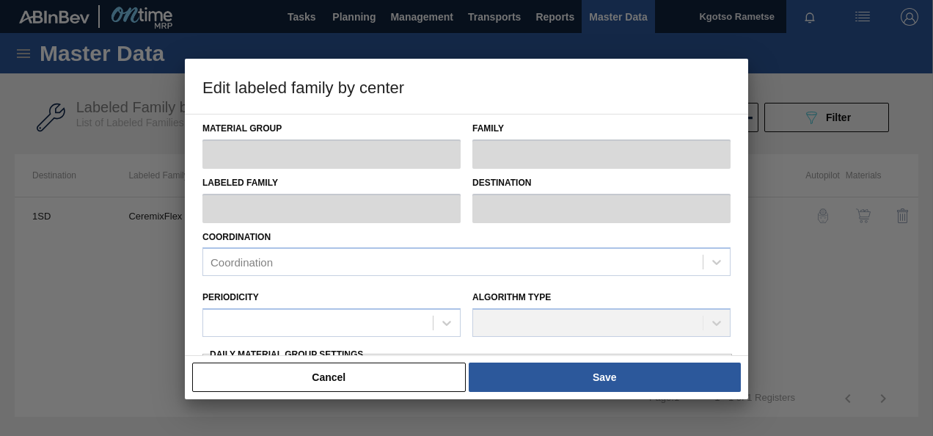
type input "2,485"
type input "2,850"
type input "100"
type input "2,850.000"
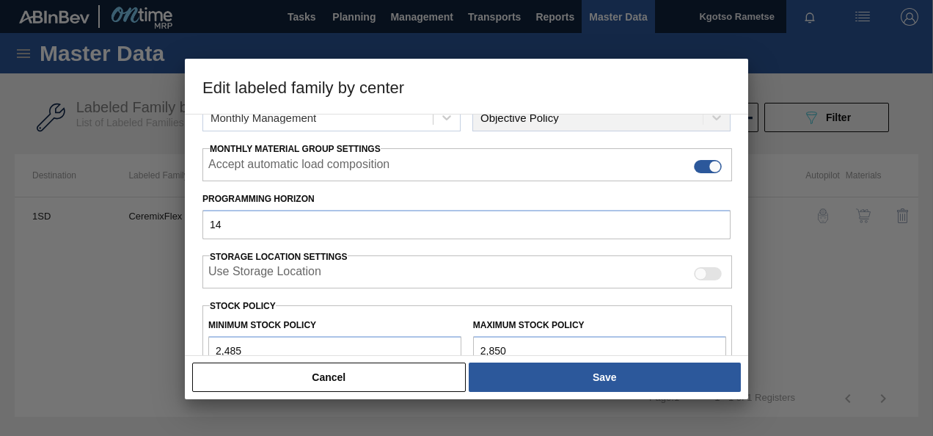
scroll to position [220, 0]
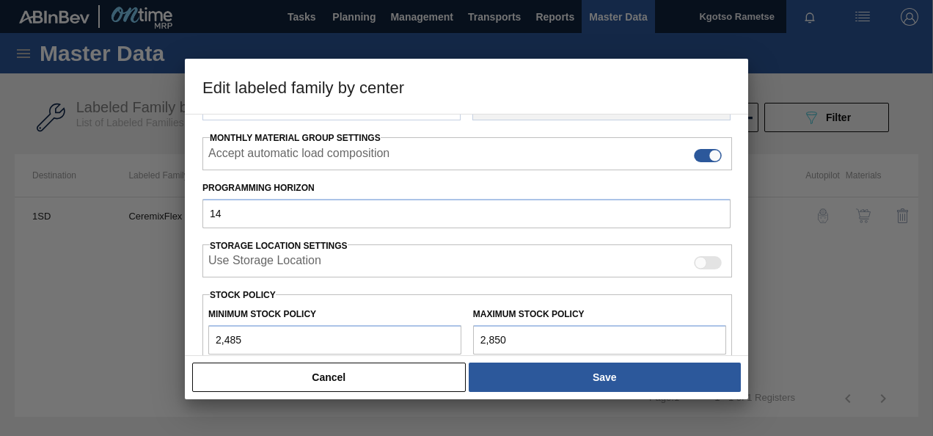
click at [211, 333] on input "2,485" at bounding box center [334, 339] width 253 height 29
type input "12,485"
click at [473, 336] on input "2,850" at bounding box center [599, 339] width 253 height 29
type input "12,850"
type input "12,850.000"
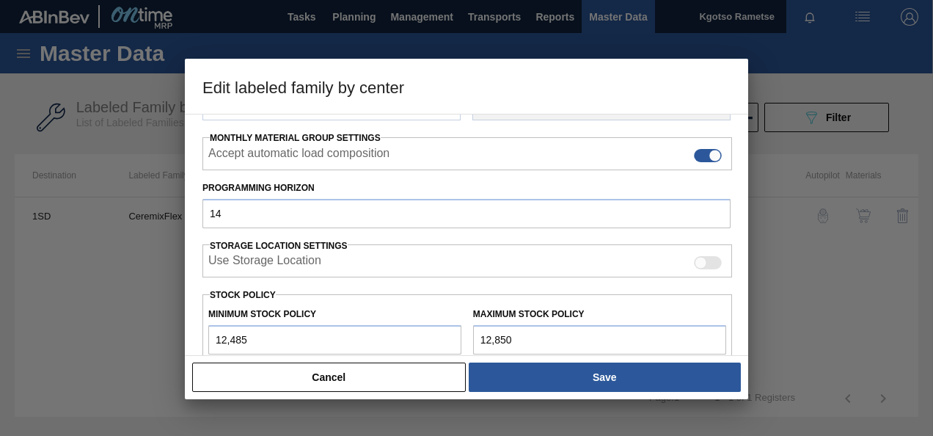
type input "12,850"
click at [522, 395] on div "Cancel Save" at bounding box center [466, 377] width 563 height 44
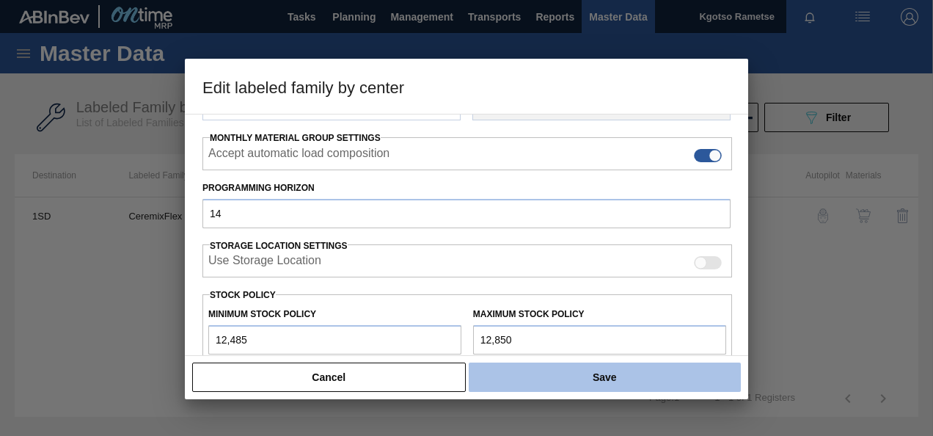
click at [522, 380] on button "Save" at bounding box center [605, 376] width 272 height 29
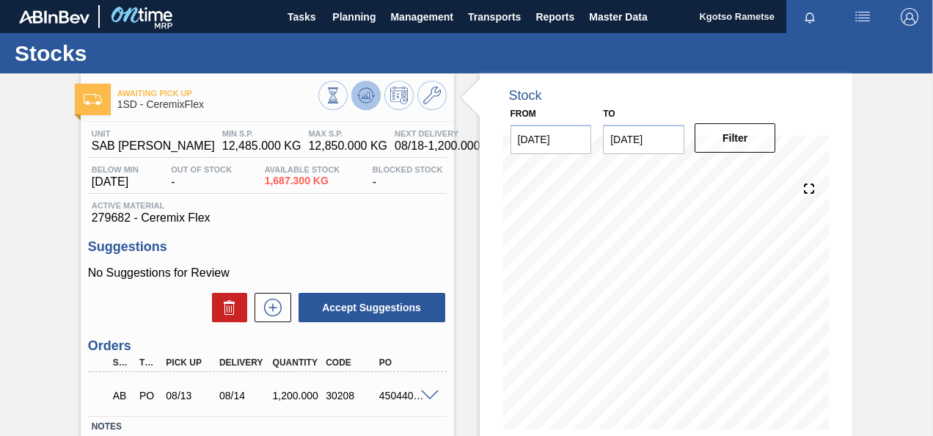
click at [366, 92] on icon at bounding box center [366, 95] width 10 height 7
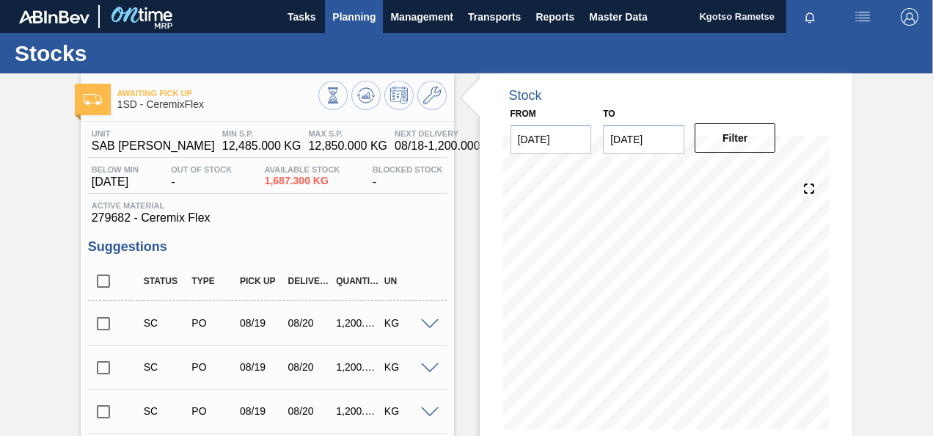
click at [354, 20] on span "Planning" at bounding box center [353, 17] width 43 height 18
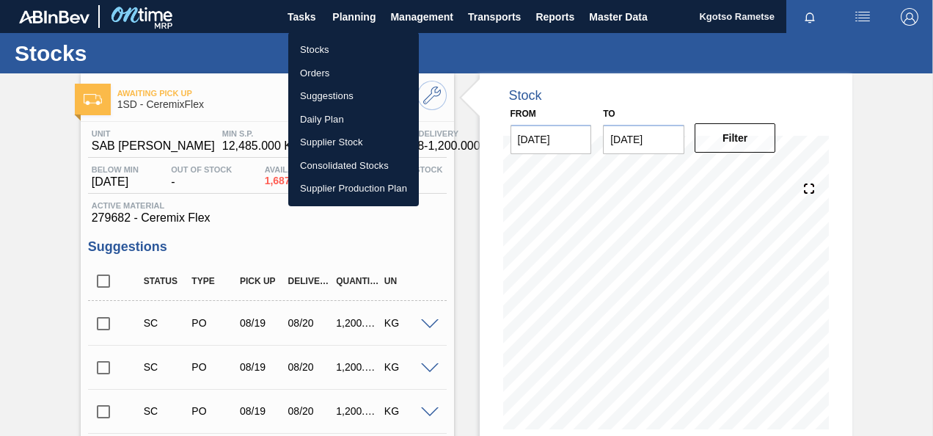
click at [336, 42] on li "Stocks" at bounding box center [353, 49] width 131 height 23
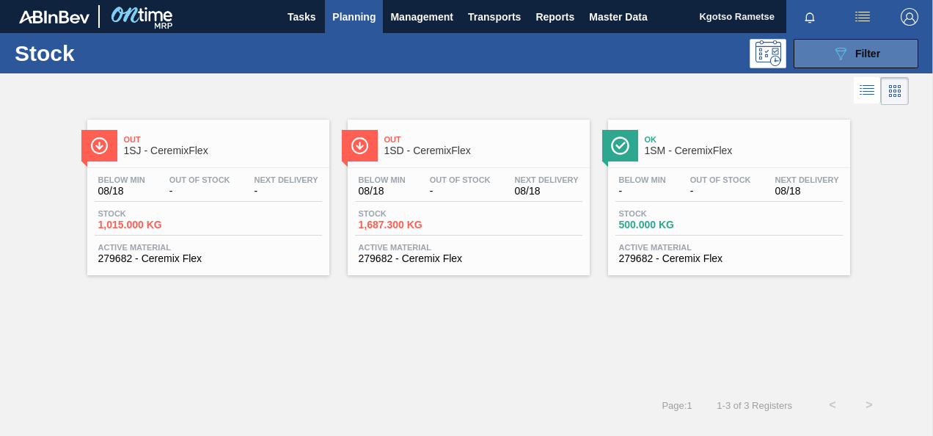
click at [831, 56] on button "089F7B8B-B2A5-4AFE-B5C0-19BA573D28AC Filter" at bounding box center [856, 53] width 125 height 29
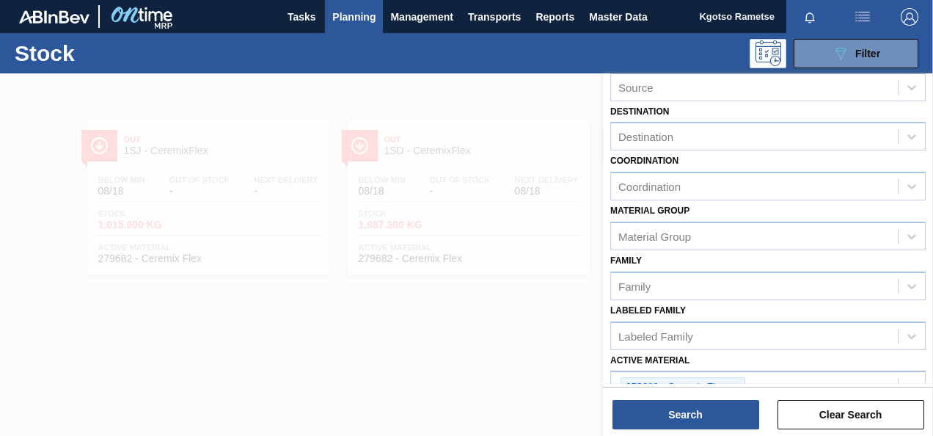
scroll to position [220, 0]
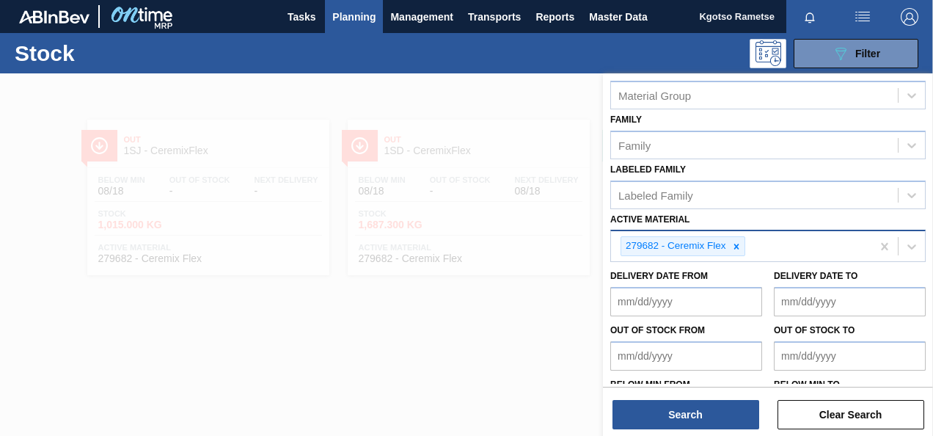
click at [738, 237] on div at bounding box center [737, 246] width 16 height 18
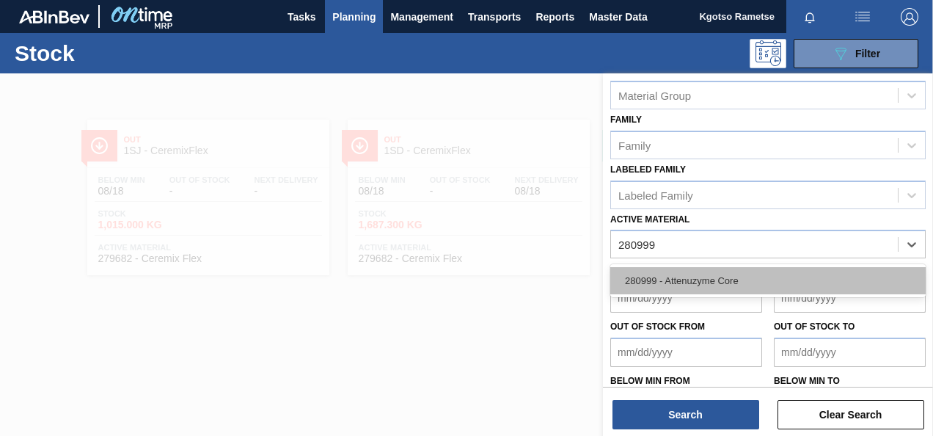
click at [715, 280] on div "280999 - Attenuzyme Core" at bounding box center [767, 280] width 315 height 27
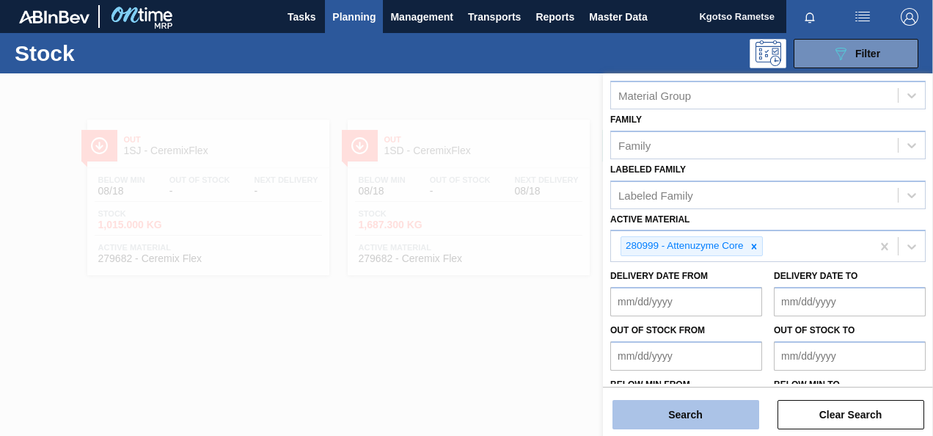
click at [685, 406] on button "Search" at bounding box center [686, 414] width 147 height 29
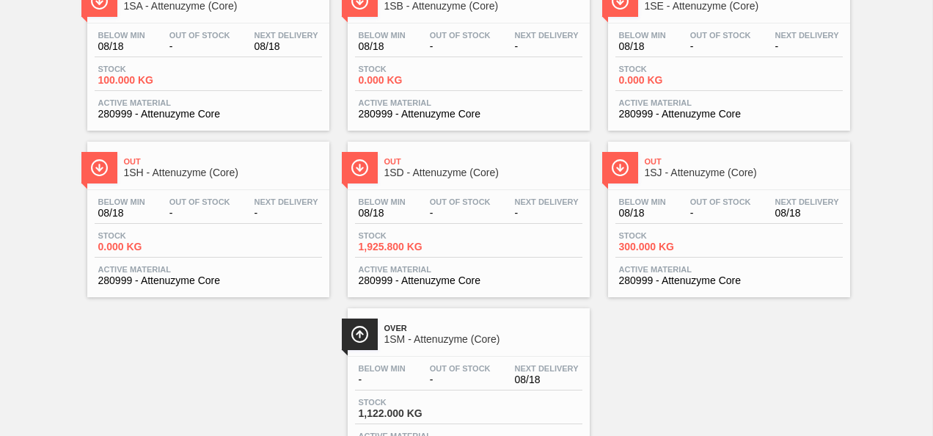
scroll to position [147, 0]
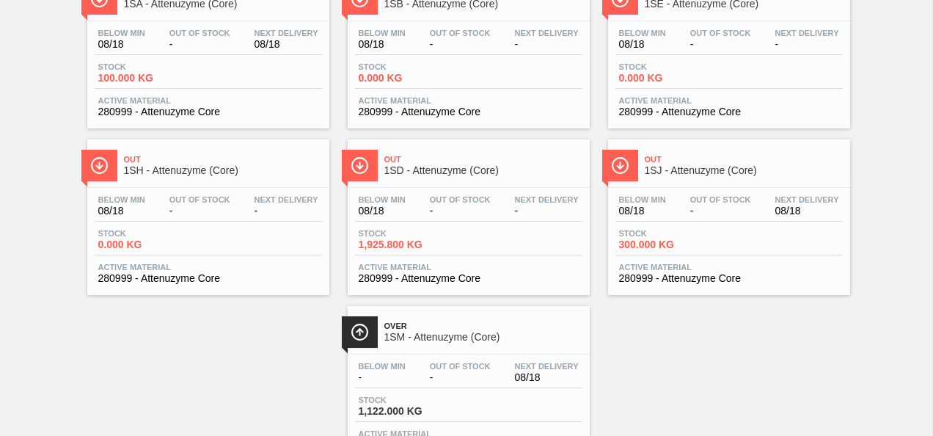
click at [414, 183] on div "Out 1SD - Attenuzyme (Core) Below Min 08/18 Out Of Stock - Next Delivery - Stoc…" at bounding box center [469, 217] width 242 height 156
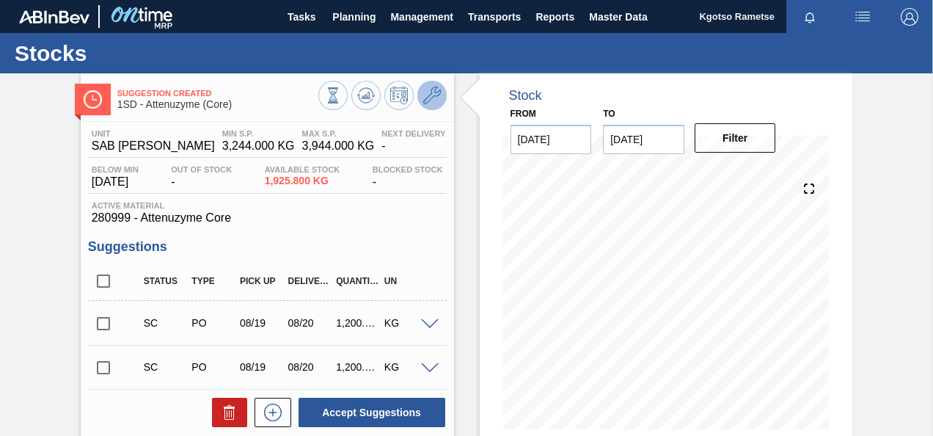
click at [426, 99] on icon at bounding box center [432, 96] width 18 height 18
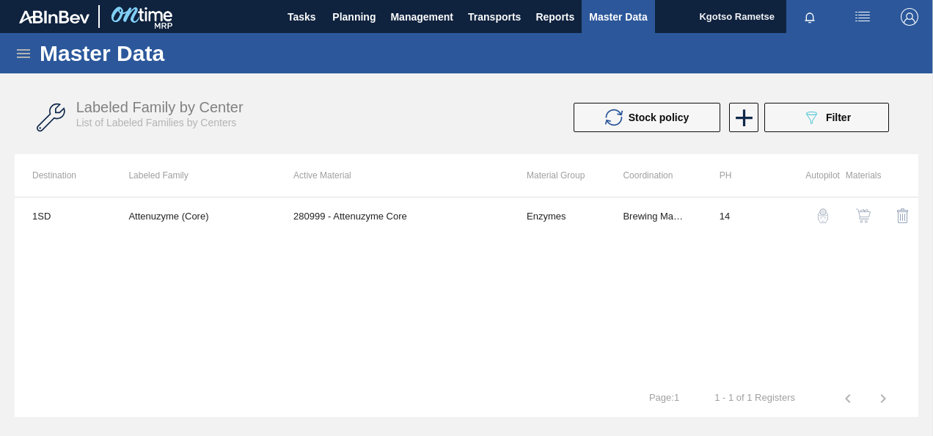
click at [862, 217] on img "button" at bounding box center [863, 215] width 15 height 15
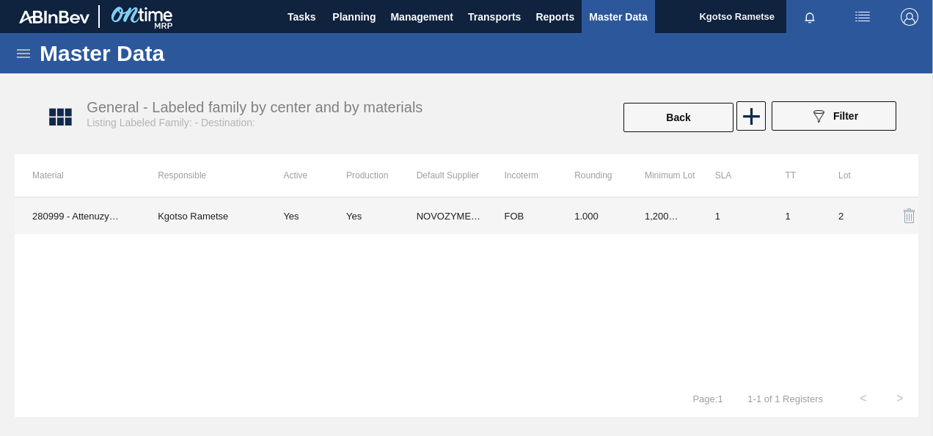
click at [618, 210] on td "1.000" at bounding box center [592, 215] width 70 height 37
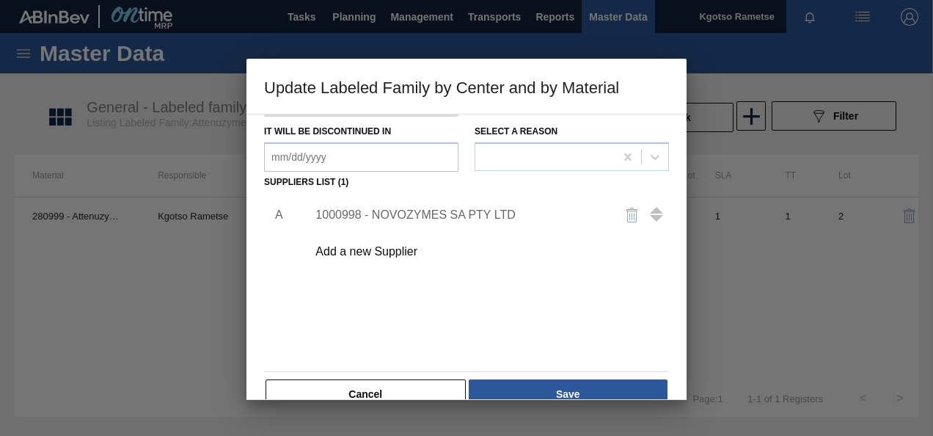
scroll to position [220, 0]
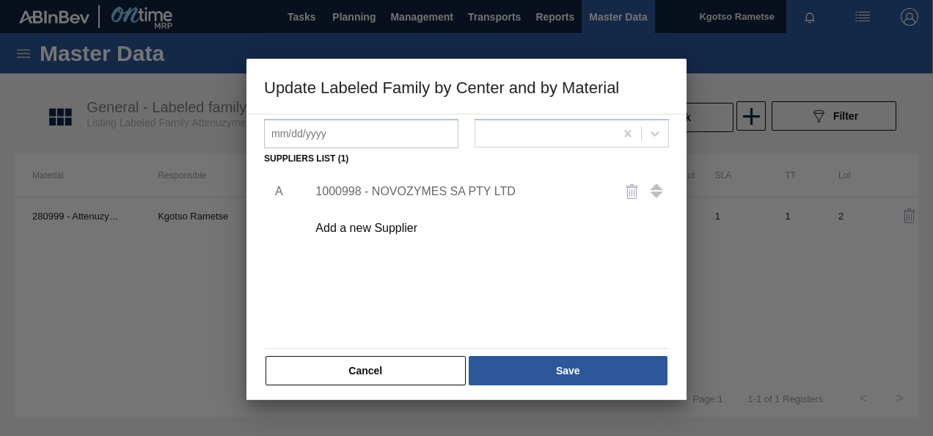
click at [417, 185] on div "1000998 - NOVOZYMES SA PTY LTD" at bounding box center [459, 191] width 288 height 13
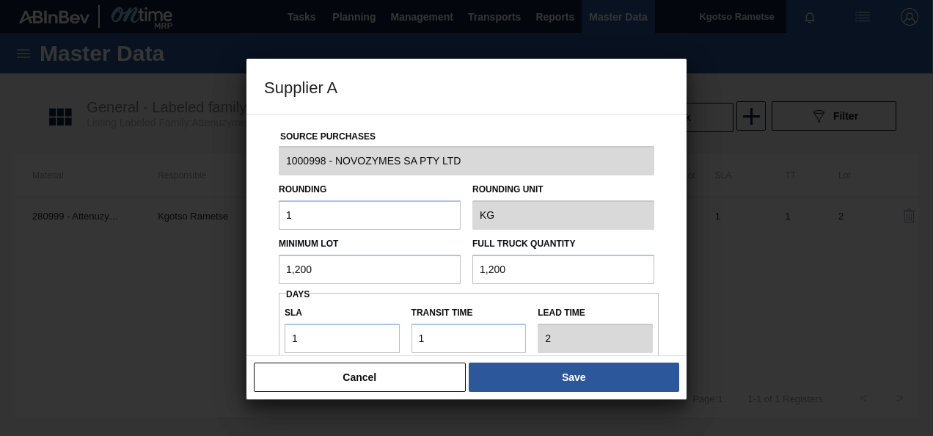
drag, startPoint x: 364, startPoint y: 261, endPoint x: 84, endPoint y: 258, distance: 280.3
click at [112, 260] on div "Supplier A Source Purchases 1000998 - NOVOZYMES SA PTY LTD Rounding 1 Rounding …" at bounding box center [466, 218] width 933 height 436
drag, startPoint x: 544, startPoint y: 273, endPoint x: 379, endPoint y: 264, distance: 166.0
click at [381, 266] on div "Minimum Lot 600 Full Truck Quantity 1,200" at bounding box center [466, 257] width 387 height 54
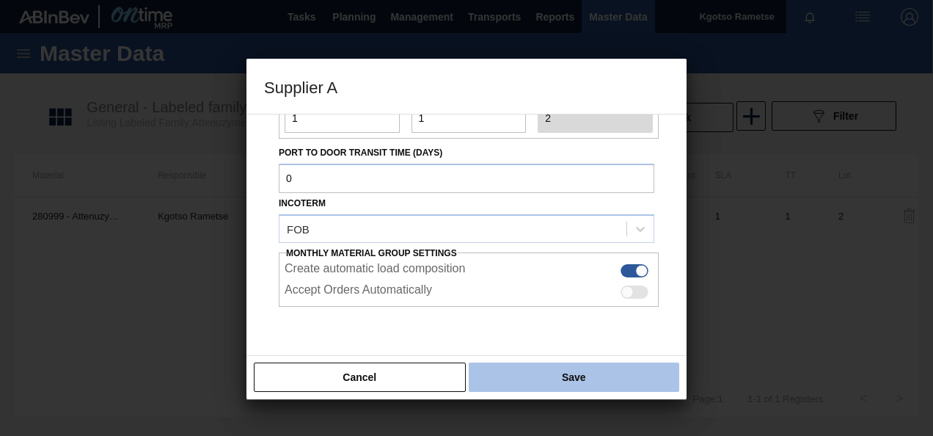
click at [483, 371] on button "Save" at bounding box center [574, 376] width 211 height 29
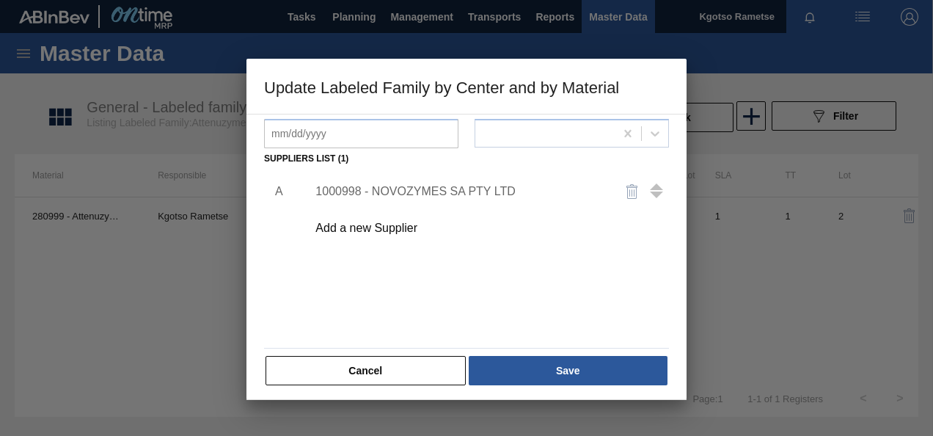
click at [503, 354] on div "Cancel Save" at bounding box center [466, 370] width 405 height 32
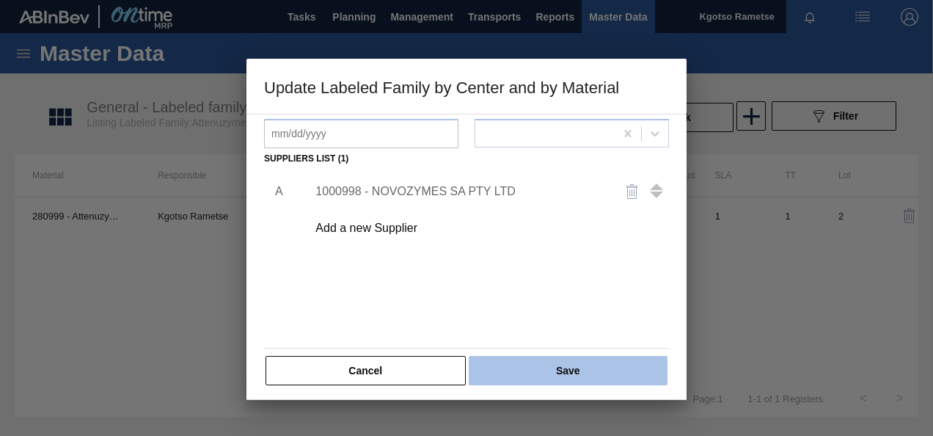
click at [509, 368] on button "Save" at bounding box center [568, 370] width 199 height 29
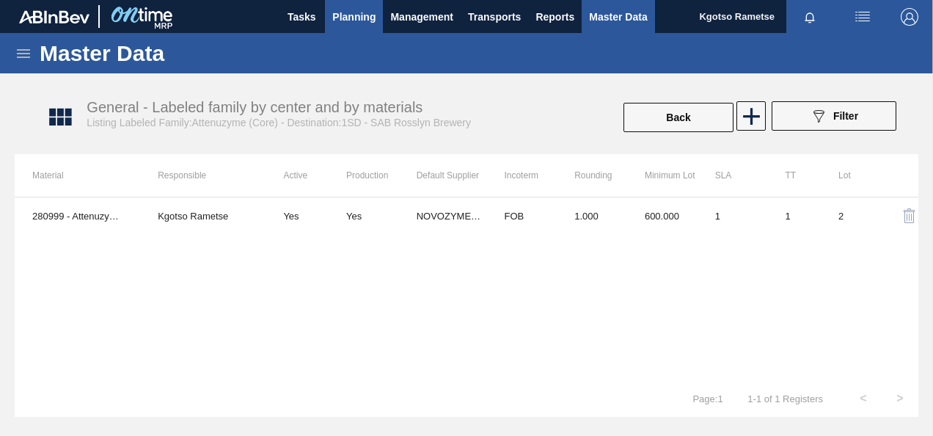
click at [355, 15] on span "Planning" at bounding box center [353, 17] width 43 height 18
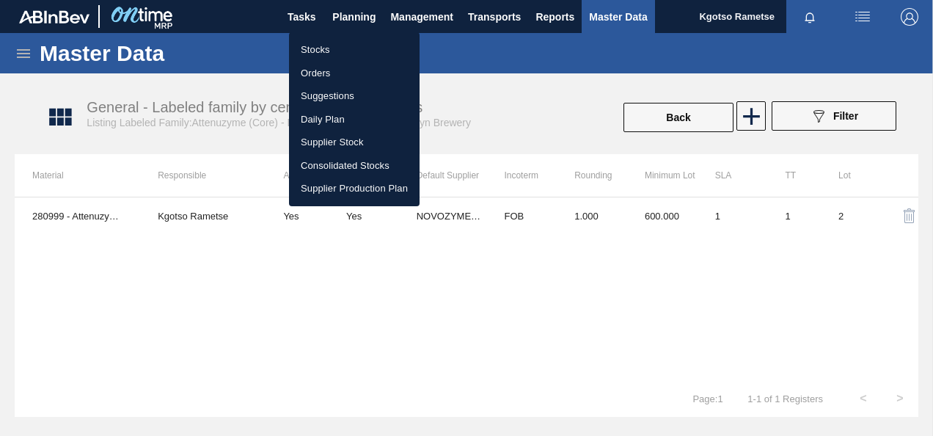
click at [349, 42] on li "Stocks" at bounding box center [354, 49] width 131 height 23
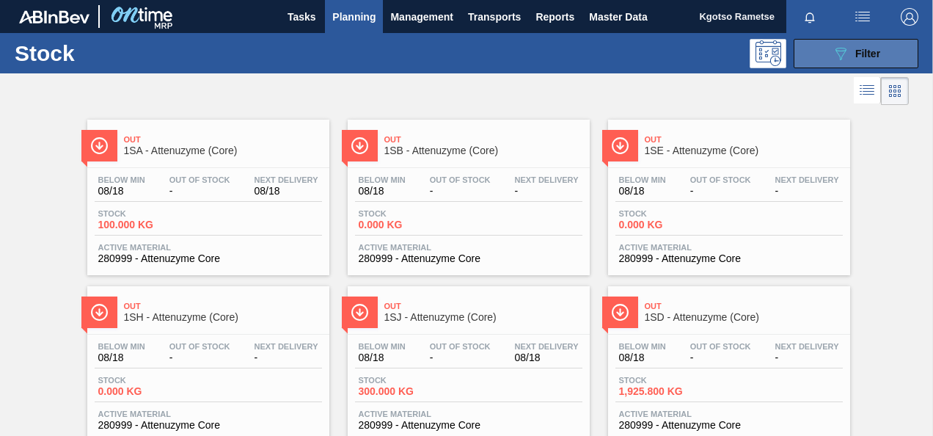
click at [851, 54] on div "089F7B8B-B2A5-4AFE-B5C0-19BA573D28AC Filter" at bounding box center [856, 54] width 48 height 18
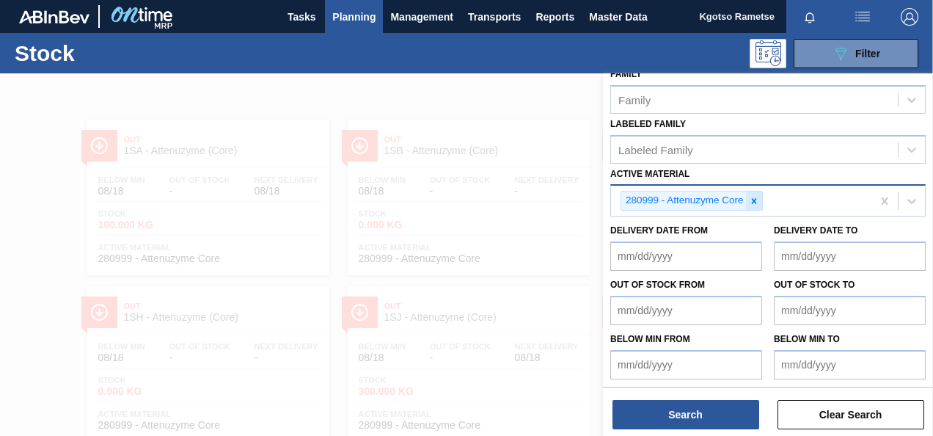
click at [753, 203] on icon at bounding box center [754, 201] width 10 height 10
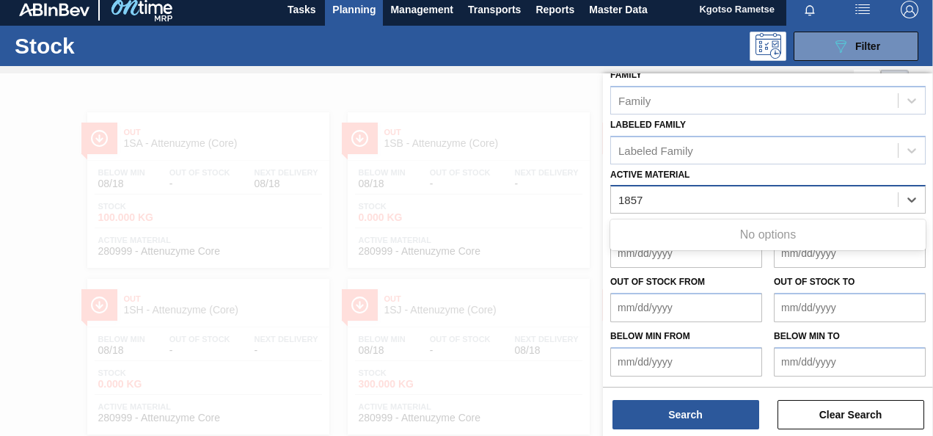
scroll to position [263, 0]
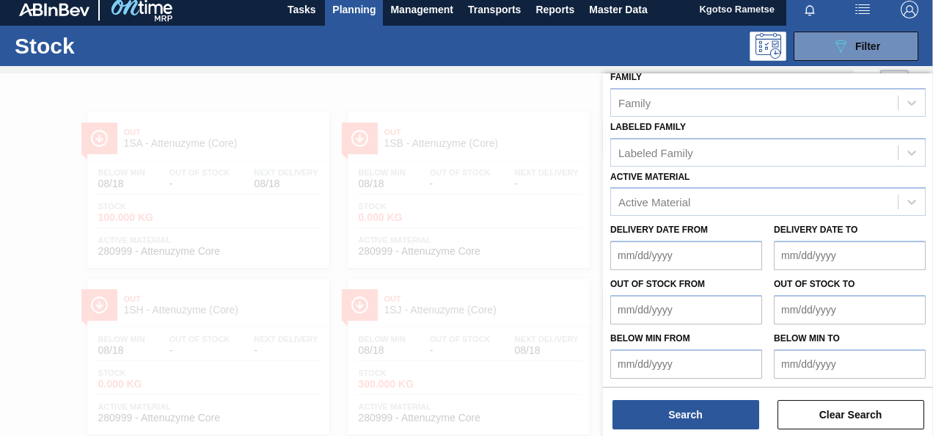
click at [236, 187] on div at bounding box center [466, 291] width 933 height 436
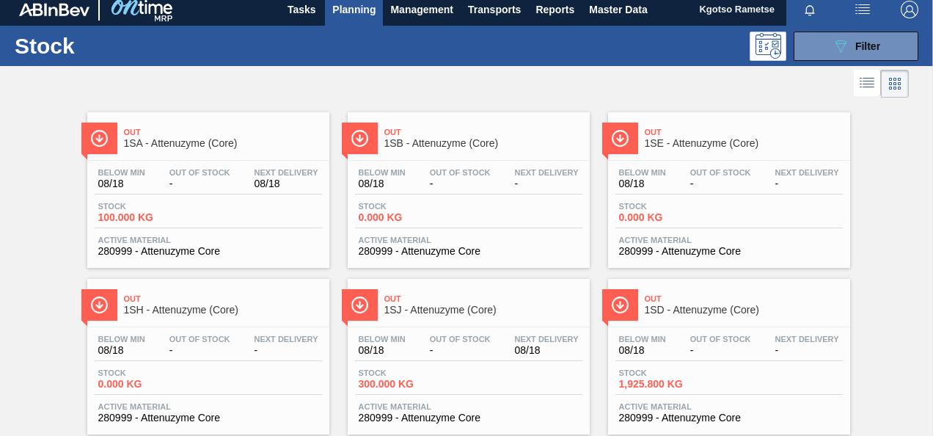
scroll to position [0, 0]
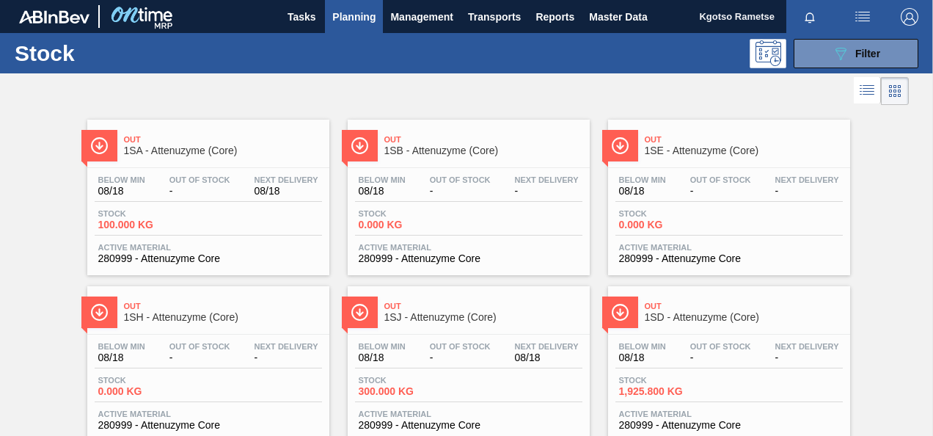
click at [351, 16] on span "Planning" at bounding box center [353, 17] width 43 height 18
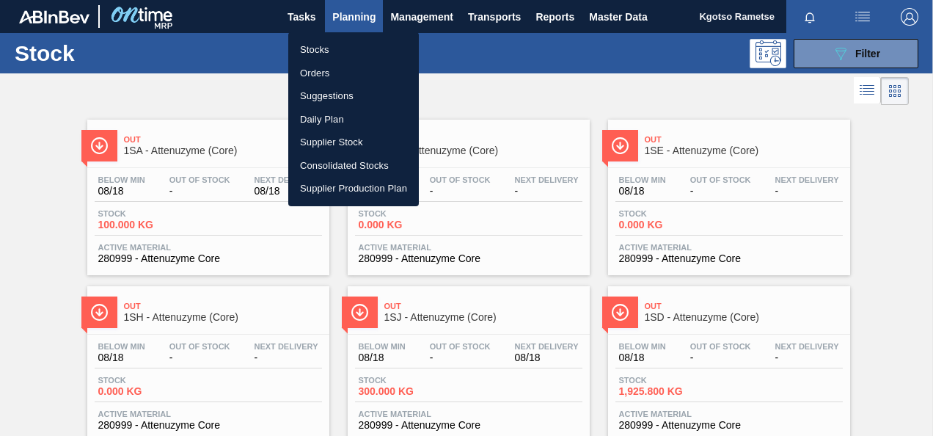
click at [324, 49] on li "Stocks" at bounding box center [353, 49] width 131 height 23
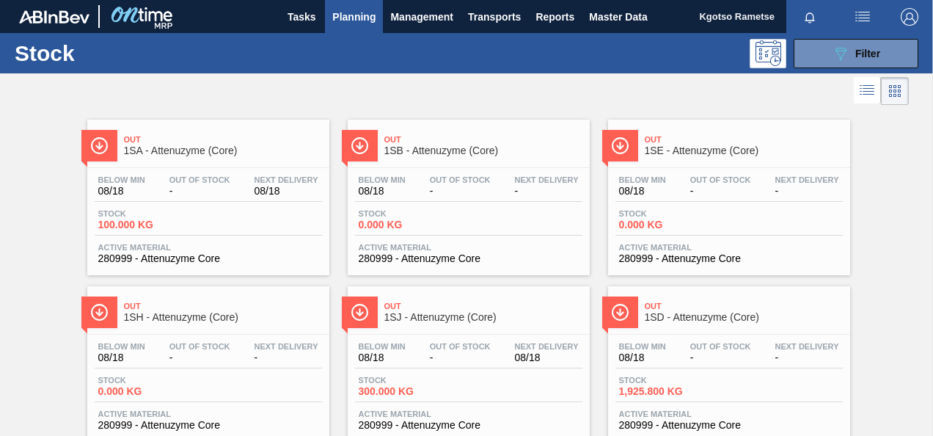
click at [849, 67] on div "Stock 089F7B8B-B2A5-4AFE-B5C0-19BA573D28AC Filter" at bounding box center [466, 53] width 933 height 40
click at [840, 57] on icon "089F7B8B-B2A5-4AFE-B5C0-19BA573D28AC" at bounding box center [841, 54] width 18 height 18
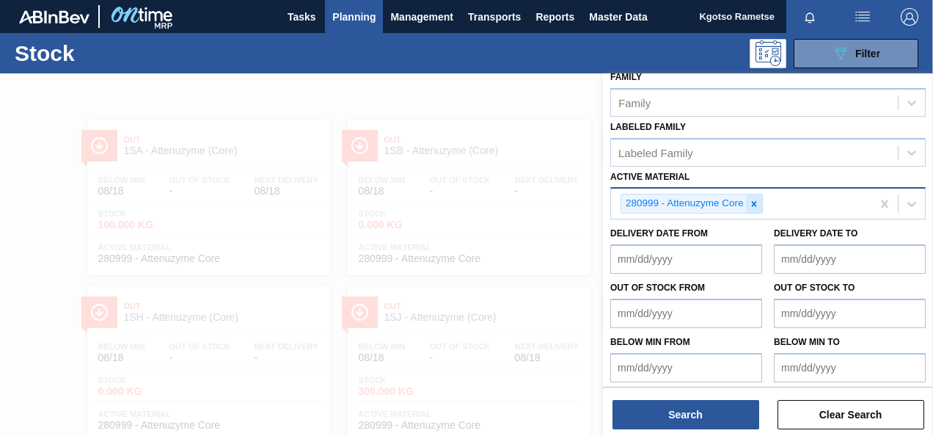
click at [749, 199] on icon at bounding box center [754, 204] width 10 height 10
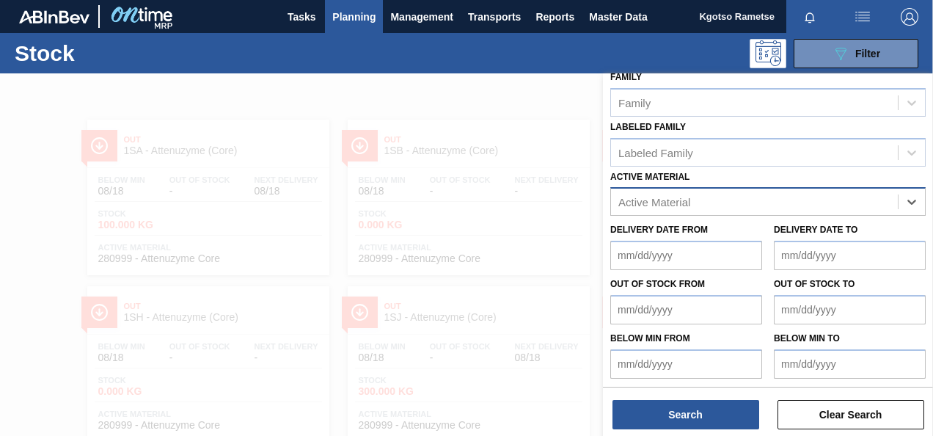
click at [470, 129] on div at bounding box center [466, 291] width 933 height 436
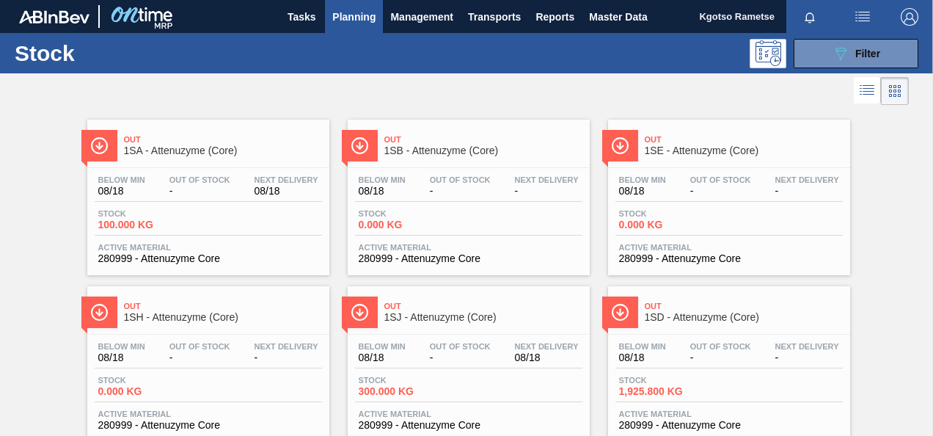
click at [352, 9] on span "Planning" at bounding box center [353, 17] width 43 height 18
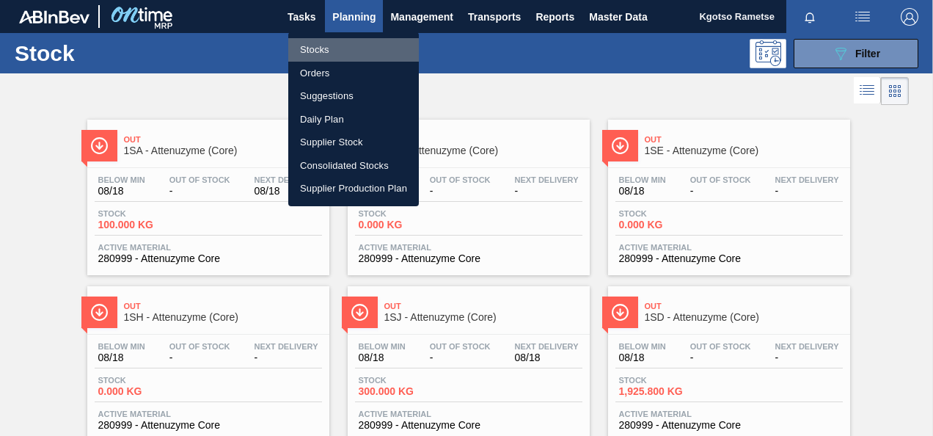
click at [318, 50] on li "Stocks" at bounding box center [353, 49] width 131 height 23
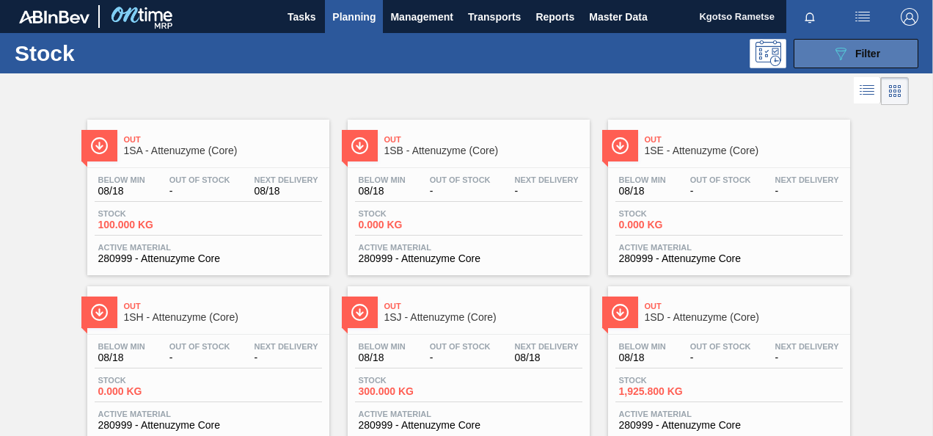
click at [845, 59] on icon "089F7B8B-B2A5-4AFE-B5C0-19BA573D28AC" at bounding box center [841, 54] width 18 height 18
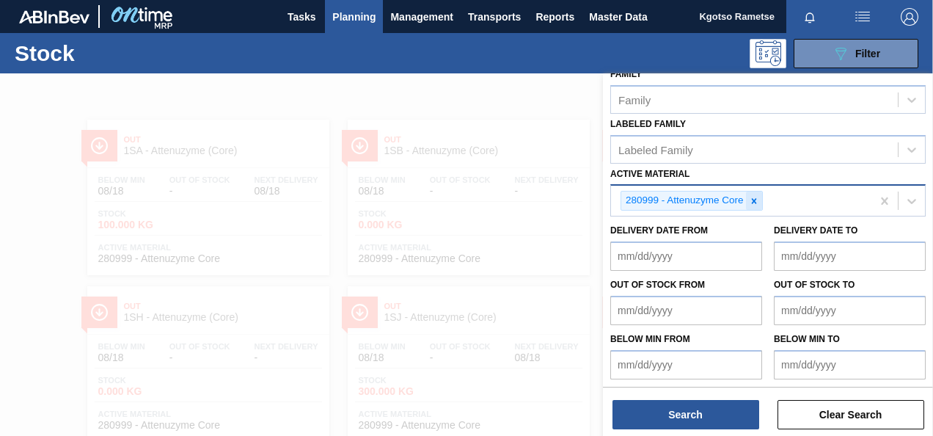
click at [756, 201] on icon at bounding box center [753, 200] width 5 height 5
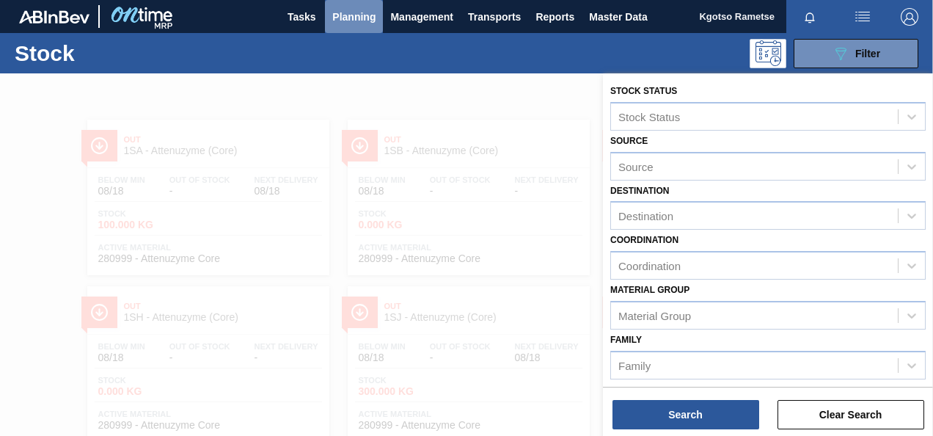
click at [354, 16] on span "Planning" at bounding box center [353, 17] width 43 height 18
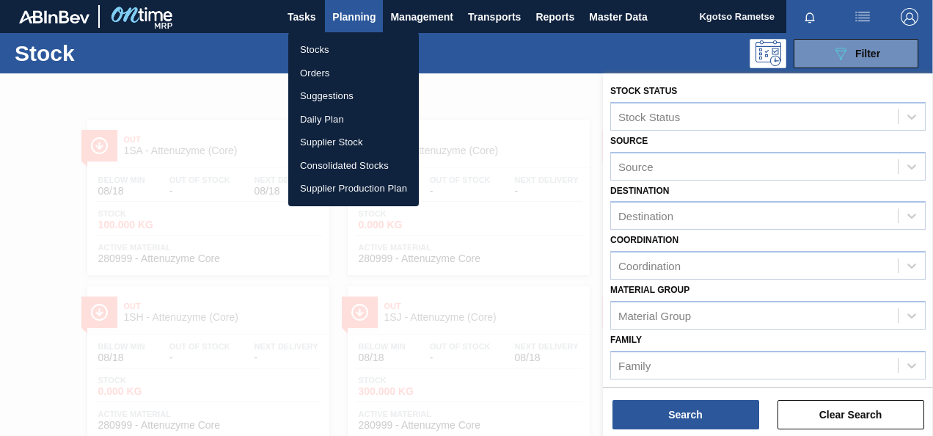
click at [330, 63] on li "Orders" at bounding box center [353, 73] width 131 height 23
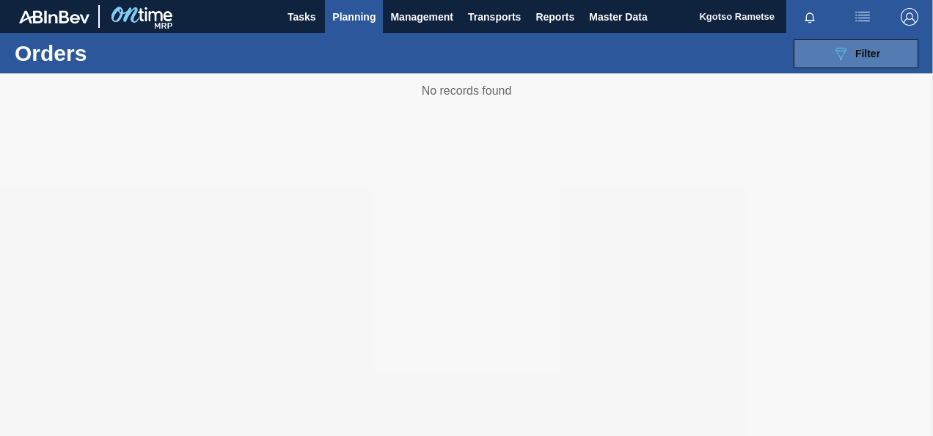
click at [847, 50] on icon "089F7B8B-B2A5-4AFE-B5C0-19BA573D28AC" at bounding box center [841, 54] width 18 height 18
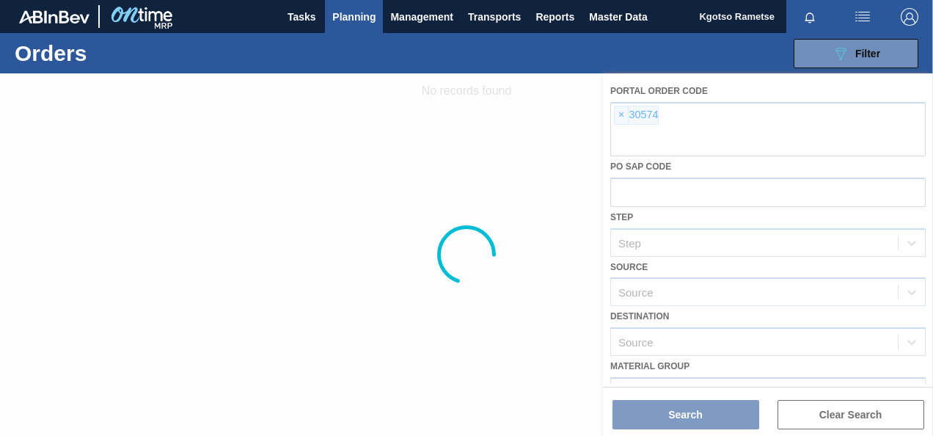
click at [613, 117] on div at bounding box center [466, 254] width 933 height 362
click at [625, 121] on div at bounding box center [466, 254] width 933 height 362
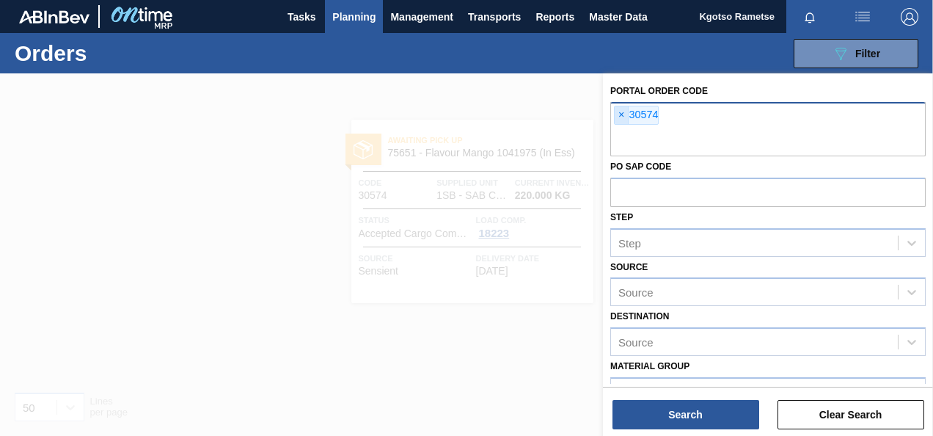
click at [624, 113] on span "×" at bounding box center [622, 115] width 14 height 18
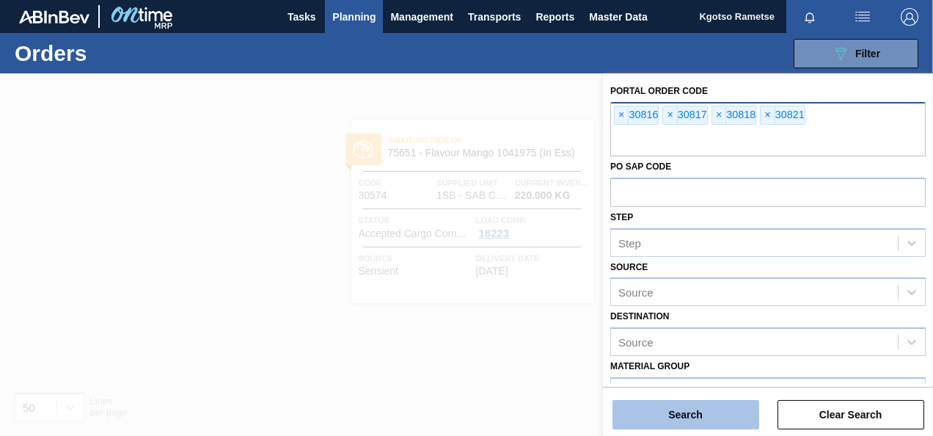
click at [690, 411] on button "Search" at bounding box center [686, 414] width 147 height 29
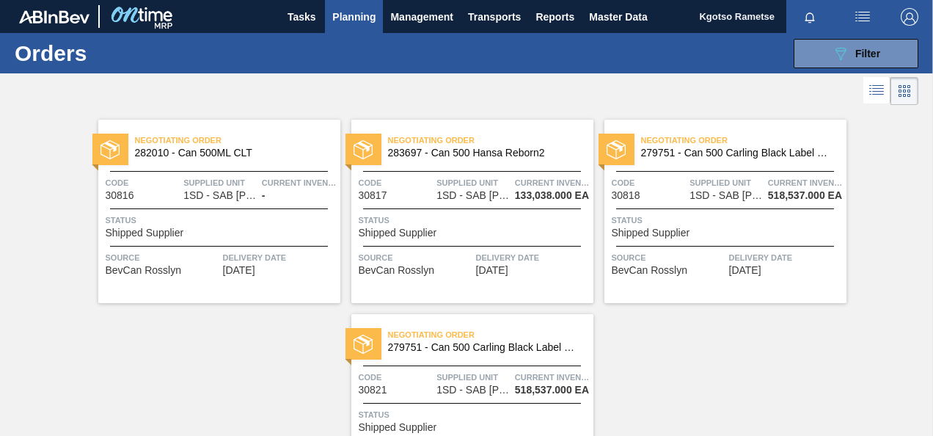
click at [211, 159] on div "Negotiating Order 282010 - Can 500ML CLT" at bounding box center [219, 147] width 242 height 33
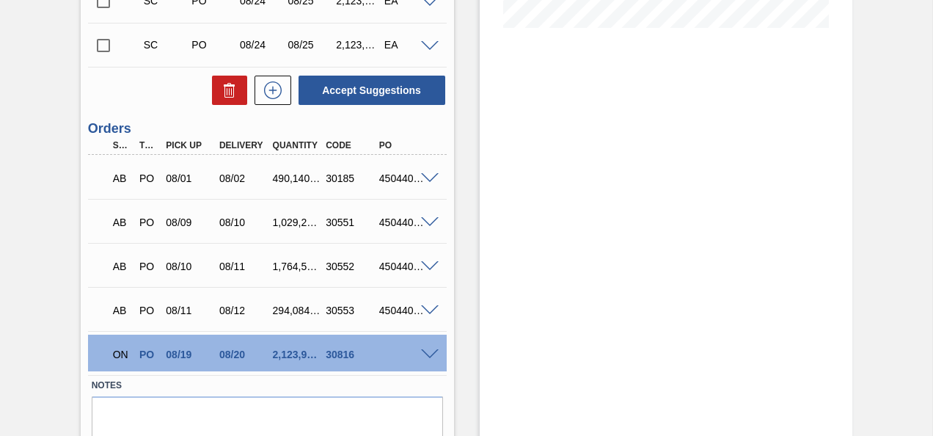
scroll to position [461, 0]
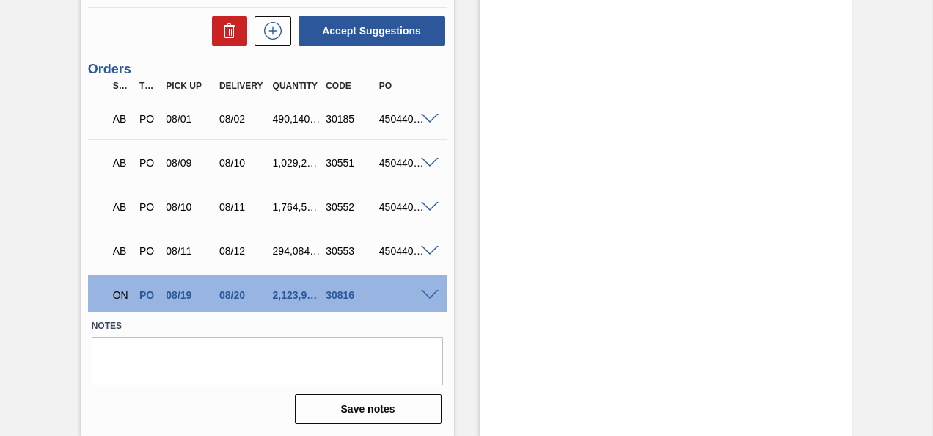
click at [429, 288] on div "ON PO 08/19 08/20 2,123,940.000 30816" at bounding box center [267, 293] width 359 height 37
click at [427, 292] on span at bounding box center [430, 295] width 18 height 11
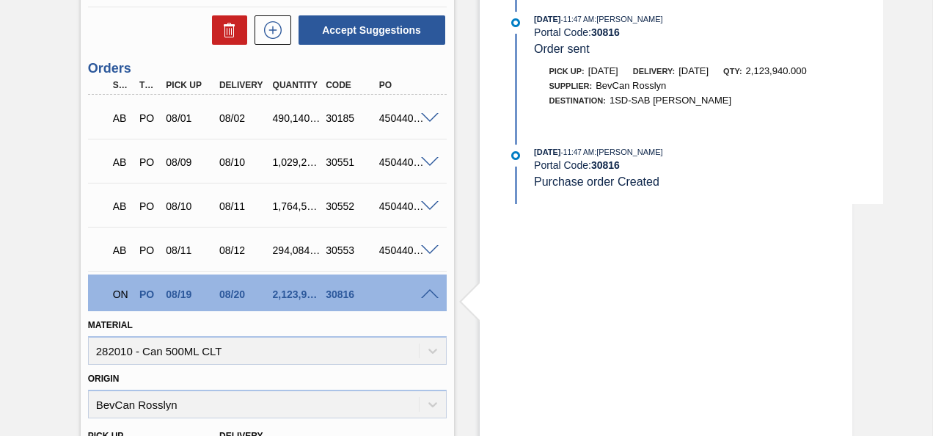
click at [900, 149] on div "Awaiting Pick Up 1SD - 500ml CLT Unit SAB Rosslyn Brewery MIN S.P. 4,317,547.00…" at bounding box center [466, 201] width 933 height 1179
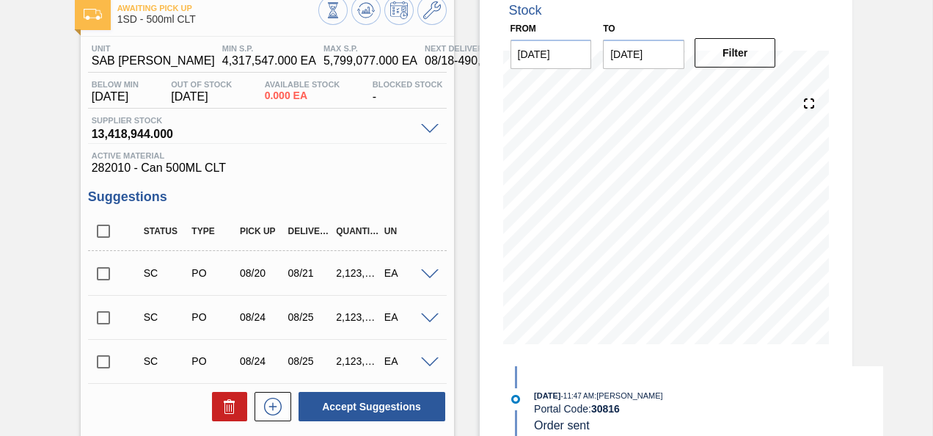
scroll to position [0, 0]
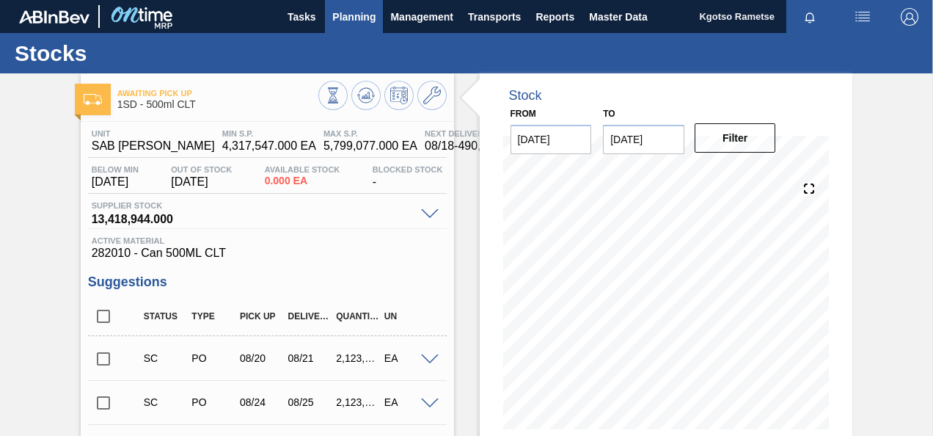
click at [351, 10] on span "Planning" at bounding box center [353, 17] width 43 height 18
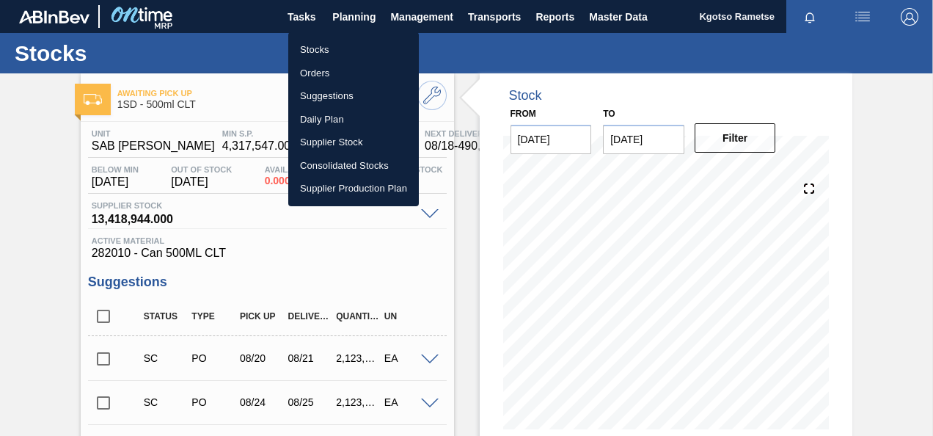
click at [316, 53] on li "Stocks" at bounding box center [353, 49] width 131 height 23
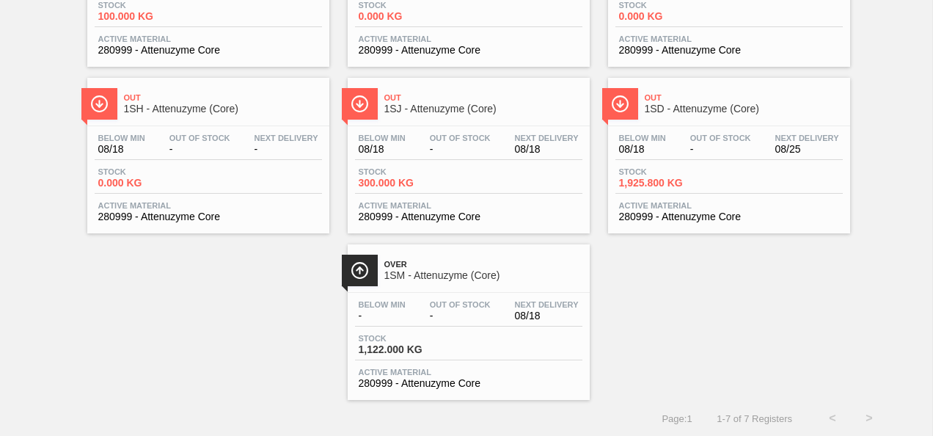
scroll to position [211, 0]
click at [690, 280] on div "Out 1SA - Attenuzyme (Core) Below Min 08/18 Out Of Stock - Next Delivery 08/18 …" at bounding box center [466, 149] width 933 height 500
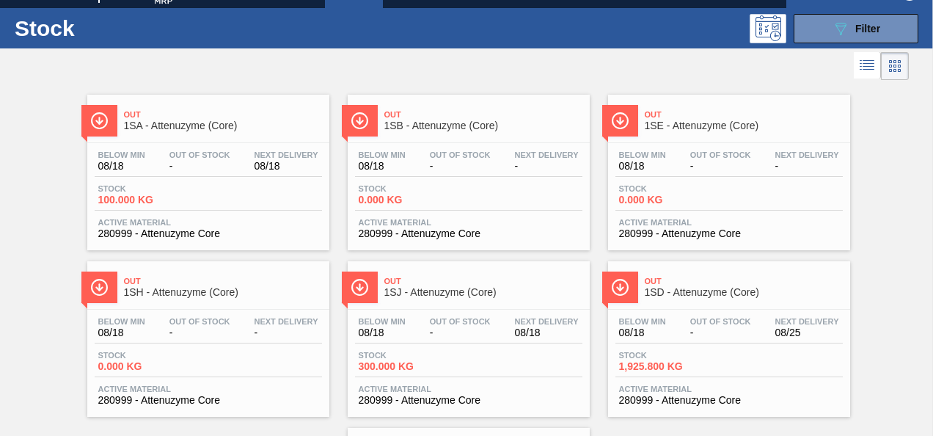
scroll to position [0, 0]
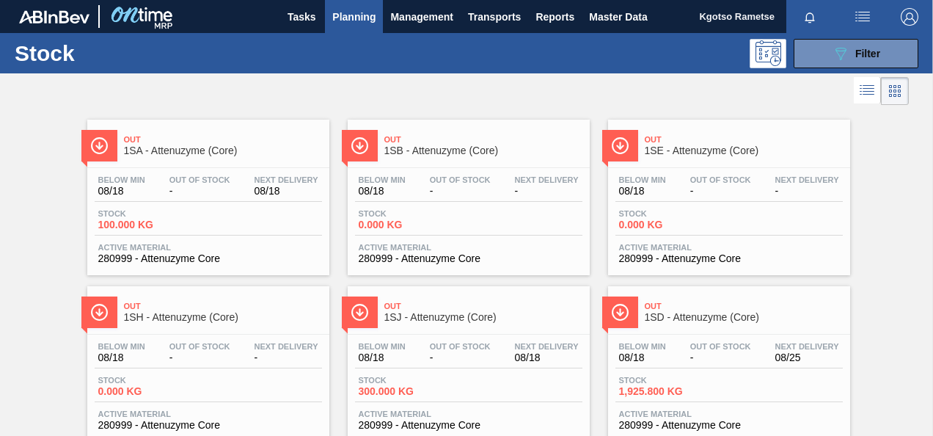
click at [343, 16] on span "Planning" at bounding box center [353, 17] width 43 height 18
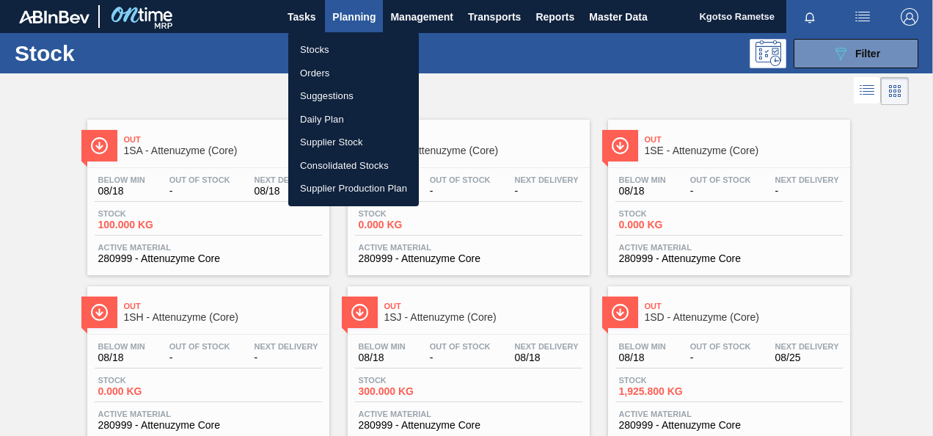
click at [337, 45] on li "Stocks" at bounding box center [353, 49] width 131 height 23
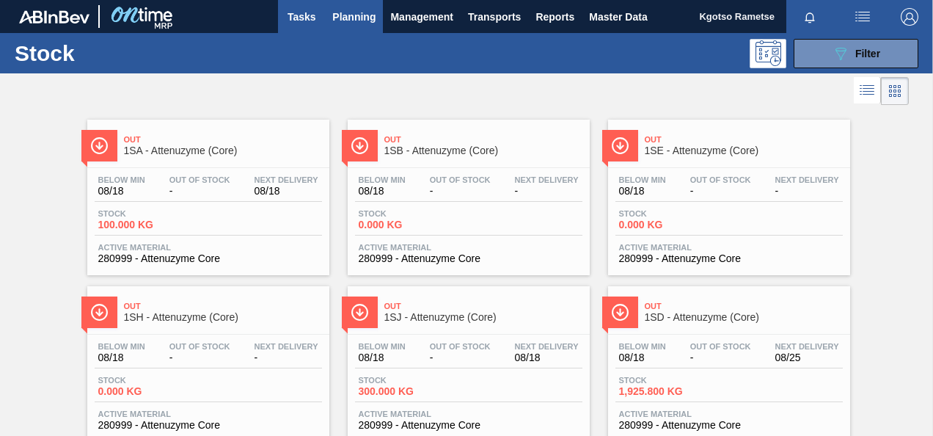
click at [291, 9] on span "Tasks" at bounding box center [301, 17] width 32 height 18
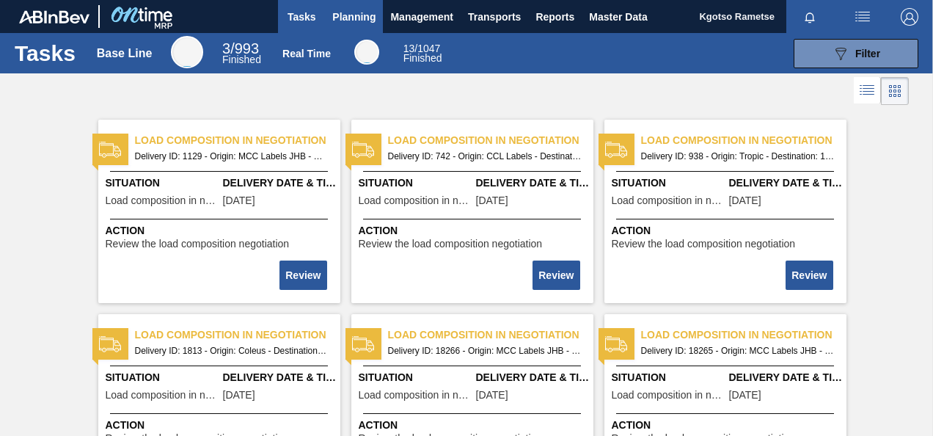
click at [348, 11] on span "Planning" at bounding box center [353, 17] width 43 height 18
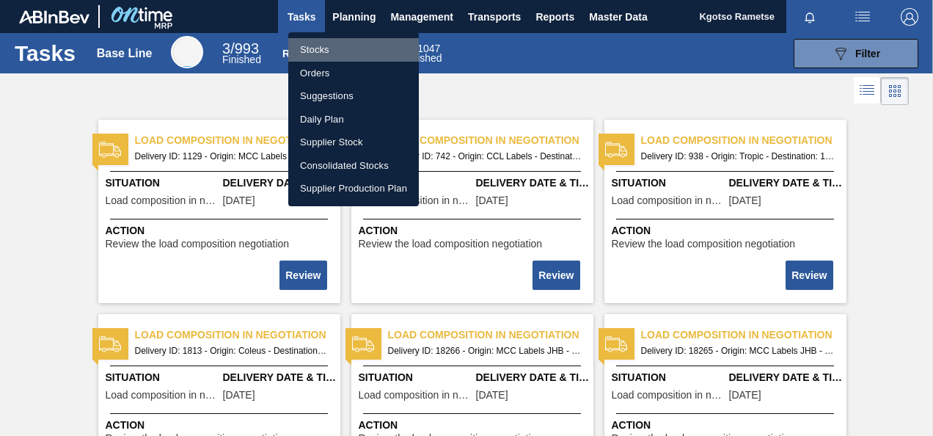
click at [346, 48] on li "Stocks" at bounding box center [353, 49] width 131 height 23
